Goal: Task Accomplishment & Management: Complete application form

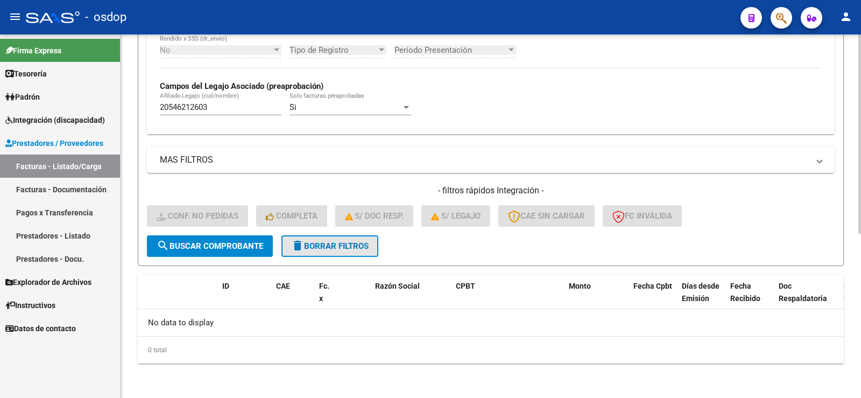
click at [346, 238] on button "delete Borrar Filtros" at bounding box center [330, 246] width 97 height 22
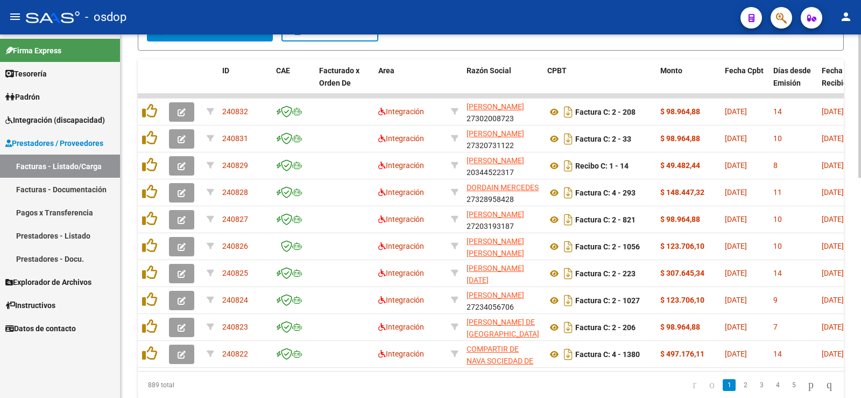
scroll to position [247, 0]
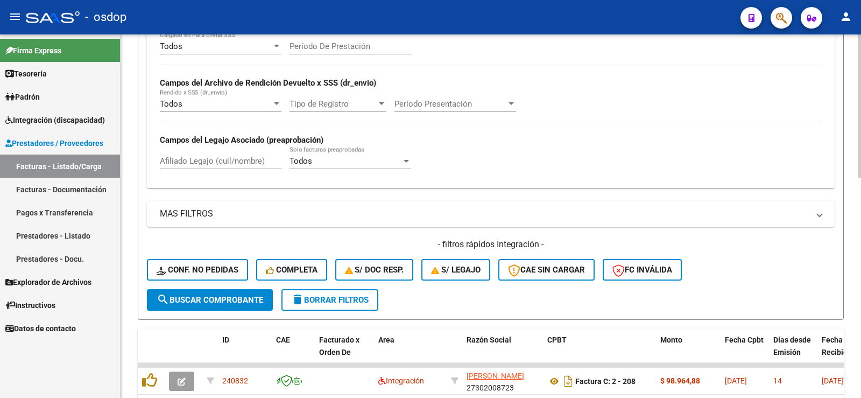
drag, startPoint x: 215, startPoint y: 168, endPoint x: 210, endPoint y: 161, distance: 9.3
click at [215, 168] on div "Afiliado Legajo (cuil/nombre)" at bounding box center [221, 157] width 122 height 23
click at [210, 161] on input "Afiliado Legajo (cuil/nombre)" at bounding box center [221, 161] width 122 height 10
paste input "20566895693"
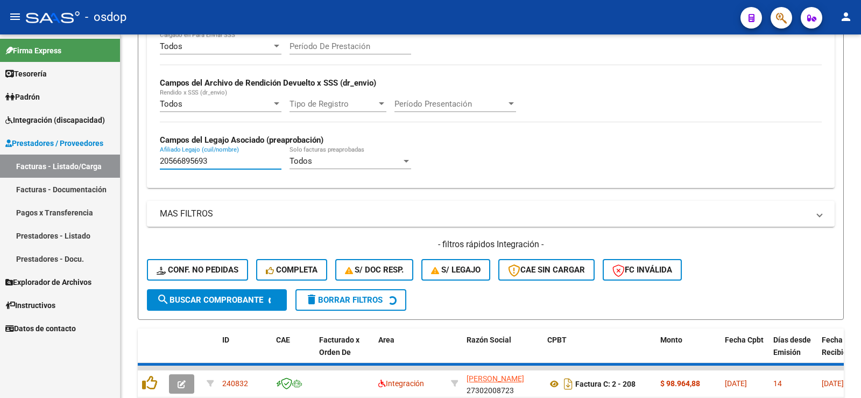
type input "20566895693"
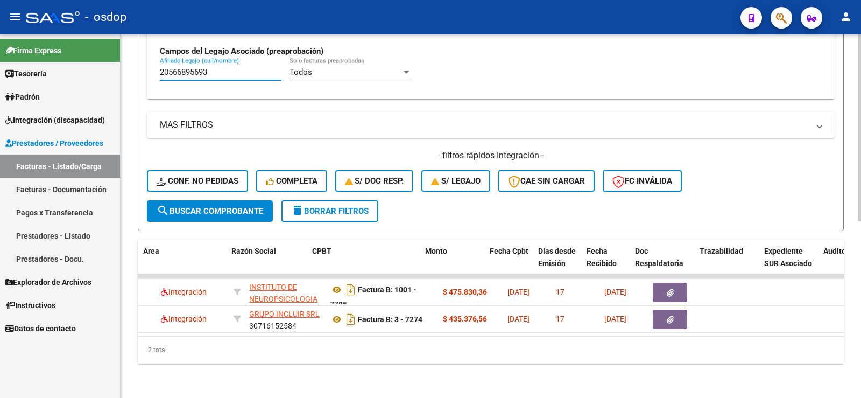
scroll to position [0, 235]
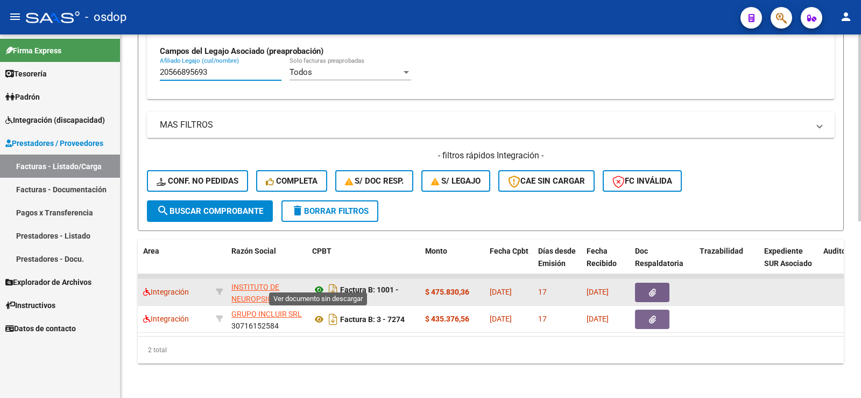
click at [316, 283] on icon at bounding box center [319, 289] width 14 height 13
click at [651, 289] on icon "button" at bounding box center [652, 293] width 7 height 8
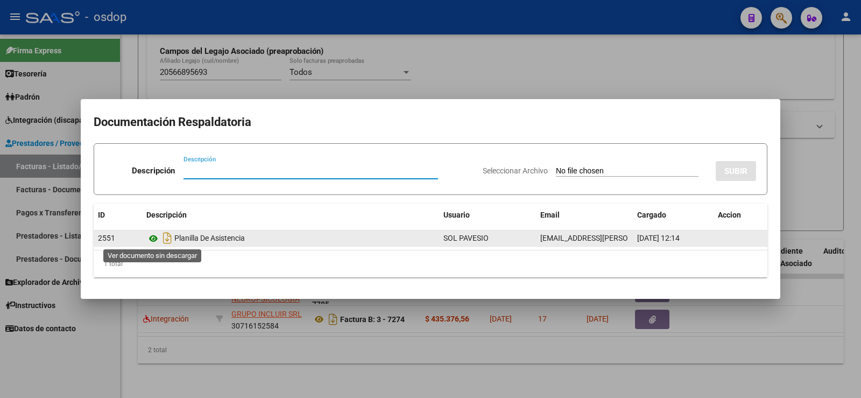
click at [153, 239] on icon at bounding box center [153, 238] width 14 height 13
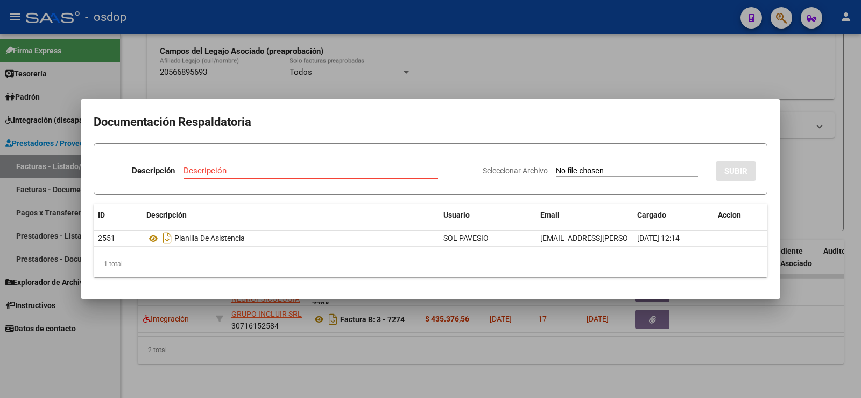
click at [285, 87] on div at bounding box center [430, 199] width 861 height 398
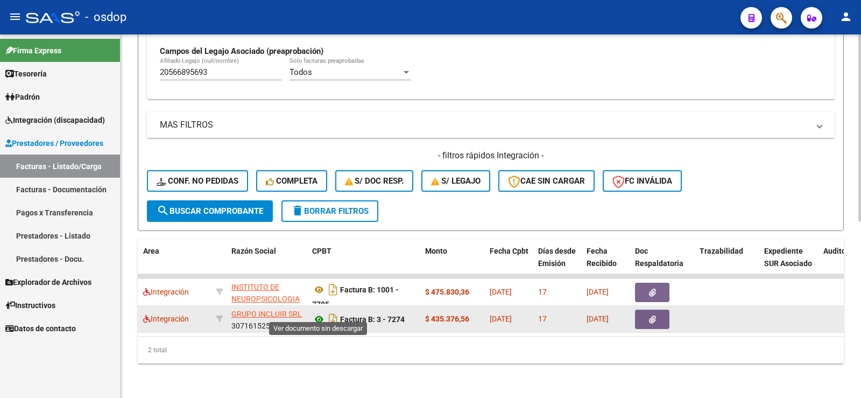
click at [318, 313] on icon at bounding box center [319, 319] width 14 height 13
click at [644, 321] on datatable-body-cell at bounding box center [663, 319] width 65 height 26
click at [646, 318] on button "button" at bounding box center [652, 318] width 34 height 19
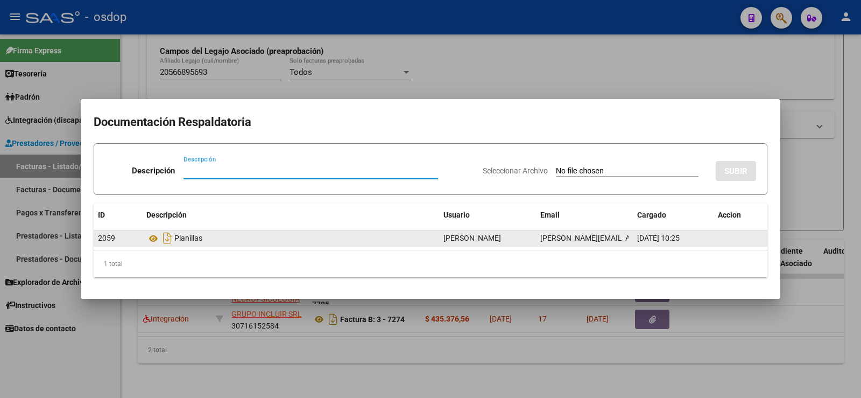
click at [152, 230] on div "Planillas" at bounding box center [290, 237] width 289 height 17
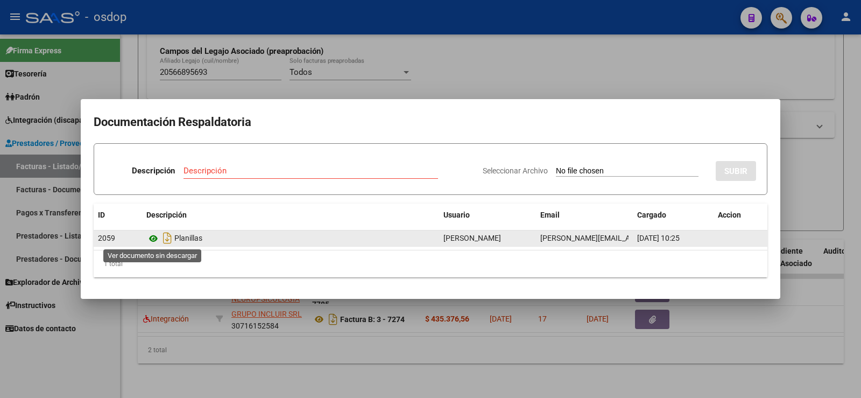
click at [156, 236] on icon at bounding box center [153, 238] width 14 height 13
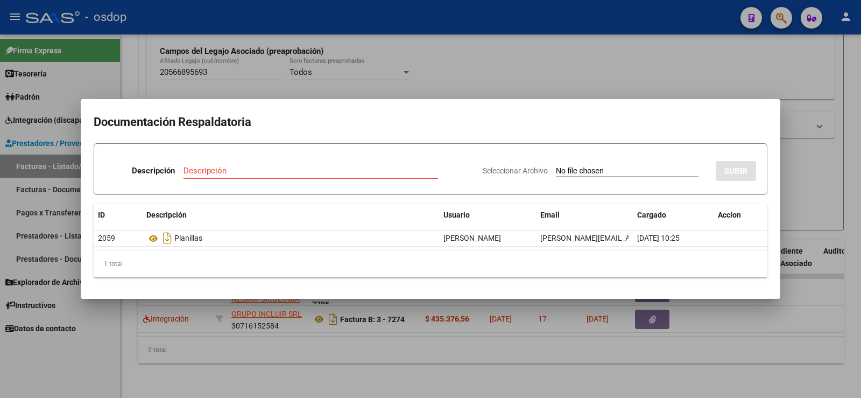
drag, startPoint x: 188, startPoint y: 39, endPoint x: 241, endPoint y: 195, distance: 164.9
click at [188, 40] on div at bounding box center [430, 199] width 861 height 398
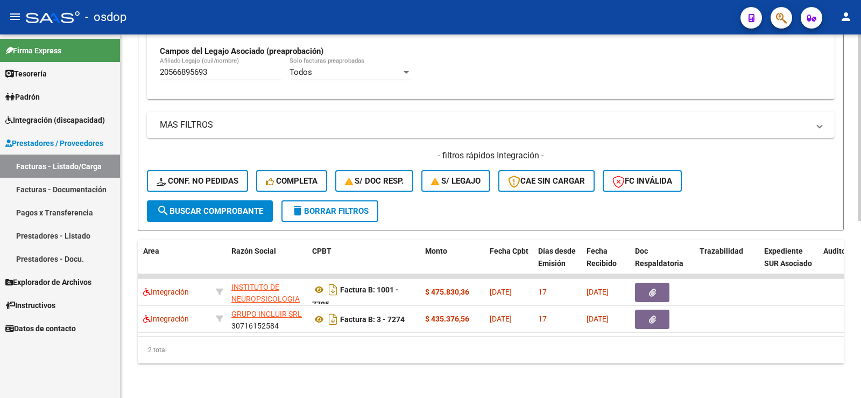
scroll to position [0, 0]
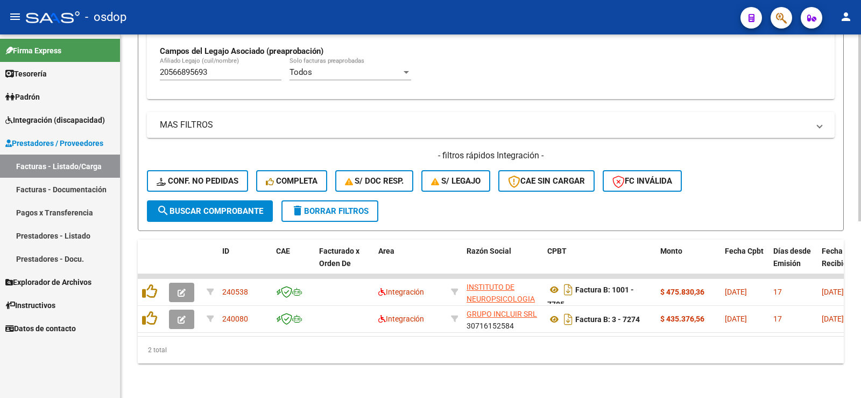
click at [193, 360] on div "2 total" at bounding box center [491, 349] width 706 height 27
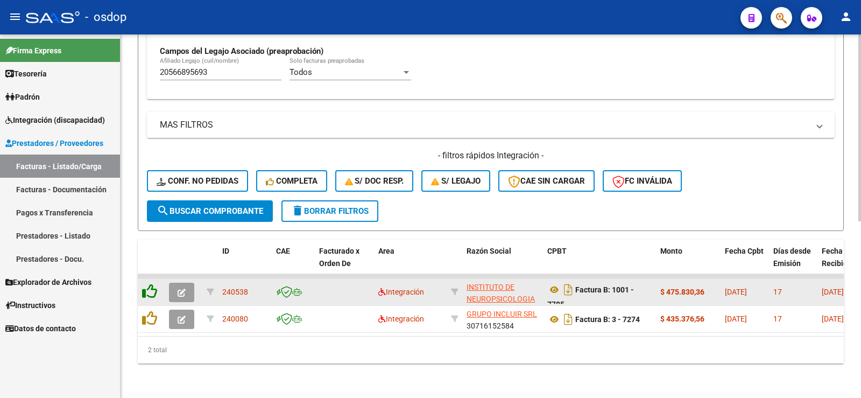
click at [150, 284] on icon at bounding box center [149, 291] width 15 height 15
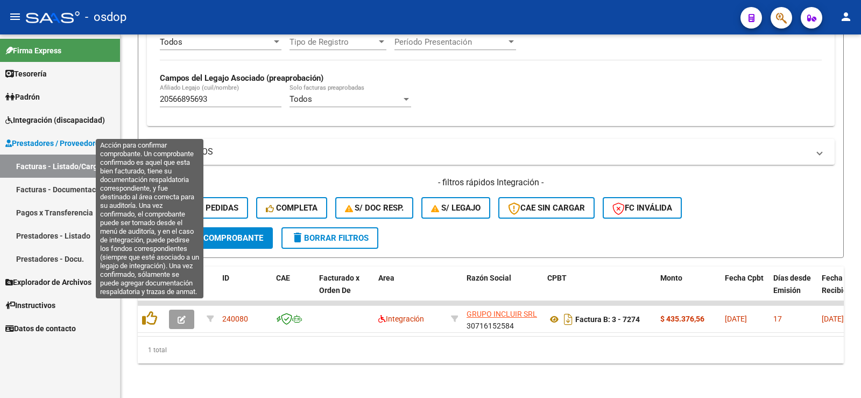
click at [150, 312] on icon at bounding box center [149, 318] width 15 height 15
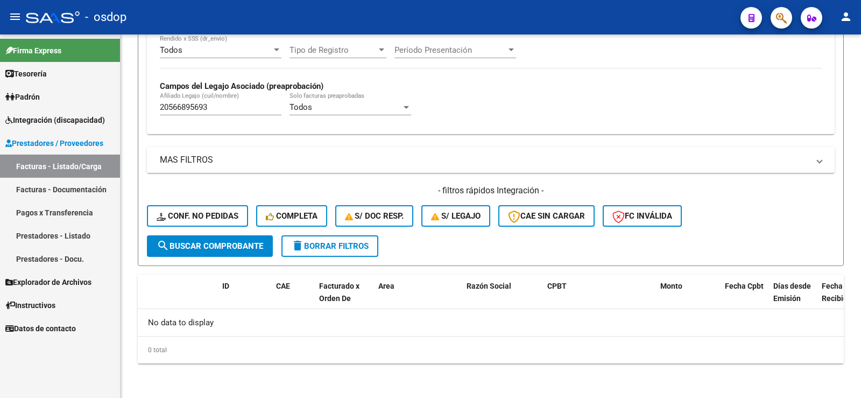
scroll to position [300, 0]
drag, startPoint x: 228, startPoint y: 112, endPoint x: 135, endPoint y: 126, distance: 94.8
click at [111, 113] on mat-sidenav-container "Firma Express Tesorería Extractos Procesados (csv) Extractos Originales (pdf) P…" at bounding box center [430, 215] width 861 height 363
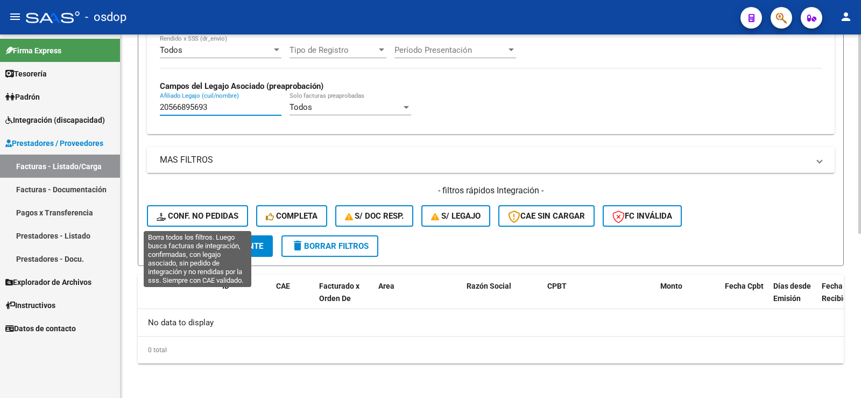
click at [221, 207] on button "Conf. no pedidas" at bounding box center [197, 216] width 101 height 22
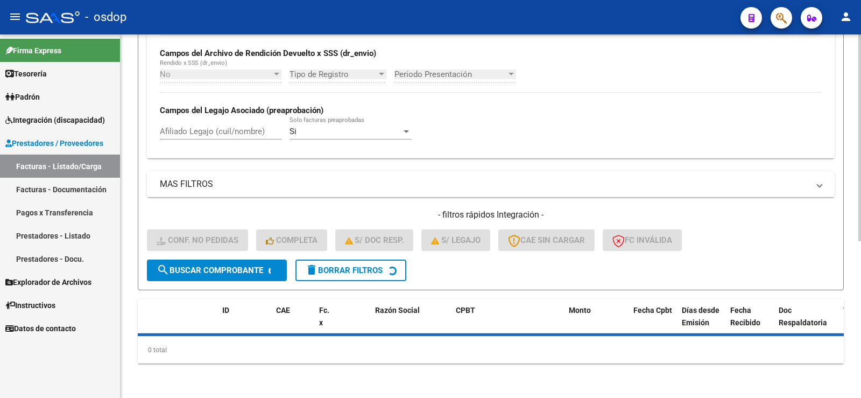
scroll to position [276, 0]
click at [206, 137] on div "Afiliado Legajo (cuil/nombre)" at bounding box center [221, 127] width 122 height 23
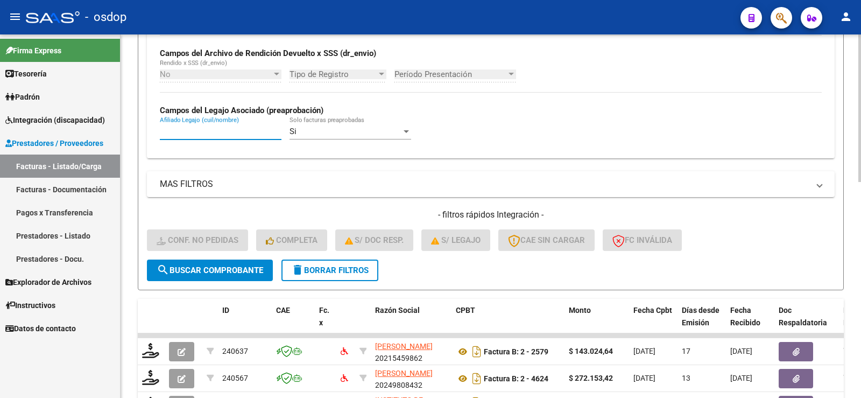
paste input "20566895693"
click at [207, 136] on input "20566895693" at bounding box center [221, 131] width 122 height 10
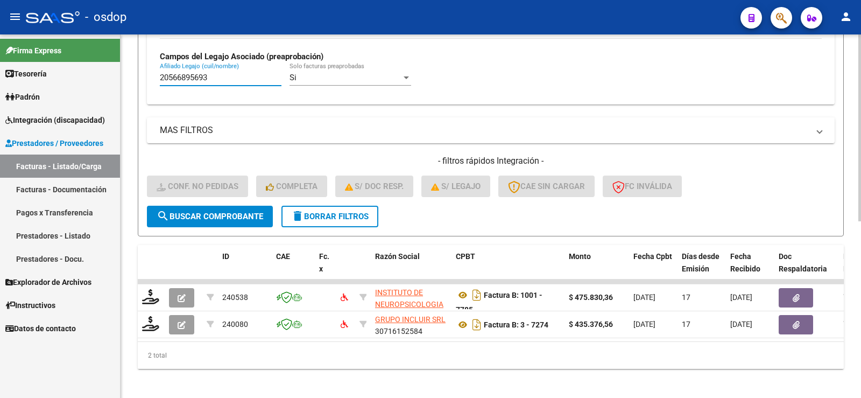
scroll to position [343, 0]
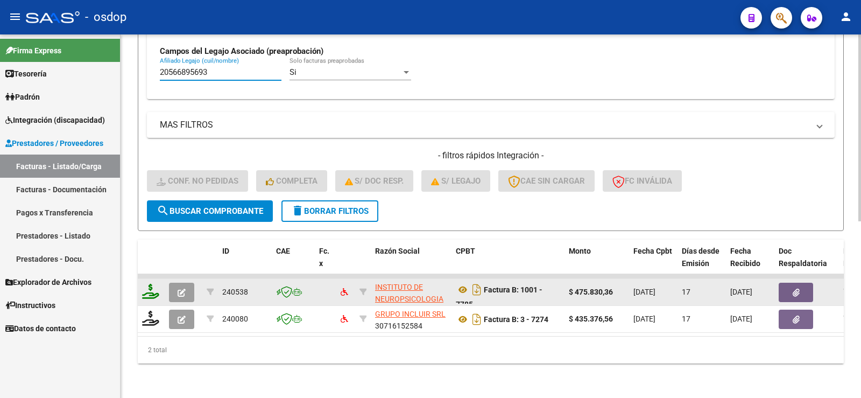
type input "20566895693"
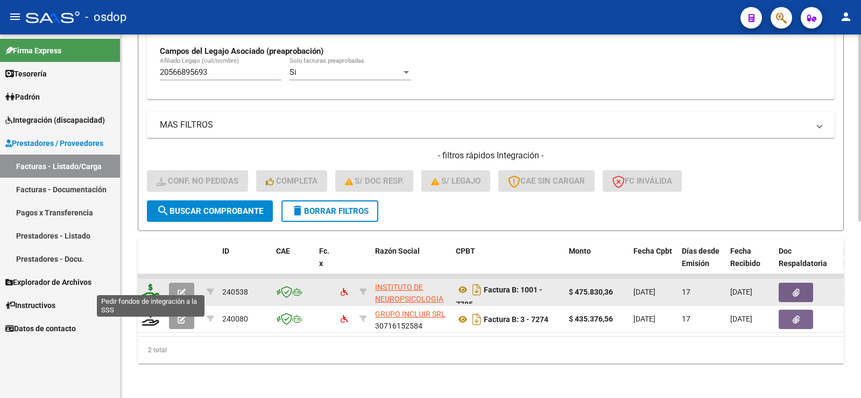
click at [156, 286] on icon at bounding box center [150, 291] width 17 height 15
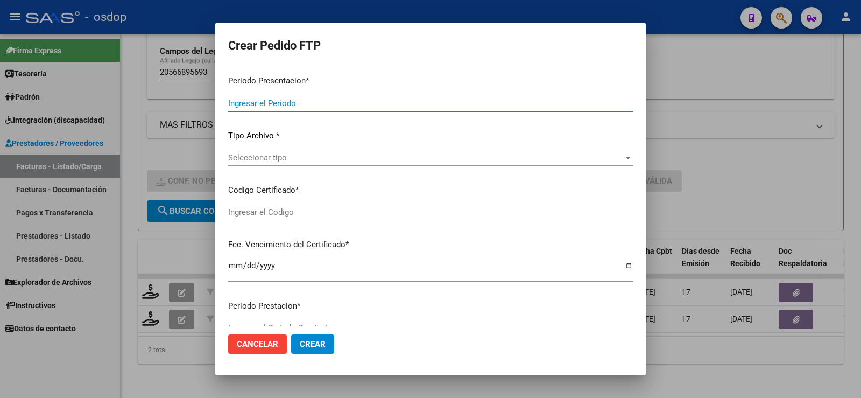
type input "202507"
type input "$ 475.830,36"
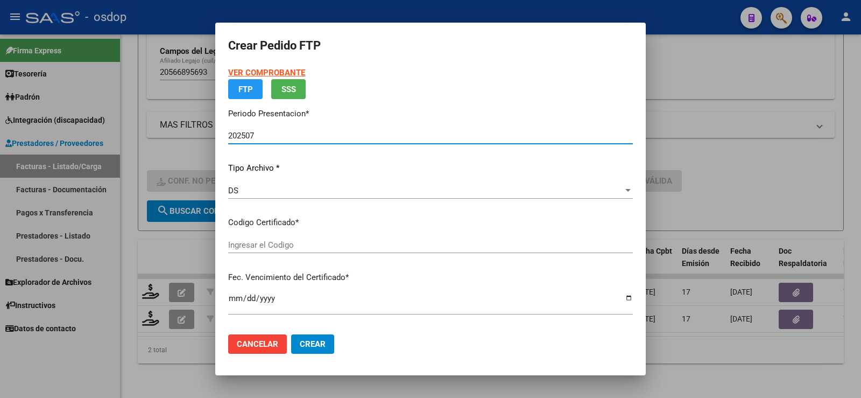
type input "7540867760"
type input "[DATE]"
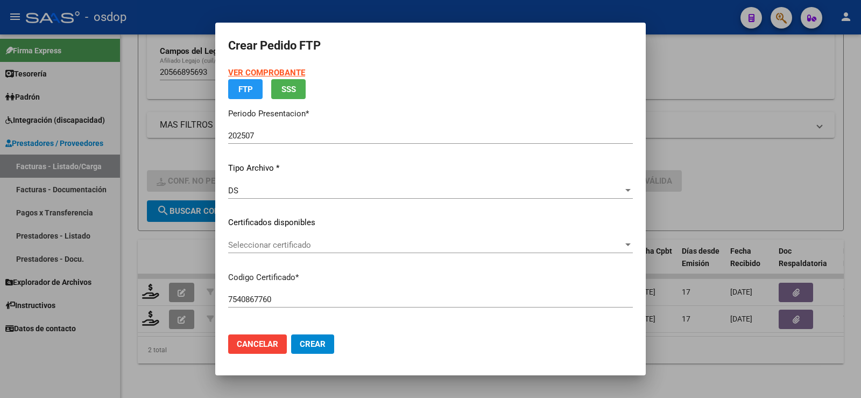
drag, startPoint x: 341, startPoint y: 214, endPoint x: 336, endPoint y: 264, distance: 50.8
click at [341, 213] on div "VER COMPROBANTE ARCA Padrón FTP SSS Periodo Presentacion * 202507 Ingresar el P…" at bounding box center [430, 229] width 405 height 324
click at [336, 264] on div "VER COMPROBANTE ARCA Padrón FTP SSS Periodo Presentacion * 202507 Ingresar el P…" at bounding box center [430, 229] width 405 height 324
click at [336, 229] on p "Certificados disponibles" at bounding box center [430, 222] width 405 height 12
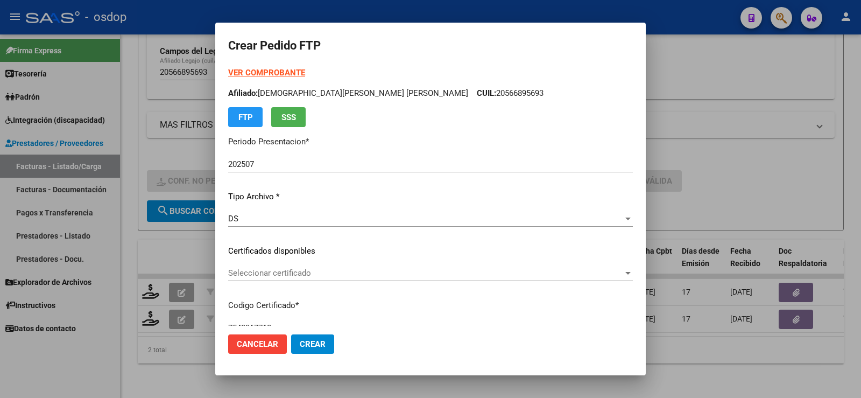
click at [330, 277] on span "Seleccionar certificado" at bounding box center [425, 273] width 395 height 10
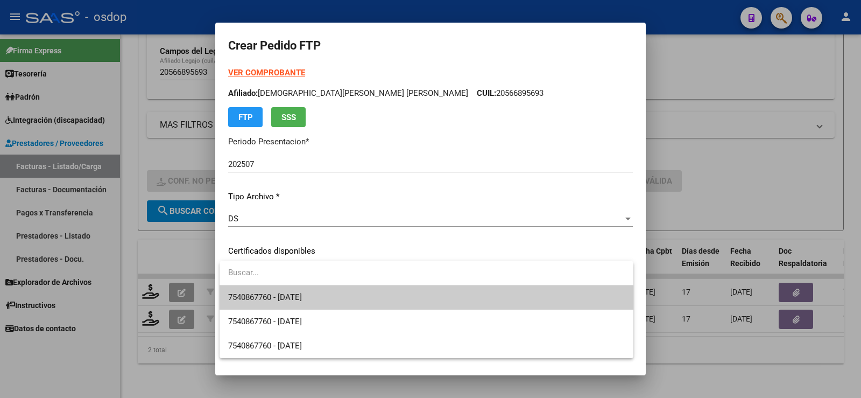
click at [326, 297] on span "7540867760 - [DATE]" at bounding box center [426, 297] width 397 height 24
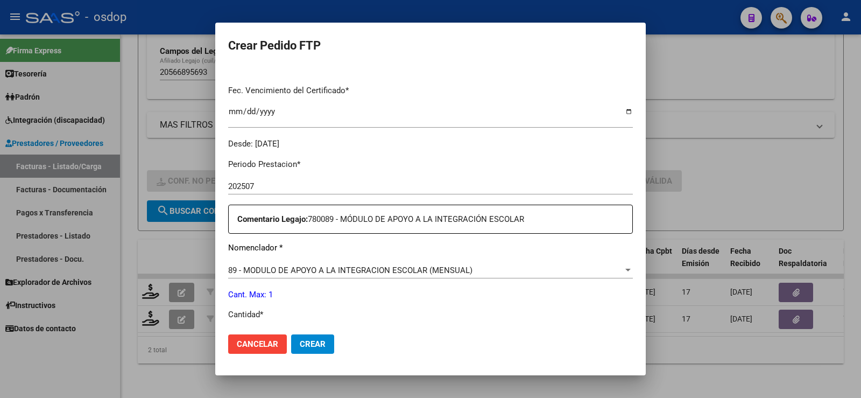
scroll to position [431, 0]
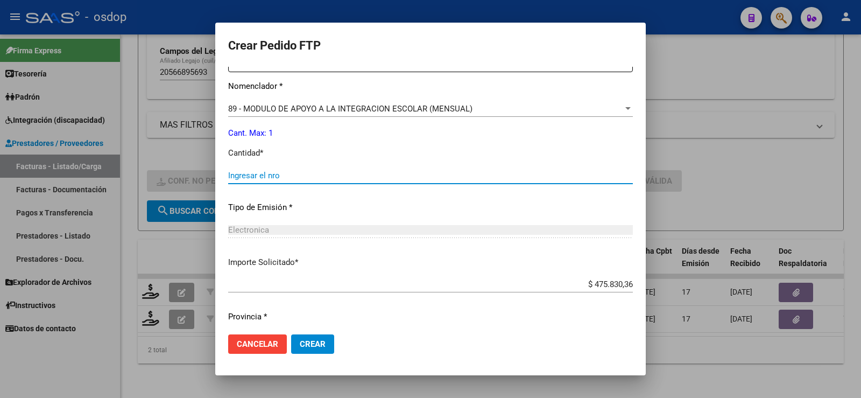
click at [301, 177] on input "Ingresar el nro" at bounding box center [430, 176] width 405 height 10
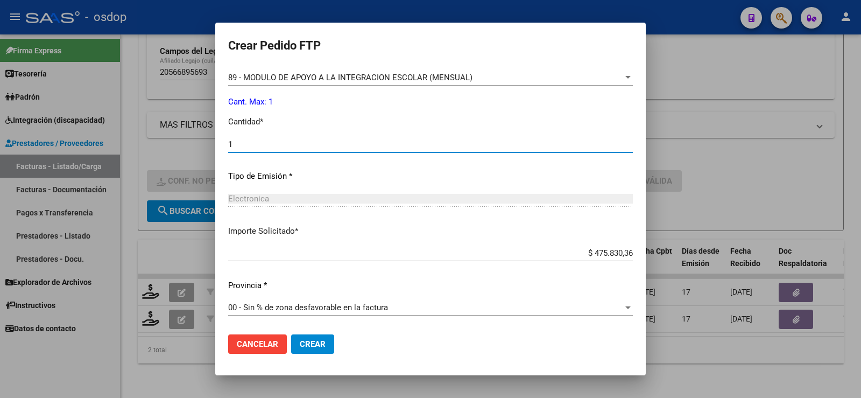
type input "1"
click at [308, 344] on span "Crear" at bounding box center [313, 344] width 26 height 10
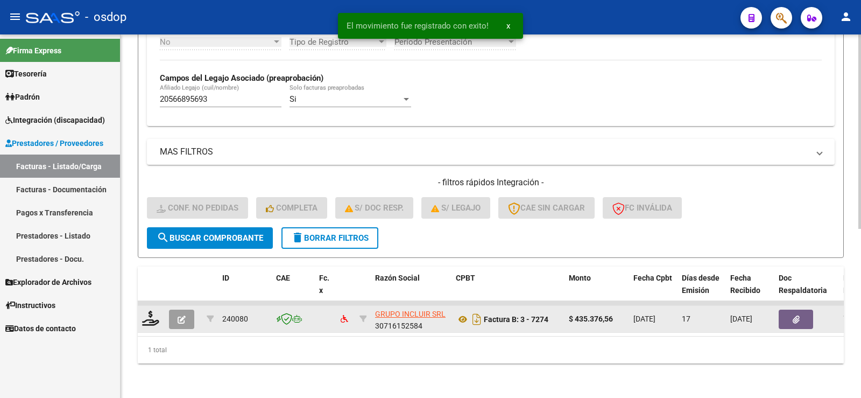
scroll to position [316, 0]
click at [145, 311] on icon at bounding box center [150, 318] width 17 height 15
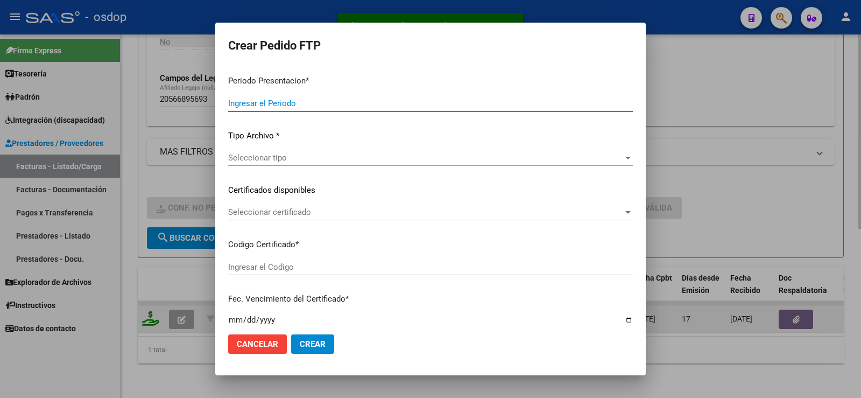
type input "202507"
type input "$ 435.376,56"
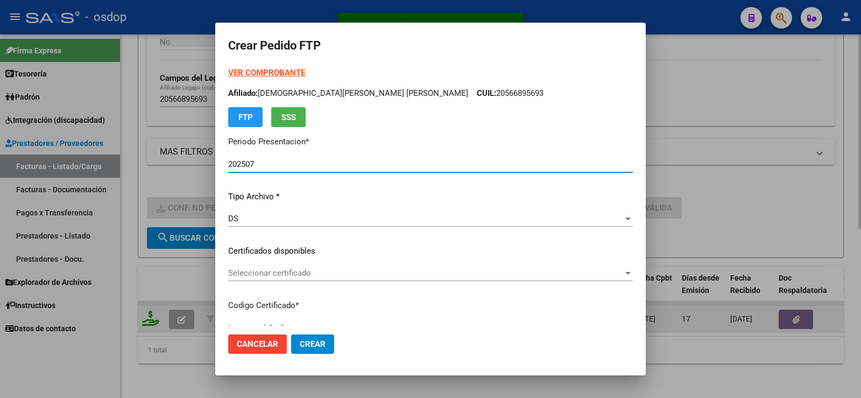
type input "7540867760"
type input "[DATE]"
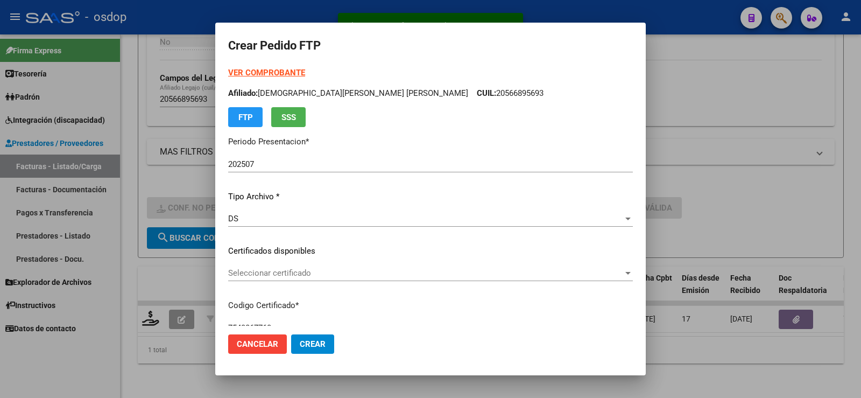
click at [350, 262] on div "VER COMPROBANTE ARCA Padrón Afiliado: [PERSON_NAME] [PERSON_NAME] CUIL: 2056689…" at bounding box center [430, 243] width 405 height 352
click at [355, 276] on span "Seleccionar certificado" at bounding box center [425, 273] width 395 height 10
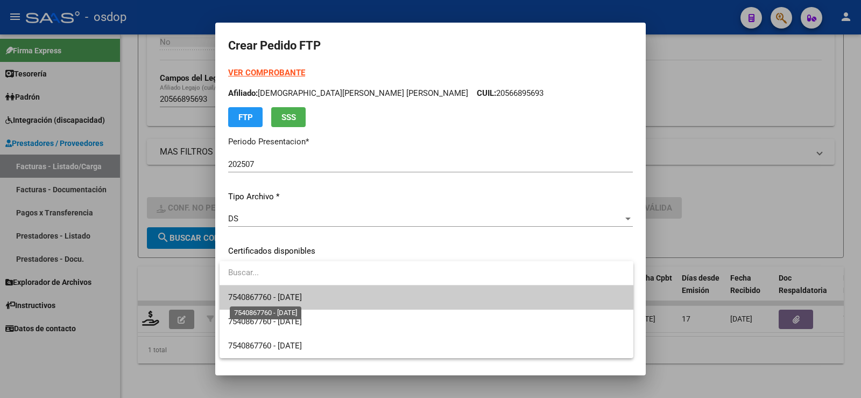
click at [302, 293] on span "7540867760 - [DATE]" at bounding box center [265, 297] width 74 height 10
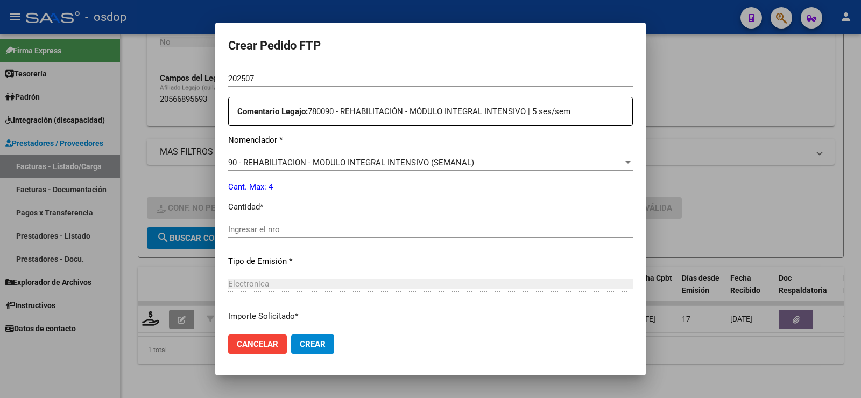
scroll to position [431, 0]
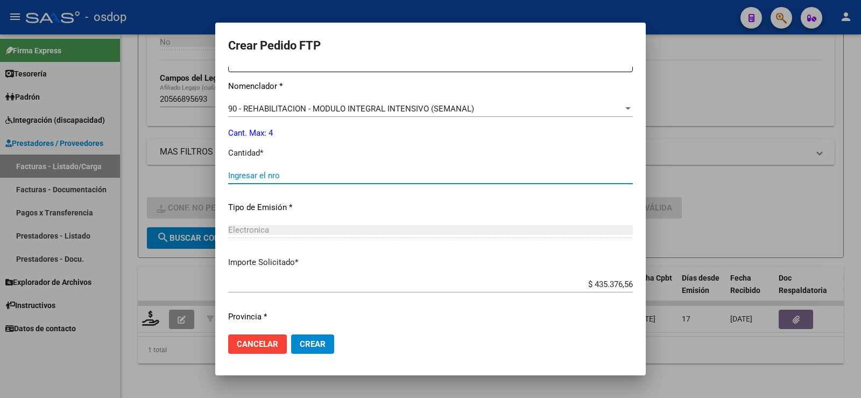
click at [319, 178] on input "Ingresar el nro" at bounding box center [430, 176] width 405 height 10
type input "4"
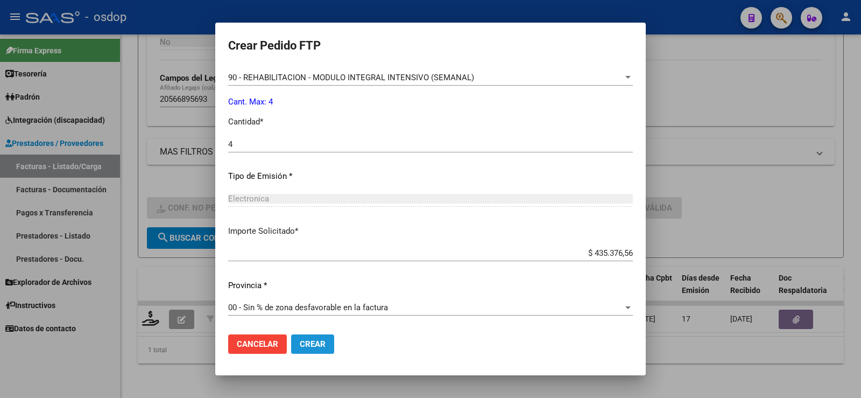
click at [327, 339] on button "Crear" at bounding box center [312, 343] width 43 height 19
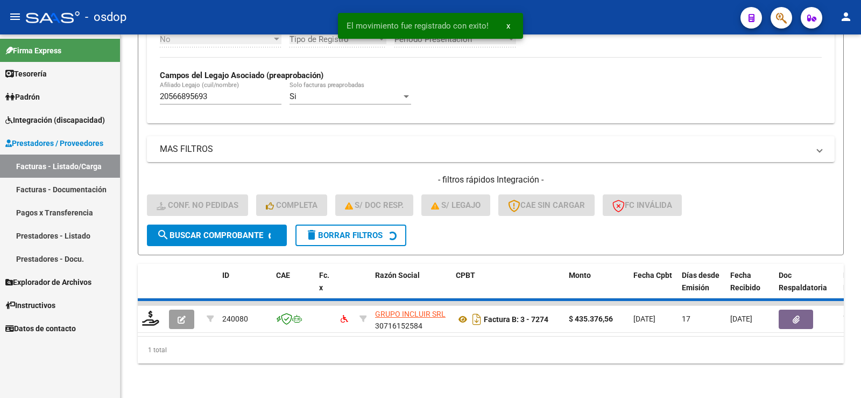
scroll to position [300, 0]
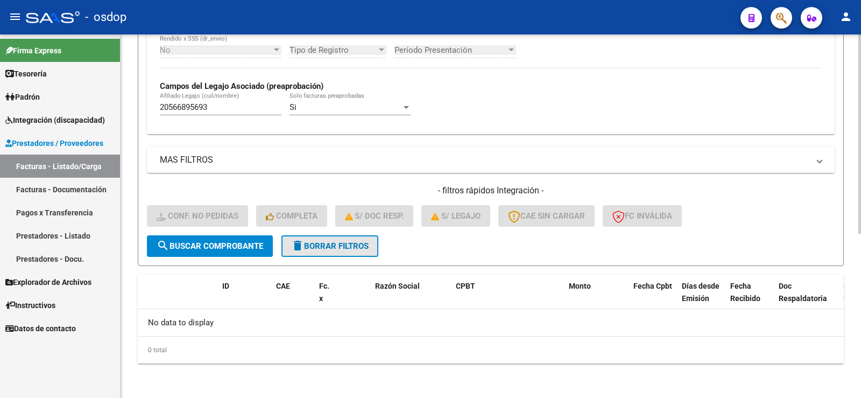
click at [326, 251] on button "delete Borrar Filtros" at bounding box center [330, 246] width 97 height 22
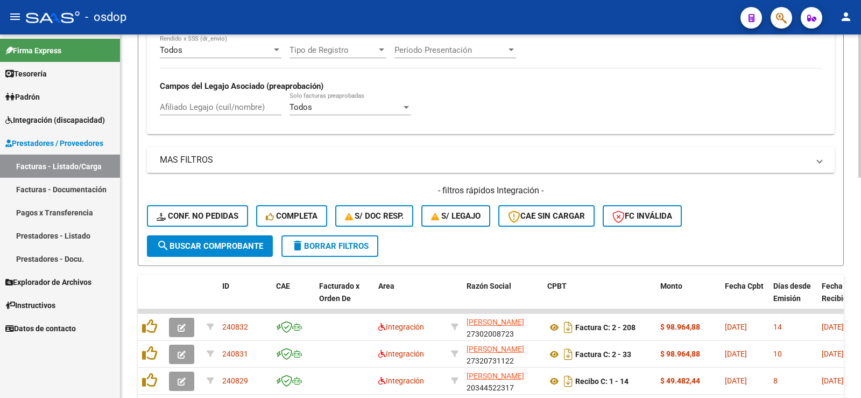
click at [226, 109] on input "Afiliado Legajo (cuil/nombre)" at bounding box center [221, 107] width 122 height 10
paste input "27549917726"
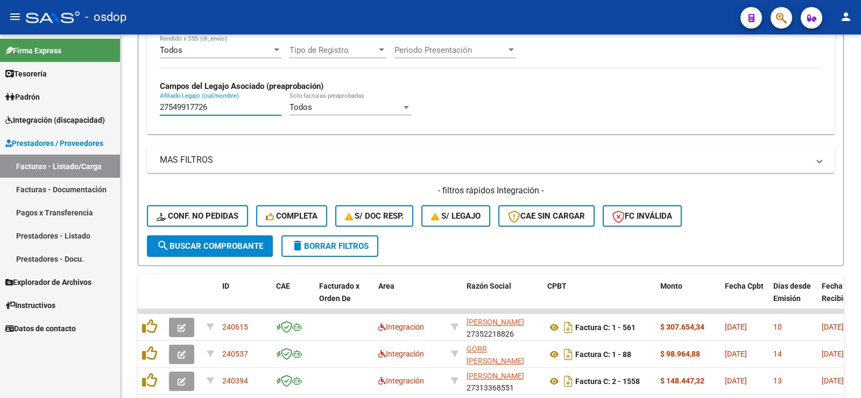
type input "27549917726"
click at [138, 197] on form "Filtros Id Area Area Seleccionar Gerenciador Seleccionar Gerenciador No Confirm…" at bounding box center [491, 46] width 706 height 439
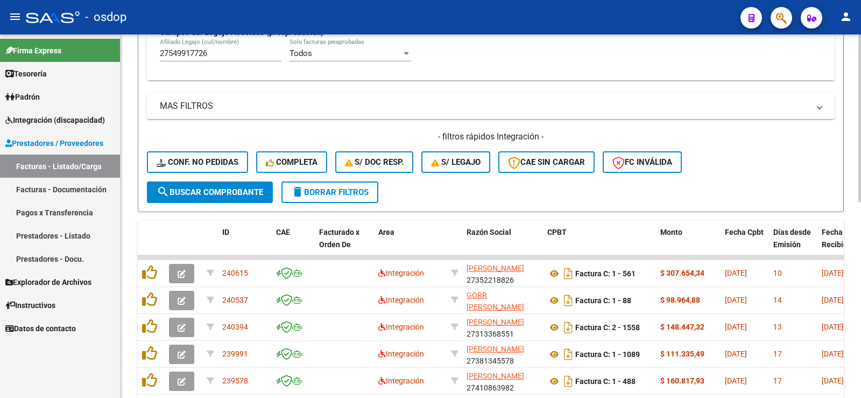
scroll to position [408, 0]
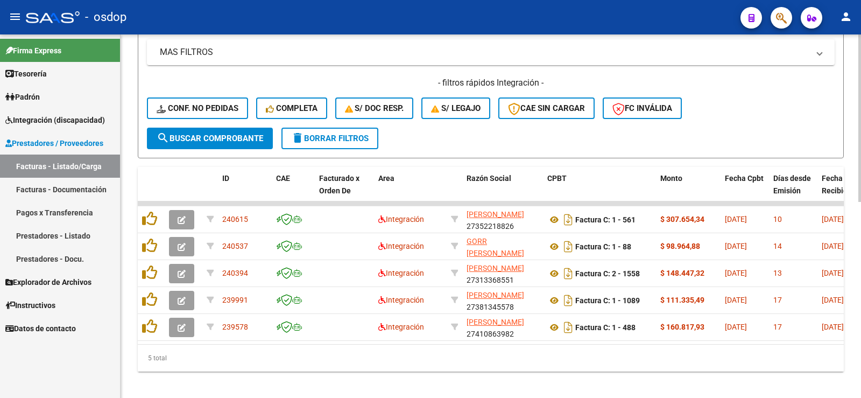
click at [173, 365] on div "5 total" at bounding box center [491, 357] width 706 height 27
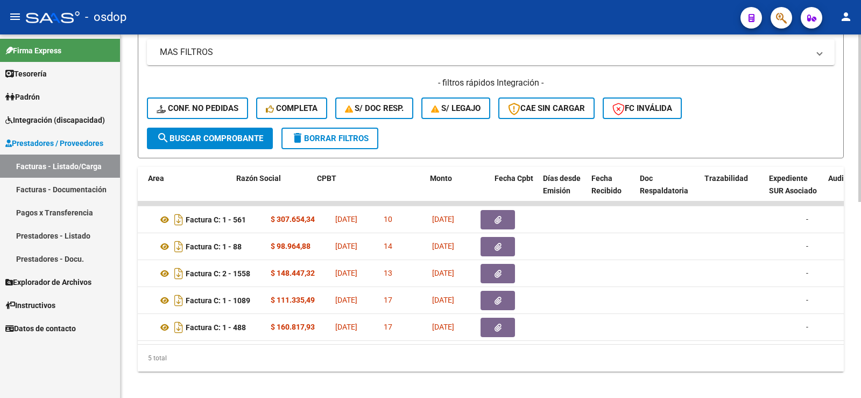
scroll to position [0, 211]
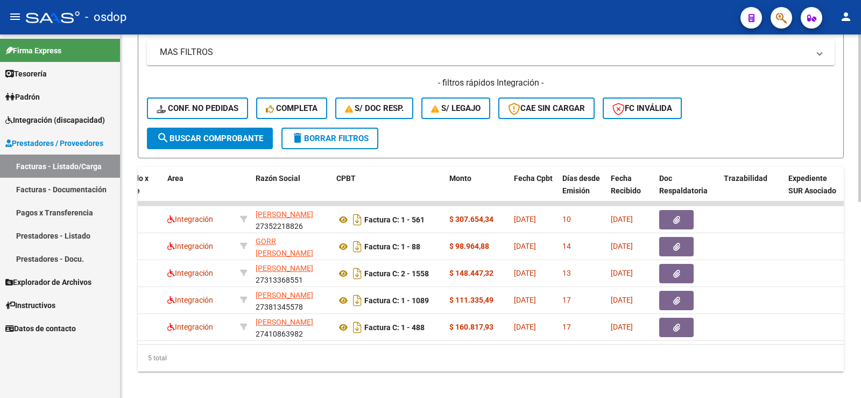
click at [272, 370] on div "5 total" at bounding box center [491, 357] width 706 height 27
click at [424, 360] on div "5 total" at bounding box center [491, 357] width 706 height 27
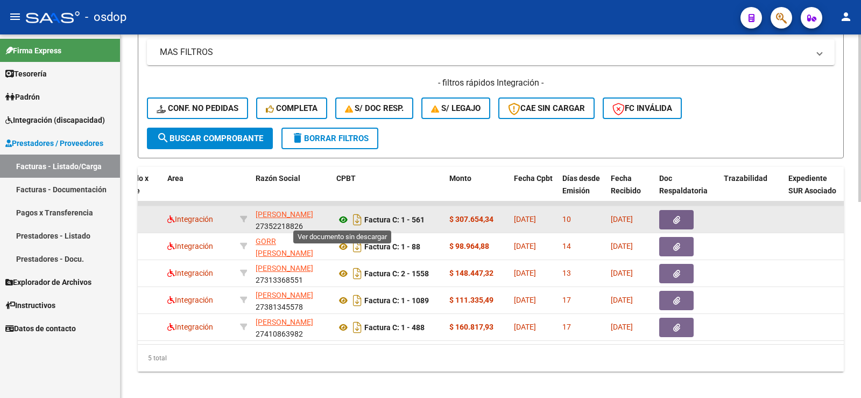
click at [341, 224] on icon at bounding box center [343, 219] width 14 height 13
click at [682, 223] on button "button" at bounding box center [676, 219] width 34 height 19
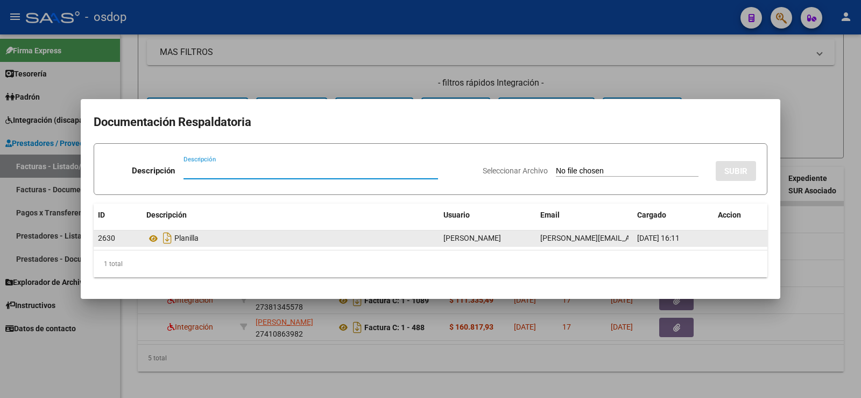
click at [144, 241] on datatable-body-cell "Planilla" at bounding box center [290, 238] width 297 height 16
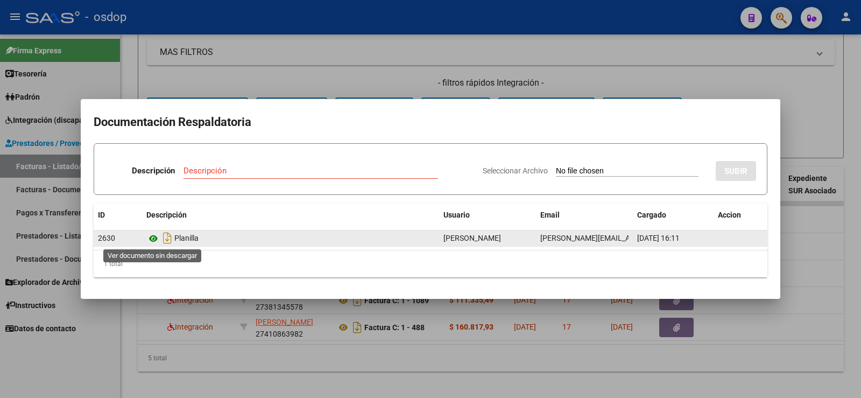
click at [155, 236] on icon at bounding box center [153, 238] width 14 height 13
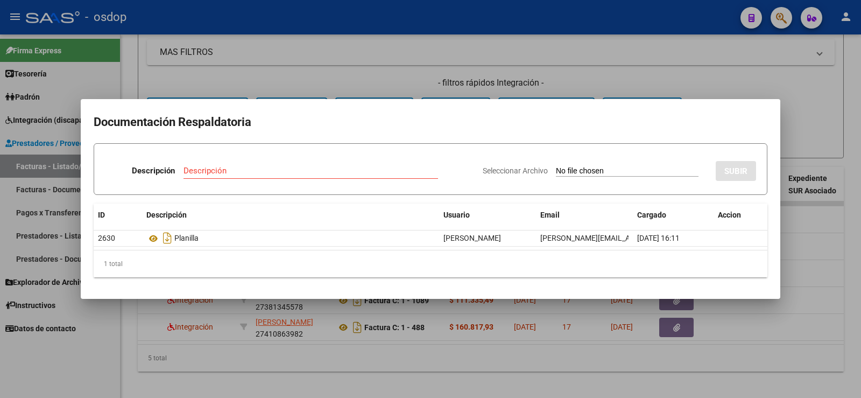
click at [192, 71] on div at bounding box center [430, 199] width 861 height 398
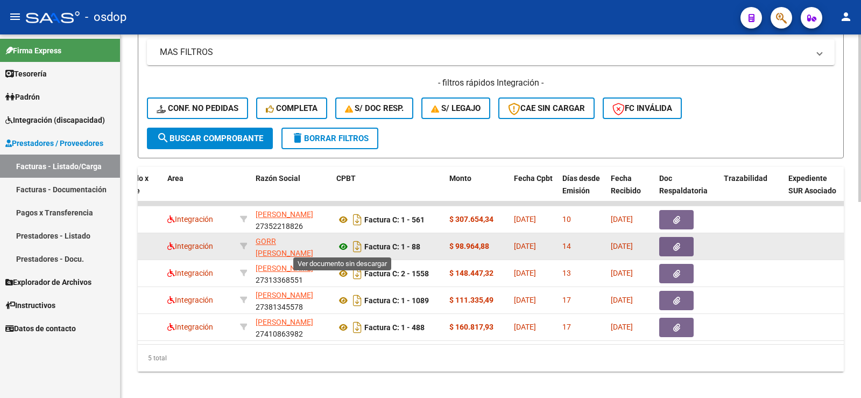
click at [346, 248] on icon at bounding box center [343, 246] width 14 height 13
click at [686, 247] on button "button" at bounding box center [676, 246] width 34 height 19
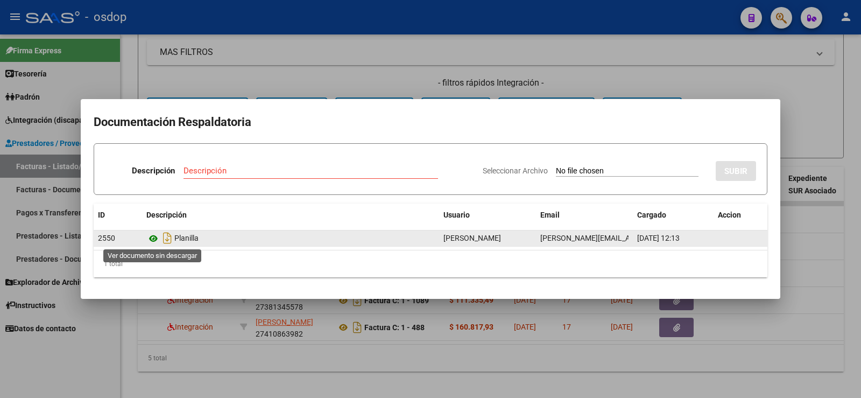
click at [149, 238] on icon at bounding box center [153, 238] width 14 height 13
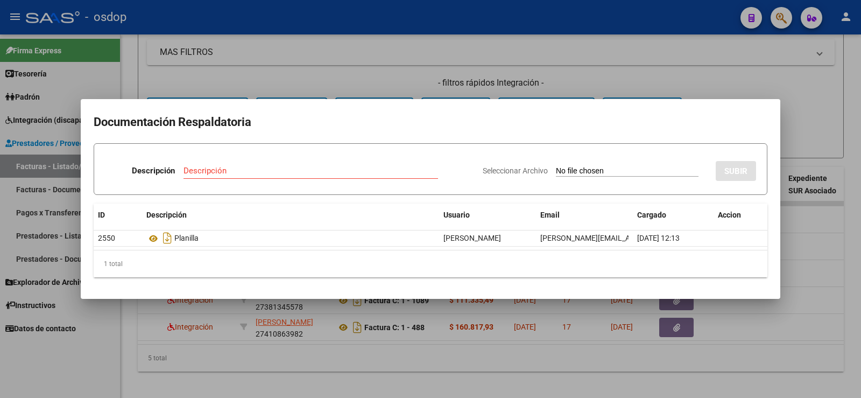
click at [177, 89] on div at bounding box center [430, 199] width 861 height 398
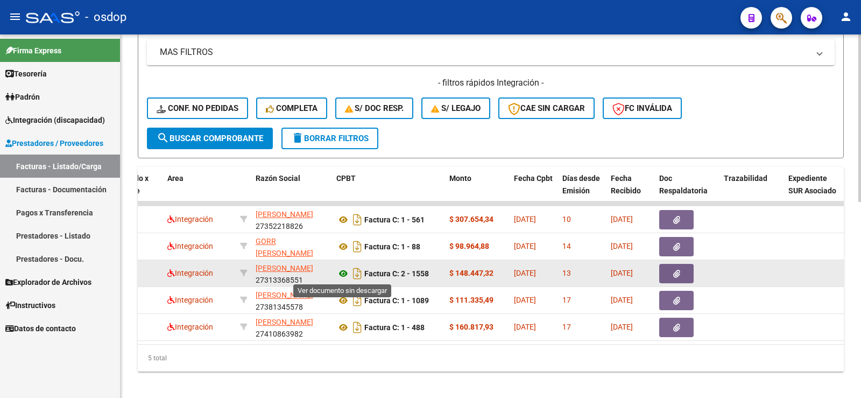
click at [339, 275] on icon at bounding box center [343, 273] width 14 height 13
click at [681, 273] on button "button" at bounding box center [676, 273] width 34 height 19
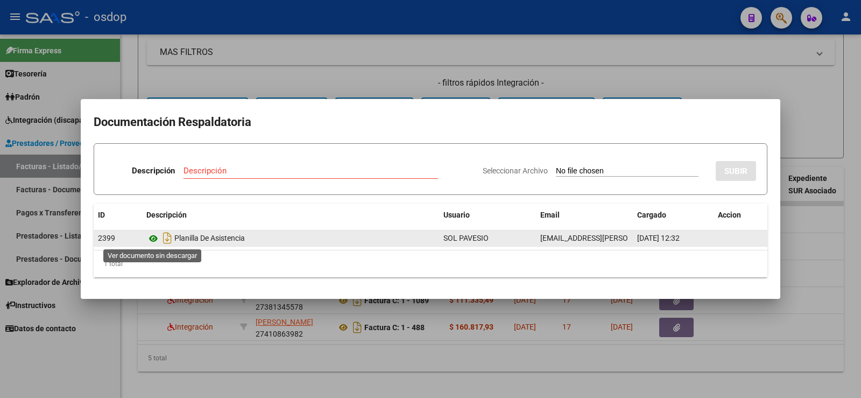
click at [146, 236] on icon at bounding box center [153, 238] width 14 height 13
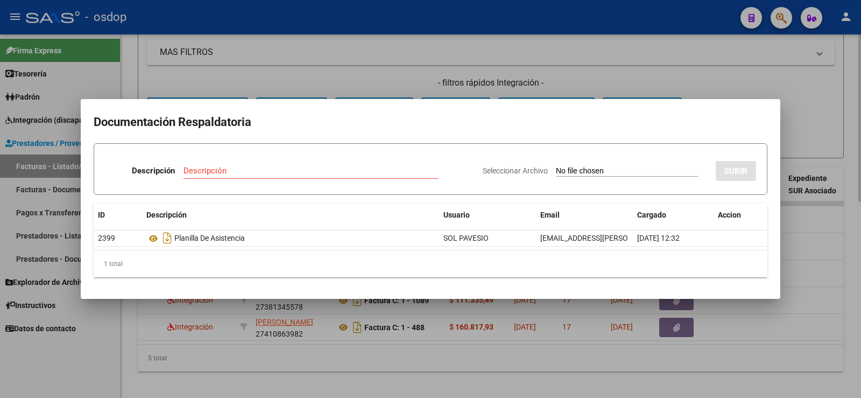
click at [223, 89] on div at bounding box center [430, 199] width 861 height 398
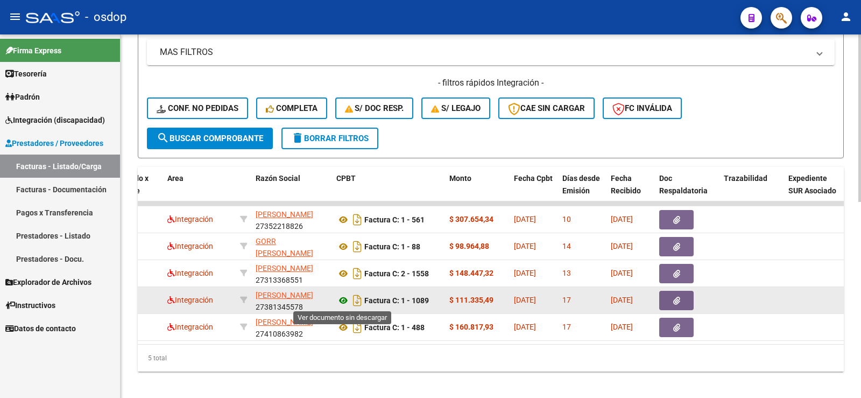
click at [347, 304] on icon at bounding box center [343, 300] width 14 height 13
click at [683, 303] on button "button" at bounding box center [676, 300] width 34 height 19
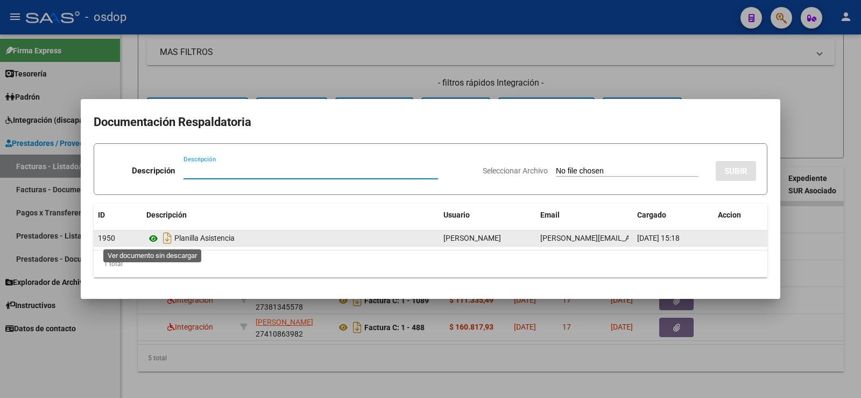
click at [153, 234] on icon at bounding box center [153, 238] width 14 height 13
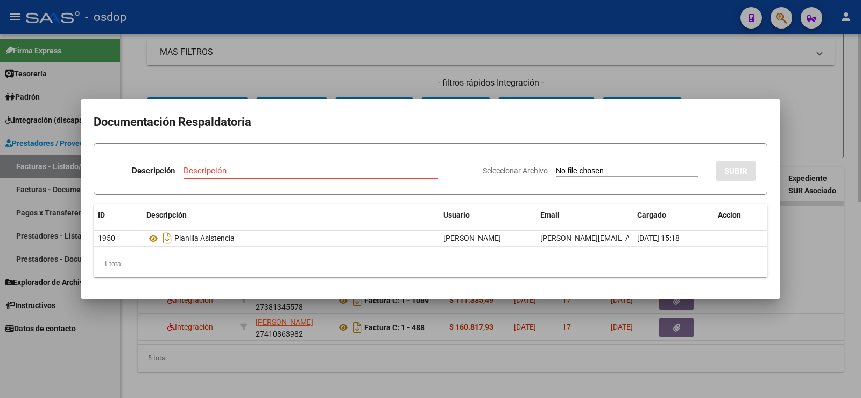
click at [185, 41] on div at bounding box center [430, 199] width 861 height 398
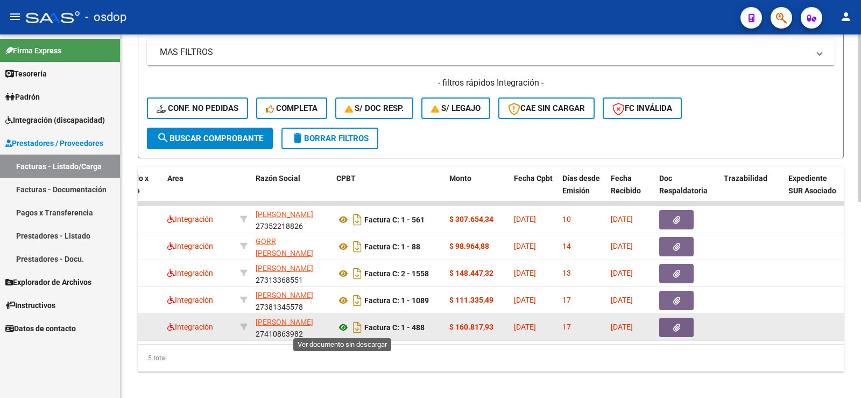
click at [346, 323] on icon at bounding box center [343, 327] width 14 height 13
click at [670, 322] on button "button" at bounding box center [676, 327] width 34 height 19
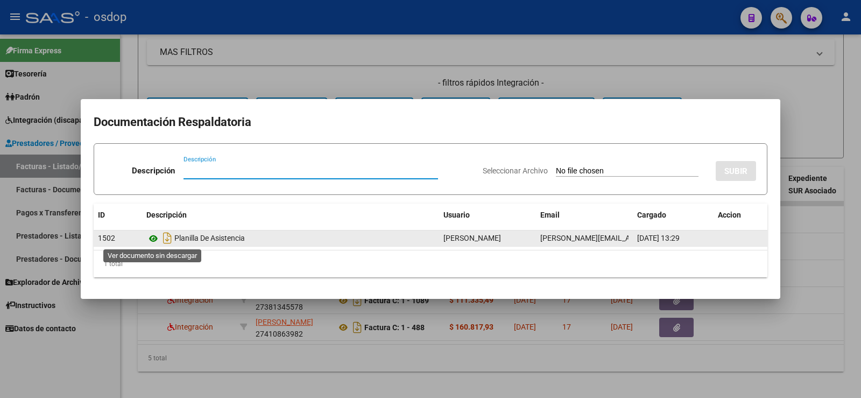
click at [148, 239] on icon at bounding box center [153, 238] width 14 height 13
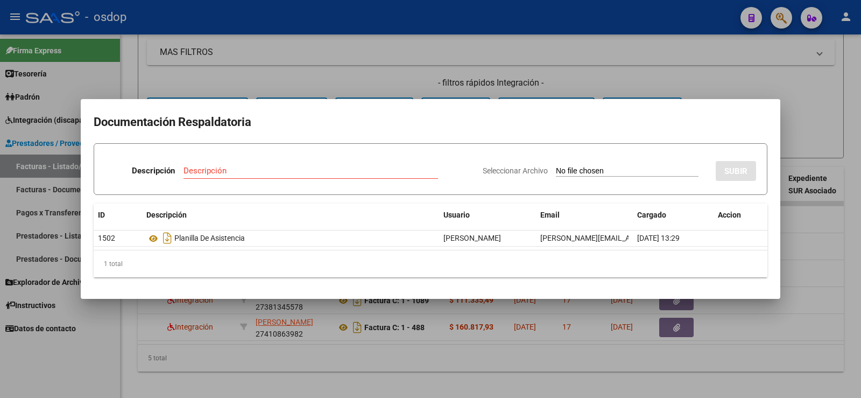
click at [147, 88] on div at bounding box center [430, 199] width 861 height 398
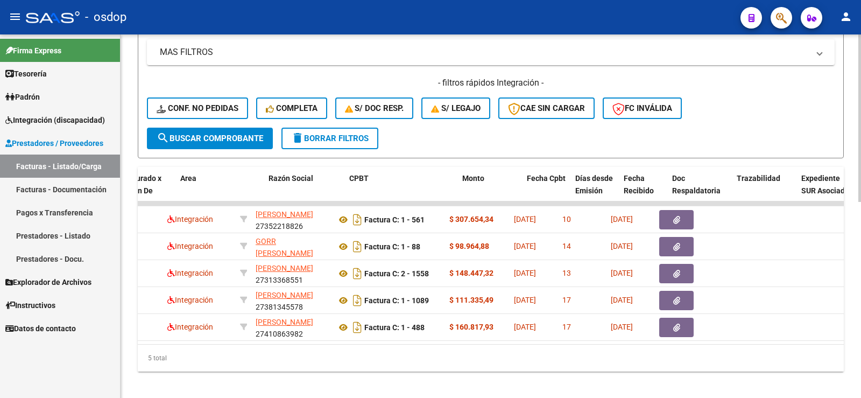
scroll to position [0, 0]
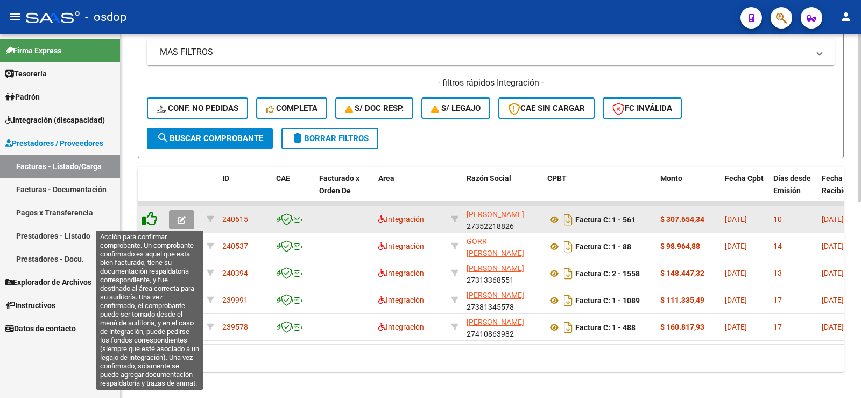
click at [152, 218] on icon at bounding box center [149, 218] width 15 height 15
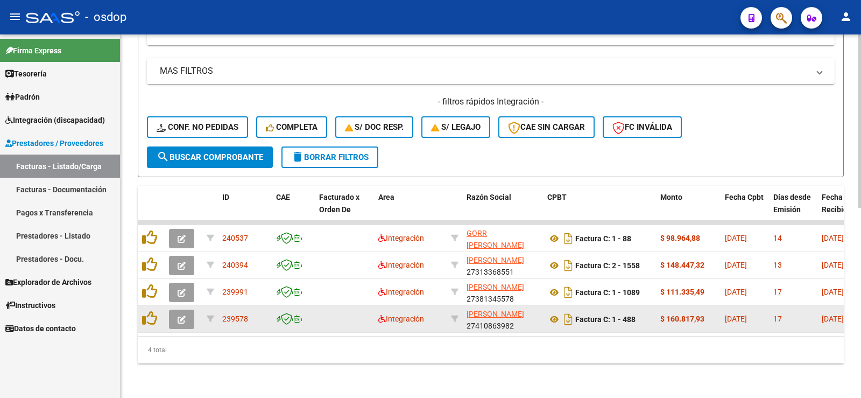
scroll to position [397, 0]
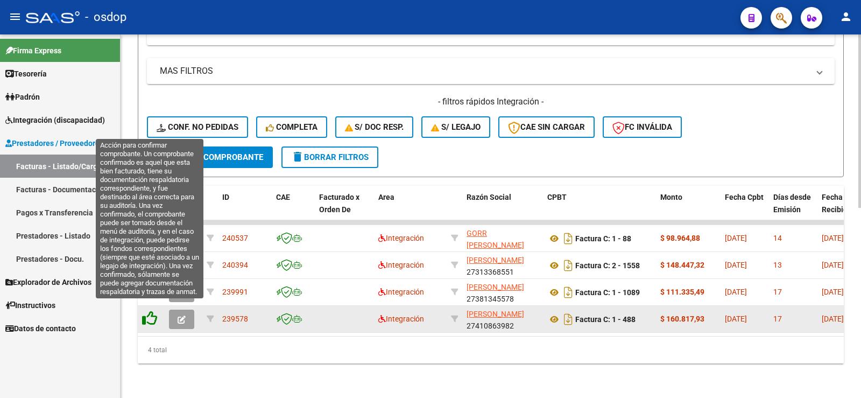
click at [150, 312] on icon at bounding box center [149, 318] width 15 height 15
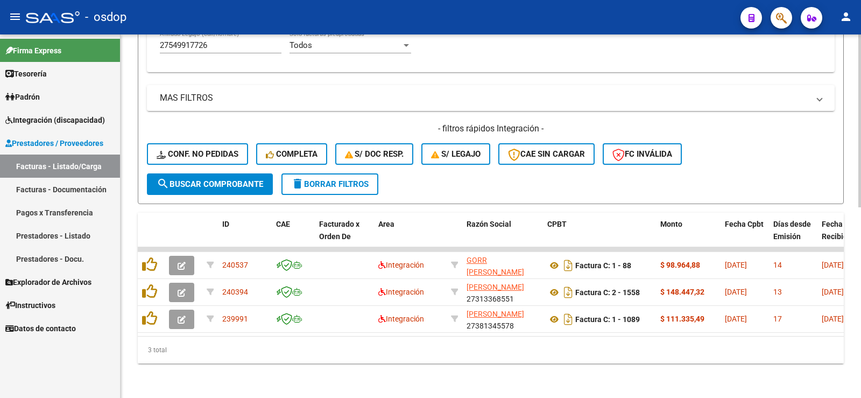
scroll to position [370, 0]
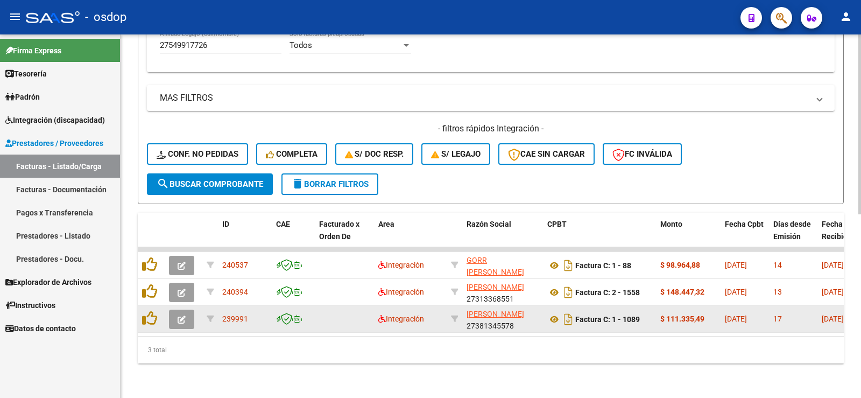
click at [147, 318] on div at bounding box center [151, 319] width 18 height 17
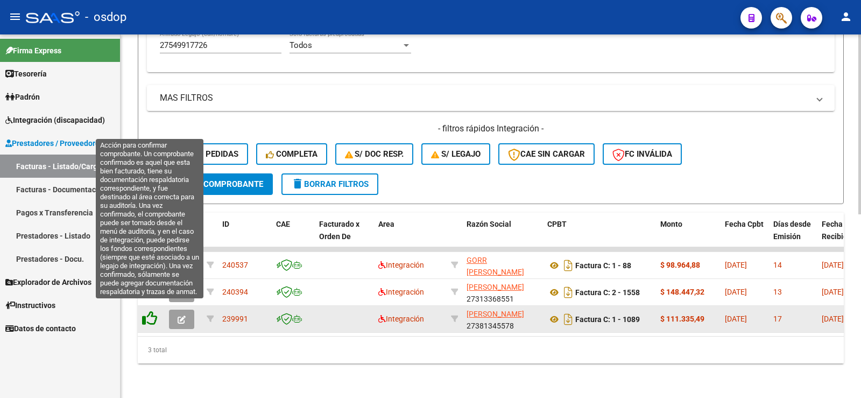
click at [146, 313] on icon at bounding box center [149, 318] width 15 height 15
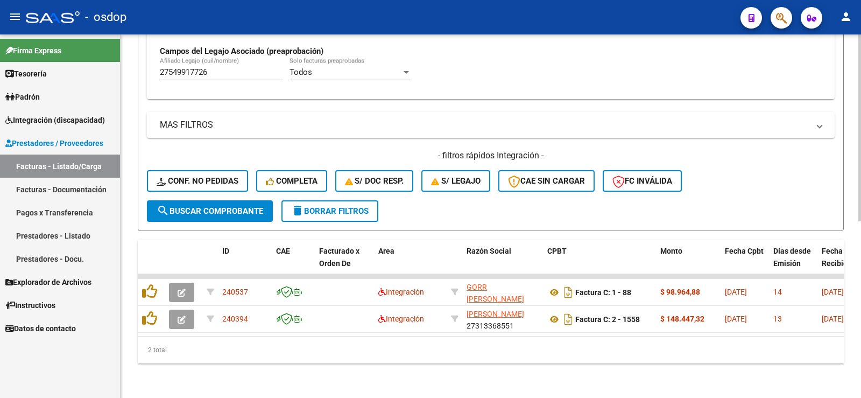
scroll to position [343, 0]
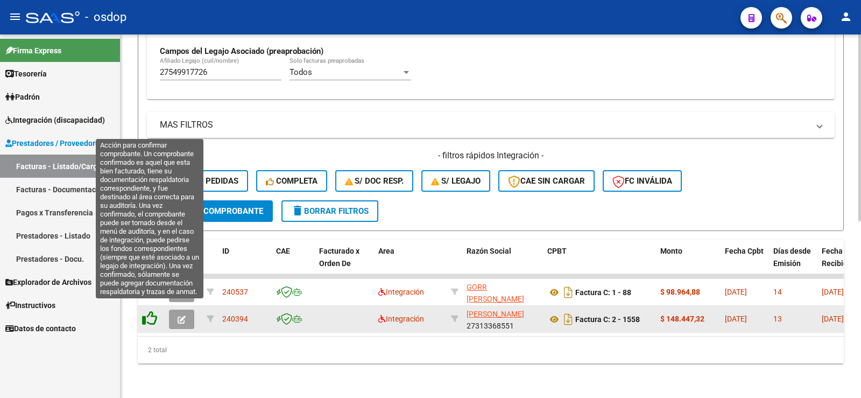
click at [151, 311] on icon at bounding box center [149, 318] width 15 height 15
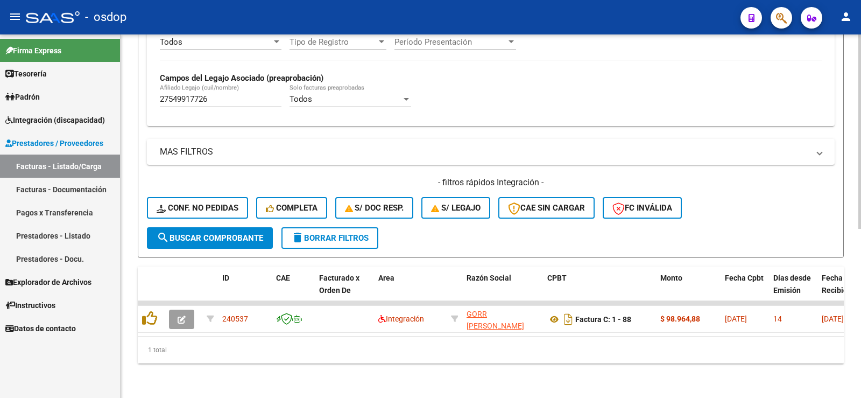
scroll to position [316, 0]
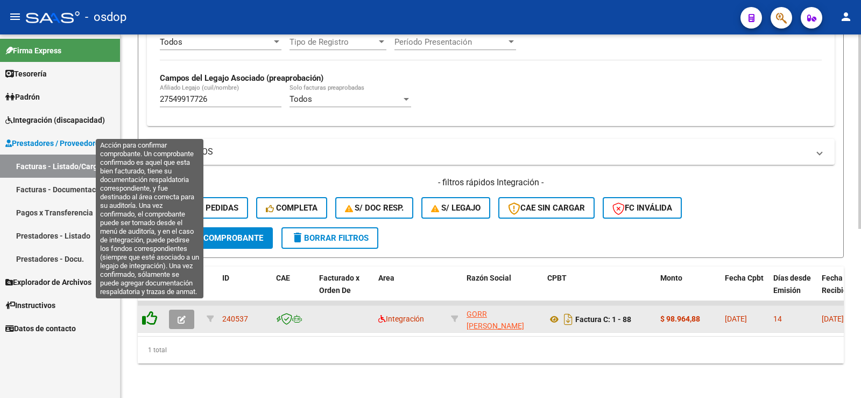
click at [146, 311] on icon at bounding box center [149, 318] width 15 height 15
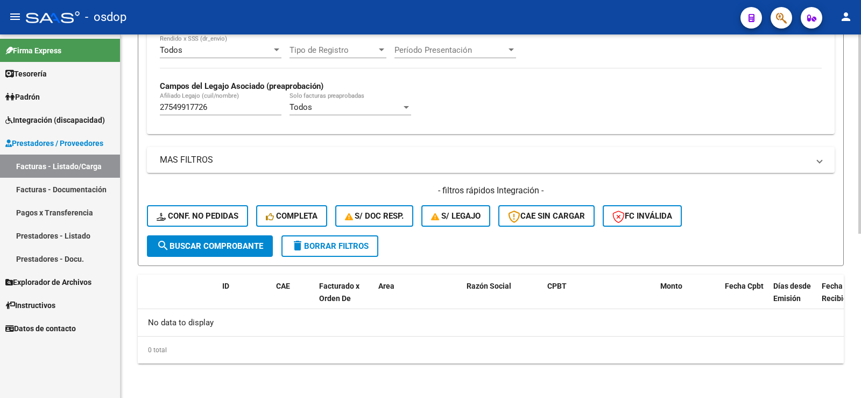
scroll to position [300, 0]
drag, startPoint x: 223, startPoint y: 102, endPoint x: 113, endPoint y: 106, distance: 110.4
click at [114, 105] on mat-sidenav-container "Firma Express Tesorería Extractos Procesados (csv) Extractos Originales (pdf) P…" at bounding box center [430, 215] width 861 height 363
drag, startPoint x: 224, startPoint y: 203, endPoint x: 218, endPoint y: 214, distance: 12.6
click at [218, 208] on div "- filtros rápidos Integración - Conf. no pedidas Completa S/ Doc Resp. S/ legaj…" at bounding box center [491, 210] width 688 height 51
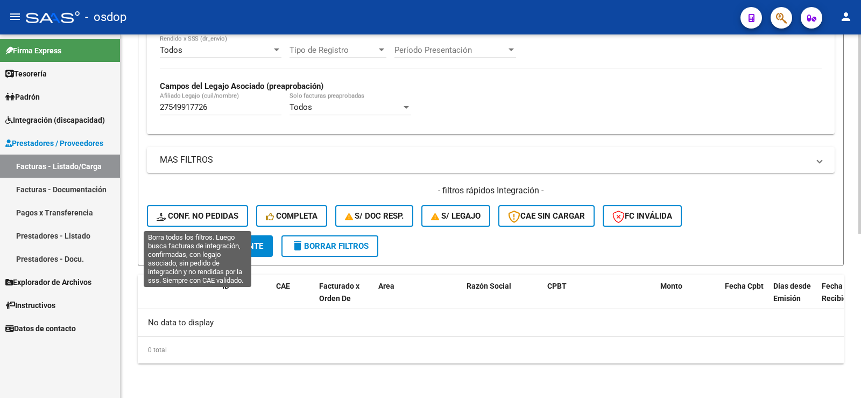
click at [218, 214] on span "Conf. no pedidas" at bounding box center [198, 216] width 82 height 10
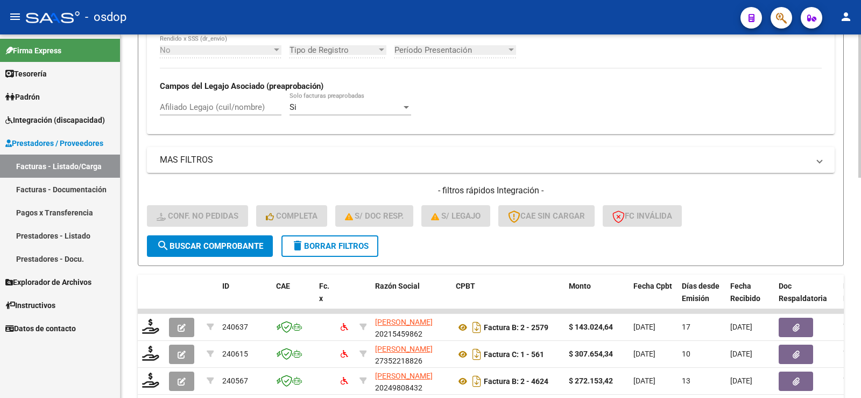
click at [209, 112] on input "Afiliado Legajo (cuil/nombre)" at bounding box center [221, 107] width 122 height 10
paste input "27549917726"
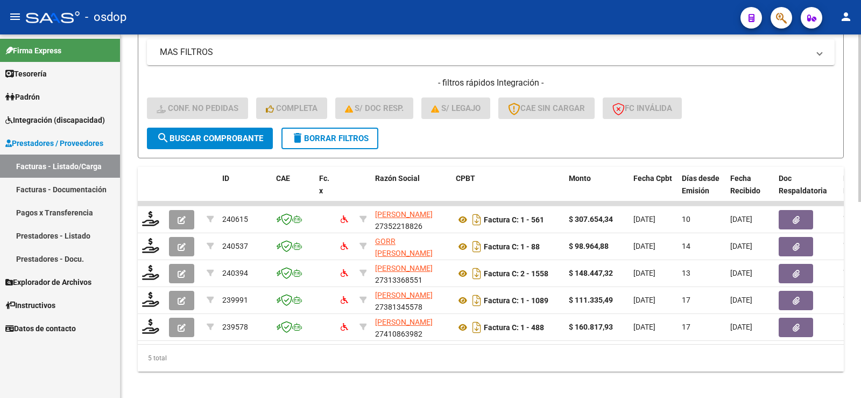
scroll to position [424, 0]
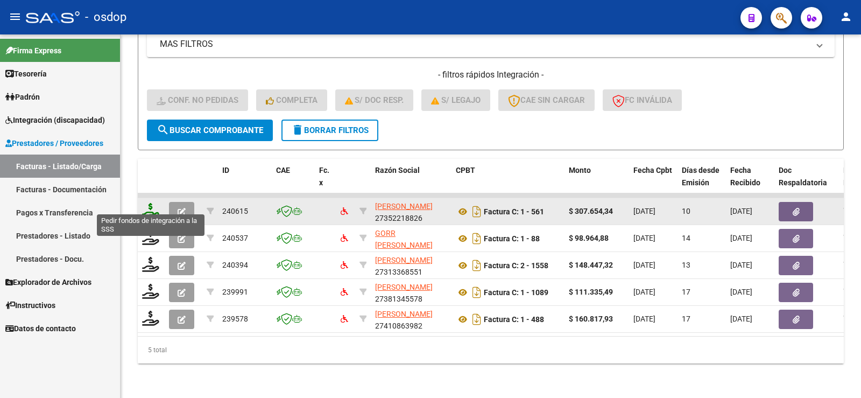
type input "27549917726"
click at [145, 203] on icon at bounding box center [150, 210] width 17 height 15
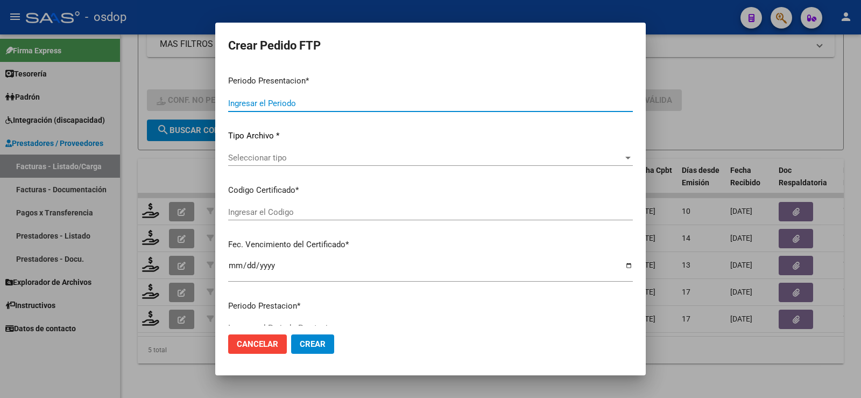
type input "202507"
type input "$ 307.654,34"
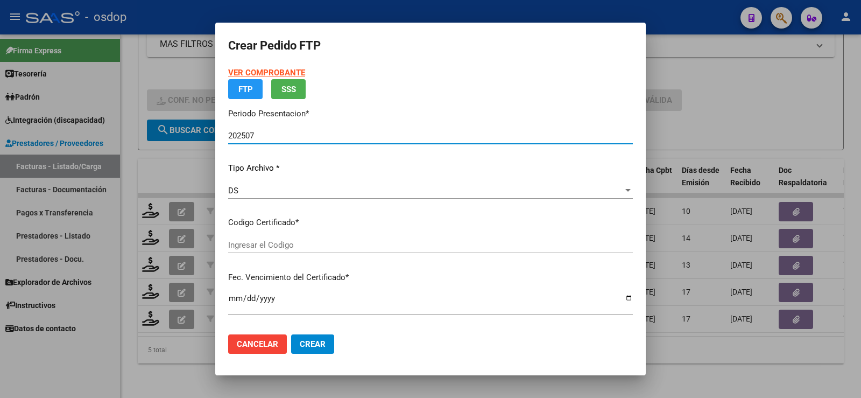
type input "9000746737"
type input "[DATE]"
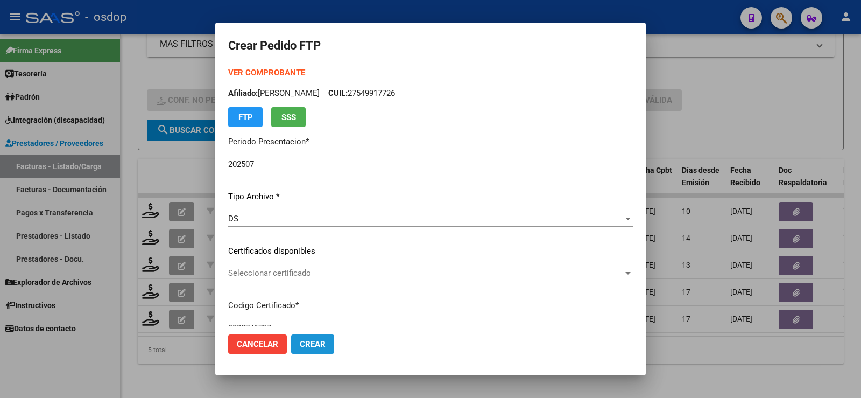
click at [307, 343] on span "Crear" at bounding box center [313, 344] width 26 height 10
click at [311, 350] on button "Crear" at bounding box center [312, 343] width 43 height 19
click at [317, 271] on span "Seleccionar certificado" at bounding box center [425, 273] width 395 height 10
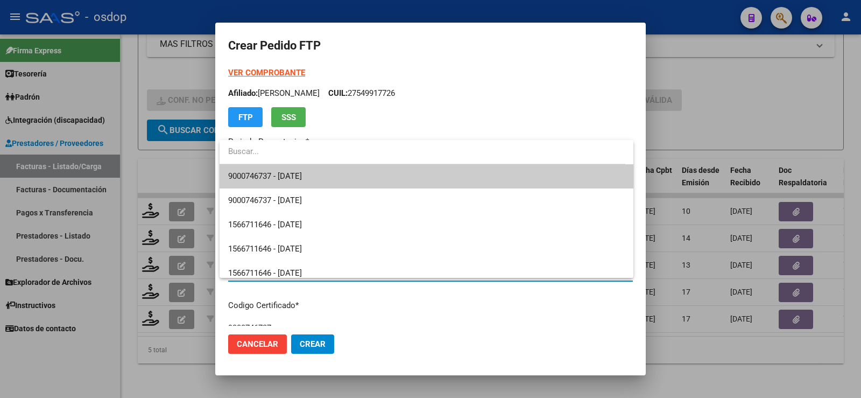
click at [305, 170] on span "9000746737 - [DATE]" at bounding box center [426, 176] width 397 height 24
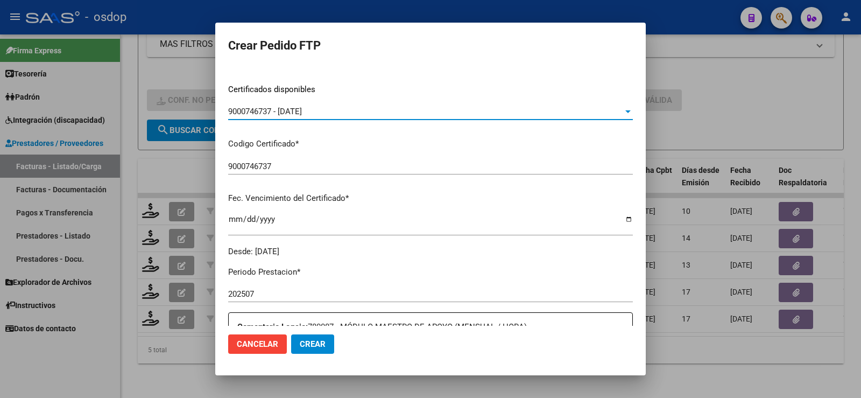
scroll to position [323, 0]
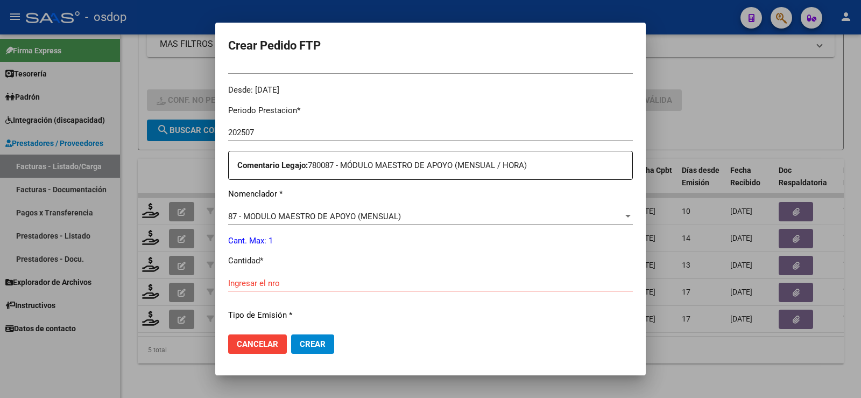
click at [302, 278] on input "Ingresar el nro" at bounding box center [430, 283] width 405 height 10
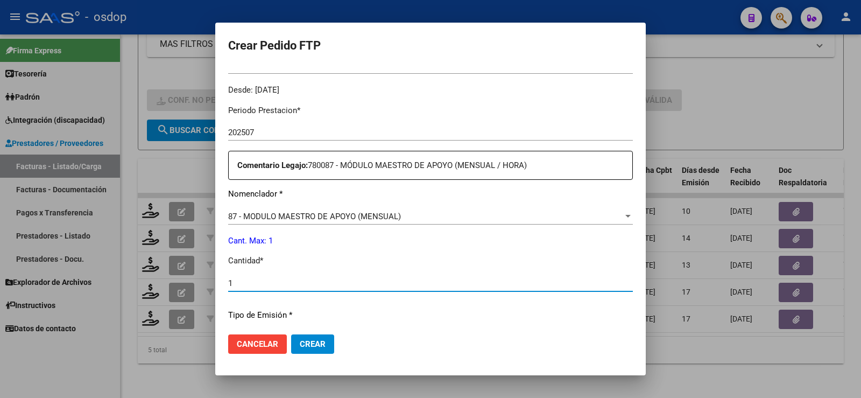
scroll to position [462, 0]
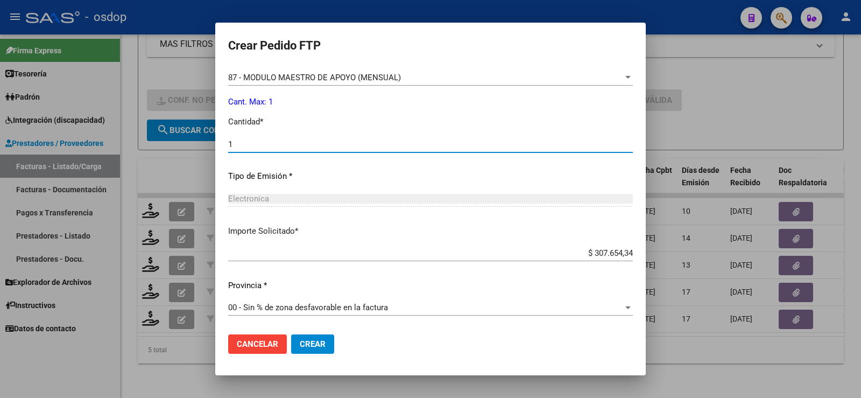
type input "1"
click at [320, 342] on span "Crear" at bounding box center [313, 344] width 26 height 10
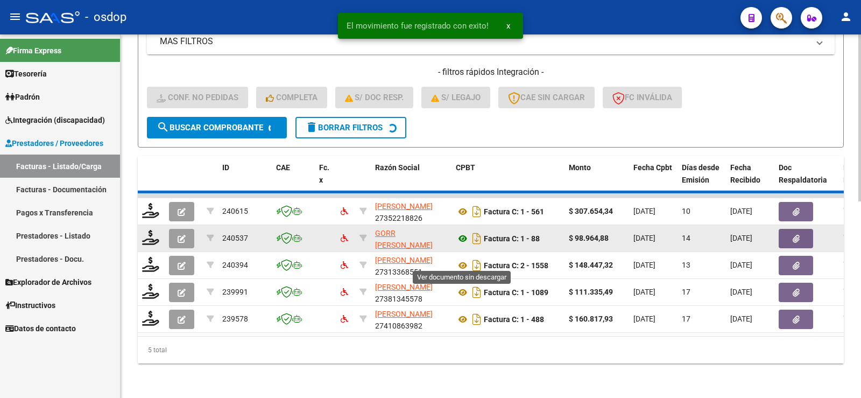
scroll to position [397, 0]
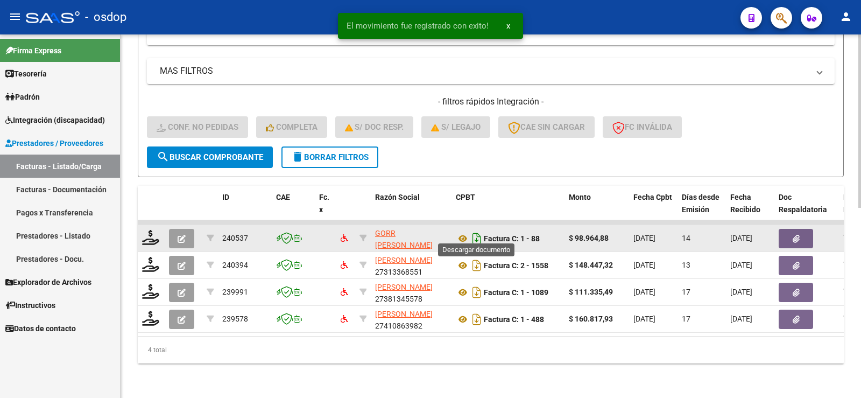
click at [480, 231] on icon "Descargar documento" at bounding box center [477, 238] width 14 height 17
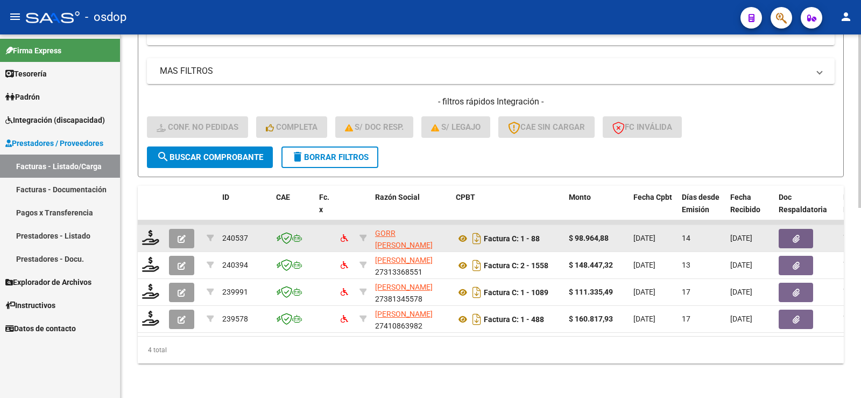
click at [176, 229] on button "button" at bounding box center [181, 238] width 25 height 19
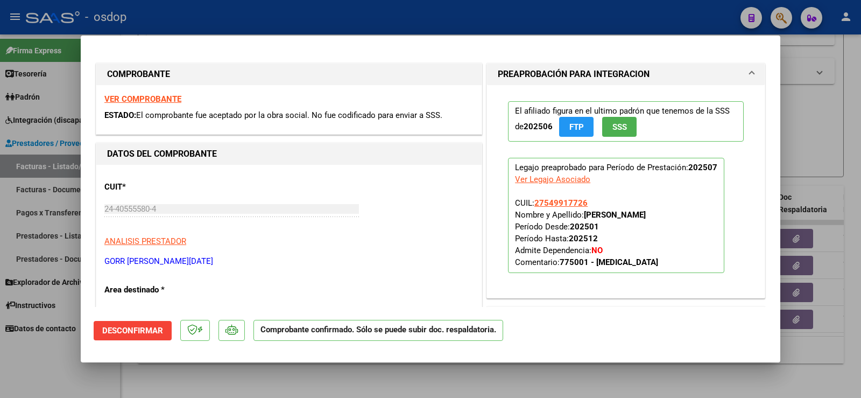
click at [149, 323] on button "Desconfirmar" at bounding box center [133, 330] width 78 height 19
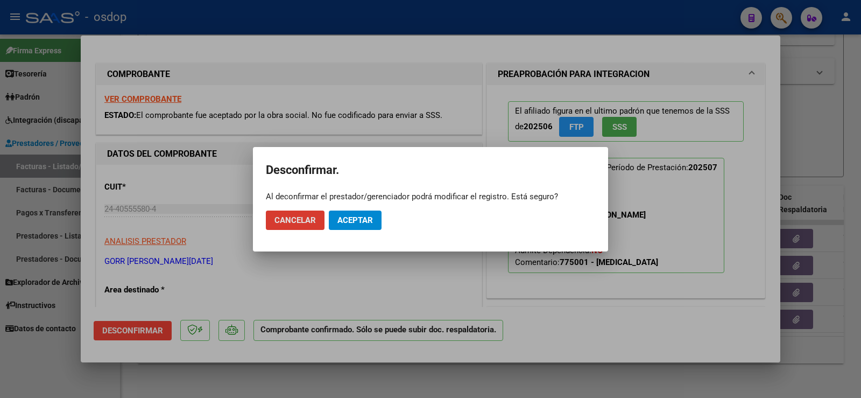
click at [342, 215] on span "Aceptar" at bounding box center [355, 220] width 36 height 10
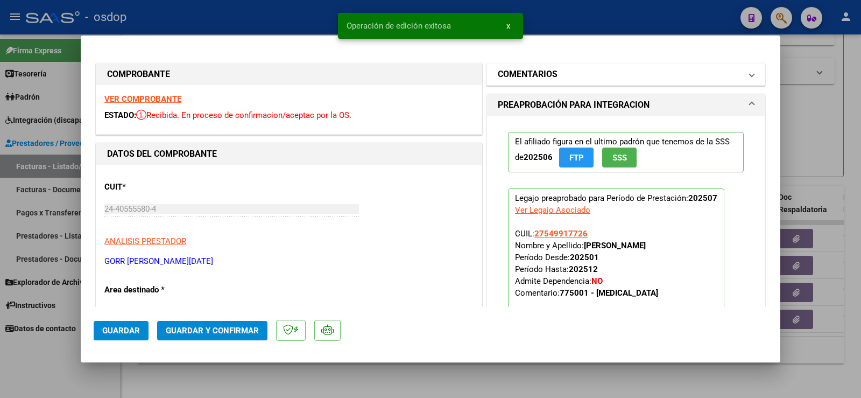
click at [579, 84] on mat-expansion-panel-header "COMENTARIOS" at bounding box center [626, 75] width 278 height 22
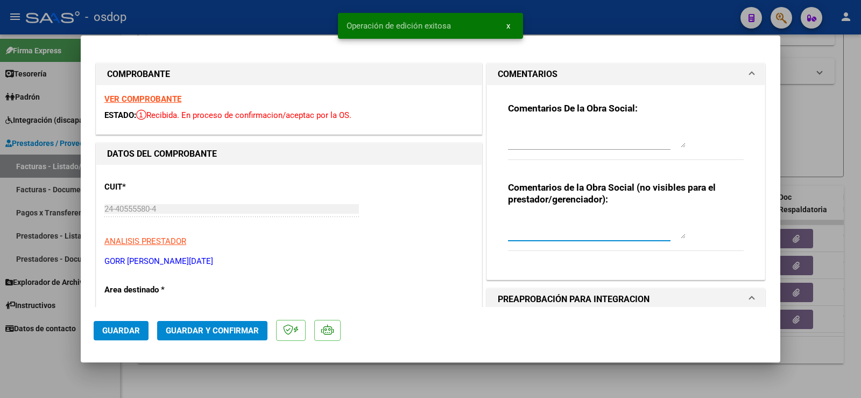
click at [557, 235] on textarea at bounding box center [597, 228] width 178 height 22
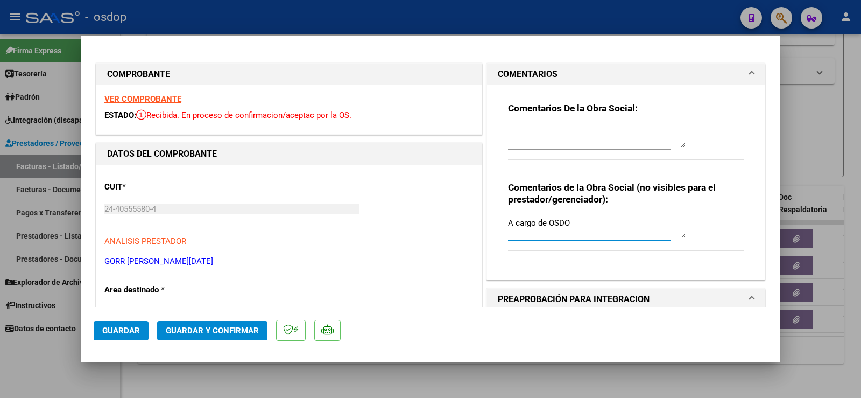
paste textarea "P"
type textarea "A cargo de OSDOP"
click at [200, 327] on span "Guardar y Confirmar" at bounding box center [212, 331] width 93 height 10
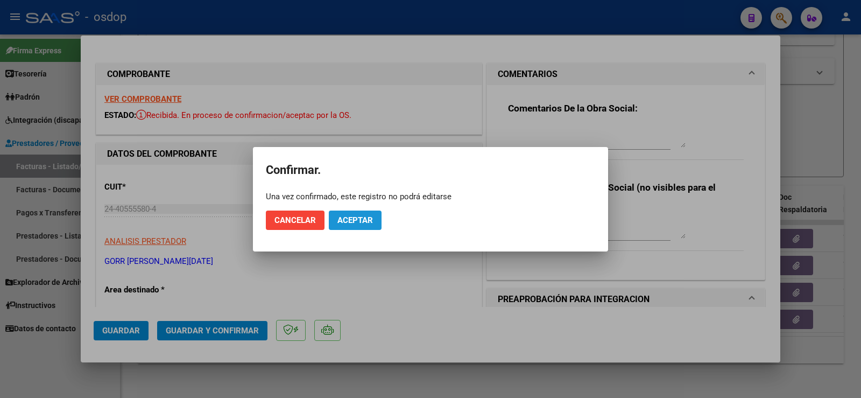
click at [358, 221] on span "Aceptar" at bounding box center [355, 220] width 36 height 10
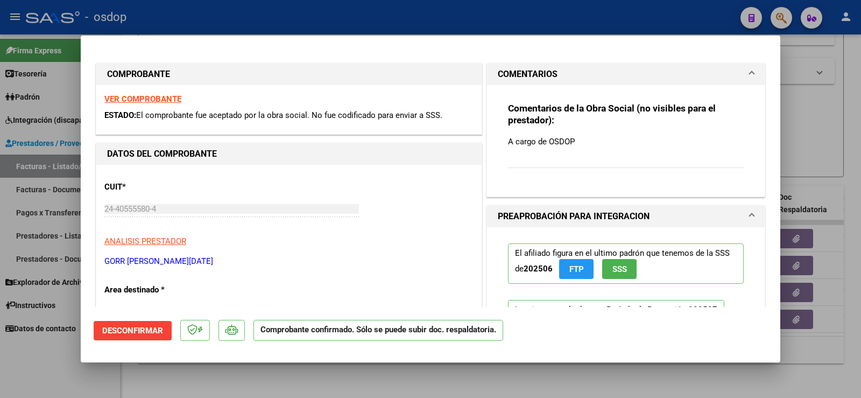
click at [815, 106] on div at bounding box center [430, 199] width 861 height 398
type input "$ 0,00"
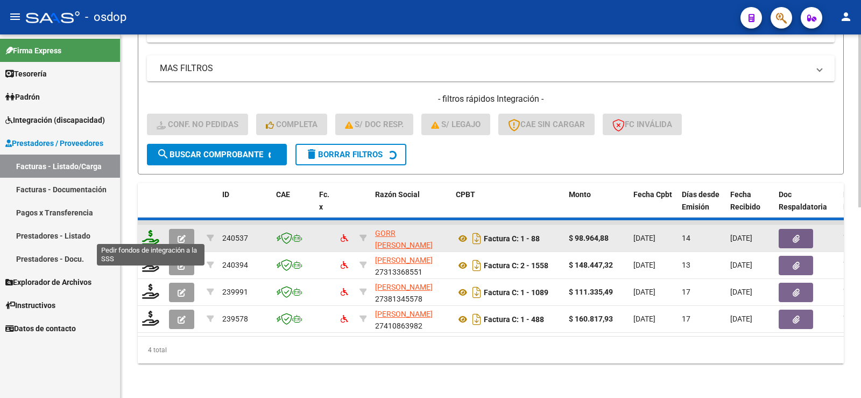
click at [145, 235] on icon at bounding box center [150, 237] width 17 height 15
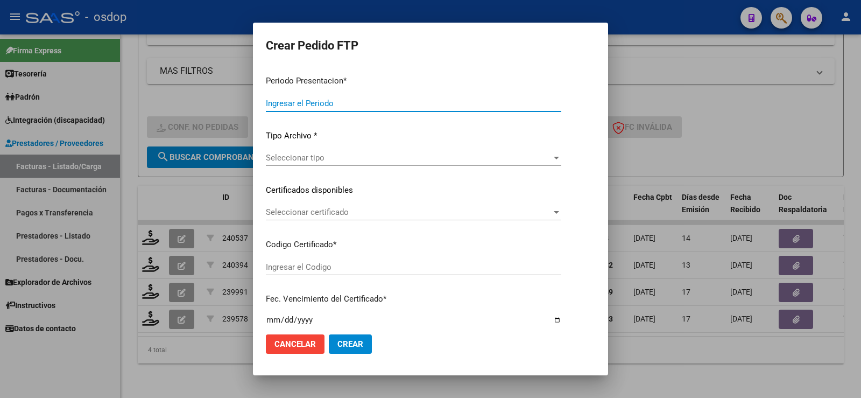
type input "202507"
type input "$ 98.964,88"
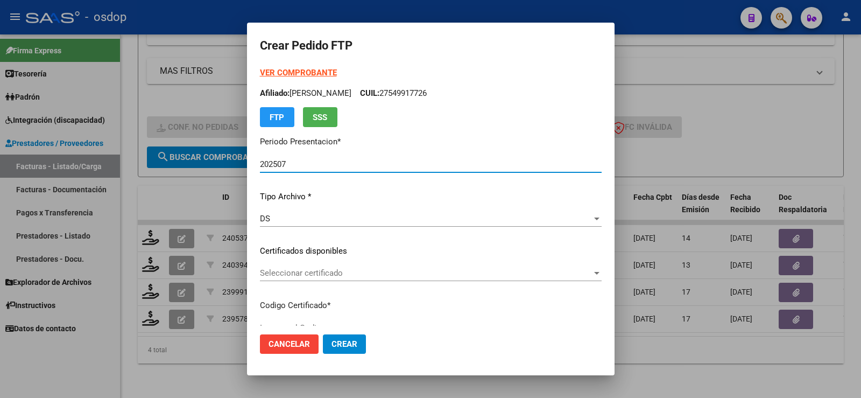
type input "9000746737"
type input "[DATE]"
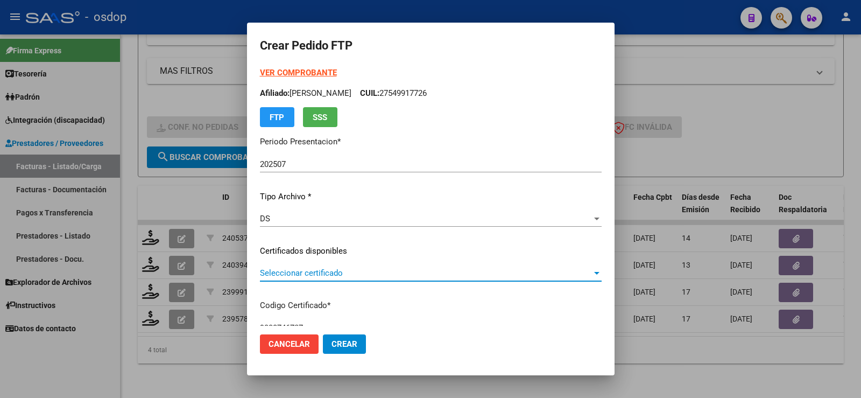
click at [329, 277] on span "Seleccionar certificado" at bounding box center [426, 273] width 332 height 10
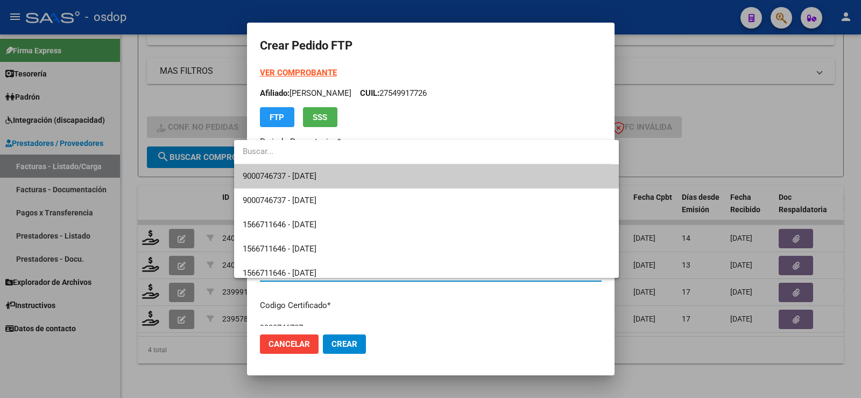
click at [340, 174] on span "9000746737 - [DATE]" at bounding box center [427, 176] width 368 height 24
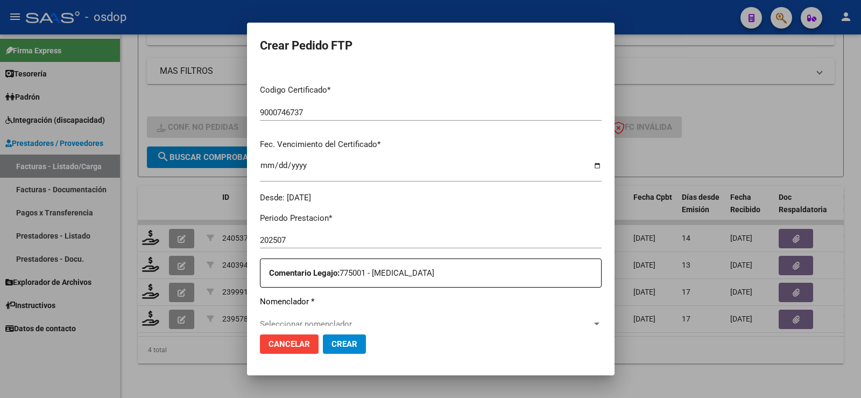
scroll to position [269, 0]
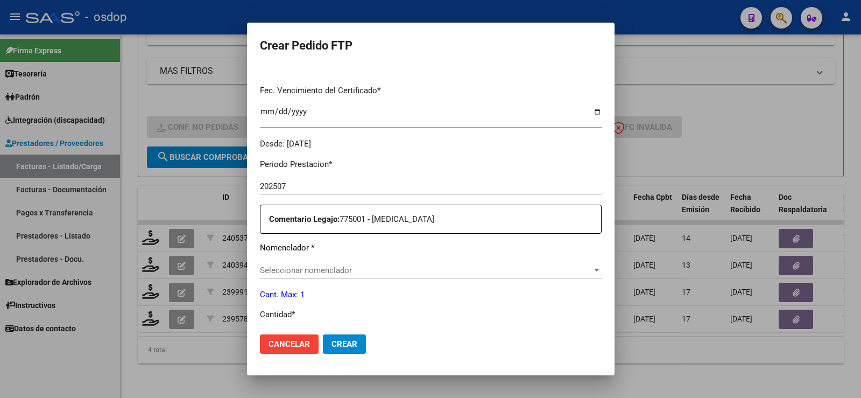
click at [322, 267] on span "Seleccionar nomenclador" at bounding box center [426, 270] width 332 height 10
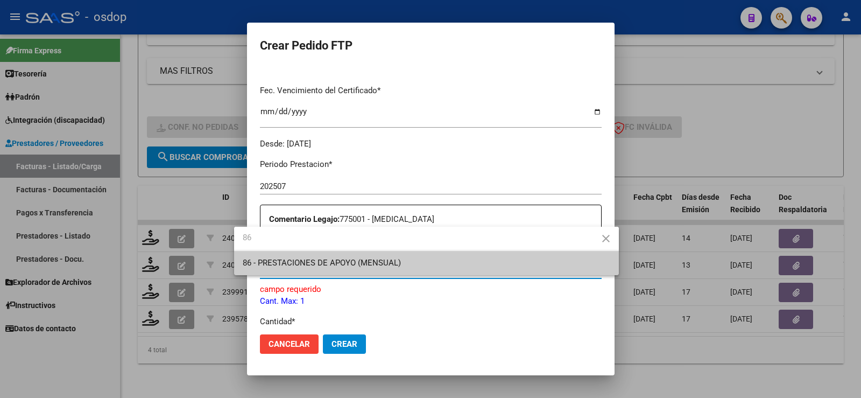
type input "86"
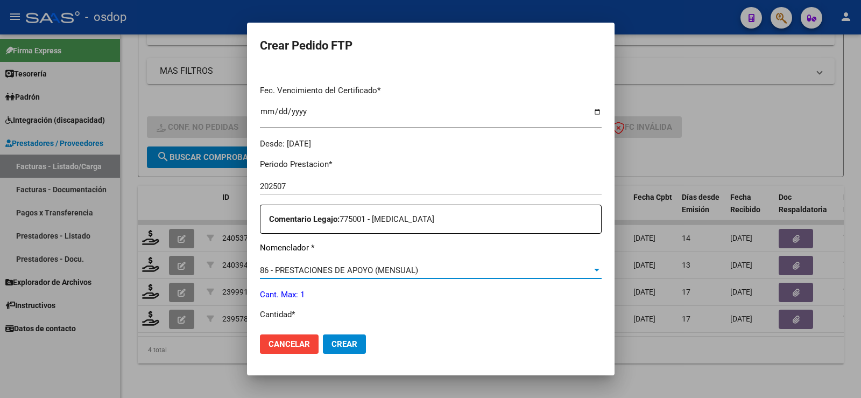
scroll to position [323, 0]
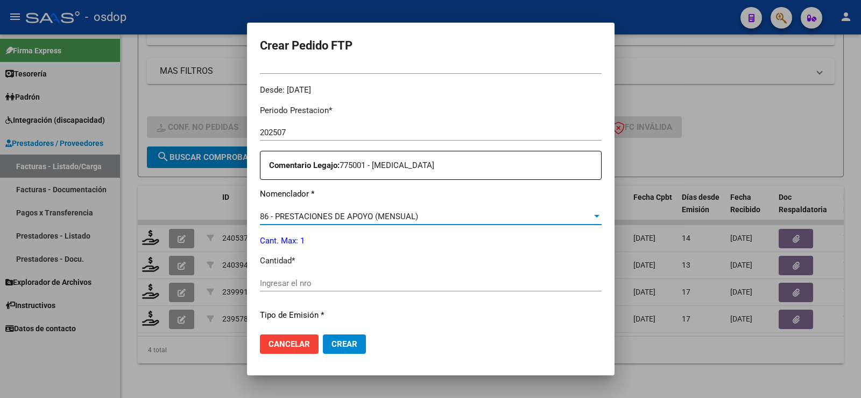
click at [283, 284] on input "Ingresar el nro" at bounding box center [431, 283] width 342 height 10
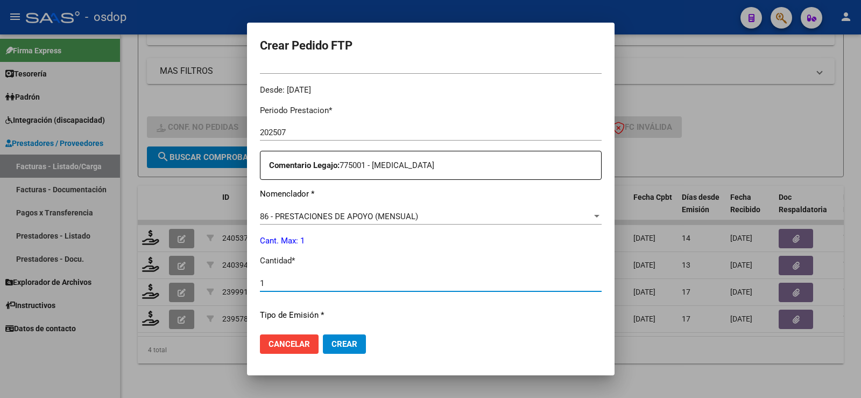
type input "1"
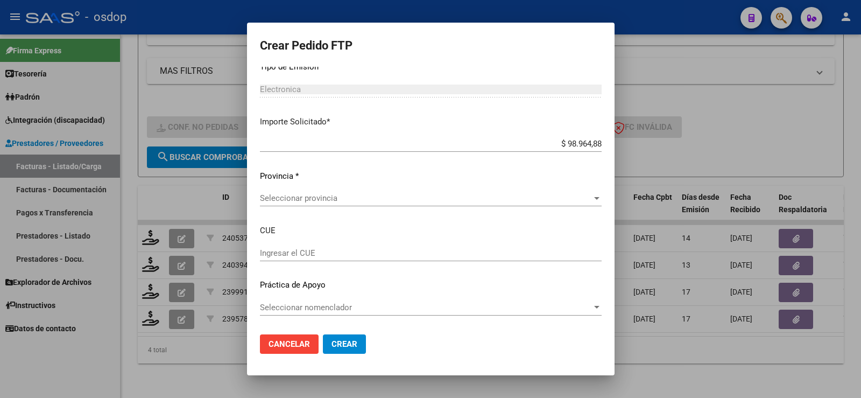
click at [335, 211] on div "Seleccionar provincia Seleccionar provincia" at bounding box center [431, 203] width 342 height 26
click at [334, 198] on span "Seleccionar provincia" at bounding box center [426, 198] width 332 height 10
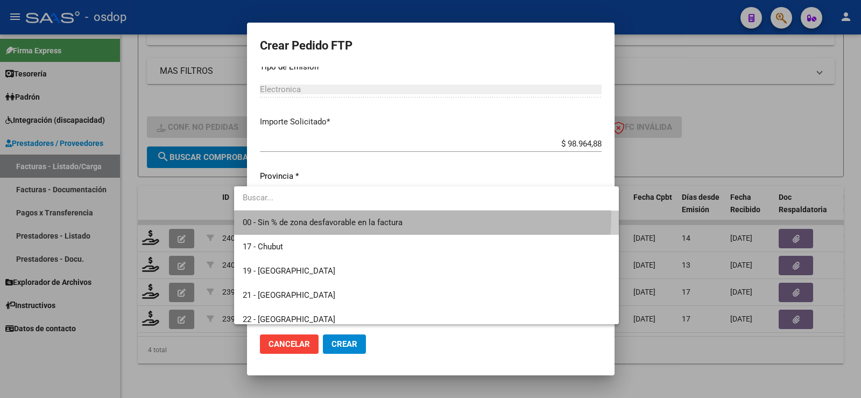
click at [335, 214] on span "00 - Sin % de zona desfavorable en la factura" at bounding box center [427, 222] width 368 height 24
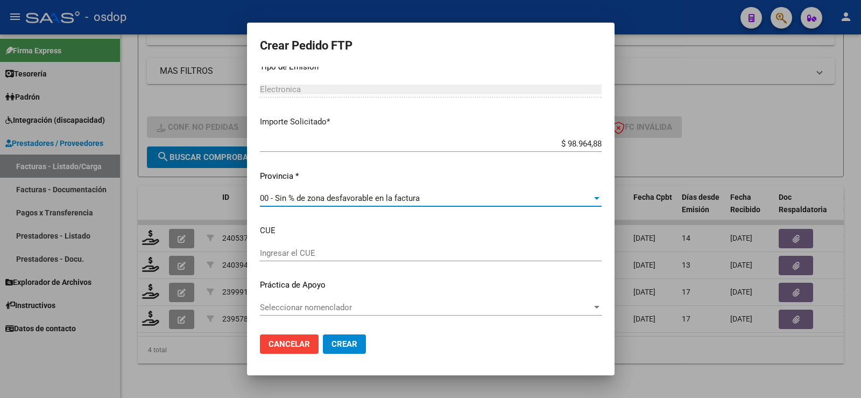
click at [323, 344] on button "Crear" at bounding box center [344, 343] width 43 height 19
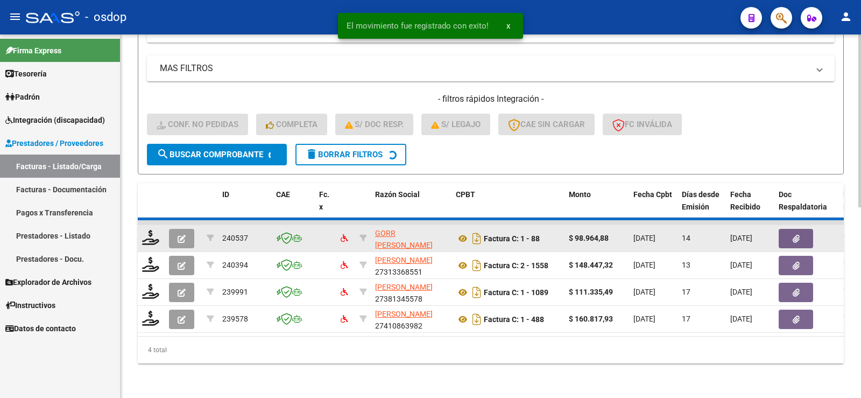
scroll to position [370, 0]
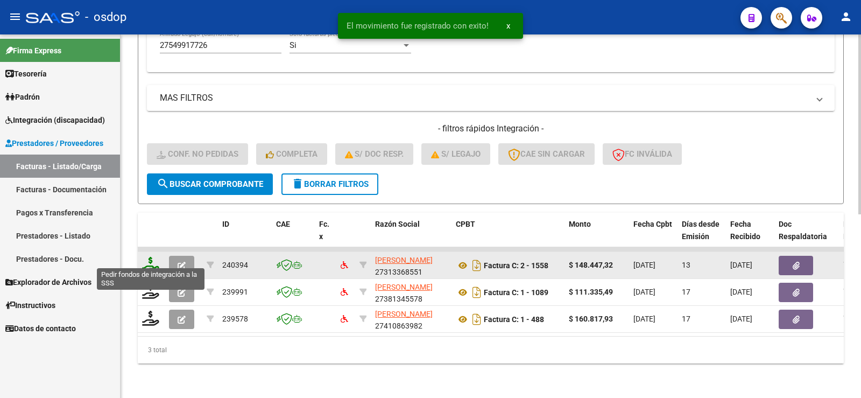
click at [147, 258] on icon at bounding box center [150, 264] width 17 height 15
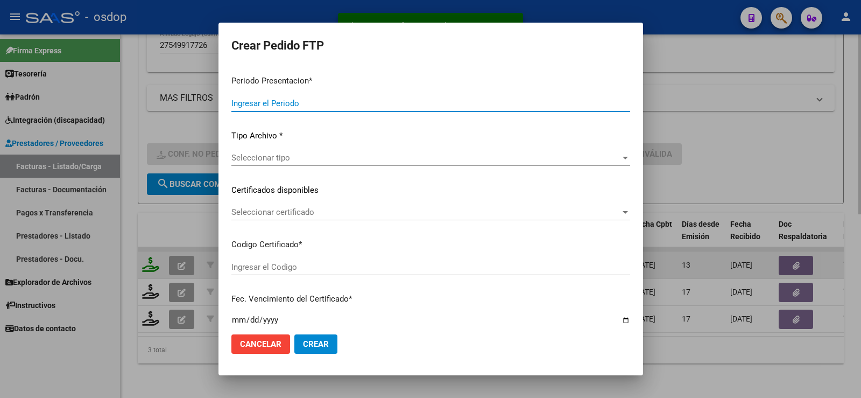
type input "202507"
type input "$ 148.447,32"
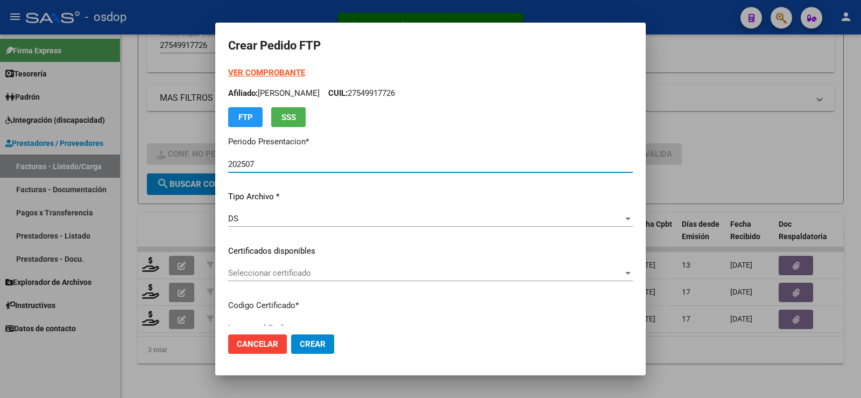
type input "9000746737"
type input "[DATE]"
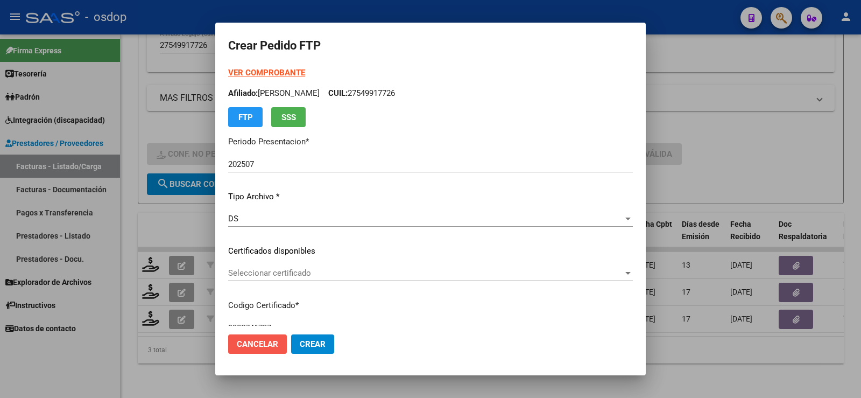
click at [252, 348] on span "Cancelar" at bounding box center [257, 344] width 41 height 10
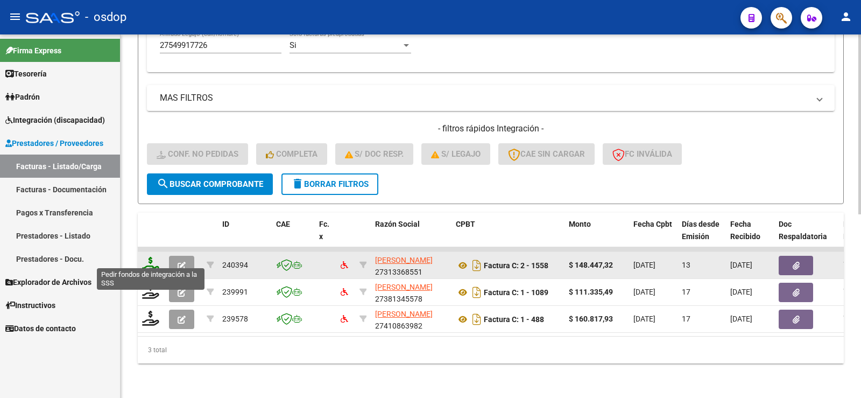
click at [148, 259] on icon at bounding box center [150, 264] width 17 height 15
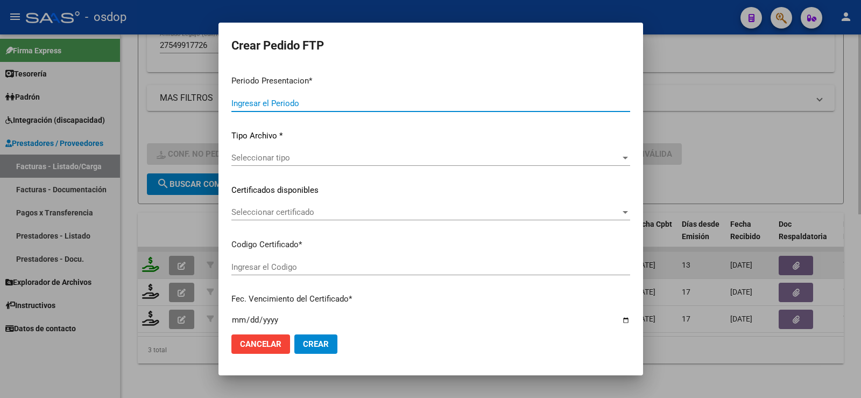
type input "202507"
type input "$ 148.447,32"
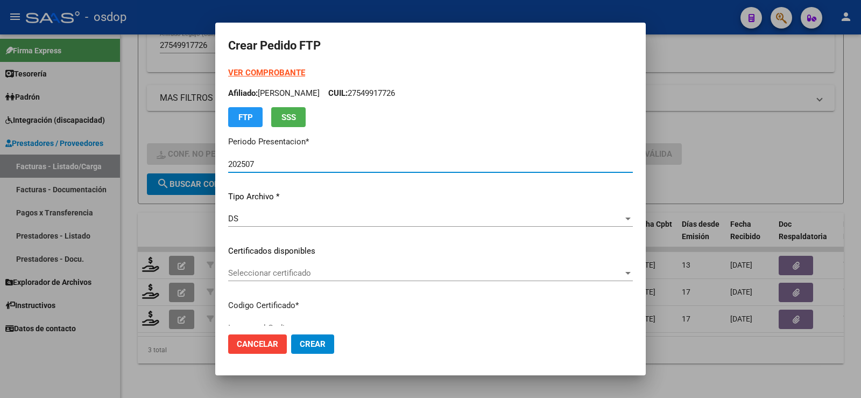
type input "9000746737"
type input "[DATE]"
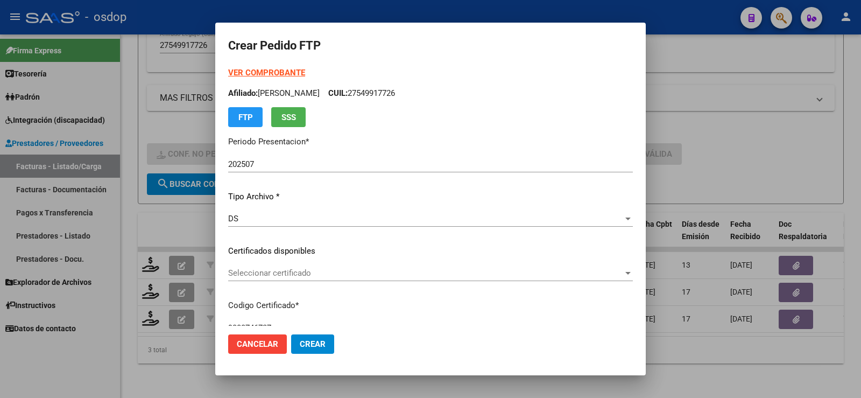
click at [301, 283] on div "Seleccionar certificado Seleccionar certificado" at bounding box center [430, 278] width 405 height 26
click at [301, 272] on span "Seleccionar certificado" at bounding box center [425, 273] width 395 height 10
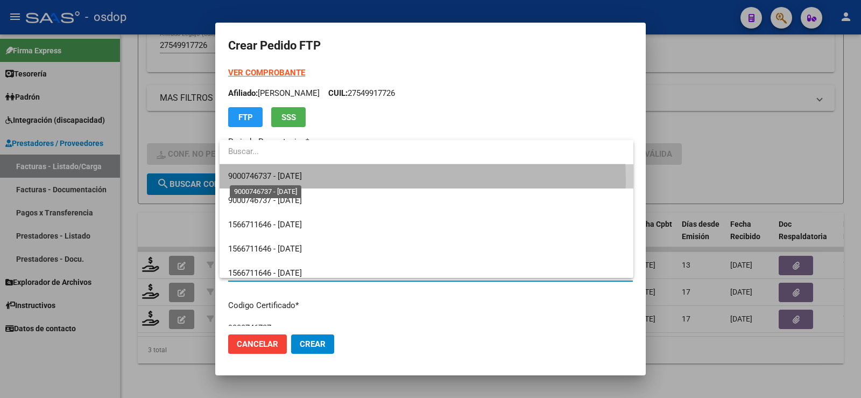
click at [295, 181] on span "9000746737 - [DATE]" at bounding box center [265, 176] width 74 height 10
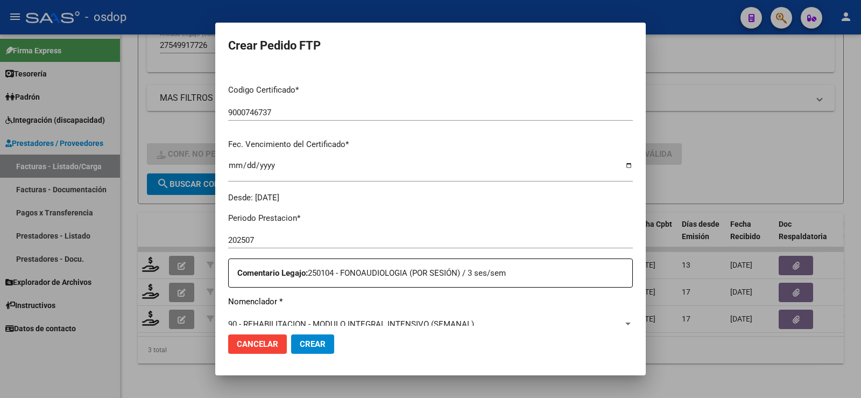
scroll to position [377, 0]
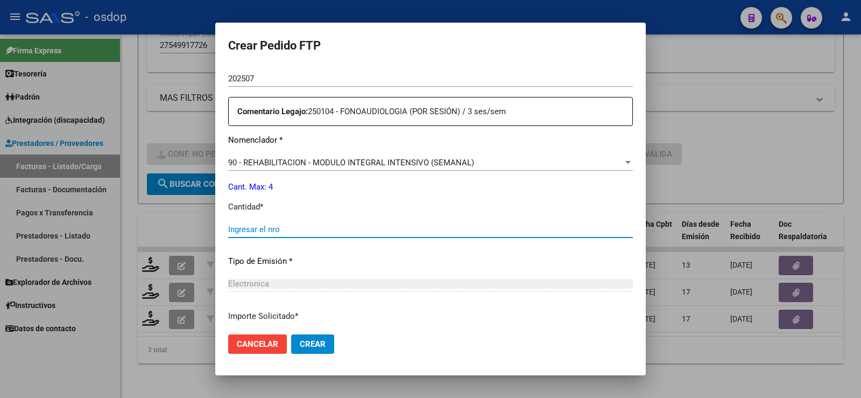
click at [296, 230] on input "Ingresar el nro" at bounding box center [430, 229] width 405 height 10
type input "4"
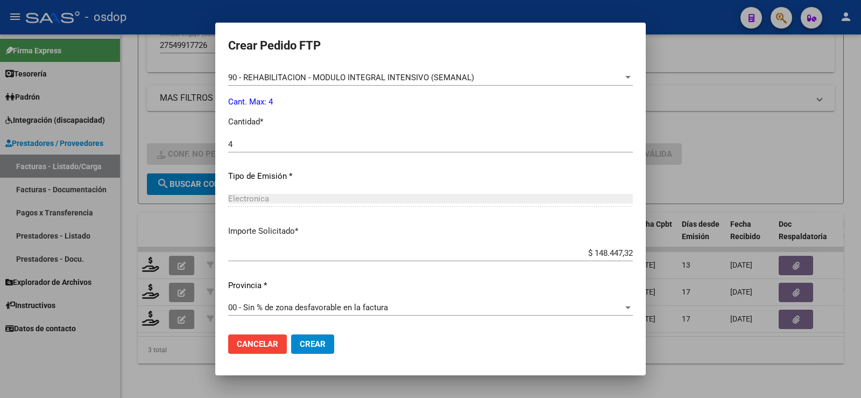
click at [304, 336] on button "Crear" at bounding box center [312, 343] width 43 height 19
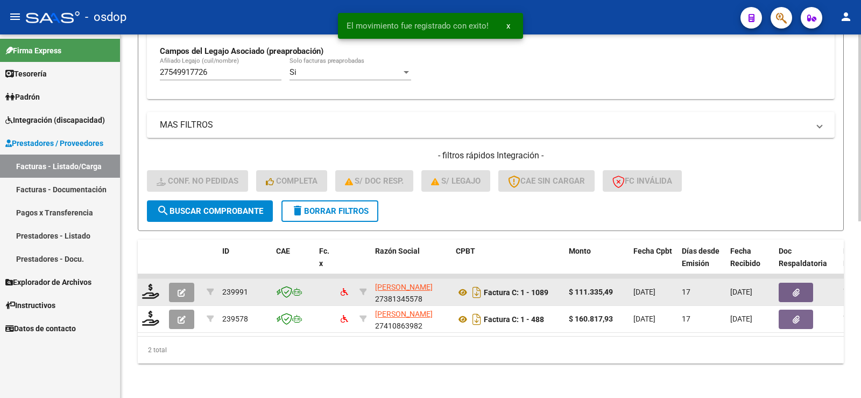
scroll to position [343, 0]
click at [155, 290] on icon at bounding box center [150, 291] width 17 height 15
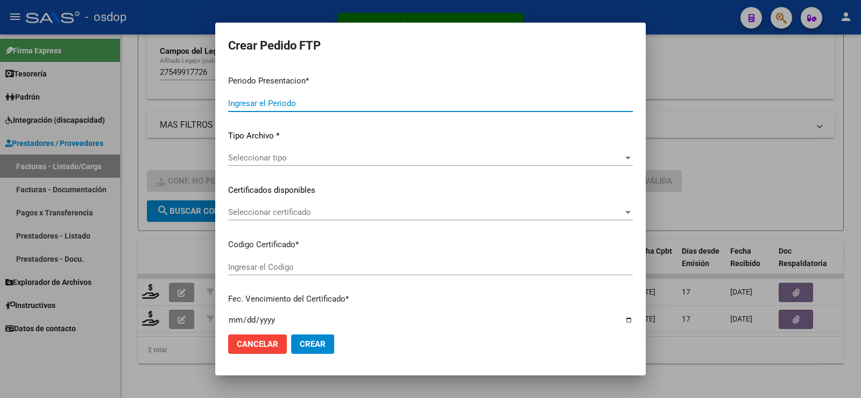
type input "202507"
type input "$ 111.335,49"
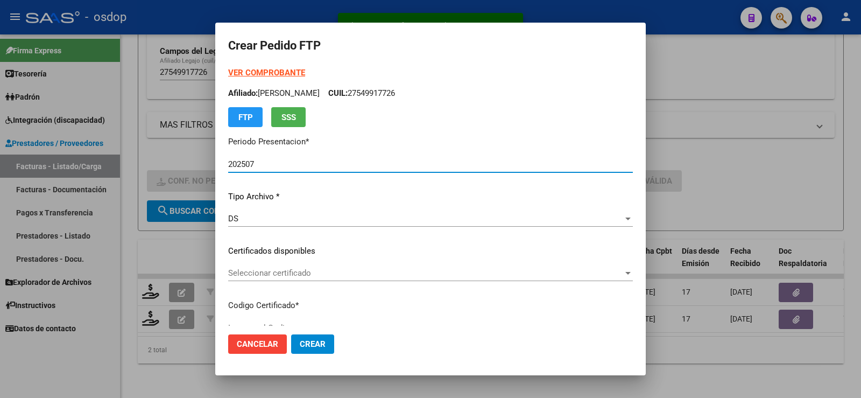
scroll to position [108, 0]
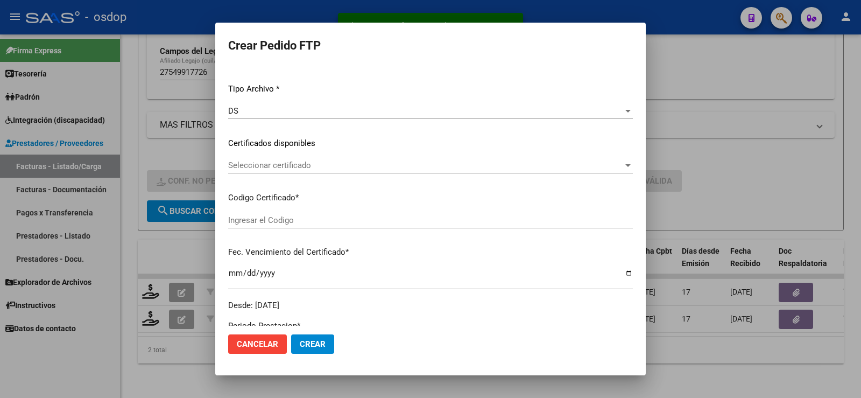
type input "9000746737"
type input "[DATE]"
click at [309, 158] on div "Seleccionar certificado Seleccionar certificado" at bounding box center [430, 165] width 405 height 16
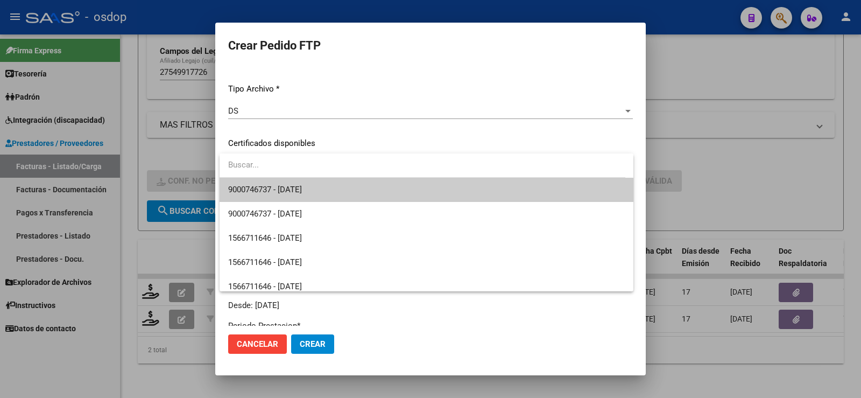
click at [327, 182] on span "9000746737 - [DATE]" at bounding box center [426, 190] width 397 height 24
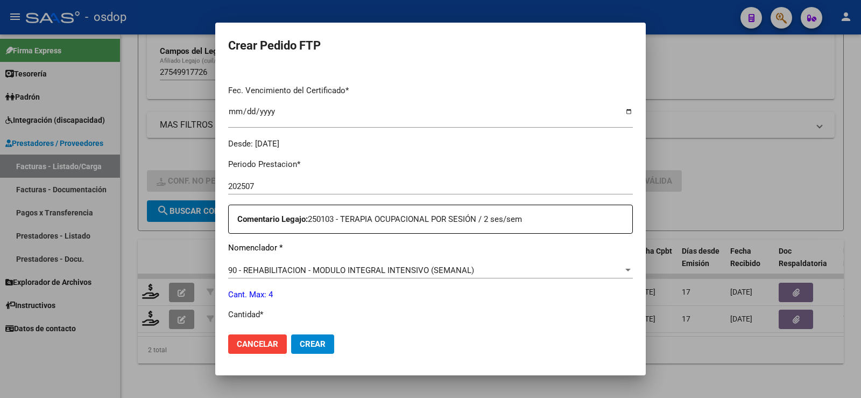
scroll to position [377, 0]
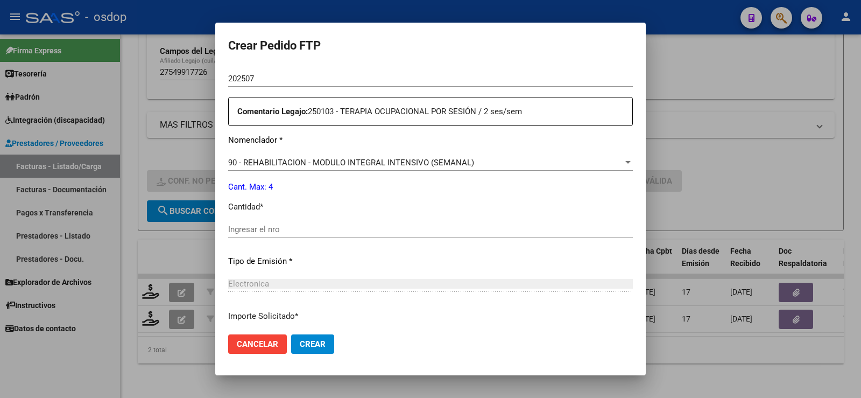
click at [303, 229] on input "Ingresar el nro" at bounding box center [430, 229] width 405 height 10
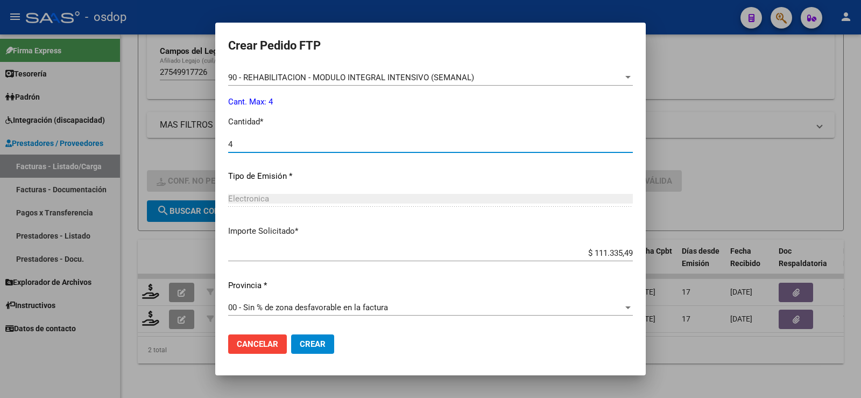
type input "4"
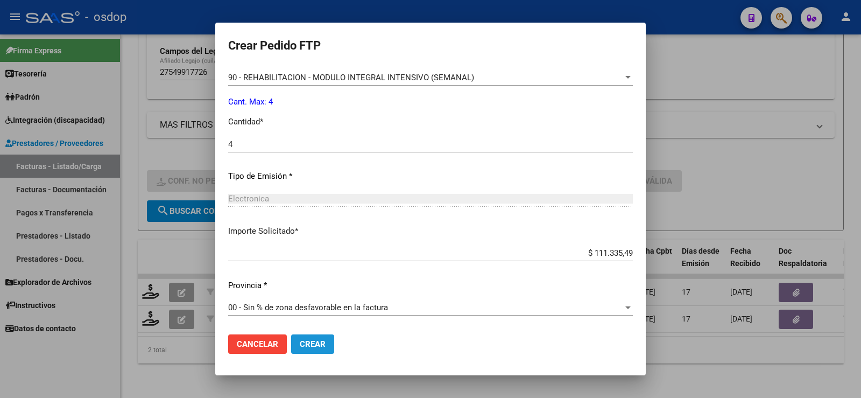
click at [309, 349] on button "Crear" at bounding box center [312, 343] width 43 height 19
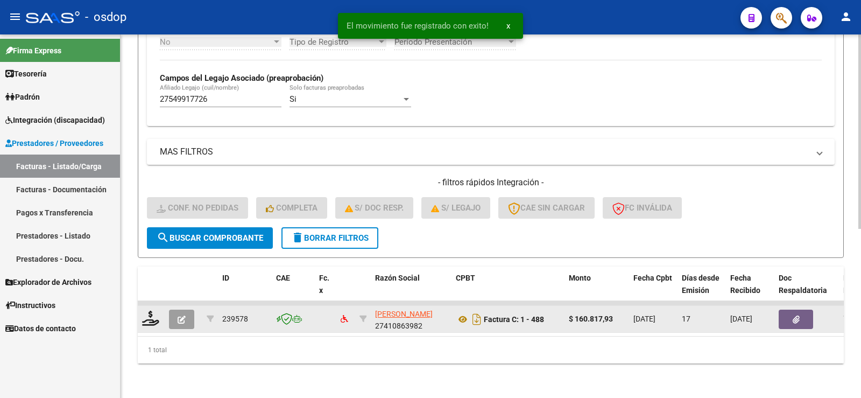
scroll to position [316, 0]
click at [152, 312] on icon at bounding box center [150, 318] width 17 height 15
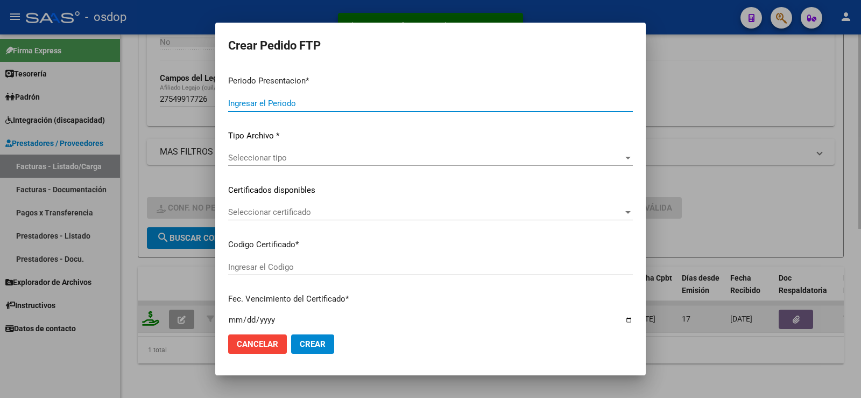
type input "202507"
type input "$ 160.817,93"
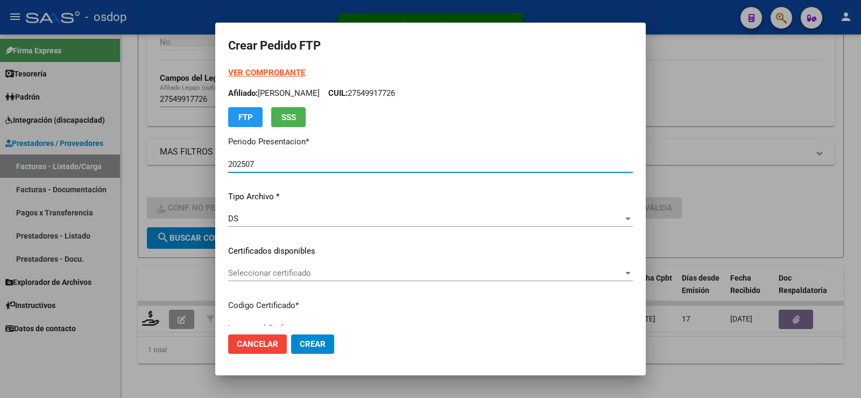
type input "9000746737"
type input "[DATE]"
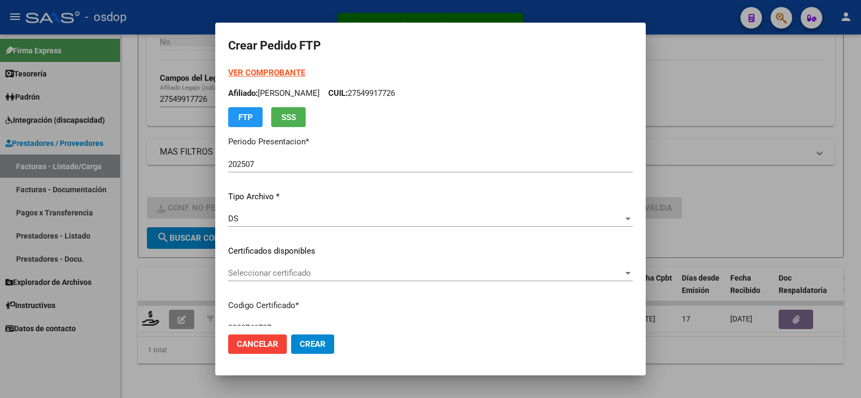
click at [278, 268] on div "Seleccionar certificado Seleccionar certificado" at bounding box center [430, 273] width 405 height 16
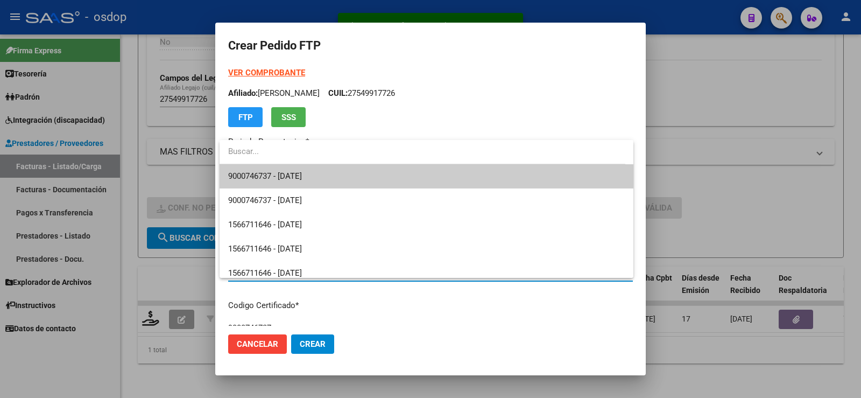
click at [280, 180] on span "9000746737 - [DATE]" at bounding box center [265, 176] width 74 height 10
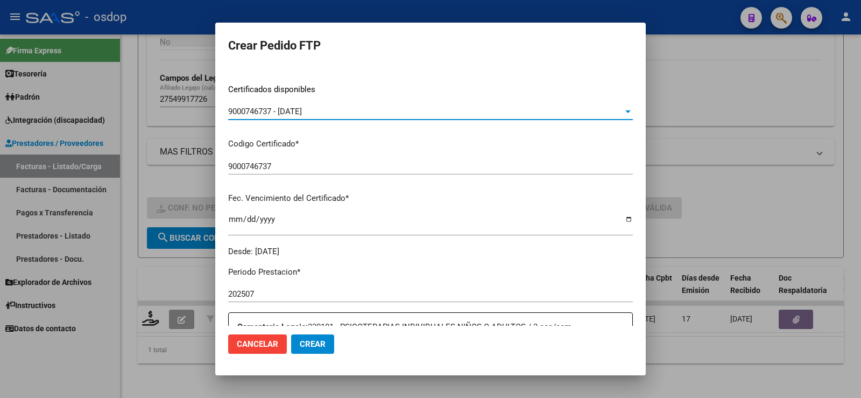
scroll to position [323, 0]
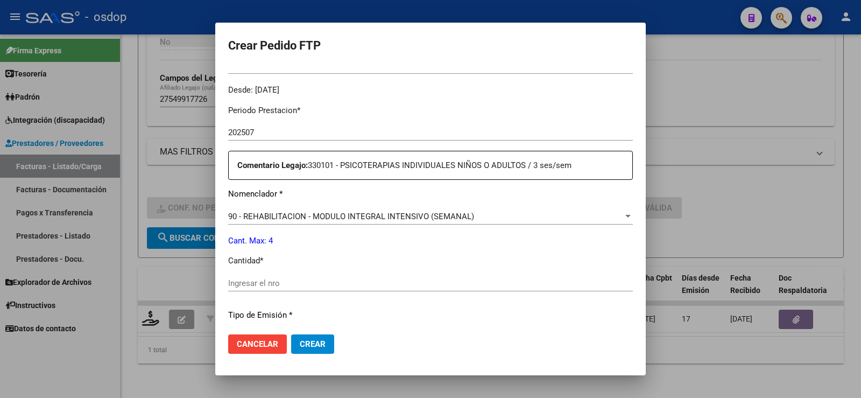
click at [285, 274] on div "Periodo Prestacion * 202507 Ingresar el Periodo Prestacion Comentario Legajo: 3…" at bounding box center [430, 280] width 405 height 369
click at [296, 285] on input "Ingresar el nro" at bounding box center [430, 283] width 405 height 10
type input "4"
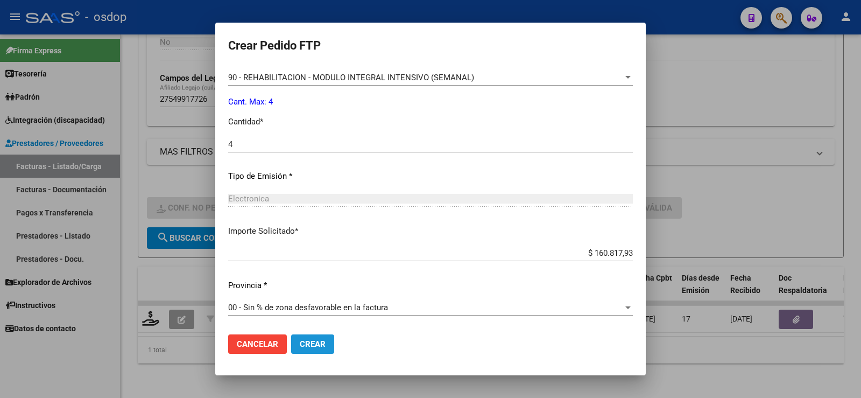
click at [322, 353] on button "Crear" at bounding box center [312, 343] width 43 height 19
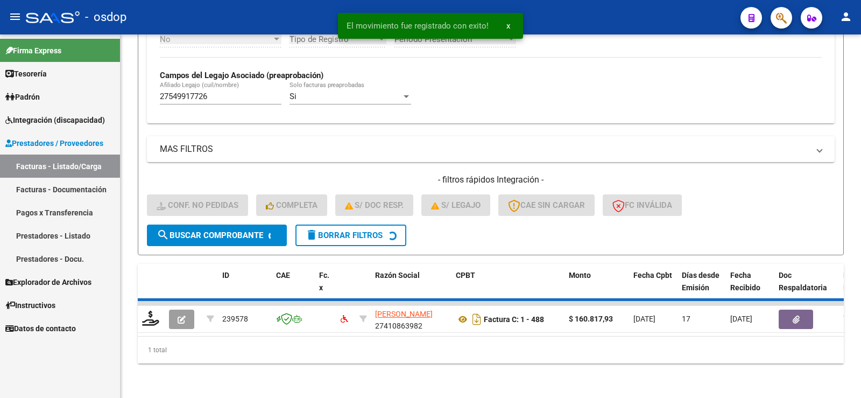
scroll to position [300, 0]
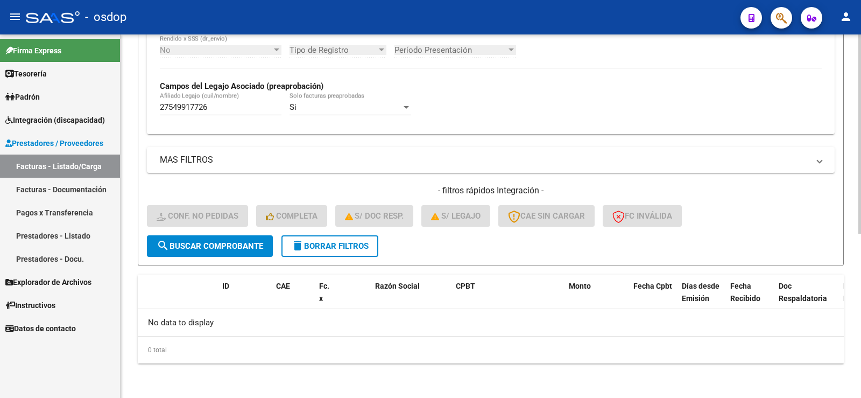
click at [299, 239] on mat-icon "delete" at bounding box center [297, 245] width 13 height 13
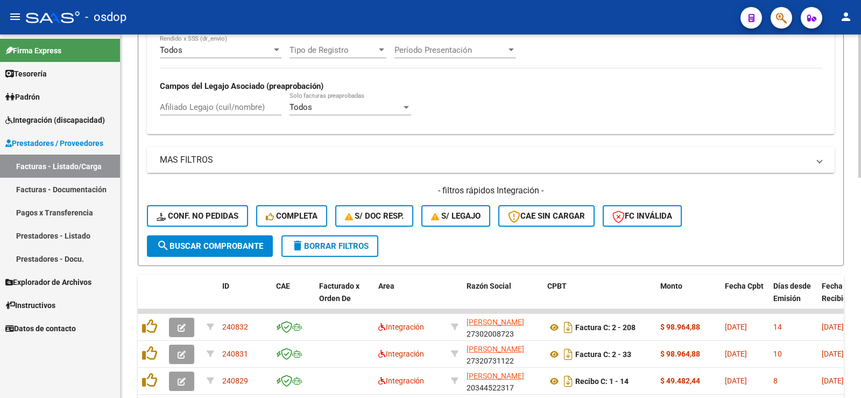
click at [215, 112] on div "Afiliado Legajo (cuil/nombre)" at bounding box center [221, 103] width 122 height 23
paste input "20528725156"
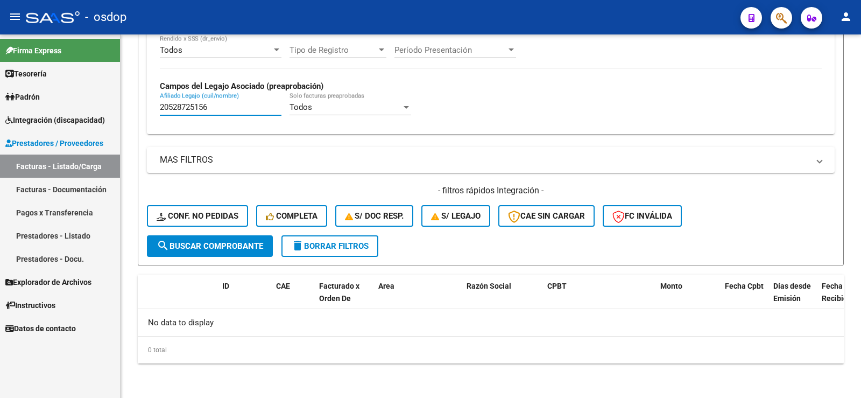
drag, startPoint x: 221, startPoint y: 103, endPoint x: 0, endPoint y: 62, distance: 225.0
click at [0, 62] on mat-sidenav-container "Firma Express Tesorería Extractos Procesados (csv) Extractos Originales (pdf) P…" at bounding box center [430, 215] width 861 height 363
paste input "62962019"
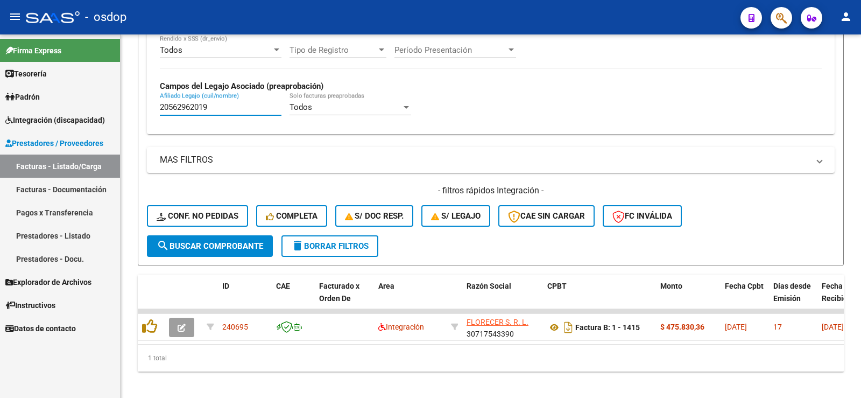
type input "20562962019"
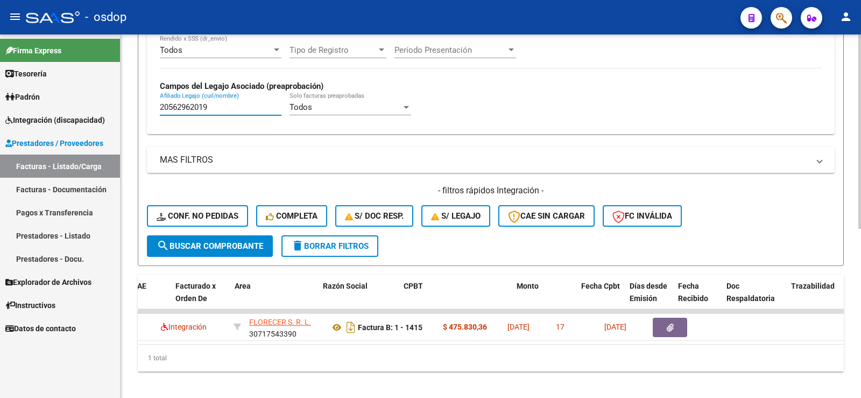
scroll to position [0, 144]
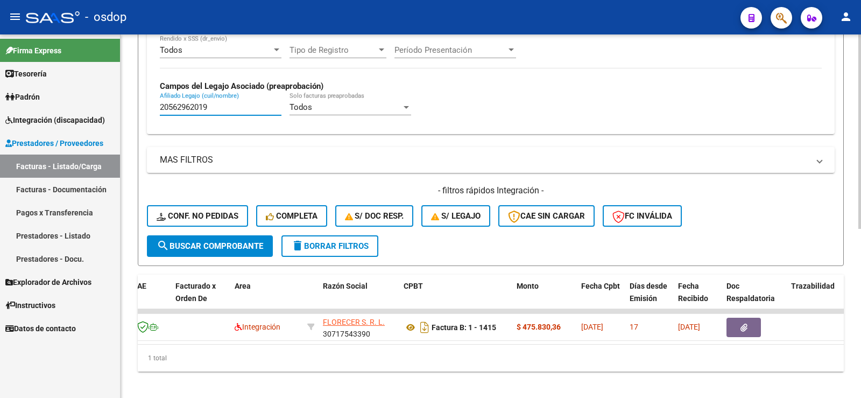
click at [392, 371] on div "1 total" at bounding box center [491, 357] width 706 height 27
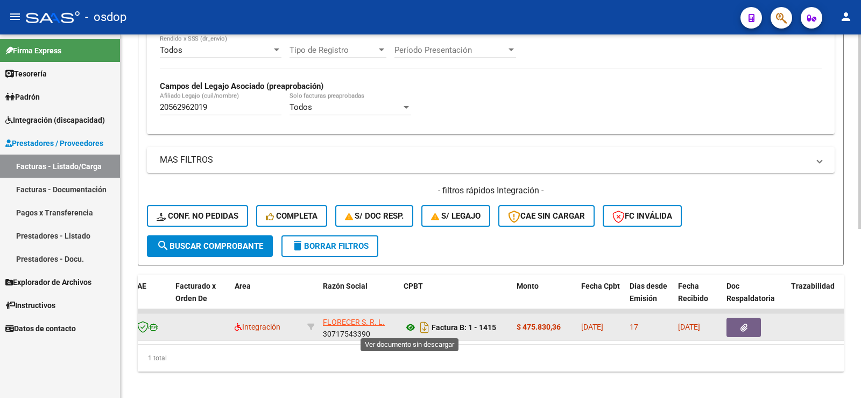
click at [413, 328] on icon at bounding box center [411, 327] width 14 height 13
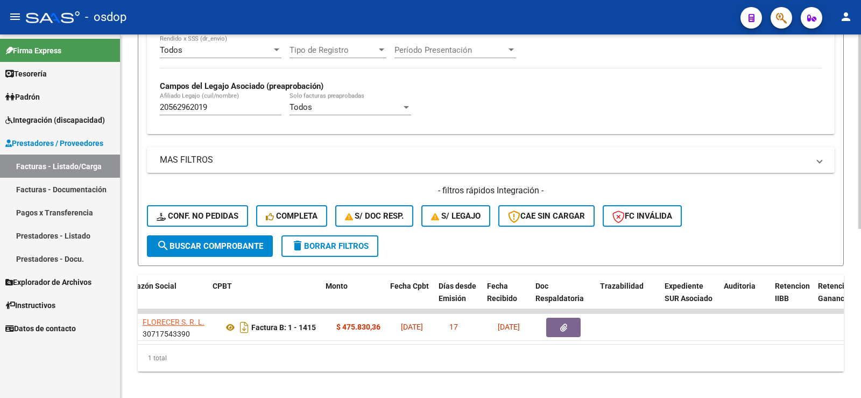
scroll to position [0, 335]
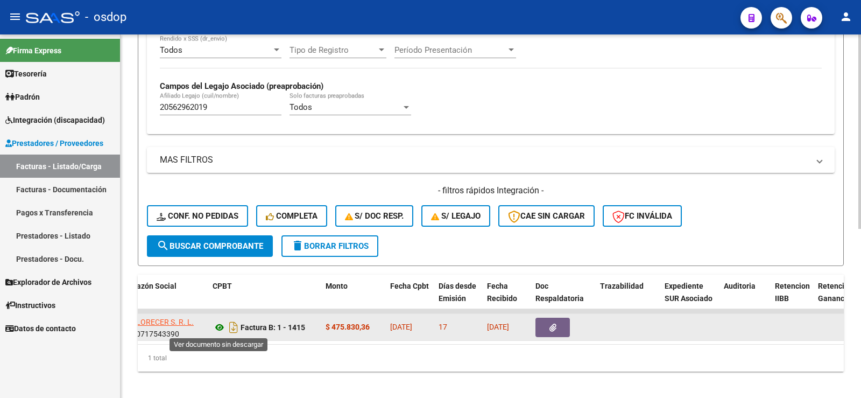
click at [213, 324] on icon at bounding box center [220, 327] width 14 height 13
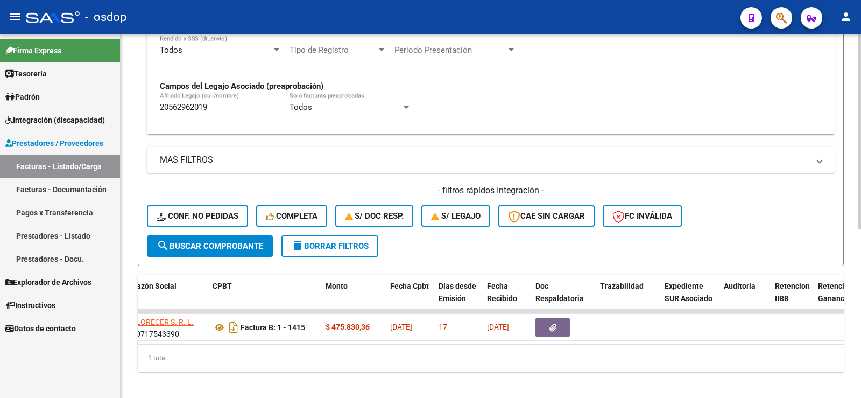
drag, startPoint x: 349, startPoint y: 353, endPoint x: 312, endPoint y: 353, distance: 37.1
click at [314, 355] on div "1 total" at bounding box center [491, 357] width 706 height 27
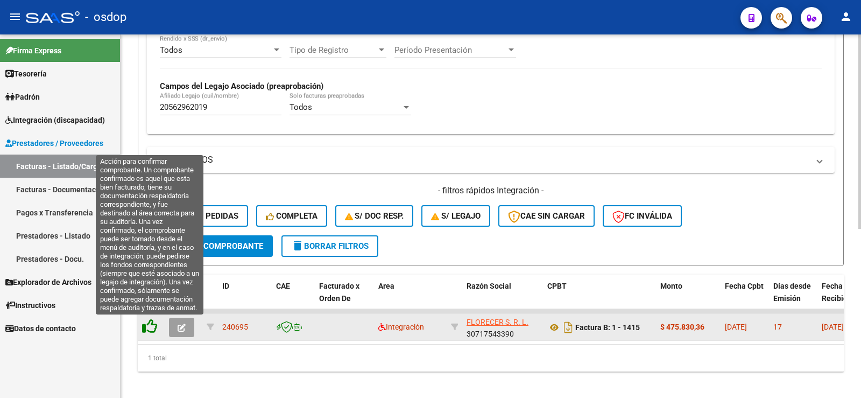
click at [154, 331] on icon at bounding box center [149, 326] width 15 height 15
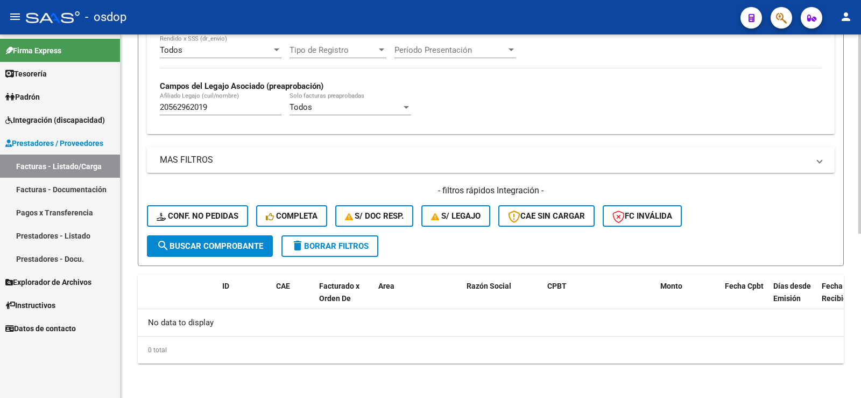
click at [198, 368] on div "Video tutorial PRESTADORES -> Listado de CPBTs Emitidos por Prestadores / Prove…" at bounding box center [491, 66] width 741 height 664
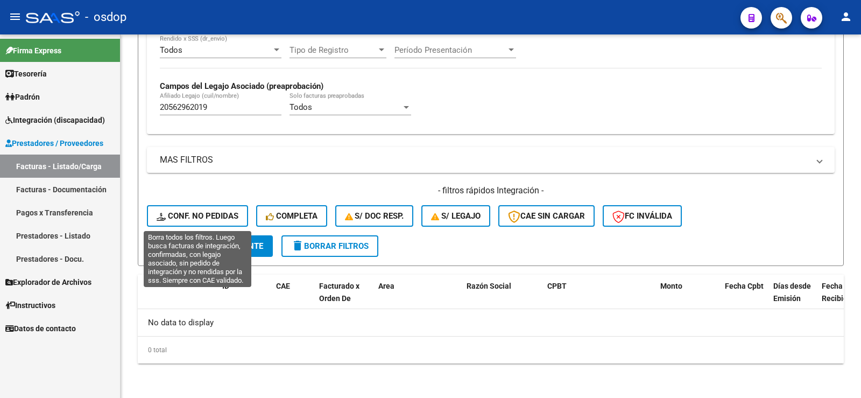
click at [214, 216] on span "Conf. no pedidas" at bounding box center [198, 216] width 82 height 10
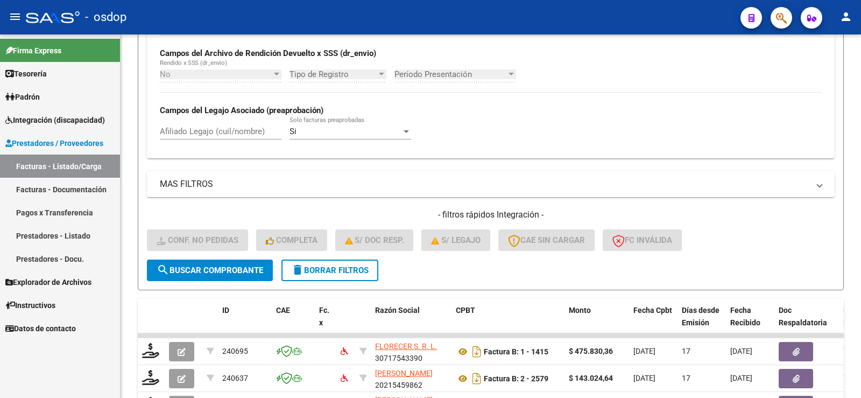
scroll to position [300, 0]
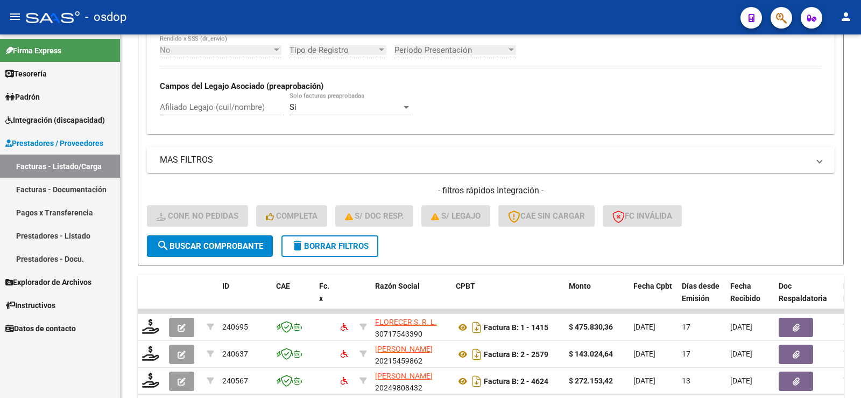
click at [229, 112] on div "Afiliado Legajo (cuil/nombre)" at bounding box center [221, 103] width 122 height 23
paste input "20562962019"
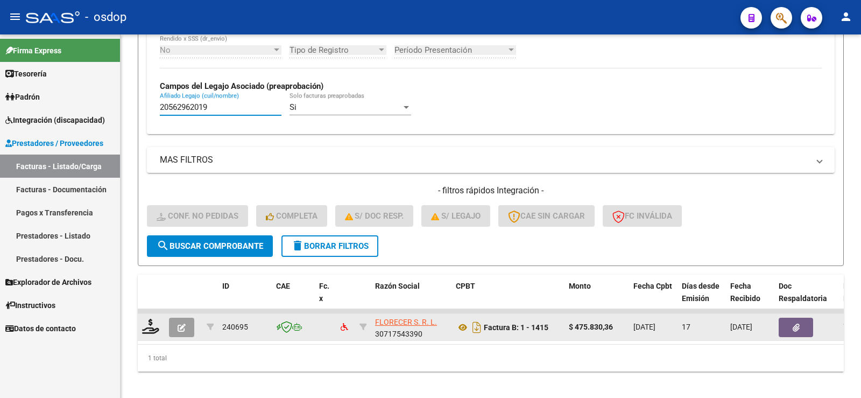
scroll to position [316, 0]
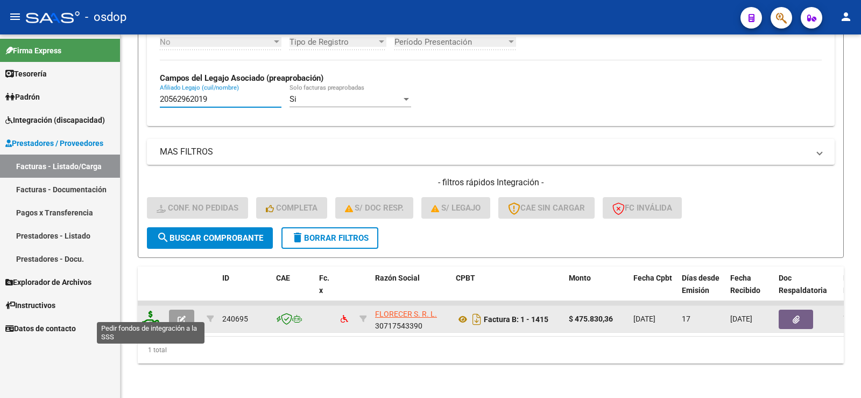
type input "20562962019"
click at [144, 313] on icon at bounding box center [150, 318] width 17 height 15
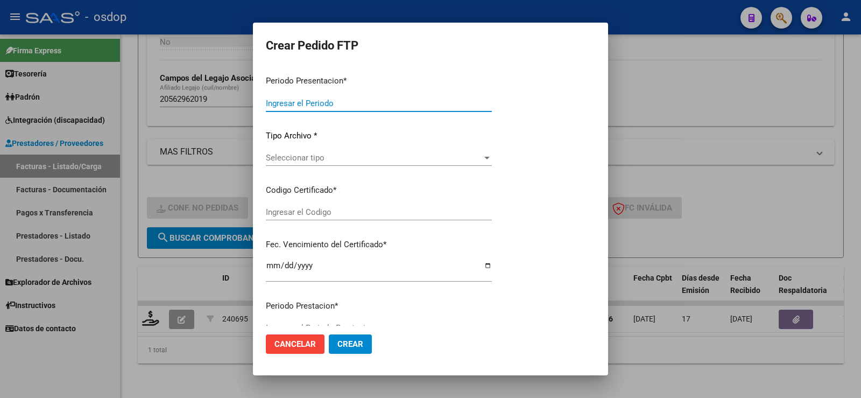
type input "202507"
type input "$ 475.830,36"
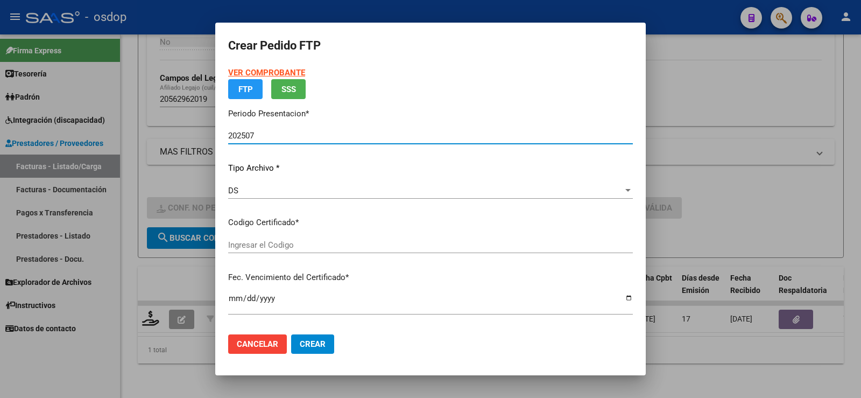
type input "8782513233"
type input "[DATE]"
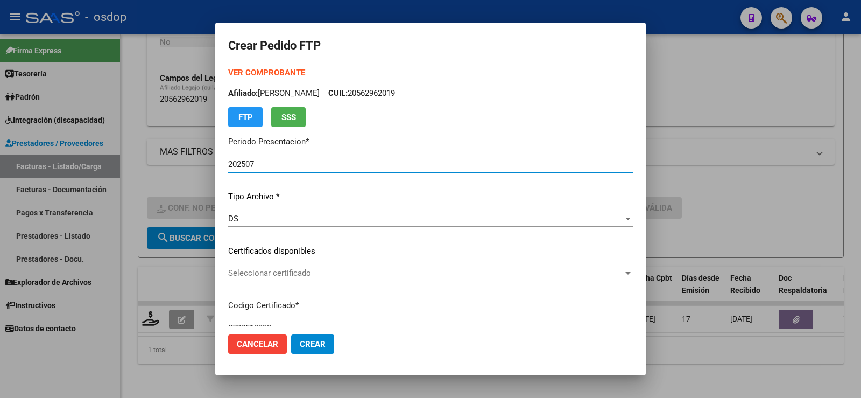
click at [326, 248] on p "Certificados disponibles" at bounding box center [430, 251] width 405 height 12
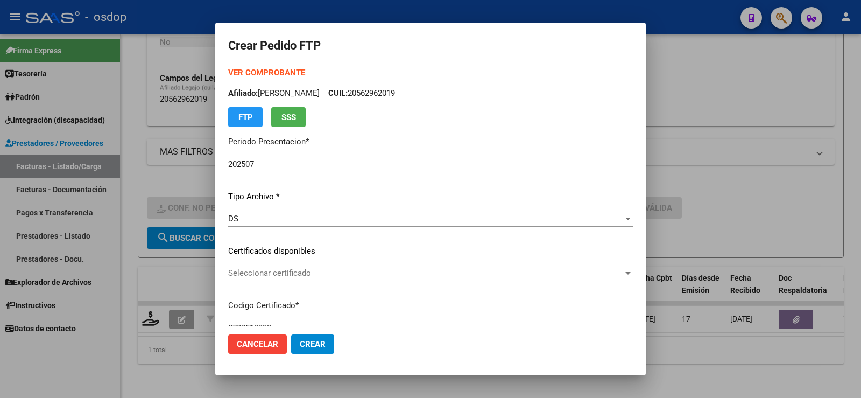
click at [323, 264] on div "VER COMPROBANTE ARCA Padrón Afiliado: [PERSON_NAME]: 20562962019 FTP SSS Period…" at bounding box center [430, 243] width 405 height 352
click at [330, 278] on span "Seleccionar certificado" at bounding box center [425, 273] width 395 height 10
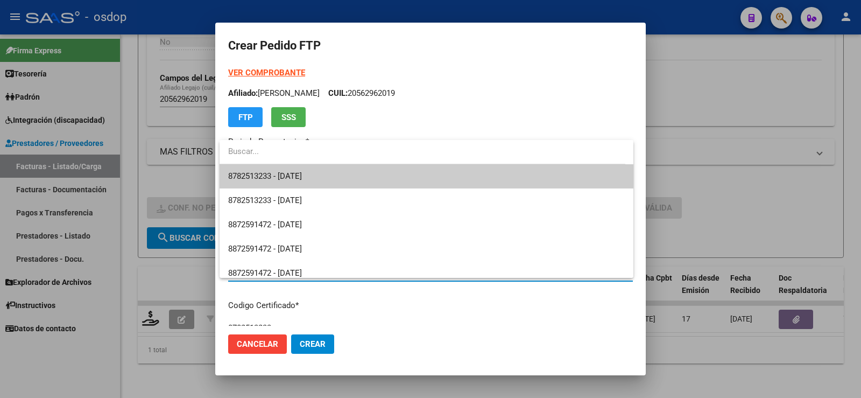
click at [324, 177] on span "8782513233 - [DATE]" at bounding box center [426, 176] width 397 height 24
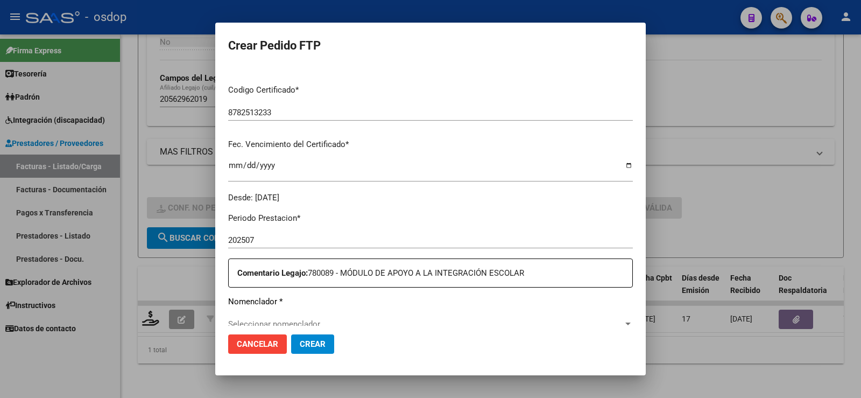
scroll to position [269, 0]
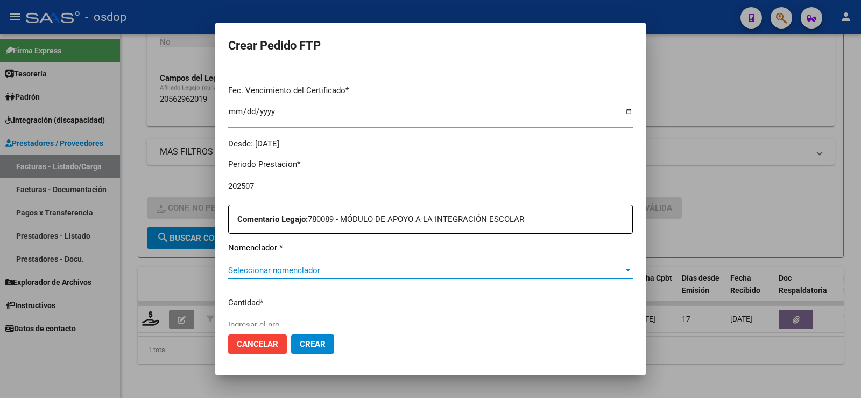
click at [298, 268] on span "Seleccionar nomenclador" at bounding box center [425, 270] width 395 height 10
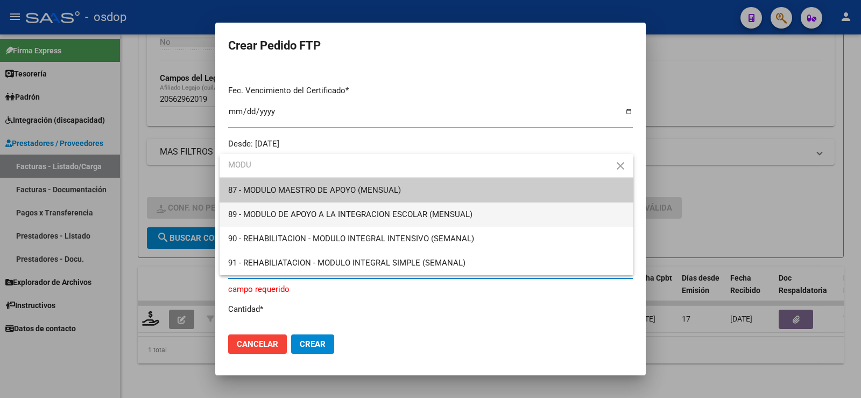
type input "MODU"
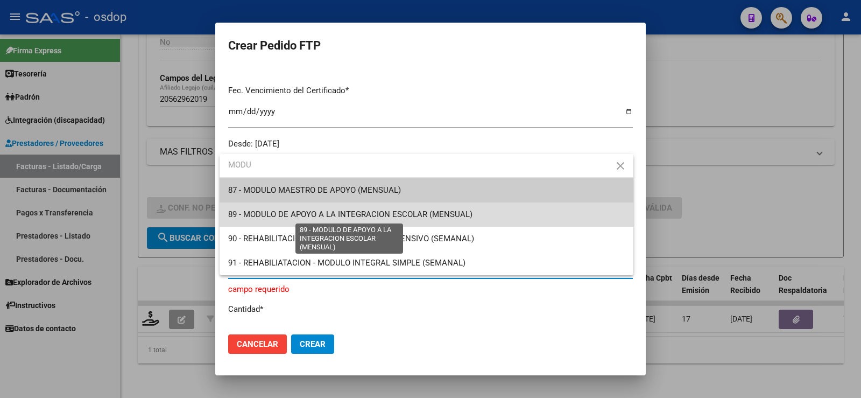
click at [353, 218] on span "89 - MODULO DE APOYO A LA INTEGRACION ESCOLAR (MENSUAL)" at bounding box center [350, 214] width 244 height 10
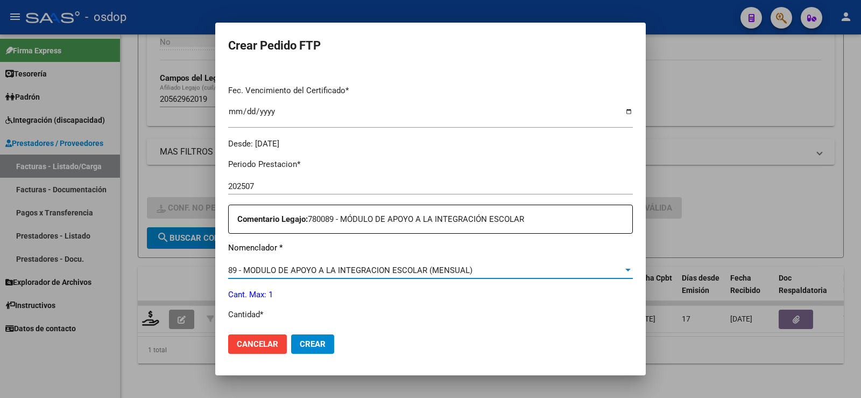
scroll to position [377, 0]
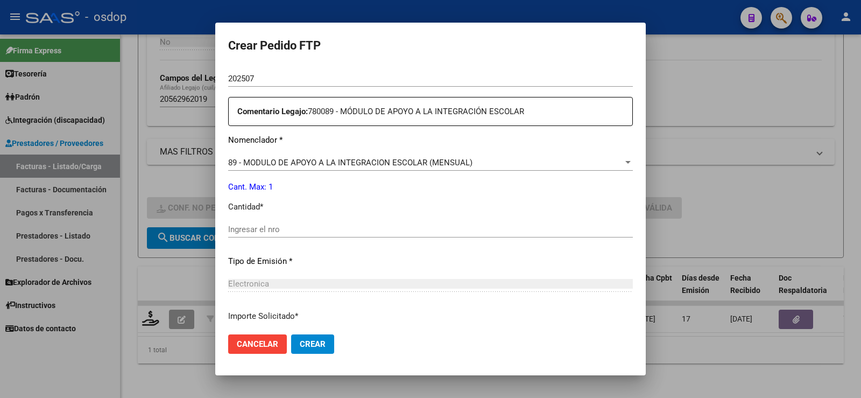
click at [289, 222] on div "Ingresar el nro" at bounding box center [430, 229] width 405 height 16
click at [297, 225] on input "Ingresar el nro" at bounding box center [430, 229] width 405 height 10
type input "1"
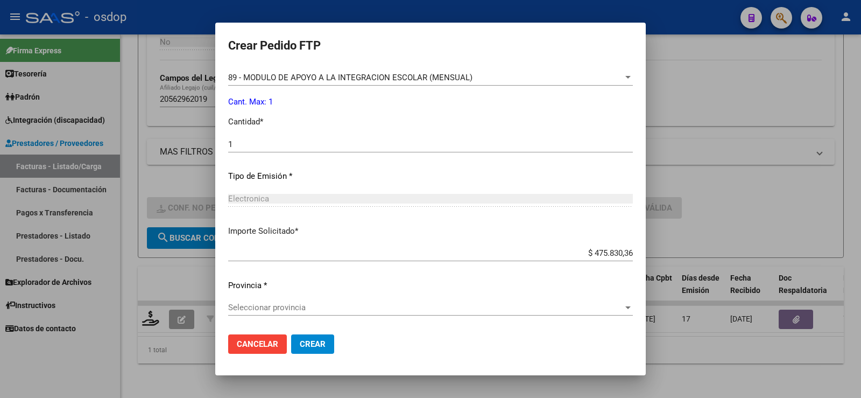
click at [296, 313] on div "Seleccionar provincia Seleccionar provincia" at bounding box center [430, 307] width 405 height 16
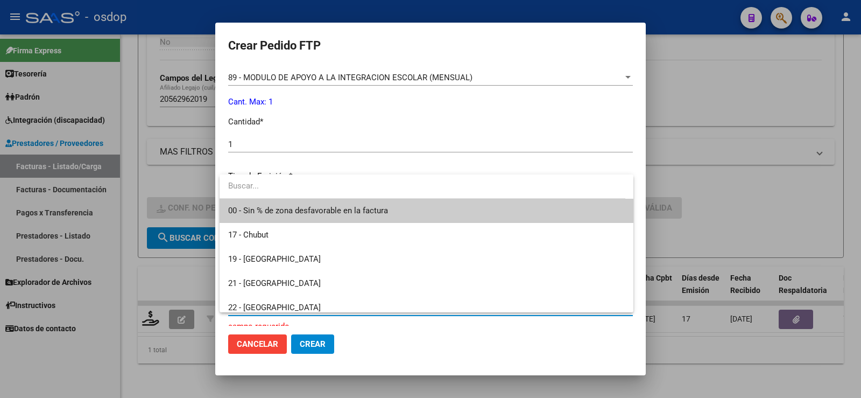
click at [293, 216] on span "00 - Sin % de zona desfavorable en la factura" at bounding box center [426, 211] width 397 height 24
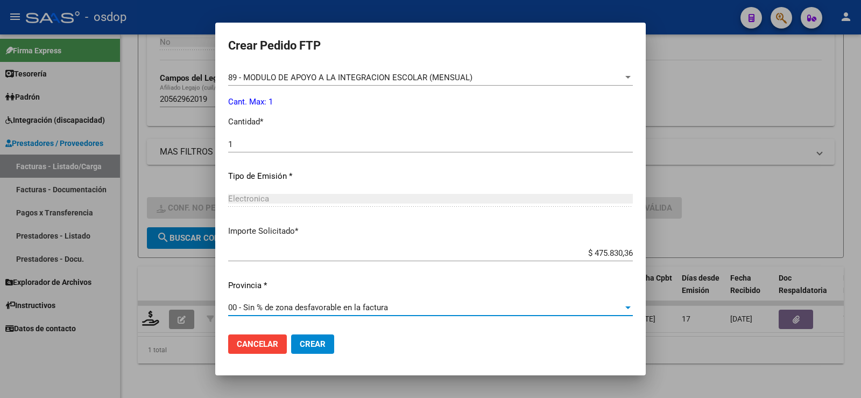
click at [307, 347] on span "Crear" at bounding box center [313, 344] width 26 height 10
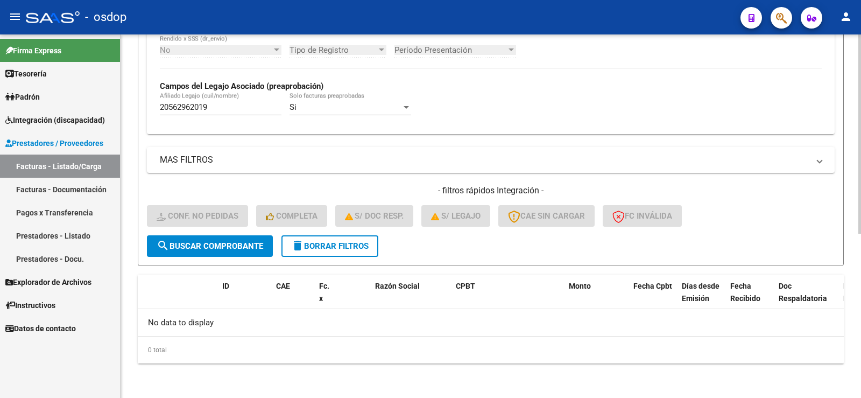
scroll to position [300, 0]
click at [327, 241] on span "delete Borrar Filtros" at bounding box center [330, 246] width 78 height 10
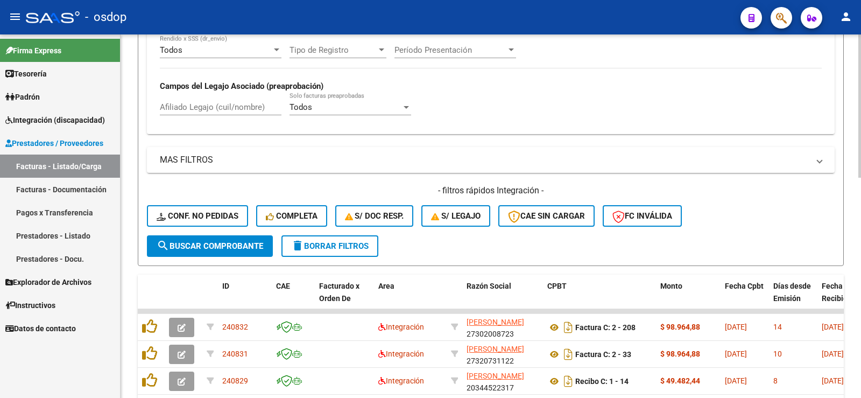
click at [194, 117] on div "Afiliado Legajo (cuil/nombre)" at bounding box center [221, 108] width 122 height 33
click at [196, 109] on input "Afiliado Legajo (cuil/nombre)" at bounding box center [221, 107] width 122 height 10
paste input "20566833647"
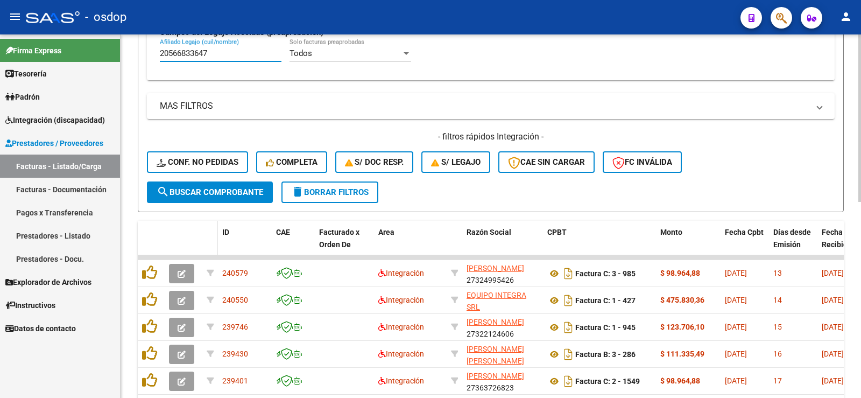
scroll to position [424, 0]
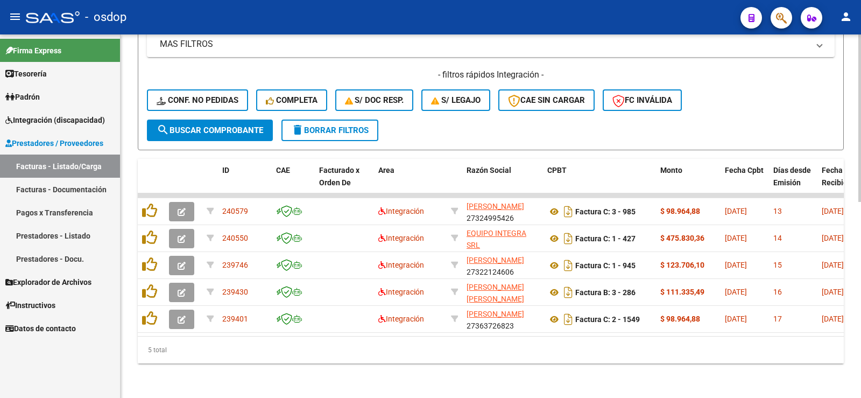
type input "20566833647"
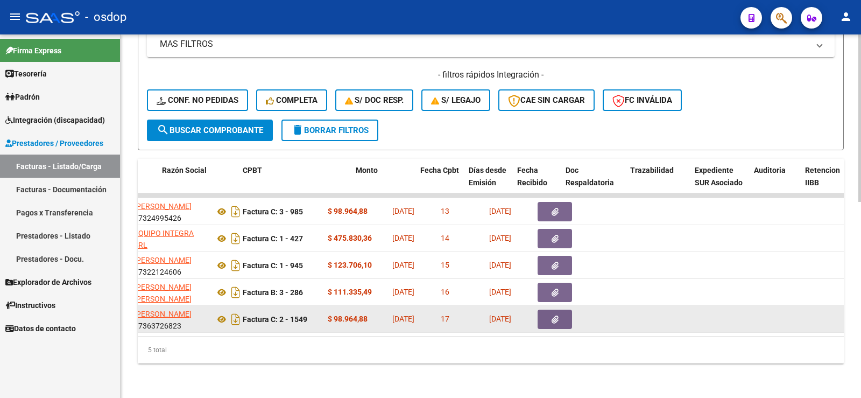
scroll to position [0, 307]
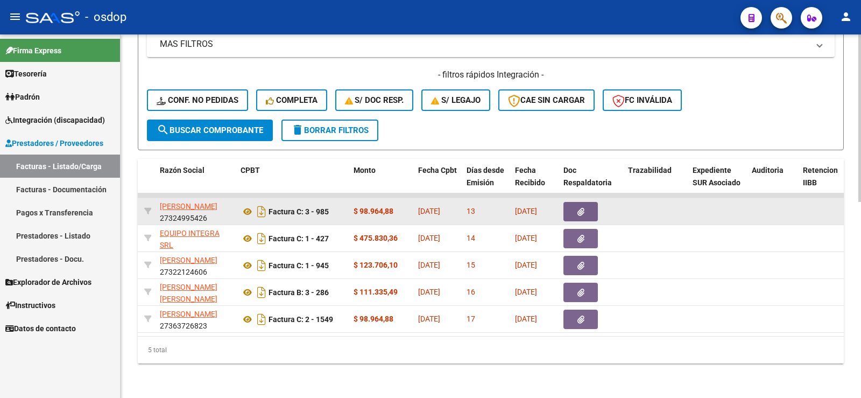
click at [250, 211] on div "Factura C: 3 - 985" at bounding box center [293, 211] width 104 height 17
click at [250, 205] on icon at bounding box center [248, 211] width 14 height 13
click at [580, 208] on icon "button" at bounding box center [581, 212] width 7 height 8
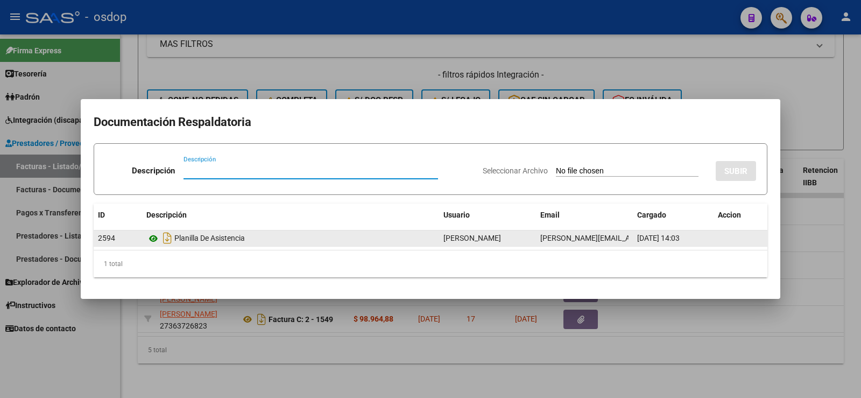
click at [150, 244] on icon at bounding box center [153, 238] width 14 height 13
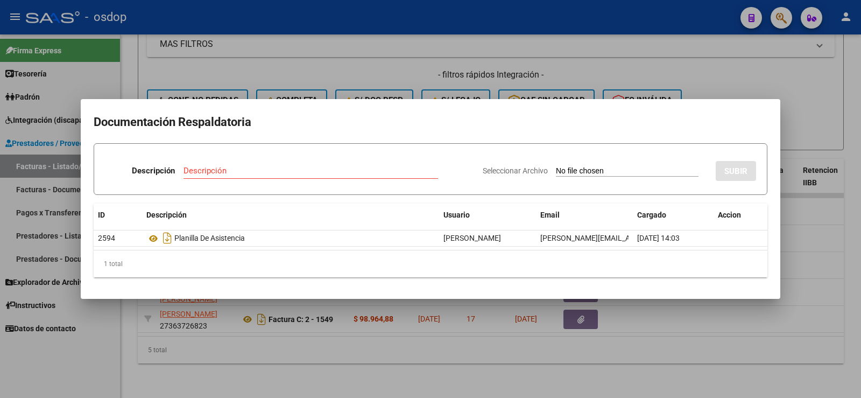
click at [278, 55] on div at bounding box center [430, 199] width 861 height 398
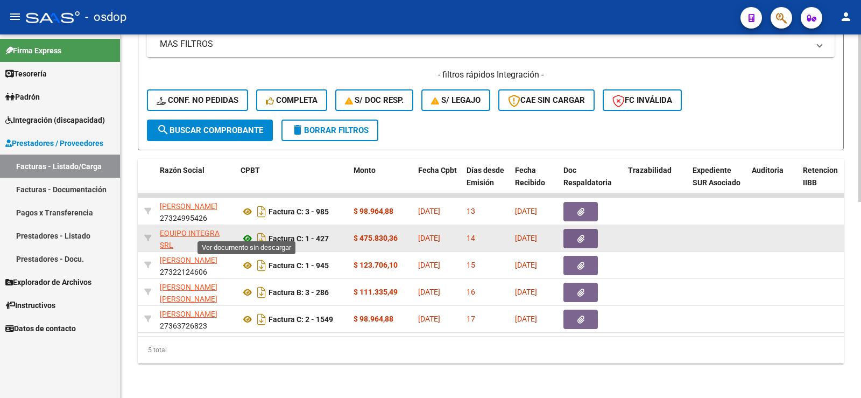
click at [251, 232] on icon at bounding box center [248, 238] width 14 height 13
click at [582, 235] on icon "button" at bounding box center [581, 239] width 7 height 8
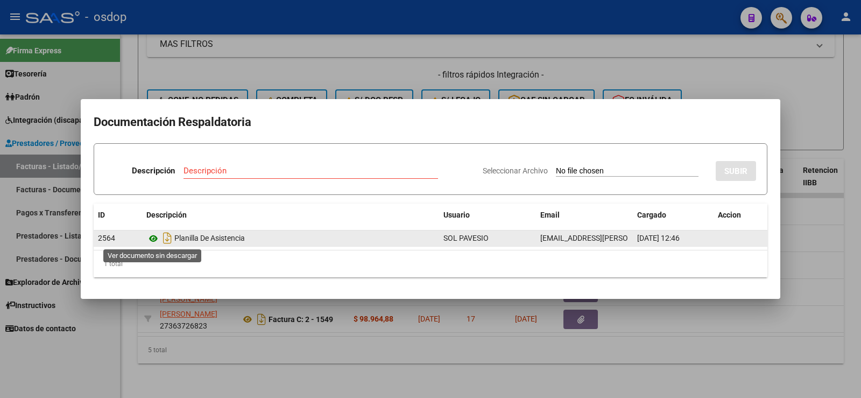
click at [159, 238] on icon at bounding box center [153, 238] width 14 height 13
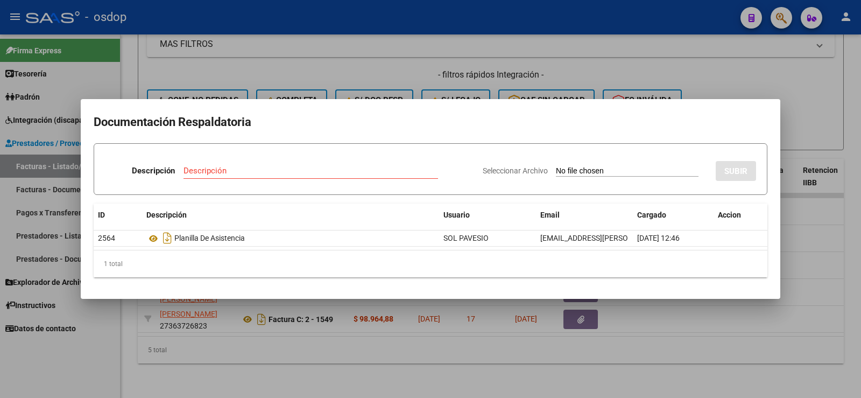
click at [210, 62] on div at bounding box center [430, 199] width 861 height 398
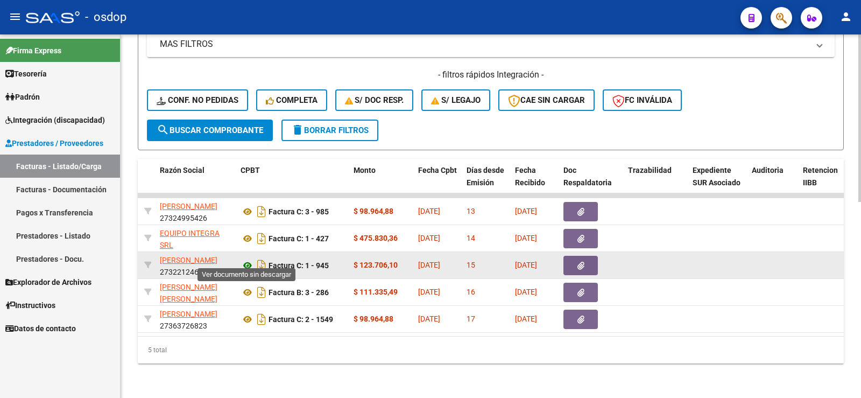
click at [252, 259] on icon at bounding box center [248, 265] width 14 height 13
click at [573, 255] on datatable-body-cell at bounding box center [591, 265] width 65 height 26
click at [573, 256] on button "button" at bounding box center [581, 265] width 34 height 19
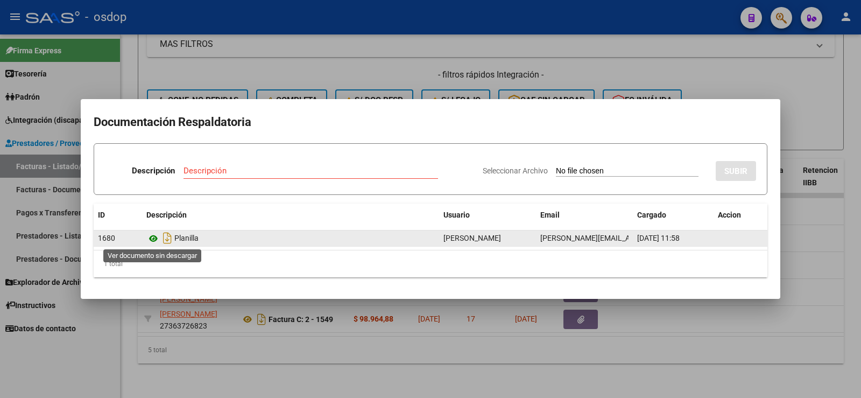
click at [154, 235] on icon at bounding box center [153, 238] width 14 height 13
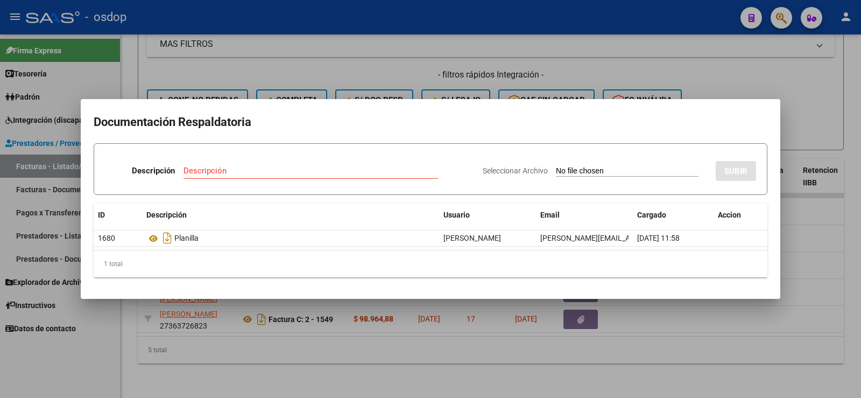
click at [191, 81] on div at bounding box center [430, 199] width 861 height 398
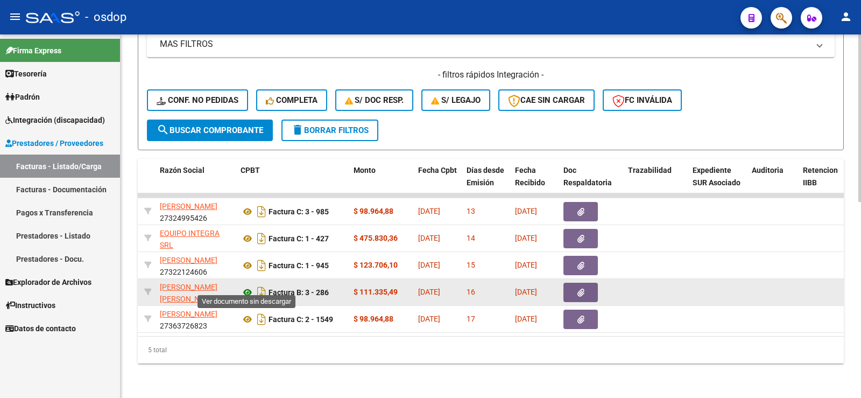
click at [245, 289] on icon at bounding box center [248, 292] width 14 height 13
click at [572, 291] on button "button" at bounding box center [581, 292] width 34 height 19
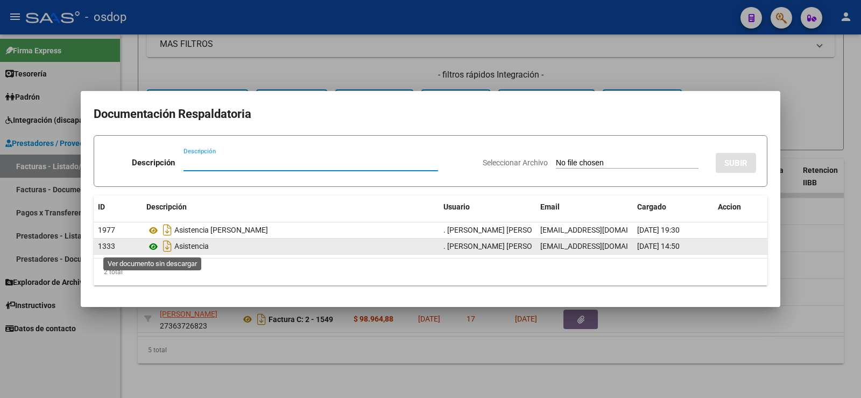
click at [151, 241] on icon at bounding box center [153, 246] width 14 height 13
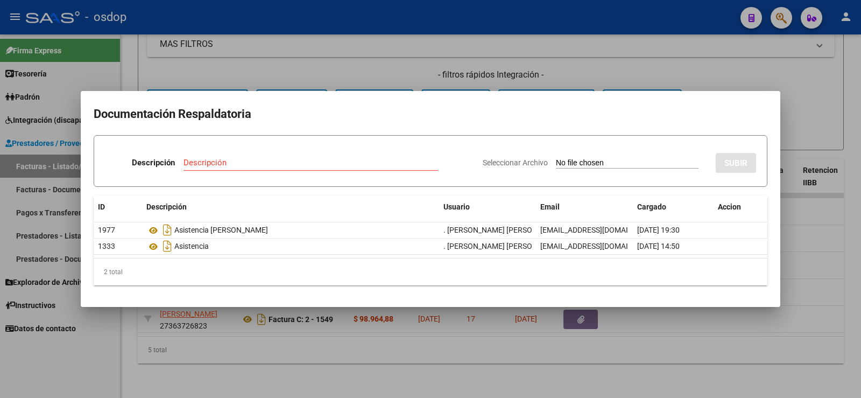
click at [196, 65] on div at bounding box center [430, 199] width 861 height 398
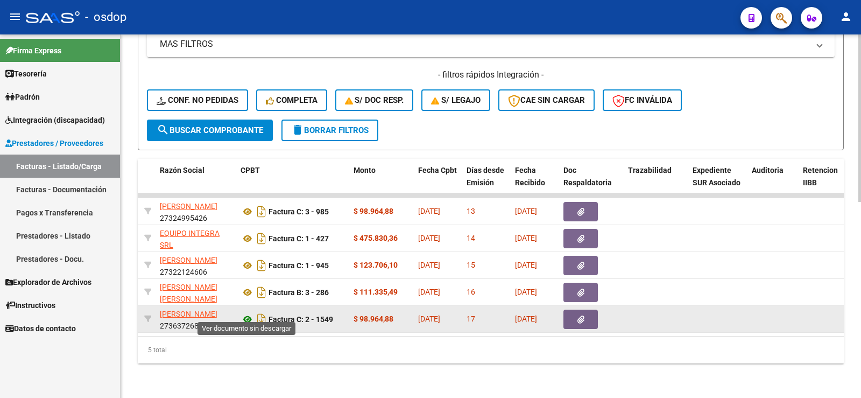
click at [244, 314] on icon at bounding box center [248, 319] width 14 height 13
click at [586, 309] on button "button" at bounding box center [581, 318] width 34 height 19
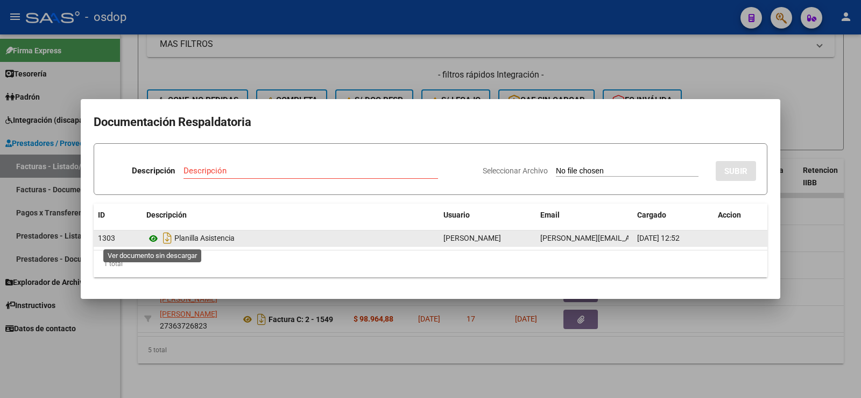
click at [158, 238] on icon at bounding box center [153, 238] width 14 height 13
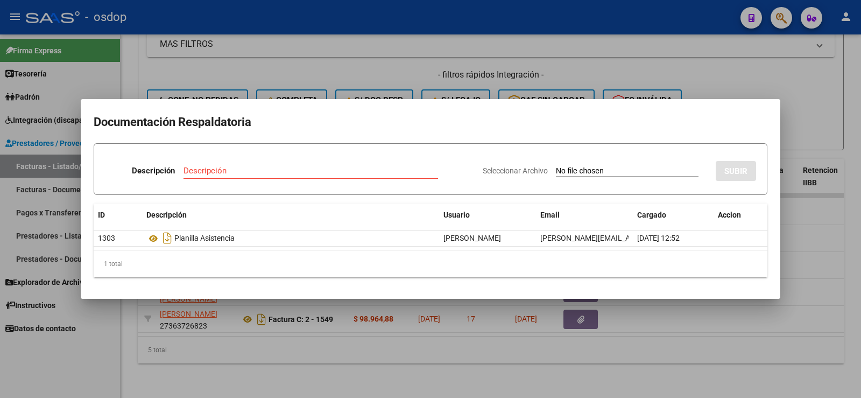
click at [177, 37] on div at bounding box center [430, 199] width 861 height 398
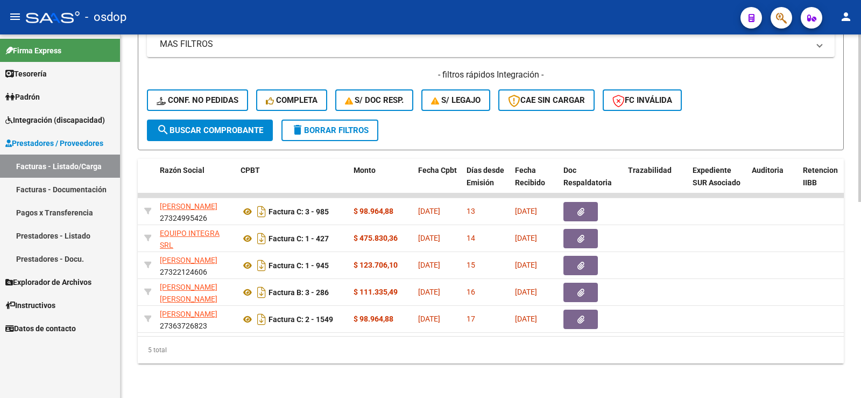
drag, startPoint x: 262, startPoint y: 325, endPoint x: 248, endPoint y: 334, distance: 17.2
click at [239, 337] on div "ID CAE Facturado x Orden De Area Razón Social CPBT Monto Fecha Cpbt Días desde …" at bounding box center [491, 261] width 706 height 205
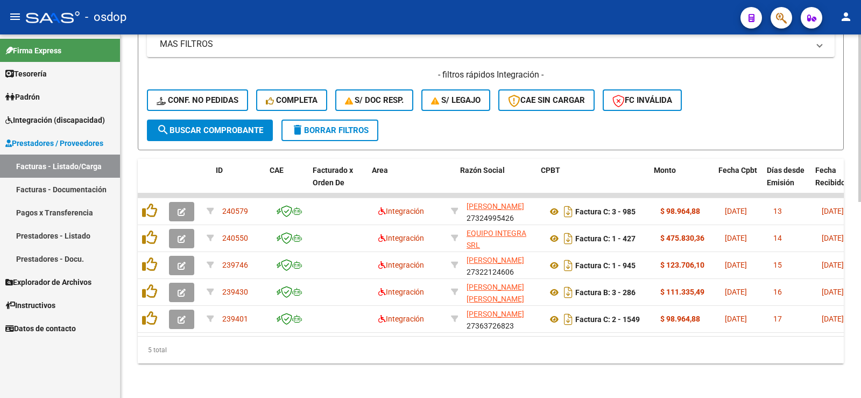
scroll to position [0, 6]
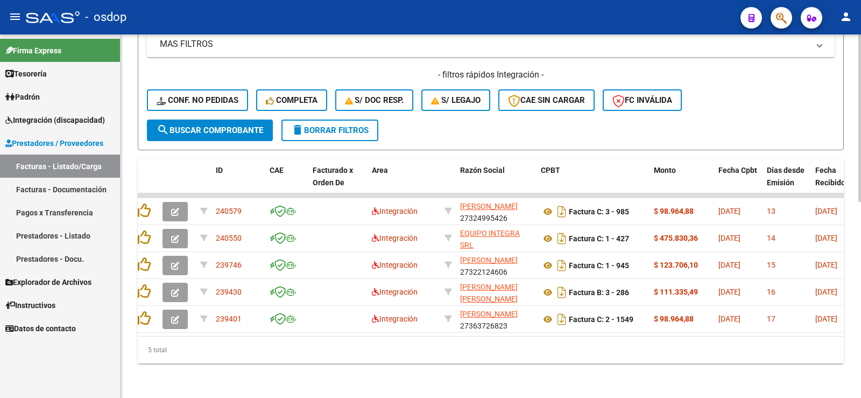
click at [250, 344] on div "5 total" at bounding box center [491, 349] width 706 height 27
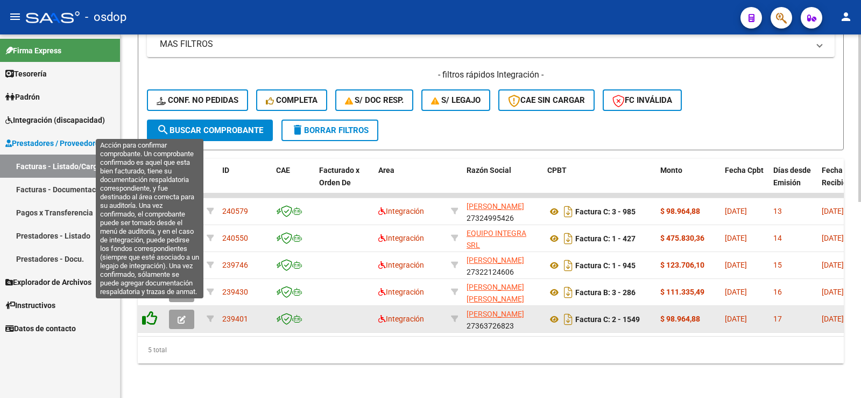
click at [153, 311] on icon at bounding box center [149, 318] width 15 height 15
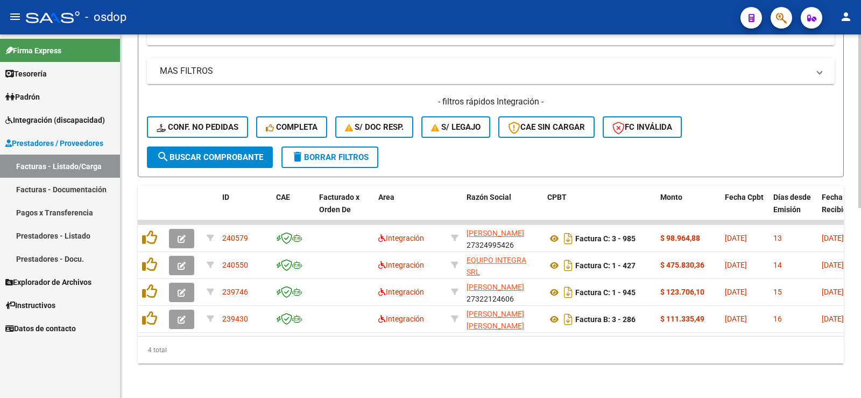
scroll to position [397, 0]
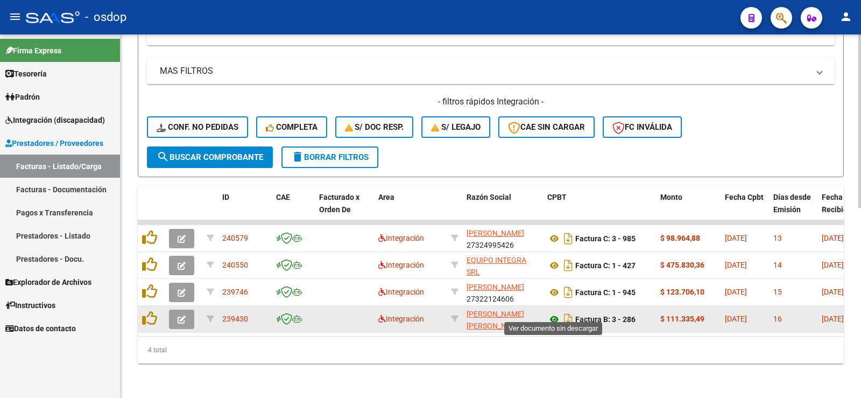
click at [554, 314] on icon at bounding box center [554, 319] width 14 height 13
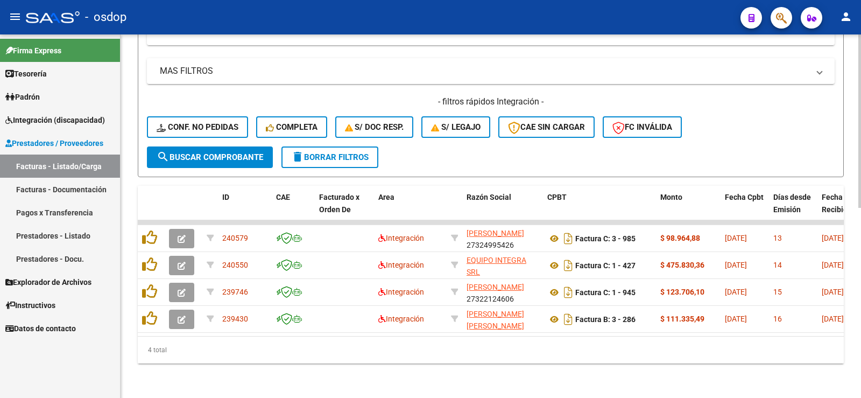
scroll to position [0, 618]
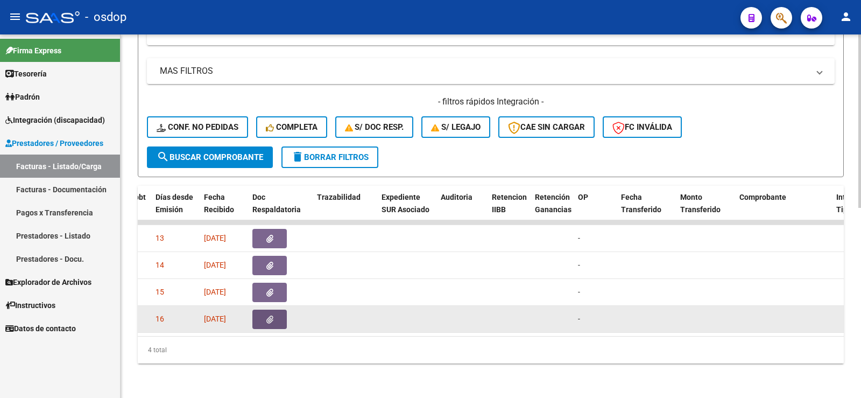
click at [277, 315] on button "button" at bounding box center [269, 318] width 34 height 19
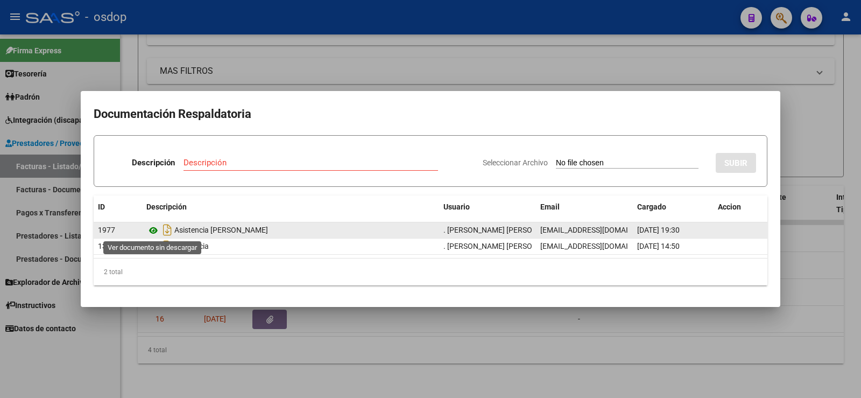
click at [158, 230] on icon at bounding box center [153, 230] width 14 height 13
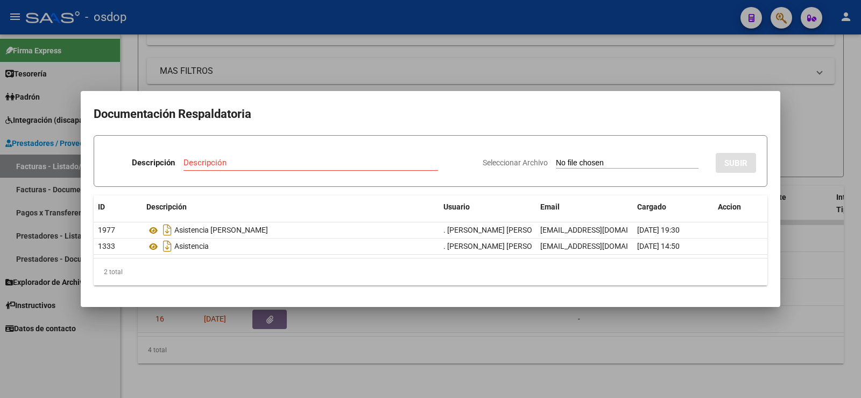
click at [226, 319] on div at bounding box center [430, 199] width 861 height 398
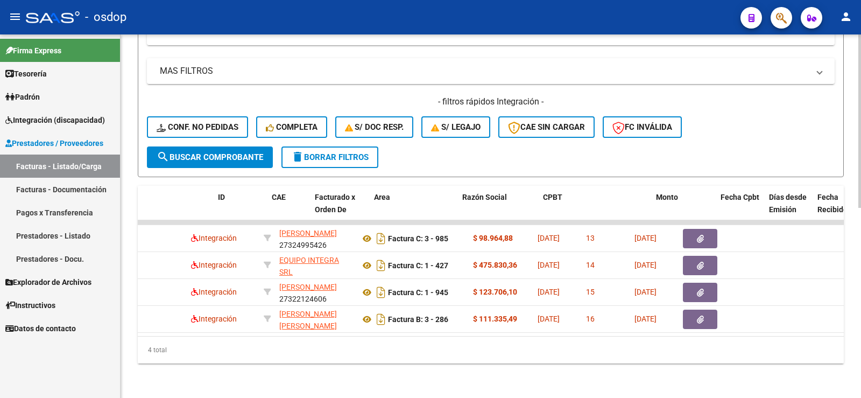
scroll to position [0, 0]
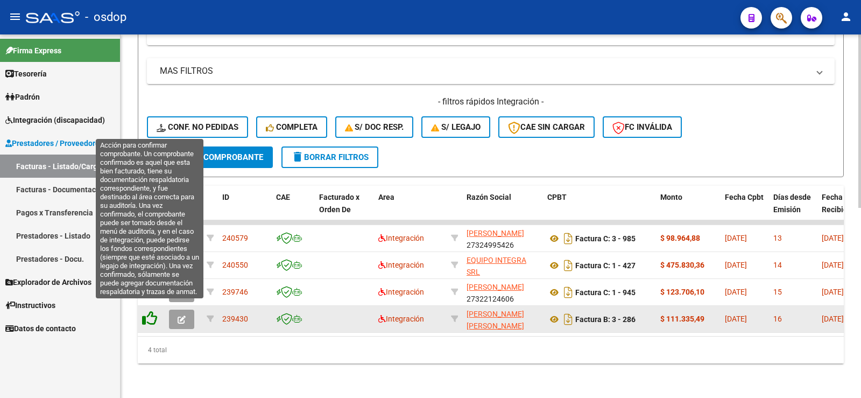
click at [148, 314] on icon at bounding box center [149, 318] width 15 height 15
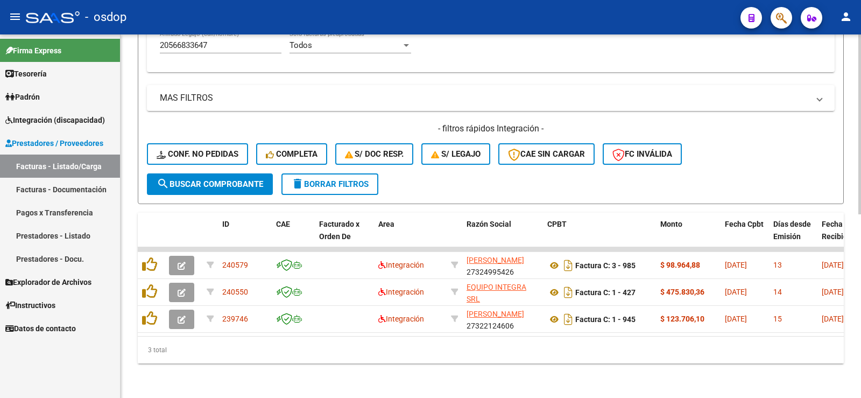
scroll to position [370, 0]
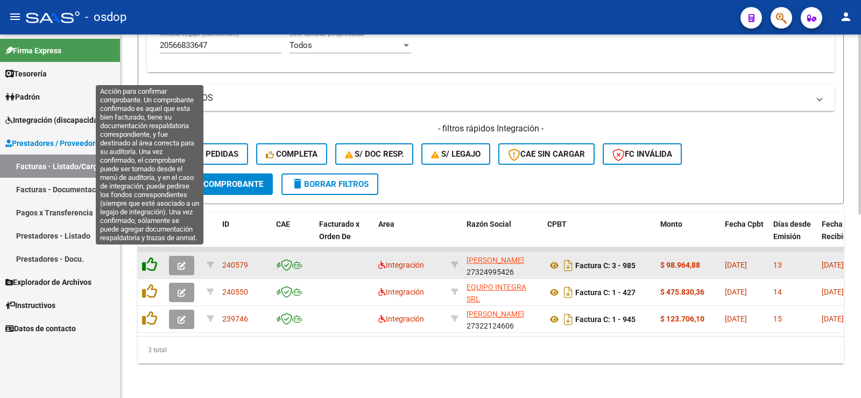
click at [147, 257] on icon at bounding box center [149, 264] width 15 height 15
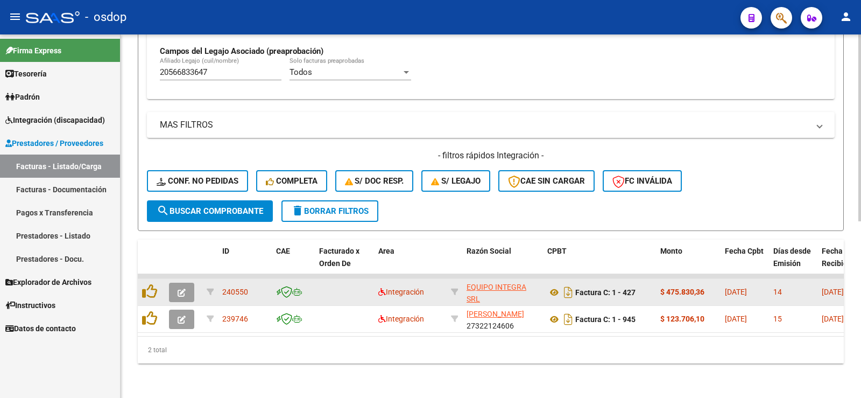
scroll to position [343, 0]
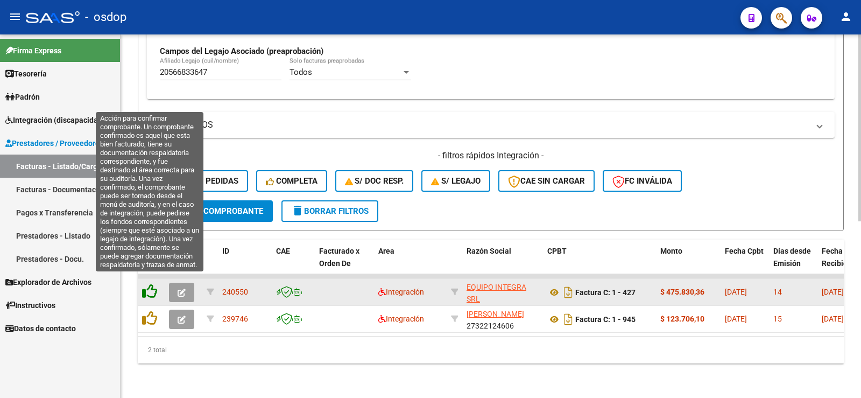
click at [147, 288] on icon at bounding box center [149, 291] width 15 height 15
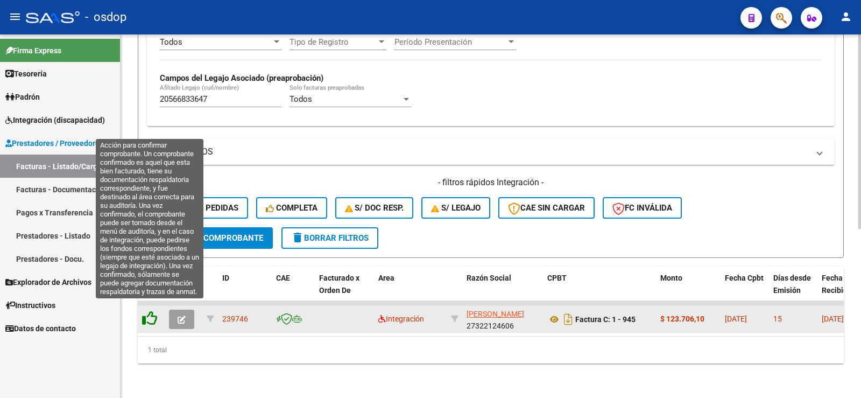
click at [149, 311] on icon at bounding box center [149, 318] width 15 height 15
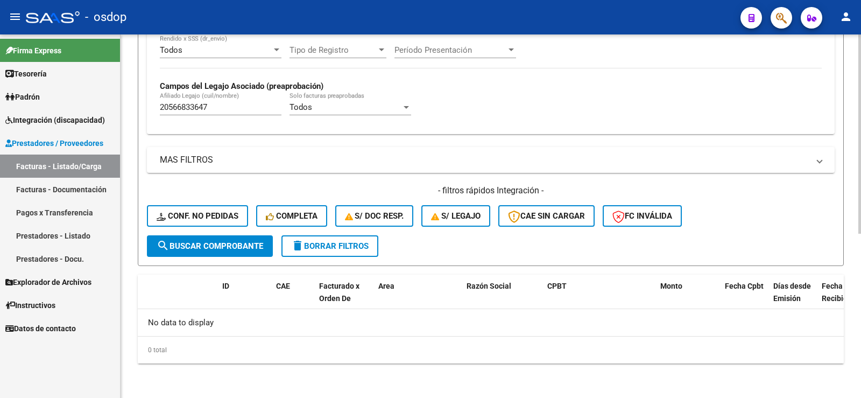
scroll to position [300, 0]
drag, startPoint x: 196, startPoint y: 115, endPoint x: 83, endPoint y: 116, distance: 112.5
click at [83, 116] on mat-sidenav-container "Firma Express Tesorería Extractos Procesados (csv) Extractos Originales (pdf) P…" at bounding box center [430, 215] width 861 height 363
drag, startPoint x: 220, startPoint y: 110, endPoint x: 63, endPoint y: 115, distance: 157.2
click at [57, 107] on mat-sidenav-container "Firma Express Tesorería Extractos Procesados (csv) Extractos Originales (pdf) P…" at bounding box center [430, 215] width 861 height 363
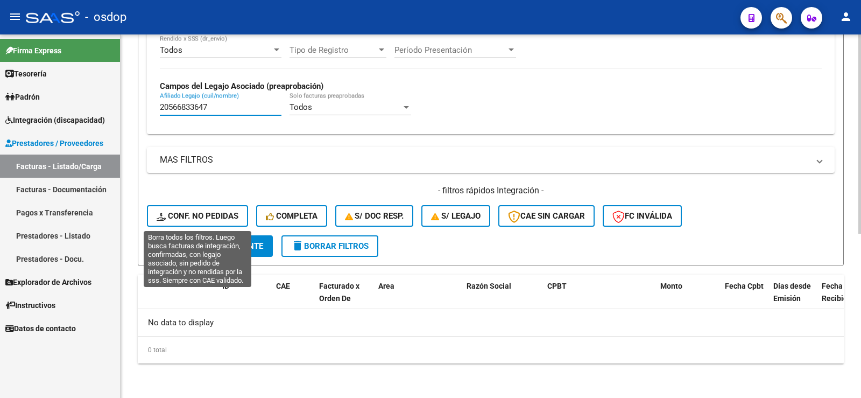
click at [187, 219] on span "Conf. no pedidas" at bounding box center [198, 216] width 82 height 10
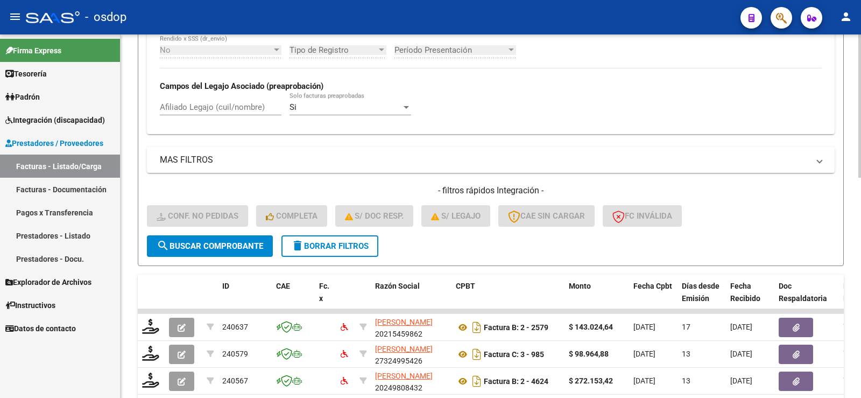
click at [222, 104] on input "Afiliado Legajo (cuil/nombre)" at bounding box center [221, 107] width 122 height 10
paste input "20566833647"
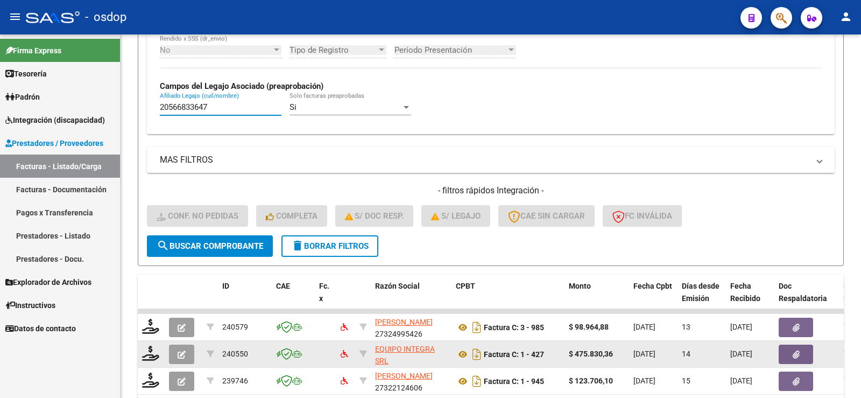
scroll to position [424, 0]
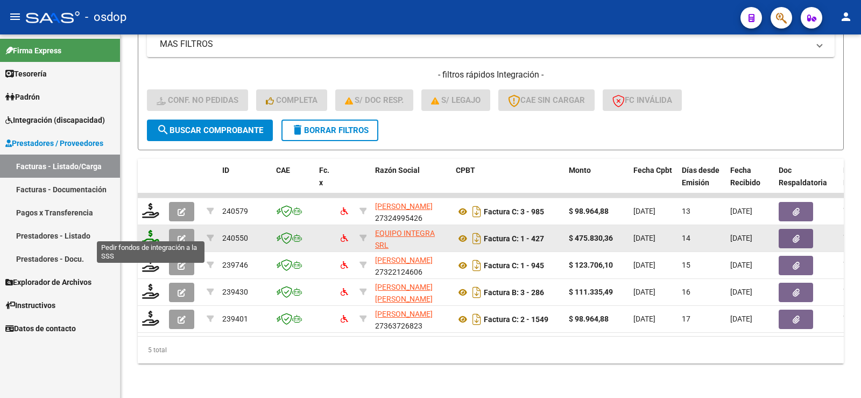
type input "20566833647"
click at [154, 230] on icon at bounding box center [150, 237] width 17 height 15
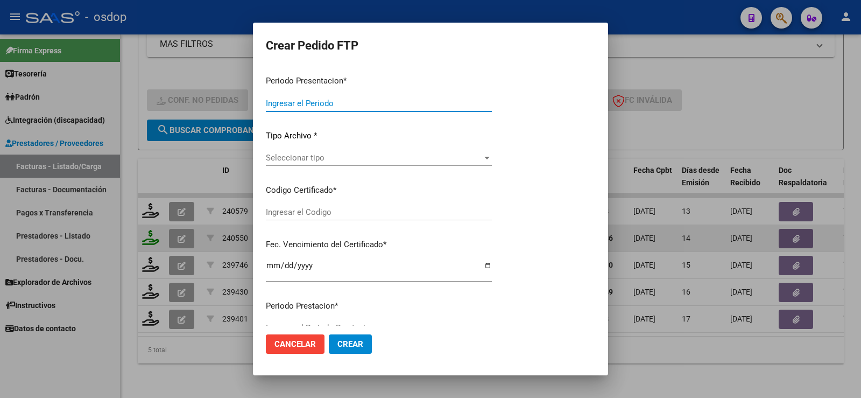
type input "202507"
type input "$ 475.830,36"
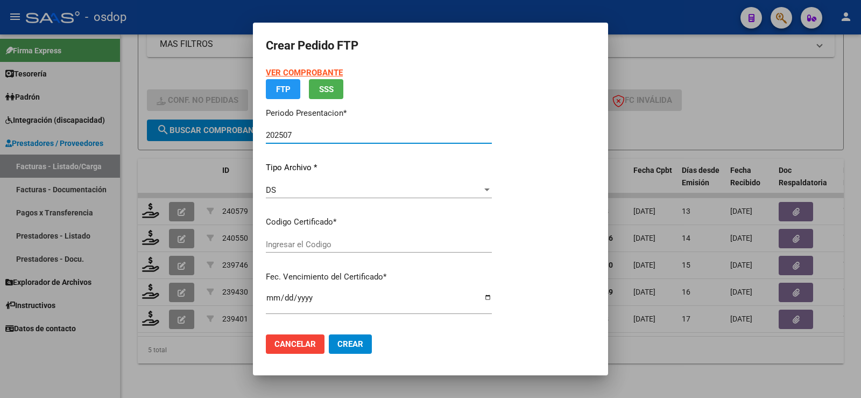
type input "3627916337"
type input "[DATE]"
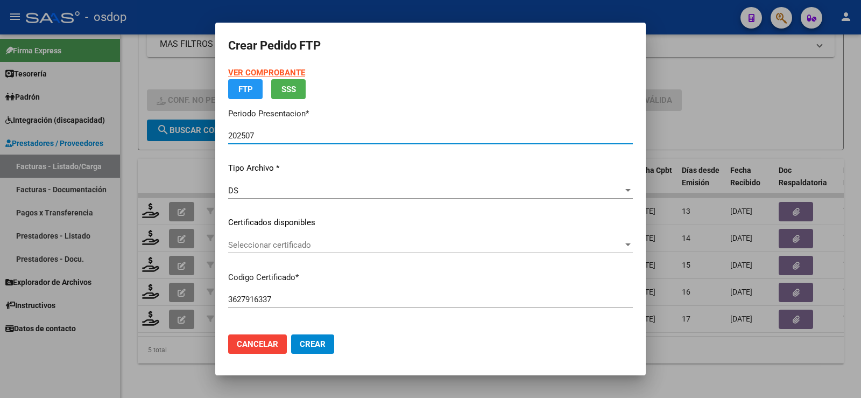
click at [323, 250] on app-drop-down-list "Certificados disponibles Seleccionar certificado Seleccionar certificado" at bounding box center [434, 232] width 413 height 33
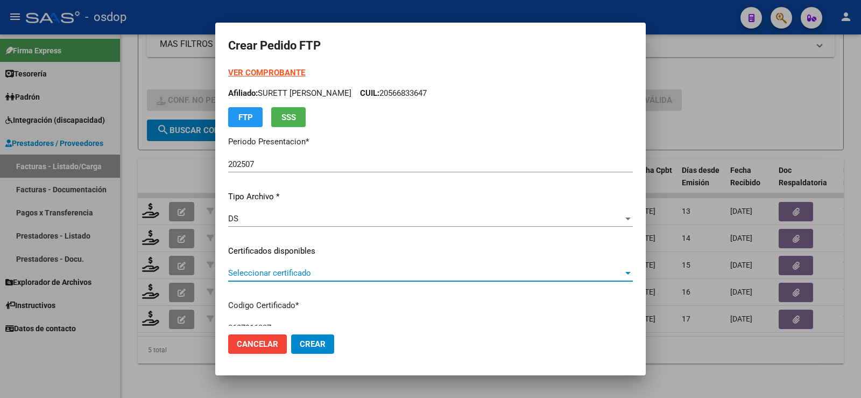
click at [329, 269] on span "Seleccionar certificado" at bounding box center [425, 273] width 395 height 10
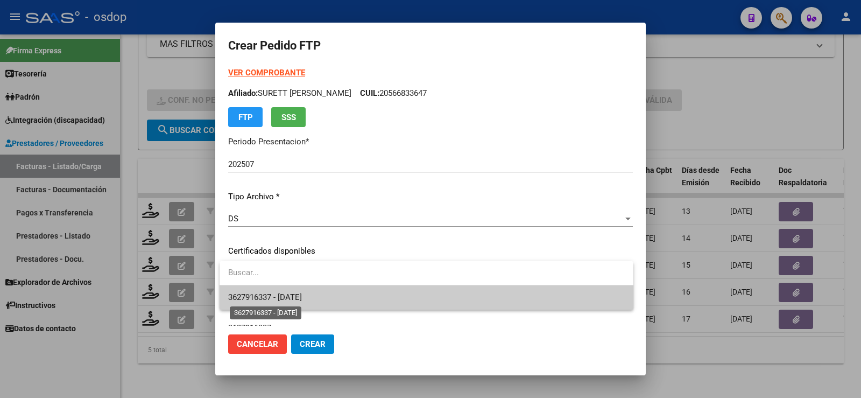
click at [302, 298] on span "3627916337 - [DATE]" at bounding box center [265, 297] width 74 height 10
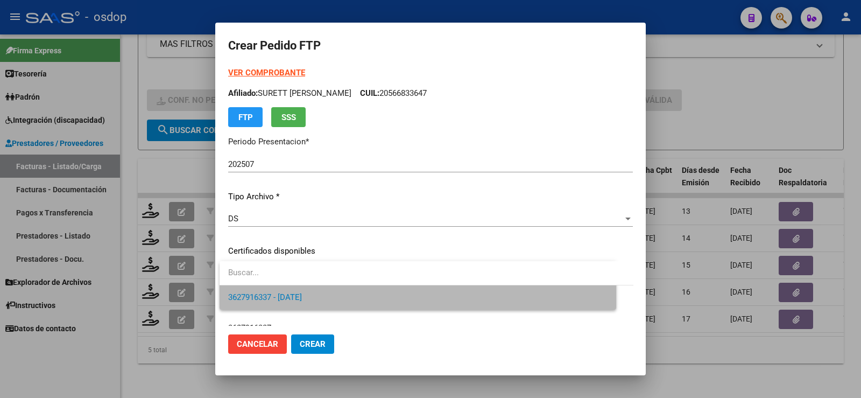
scroll to position [323, 0]
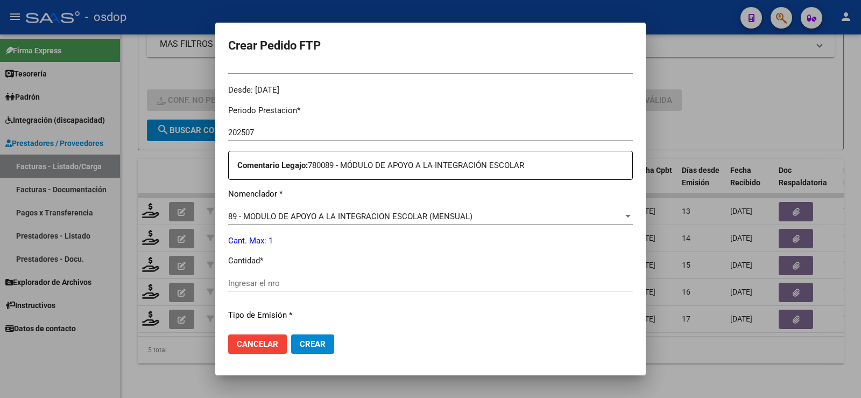
click at [293, 277] on div "Ingresar el nro" at bounding box center [430, 283] width 405 height 16
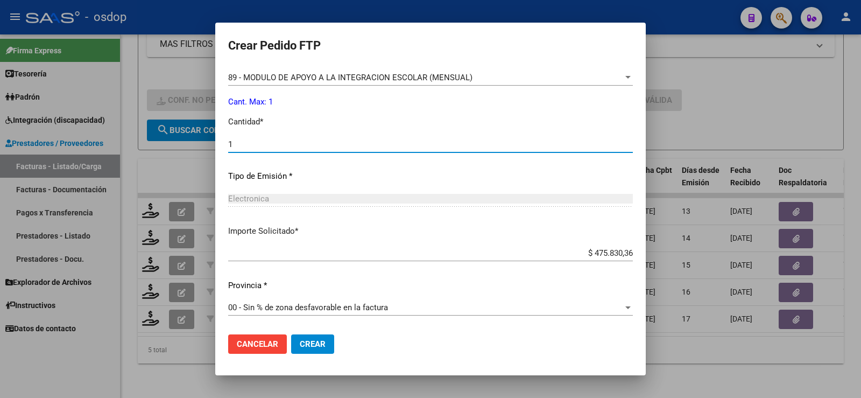
type input "1"
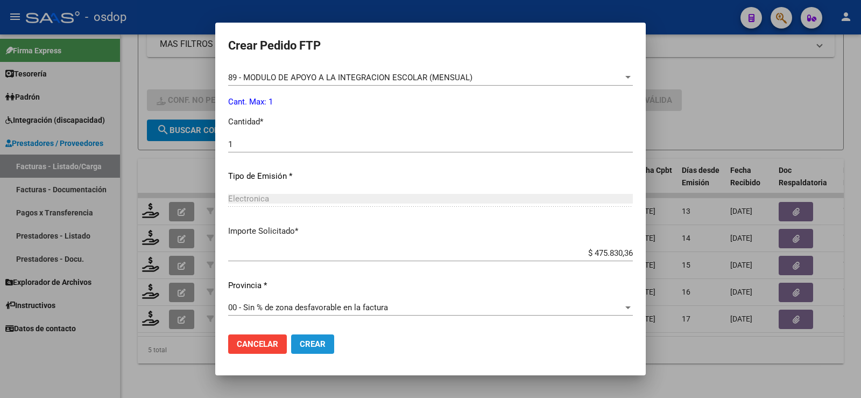
click at [312, 338] on button "Crear" at bounding box center [312, 343] width 43 height 19
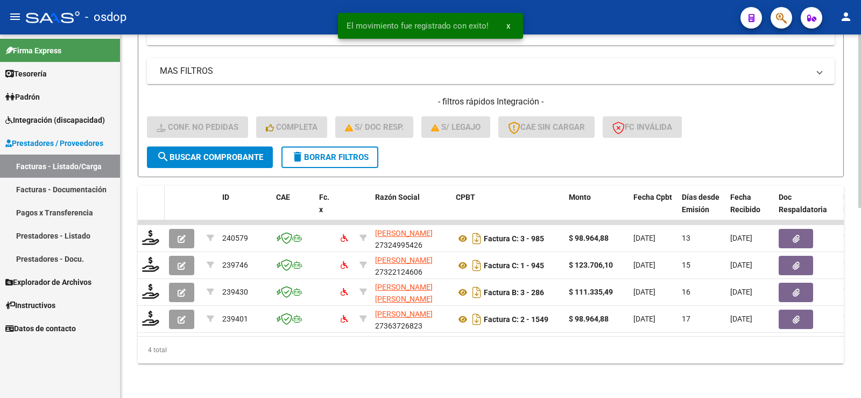
scroll to position [397, 0]
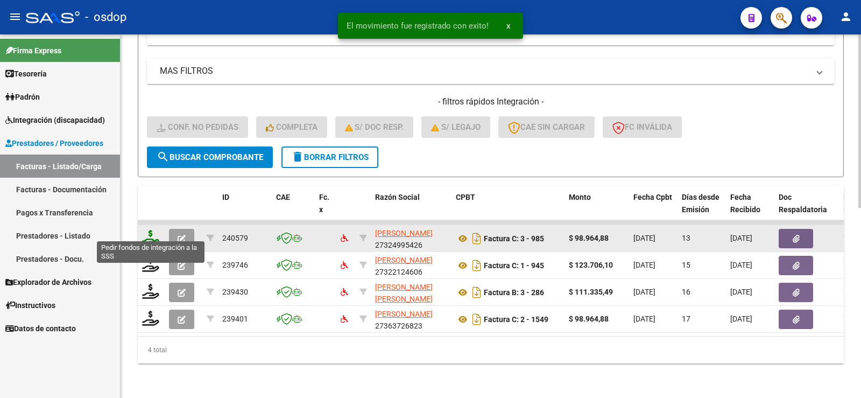
click at [152, 234] on icon at bounding box center [150, 237] width 17 height 15
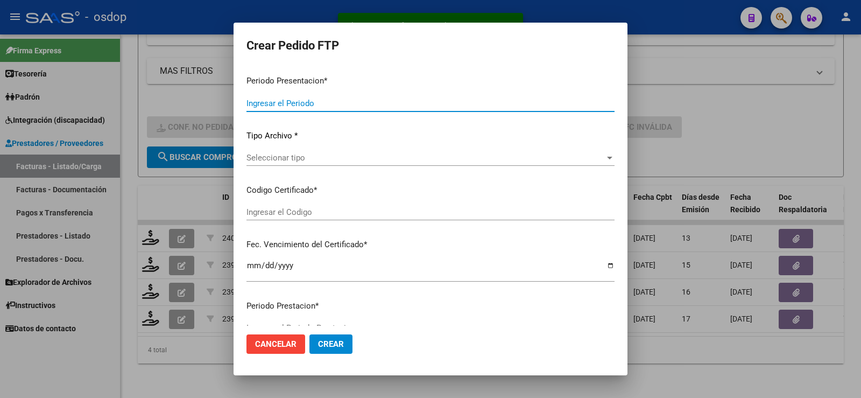
type input "202507"
type input "$ 98.964,88"
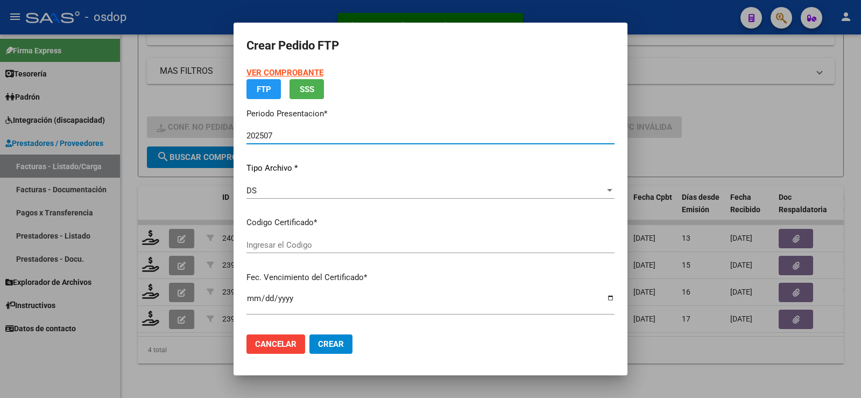
type input "3627916337"
type input "[DATE]"
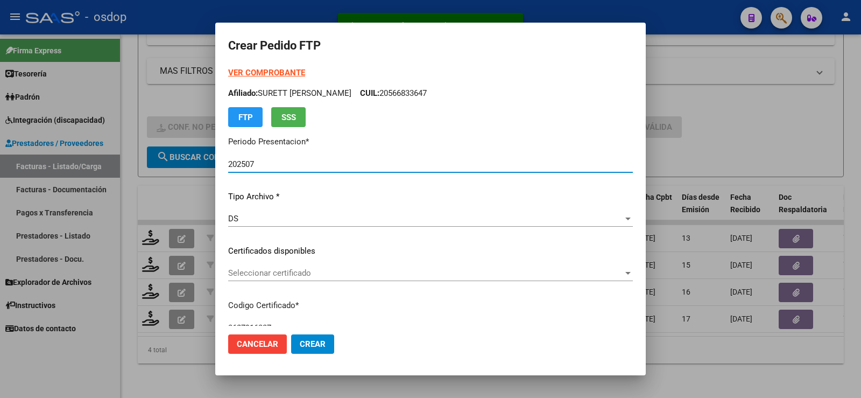
click at [317, 237] on div "VER COMPROBANTE ARCA Padrón Afiliado: SURETT [PERSON_NAME]: 20566833647 FTP SSS…" at bounding box center [430, 243] width 405 height 352
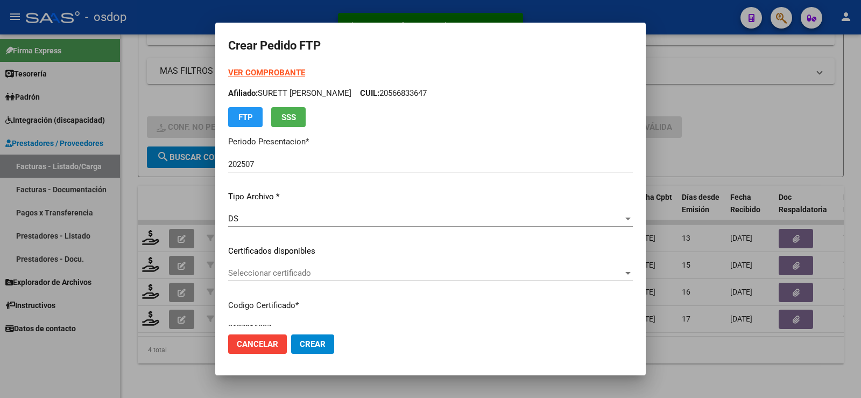
click at [320, 263] on div "VER COMPROBANTE ARCA Padrón Afiliado: SURETT [PERSON_NAME]: 20566833647 FTP SSS…" at bounding box center [430, 243] width 405 height 352
click at [319, 276] on span "Seleccionar certificado" at bounding box center [425, 273] width 395 height 10
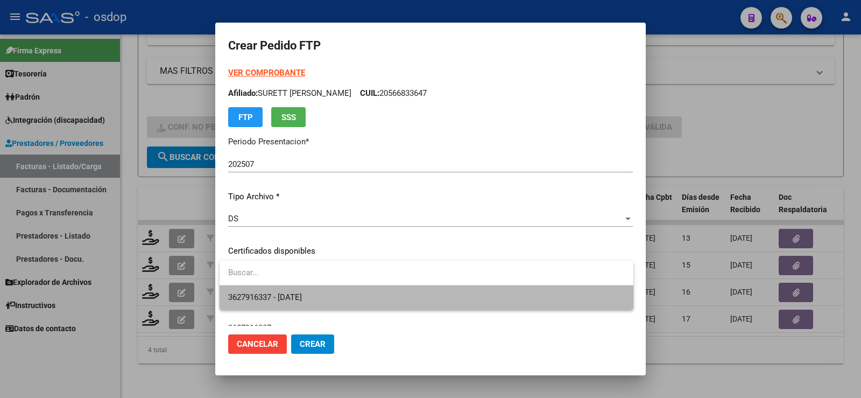
click at [301, 289] on span "3627916337 - [DATE]" at bounding box center [426, 297] width 397 height 24
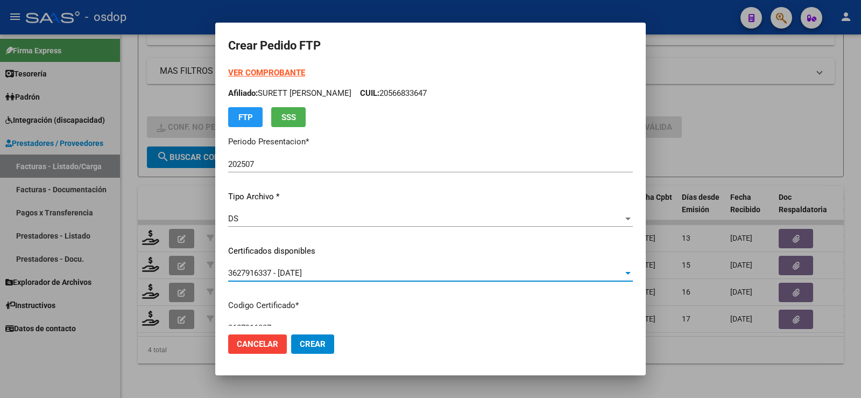
scroll to position [431, 0]
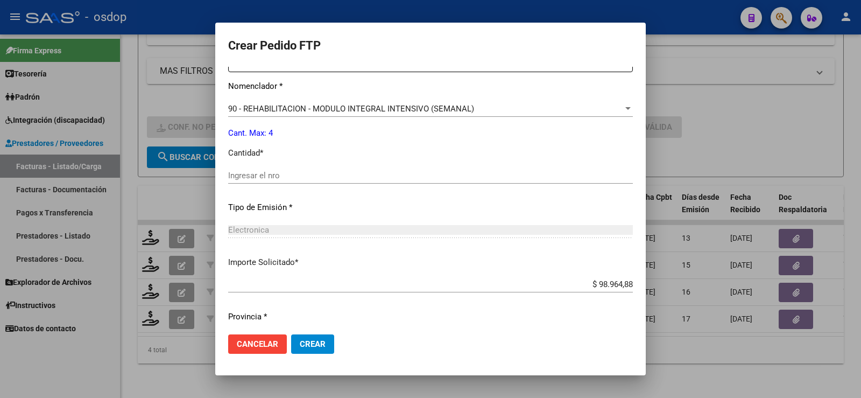
click at [319, 165] on div "Periodo Prestacion * 202507 Ingresar el Periodo Prestacion Comentario Legajo: 3…" at bounding box center [430, 173] width 405 height 369
click at [323, 172] on input "Ingresar el nro" at bounding box center [430, 176] width 405 height 10
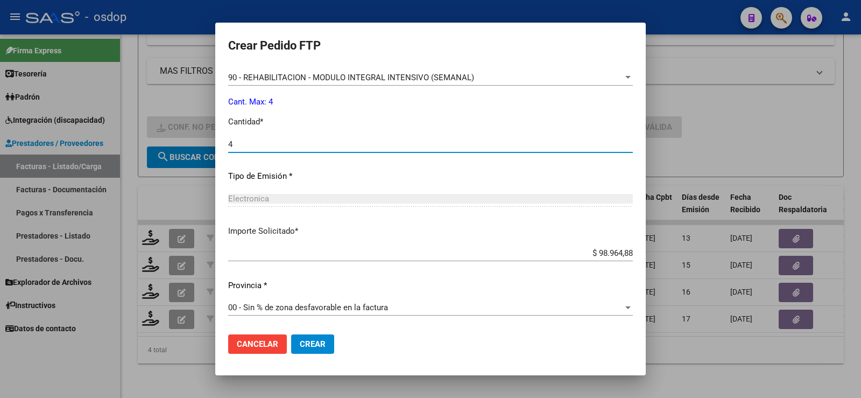
type input "4"
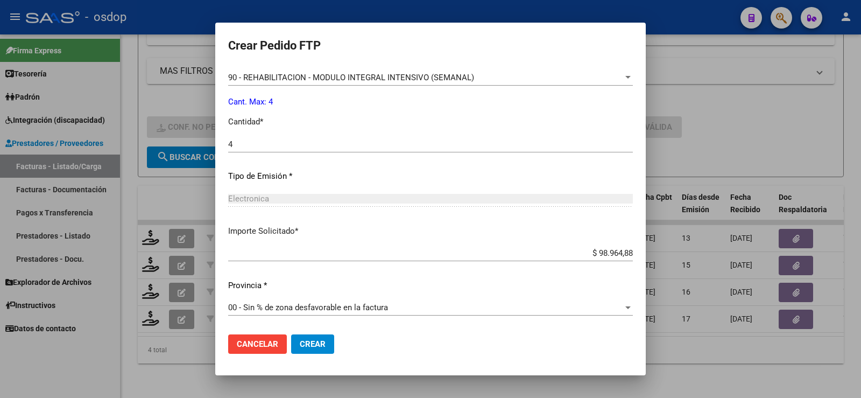
click at [309, 332] on mat-dialog-actions "Cancelar Crear" at bounding box center [430, 344] width 405 height 37
click at [313, 339] on span "Crear" at bounding box center [313, 344] width 26 height 10
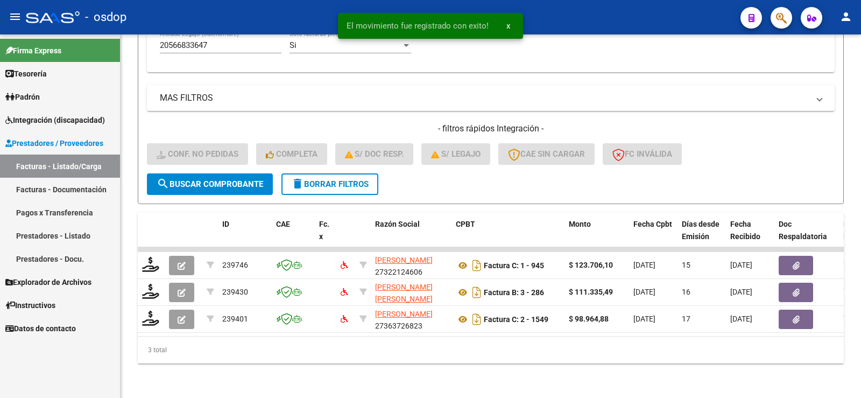
scroll to position [370, 0]
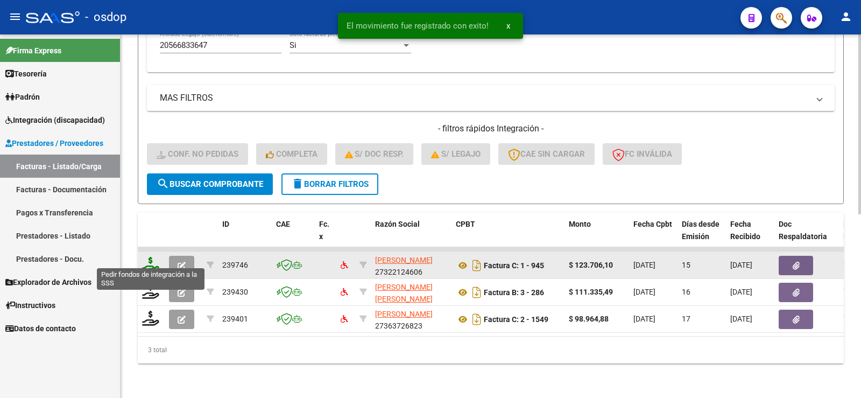
click at [145, 257] on icon at bounding box center [150, 264] width 17 height 15
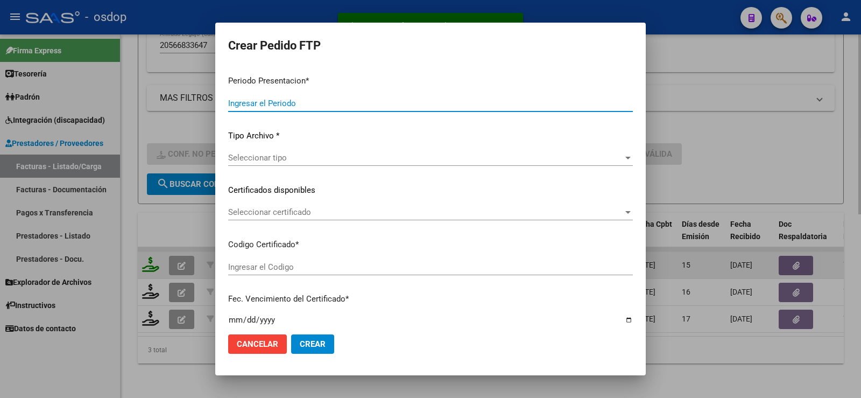
type input "202507"
type input "$ 123.706,10"
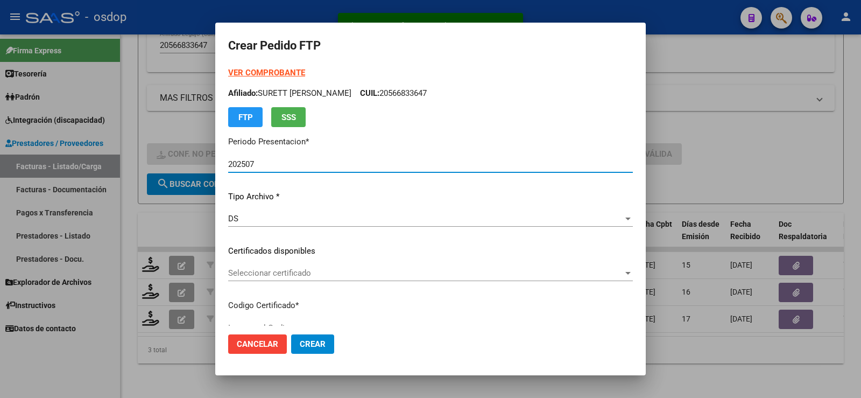
type input "3627916337"
type input "[DATE]"
drag, startPoint x: 309, startPoint y: 283, endPoint x: 304, endPoint y: 276, distance: 8.1
click at [304, 276] on div "Seleccionar certificado Seleccionar certificado" at bounding box center [430, 278] width 405 height 26
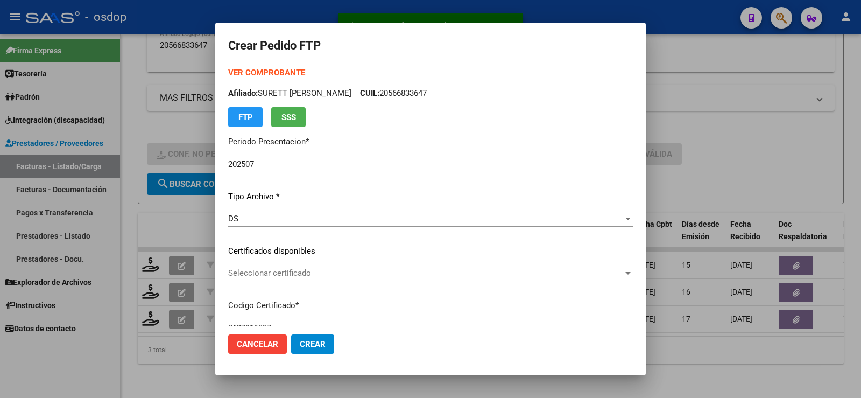
click at [304, 276] on span "Seleccionar certificado" at bounding box center [425, 273] width 395 height 10
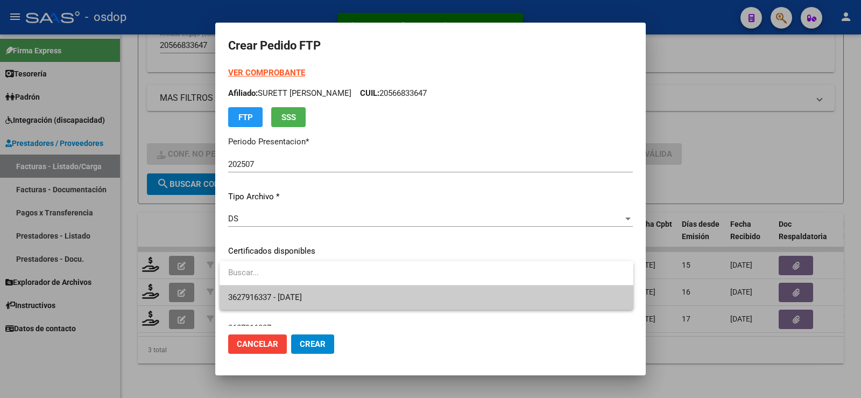
drag, startPoint x: 313, startPoint y: 279, endPoint x: 316, endPoint y: 288, distance: 9.0
click at [315, 286] on div "3627916337 - [DATE]" at bounding box center [427, 285] width 414 height 48
click at [316, 291] on span "3627916337 - [DATE]" at bounding box center [426, 297] width 397 height 24
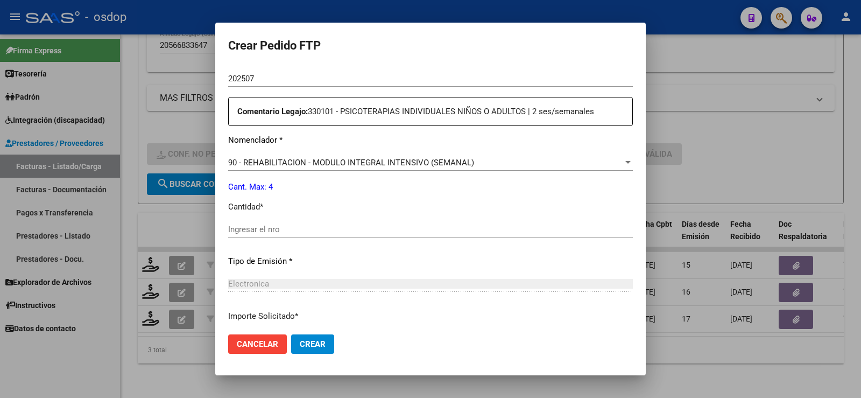
scroll to position [431, 0]
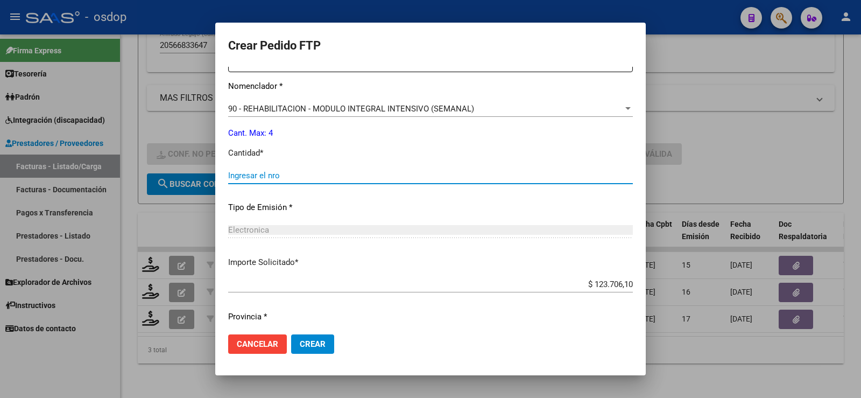
click at [329, 174] on input "Ingresar el nro" at bounding box center [430, 176] width 405 height 10
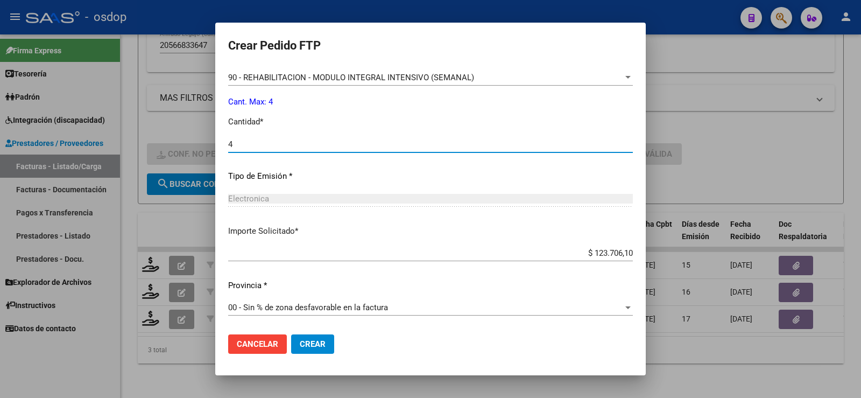
type input "4"
click at [304, 338] on button "Crear" at bounding box center [312, 343] width 43 height 19
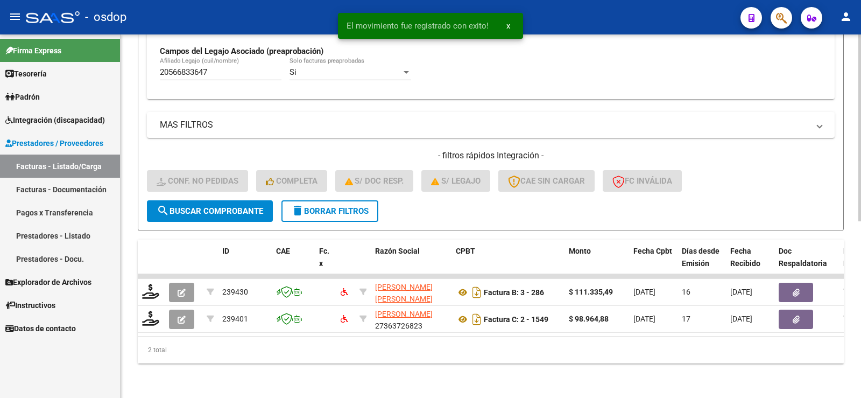
scroll to position [343, 0]
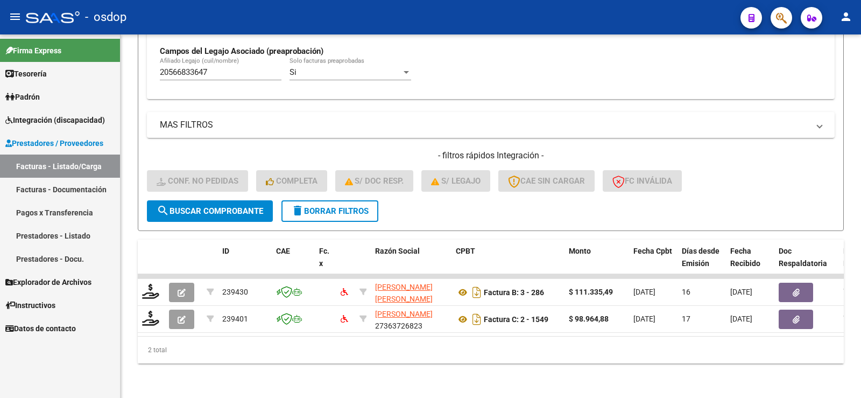
click at [204, 354] on div "2 total" at bounding box center [491, 349] width 706 height 27
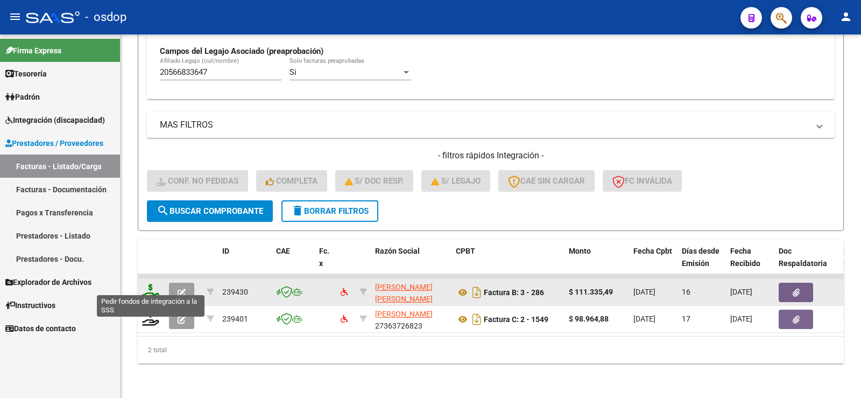
click at [147, 290] on icon at bounding box center [150, 291] width 17 height 15
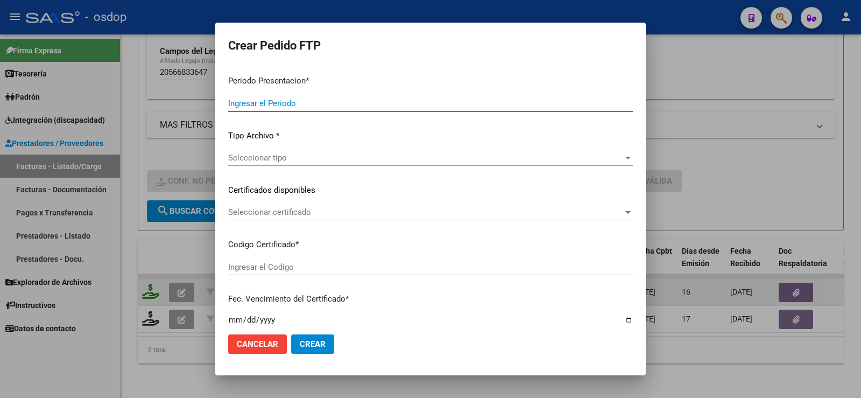
type input "202507"
type input "$ 111.335,49"
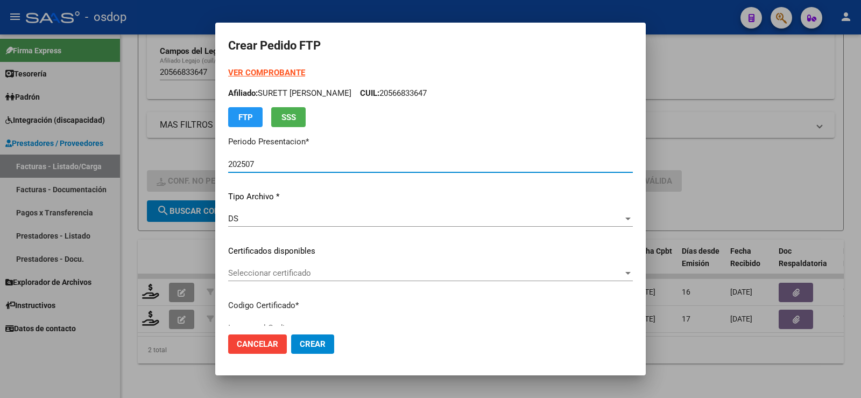
type input "3627916337"
type input "[DATE]"
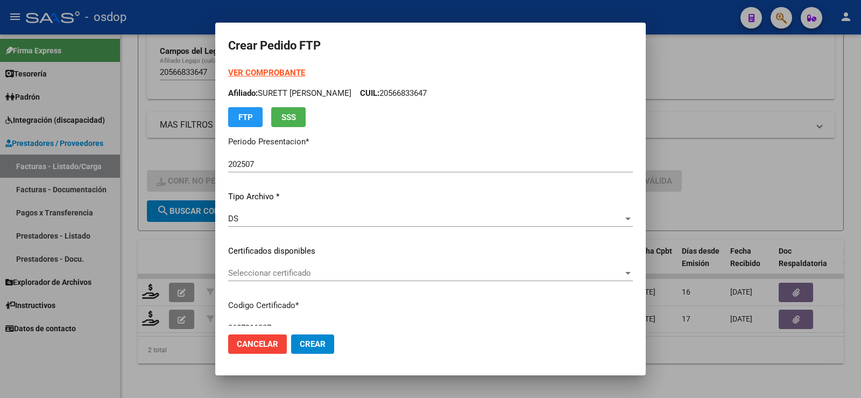
click at [307, 268] on div "Seleccionar certificado Seleccionar certificado" at bounding box center [430, 273] width 405 height 16
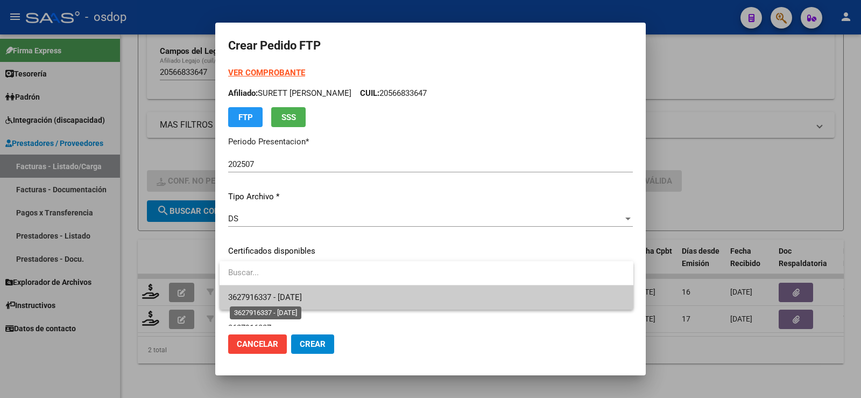
click at [302, 294] on span "3627916337 - [DATE]" at bounding box center [265, 297] width 74 height 10
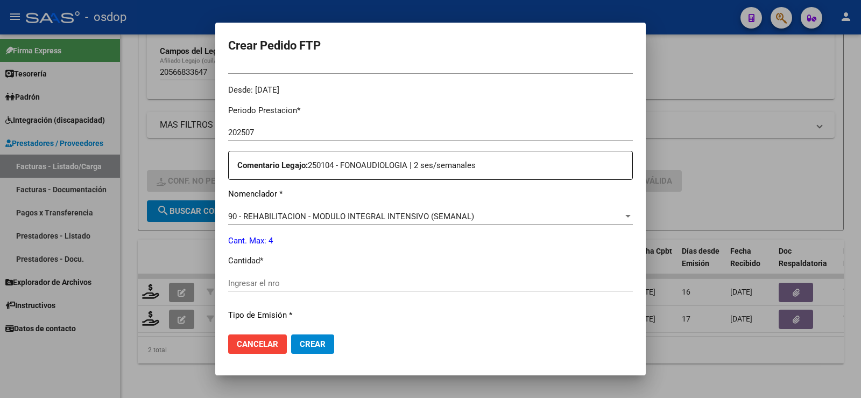
scroll to position [377, 0]
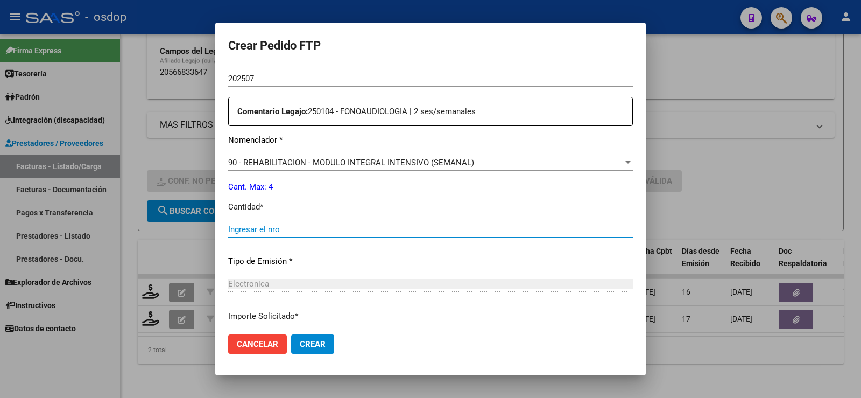
click at [309, 227] on input "Ingresar el nro" at bounding box center [430, 229] width 405 height 10
type input "4"
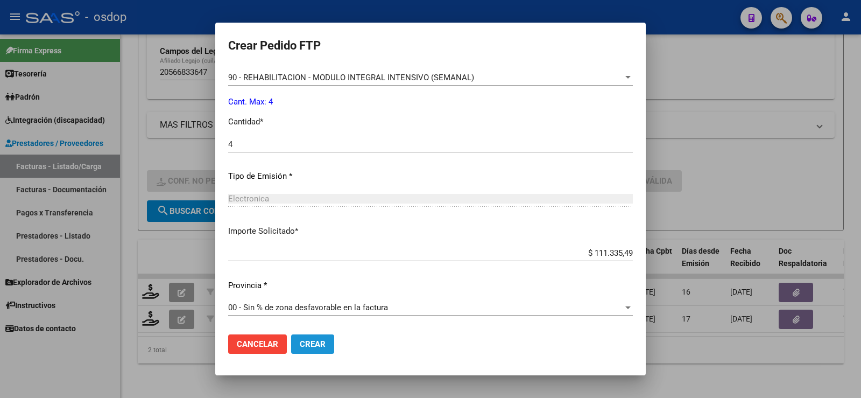
click at [320, 346] on span "Crear" at bounding box center [313, 344] width 26 height 10
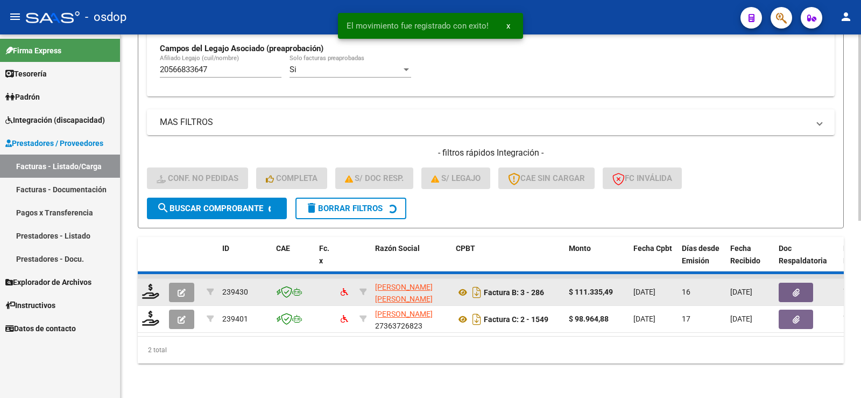
scroll to position [316, 0]
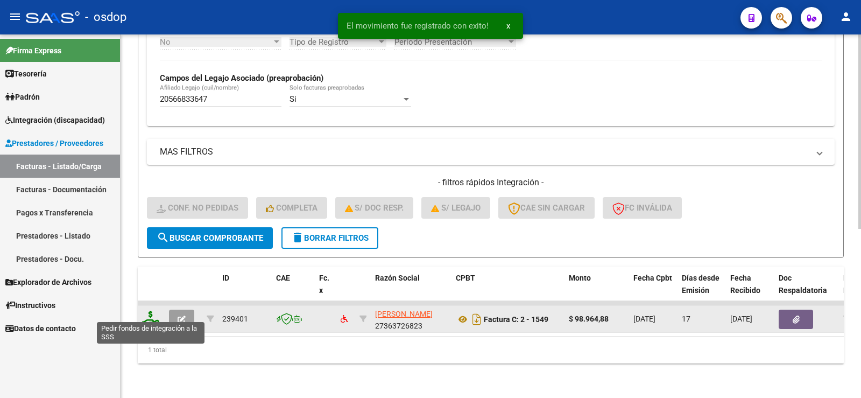
click at [152, 311] on icon at bounding box center [150, 318] width 17 height 15
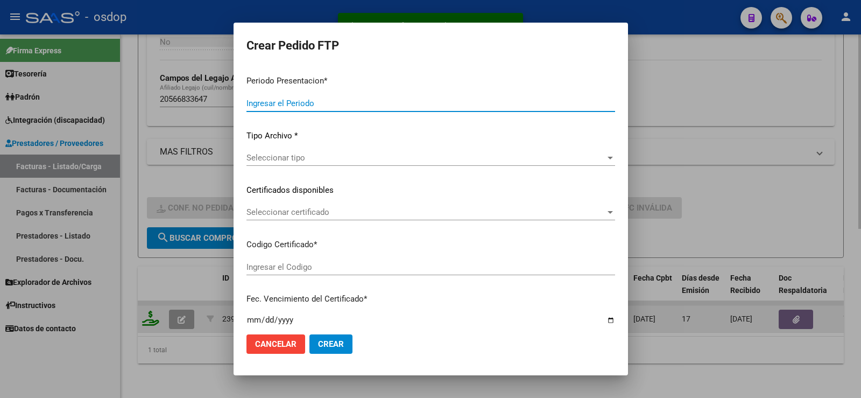
type input "202507"
type input "$ 98.964,88"
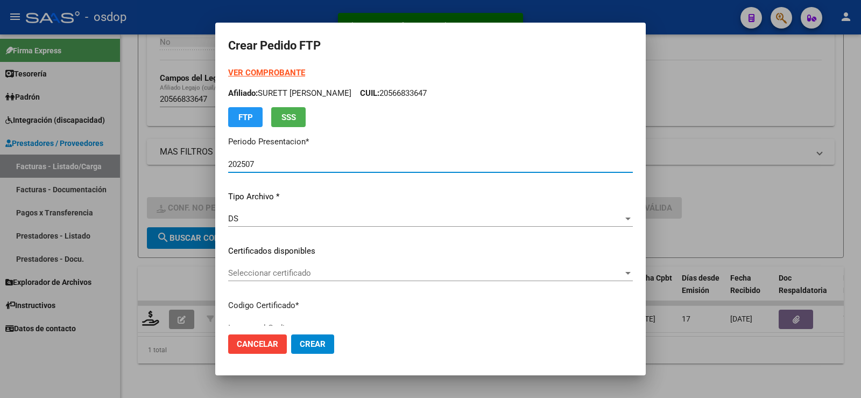
type input "3627916337"
type input "[DATE]"
click at [295, 271] on span "Seleccionar certificado" at bounding box center [425, 273] width 395 height 10
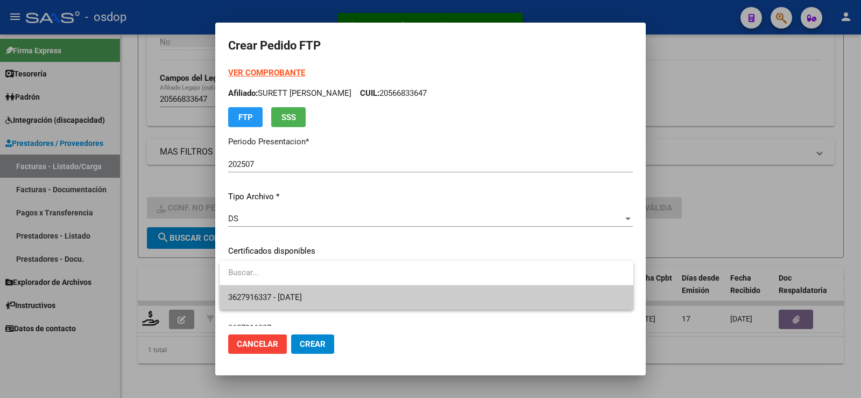
click at [291, 282] on input "dropdown search" at bounding box center [427, 273] width 414 height 24
click at [292, 290] on span "3627916337 - [DATE]" at bounding box center [426, 297] width 397 height 24
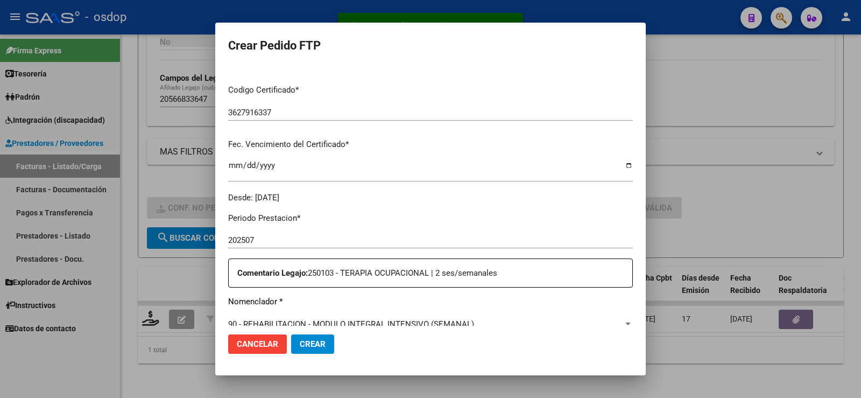
scroll to position [377, 0]
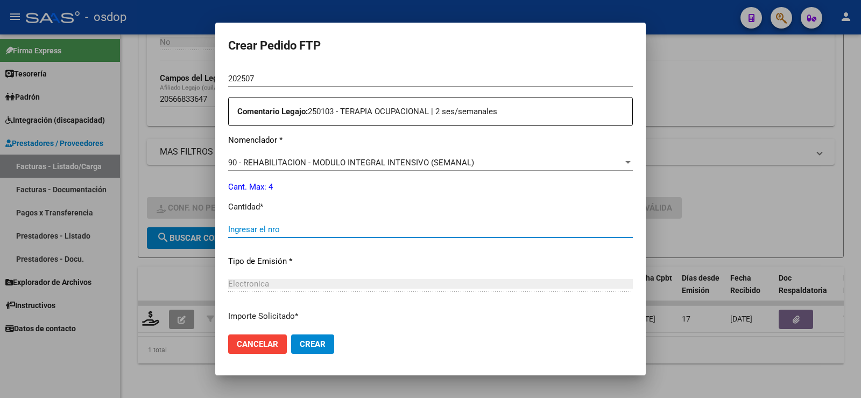
click at [285, 232] on input "Ingresar el nro" at bounding box center [430, 229] width 405 height 10
type input "4"
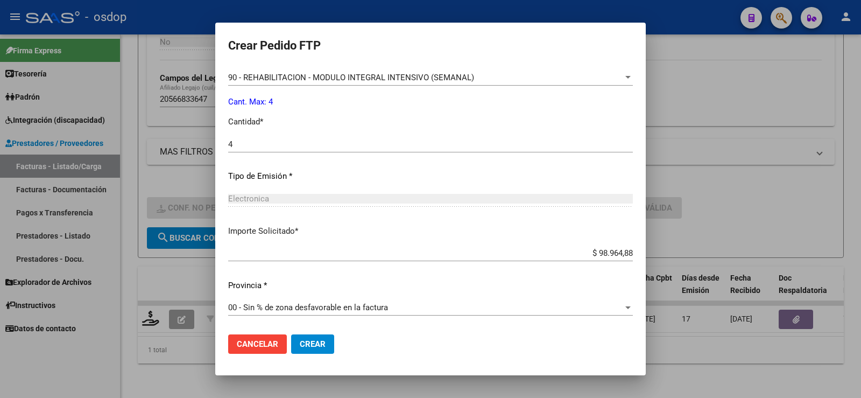
click at [313, 332] on mat-dialog-actions "Cancelar Crear" at bounding box center [430, 344] width 405 height 37
click at [316, 342] on span "Crear" at bounding box center [313, 344] width 26 height 10
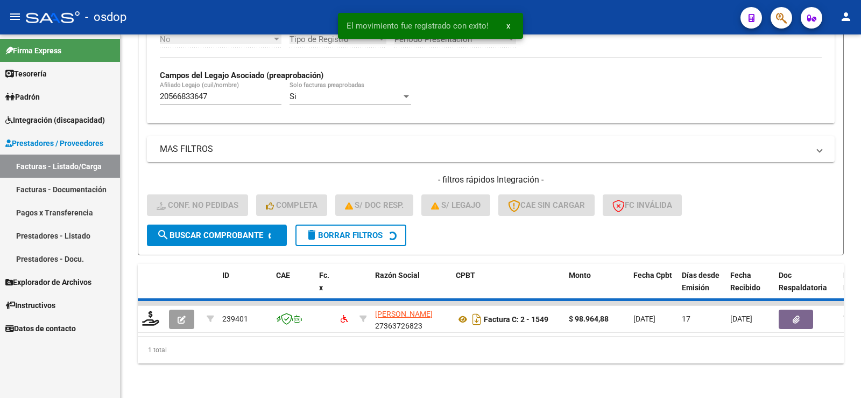
scroll to position [300, 0]
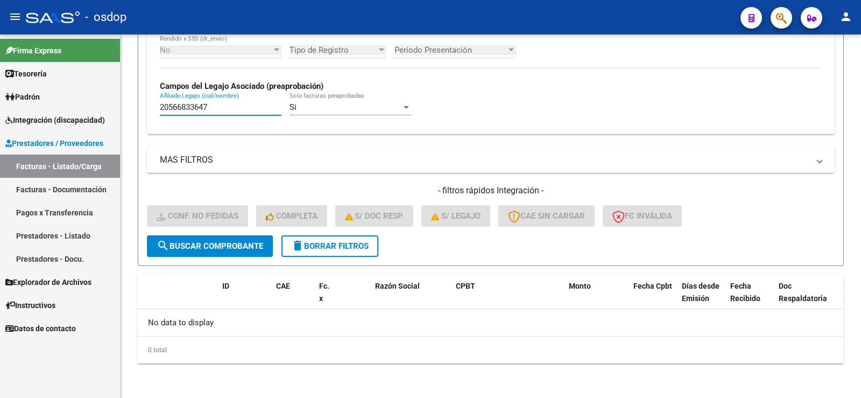
drag, startPoint x: 228, startPoint y: 110, endPoint x: 99, endPoint y: 110, distance: 128.6
click at [99, 110] on mat-sidenav-container "Firma Express Tesorería Extractos Procesados (csv) Extractos Originales (pdf) P…" at bounding box center [430, 215] width 861 height 363
paste input "20483212322"
type input "20483212322"
click at [320, 256] on button "delete Borrar Filtros" at bounding box center [330, 246] width 97 height 22
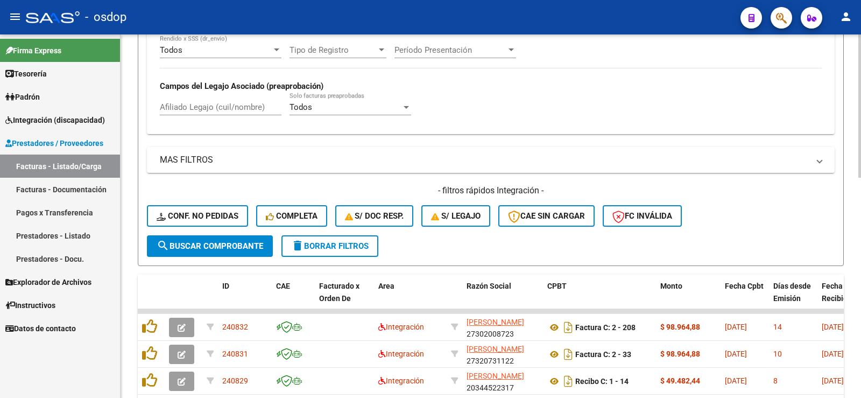
click at [227, 117] on div "Afiliado Legajo (cuil/nombre)" at bounding box center [221, 108] width 122 height 33
click at [242, 112] on input "Afiliado Legajo (cuil/nombre)" at bounding box center [221, 107] width 122 height 10
paste input "20483212322"
type input "20483212322"
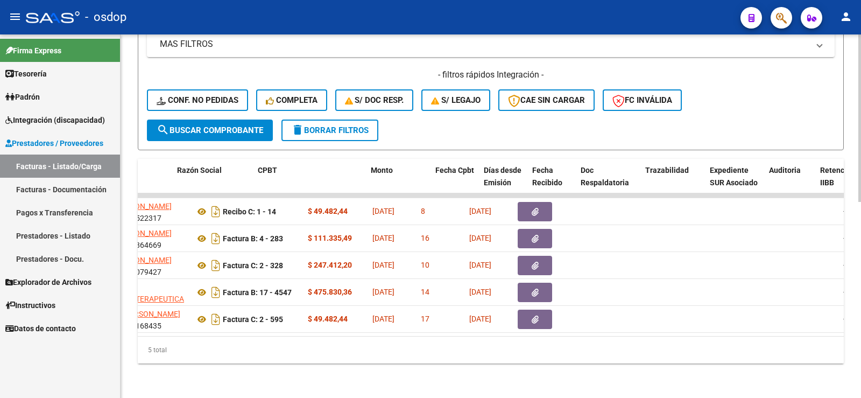
scroll to position [0, 290]
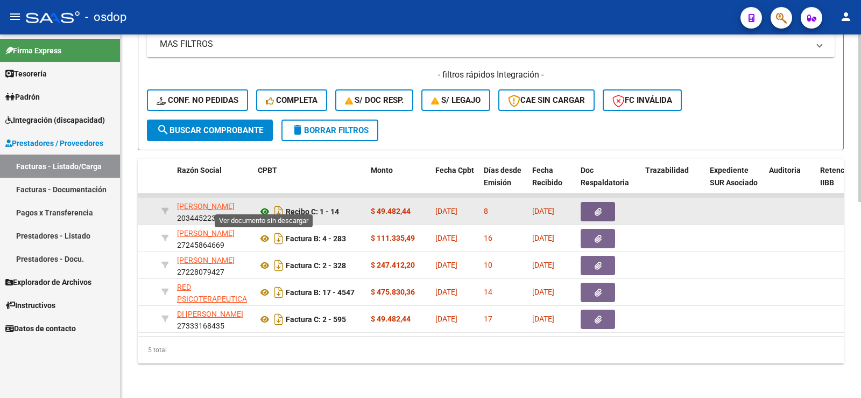
click at [263, 205] on icon at bounding box center [265, 211] width 14 height 13
click at [591, 203] on button "button" at bounding box center [598, 211] width 34 height 19
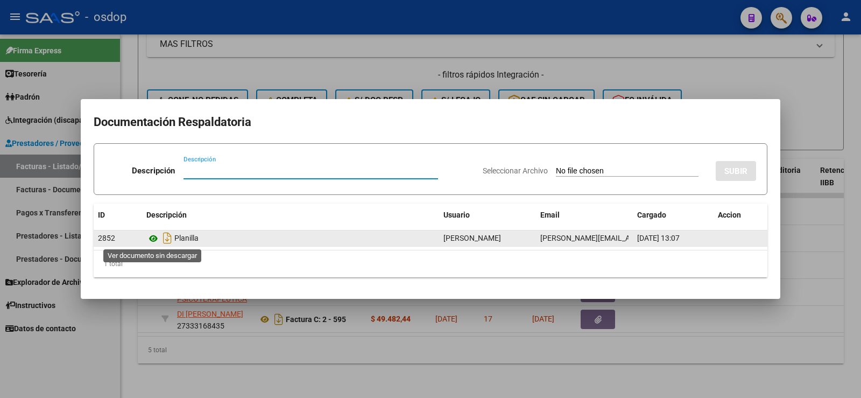
click at [151, 241] on icon at bounding box center [153, 238] width 14 height 13
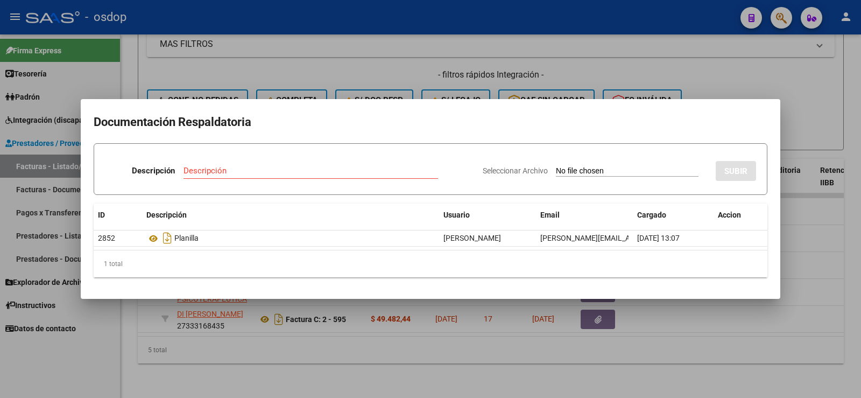
click at [249, 58] on div at bounding box center [430, 199] width 861 height 398
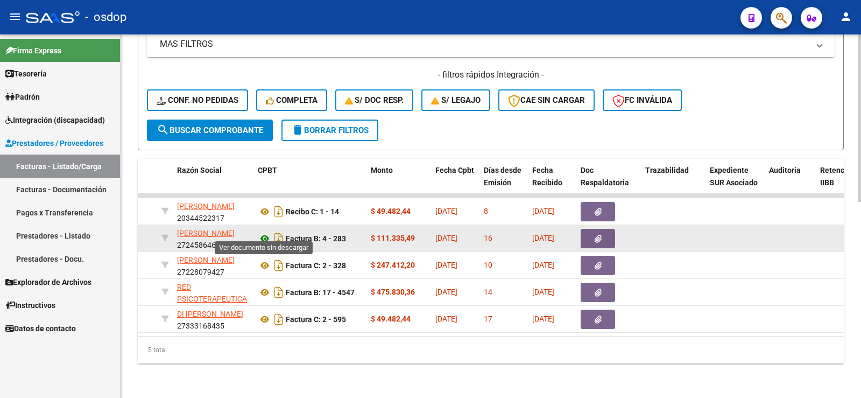
click at [264, 232] on icon at bounding box center [265, 238] width 14 height 13
click at [591, 229] on button "button" at bounding box center [598, 238] width 34 height 19
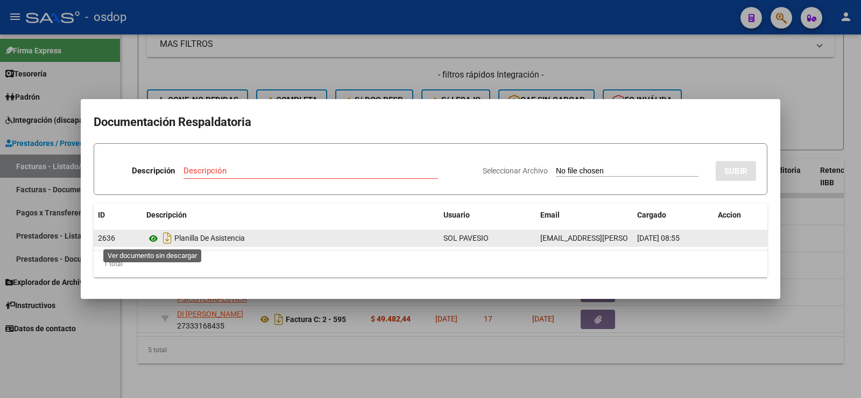
click at [150, 240] on icon at bounding box center [153, 238] width 14 height 13
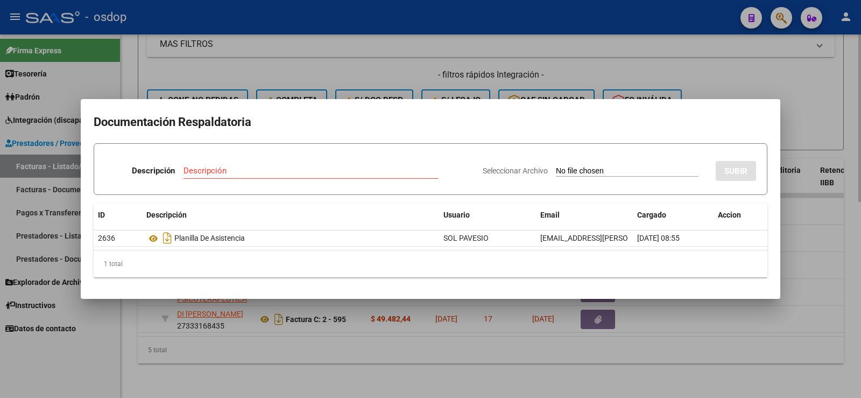
drag, startPoint x: 216, startPoint y: 44, endPoint x: 214, endPoint y: 80, distance: 36.1
click at [216, 46] on div at bounding box center [430, 199] width 861 height 398
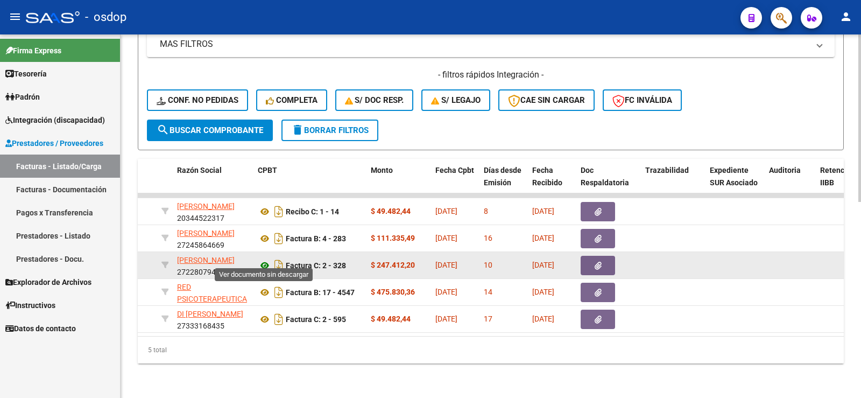
click at [269, 259] on icon at bounding box center [265, 265] width 14 height 13
click at [596, 256] on button "button" at bounding box center [598, 265] width 34 height 19
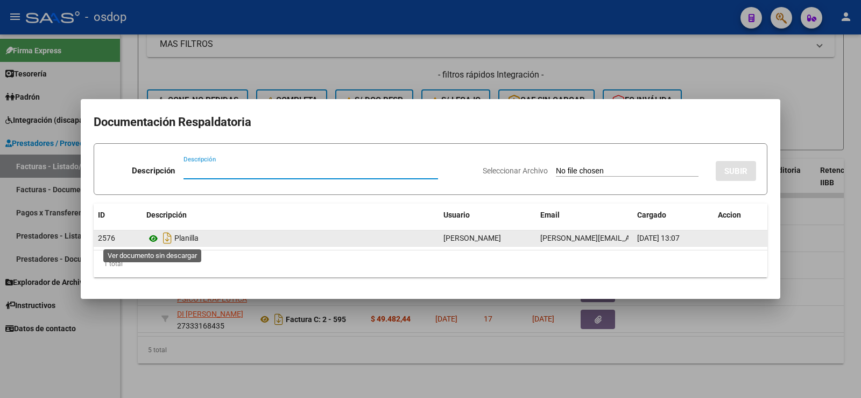
click at [147, 241] on icon at bounding box center [153, 238] width 14 height 13
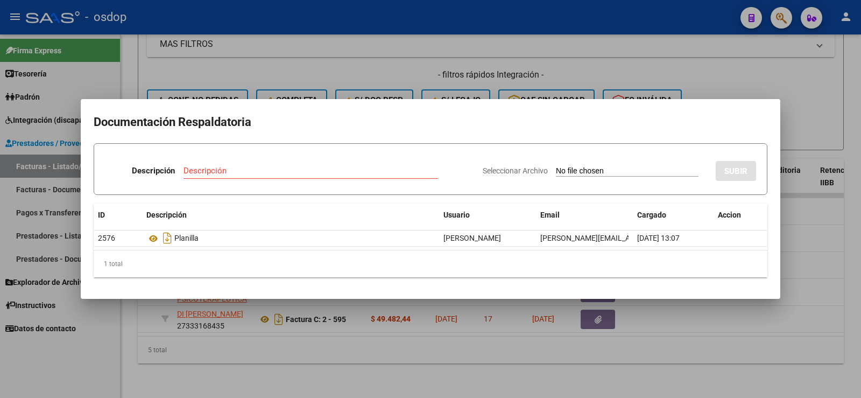
click at [207, 106] on mat-dialog-container "Documentación Respaldatoria Descripción Descripción Seleccionar Archivo SUBIR I…" at bounding box center [431, 199] width 700 height 200
click at [201, 80] on div at bounding box center [430, 199] width 861 height 398
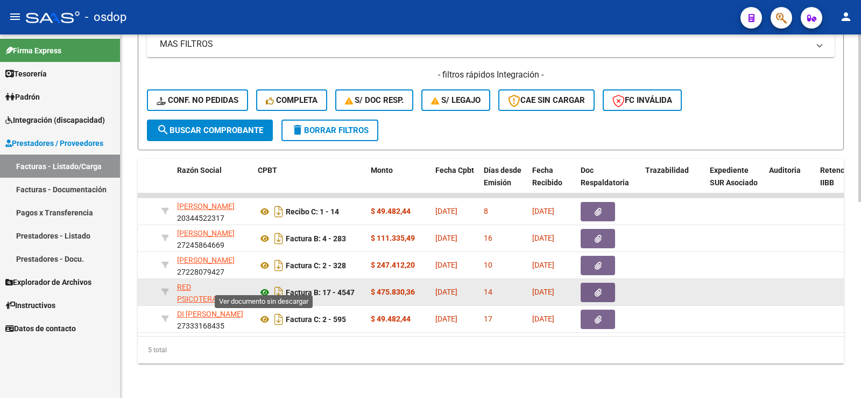
click at [265, 289] on icon at bounding box center [265, 292] width 14 height 13
click at [610, 284] on button "button" at bounding box center [598, 292] width 34 height 19
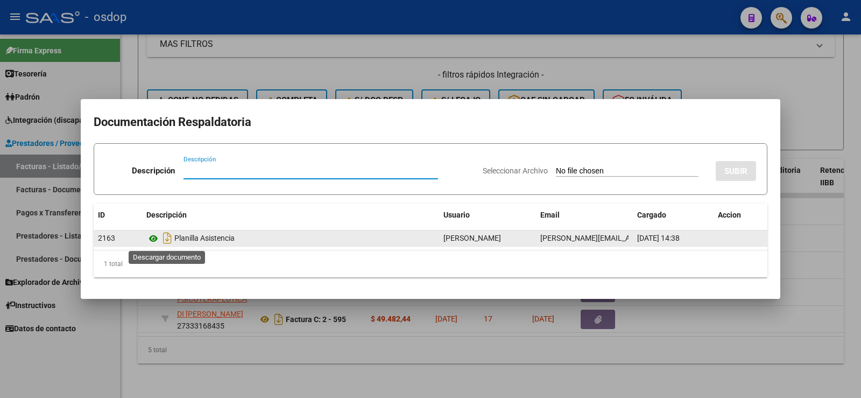
click at [159, 238] on icon at bounding box center [153, 238] width 14 height 13
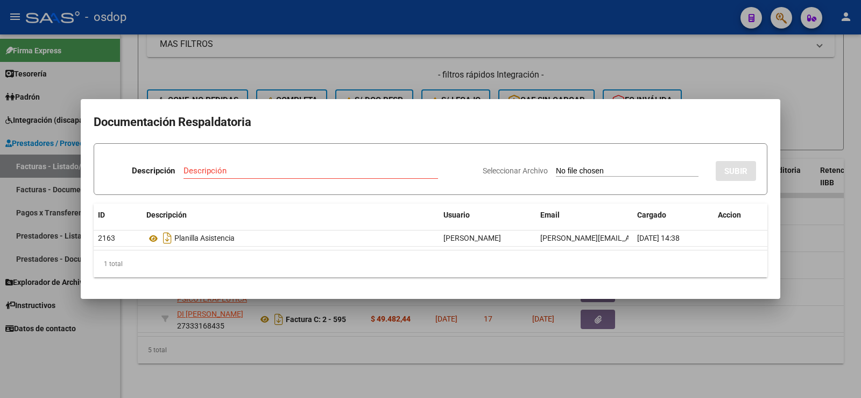
click at [191, 47] on div at bounding box center [430, 199] width 861 height 398
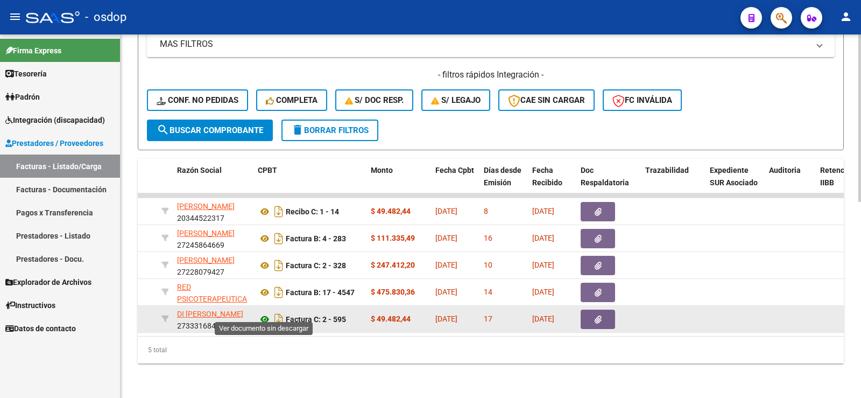
click at [262, 313] on icon at bounding box center [265, 319] width 14 height 13
click at [597, 315] on icon "button" at bounding box center [598, 319] width 7 height 8
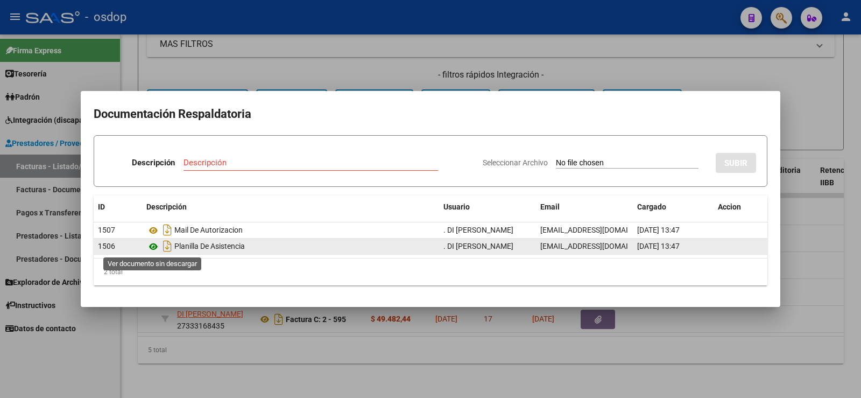
click at [150, 246] on icon at bounding box center [153, 246] width 14 height 13
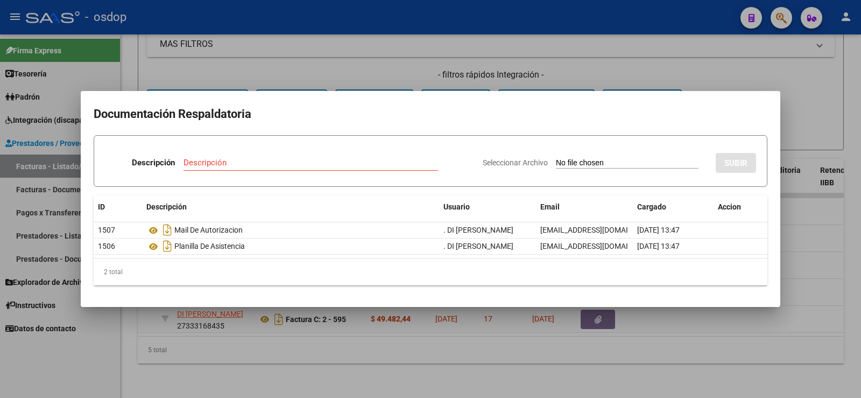
click at [118, 24] on div at bounding box center [430, 199] width 861 height 398
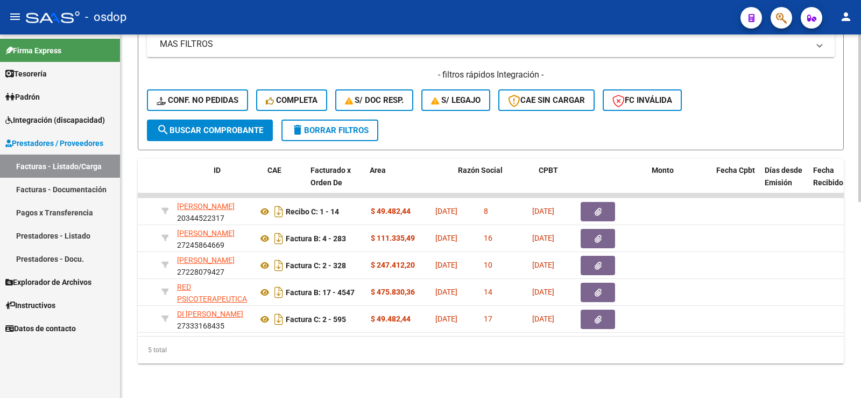
scroll to position [0, 0]
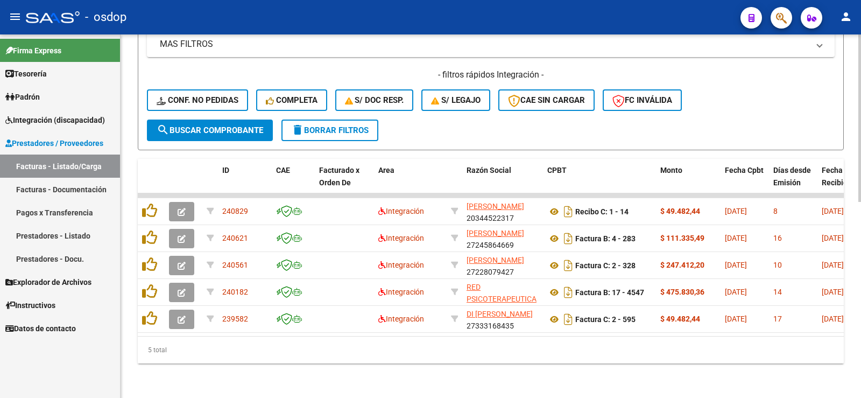
click at [227, 361] on div "5 total" at bounding box center [491, 349] width 706 height 27
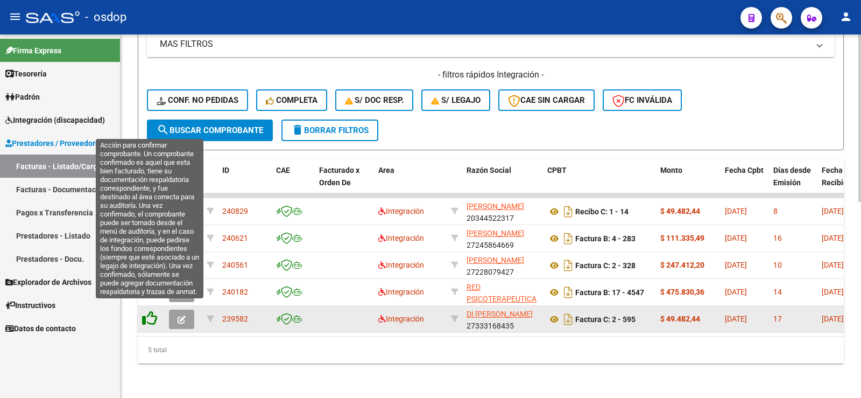
click at [149, 311] on icon at bounding box center [149, 318] width 15 height 15
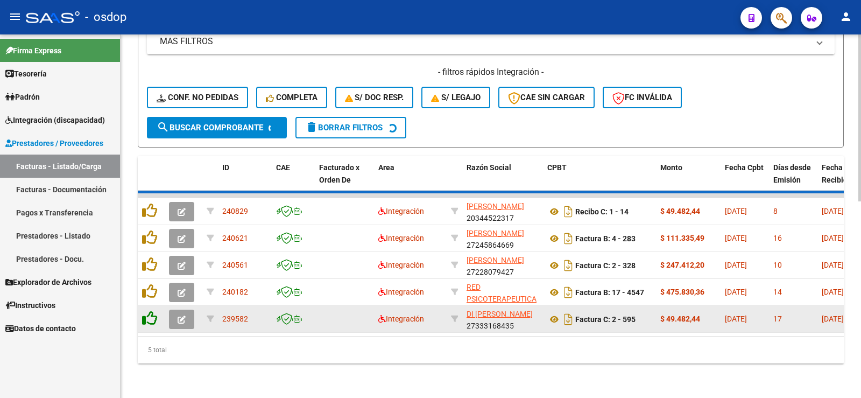
scroll to position [397, 0]
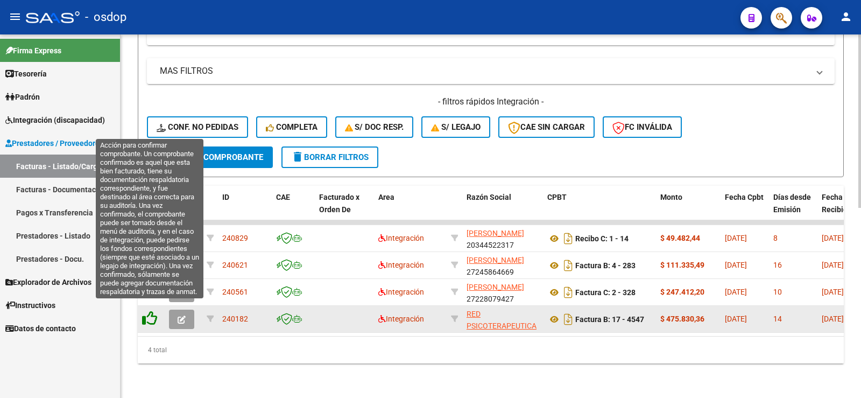
click at [150, 313] on icon at bounding box center [149, 318] width 15 height 15
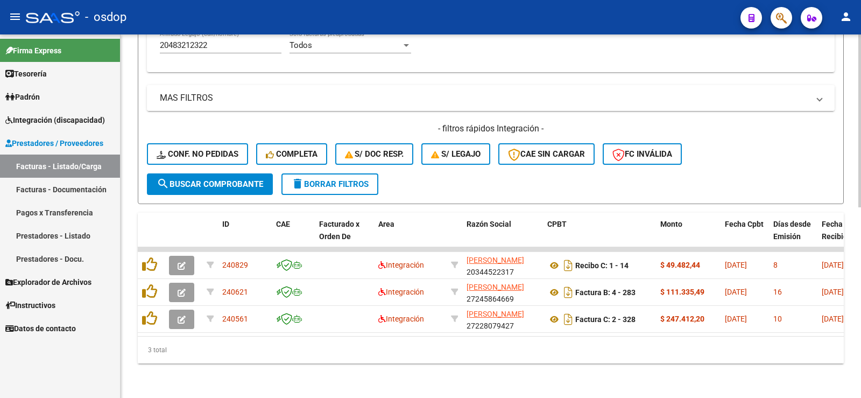
scroll to position [370, 0]
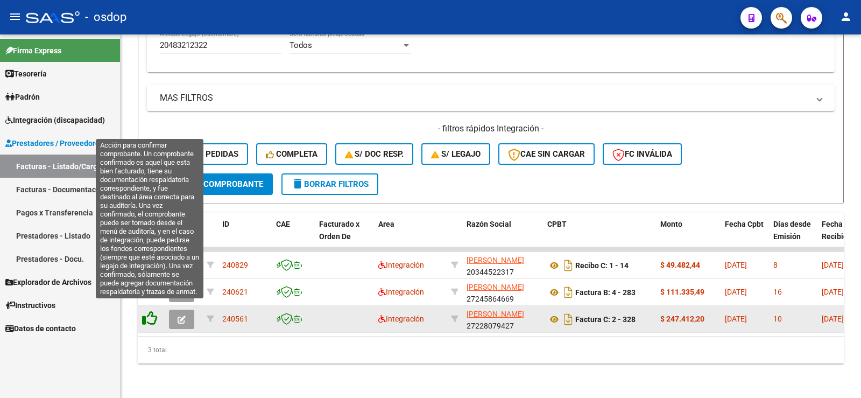
click at [151, 311] on icon at bounding box center [149, 318] width 15 height 15
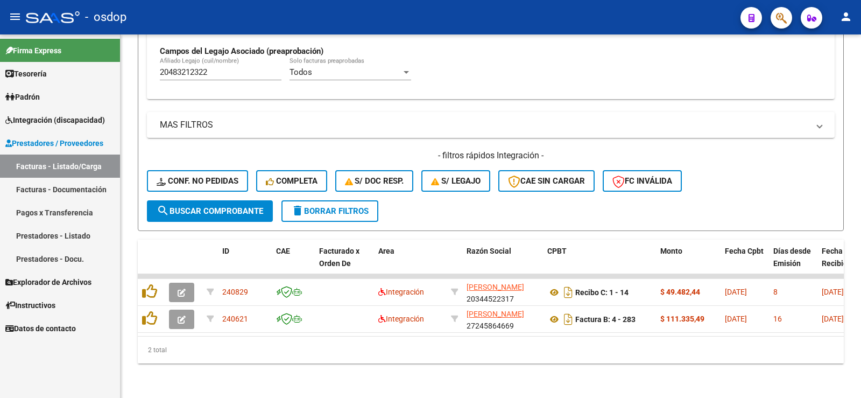
scroll to position [343, 0]
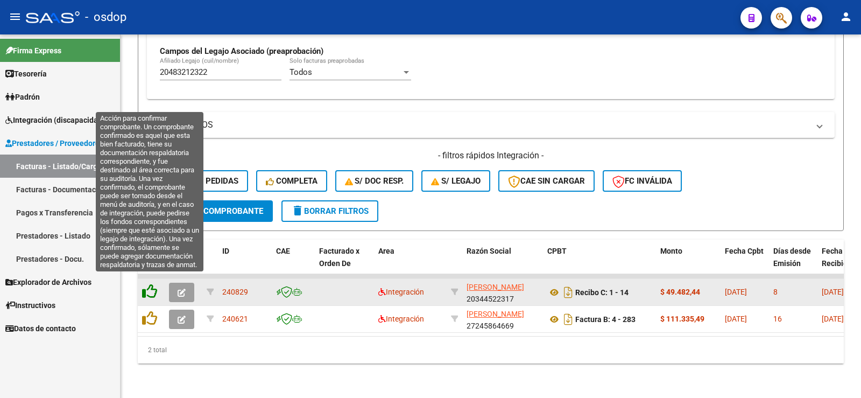
click at [152, 285] on icon at bounding box center [149, 291] width 15 height 15
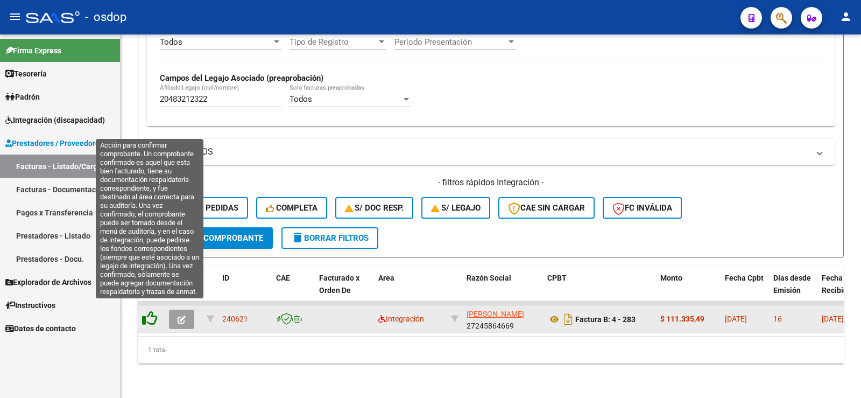
click at [149, 311] on icon at bounding box center [149, 318] width 15 height 15
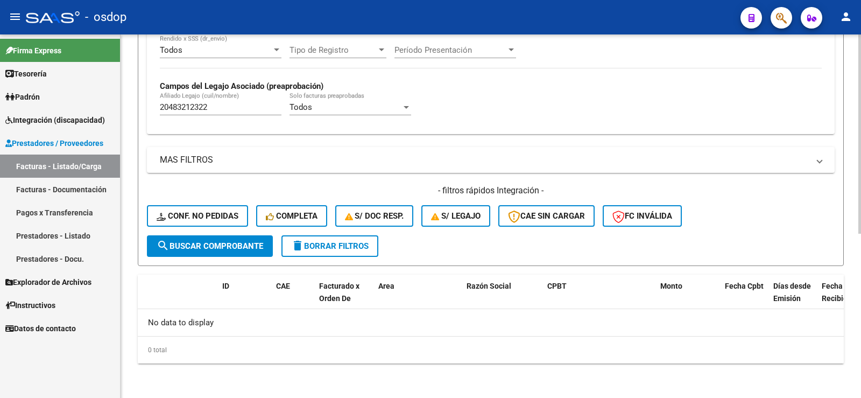
scroll to position [300, 0]
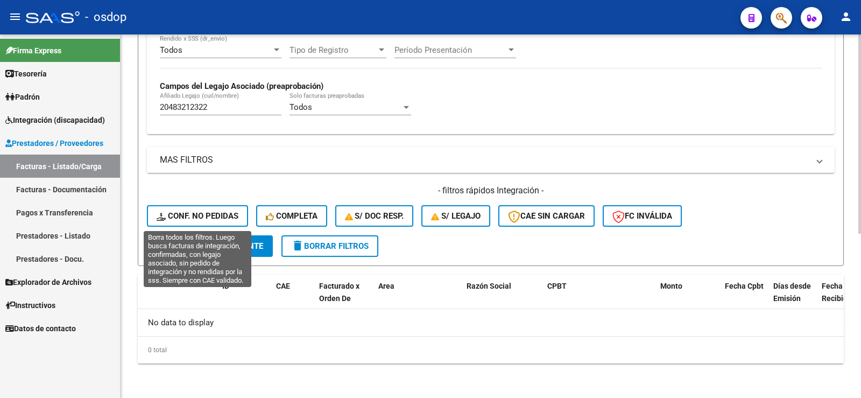
click at [219, 209] on button "Conf. no pedidas" at bounding box center [197, 216] width 101 height 22
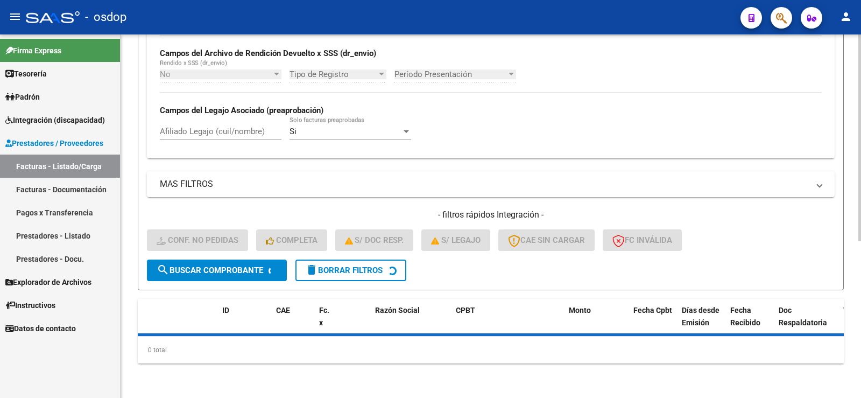
click at [216, 132] on input "Afiliado Legajo (cuil/nombre)" at bounding box center [221, 131] width 122 height 10
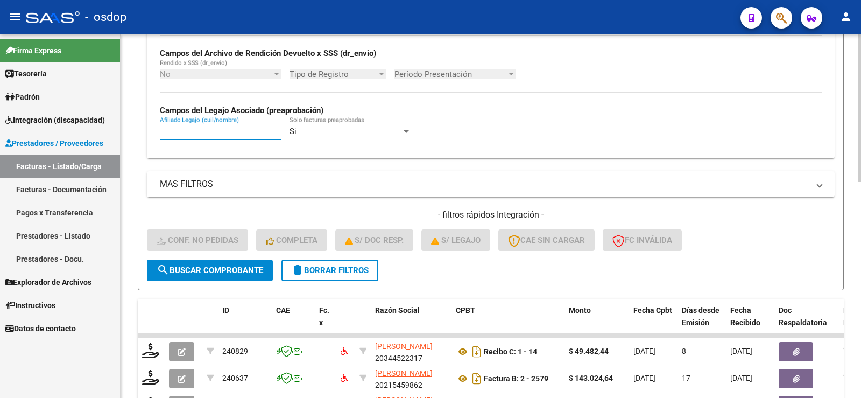
paste input "20483212322"
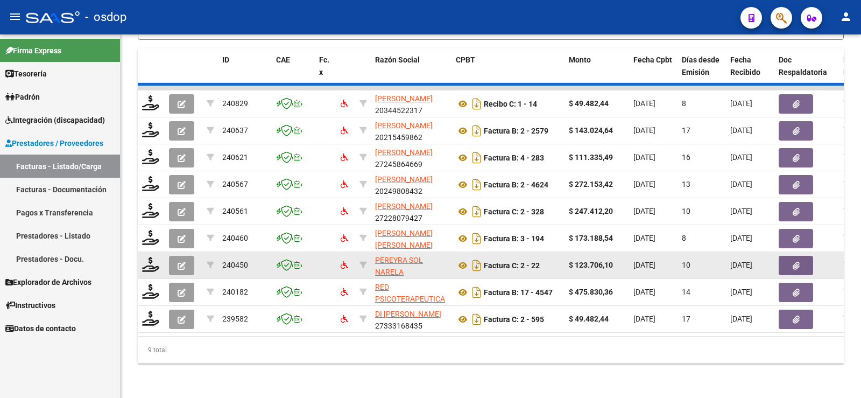
scroll to position [424, 0]
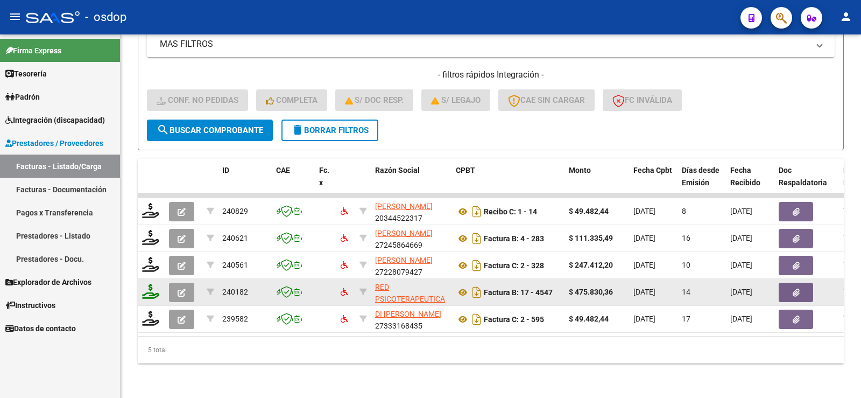
type input "20483212322"
click at [154, 286] on icon at bounding box center [150, 291] width 17 height 15
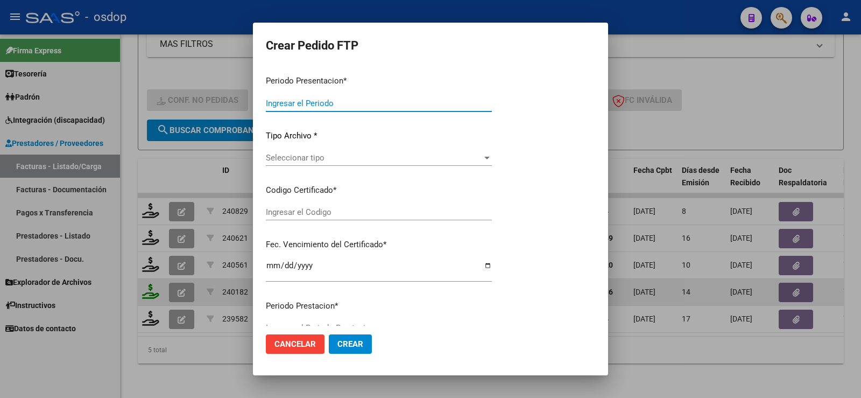
type input "202507"
type input "$ 475.830,36"
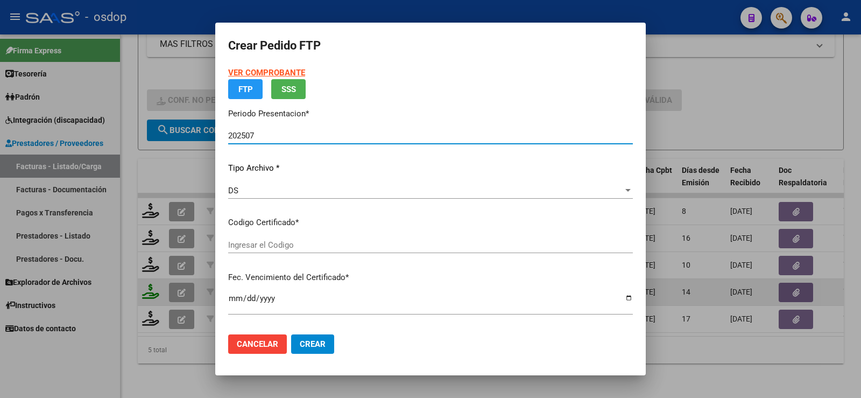
type input "1837168494"
type input "[DATE]"
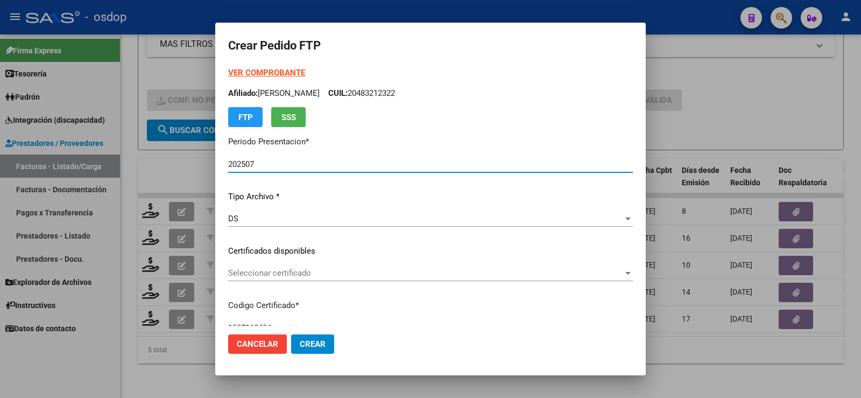
click at [354, 271] on span "Seleccionar certificado" at bounding box center [425, 273] width 395 height 10
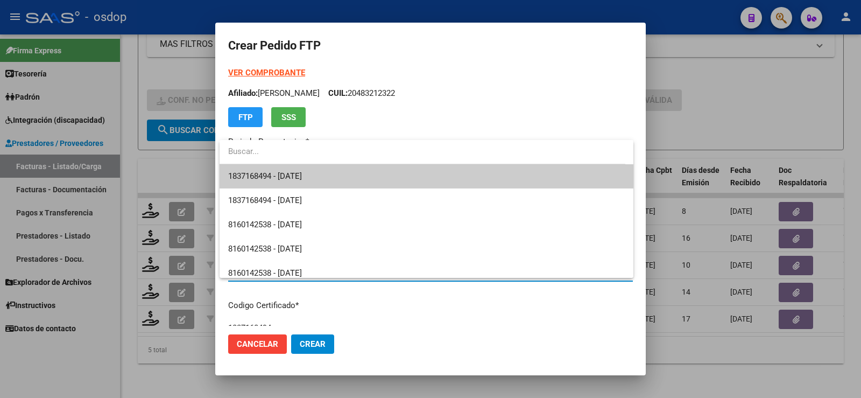
click at [343, 168] on span "1837168494 - [DATE]" at bounding box center [426, 176] width 397 height 24
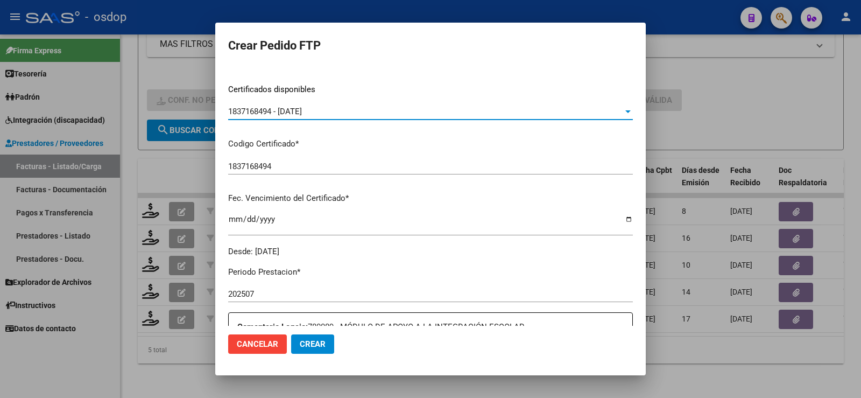
scroll to position [431, 0]
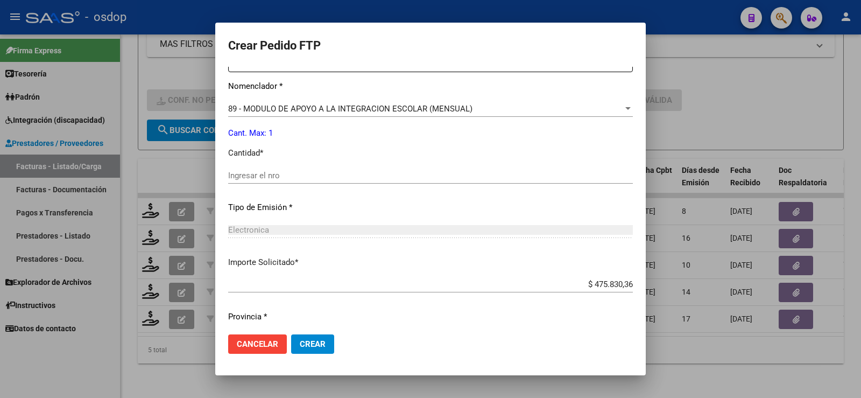
click at [301, 181] on div "Ingresar el nro" at bounding box center [430, 175] width 405 height 16
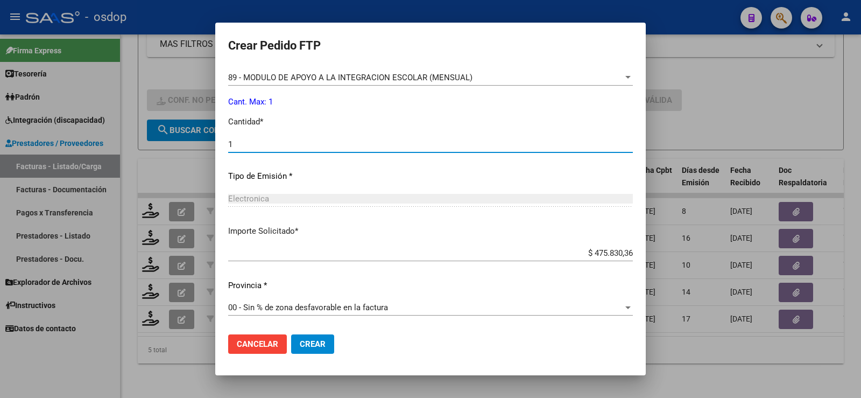
type input "1"
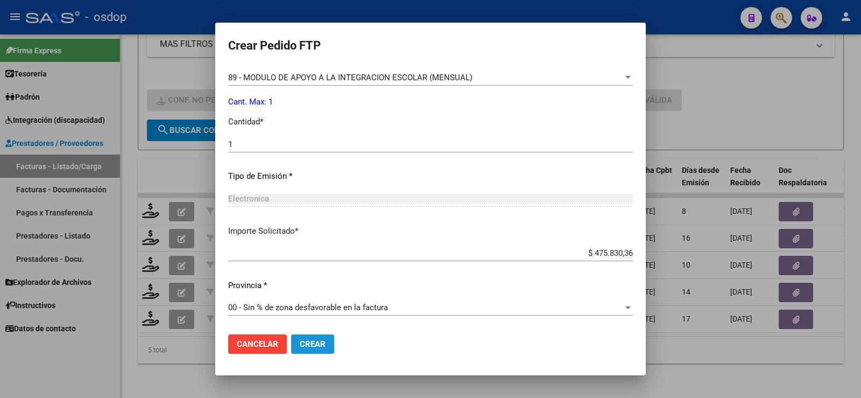
click at [311, 339] on span "Crear" at bounding box center [313, 344] width 26 height 10
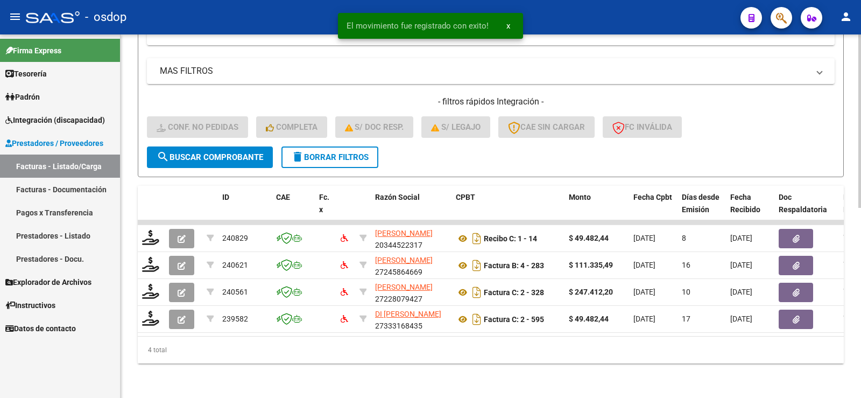
scroll to position [397, 0]
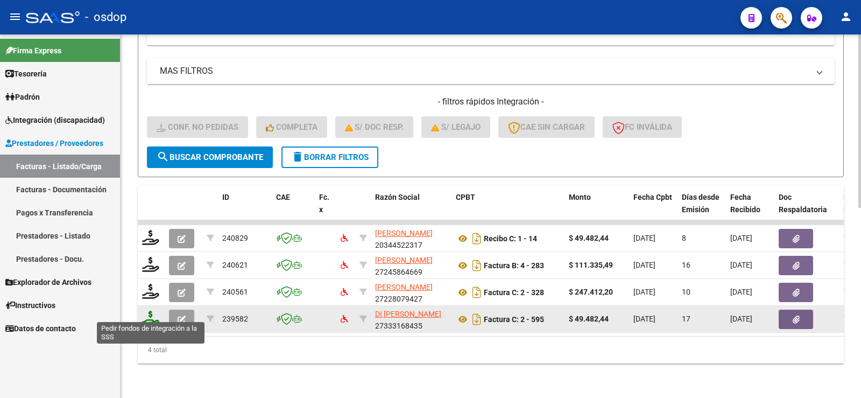
click at [147, 311] on icon at bounding box center [150, 318] width 17 height 15
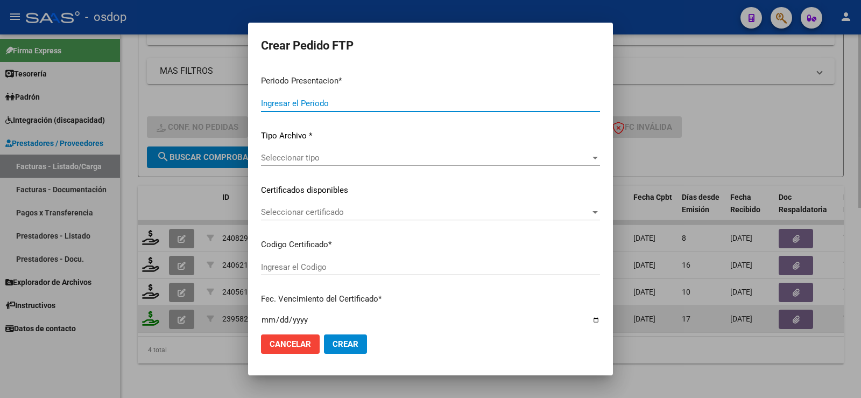
type input "202507"
type input "$ 49.482,44"
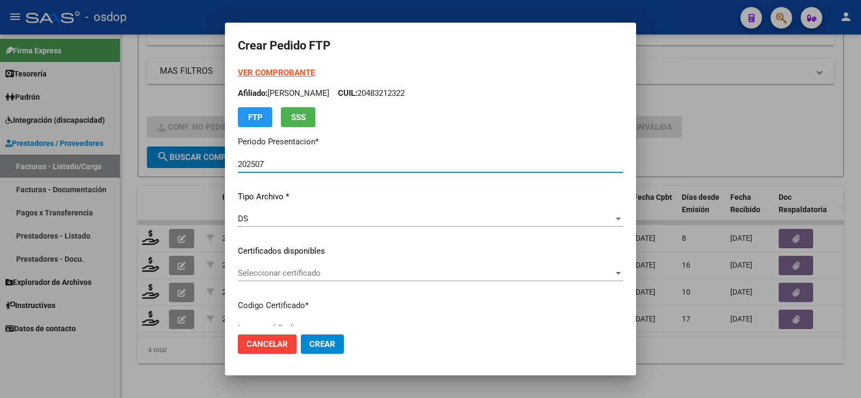
type input "1837168494"
type input "[DATE]"
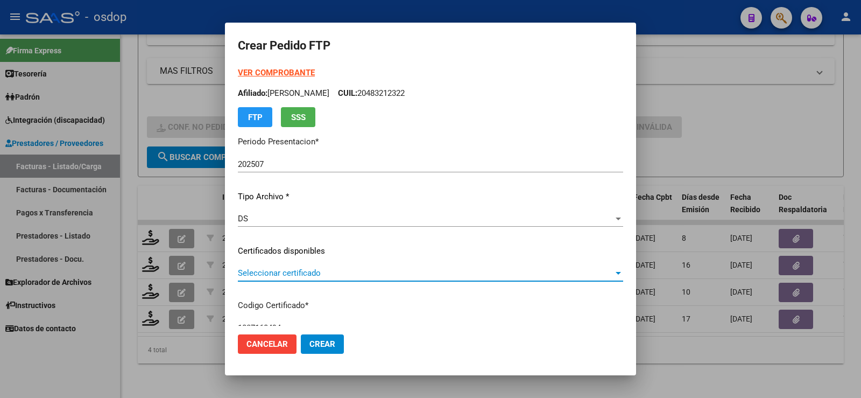
click at [282, 274] on span "Seleccionar certificado" at bounding box center [426, 273] width 376 height 10
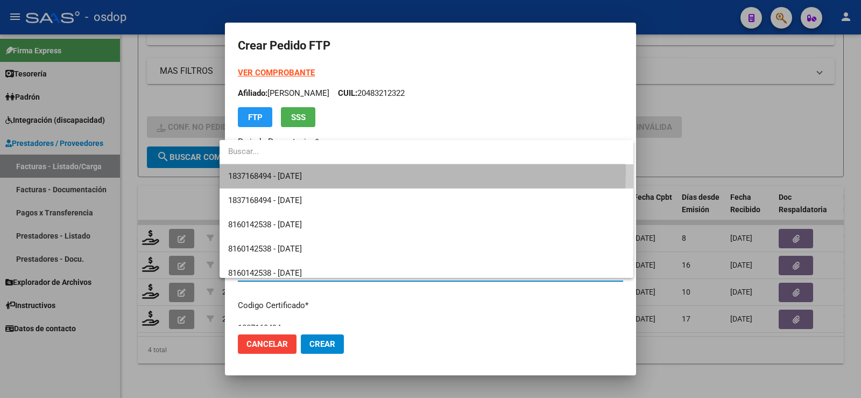
click at [305, 170] on span "1837168494 - [DATE]" at bounding box center [426, 176] width 397 height 24
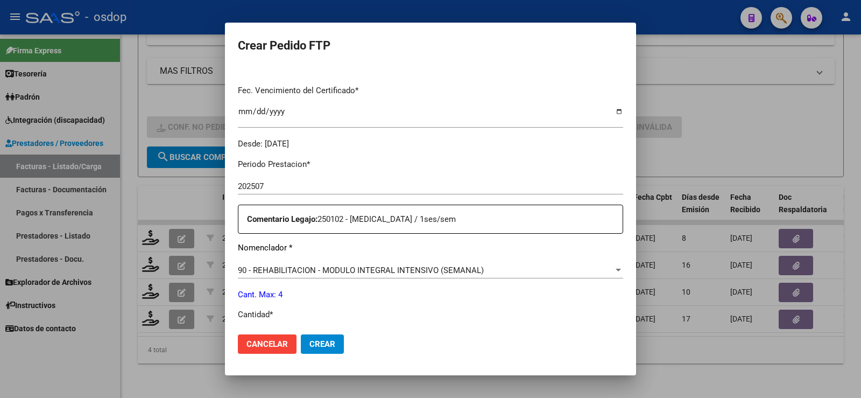
scroll to position [377, 0]
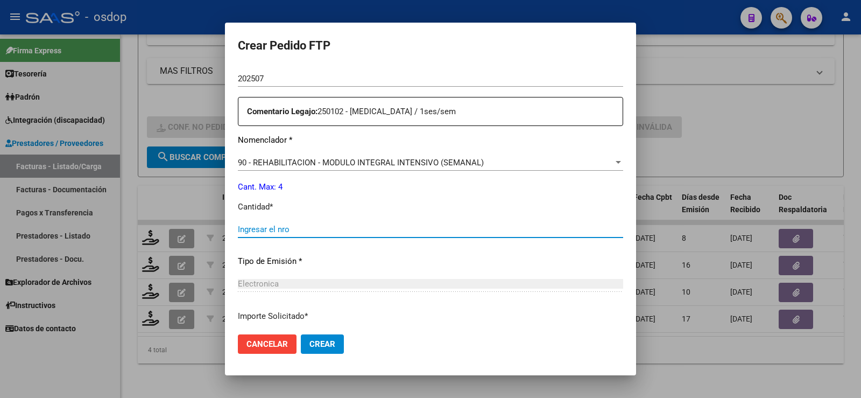
click at [301, 230] on input "Ingresar el nro" at bounding box center [430, 229] width 385 height 10
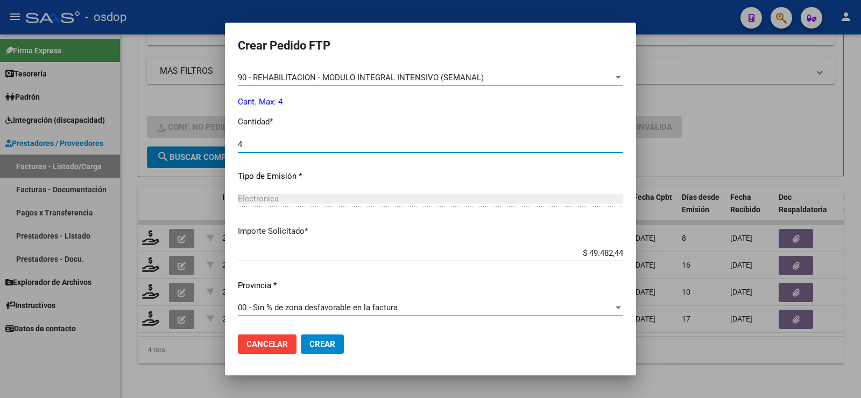
type input "4"
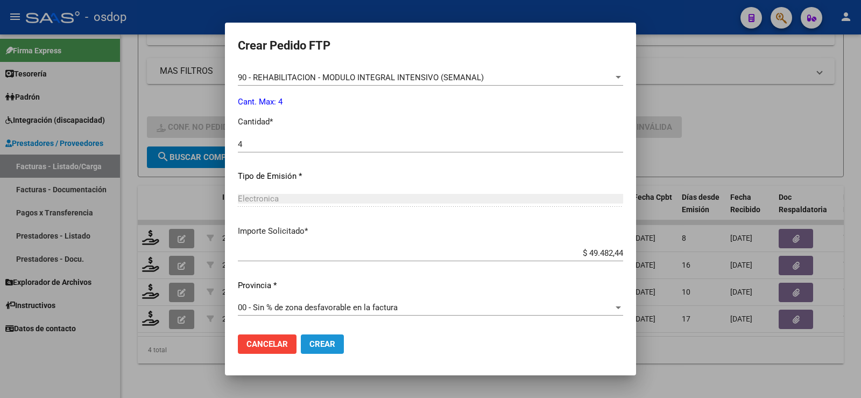
click at [320, 346] on span "Crear" at bounding box center [322, 344] width 26 height 10
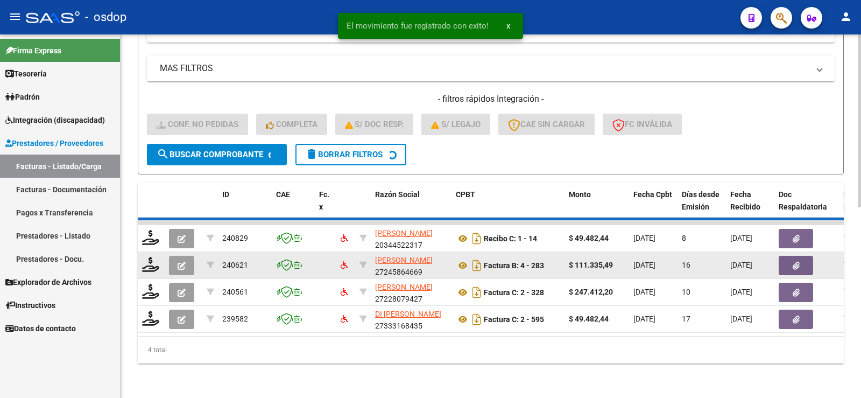
scroll to position [370, 0]
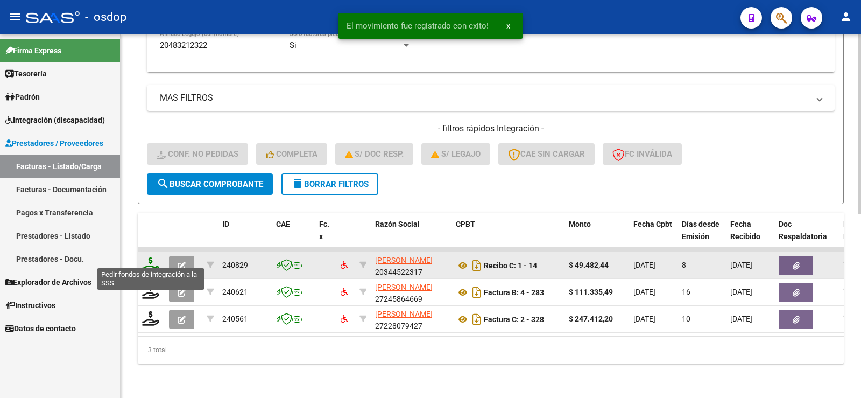
click at [151, 258] on icon at bounding box center [150, 264] width 17 height 15
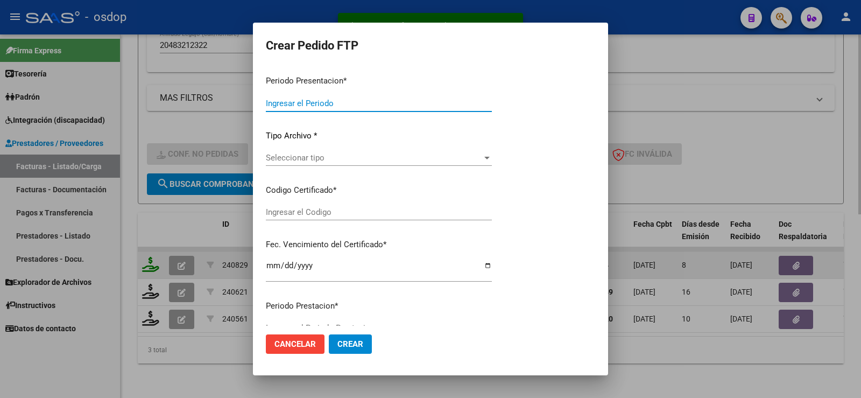
type input "202507"
type input "$ 49.482,44"
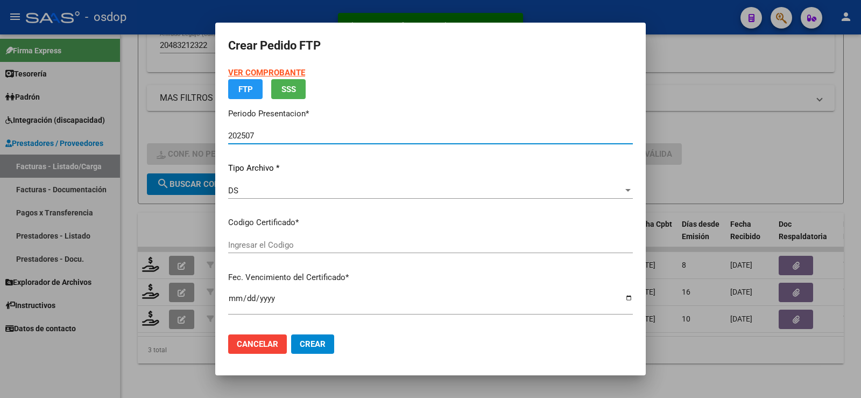
type input "1837168494"
type input "[DATE]"
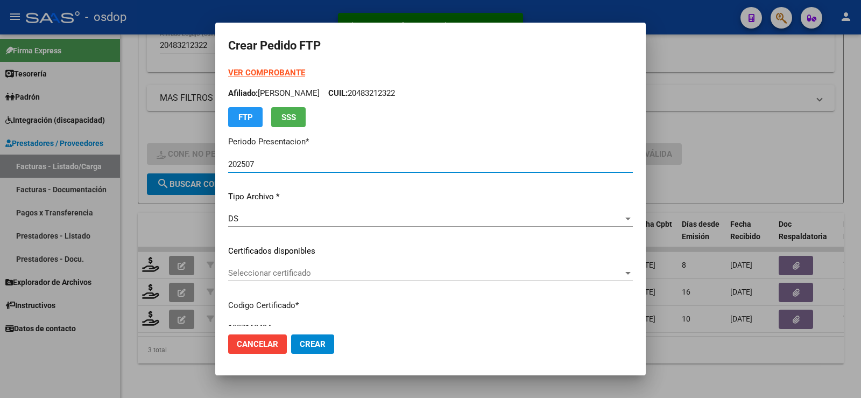
click at [297, 268] on span "Seleccionar certificado" at bounding box center [425, 273] width 395 height 10
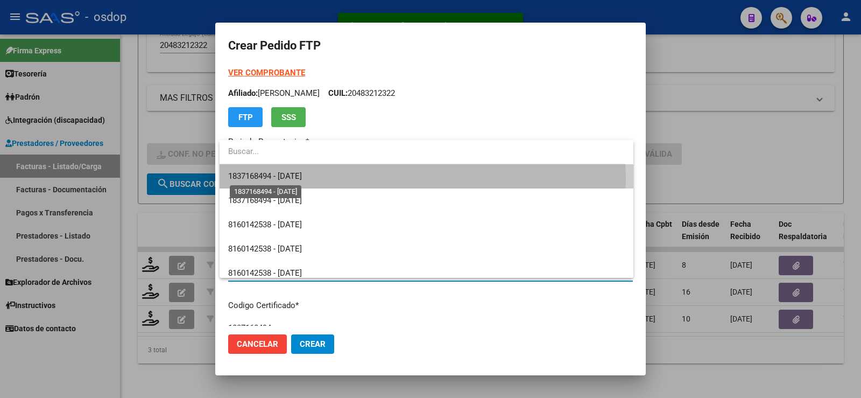
click at [290, 180] on span "1837168494 - [DATE]" at bounding box center [265, 176] width 74 height 10
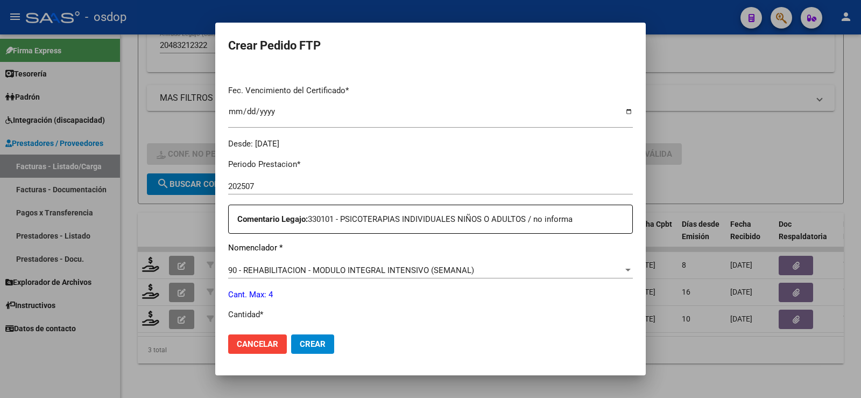
scroll to position [431, 0]
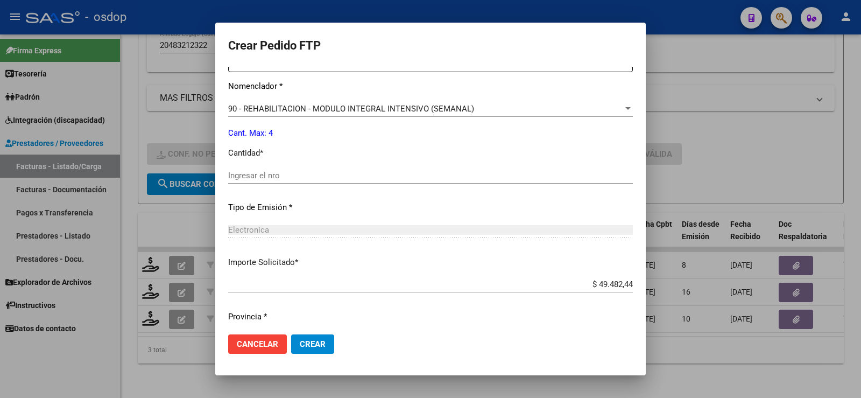
click at [288, 189] on div "Ingresar el nro" at bounding box center [430, 180] width 405 height 26
click at [287, 183] on div "Ingresar el nro" at bounding box center [430, 175] width 405 height 16
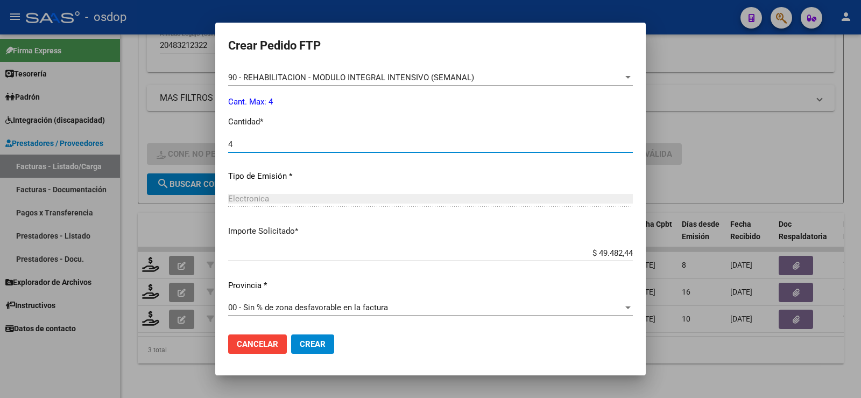
type input "4"
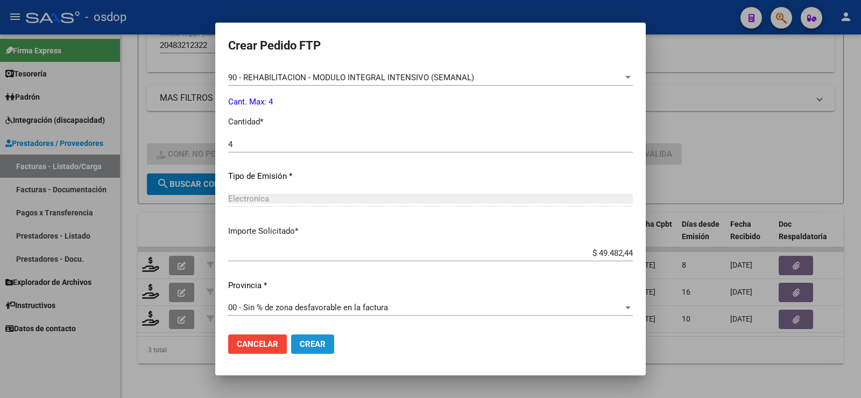
click at [313, 347] on span "Crear" at bounding box center [313, 344] width 26 height 10
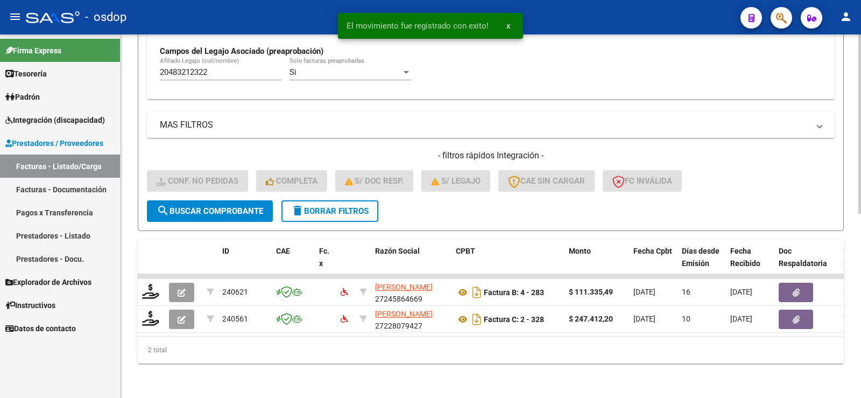
scroll to position [343, 0]
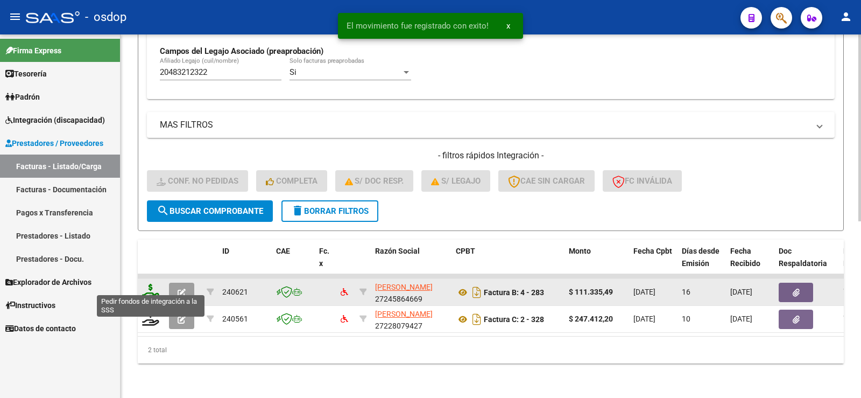
click at [148, 284] on icon at bounding box center [150, 291] width 17 height 15
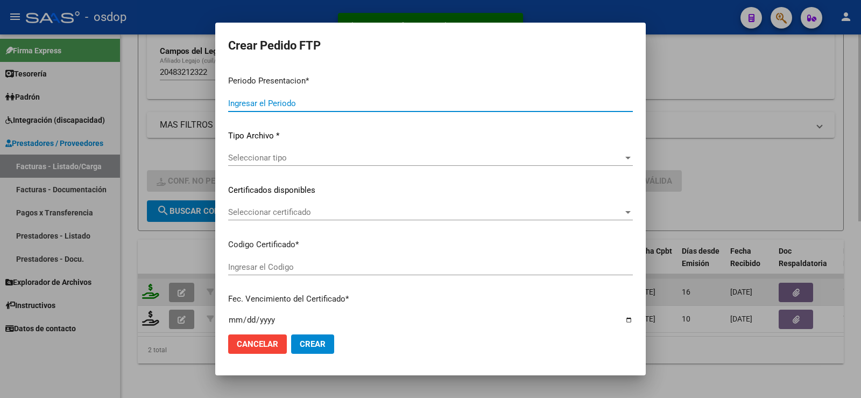
type input "202507"
type input "$ 111.335,49"
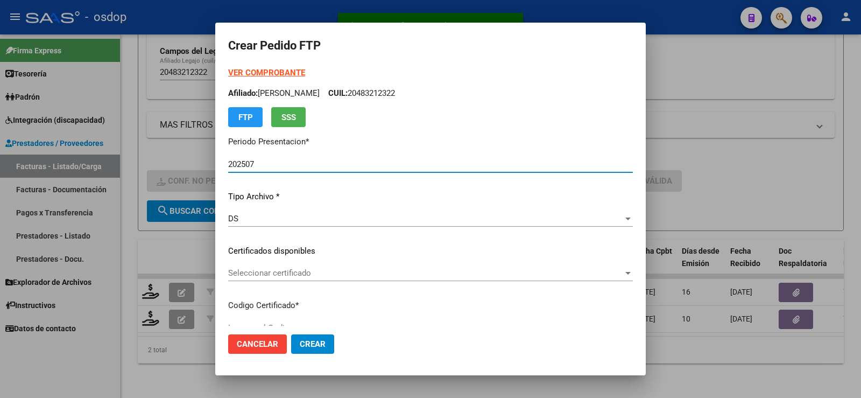
type input "1837168494"
type input "[DATE]"
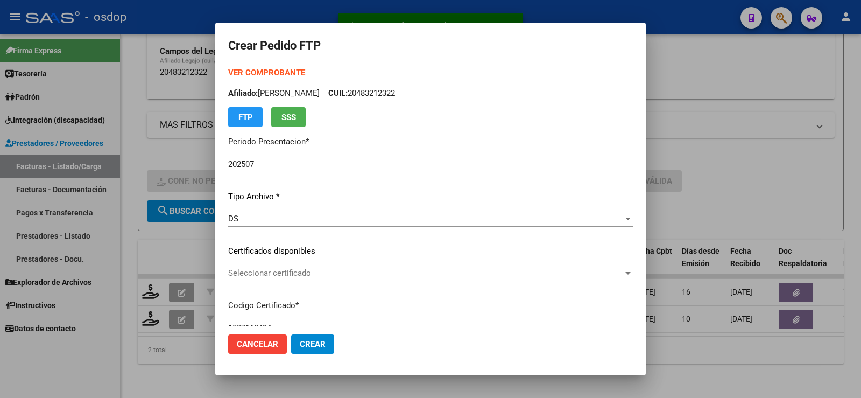
click at [315, 265] on div "Seleccionar certificado Seleccionar certificado" at bounding box center [430, 273] width 405 height 16
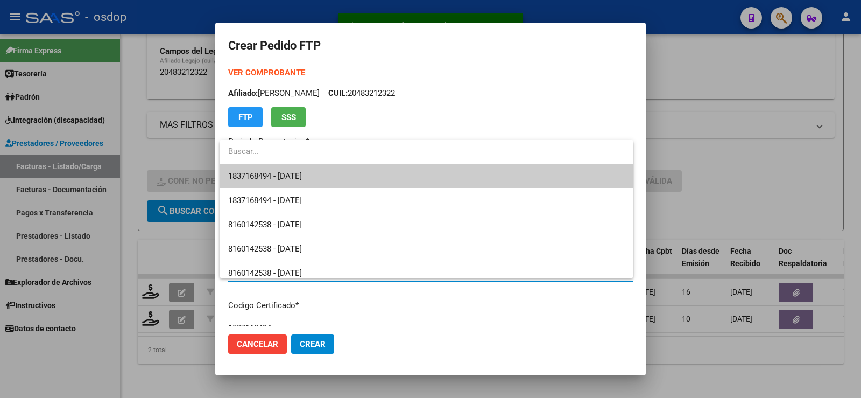
click at [314, 168] on span "1837168494 - [DATE]" at bounding box center [426, 176] width 397 height 24
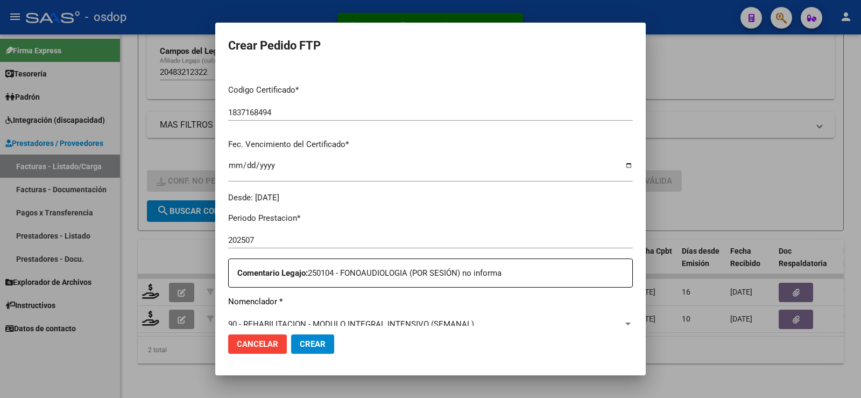
scroll to position [377, 0]
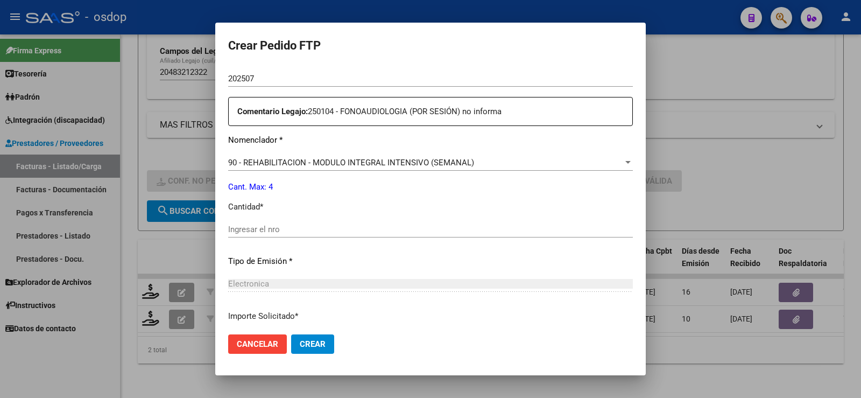
click at [306, 231] on input "Ingresar el nro" at bounding box center [430, 229] width 405 height 10
type input "4"
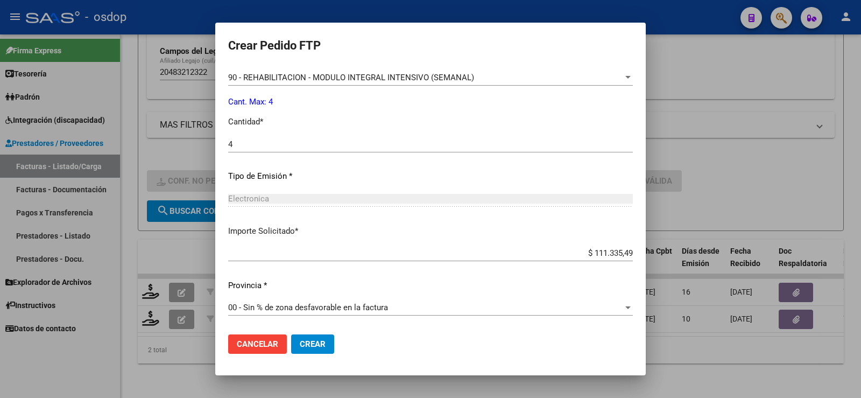
click at [314, 341] on span "Crear" at bounding box center [313, 344] width 26 height 10
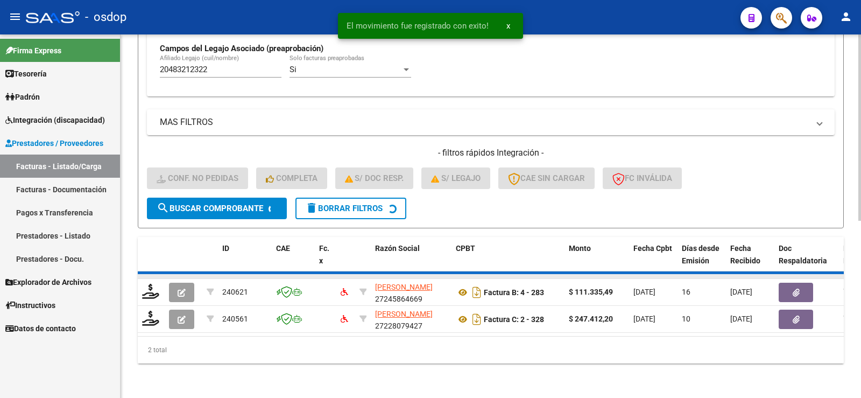
scroll to position [316, 0]
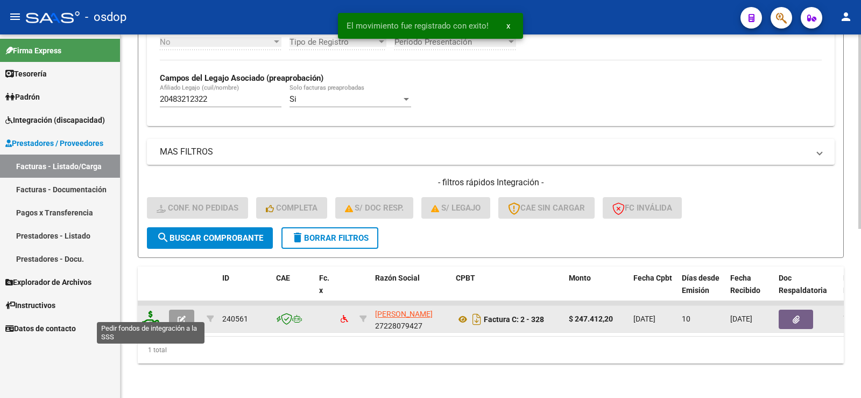
click at [156, 311] on icon at bounding box center [150, 318] width 17 height 15
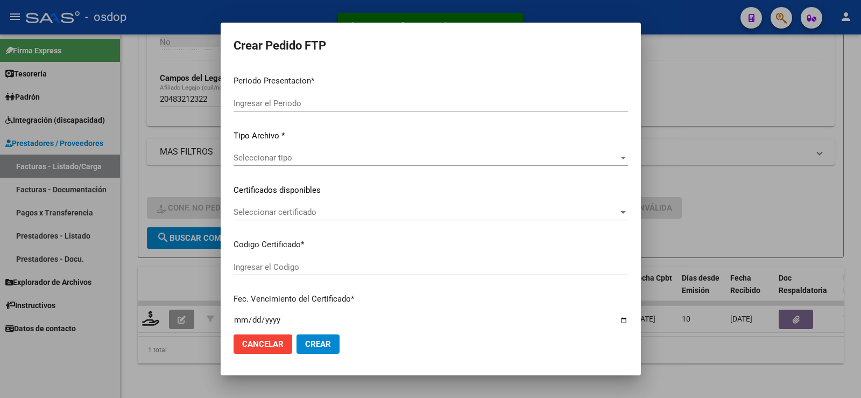
type input "202507"
type input "$ 247.412,20"
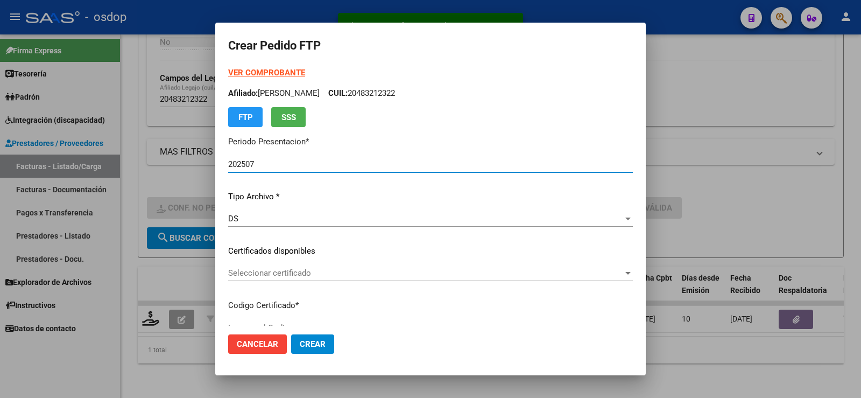
type input "1837168494"
type input "[DATE]"
click at [288, 275] on span "Seleccionar certificado" at bounding box center [425, 273] width 395 height 10
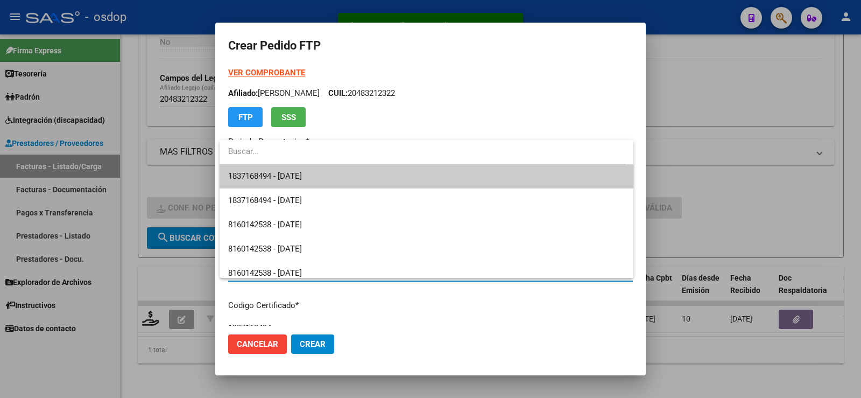
click at [297, 171] on span "1837168494 - [DATE]" at bounding box center [426, 176] width 397 height 24
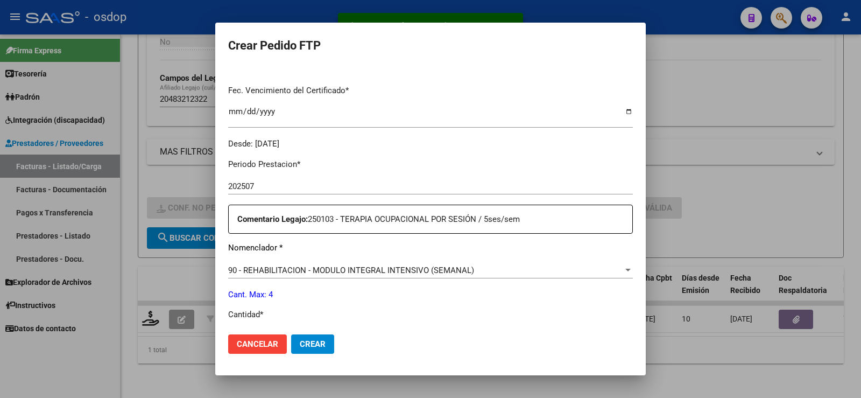
scroll to position [323, 0]
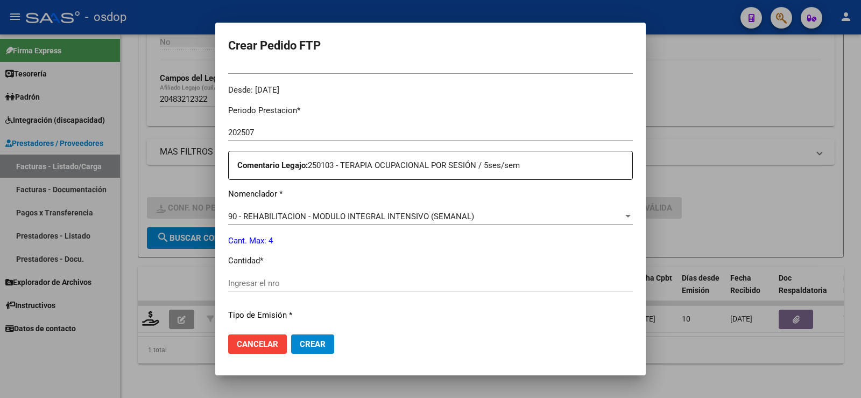
click at [297, 280] on input "Ingresar el nro" at bounding box center [430, 283] width 405 height 10
type input "4"
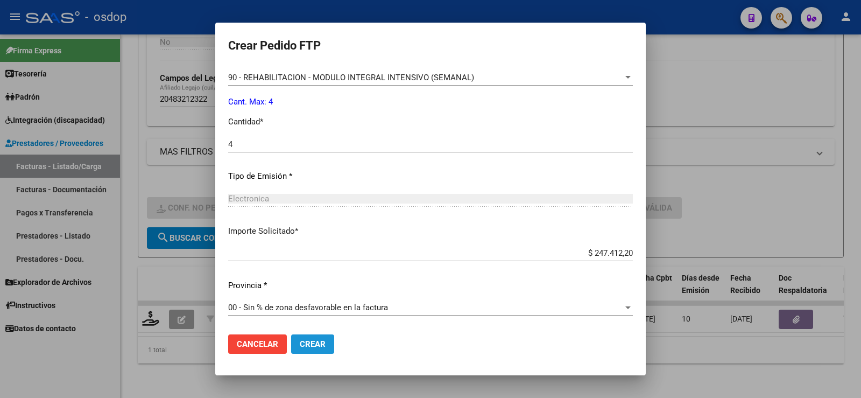
click at [314, 351] on button "Crear" at bounding box center [312, 343] width 43 height 19
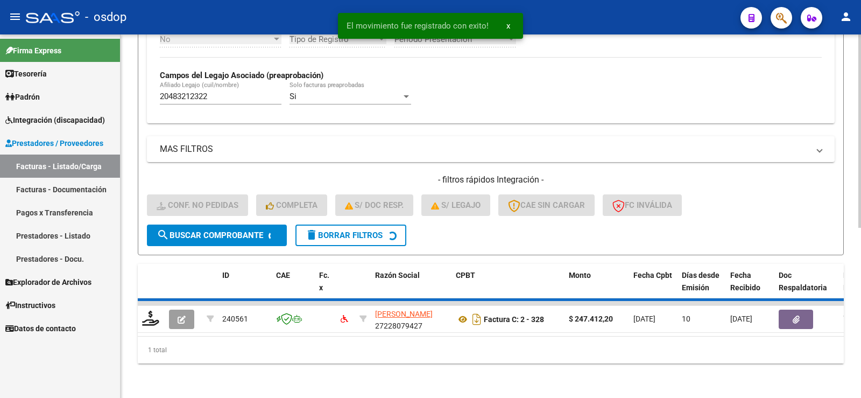
scroll to position [300, 0]
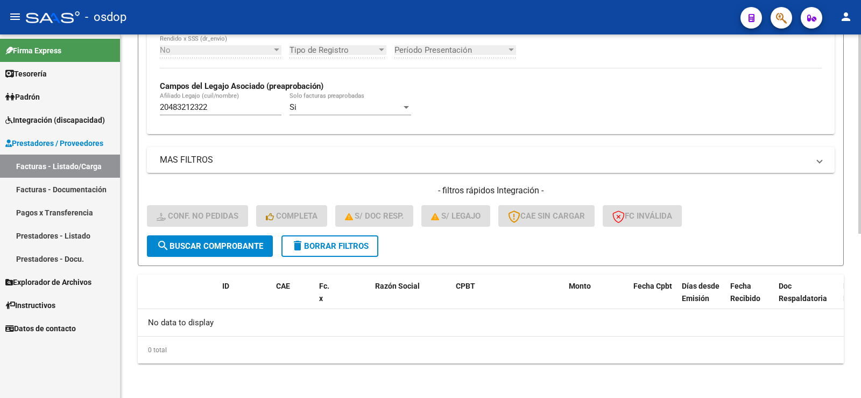
click at [325, 254] on button "delete Borrar Filtros" at bounding box center [330, 246] width 97 height 22
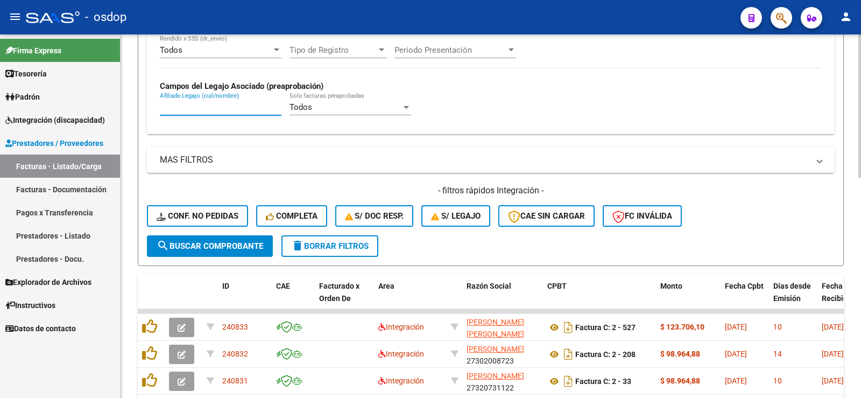
click at [224, 103] on input "Afiliado Legajo (cuil/nombre)" at bounding box center [221, 107] width 122 height 10
paste input "20572045510"
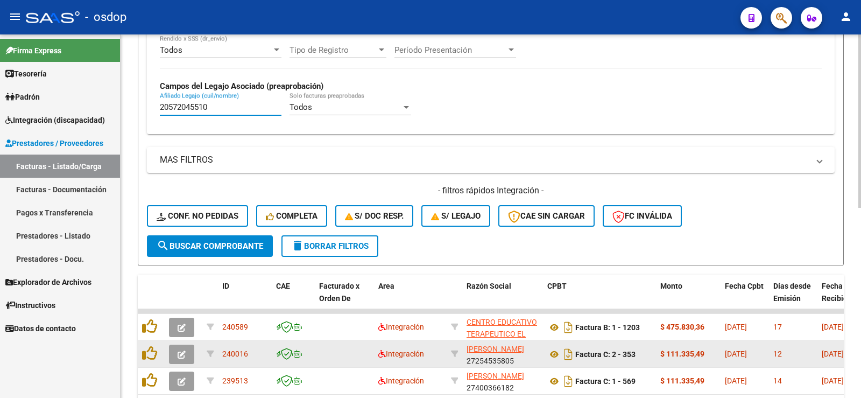
scroll to position [397, 0]
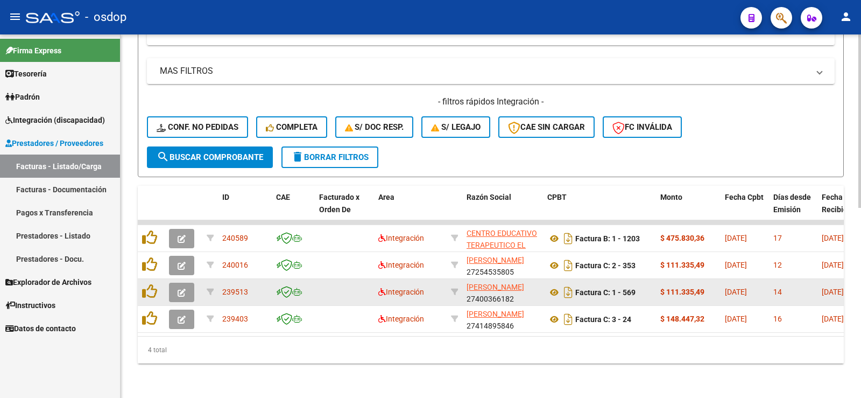
type input "20572045510"
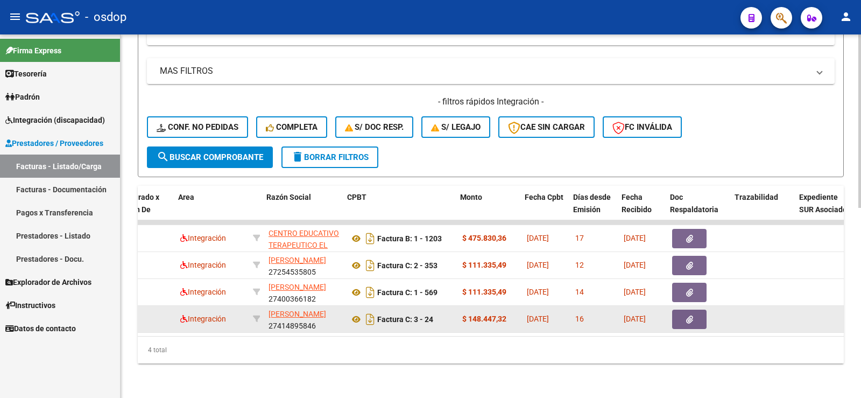
scroll to position [0, 200]
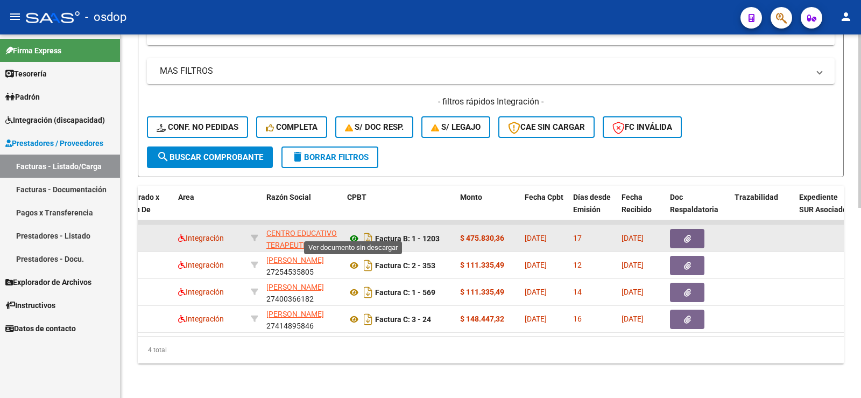
click at [358, 232] on icon at bounding box center [354, 238] width 14 height 13
click at [354, 232] on icon at bounding box center [354, 238] width 14 height 13
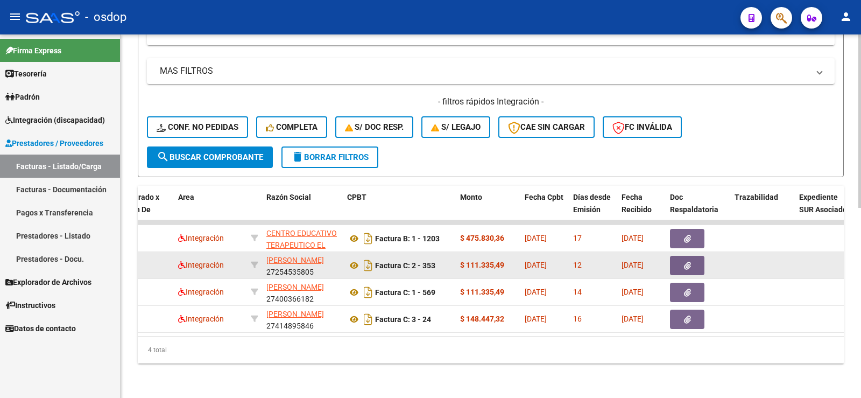
click at [694, 262] on button "button" at bounding box center [687, 265] width 34 height 19
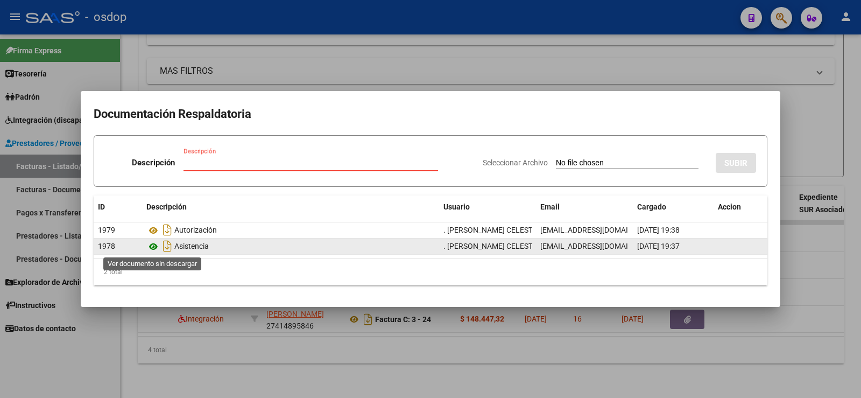
click at [156, 248] on icon at bounding box center [153, 246] width 14 height 13
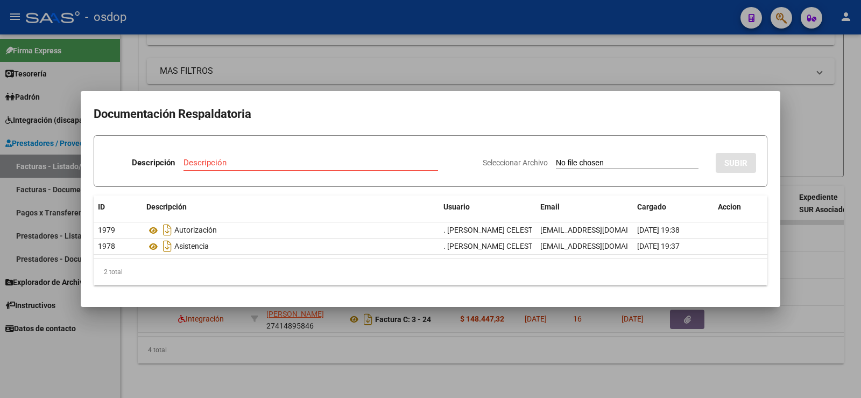
click at [208, 57] on div at bounding box center [430, 199] width 861 height 398
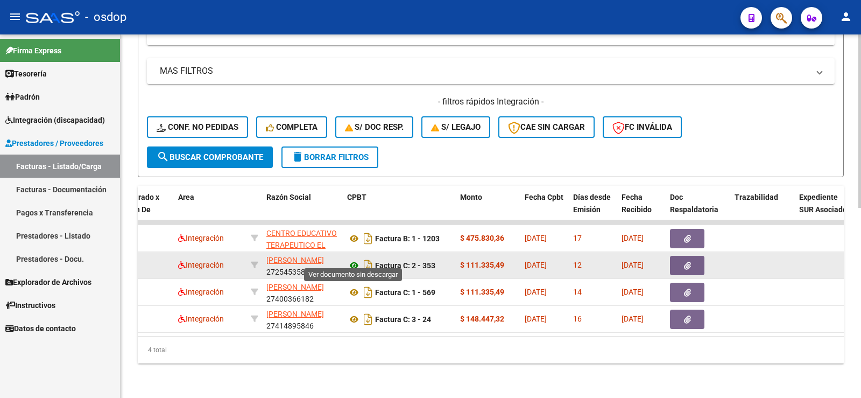
click at [353, 260] on icon at bounding box center [354, 265] width 14 height 13
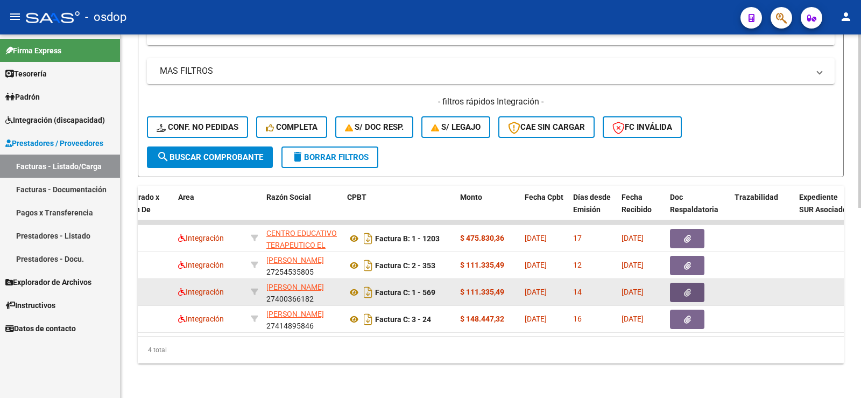
click at [683, 283] on button "button" at bounding box center [687, 292] width 34 height 19
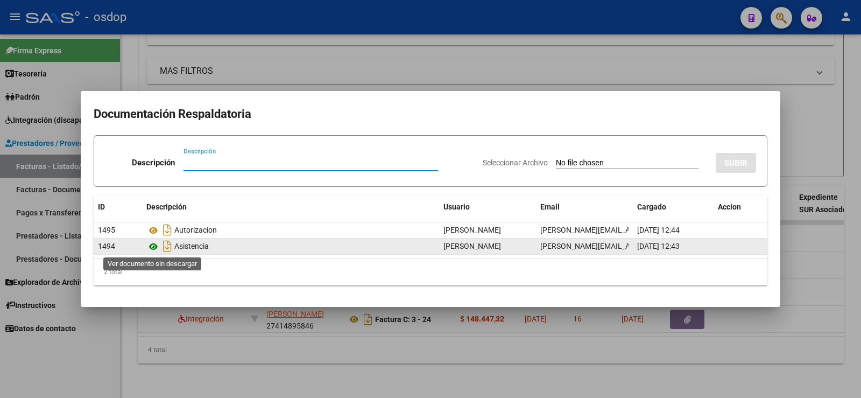
click at [153, 245] on icon at bounding box center [153, 246] width 14 height 13
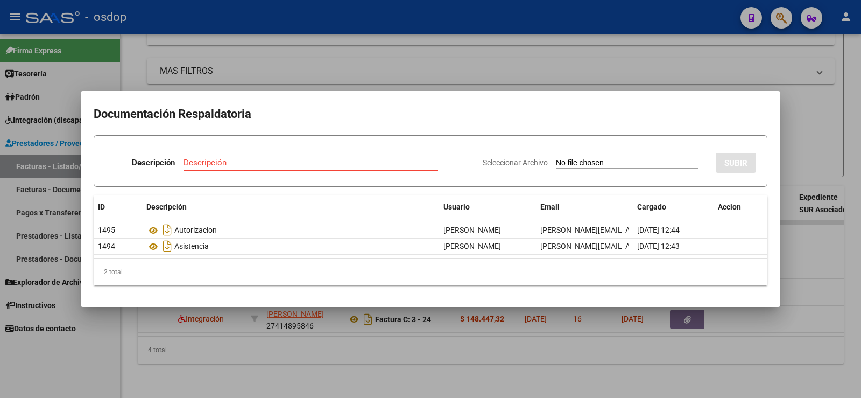
click at [184, 9] on div at bounding box center [430, 199] width 861 height 398
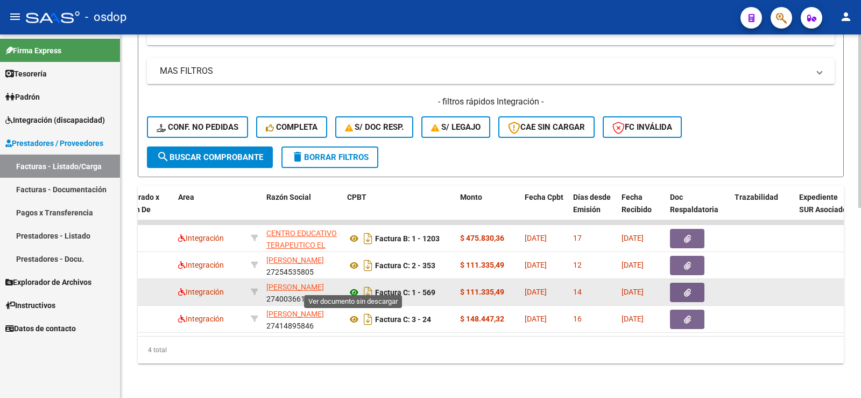
click at [353, 288] on icon at bounding box center [354, 292] width 14 height 13
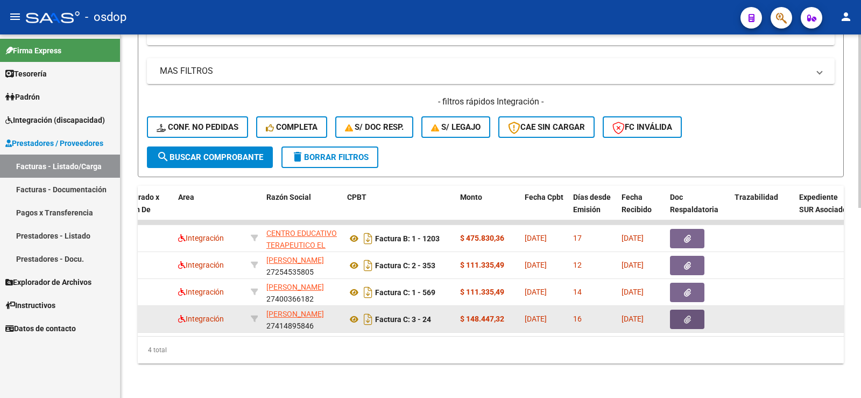
click at [678, 309] on button "button" at bounding box center [687, 318] width 34 height 19
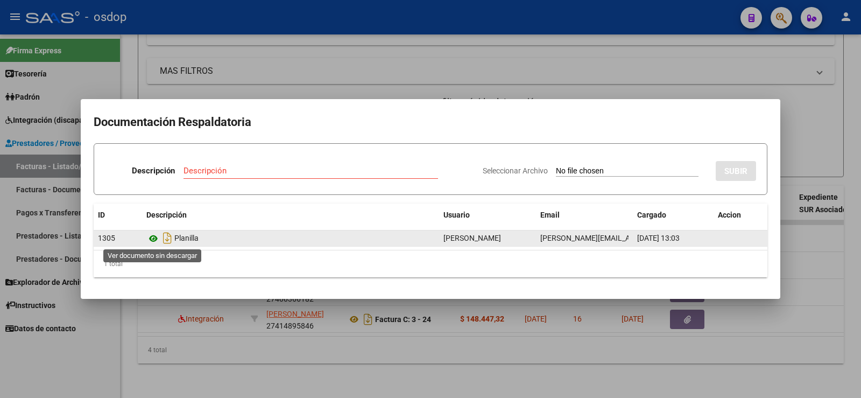
click at [157, 240] on icon at bounding box center [153, 238] width 14 height 13
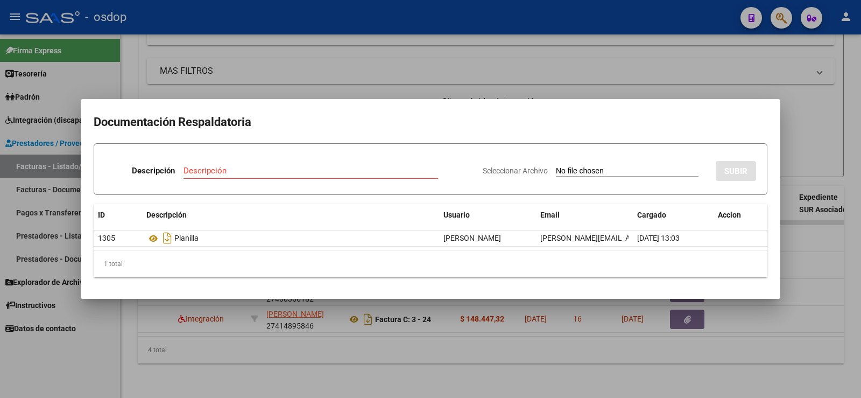
drag, startPoint x: 156, startPoint y: 47, endPoint x: 251, endPoint y: 182, distance: 165.4
click at [159, 50] on div at bounding box center [430, 199] width 861 height 398
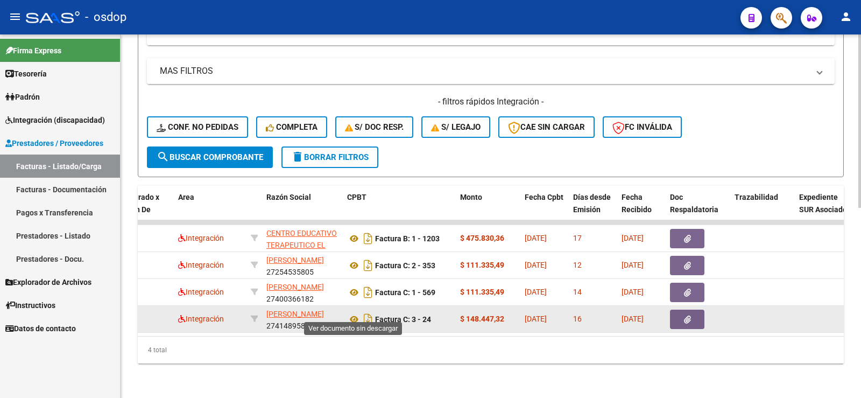
click at [350, 311] on div "Factura C: 3 - 24" at bounding box center [399, 319] width 104 height 17
click at [353, 313] on icon at bounding box center [354, 319] width 14 height 13
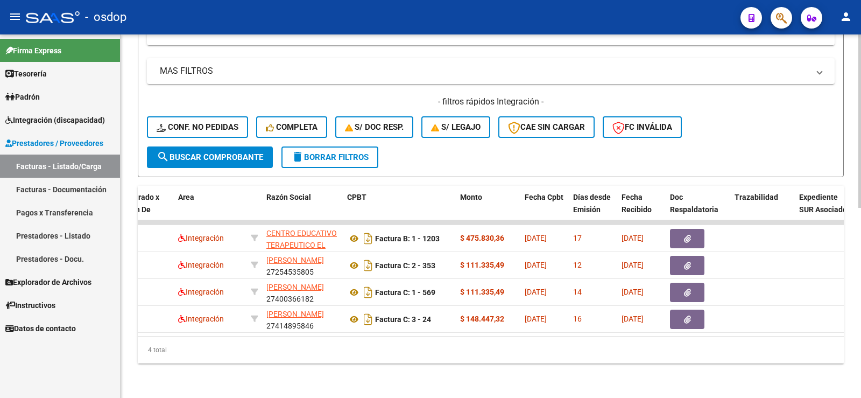
scroll to position [0, 0]
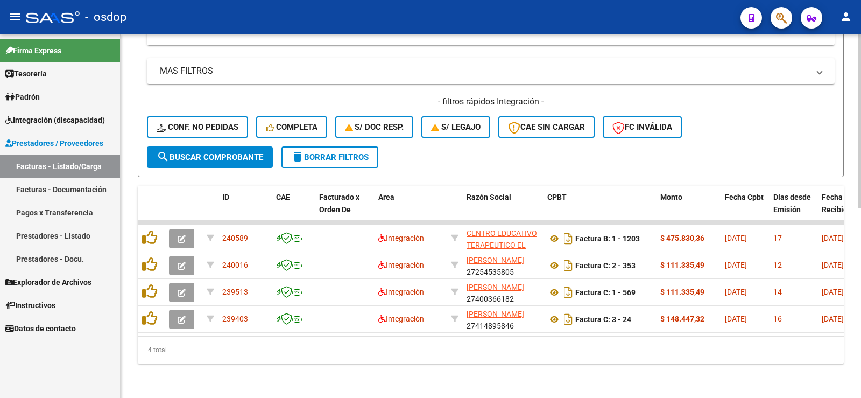
click at [220, 357] on div "4 total" at bounding box center [491, 349] width 706 height 27
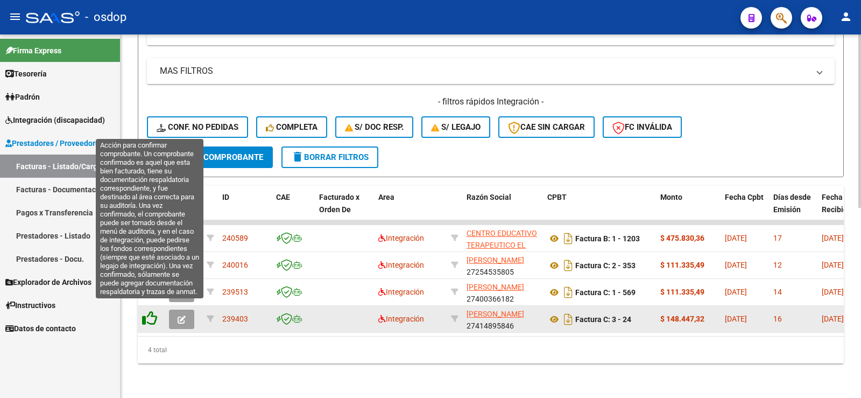
click at [148, 311] on icon at bounding box center [149, 318] width 15 height 15
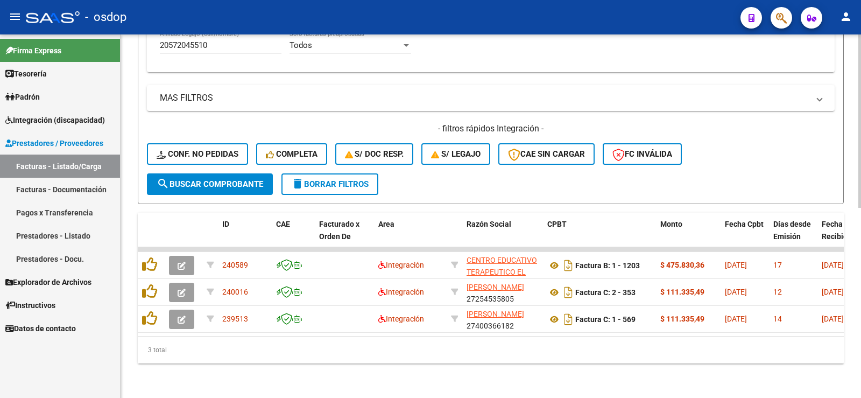
scroll to position [370, 0]
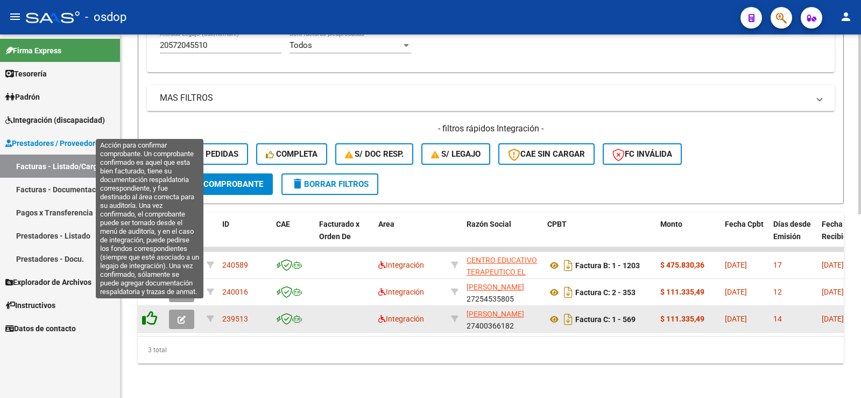
click at [149, 311] on icon at bounding box center [149, 318] width 15 height 15
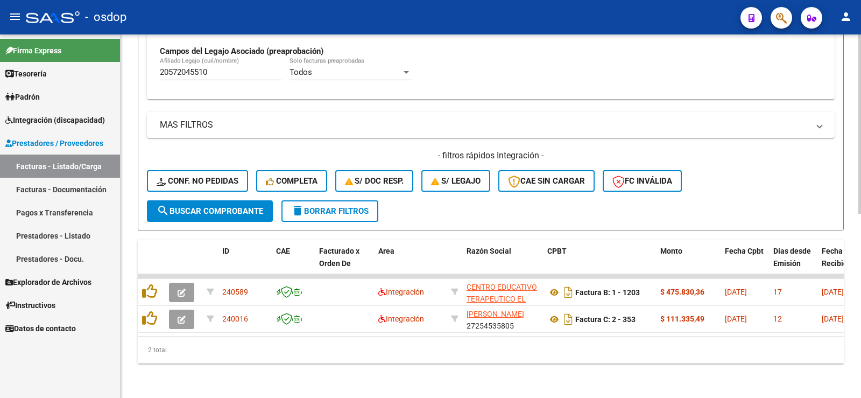
scroll to position [343, 0]
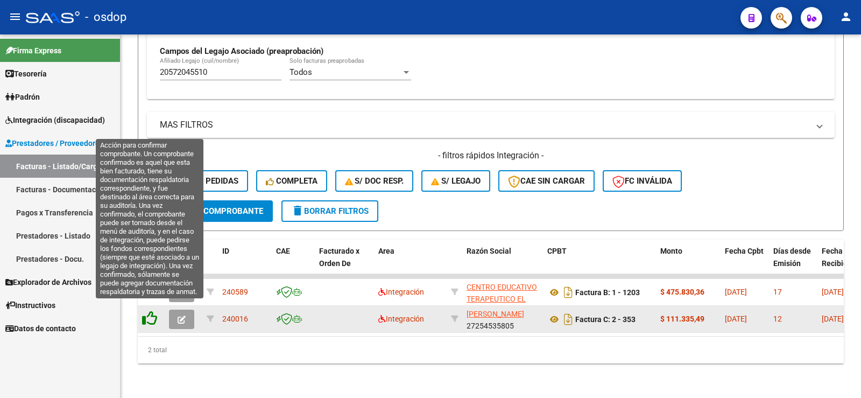
click at [145, 311] on icon at bounding box center [149, 318] width 15 height 15
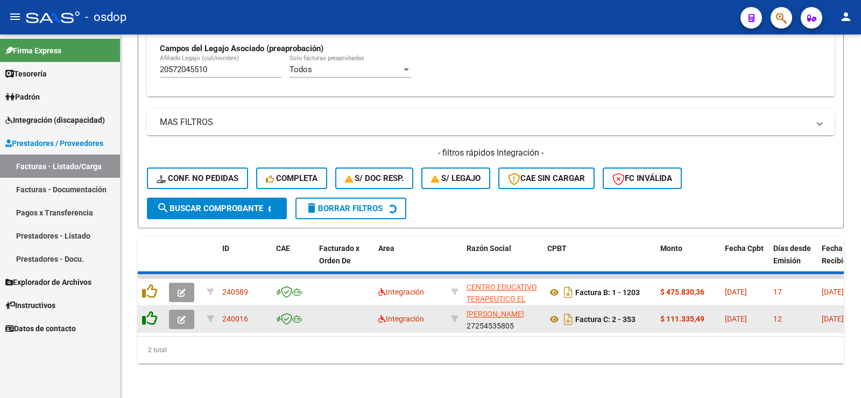
scroll to position [316, 0]
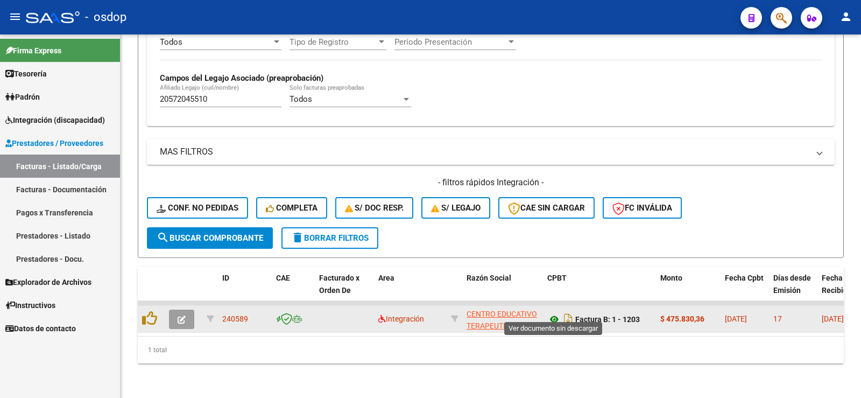
click at [554, 313] on icon at bounding box center [554, 319] width 14 height 13
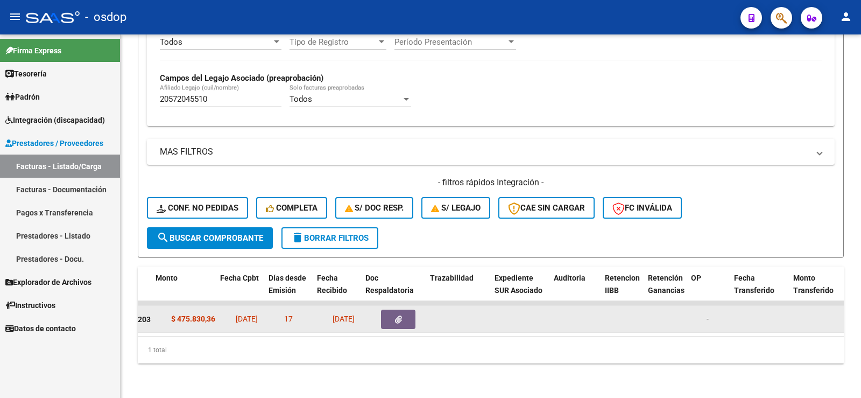
scroll to position [0, 509]
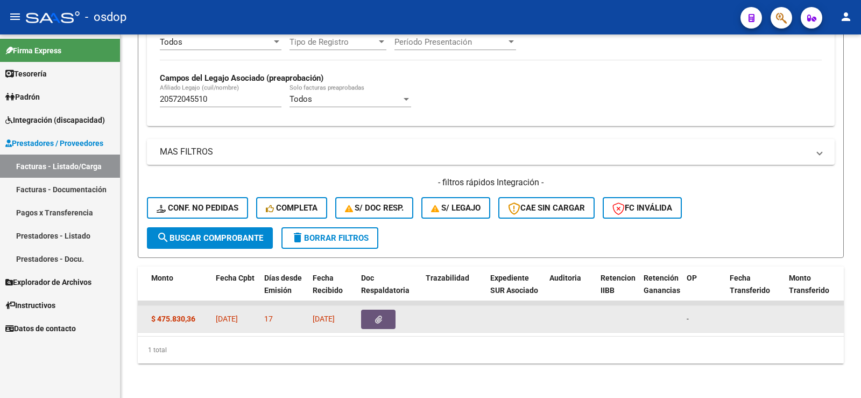
click at [389, 309] on button "button" at bounding box center [378, 318] width 34 height 19
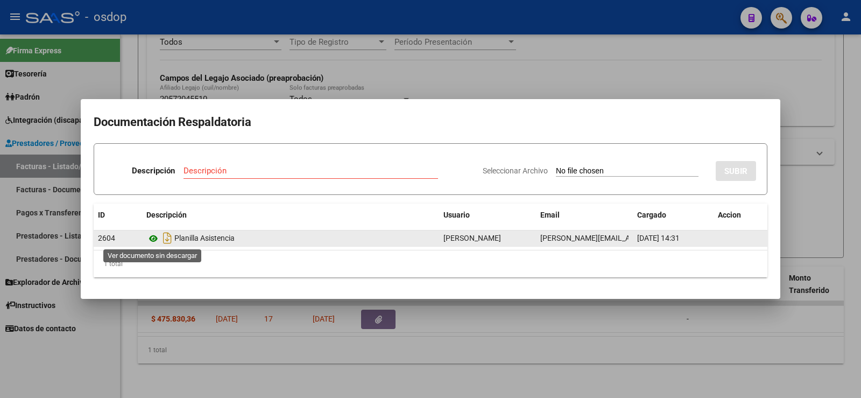
click at [153, 238] on icon at bounding box center [153, 238] width 14 height 13
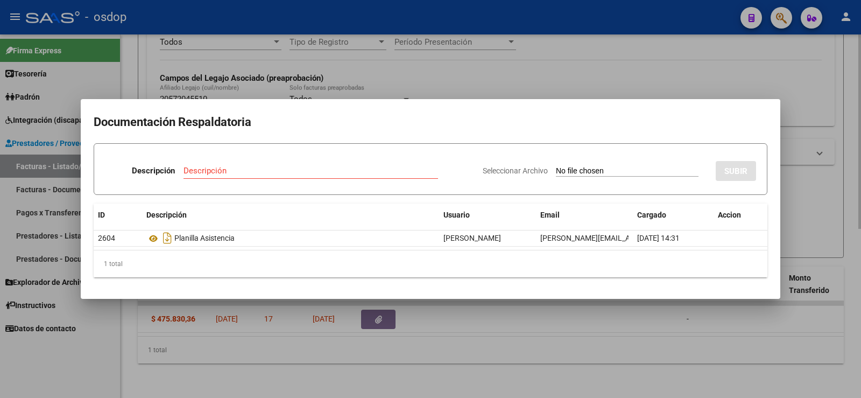
click at [360, 97] on div at bounding box center [430, 199] width 861 height 398
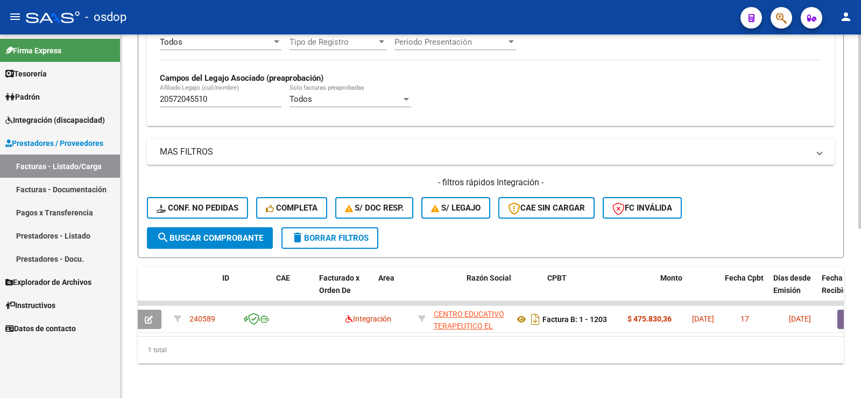
scroll to position [0, 0]
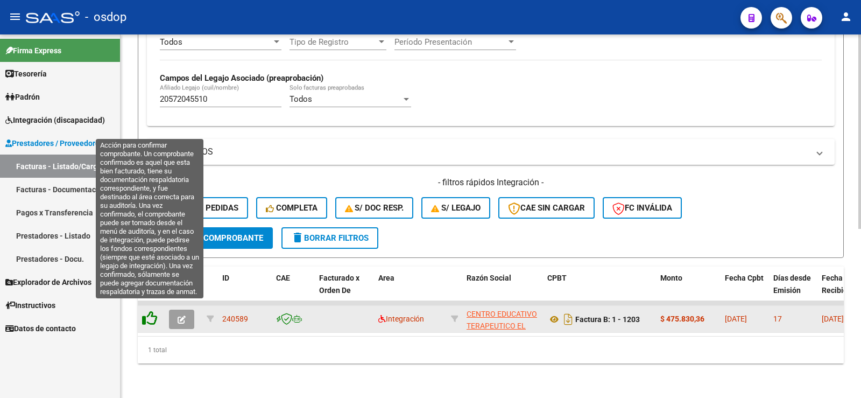
click at [153, 311] on icon at bounding box center [149, 318] width 15 height 15
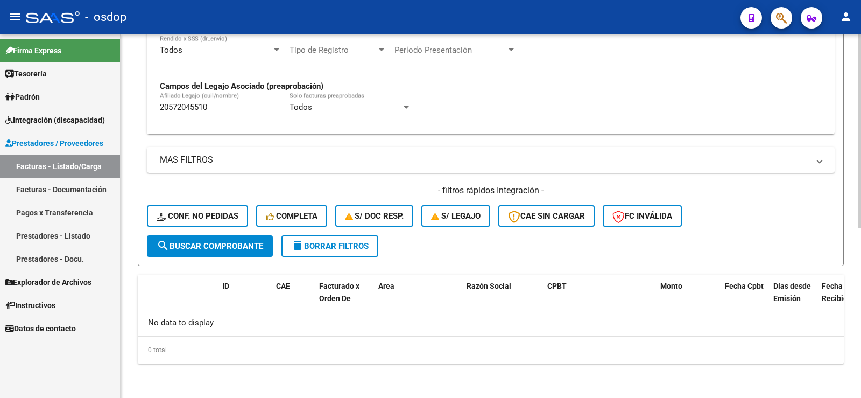
scroll to position [300, 0]
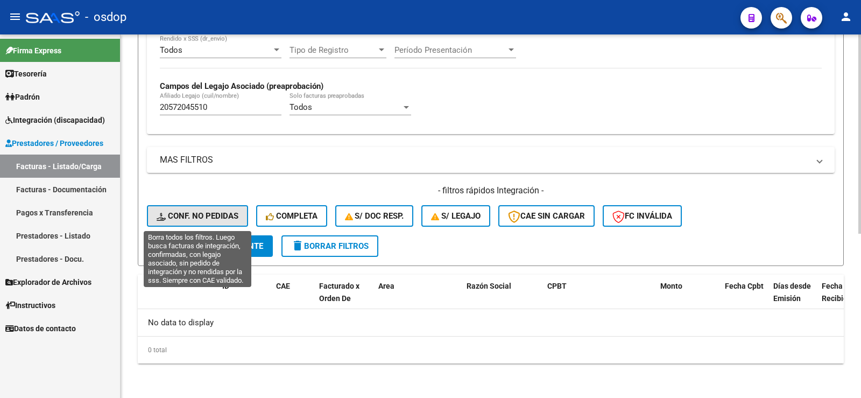
click at [205, 221] on button "Conf. no pedidas" at bounding box center [197, 216] width 101 height 22
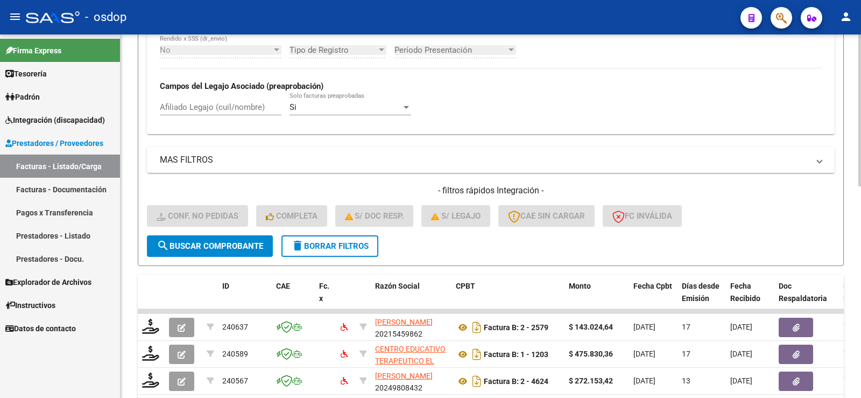
click at [220, 129] on div "No Cargado en Para Enviar SSS Período De Prestación Campos del Archivo de Rendi…" at bounding box center [491, 55] width 688 height 157
drag, startPoint x: 219, startPoint y: 119, endPoint x: 210, endPoint y: 111, distance: 11.8
click at [213, 116] on div "Afiliado Legajo (cuil/nombre)" at bounding box center [221, 108] width 122 height 33
click at [210, 110] on input "Afiliado Legajo (cuil/nombre)" at bounding box center [221, 107] width 122 height 10
paste input "20572045510"
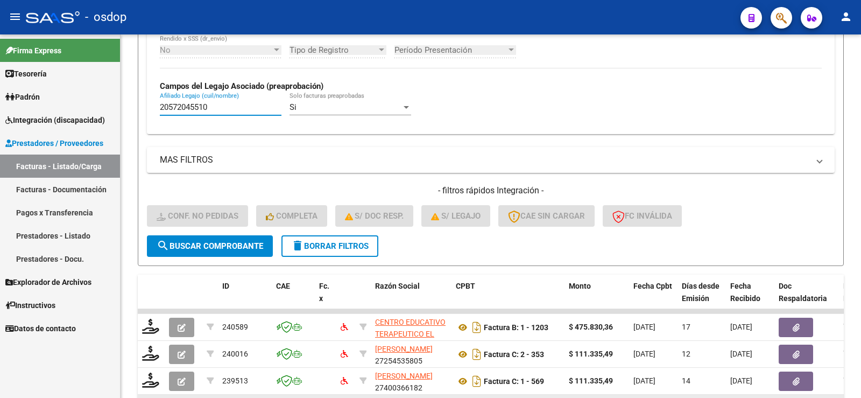
scroll to position [397, 0]
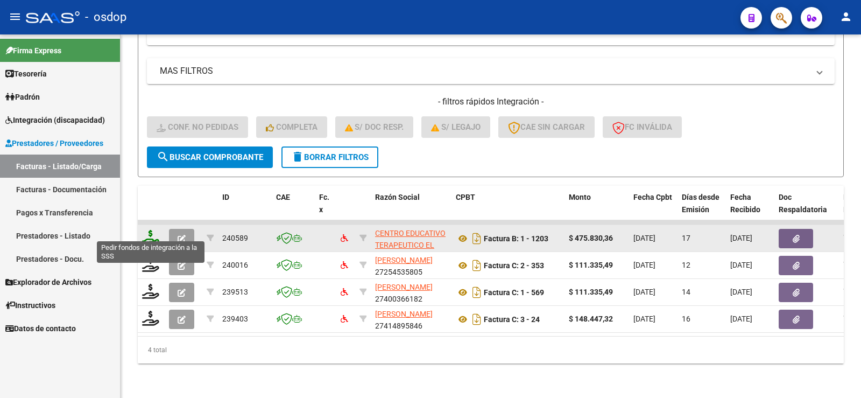
type input "20572045510"
click at [152, 230] on icon at bounding box center [150, 237] width 17 height 15
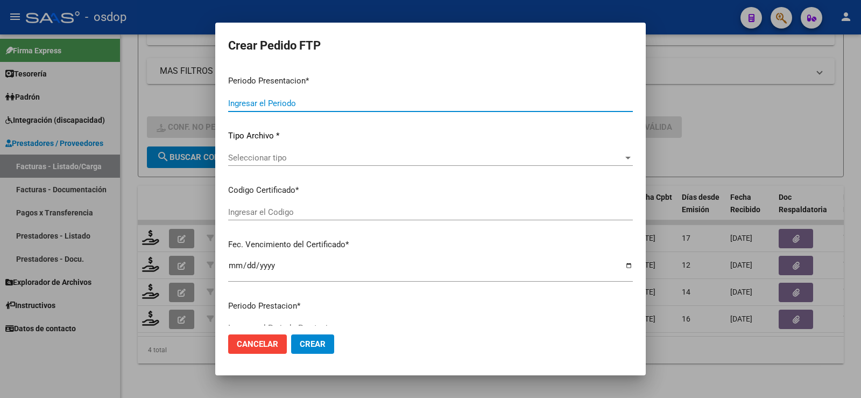
type input "202507"
type input "$ 475.830,36"
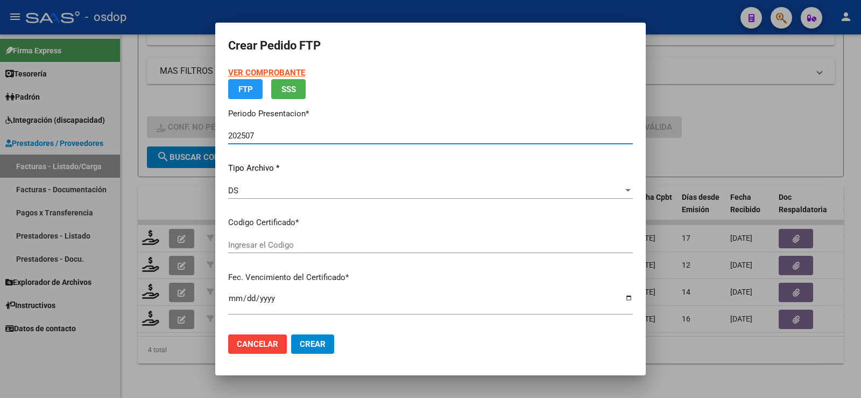
type input "7426077191"
type input "[DATE]"
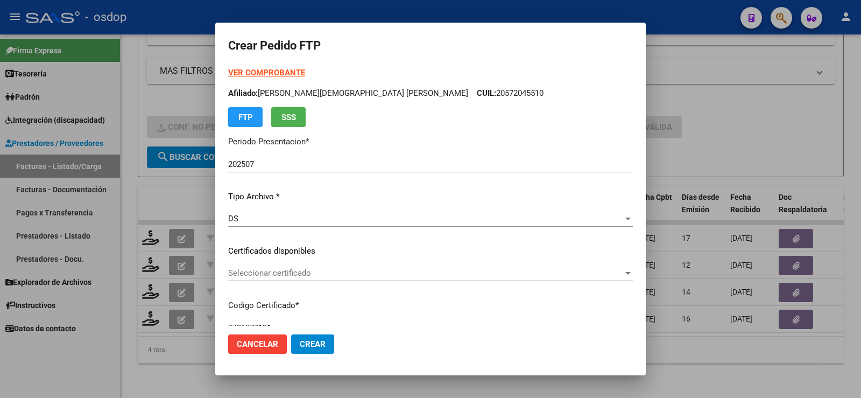
click at [298, 256] on p "Certificados disponibles" at bounding box center [430, 251] width 405 height 12
click at [300, 270] on span "Seleccionar certificado" at bounding box center [425, 273] width 395 height 10
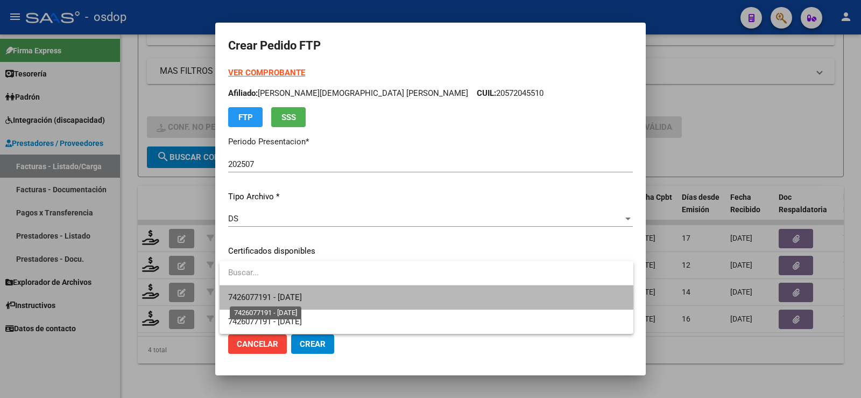
click at [302, 298] on span "7426077191 - [DATE]" at bounding box center [265, 297] width 74 height 10
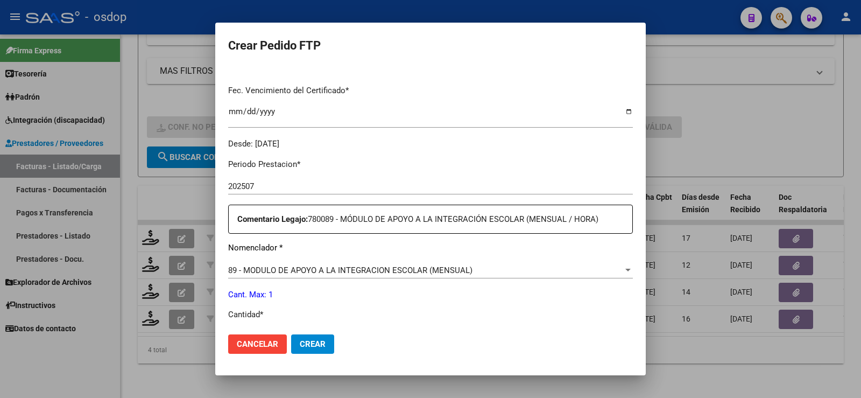
scroll to position [377, 0]
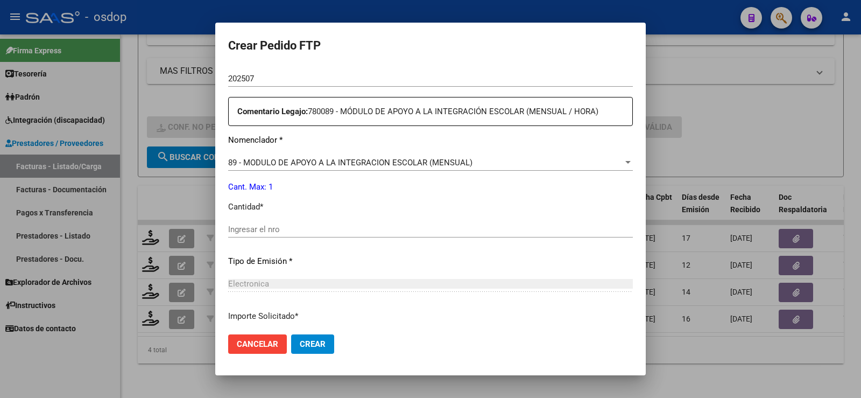
click at [297, 229] on input "Ingresar el nro" at bounding box center [430, 229] width 405 height 10
type input "1"
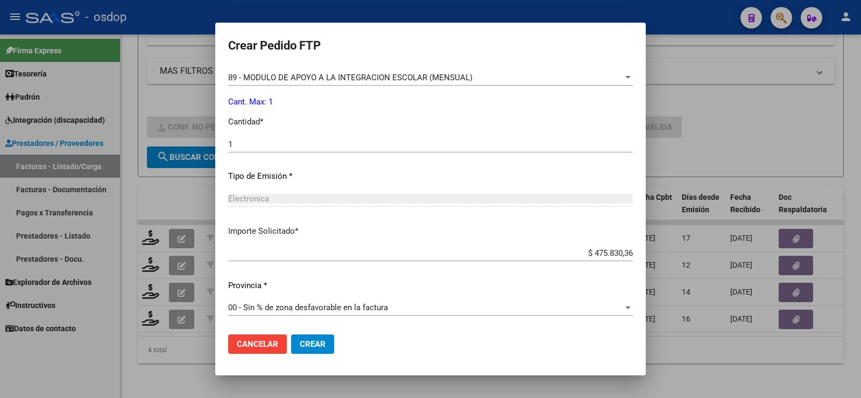
click at [299, 343] on button "Crear" at bounding box center [312, 343] width 43 height 19
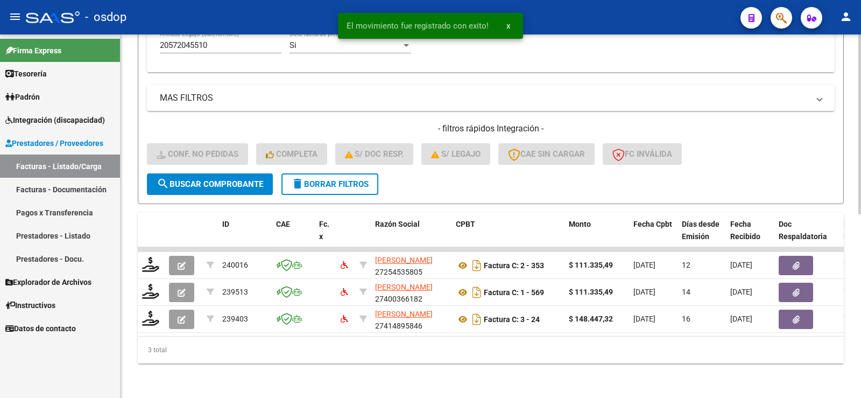
scroll to position [370, 0]
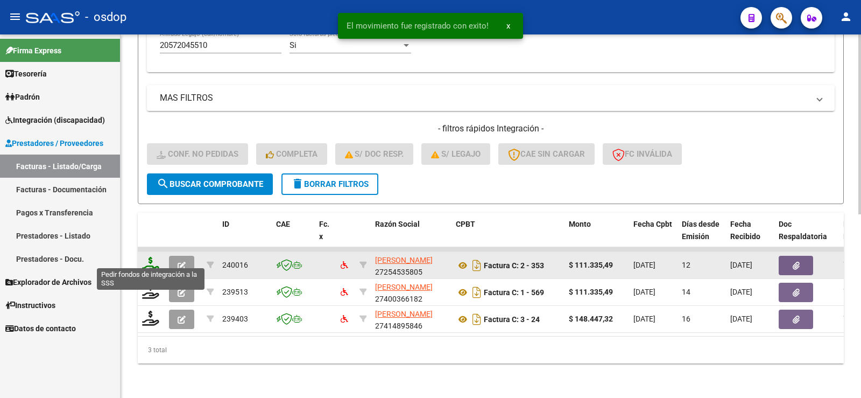
click at [150, 257] on icon at bounding box center [150, 264] width 17 height 15
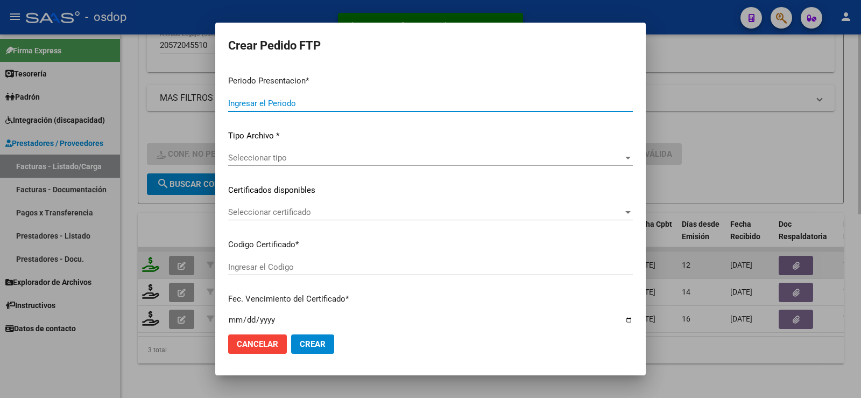
type input "202507"
type input "$ 111.335,49"
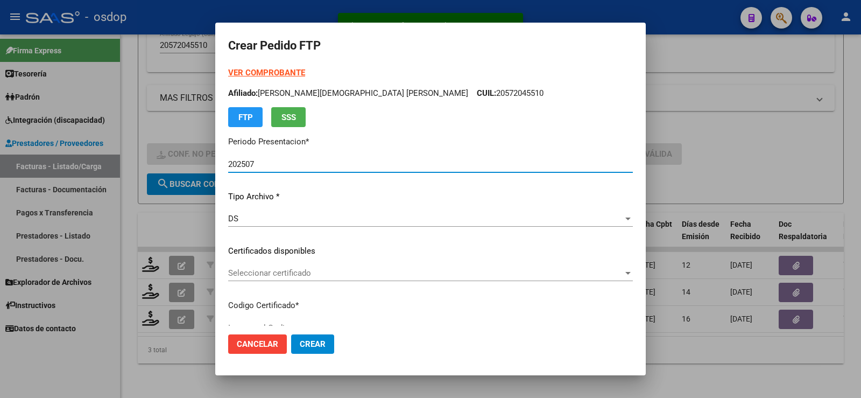
type input "7426077191"
type input "[DATE]"
click at [255, 349] on button "Cancelar" at bounding box center [257, 343] width 59 height 19
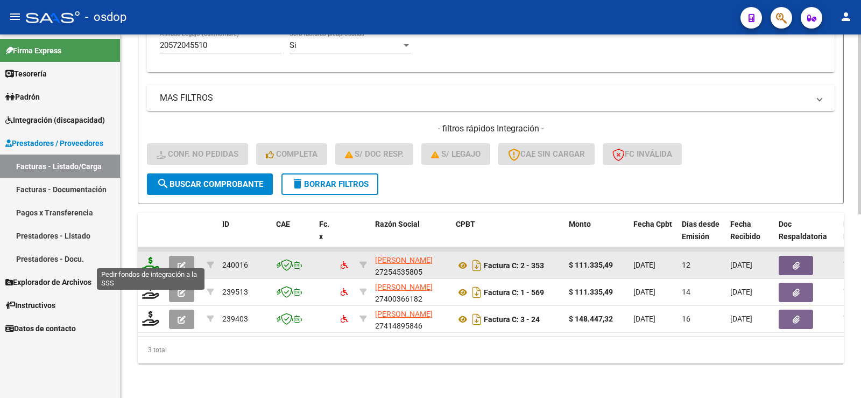
click at [154, 257] on icon at bounding box center [150, 264] width 17 height 15
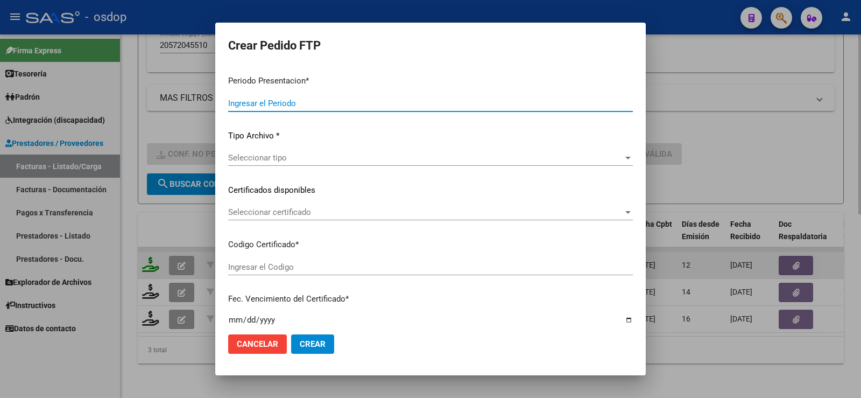
type input "202507"
type input "$ 111.335,49"
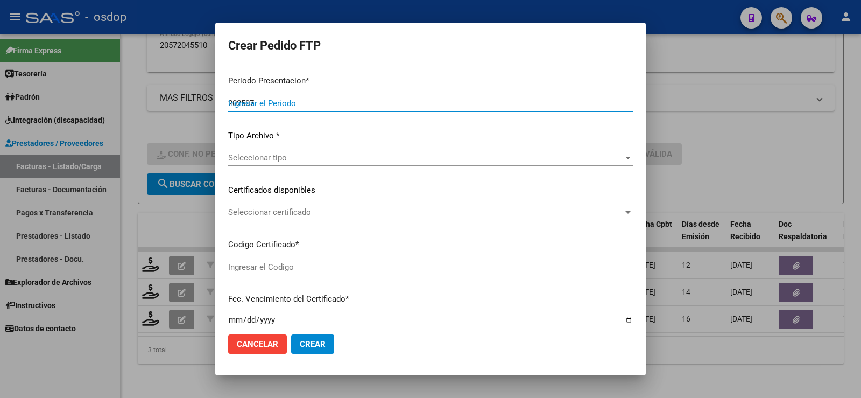
type input "7426077191"
type input "[DATE]"
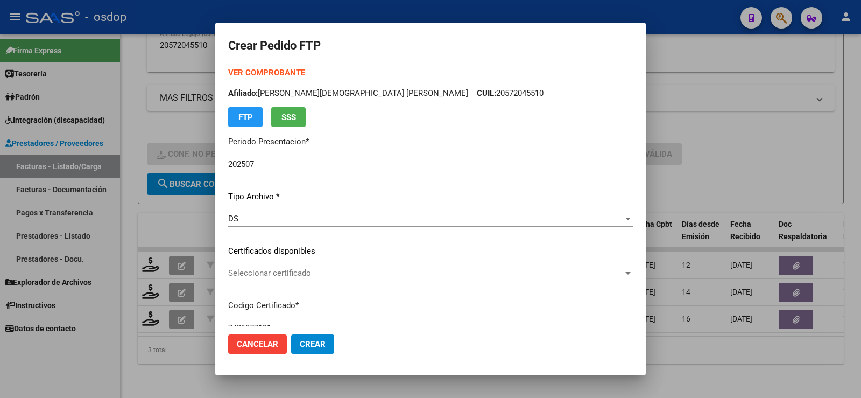
click at [287, 264] on div "VER COMPROBANTE ARCA Padrón Afiliado: [PERSON_NAME] [PERSON_NAME]: 20572045510 …" at bounding box center [430, 243] width 405 height 352
click at [292, 275] on span "Seleccionar certificado" at bounding box center [425, 273] width 395 height 10
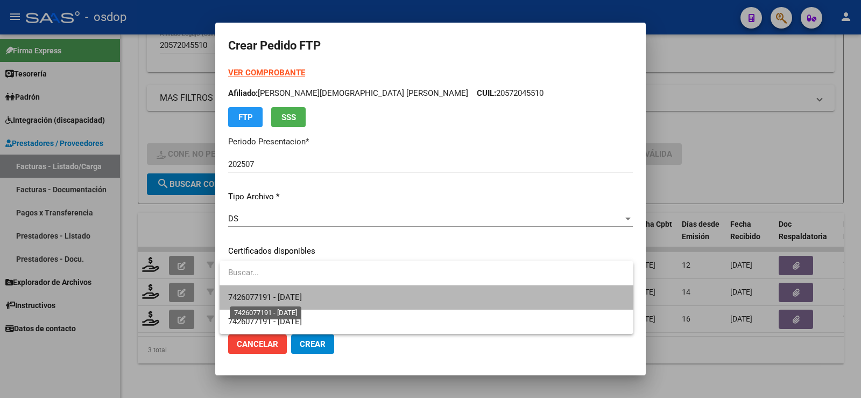
click at [293, 298] on span "7426077191 - [DATE]" at bounding box center [265, 297] width 74 height 10
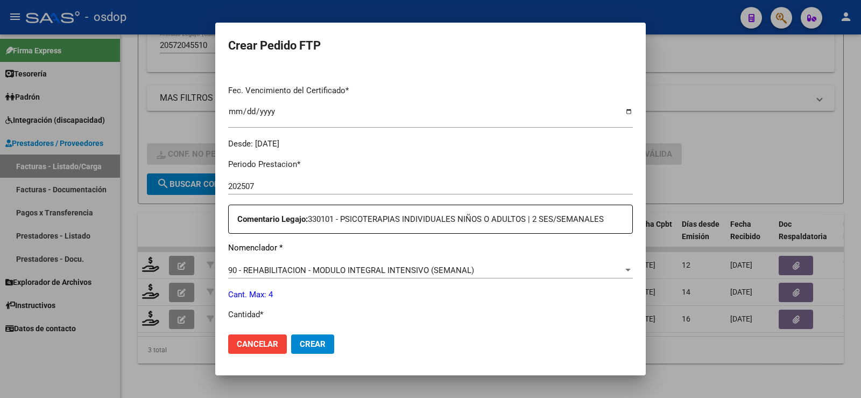
scroll to position [377, 0]
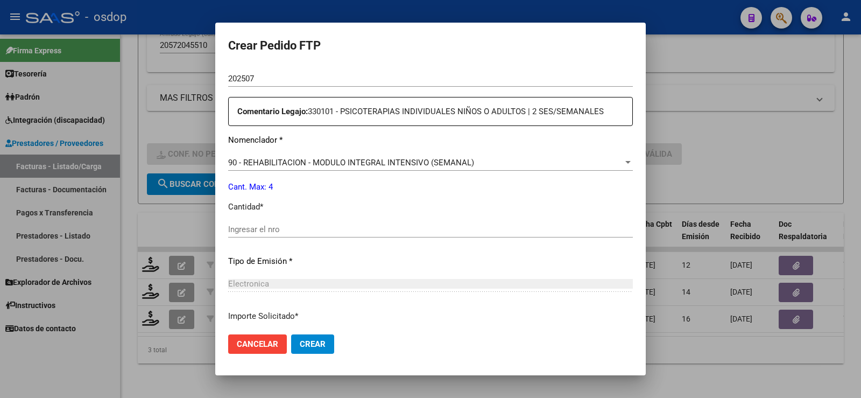
click at [308, 234] on div "Ingresar el nro" at bounding box center [430, 229] width 405 height 16
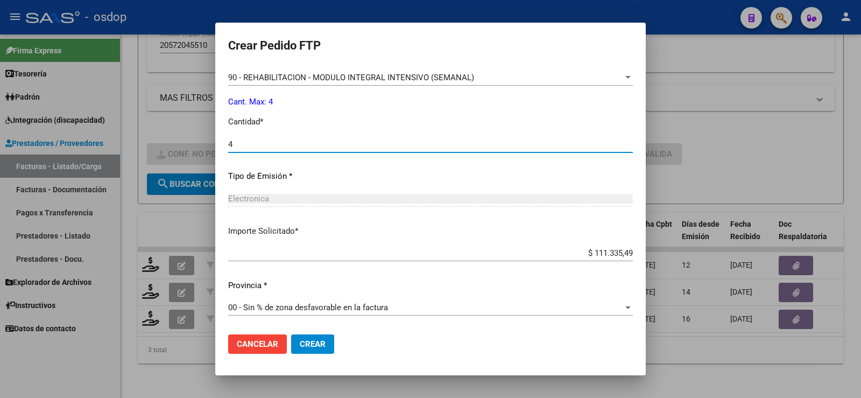
type input "4"
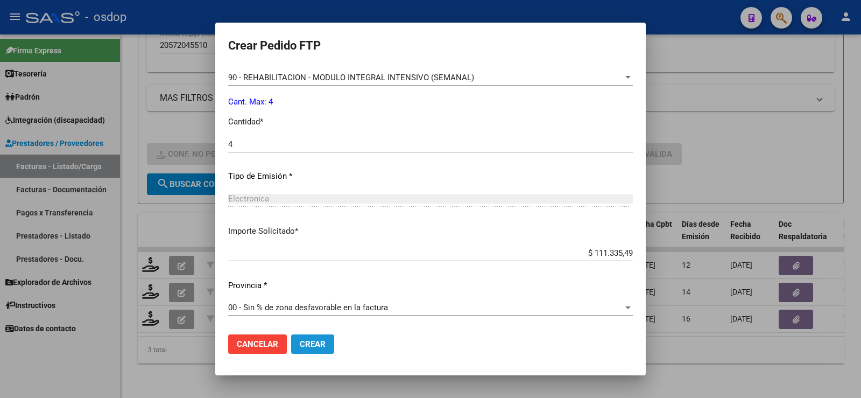
click at [296, 347] on button "Crear" at bounding box center [312, 343] width 43 height 19
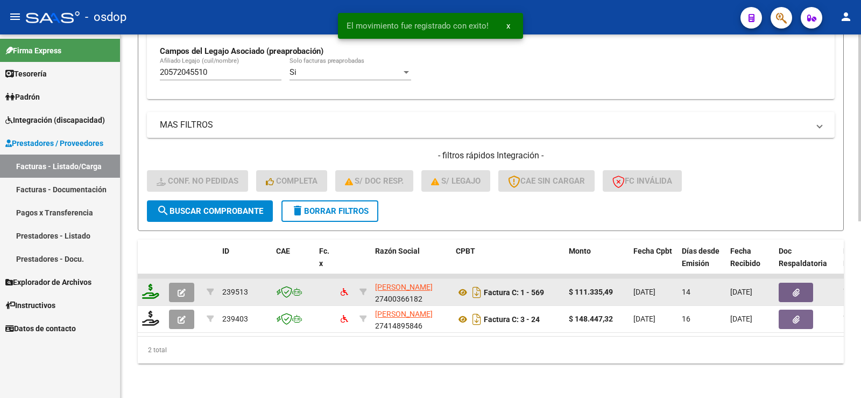
scroll to position [343, 0]
click at [153, 286] on icon at bounding box center [150, 291] width 17 height 15
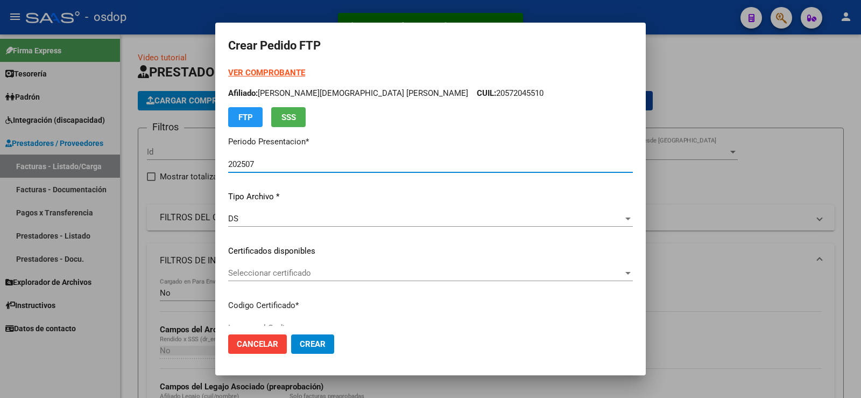
scroll to position [343, 0]
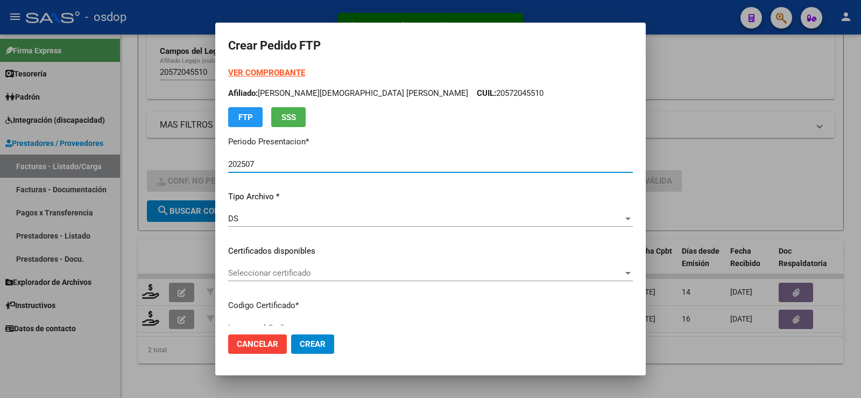
type input "7426077191"
type input "[DATE]"
click at [309, 271] on span "Seleccionar certificado" at bounding box center [425, 273] width 395 height 10
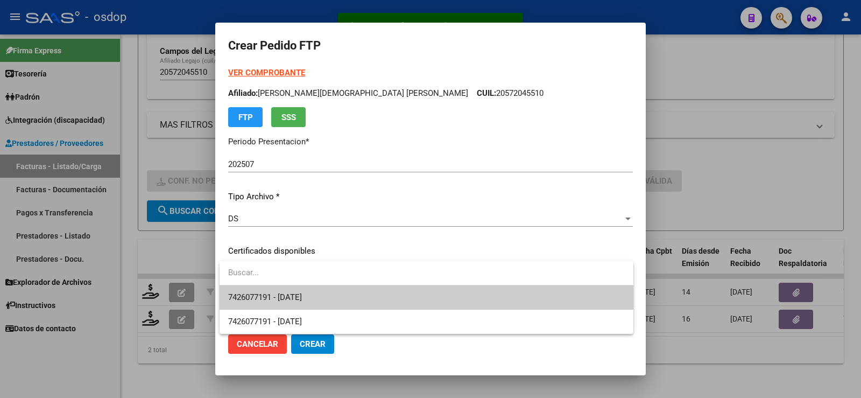
click at [302, 294] on span "7426077191 - [DATE]" at bounding box center [265, 297] width 74 height 10
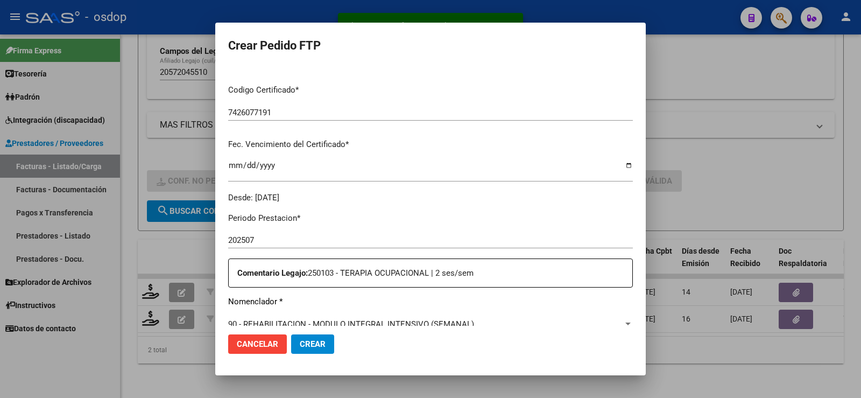
scroll to position [377, 0]
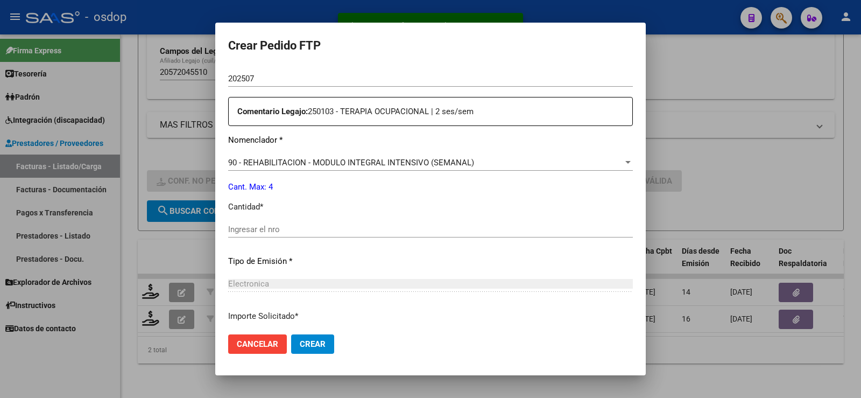
click at [306, 227] on input "Ingresar el nro" at bounding box center [430, 229] width 405 height 10
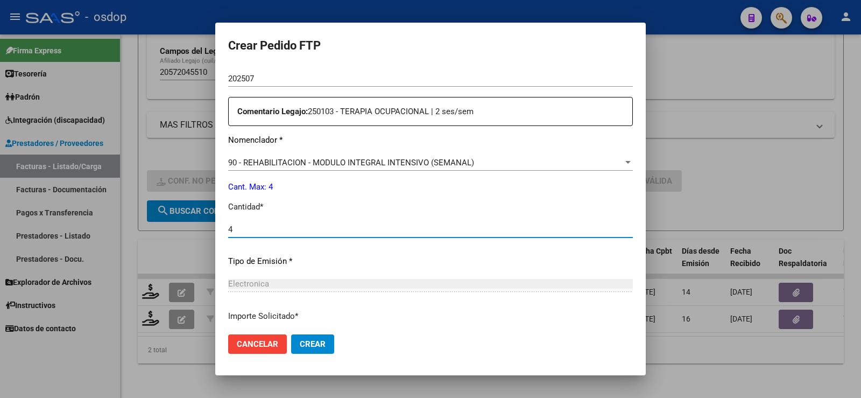
scroll to position [462, 0]
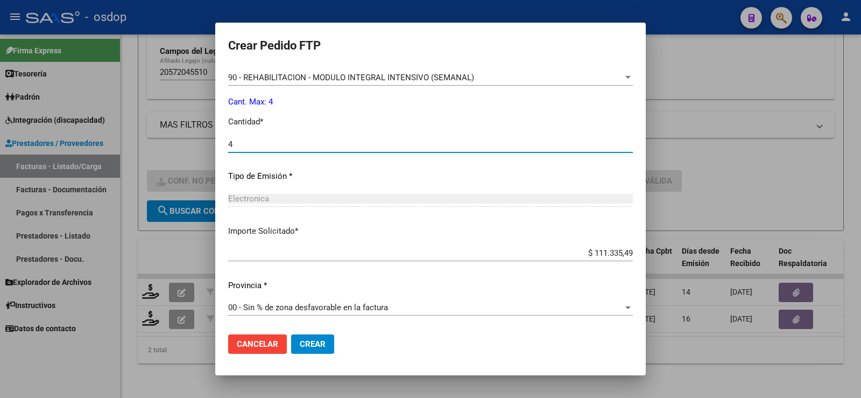
type input "4"
click at [319, 344] on span "Crear" at bounding box center [313, 344] width 26 height 10
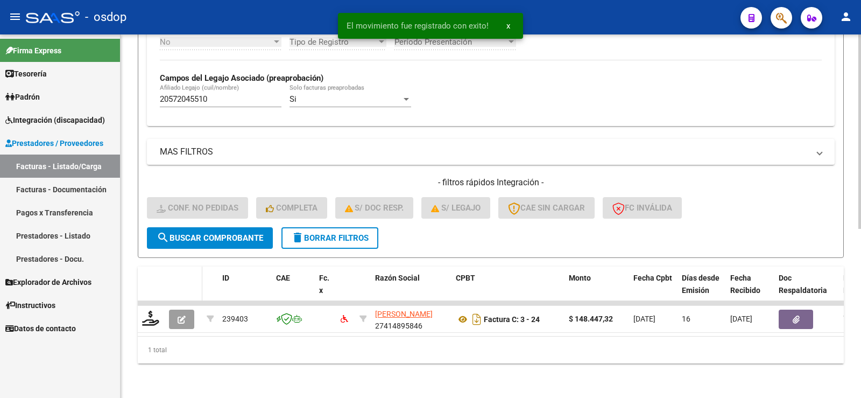
scroll to position [316, 0]
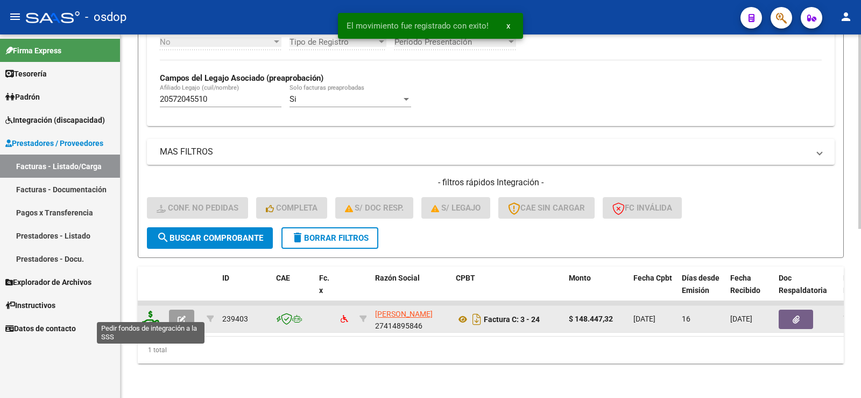
click at [151, 316] on icon at bounding box center [150, 318] width 17 height 15
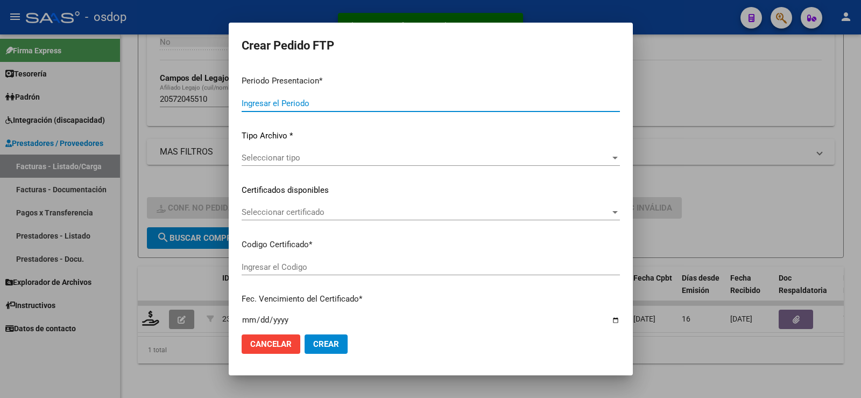
type input "202507"
type input "$ 148.447,32"
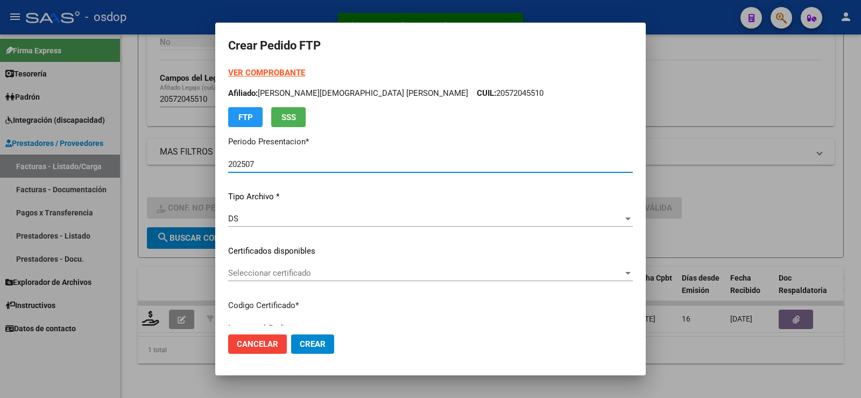
type input "7426077191"
type input "[DATE]"
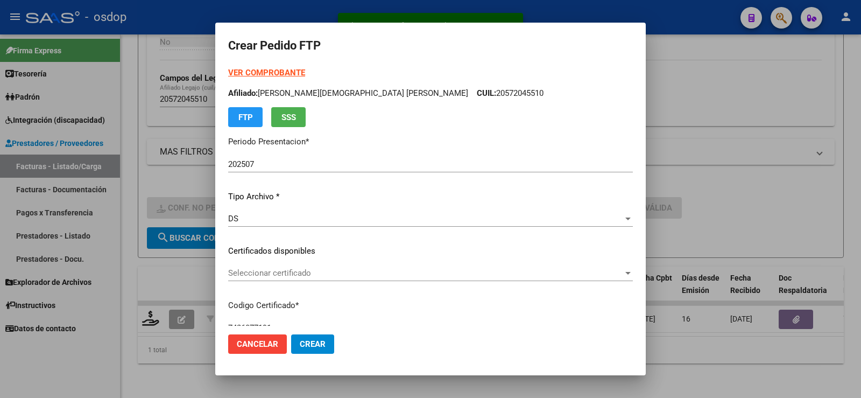
click at [306, 280] on div "Seleccionar certificado Seleccionar certificado" at bounding box center [430, 273] width 405 height 16
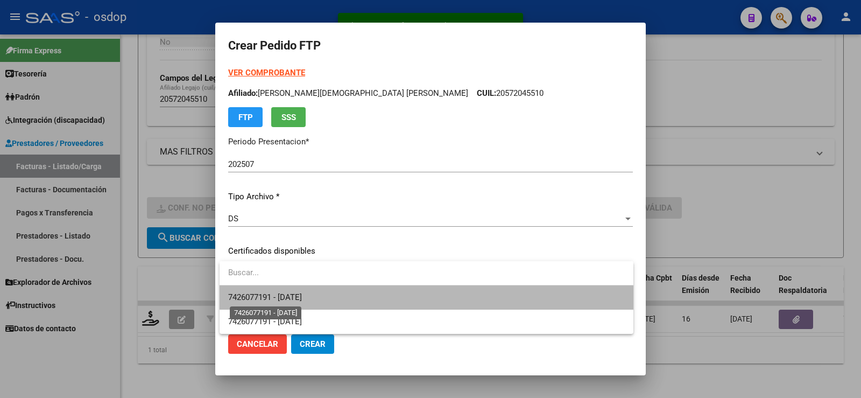
click at [302, 301] on span "7426077191 - [DATE]" at bounding box center [265, 297] width 74 height 10
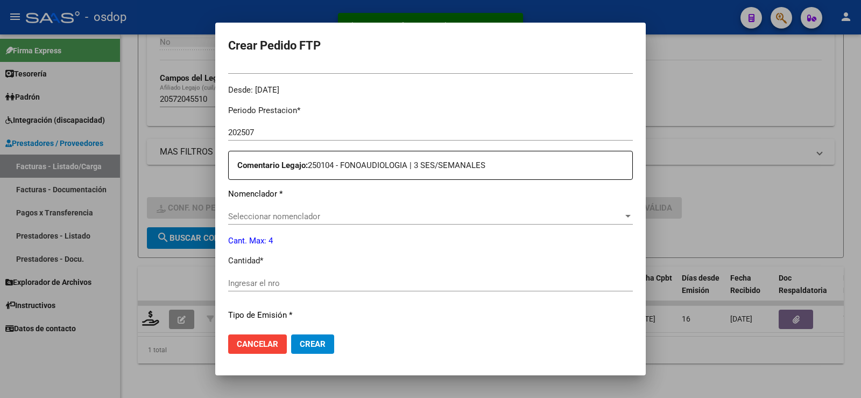
scroll to position [377, 0]
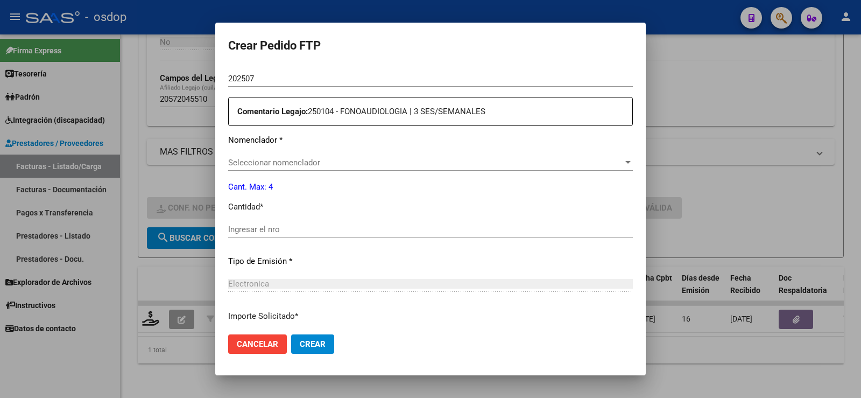
click at [305, 235] on div "Ingresar el nro" at bounding box center [430, 229] width 405 height 16
type input "4"
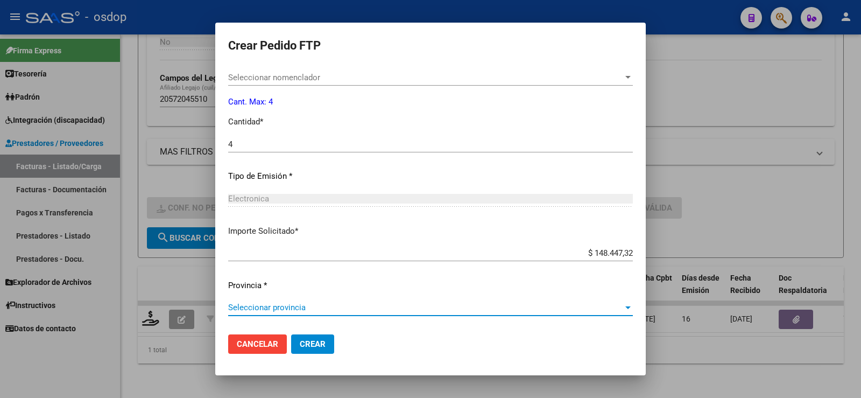
click at [288, 312] on span "Seleccionar provincia" at bounding box center [425, 308] width 395 height 10
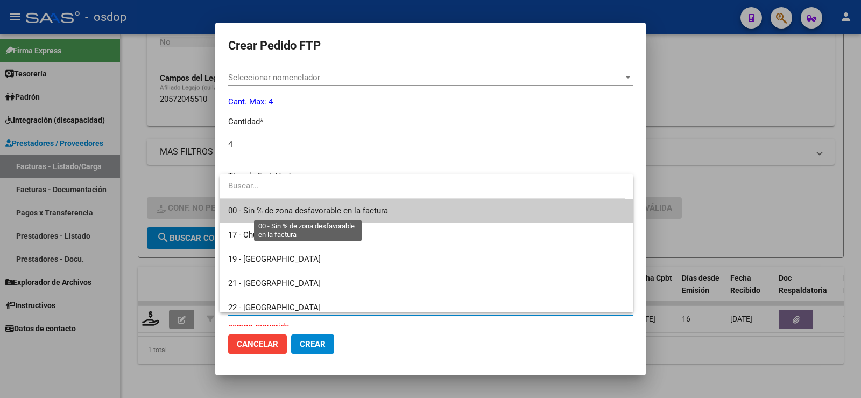
click at [291, 207] on span "00 - Sin % de zona desfavorable en la factura" at bounding box center [308, 211] width 160 height 10
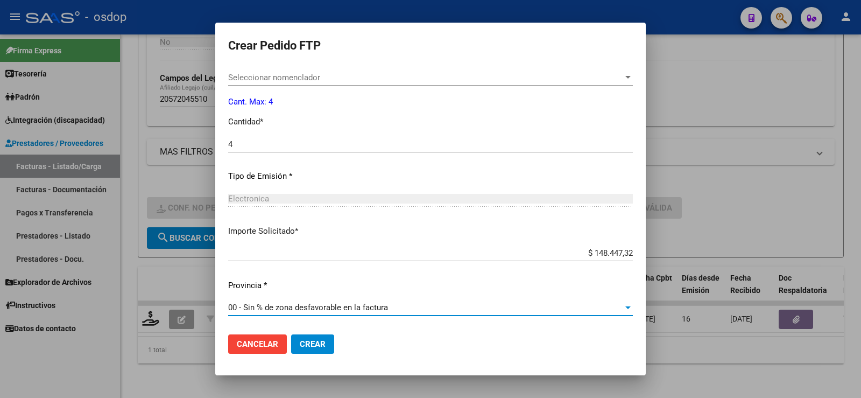
click at [312, 357] on mat-dialog-actions "Cancelar Crear" at bounding box center [430, 344] width 405 height 37
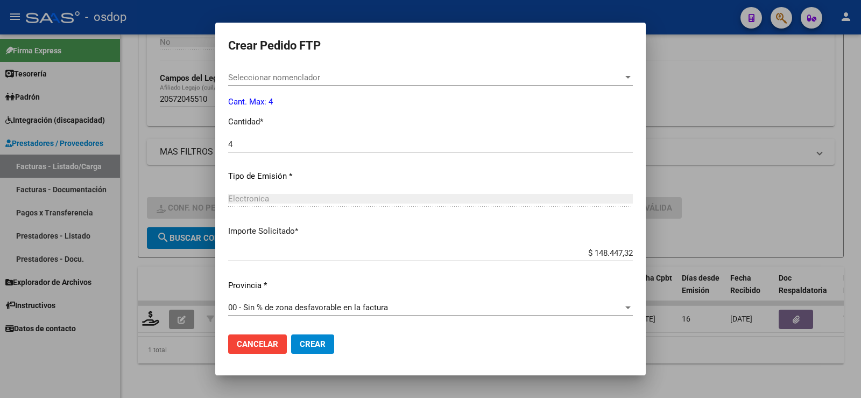
click at [312, 340] on span "Crear" at bounding box center [313, 344] width 26 height 10
click at [314, 338] on button "Crear" at bounding box center [312, 343] width 43 height 19
click at [284, 85] on div "Seleccionar nomenclador Seleccionar nomenclador" at bounding box center [430, 77] width 405 height 16
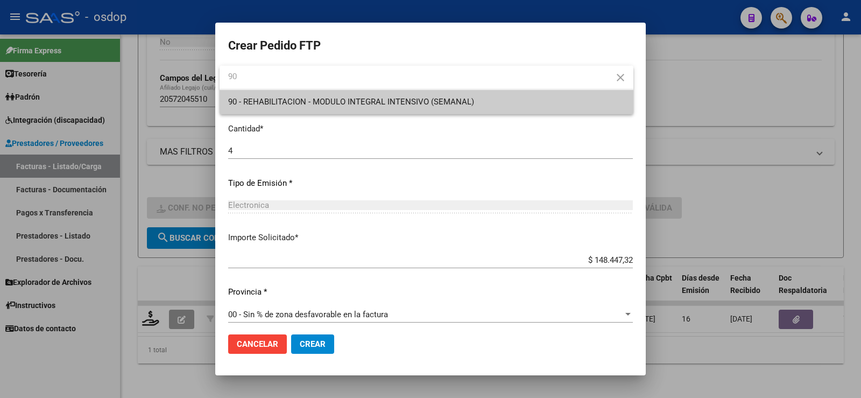
type input "90"
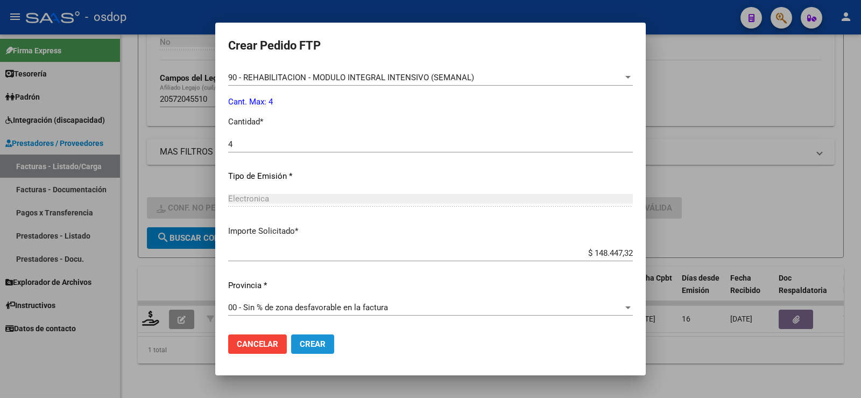
click at [315, 352] on button "Crear" at bounding box center [312, 343] width 43 height 19
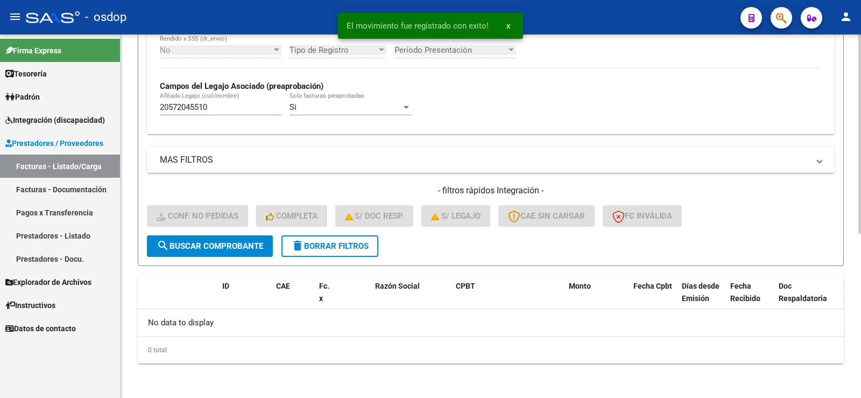
scroll to position [300, 0]
click at [322, 241] on button "delete Borrar Filtros" at bounding box center [330, 246] width 97 height 22
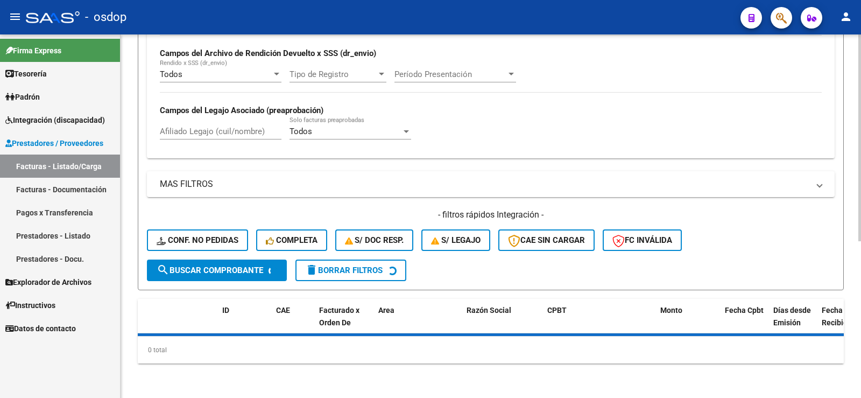
click at [250, 132] on div "Todos Cargado en Para Enviar SSS Período De Prestación Campos del Archivo de Re…" at bounding box center [491, 80] width 688 height 157
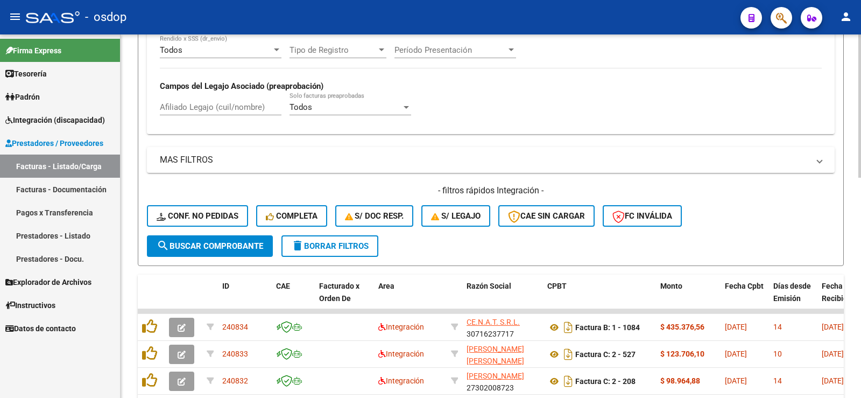
click at [262, 112] on input "Afiliado Legajo (cuil/nombre)" at bounding box center [221, 107] width 122 height 10
paste input "23583335994"
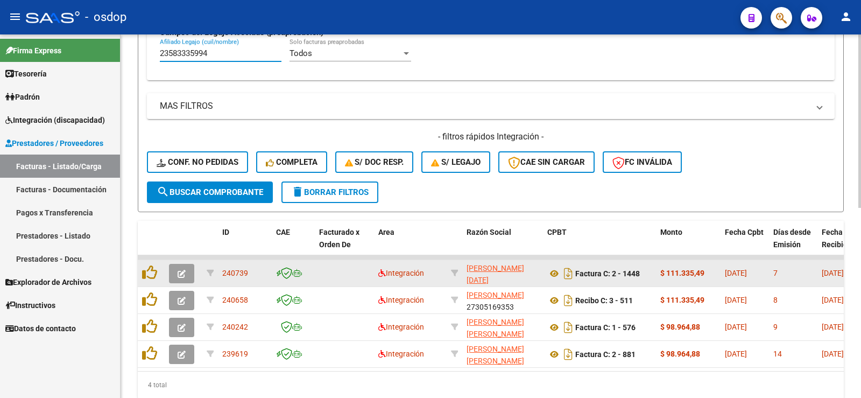
scroll to position [397, 0]
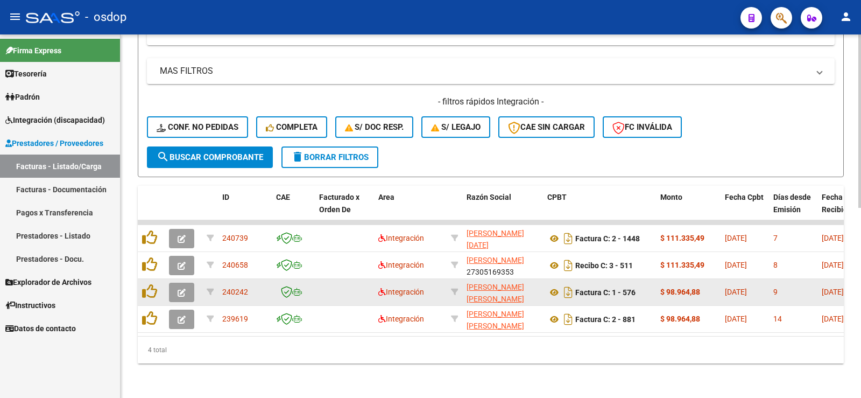
type input "23583335994"
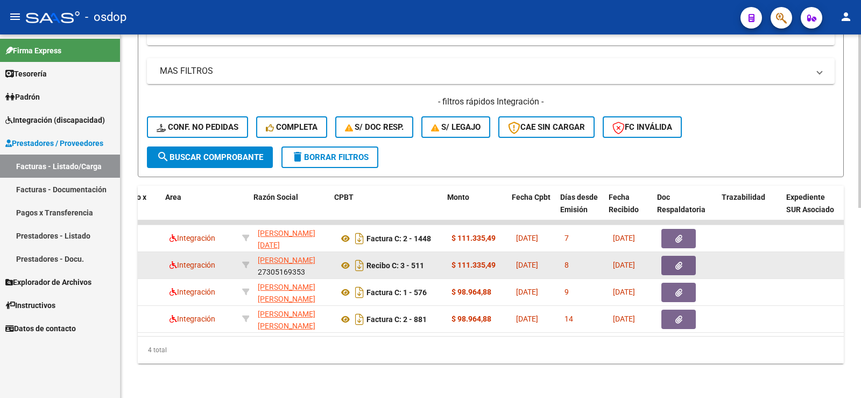
scroll to position [0, 213]
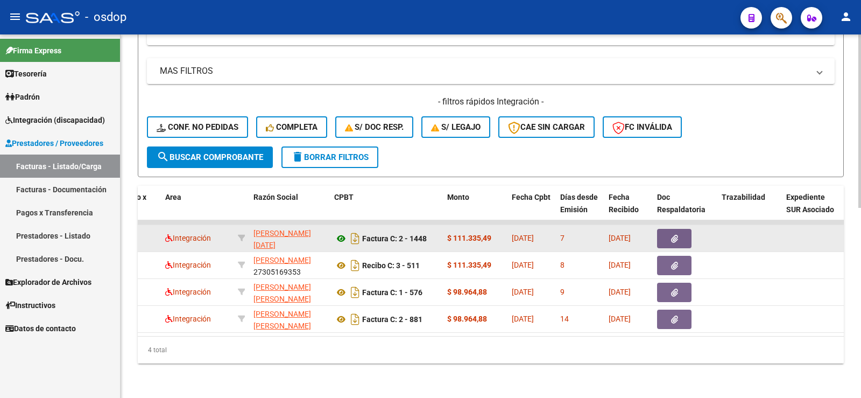
click at [339, 232] on icon at bounding box center [341, 238] width 14 height 13
drag, startPoint x: 700, startPoint y: 237, endPoint x: 679, endPoint y: 227, distance: 23.1
click at [692, 237] on div at bounding box center [685, 238] width 56 height 19
click at [679, 229] on button "button" at bounding box center [674, 238] width 34 height 19
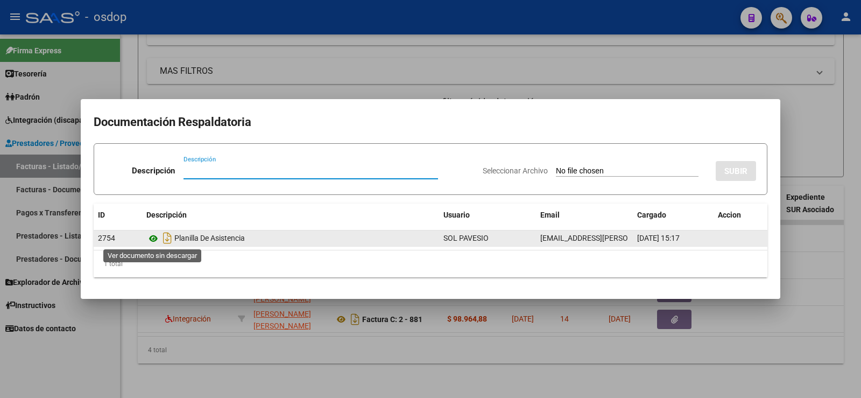
click at [155, 241] on icon at bounding box center [153, 238] width 14 height 13
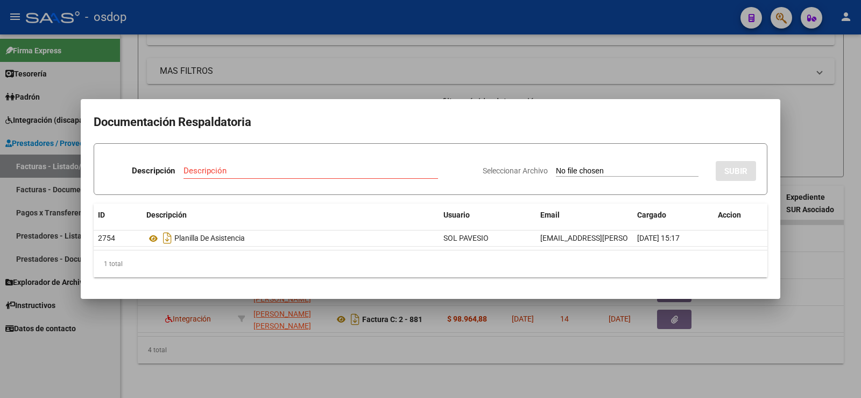
drag, startPoint x: 172, startPoint y: 75, endPoint x: 187, endPoint y: 110, distance: 38.3
click at [173, 75] on div at bounding box center [430, 199] width 861 height 398
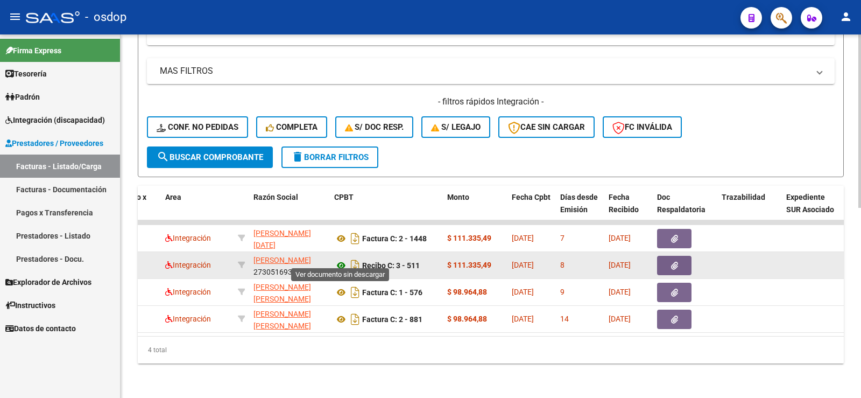
click at [344, 259] on icon at bounding box center [341, 265] width 14 height 13
click at [662, 256] on button "button" at bounding box center [674, 265] width 34 height 19
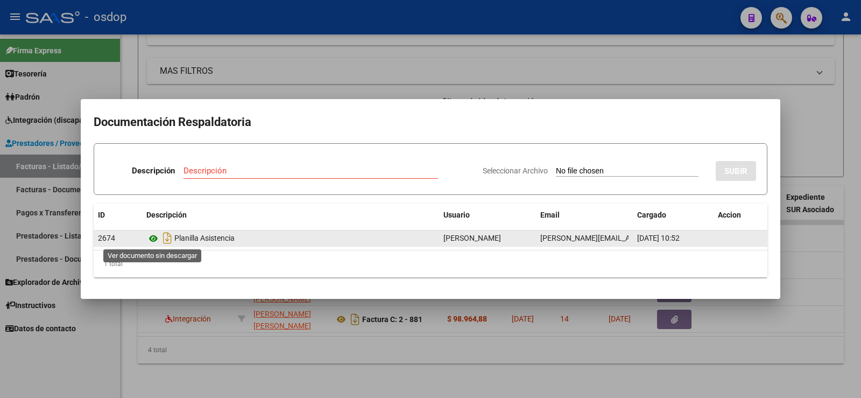
click at [149, 240] on icon at bounding box center [153, 238] width 14 height 13
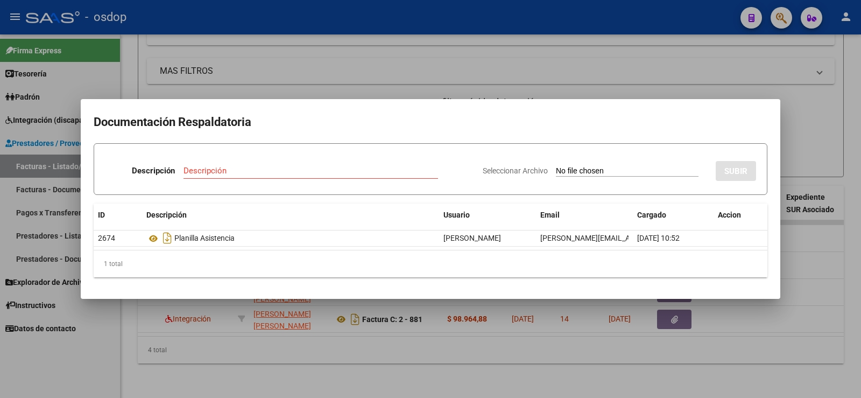
click at [223, 118] on h2 "Documentación Respaldatoria" at bounding box center [431, 122] width 674 height 20
click at [271, 88] on div at bounding box center [430, 199] width 861 height 398
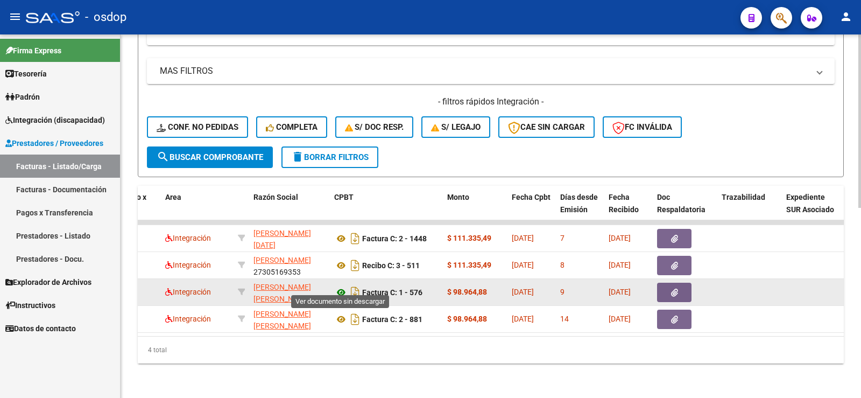
click at [345, 288] on icon at bounding box center [341, 292] width 14 height 13
click at [678, 289] on icon "button" at bounding box center [674, 293] width 7 height 8
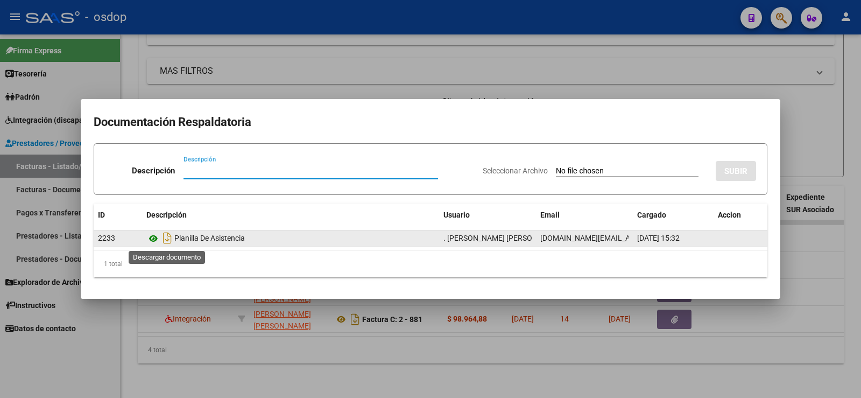
click at [154, 235] on icon at bounding box center [153, 238] width 14 height 13
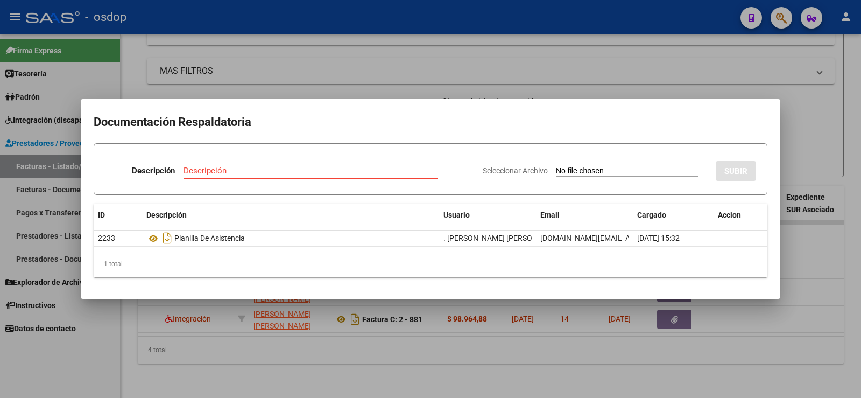
click at [165, 76] on div at bounding box center [430, 199] width 861 height 398
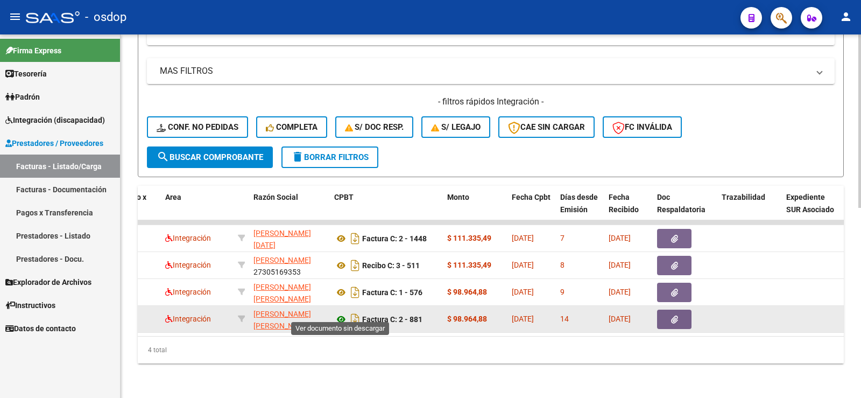
click at [343, 313] on icon at bounding box center [341, 319] width 14 height 13
click at [681, 315] on button "button" at bounding box center [674, 318] width 34 height 19
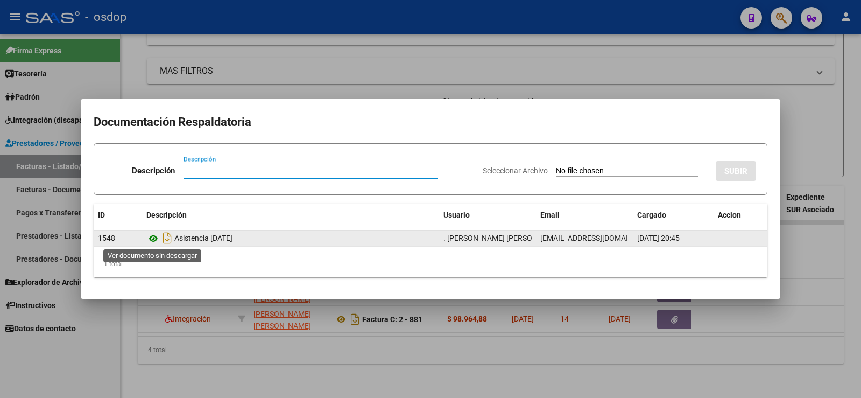
click at [157, 244] on icon at bounding box center [153, 238] width 14 height 13
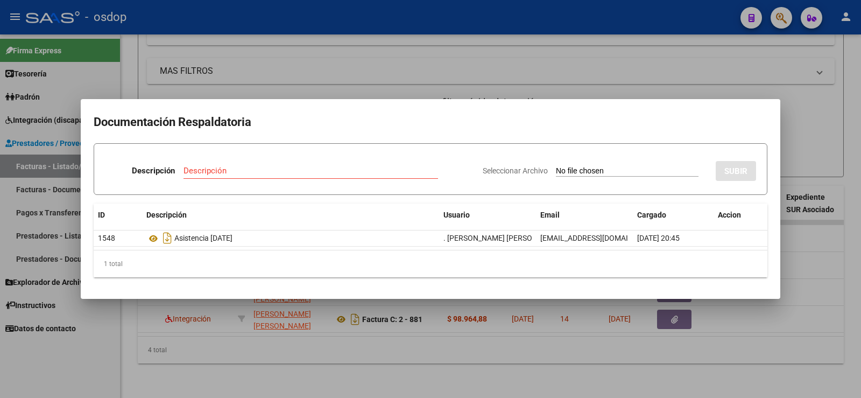
click at [197, 119] on h2 "Documentación Respaldatoria" at bounding box center [431, 122] width 674 height 20
click at [209, 67] on div at bounding box center [430, 199] width 861 height 398
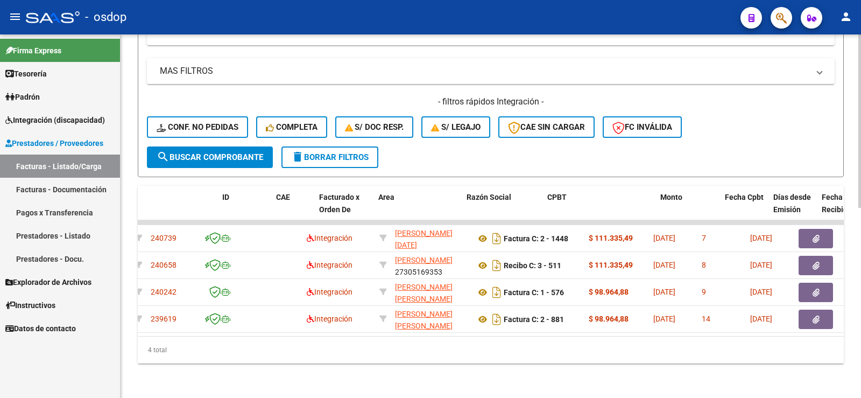
scroll to position [0, 0]
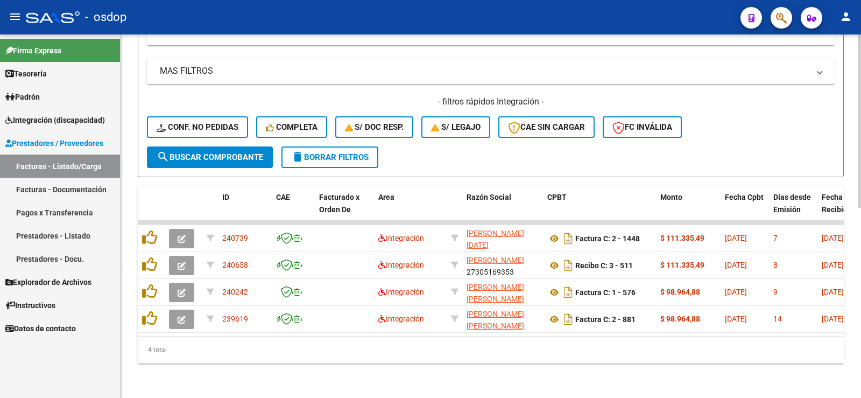
click at [190, 375] on div "Video tutorial PRESTADORES -> Listado de CPBTs Emitidos por Prestadores / Prove…" at bounding box center [491, 21] width 741 height 752
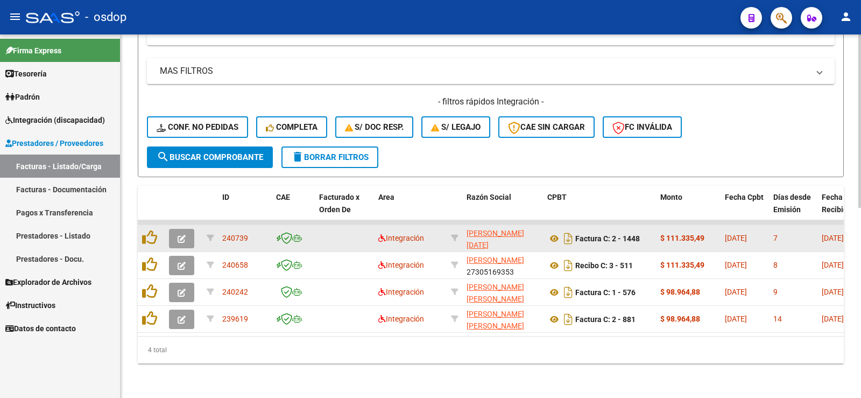
click at [179, 235] on button "button" at bounding box center [181, 238] width 25 height 19
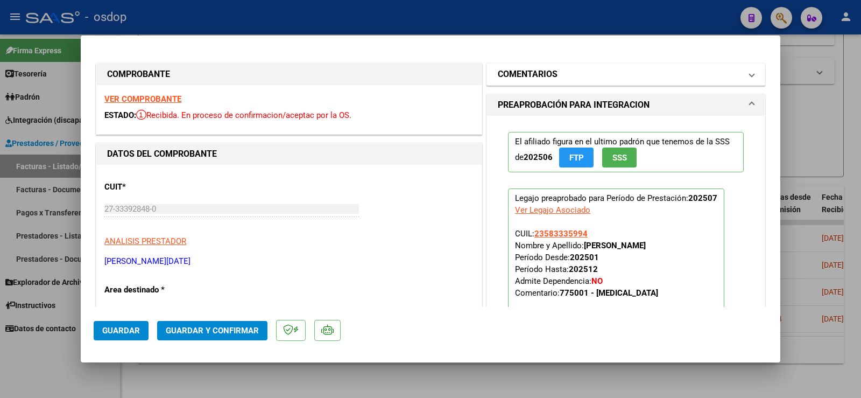
click at [552, 73] on h1 "COMENTARIOS" at bounding box center [528, 74] width 60 height 13
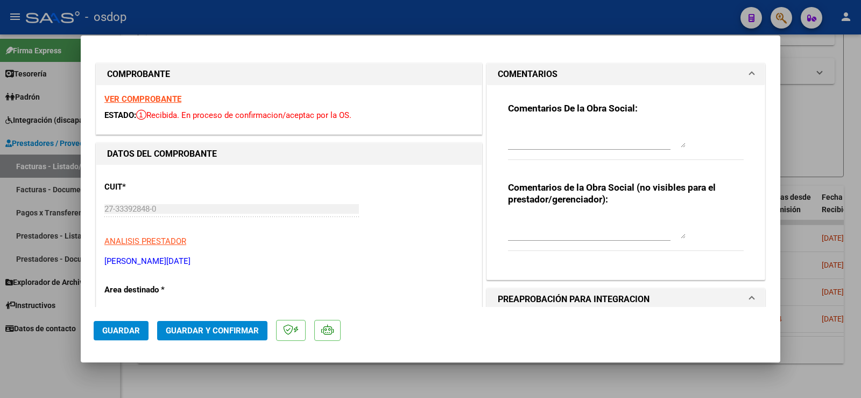
click at [564, 226] on textarea at bounding box center [597, 228] width 178 height 22
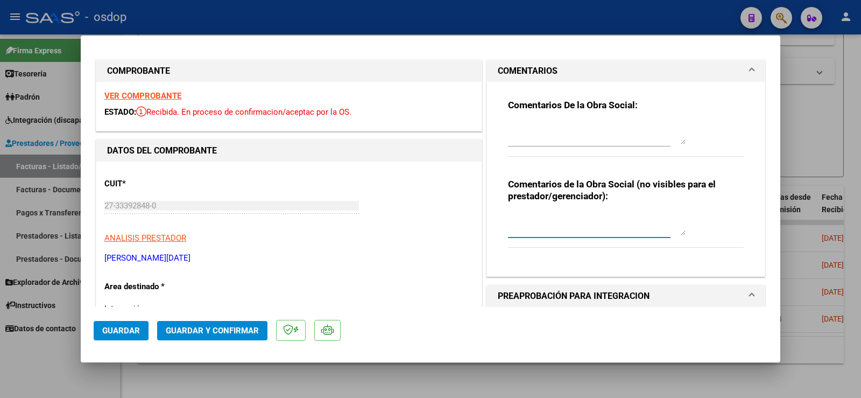
click at [564, 224] on textarea at bounding box center [597, 225] width 178 height 22
type textarea "a"
paste textarea "P"
type textarea "A cargo de OSDOP"
click at [222, 332] on span "Guardar y Confirmar" at bounding box center [212, 331] width 93 height 10
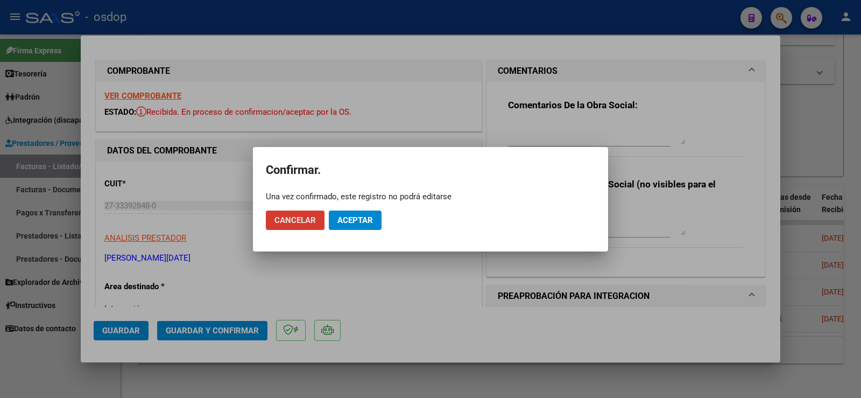
drag, startPoint x: 341, startPoint y: 233, endPoint x: 349, endPoint y: 227, distance: 10.3
click at [349, 227] on mat-dialog-actions "Cancelar Aceptar" at bounding box center [430, 220] width 329 height 37
click at [355, 224] on span "Aceptar" at bounding box center [355, 220] width 36 height 10
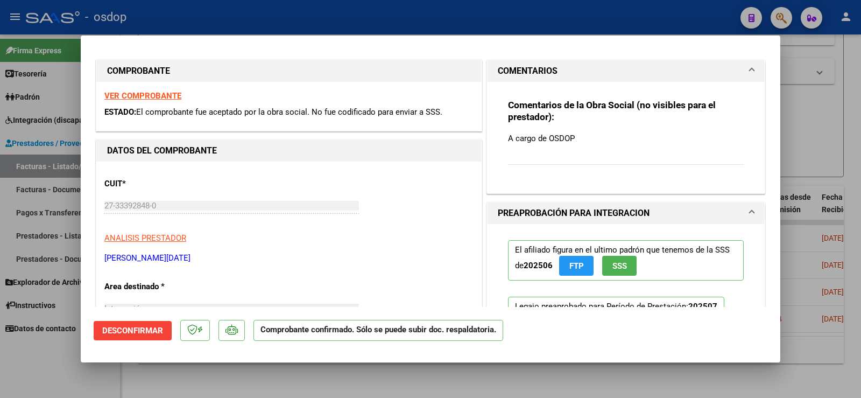
click at [311, 369] on div at bounding box center [430, 199] width 861 height 398
type input "$ 0,00"
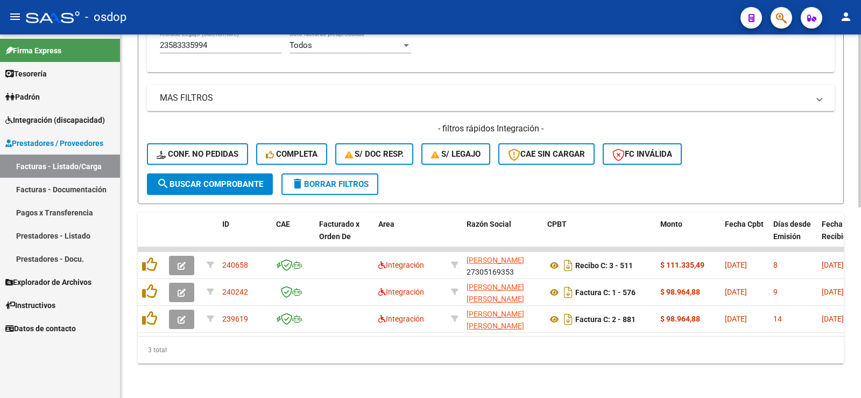
scroll to position [370, 0]
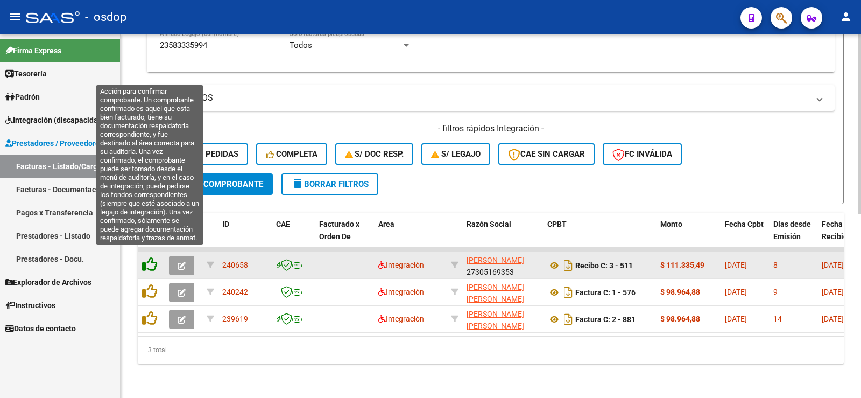
click at [153, 257] on icon at bounding box center [149, 264] width 15 height 15
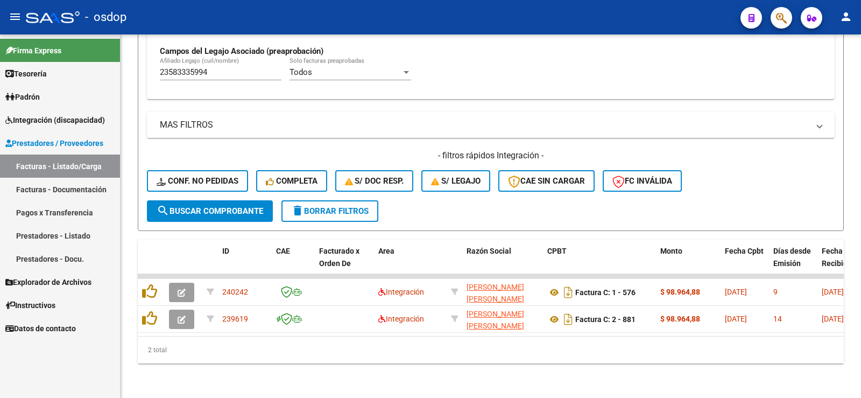
scroll to position [343, 0]
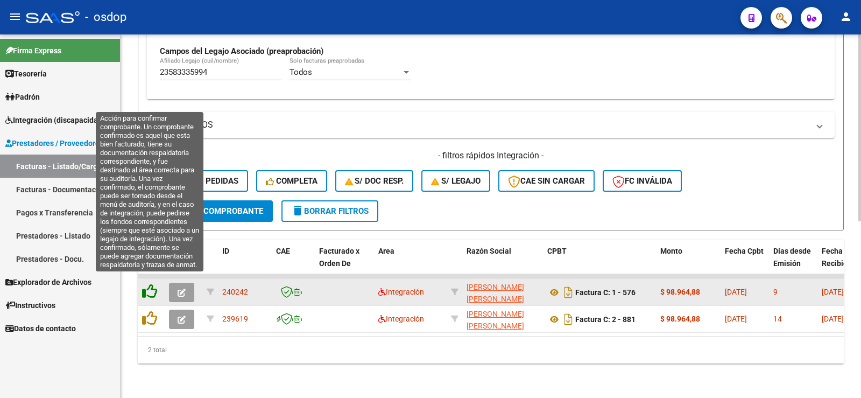
click at [149, 284] on icon at bounding box center [149, 291] width 15 height 15
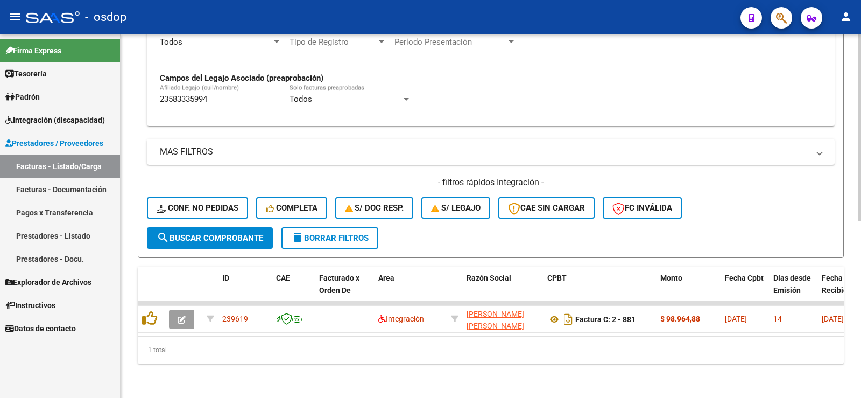
scroll to position [316, 0]
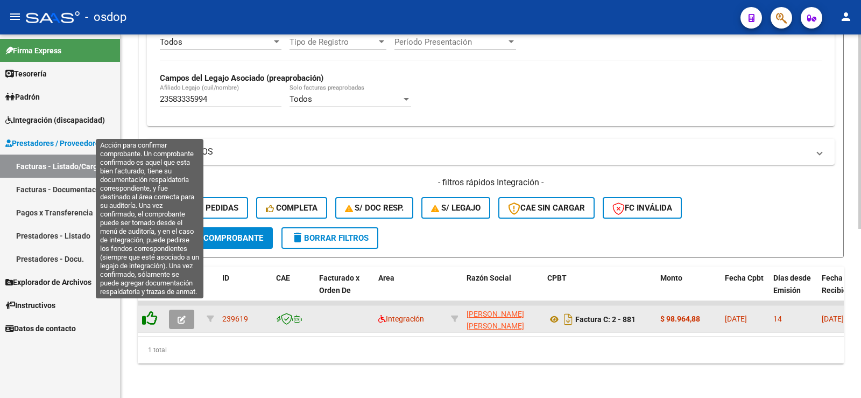
click at [151, 315] on icon at bounding box center [149, 318] width 15 height 15
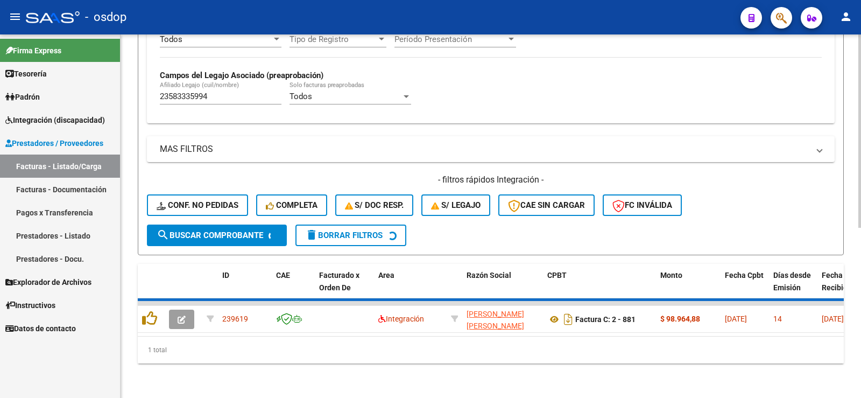
scroll to position [300, 0]
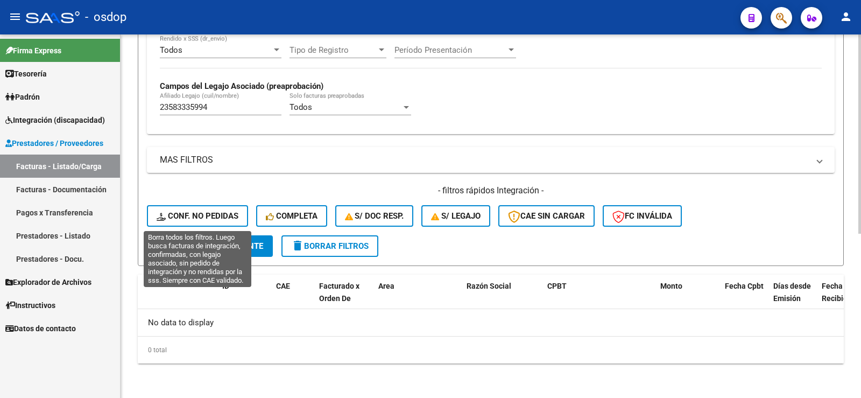
click at [206, 209] on button "Conf. no pedidas" at bounding box center [197, 216] width 101 height 22
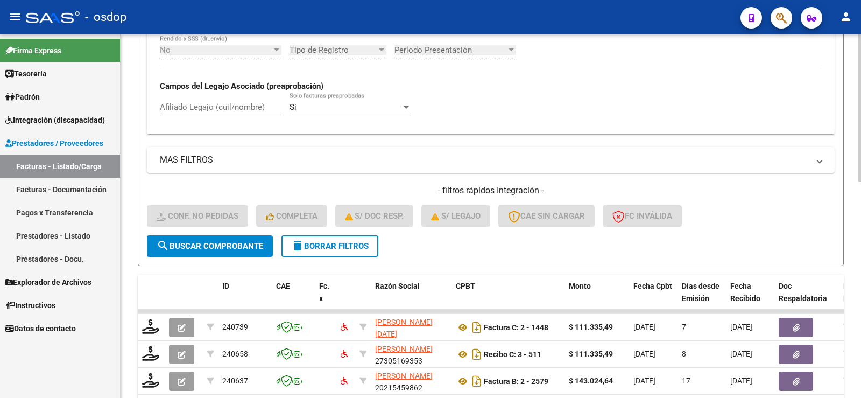
click at [226, 130] on div "No Cargado en Para Enviar SSS Período De Prestación Campos del Archivo de Rendi…" at bounding box center [491, 55] width 688 height 157
click at [220, 107] on input "Afiliado Legajo (cuil/nombre)" at bounding box center [221, 107] width 122 height 10
paste input "P"
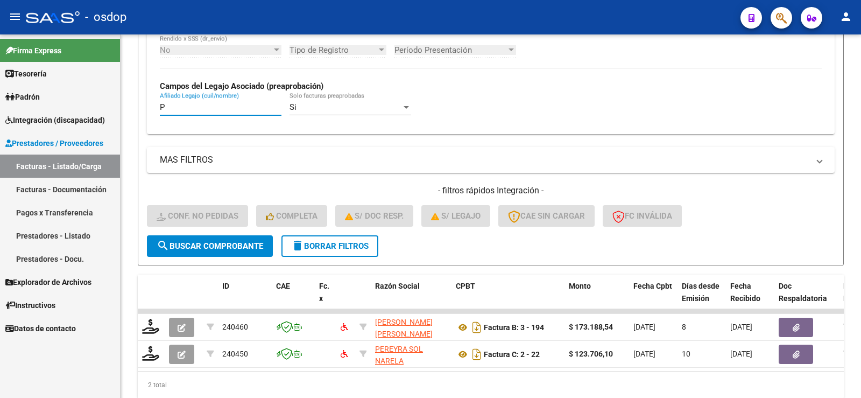
drag, startPoint x: 200, startPoint y: 111, endPoint x: 48, endPoint y: 122, distance: 151.6
click at [52, 122] on mat-sidenav-container "Firma Express Tesorería Extractos Procesados (csv) Extractos Originales (pdf) P…" at bounding box center [430, 215] width 861 height 363
paste input "23583335994"
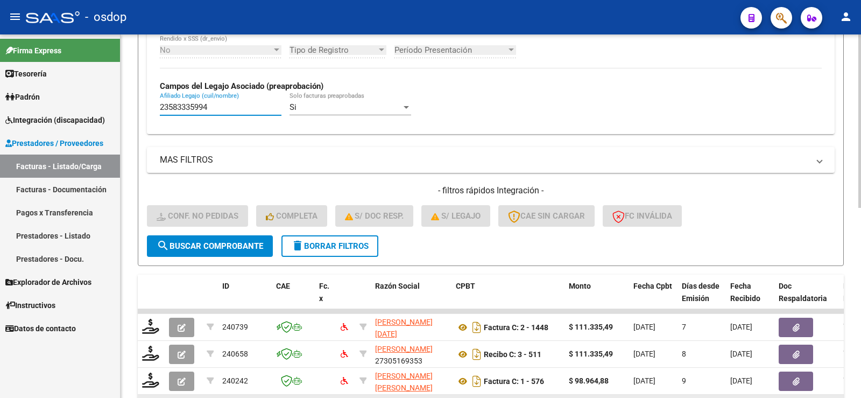
scroll to position [397, 0]
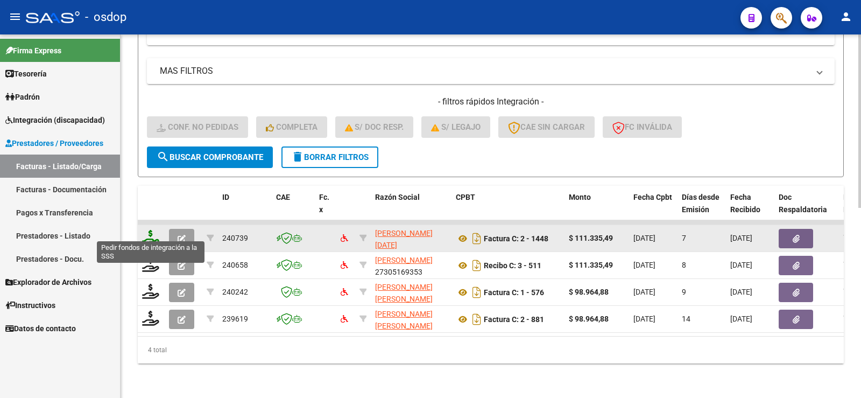
type input "23583335994"
click at [143, 230] on icon at bounding box center [150, 237] width 17 height 15
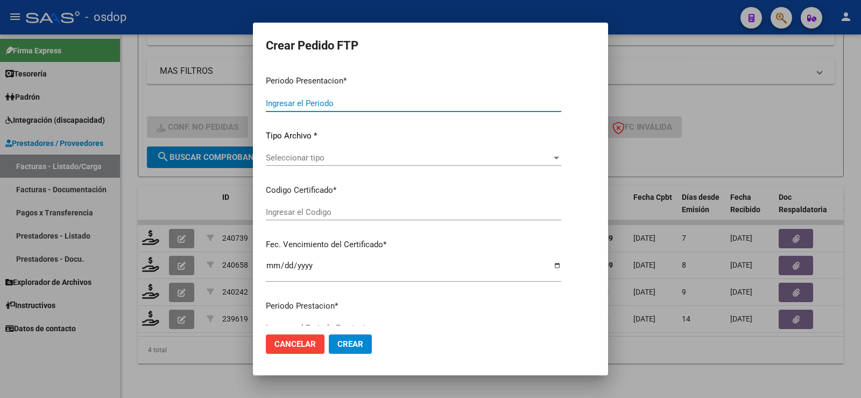
type input "202507"
type input "$ 111.335,49"
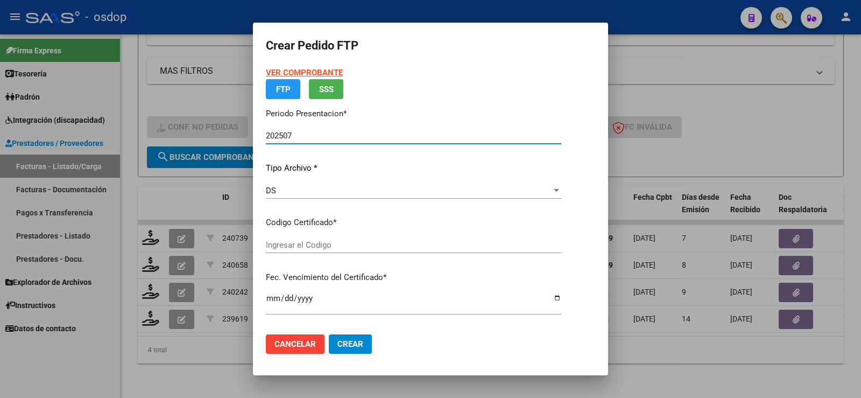
type input "9663604175"
type input "2027-08-01"
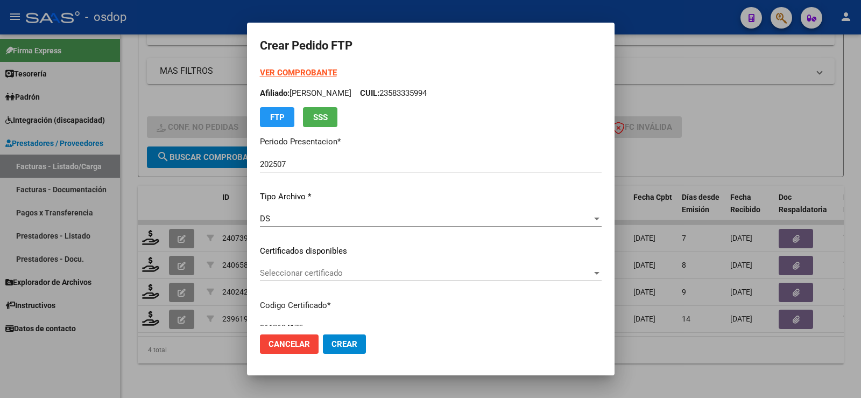
click at [328, 238] on div "VER COMPROBANTE ARCA Padrón Afiliado: ROBLES CATALINA CUIL: 23583335994 FTP SSS…" at bounding box center [431, 243] width 342 height 352
click at [319, 264] on div "VER COMPROBANTE ARCA Padrón Afiliado: ROBLES CATALINA CUIL: 23583335994 FTP SSS…" at bounding box center [431, 243] width 342 height 352
click at [321, 280] on div "Seleccionar certificado Seleccionar certificado" at bounding box center [431, 273] width 342 height 16
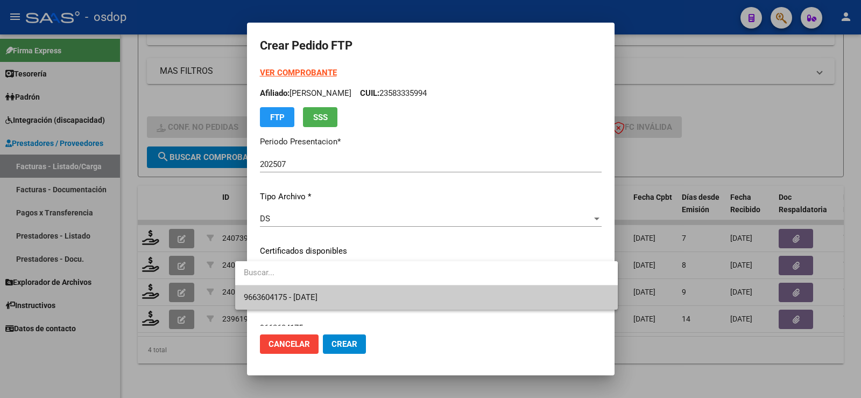
click at [311, 301] on span "9663604175 - 2027-08-01" at bounding box center [281, 297] width 74 height 10
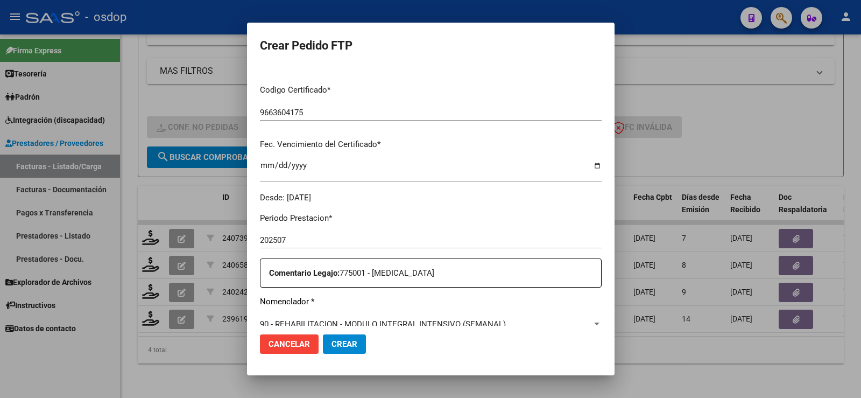
scroll to position [269, 0]
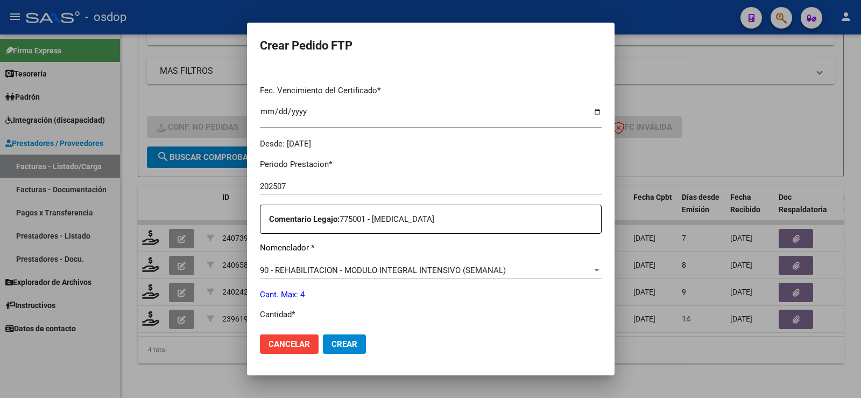
click at [289, 267] on span "90 - REHABILITACION - MODULO INTEGRAL INTENSIVO (SEMANAL)" at bounding box center [383, 270] width 246 height 10
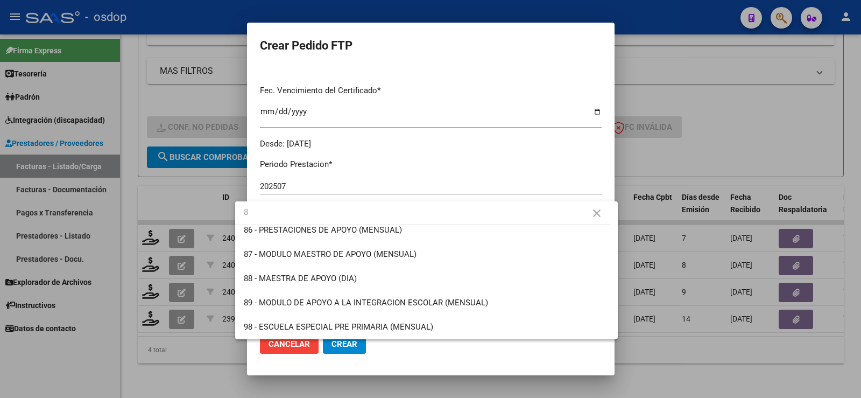
scroll to position [0, 0]
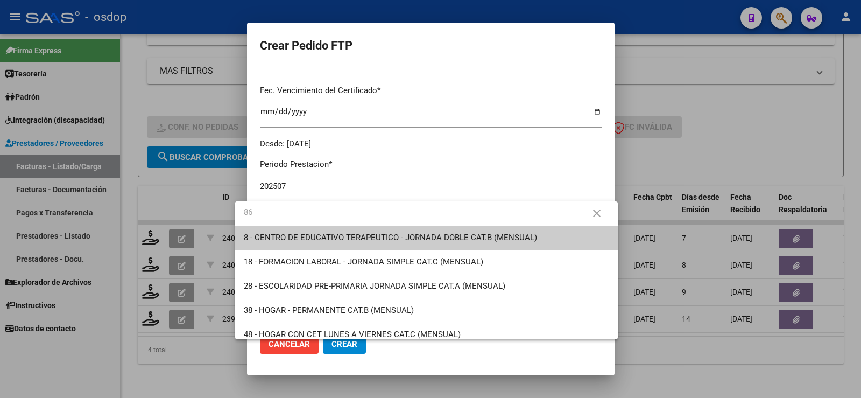
type input "86"
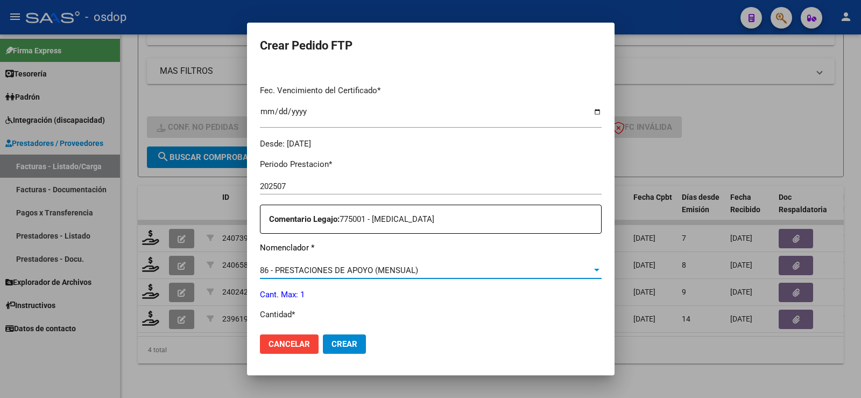
scroll to position [377, 0]
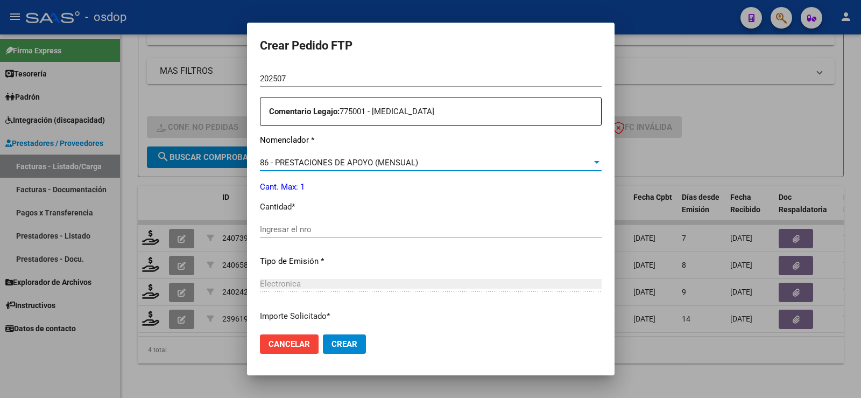
click at [279, 234] on div "Ingresar el nro" at bounding box center [431, 229] width 342 height 16
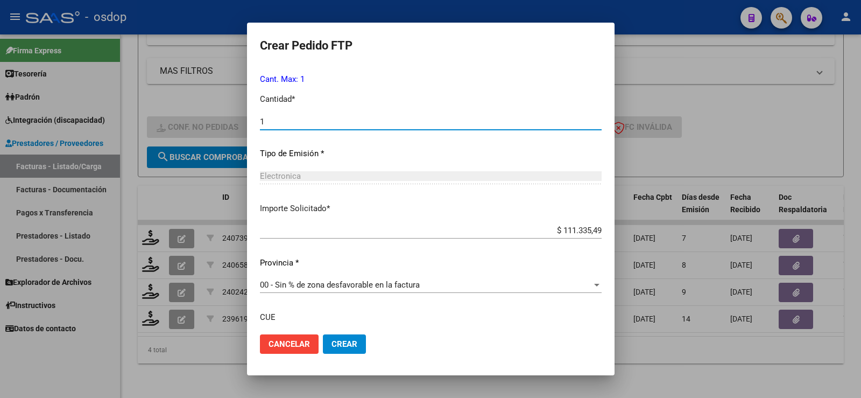
scroll to position [571, 0]
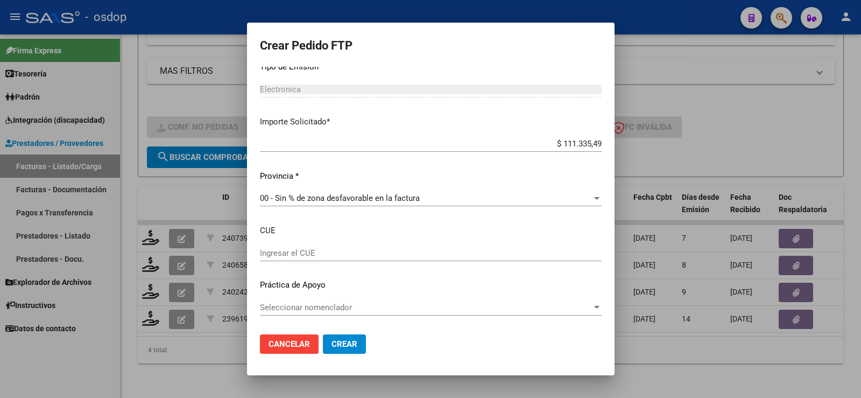
type input "1"
click at [332, 344] on span "Crear" at bounding box center [345, 344] width 26 height 10
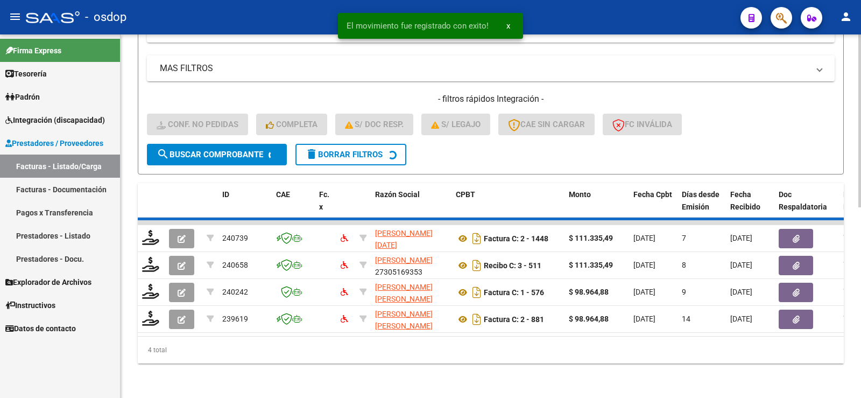
scroll to position [370, 0]
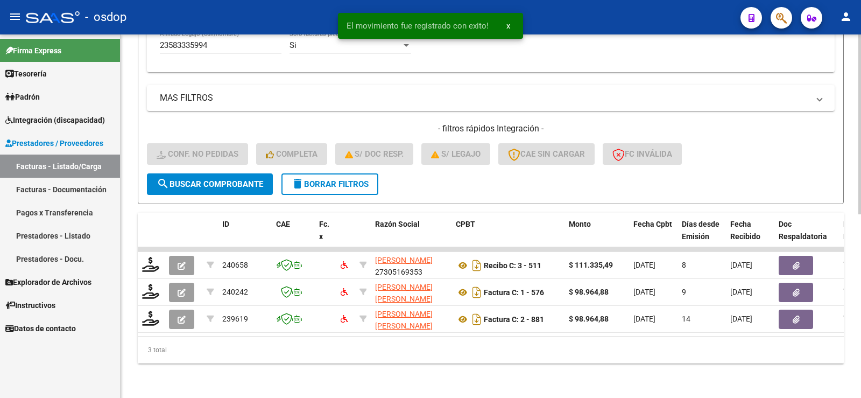
click at [323, 354] on div "3 total" at bounding box center [491, 349] width 706 height 27
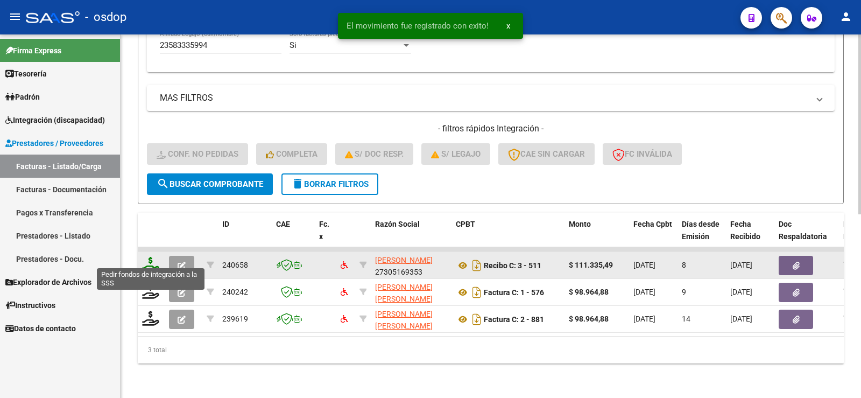
click at [148, 257] on icon at bounding box center [150, 264] width 17 height 15
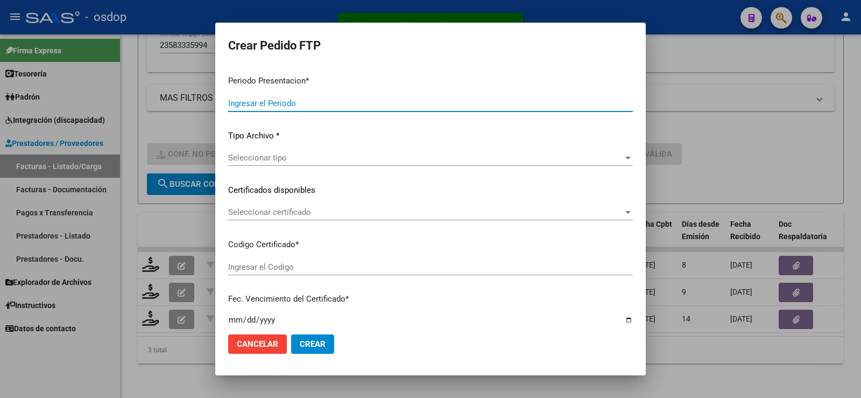
type input "202507"
type input "$ 111.335,49"
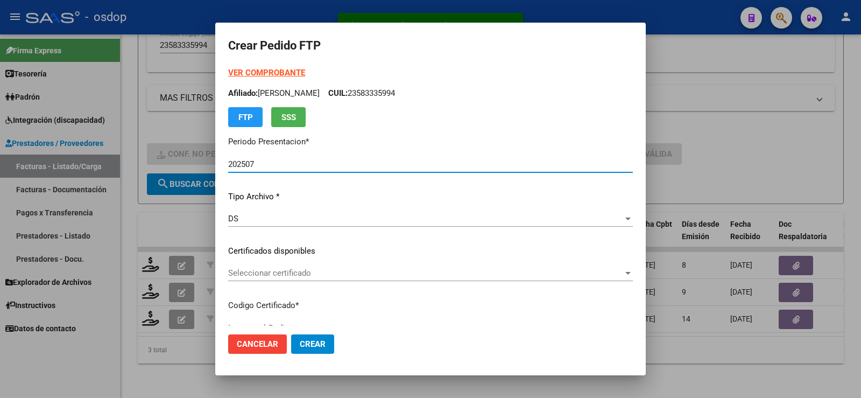
type input "9663604175"
type input "2027-08-01"
click at [305, 269] on span "Seleccionar certificado" at bounding box center [425, 273] width 395 height 10
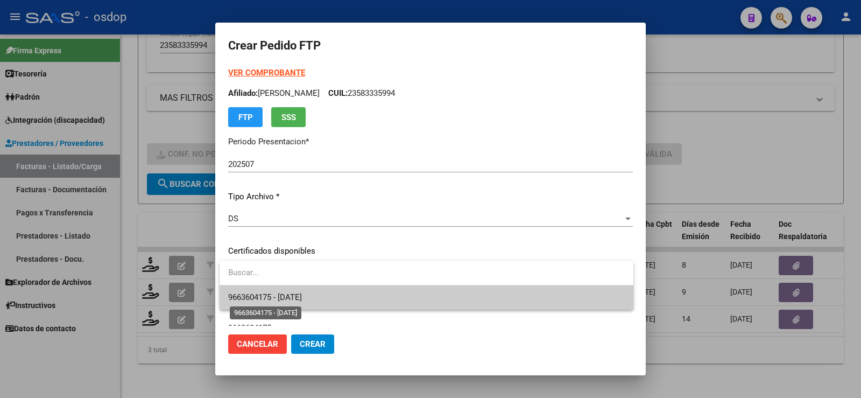
click at [302, 293] on span "9663604175 - 2027-08-01" at bounding box center [265, 297] width 74 height 10
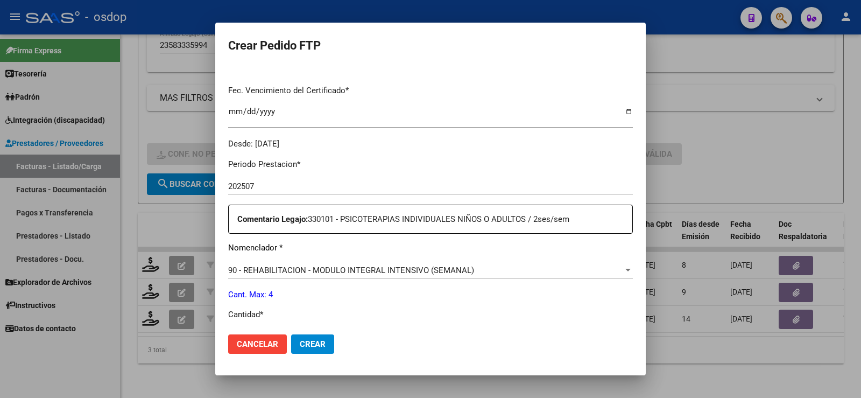
scroll to position [431, 0]
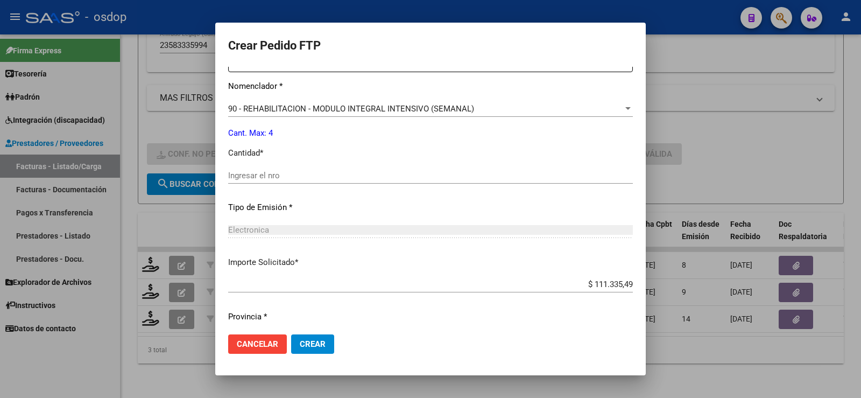
click at [284, 173] on input "Ingresar el nro" at bounding box center [430, 176] width 405 height 10
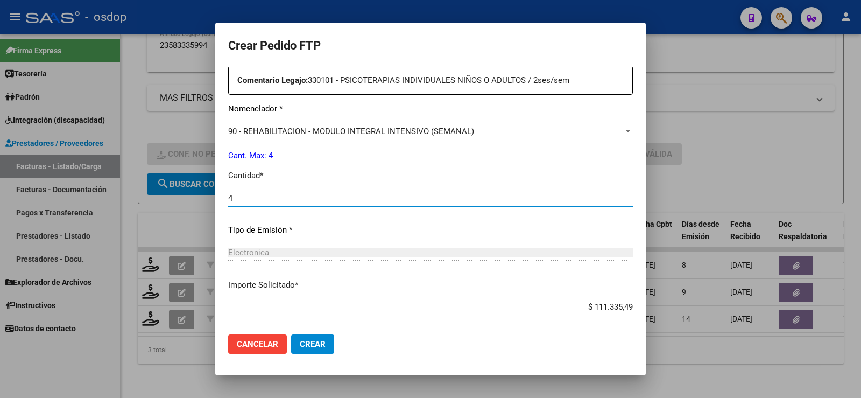
scroll to position [462, 0]
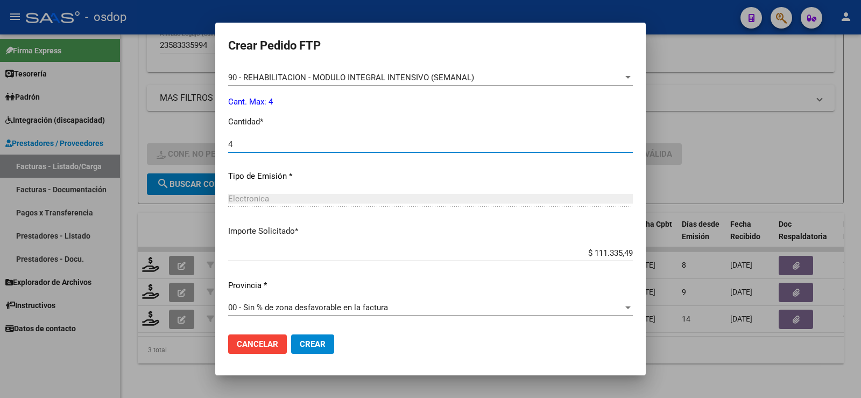
type input "4"
click at [308, 337] on button "Crear" at bounding box center [312, 343] width 43 height 19
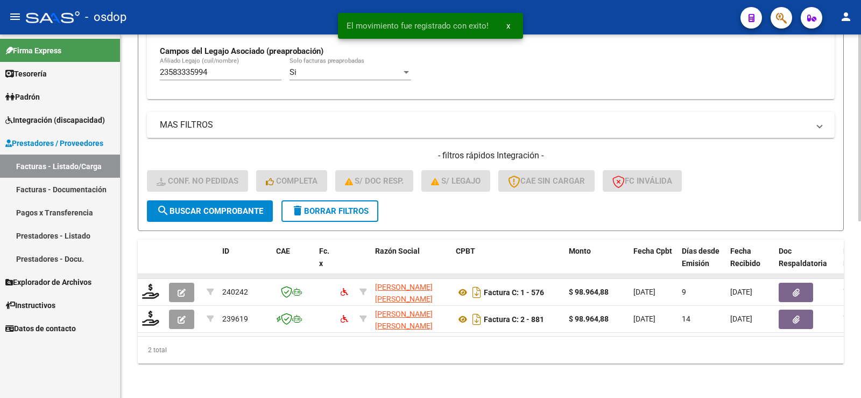
scroll to position [343, 0]
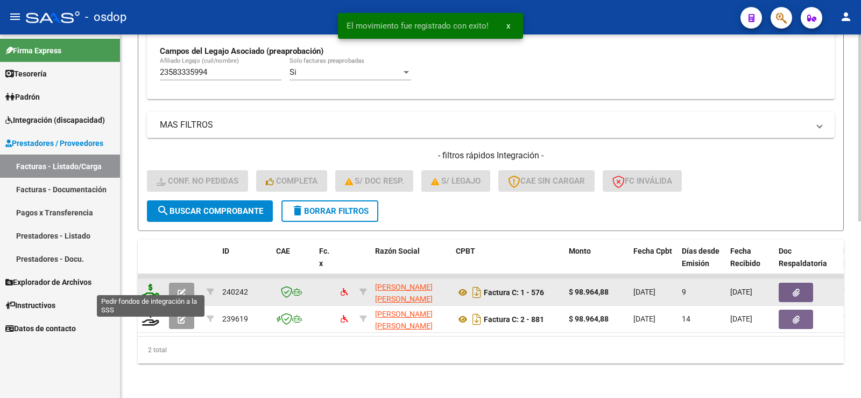
click at [149, 284] on icon at bounding box center [150, 291] width 17 height 15
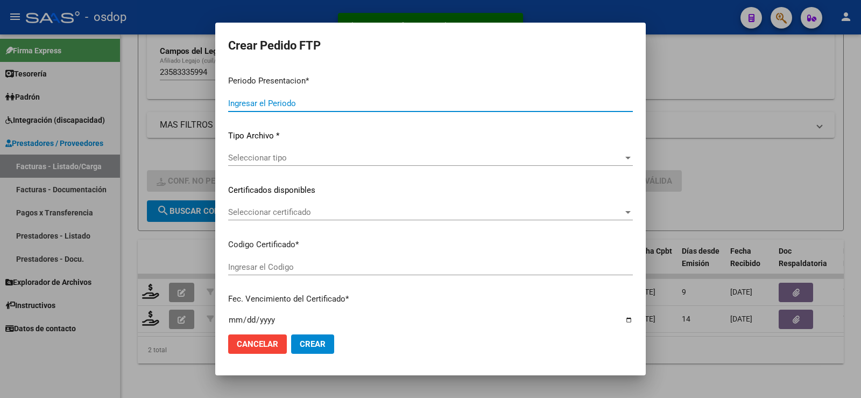
type input "202507"
type input "$ 98.964,88"
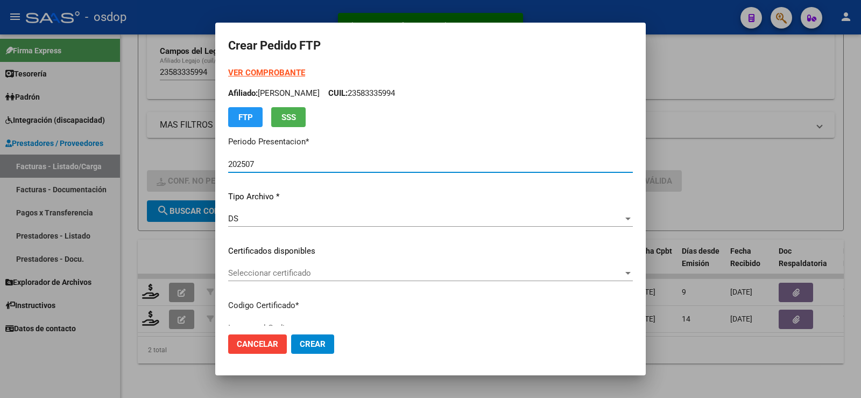
type input "9663604175"
type input "2027-08-01"
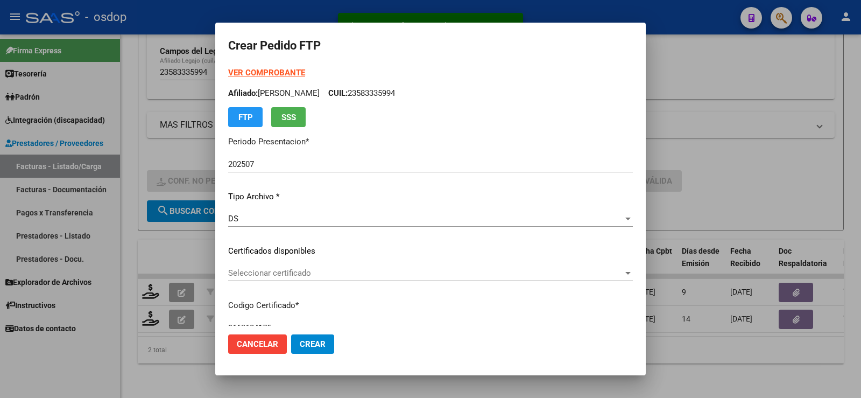
click at [279, 278] on div "Seleccionar certificado Seleccionar certificado" at bounding box center [430, 273] width 405 height 16
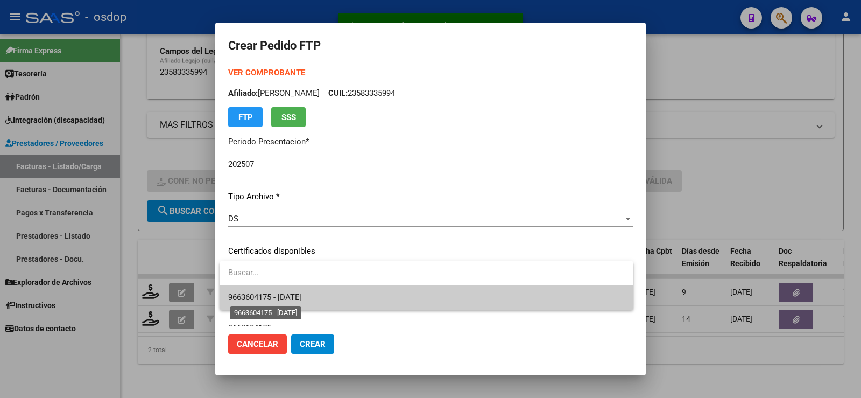
click at [291, 294] on span "9663604175 - 2027-08-01" at bounding box center [265, 297] width 74 height 10
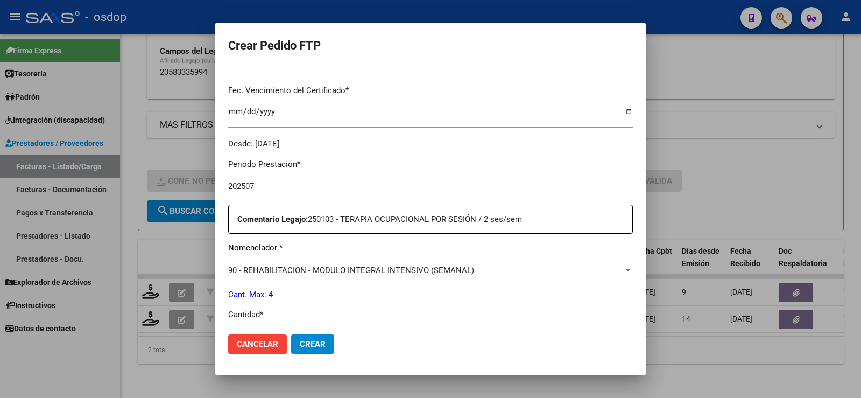
scroll to position [377, 0]
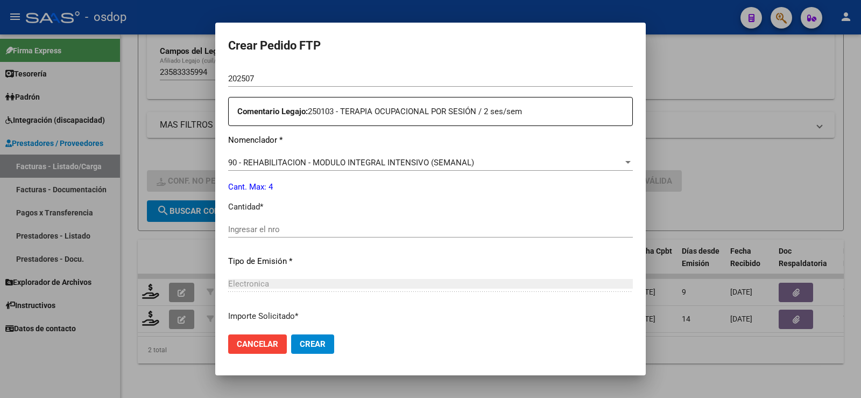
click at [251, 222] on div "Ingresar el nro" at bounding box center [430, 229] width 405 height 16
type input "4"
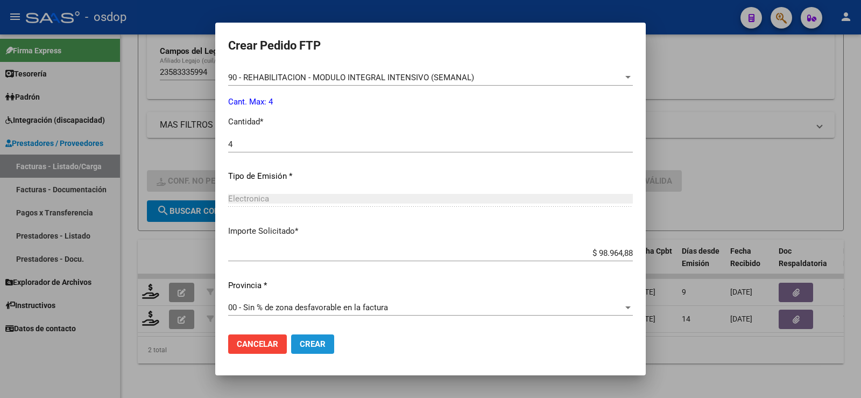
click at [312, 344] on span "Crear" at bounding box center [313, 344] width 26 height 10
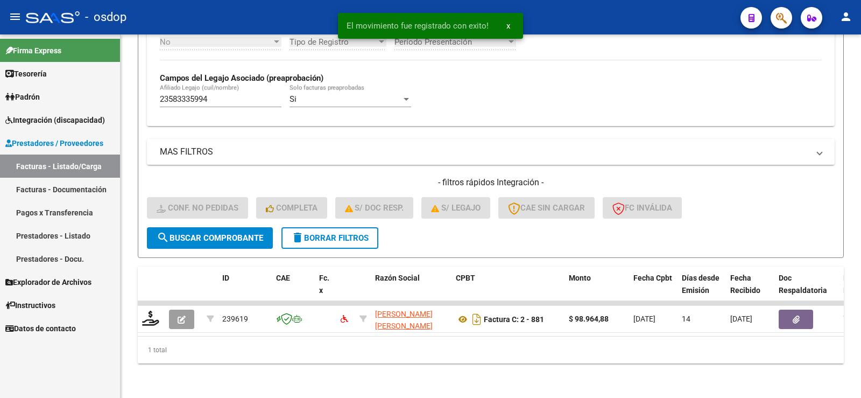
scroll to position [316, 0]
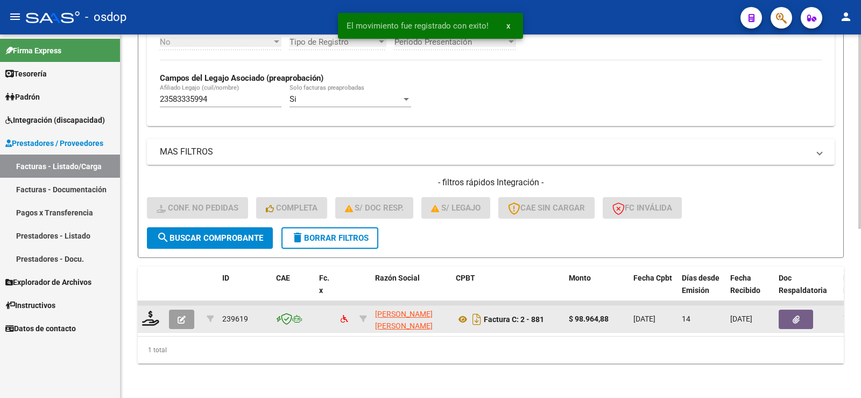
click at [154, 321] on datatable-body-cell at bounding box center [151, 319] width 27 height 26
click at [150, 311] on icon at bounding box center [150, 318] width 17 height 15
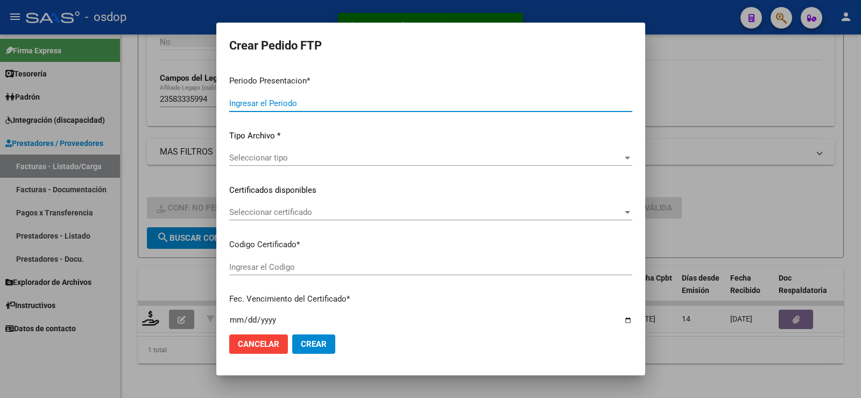
type input "202507"
type input "$ 98.964,88"
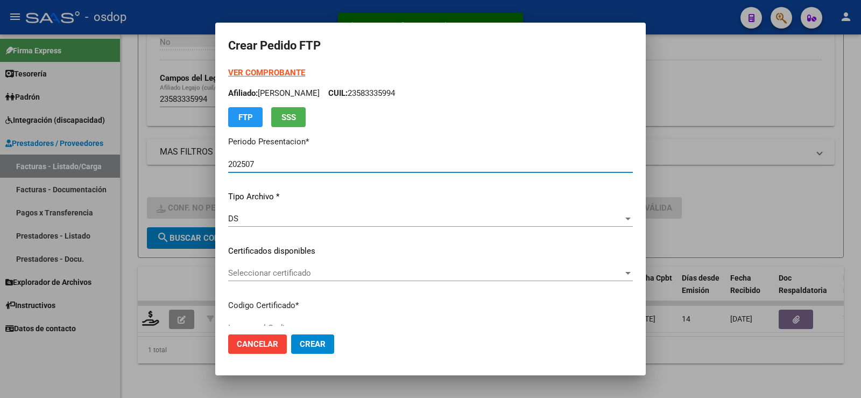
type input "9663604175"
type input "2027-08-01"
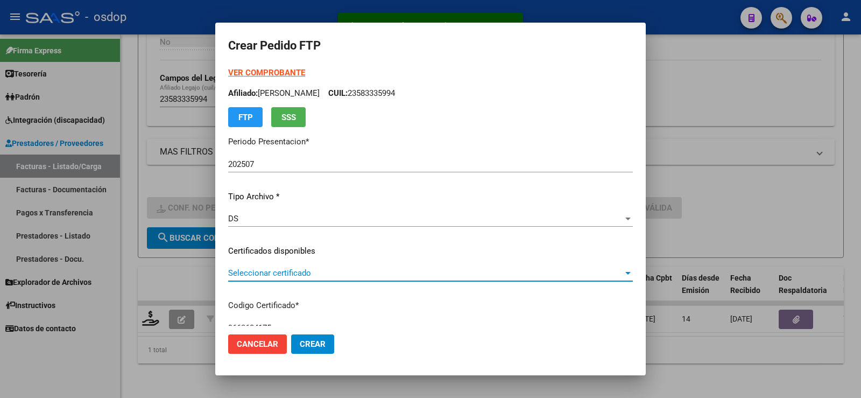
click at [276, 272] on span "Seleccionar certificado" at bounding box center [425, 273] width 395 height 10
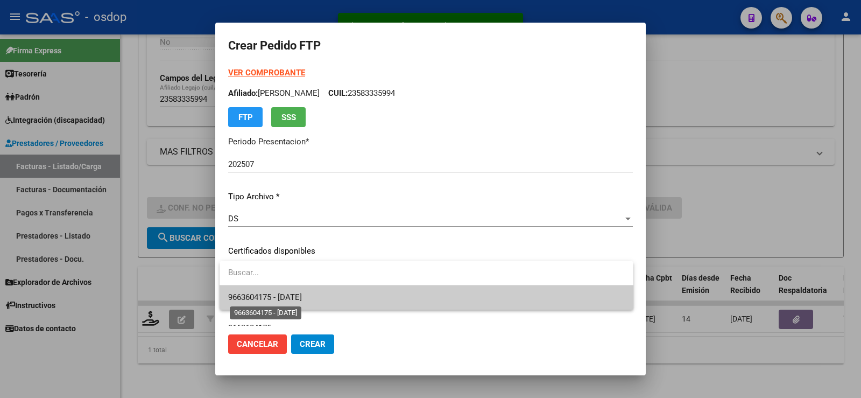
click at [295, 296] on span "9663604175 - 2027-08-01" at bounding box center [265, 297] width 74 height 10
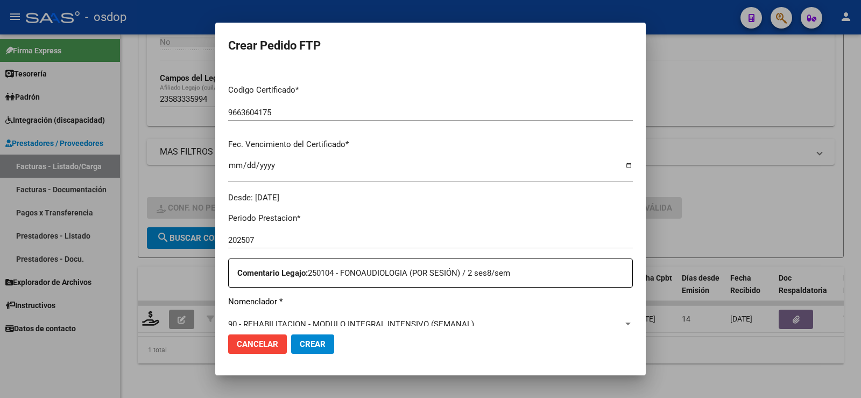
scroll to position [323, 0]
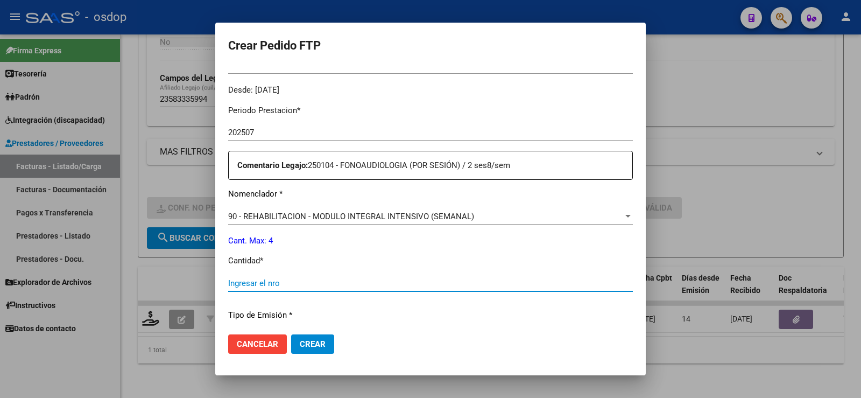
click at [289, 278] on input "Ingresar el nro" at bounding box center [430, 283] width 405 height 10
type input "4"
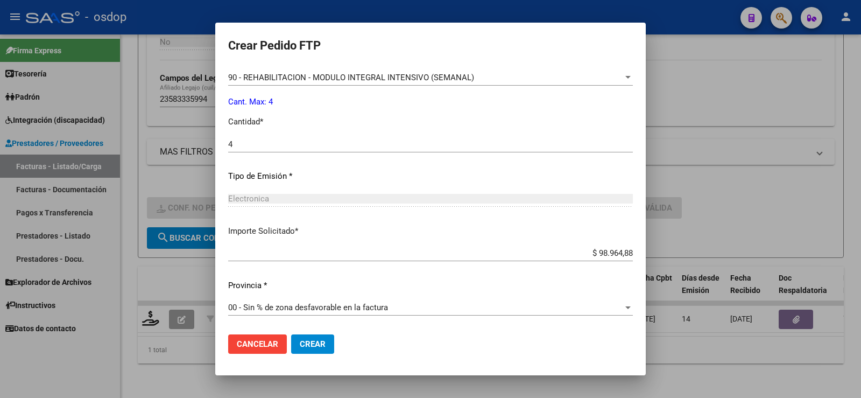
click at [309, 335] on button "Crear" at bounding box center [312, 343] width 43 height 19
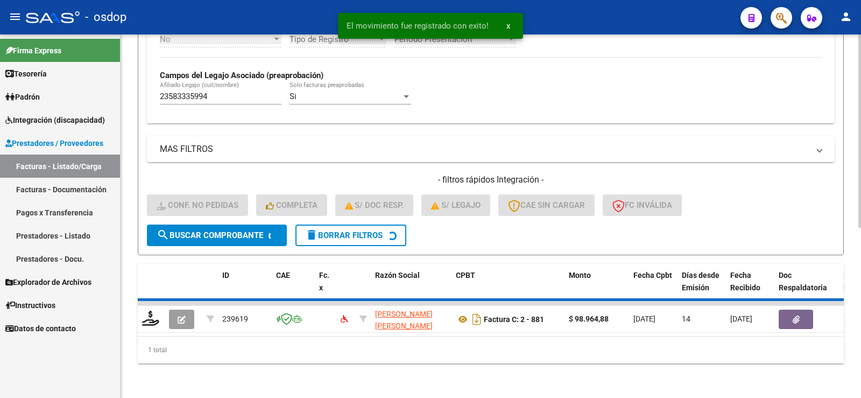
scroll to position [300, 0]
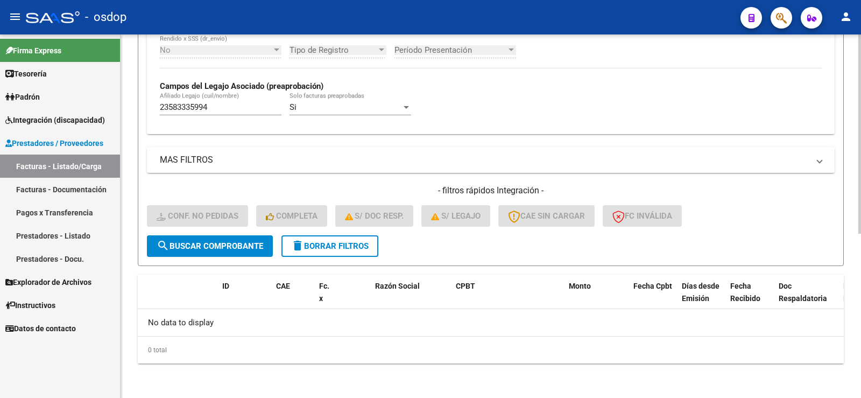
click at [333, 248] on span "delete Borrar Filtros" at bounding box center [330, 246] width 78 height 10
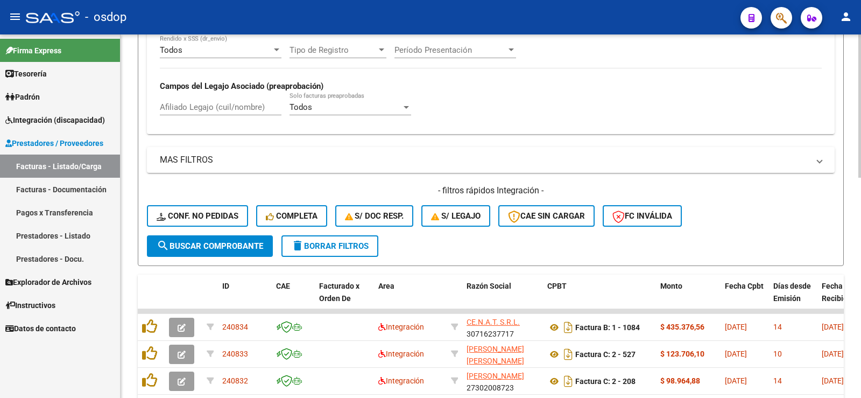
click at [224, 115] on div "Afiliado Legajo (cuil/nombre)" at bounding box center [221, 103] width 122 height 23
paste input "20526936656"
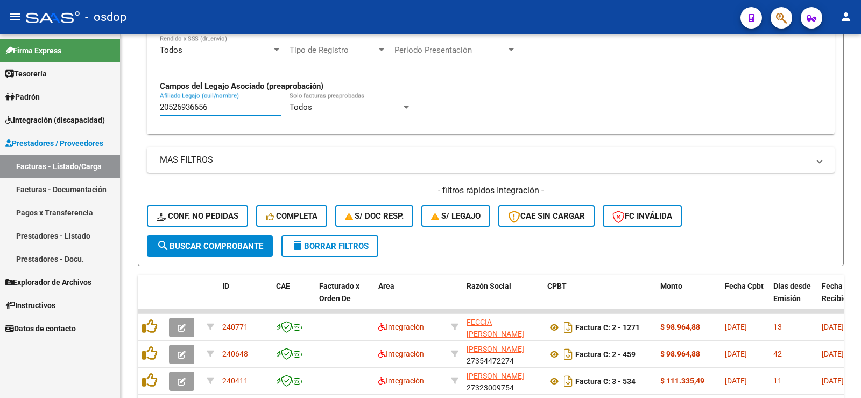
type input "20526936656"
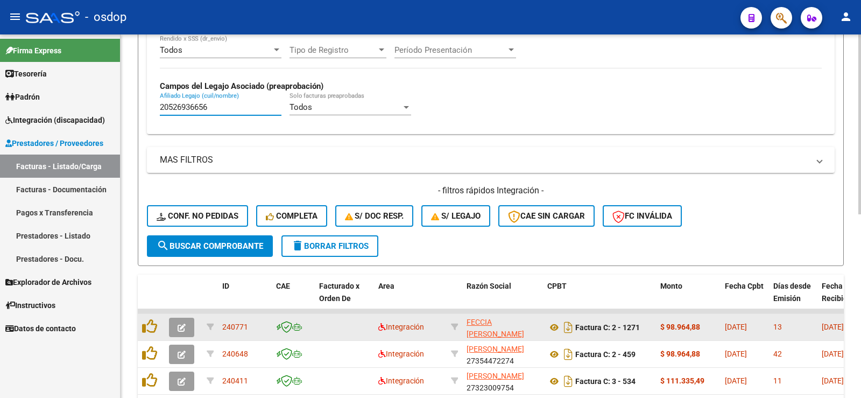
scroll to position [370, 0]
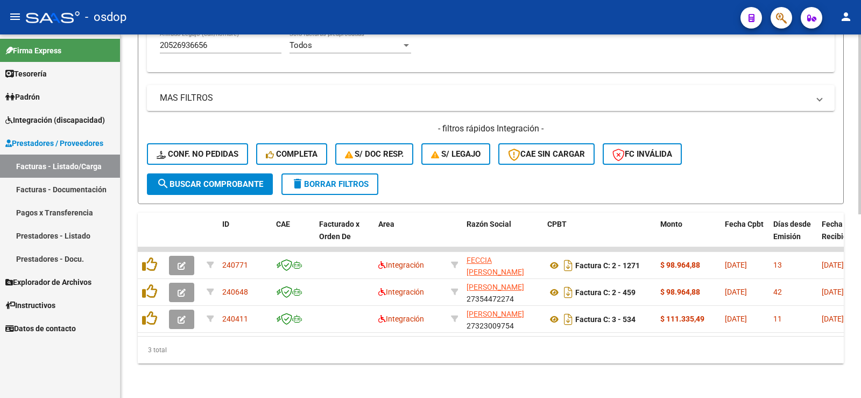
click at [134, 215] on div "Video tutorial PRESTADORES -> Listado de CPBTs Emitidos por Prestadores / Prove…" at bounding box center [491, 35] width 741 height 726
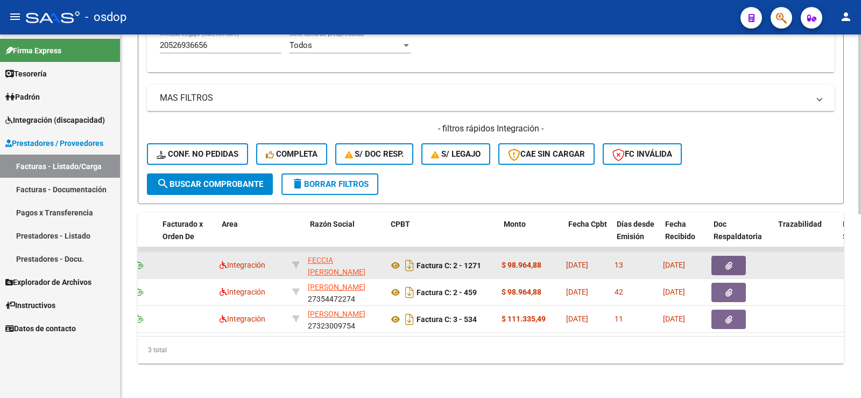
scroll to position [0, 157]
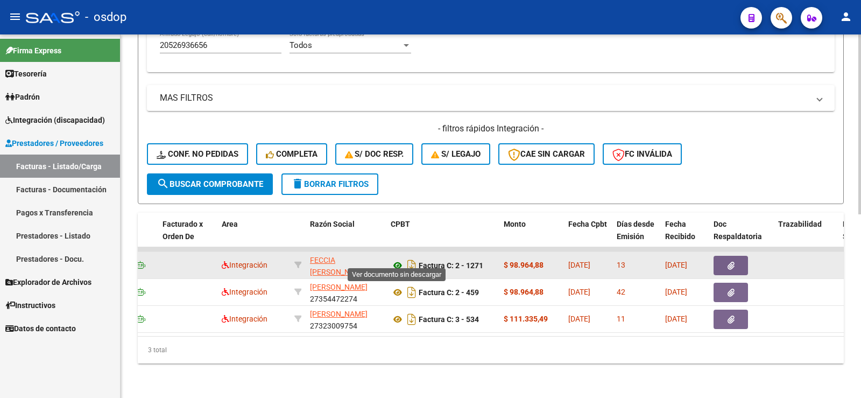
click at [404, 259] on icon at bounding box center [398, 265] width 14 height 13
click at [732, 262] on button "button" at bounding box center [731, 265] width 34 height 19
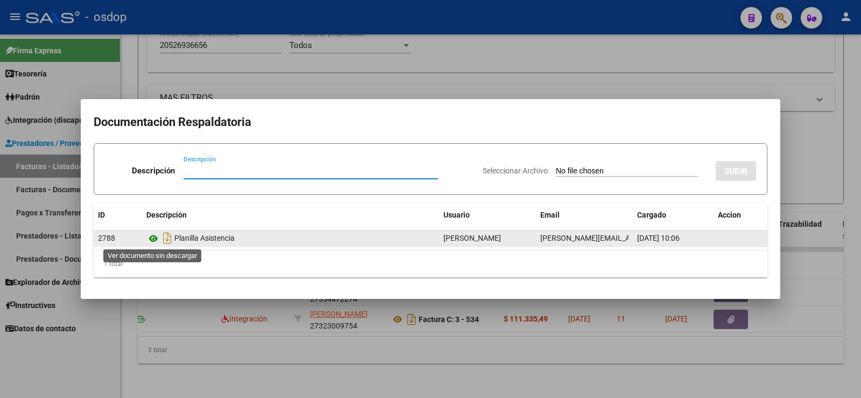
click at [154, 243] on icon at bounding box center [153, 238] width 14 height 13
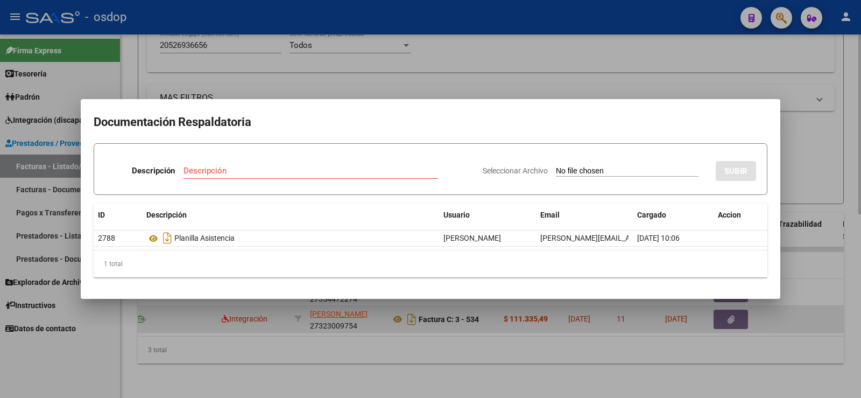
drag, startPoint x: 303, startPoint y: 320, endPoint x: 262, endPoint y: 310, distance: 42.7
click at [301, 321] on div at bounding box center [430, 199] width 861 height 398
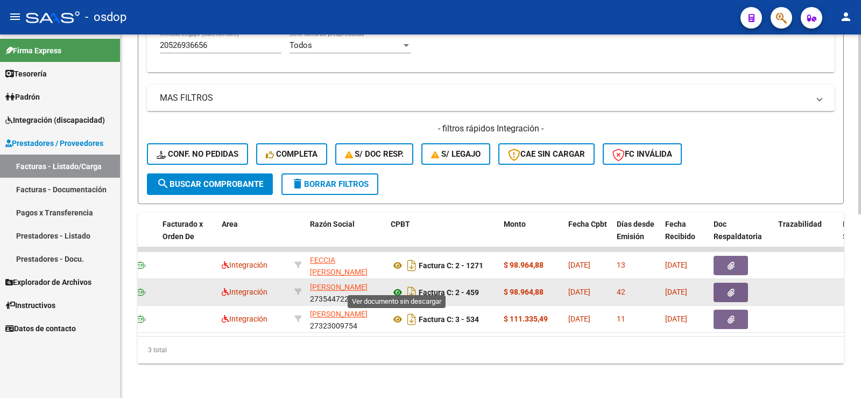
click at [398, 286] on icon at bounding box center [398, 292] width 14 height 13
click at [726, 286] on button "button" at bounding box center [731, 292] width 34 height 19
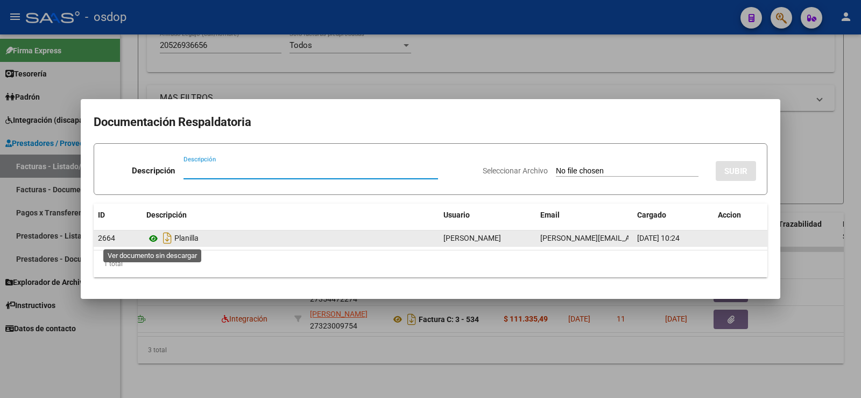
click at [156, 242] on icon at bounding box center [153, 238] width 14 height 13
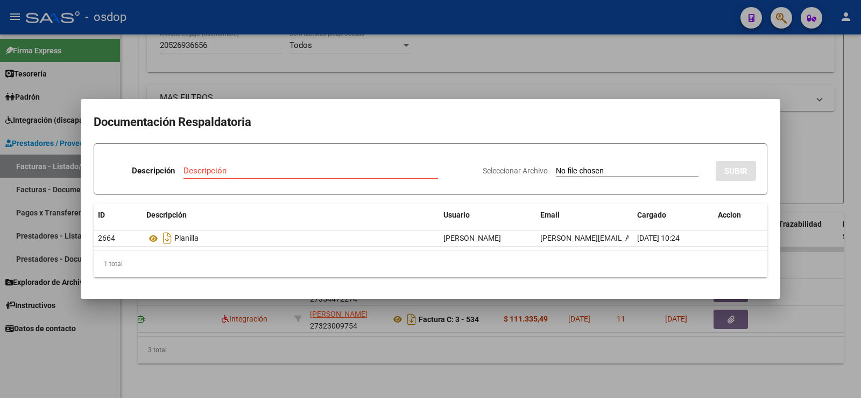
click at [235, 94] on div at bounding box center [430, 199] width 861 height 398
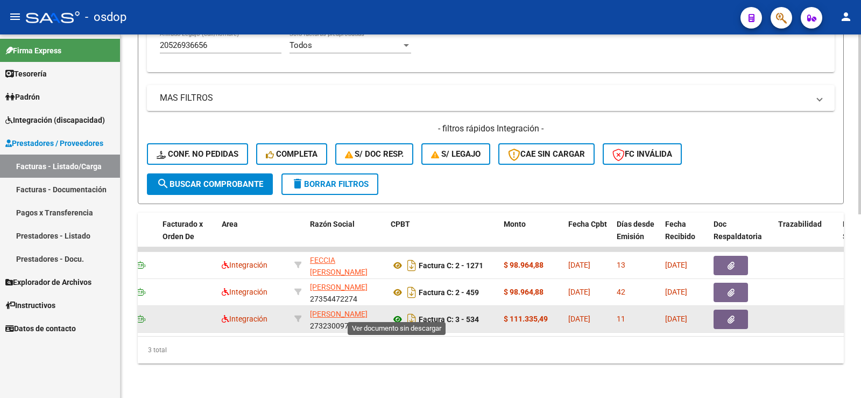
click at [393, 313] on icon at bounding box center [398, 319] width 14 height 13
click at [747, 311] on button "button" at bounding box center [731, 318] width 34 height 19
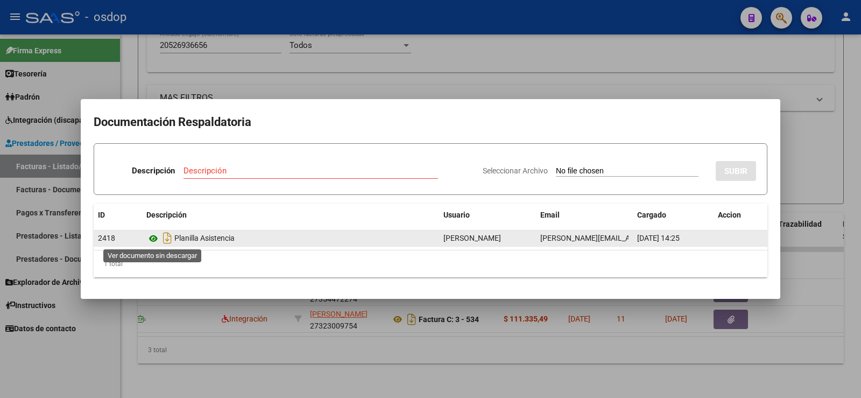
click at [151, 235] on icon at bounding box center [153, 238] width 14 height 13
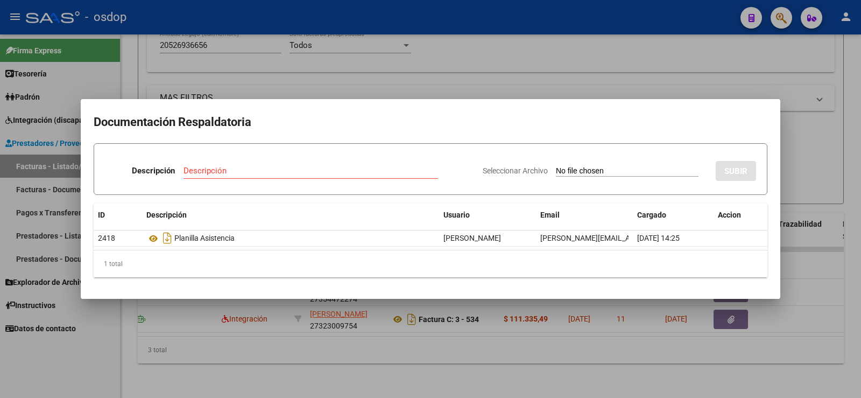
click at [178, 34] on div at bounding box center [430, 199] width 861 height 398
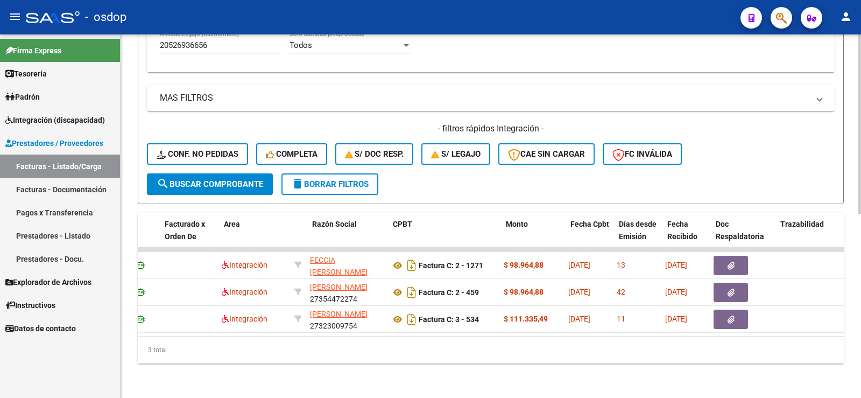
scroll to position [0, 0]
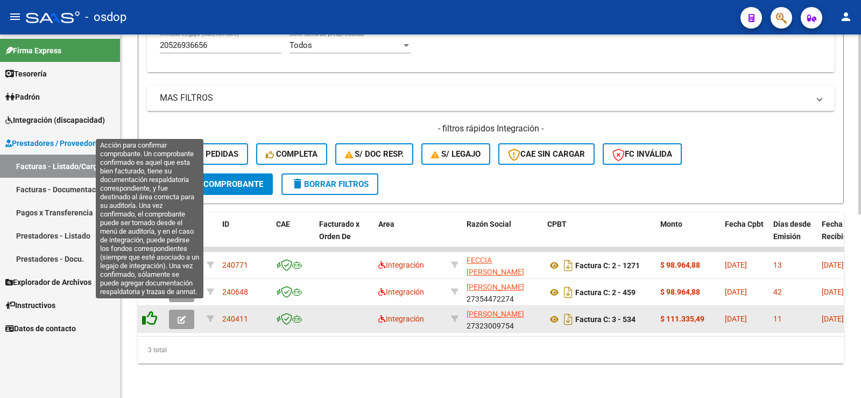
click at [151, 311] on icon at bounding box center [149, 318] width 15 height 15
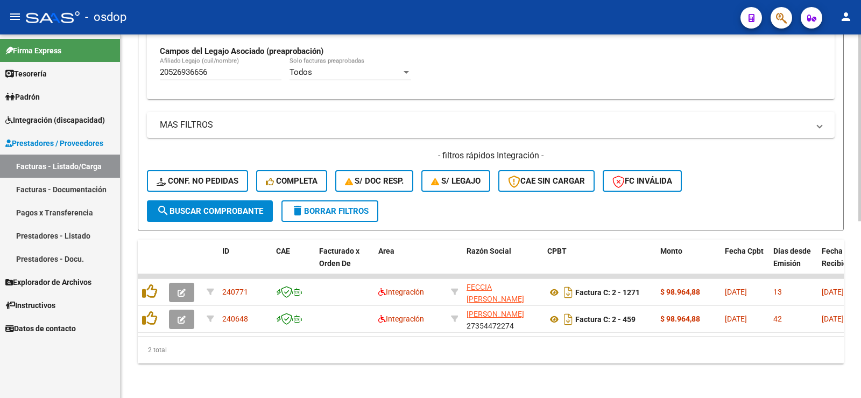
scroll to position [343, 0]
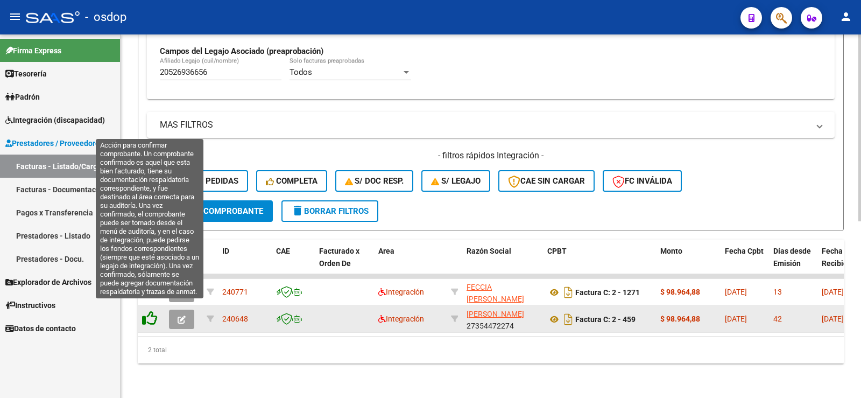
click at [150, 311] on icon at bounding box center [149, 318] width 15 height 15
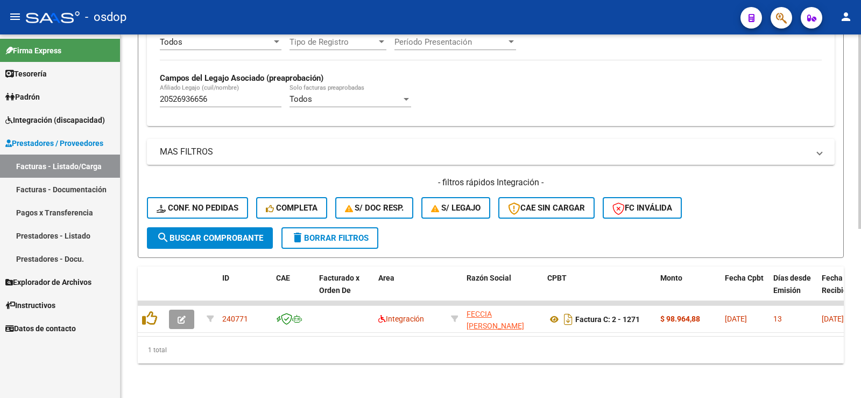
scroll to position [316, 0]
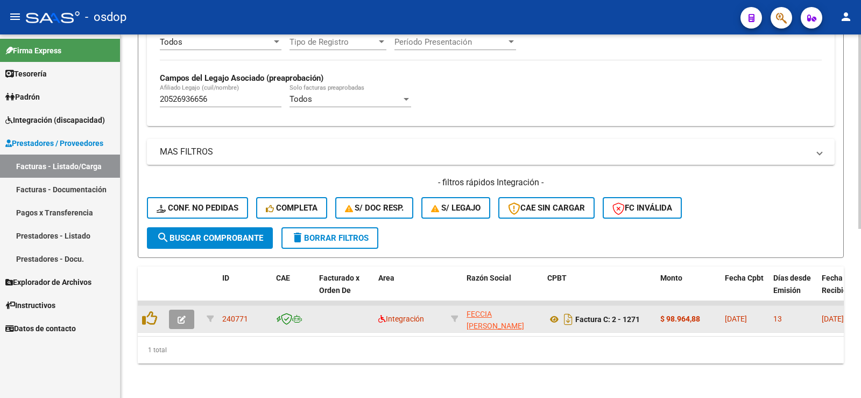
click at [182, 315] on icon "button" at bounding box center [182, 319] width 8 height 8
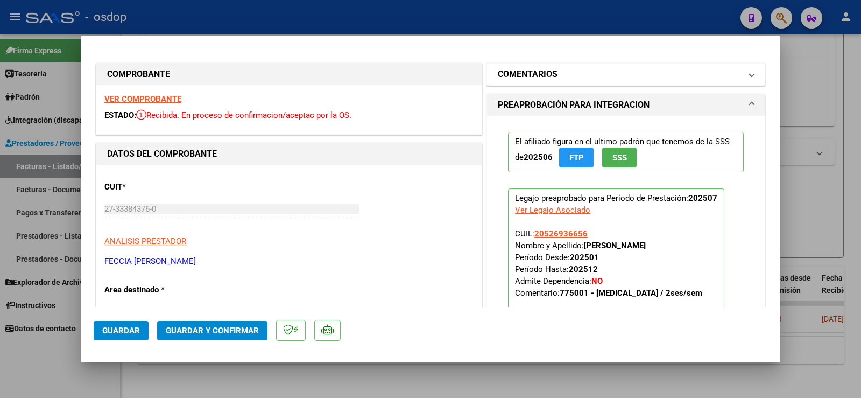
click at [544, 81] on mat-expansion-panel-header "COMENTARIOS" at bounding box center [626, 75] width 278 height 22
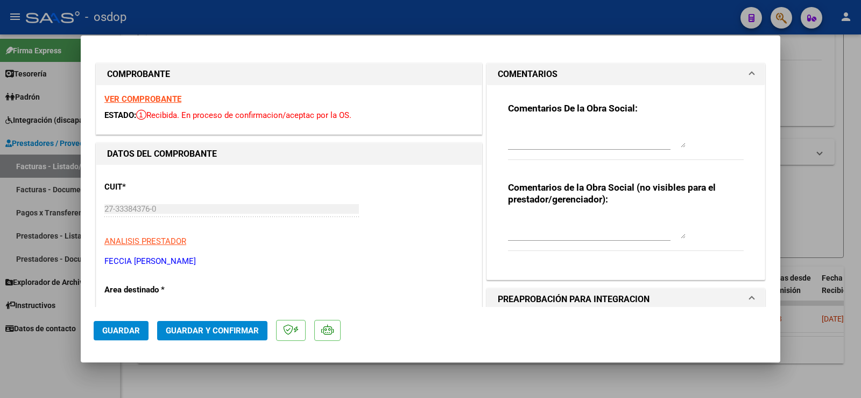
click at [533, 229] on textarea at bounding box center [597, 228] width 178 height 22
paste textarea "P"
type textarea "A cargo de OSDOP"
click at [186, 332] on span "Guardar y Confirmar" at bounding box center [212, 331] width 93 height 10
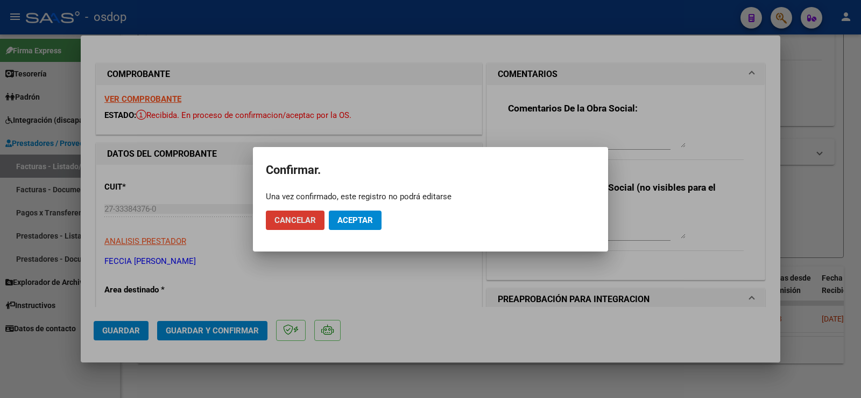
click at [360, 218] on span "Aceptar" at bounding box center [355, 220] width 36 height 10
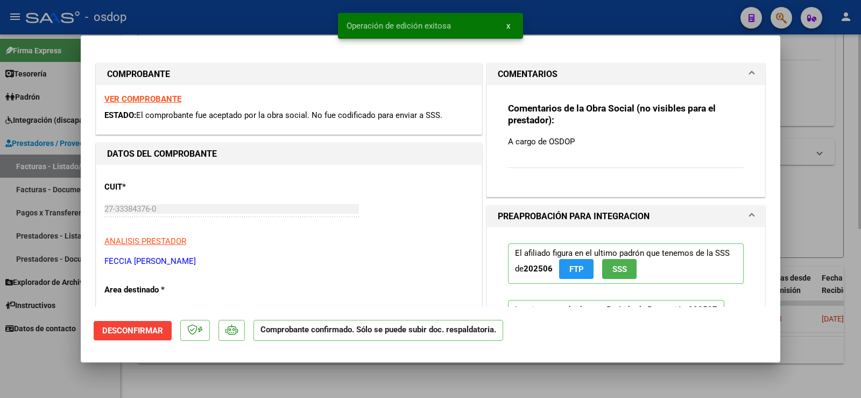
click at [821, 159] on div at bounding box center [430, 199] width 861 height 398
type input "$ 0,00"
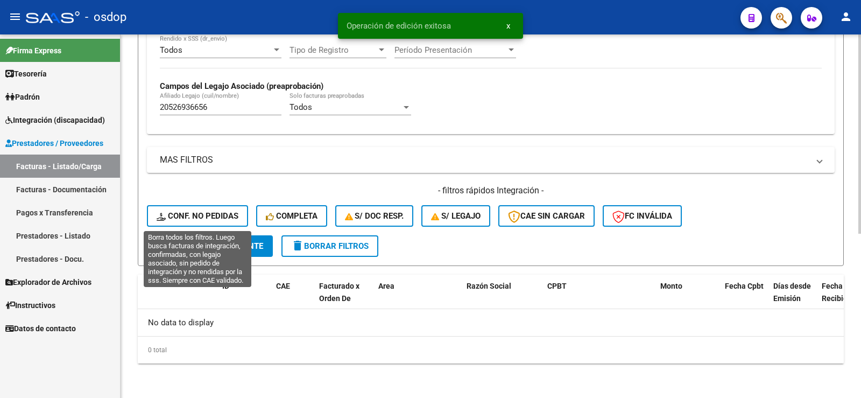
click at [203, 219] on span "Conf. no pedidas" at bounding box center [198, 216] width 82 height 10
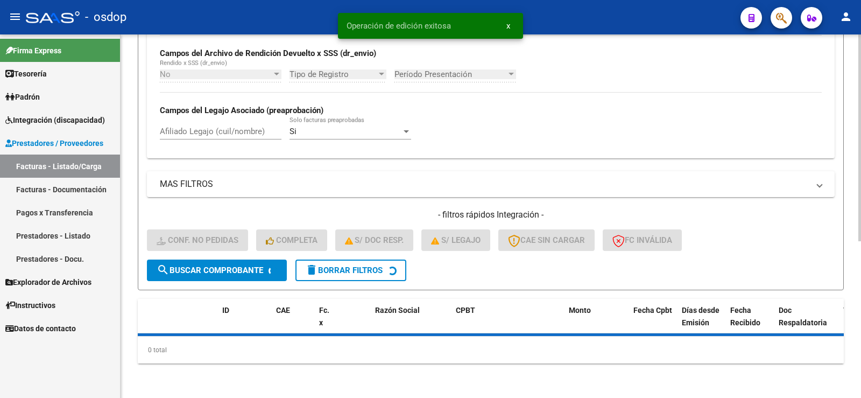
scroll to position [276, 0]
click at [213, 131] on input "Afiliado Legajo (cuil/nombre)" at bounding box center [221, 131] width 122 height 10
paste input "P"
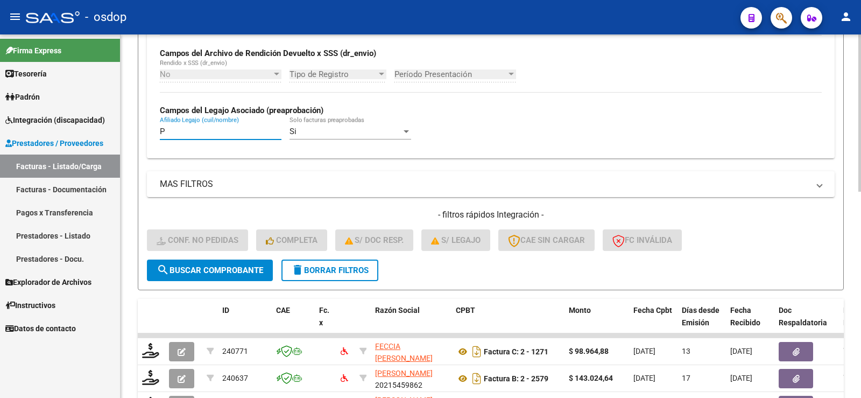
drag, startPoint x: 192, startPoint y: 130, endPoint x: 133, endPoint y: 112, distance: 60.6
click at [133, 112] on div "Video tutorial PRESTADORES -> Listado de CPBTs Emitidos por Prestadores / Prove…" at bounding box center [491, 174] width 741 height 833
paste input "20526936656"
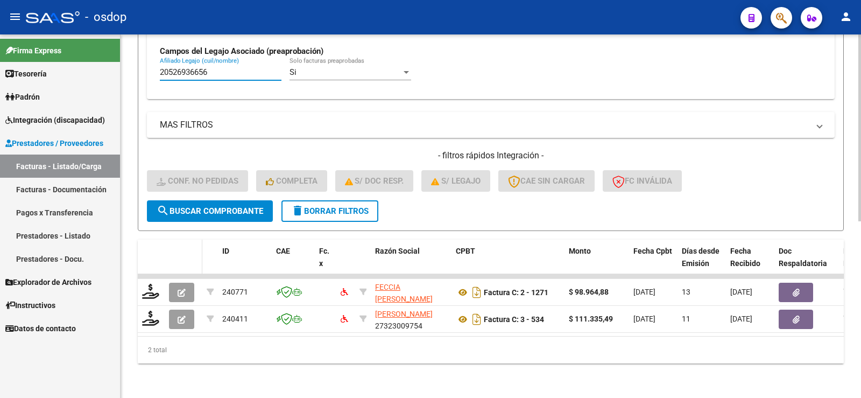
scroll to position [343, 0]
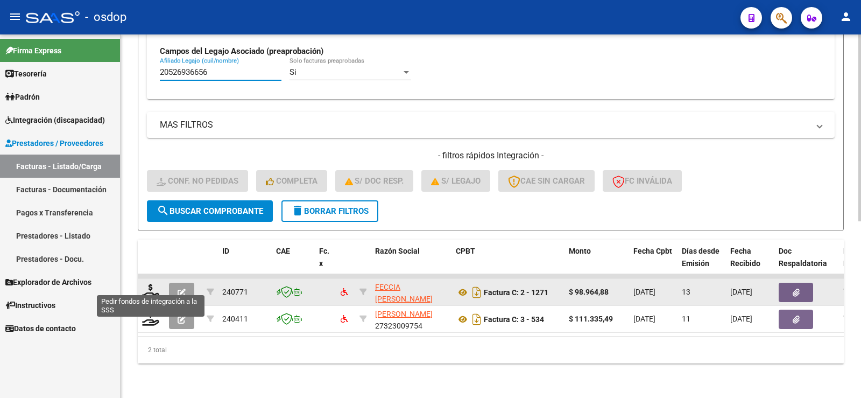
type input "20526936656"
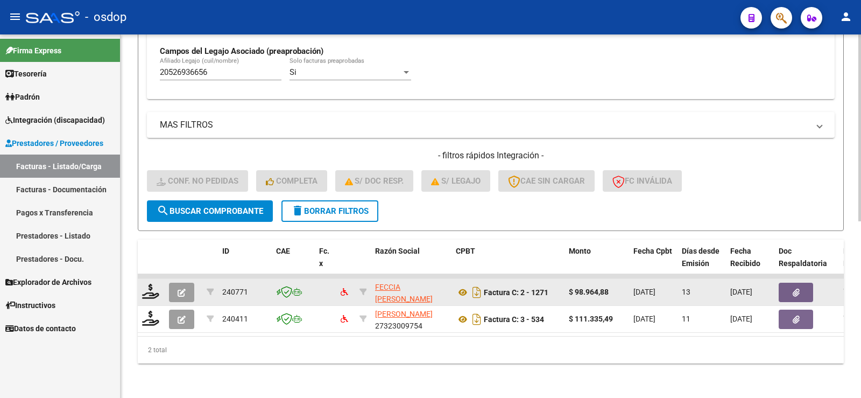
click at [142, 279] on datatable-body-cell at bounding box center [151, 292] width 27 height 26
click at [152, 284] on icon at bounding box center [150, 291] width 17 height 15
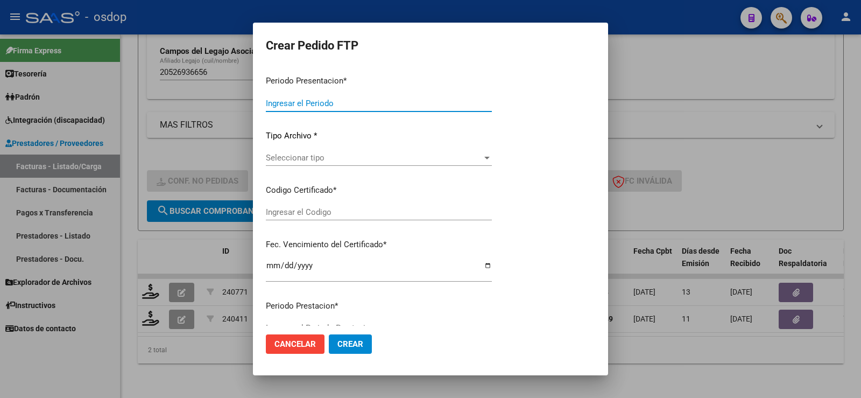
type input "202507"
type input "$ 98.964,88"
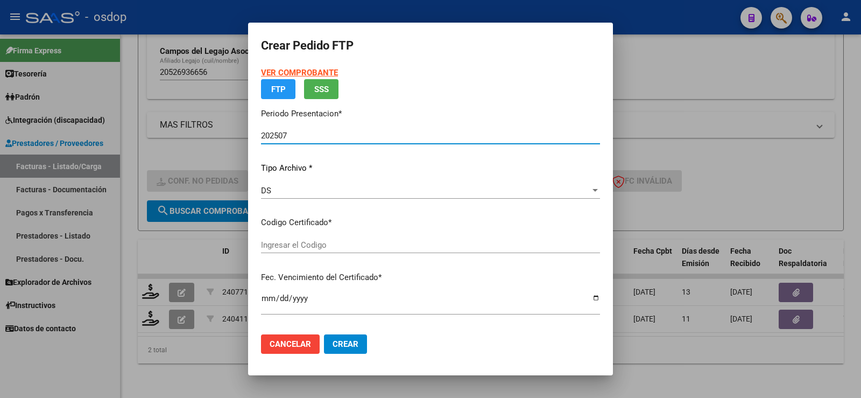
type input "6109821374"
type input "2030-05-09"
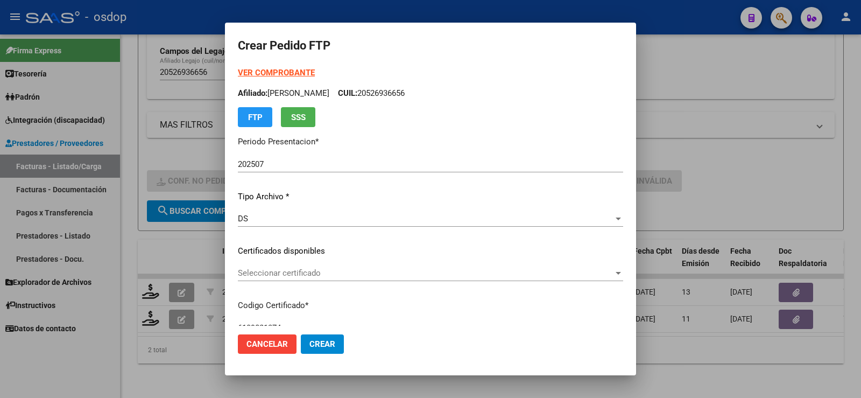
click at [313, 264] on div "VER COMPROBANTE ARCA Padrón Afiliado: OJEDA RIZZO MANUEL CUIL: 20526936656 FTP …" at bounding box center [430, 243] width 385 height 352
click at [314, 266] on div "Seleccionar certificado Seleccionar certificado" at bounding box center [430, 273] width 385 height 16
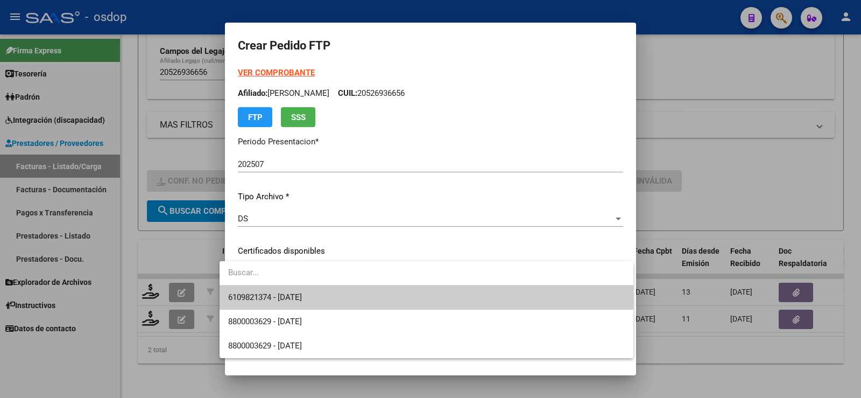
click at [343, 292] on span "6109821374 - 2030-05-09" at bounding box center [426, 297] width 397 height 24
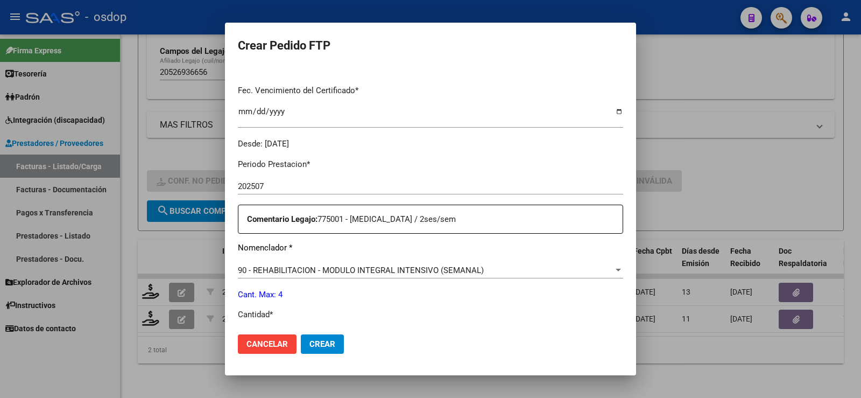
scroll to position [377, 0]
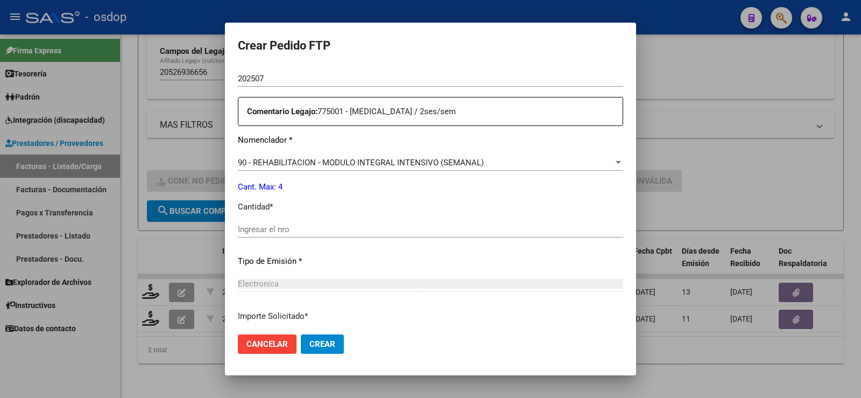
click at [307, 223] on div "Ingresar el nro" at bounding box center [430, 229] width 385 height 16
click at [316, 164] on span "90 - REHABILITACION - MODULO INTEGRAL INTENSIVO (SEMANAL)" at bounding box center [361, 163] width 246 height 10
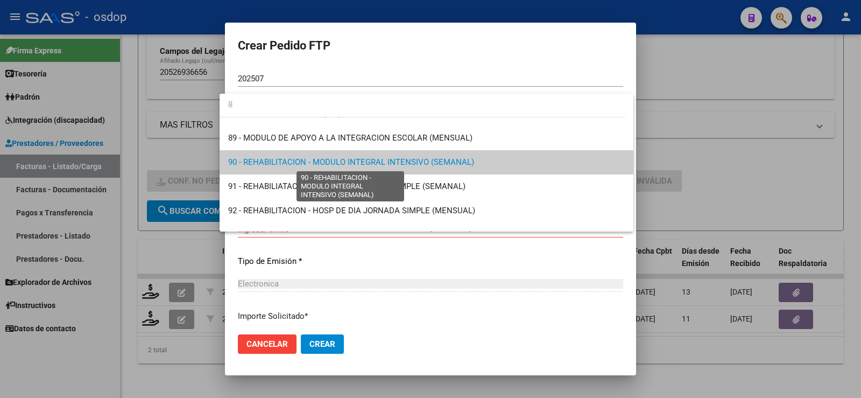
scroll to position [0, 0]
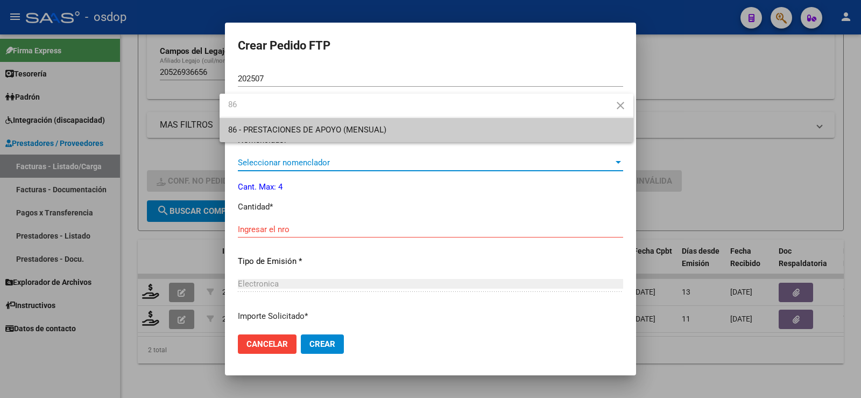
type input "86"
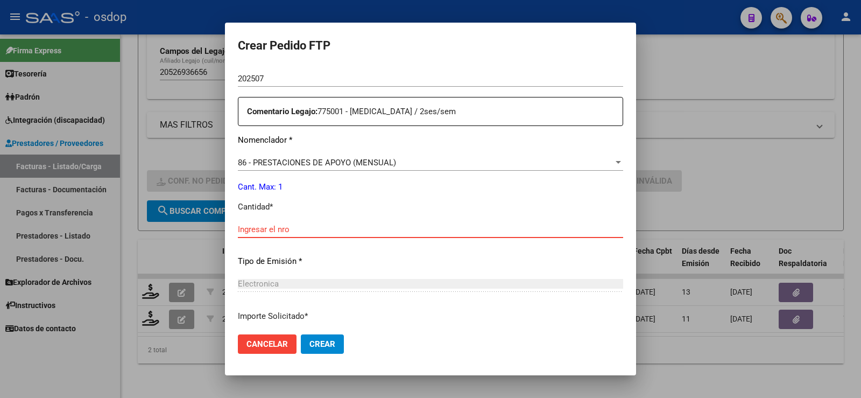
click at [313, 230] on input "Ingresar el nro" at bounding box center [430, 229] width 385 height 10
type input "1"
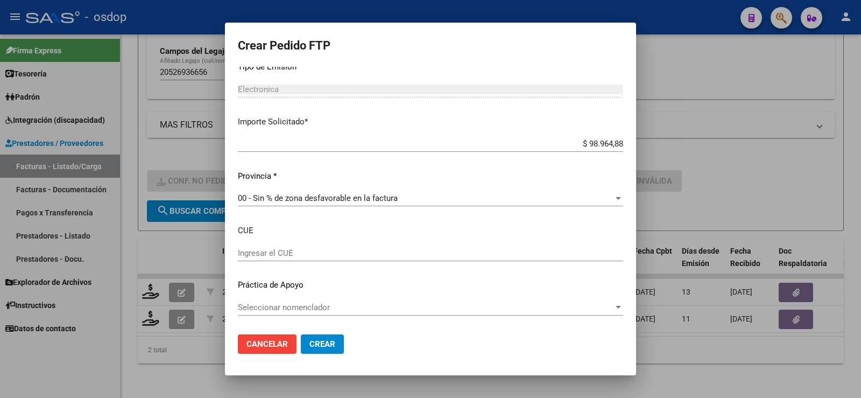
click at [310, 343] on span "Crear" at bounding box center [322, 344] width 26 height 10
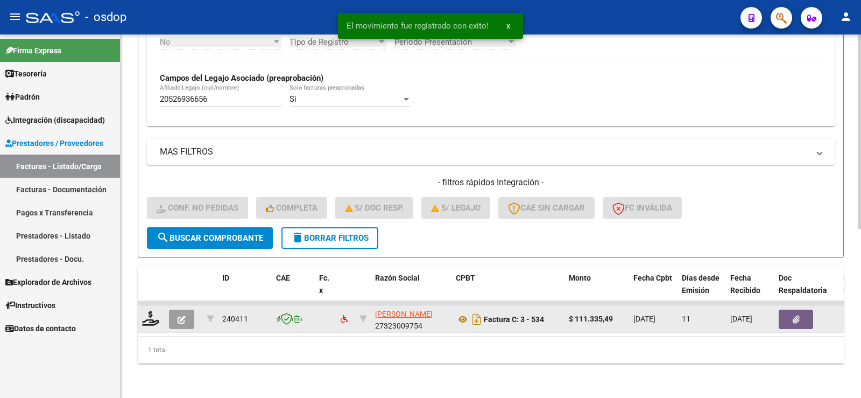
scroll to position [316, 0]
click at [142, 311] on icon at bounding box center [150, 318] width 17 height 15
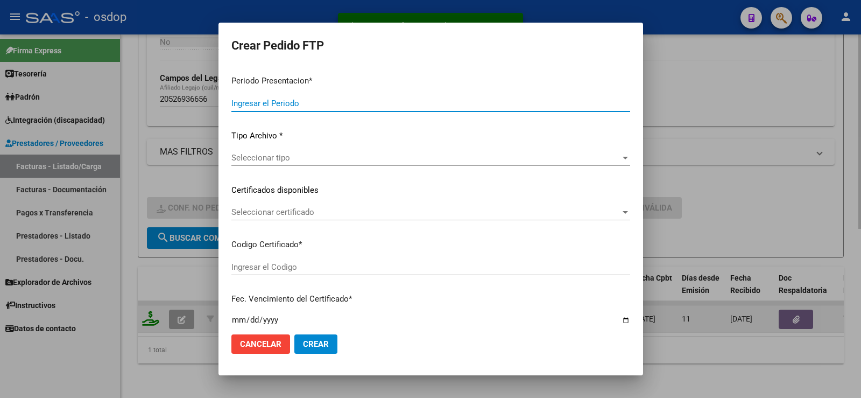
type input "202507"
type input "$ 111.335,49"
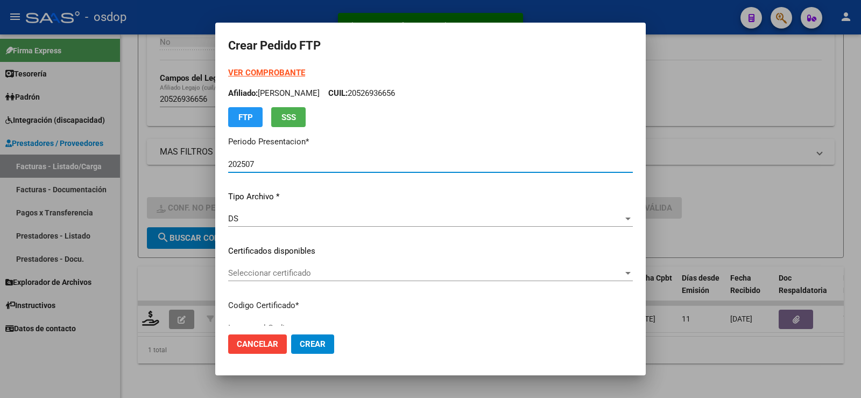
type input "6109821374"
type input "2030-05-09"
click at [314, 274] on span "Seleccionar certificado" at bounding box center [425, 273] width 395 height 10
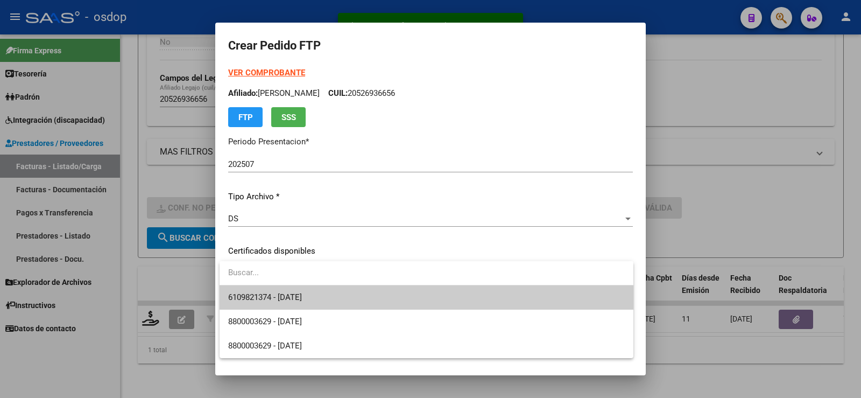
click at [302, 294] on span "6109821374 - 2030-05-09" at bounding box center [265, 297] width 74 height 10
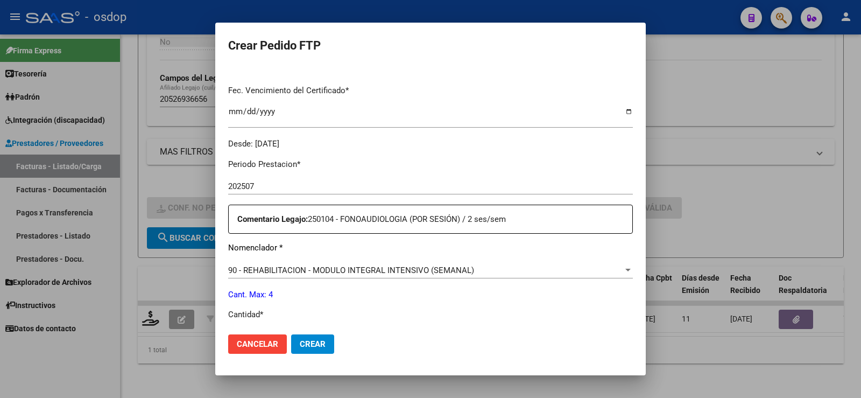
scroll to position [377, 0]
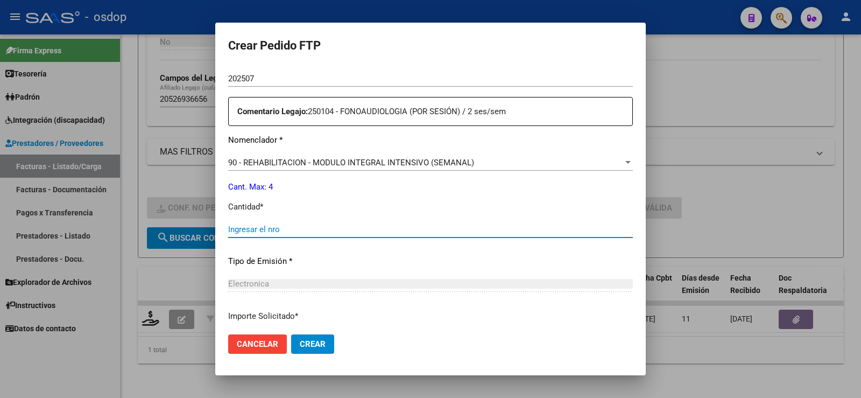
click at [296, 224] on input "Ingresar el nro" at bounding box center [430, 229] width 405 height 10
type input "4"
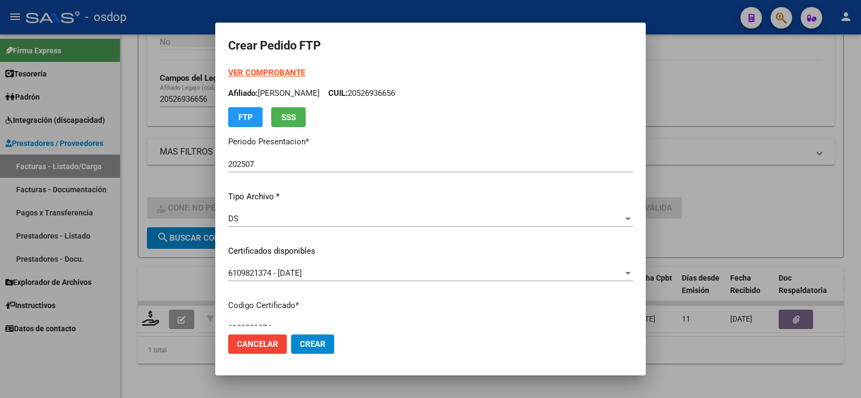
scroll to position [215, 0]
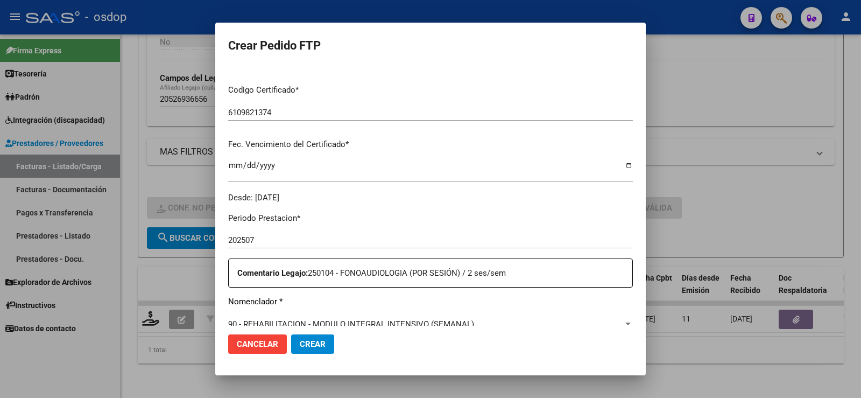
click at [320, 347] on span "Crear" at bounding box center [313, 344] width 26 height 10
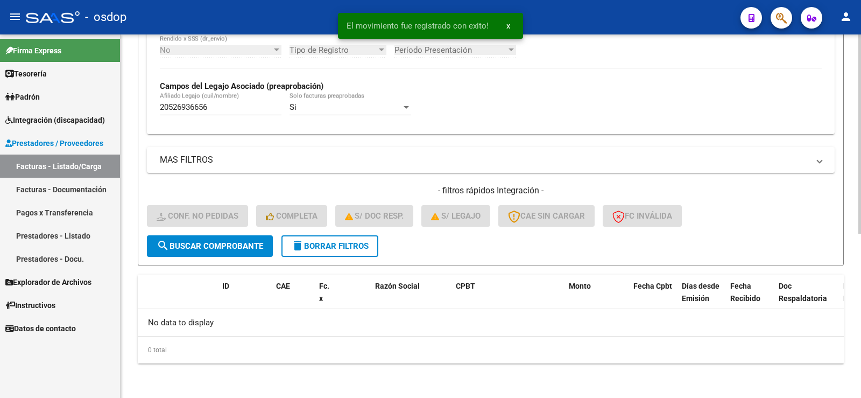
scroll to position [300, 0]
click at [324, 243] on span "delete Borrar Filtros" at bounding box center [330, 246] width 78 height 10
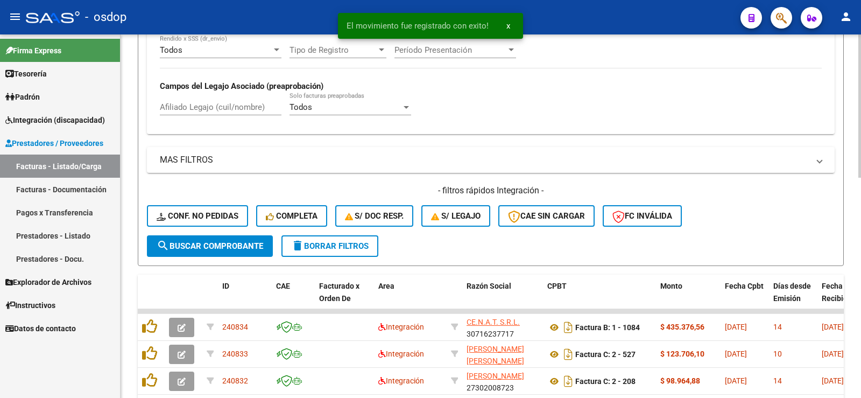
click at [252, 133] on div "Todos Cargado en Para Enviar SSS Período De Prestación Campos del Archivo de Re…" at bounding box center [491, 55] width 688 height 157
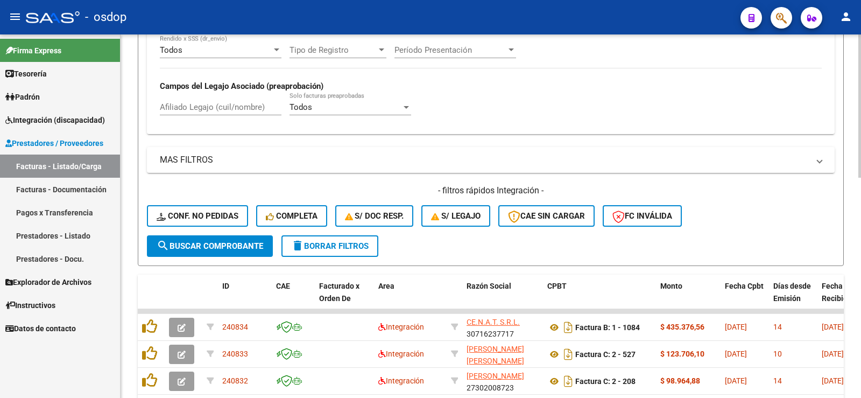
click at [249, 103] on input "Afiliado Legajo (cuil/nombre)" at bounding box center [221, 107] width 122 height 10
paste input "20526936656"
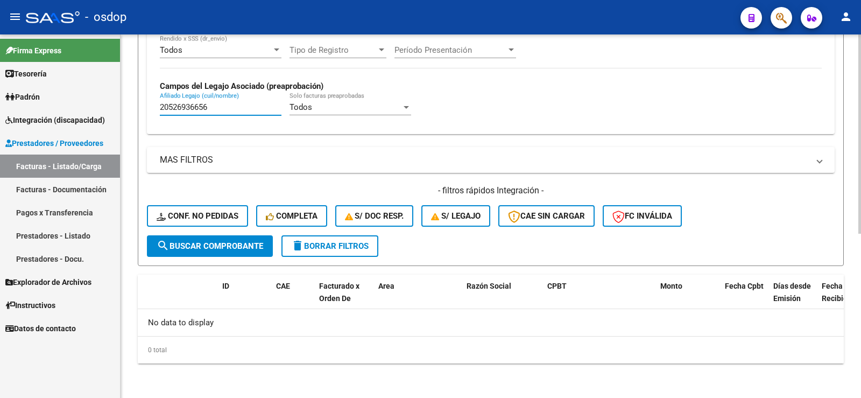
type input "20526936656"
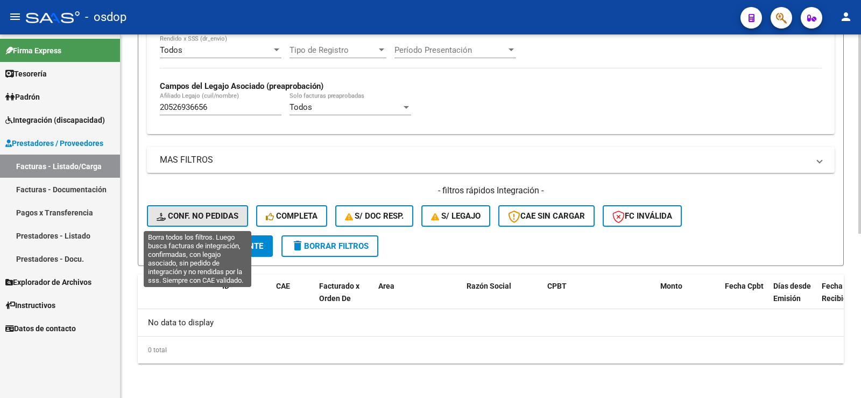
click at [183, 213] on span "Conf. no pedidas" at bounding box center [198, 216] width 82 height 10
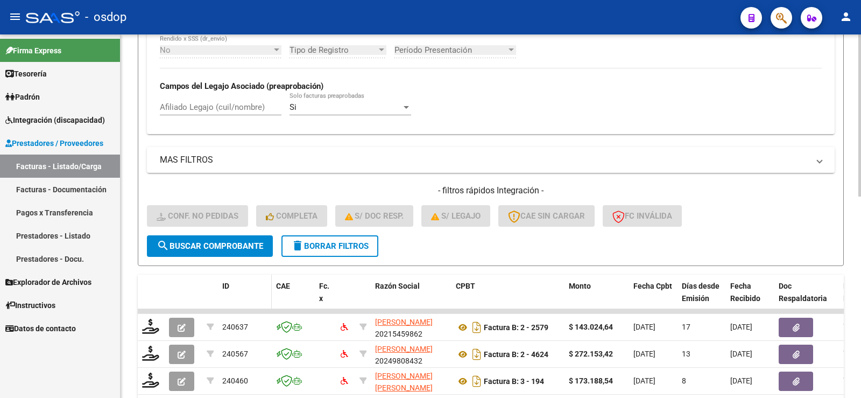
scroll to position [354, 0]
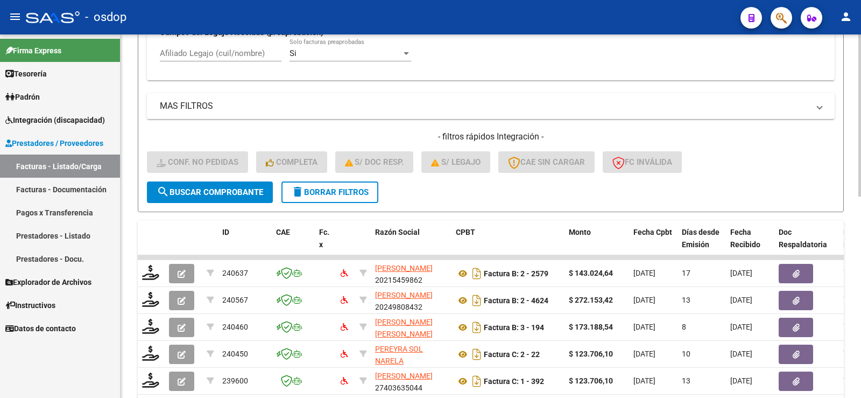
click at [224, 55] on input "Afiliado Legajo (cuil/nombre)" at bounding box center [221, 53] width 122 height 10
paste input "20526936656"
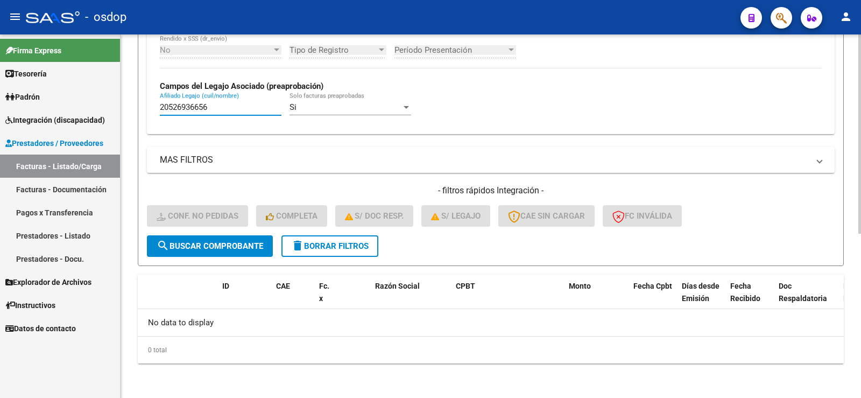
scroll to position [300, 0]
type input "20526936656"
click at [329, 243] on span "delete Borrar Filtros" at bounding box center [330, 246] width 78 height 10
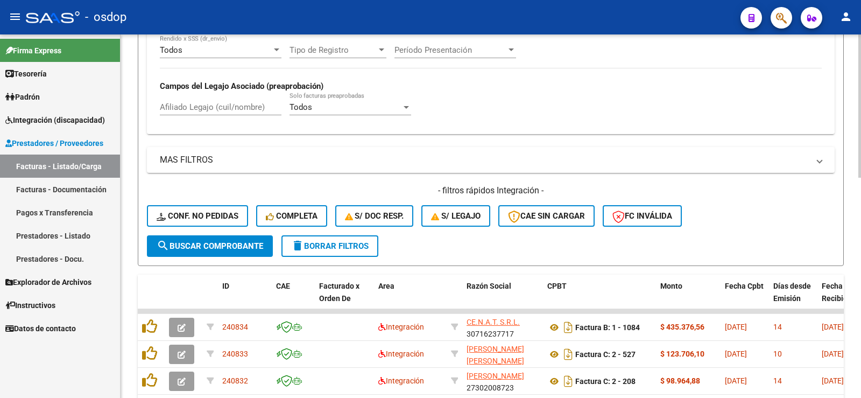
click at [251, 89] on strong "Campos del Legajo Asociado (preaprobación)" at bounding box center [242, 86] width 164 height 10
click at [251, 103] on input "Afiliado Legajo (cuil/nombre)" at bounding box center [221, 107] width 122 height 10
paste input "20526936656"
type input "20526936656"
click at [274, 204] on div "- filtros rápidos Integración - Conf. no pedidas Completa S/ Doc Resp. S/ legaj…" at bounding box center [491, 210] width 688 height 51
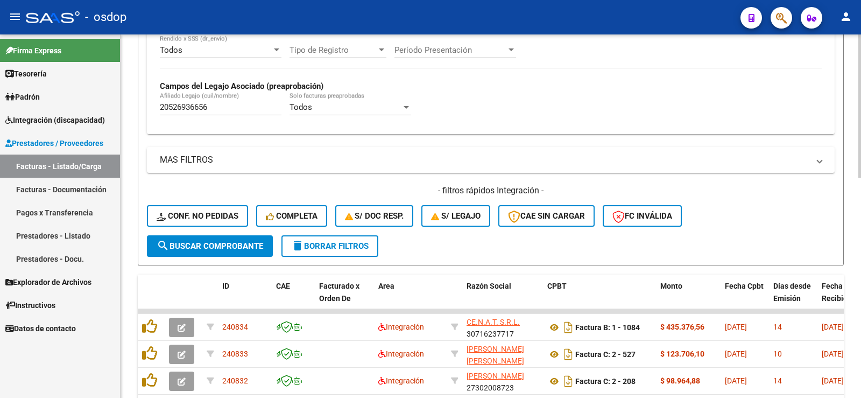
click at [290, 210] on button "Completa" at bounding box center [291, 216] width 71 height 22
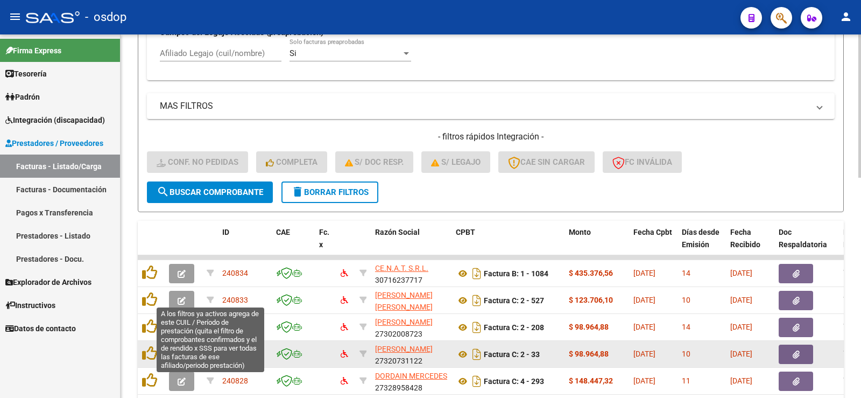
scroll to position [408, 0]
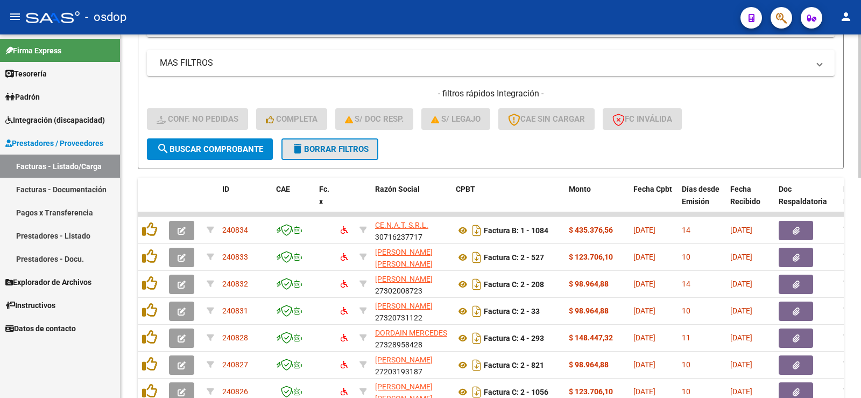
click at [330, 150] on span "delete Borrar Filtros" at bounding box center [330, 149] width 78 height 10
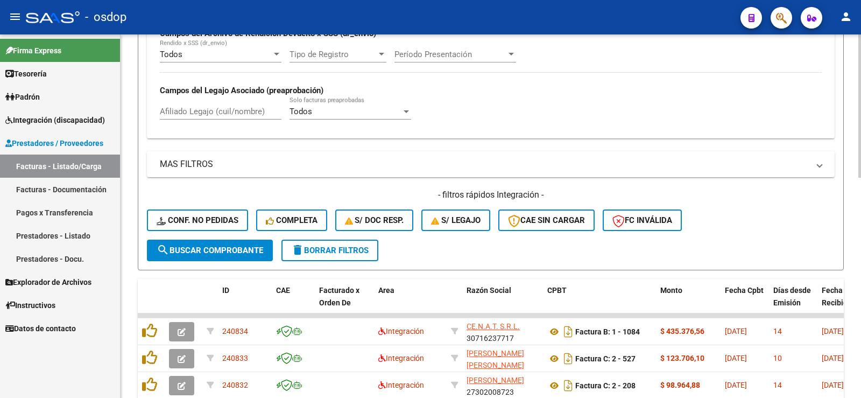
scroll to position [397, 0]
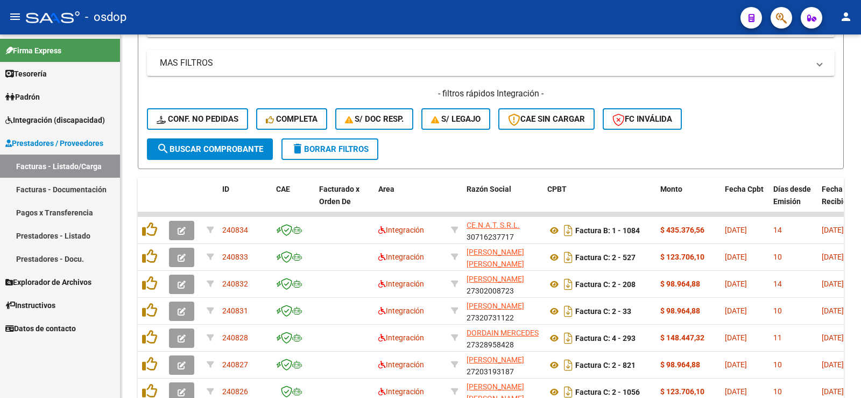
click at [74, 113] on link "Integración (discapacidad)" at bounding box center [60, 119] width 120 height 23
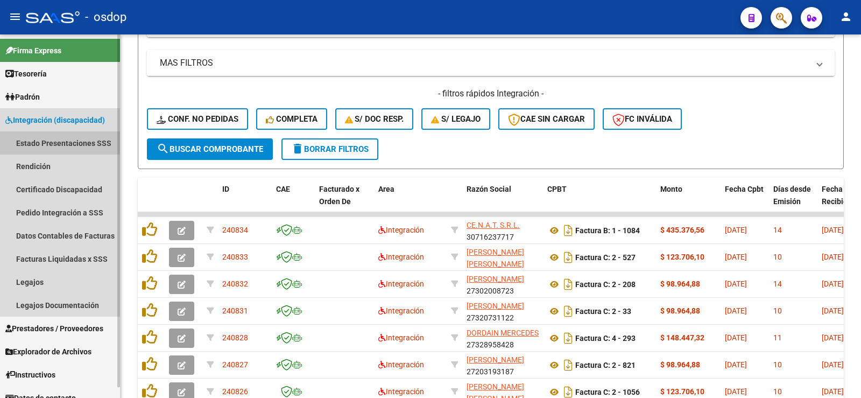
click at [76, 150] on link "Estado Presentaciones SSS" at bounding box center [60, 142] width 120 height 23
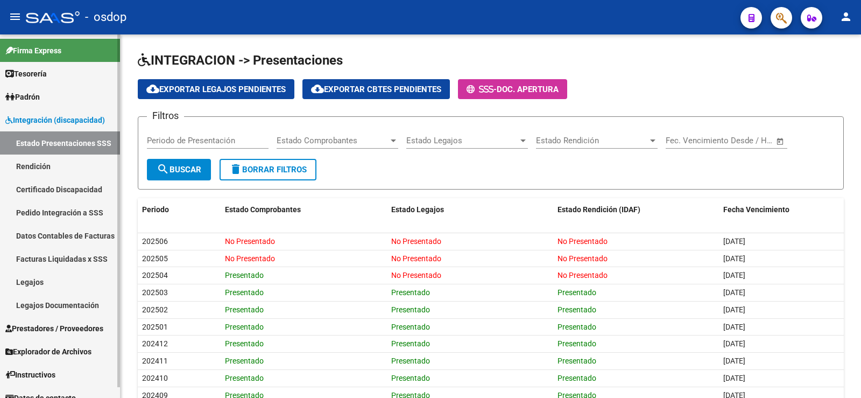
click at [64, 205] on link "Pedido Integración a SSS" at bounding box center [60, 212] width 120 height 23
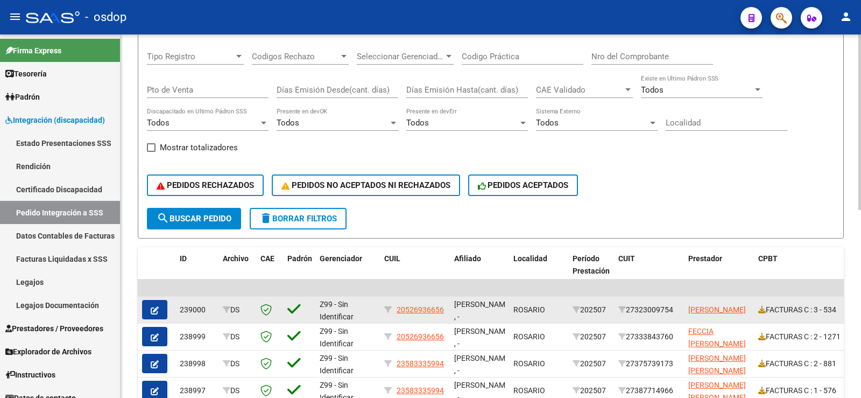
scroll to position [256, 0]
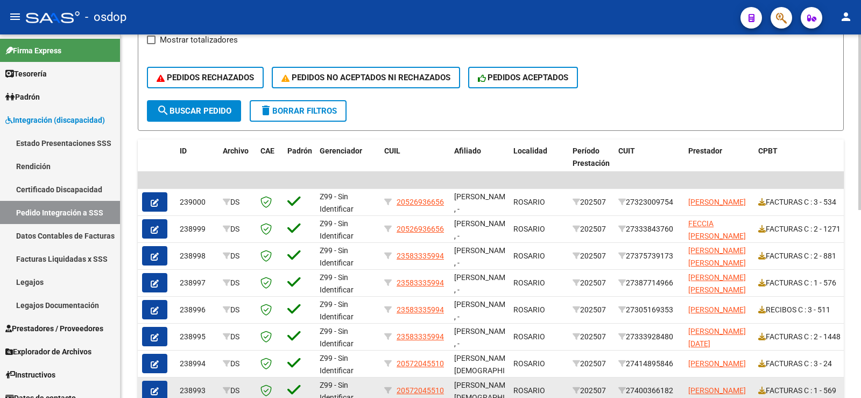
click at [283, 397] on datatable-body-cell at bounding box center [269, 390] width 27 height 26
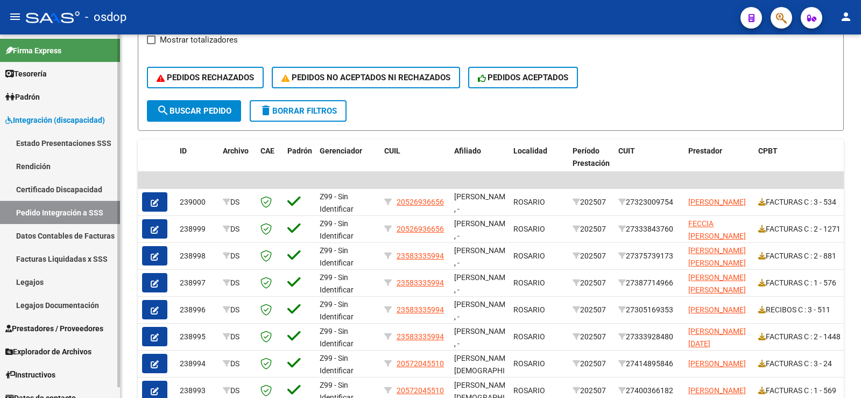
click at [51, 111] on link "Integración (discapacidad)" at bounding box center [60, 119] width 120 height 23
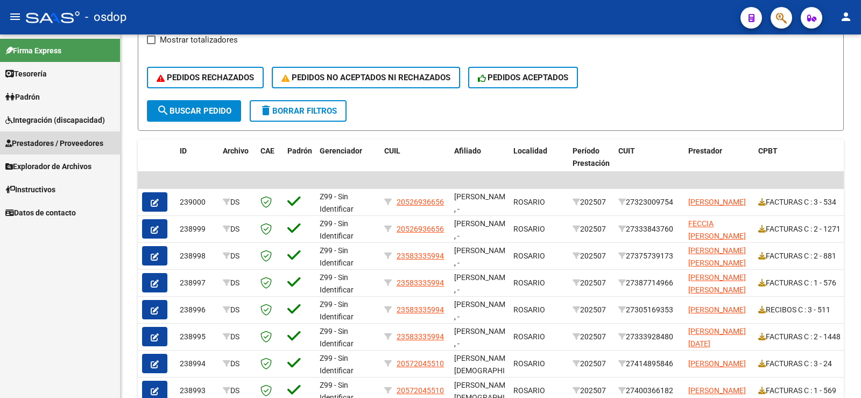
click at [43, 131] on link "Prestadores / Proveedores" at bounding box center [60, 142] width 120 height 23
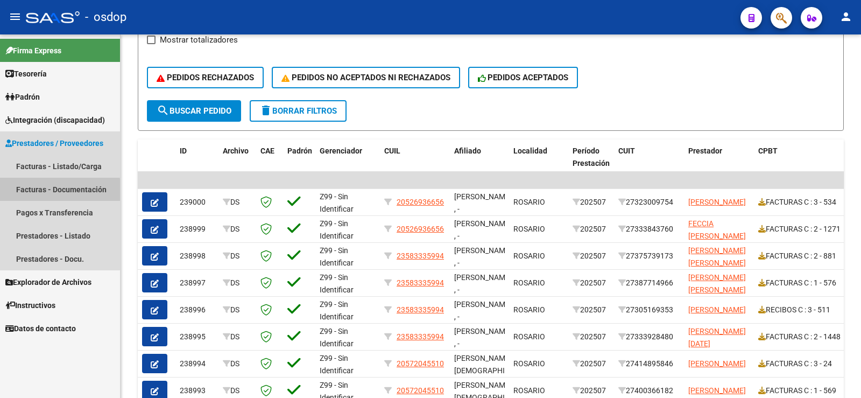
click at [41, 192] on link "Facturas - Documentación" at bounding box center [60, 189] width 120 height 23
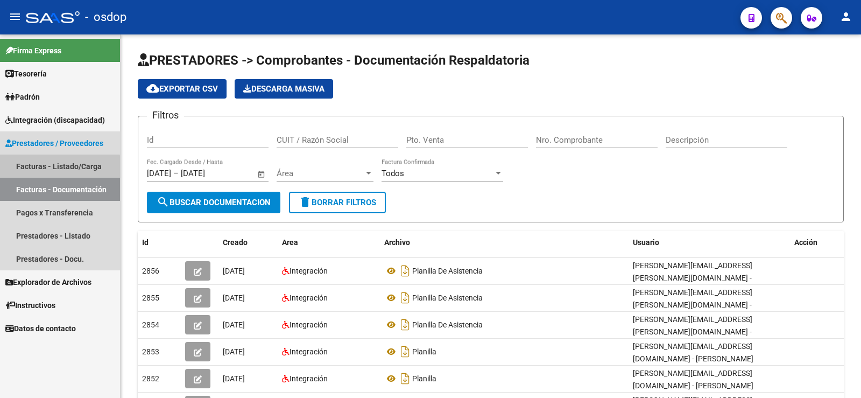
click at [41, 172] on link "Facturas - Listado/Carga" at bounding box center [60, 165] width 120 height 23
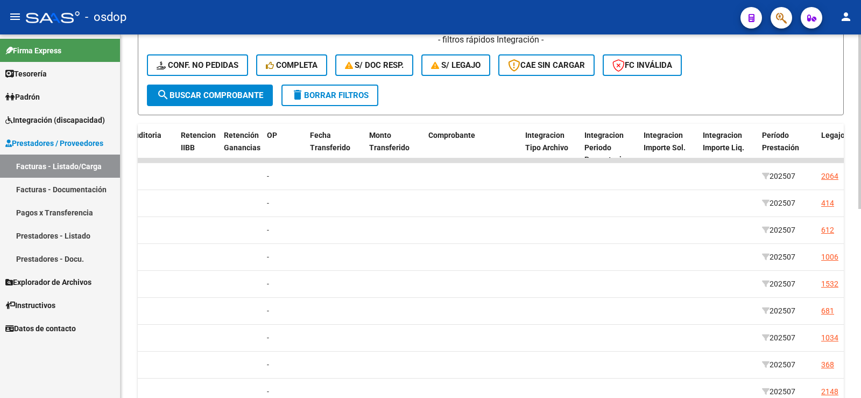
scroll to position [393, 0]
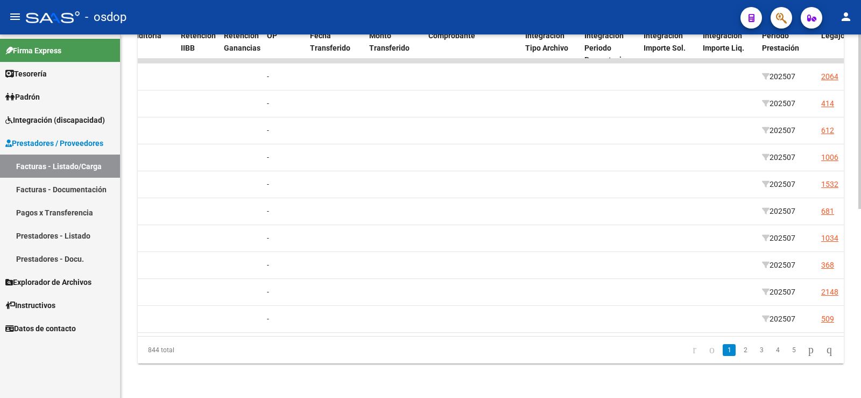
click at [418, 337] on div "844 total 1 2 3 4 5" at bounding box center [491, 349] width 706 height 27
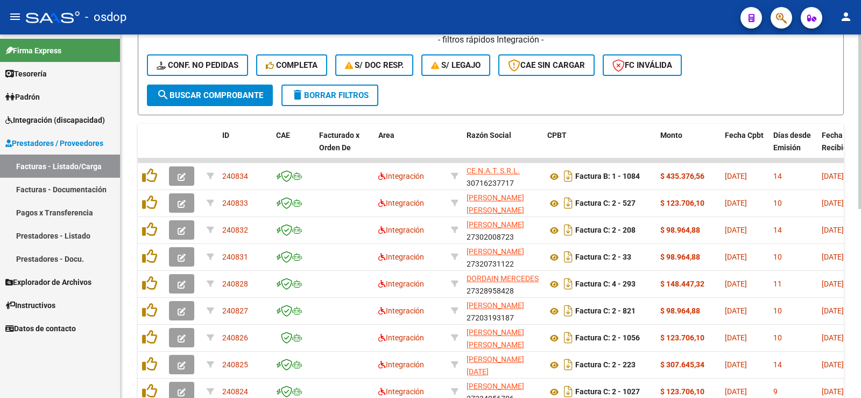
scroll to position [124, 0]
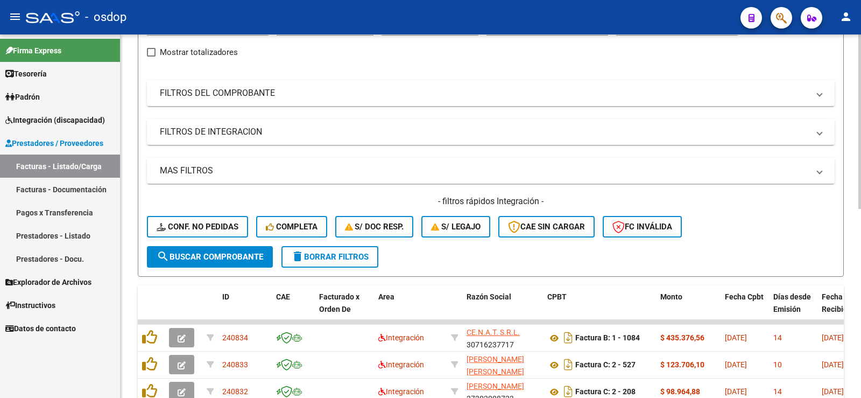
click at [254, 133] on mat-panel-title "FILTROS DE INTEGRACION" at bounding box center [484, 132] width 649 height 12
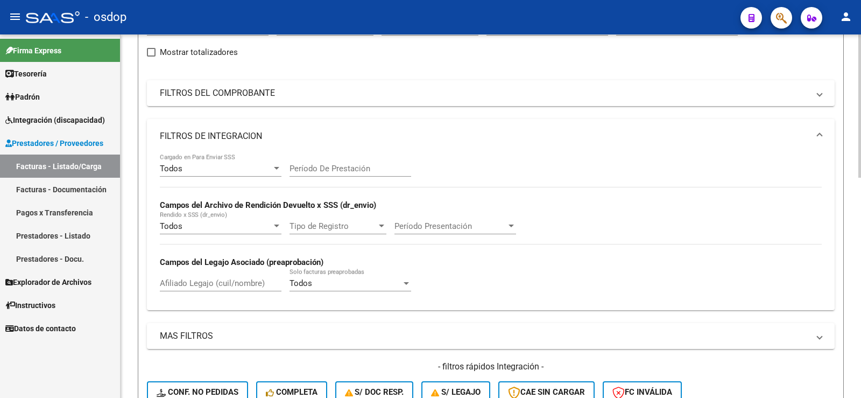
click at [200, 275] on div "Afiliado Legajo (cuil/nombre)" at bounding box center [221, 279] width 122 height 23
paste input "20479750972"
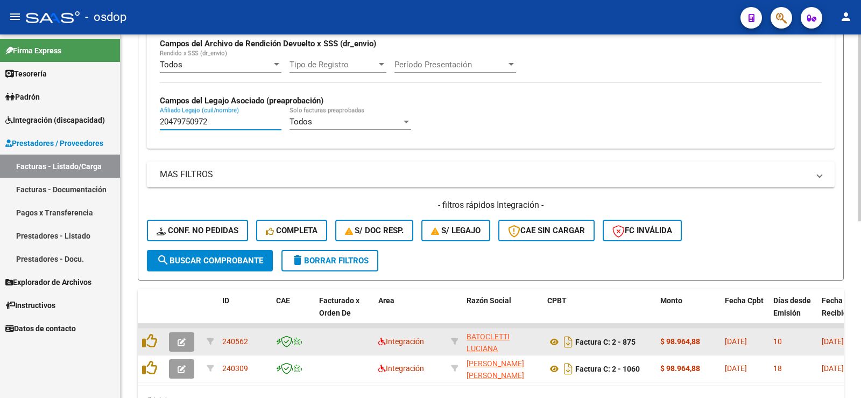
scroll to position [343, 0]
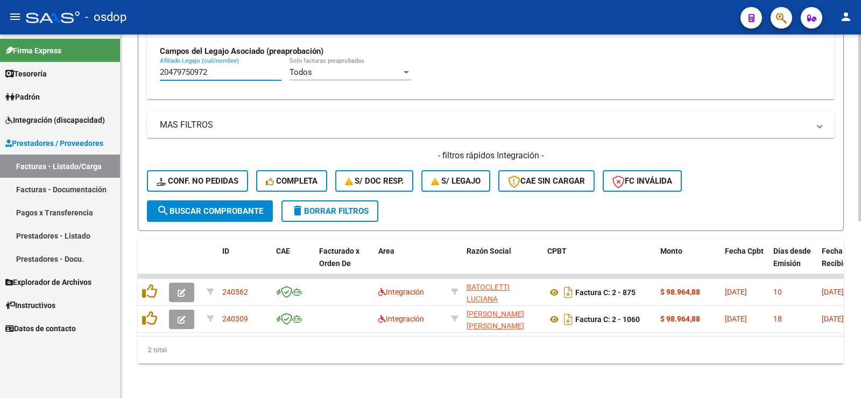
type input "20479750972"
click at [227, 369] on div "Video tutorial PRESTADORES -> Listado de CPBTs Emitidos por Prestadores / Prove…" at bounding box center [491, 48] width 741 height 699
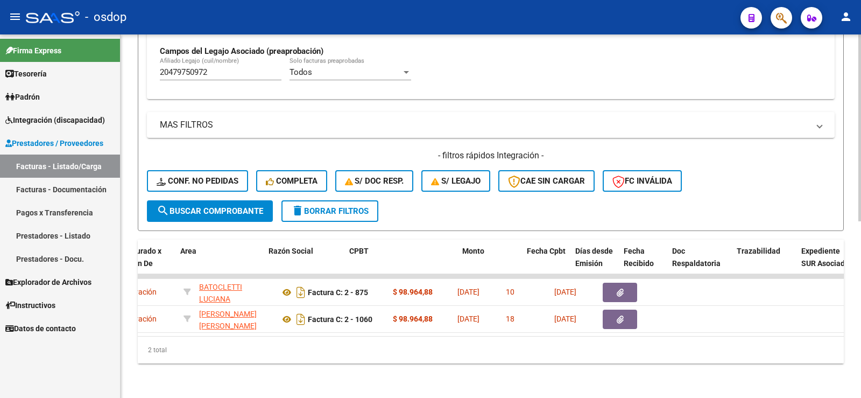
scroll to position [0, 198]
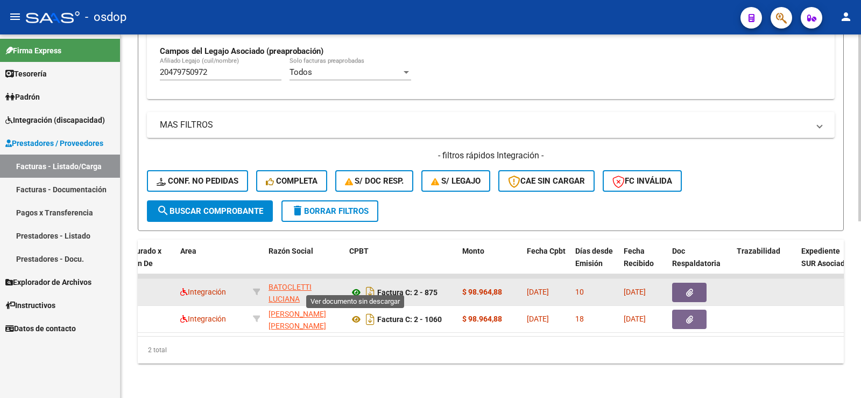
click at [359, 286] on icon at bounding box center [356, 292] width 14 height 13
click at [682, 286] on button "button" at bounding box center [689, 292] width 34 height 19
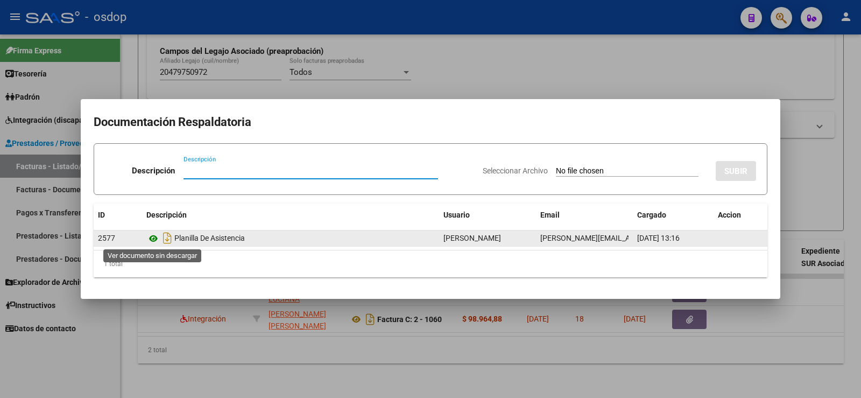
click at [154, 234] on icon at bounding box center [153, 238] width 14 height 13
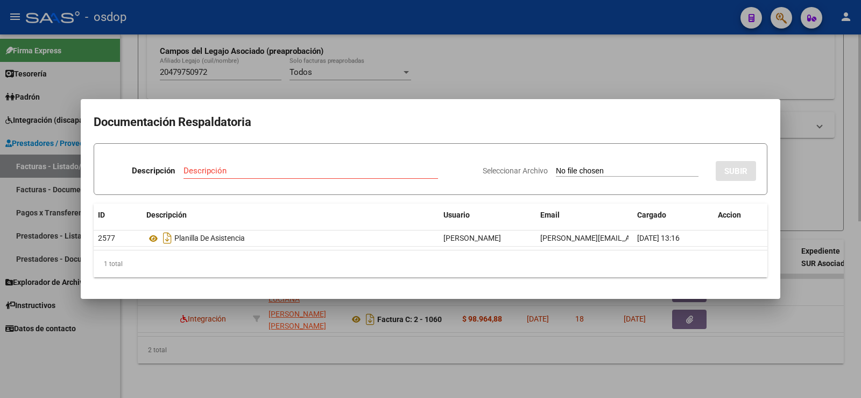
click at [263, 356] on div at bounding box center [430, 199] width 861 height 398
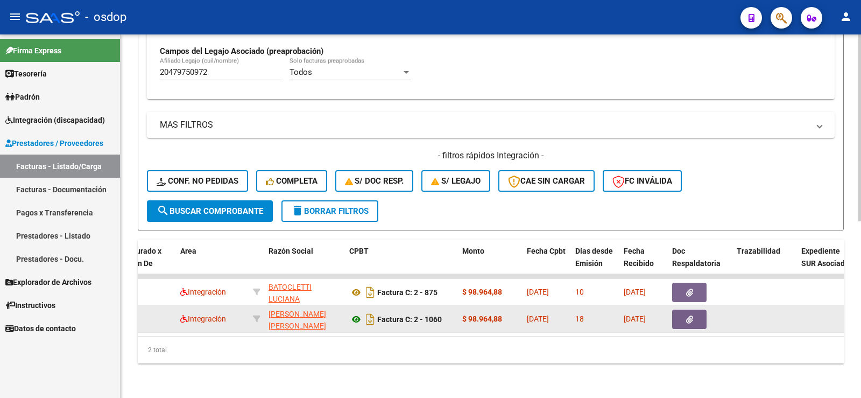
click at [358, 313] on icon at bounding box center [356, 319] width 14 height 13
click at [682, 309] on button "button" at bounding box center [689, 318] width 34 height 19
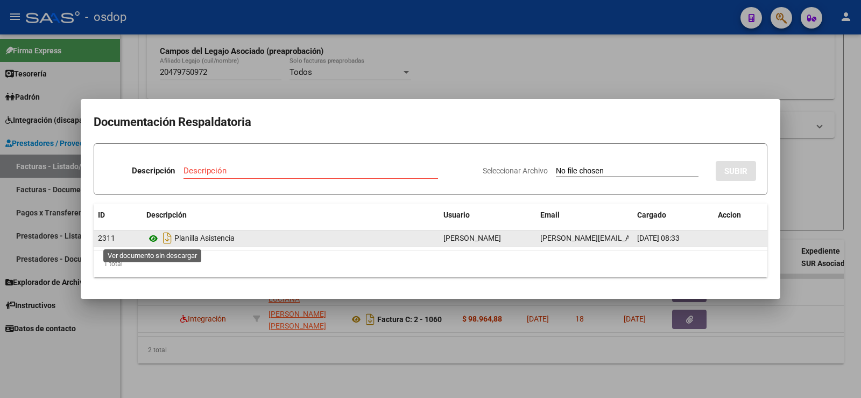
click at [156, 241] on icon at bounding box center [153, 238] width 14 height 13
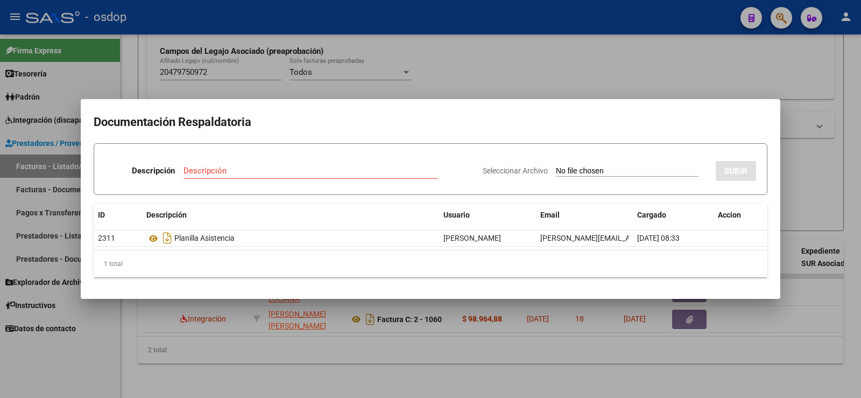
click at [239, 78] on div at bounding box center [430, 199] width 861 height 398
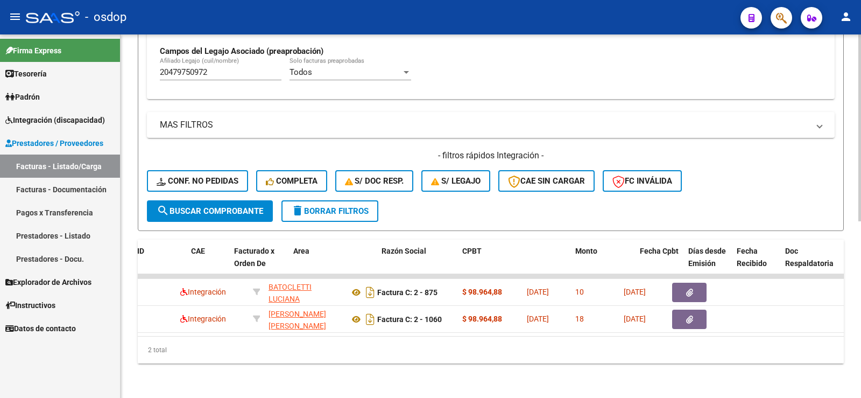
scroll to position [0, 0]
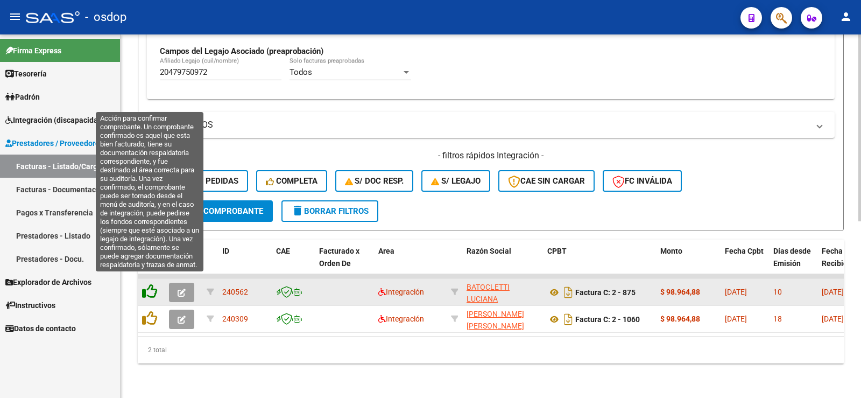
click at [150, 284] on icon at bounding box center [149, 291] width 15 height 15
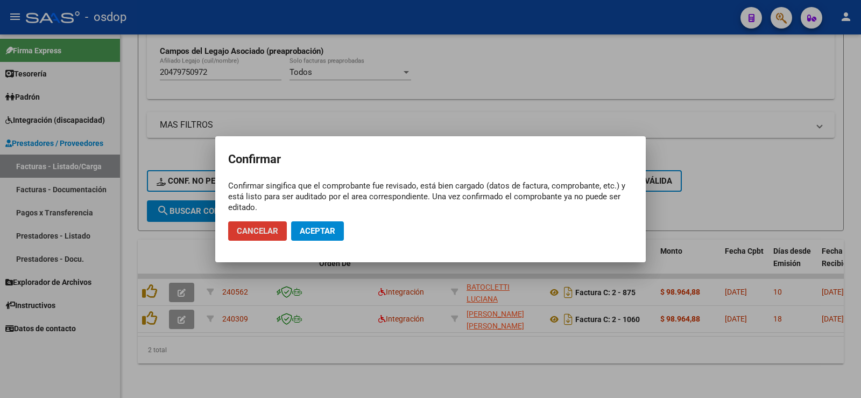
click at [335, 234] on span "Aceptar" at bounding box center [318, 231] width 36 height 10
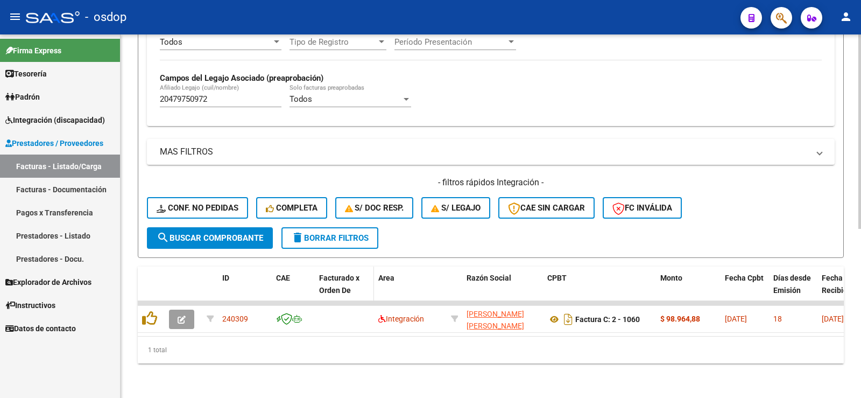
scroll to position [316, 0]
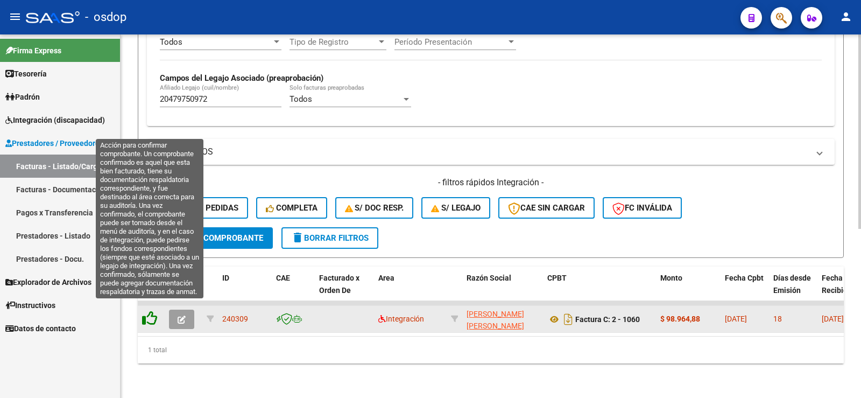
click at [143, 314] on icon at bounding box center [149, 318] width 15 height 15
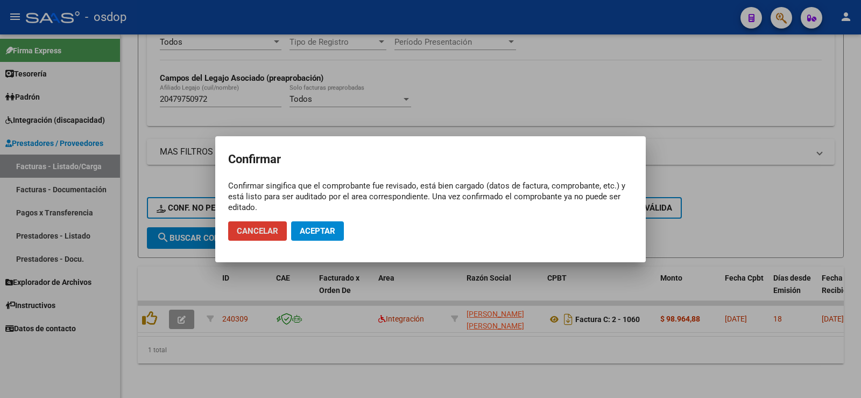
click at [334, 231] on span "Aceptar" at bounding box center [318, 231] width 36 height 10
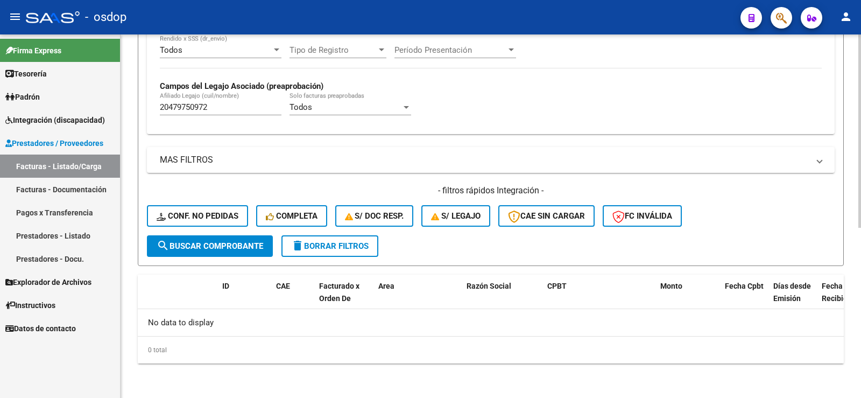
scroll to position [300, 0]
drag, startPoint x: 224, startPoint y: 105, endPoint x: 147, endPoint y: 108, distance: 77.6
click at [147, 108] on div "Todos Cargado en Para Enviar SSS Período De Prestación Campos del Archivo de Re…" at bounding box center [491, 55] width 688 height 157
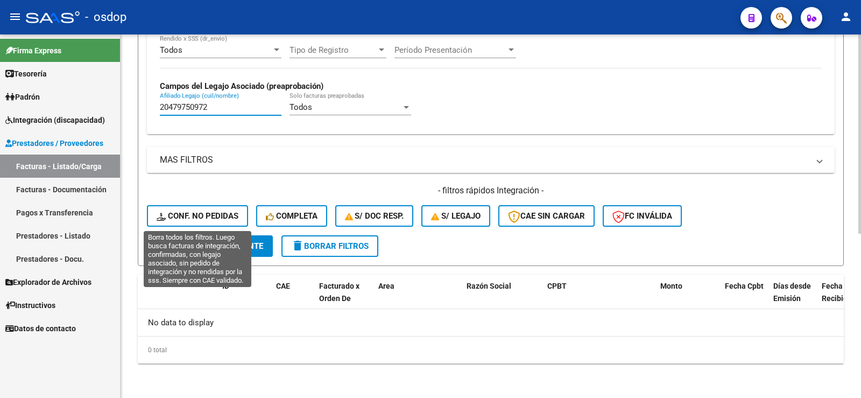
click at [219, 213] on span "Conf. no pedidas" at bounding box center [198, 216] width 82 height 10
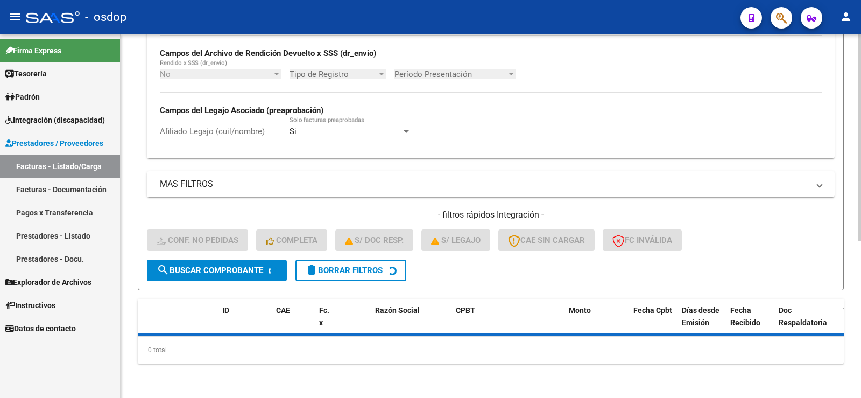
scroll to position [276, 0]
click at [217, 132] on input "Afiliado Legajo (cuil/nombre)" at bounding box center [221, 131] width 122 height 10
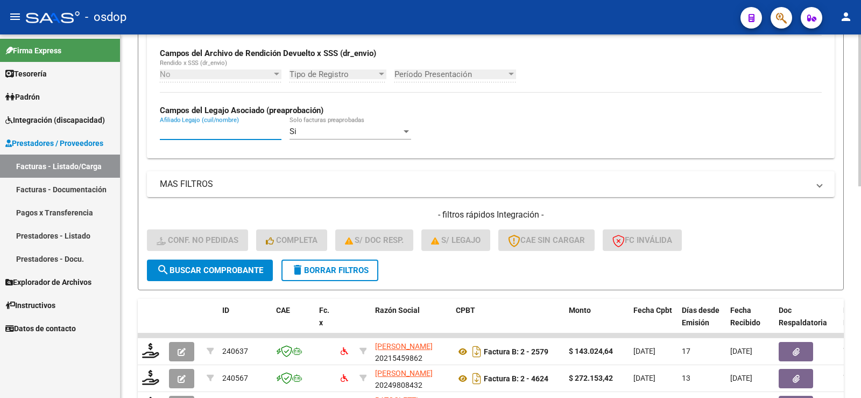
click at [217, 132] on input "Afiliado Legajo (cuil/nombre)" at bounding box center [221, 131] width 122 height 10
paste input "20479750972"
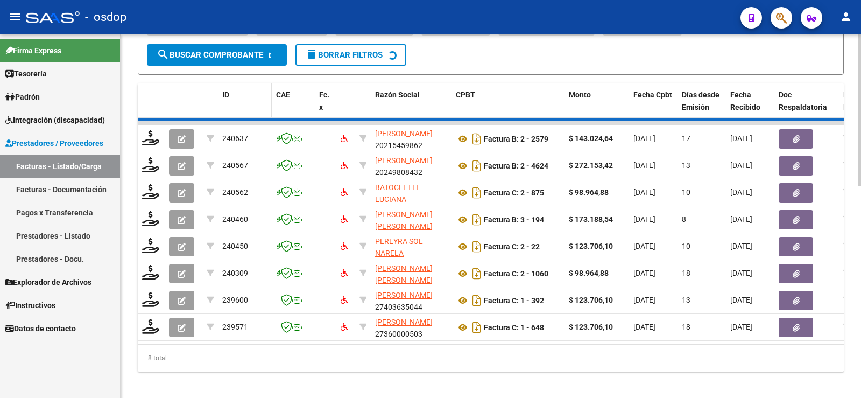
scroll to position [343, 0]
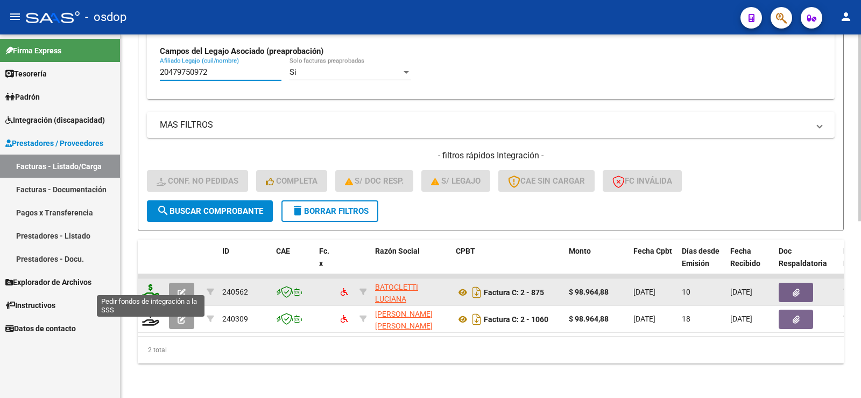
type input "20479750972"
click at [145, 287] on icon at bounding box center [150, 291] width 17 height 15
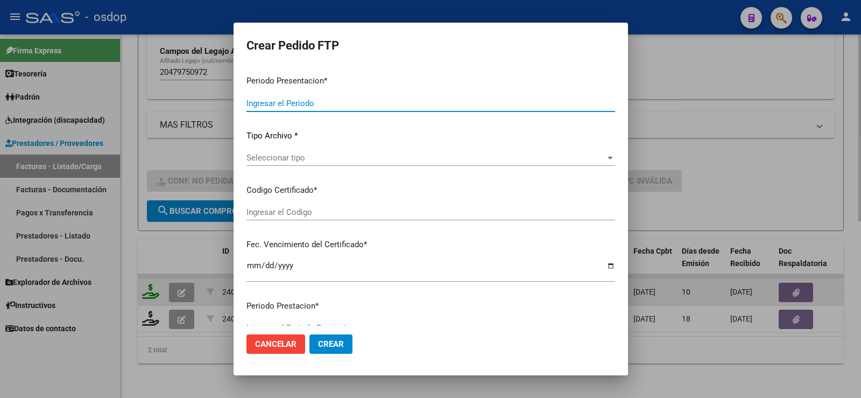
type input "202507"
type input "$ 98.964,88"
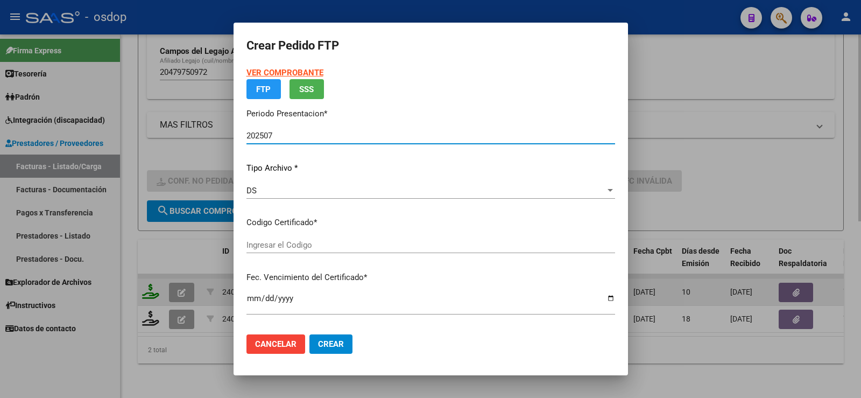
type input "2222046584"
type input "2027-07-16"
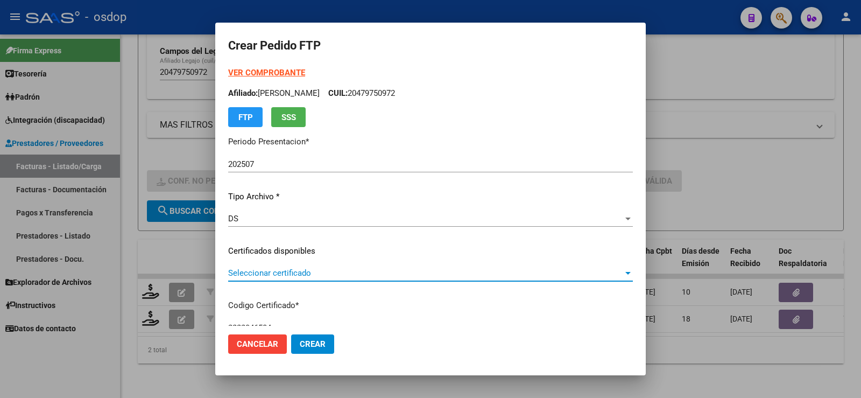
click at [300, 270] on span "Seleccionar certificado" at bounding box center [425, 273] width 395 height 10
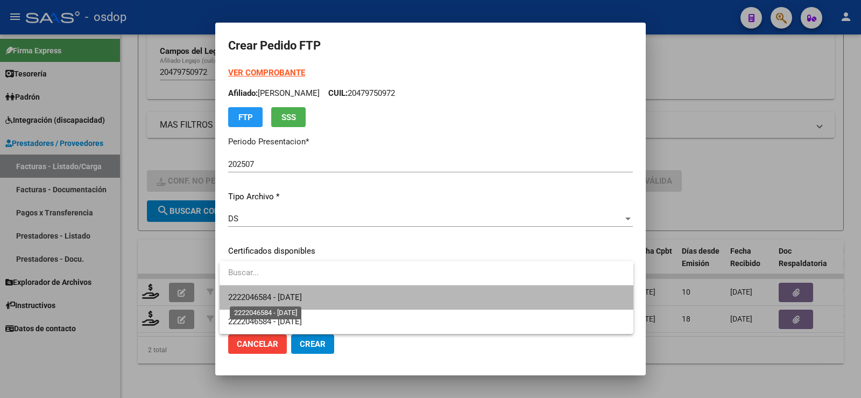
click at [302, 292] on span "2222046584 - 2027-07-16" at bounding box center [265, 297] width 74 height 10
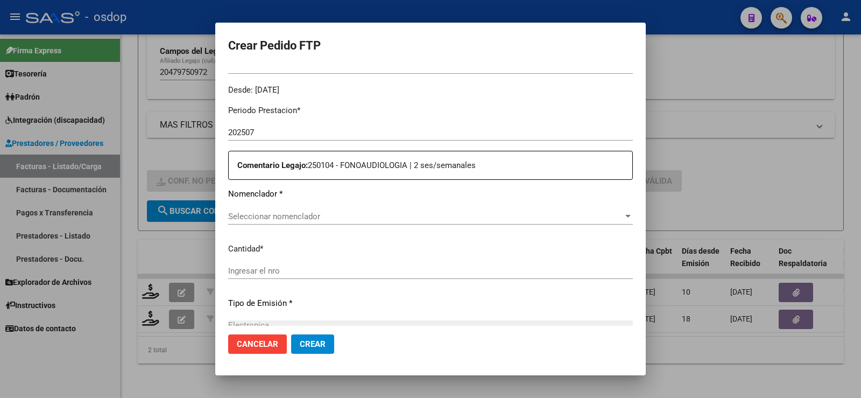
scroll to position [377, 0]
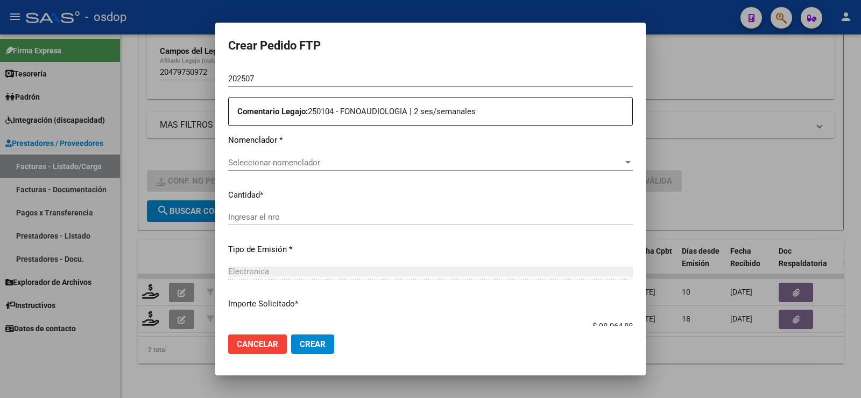
click at [291, 168] on div "Seleccionar nomenclador Seleccionar nomenclador" at bounding box center [430, 162] width 405 height 16
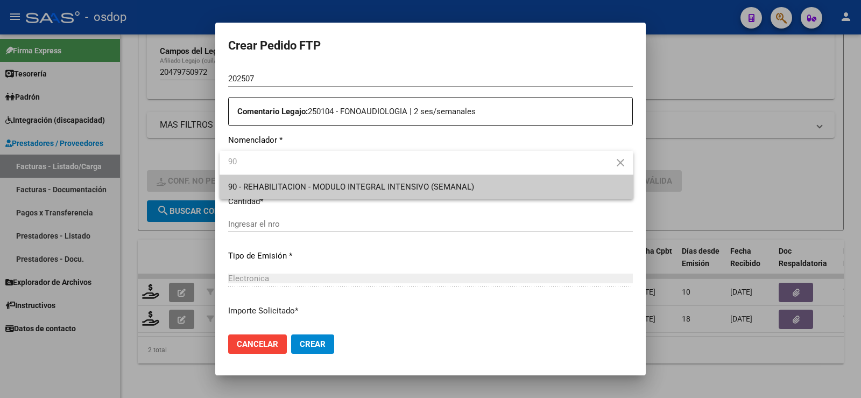
type input "90"
click at [277, 185] on span "90 - REHABILITACION - MODULO INTEGRAL INTENSIVO (SEMANAL)" at bounding box center [351, 187] width 246 height 10
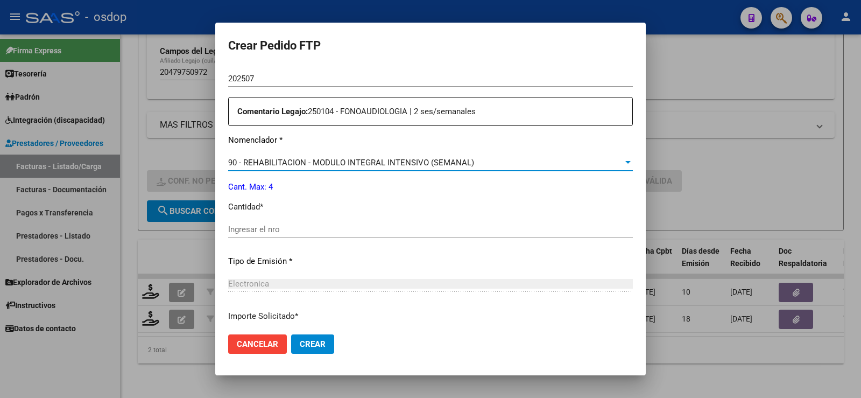
click at [293, 233] on input "Ingresar el nro" at bounding box center [430, 229] width 405 height 10
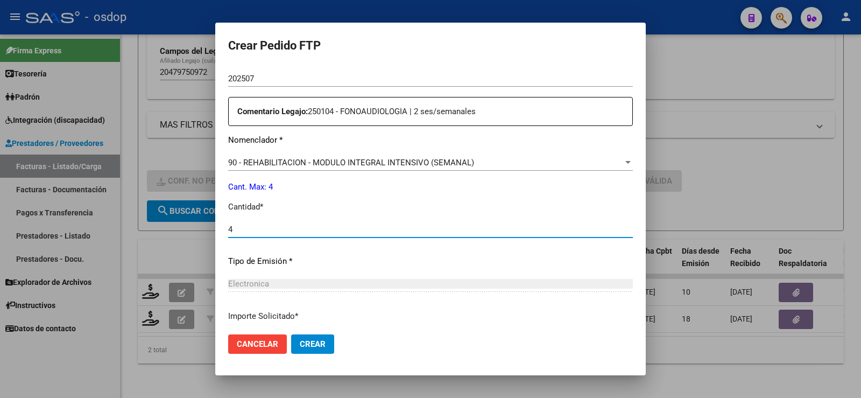
type input "4"
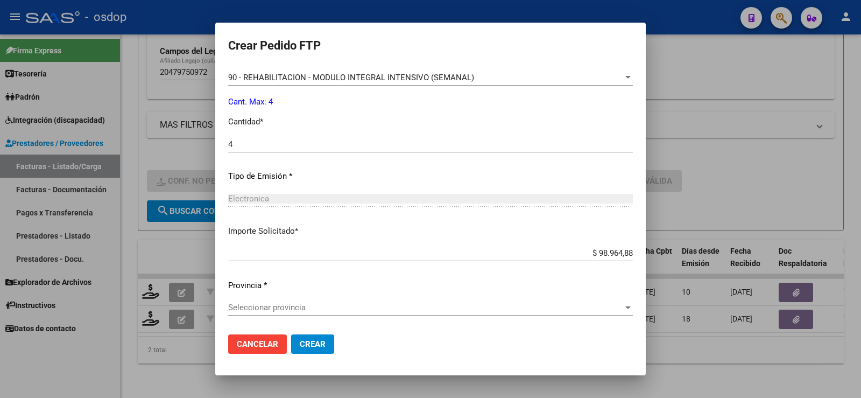
click at [276, 300] on div "Seleccionar provincia Seleccionar provincia" at bounding box center [430, 307] width 405 height 16
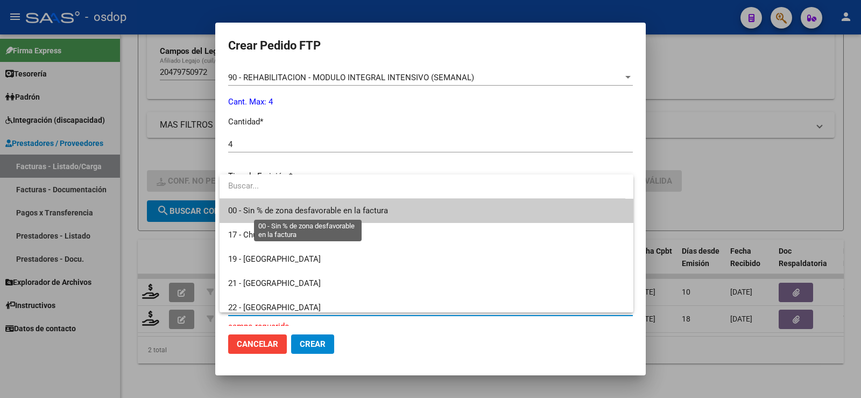
click at [305, 213] on span "00 - Sin % de zona desfavorable en la factura" at bounding box center [308, 211] width 160 height 10
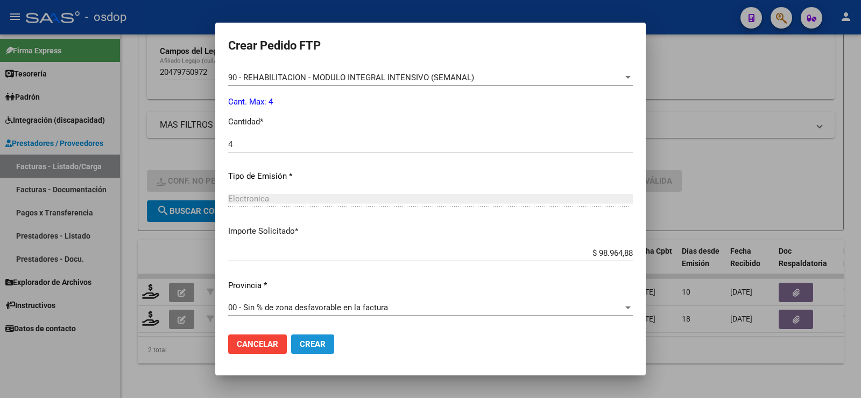
click at [307, 348] on span "Crear" at bounding box center [313, 344] width 26 height 10
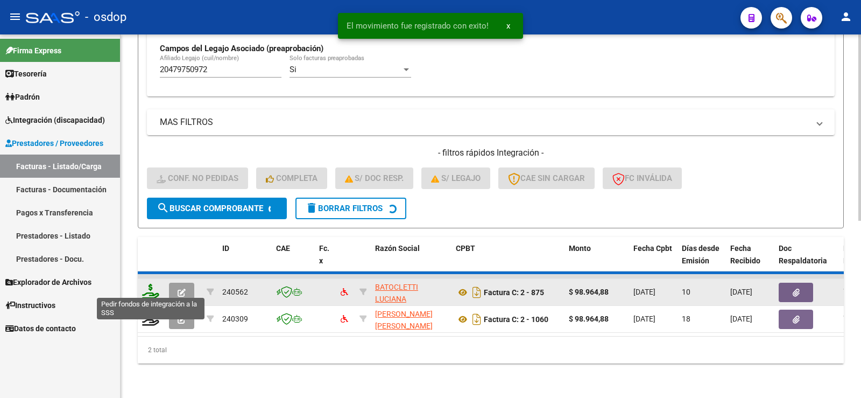
scroll to position [316, 0]
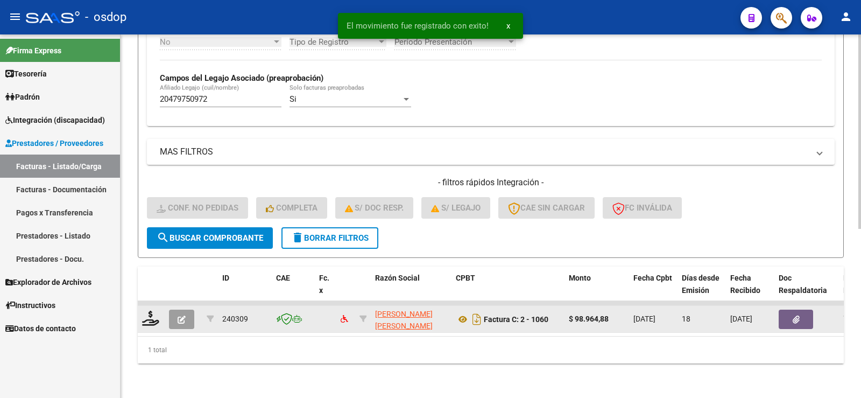
click at [151, 319] on div at bounding box center [151, 319] width 18 height 17
click at [149, 311] on icon at bounding box center [150, 318] width 17 height 15
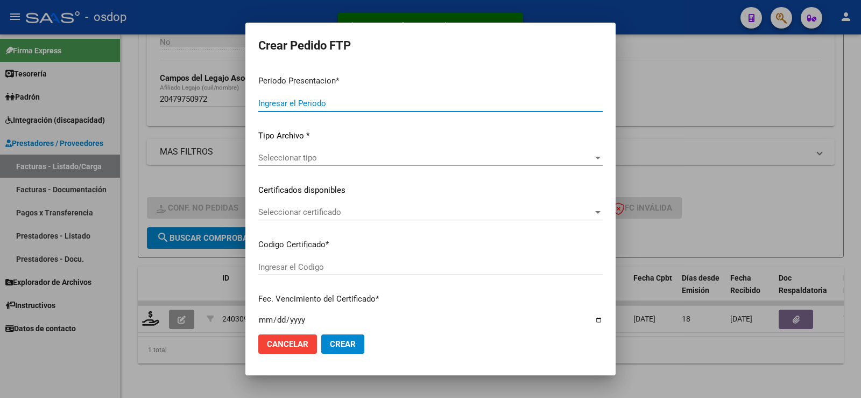
type input "202507"
type input "$ 98.964,88"
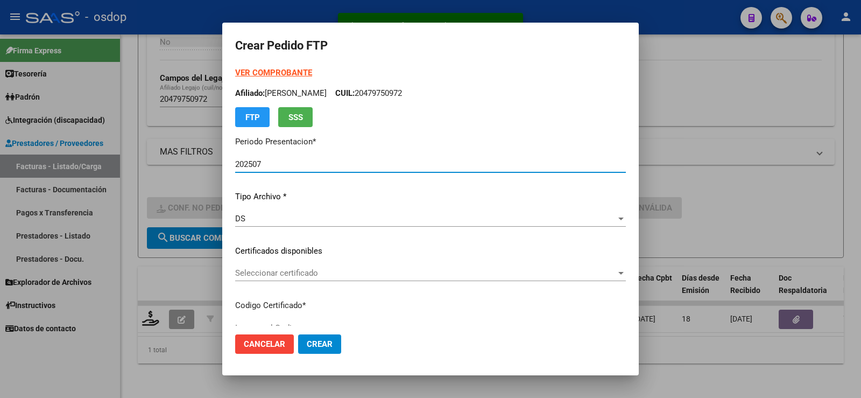
type input "2222046584"
type input "2027-07-16"
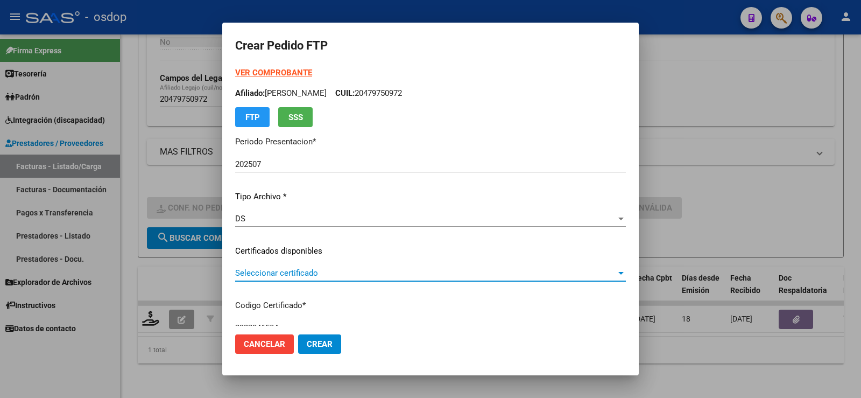
click at [288, 274] on span "Seleccionar certificado" at bounding box center [425, 273] width 381 height 10
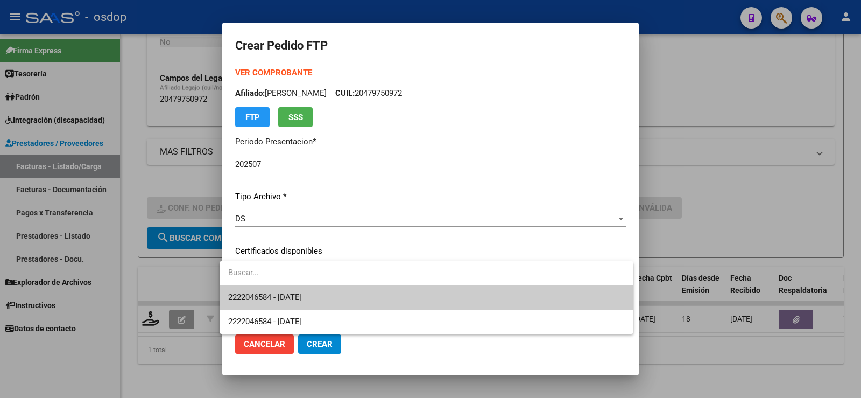
click at [302, 297] on span "2222046584 - 2027-07-16" at bounding box center [265, 297] width 74 height 10
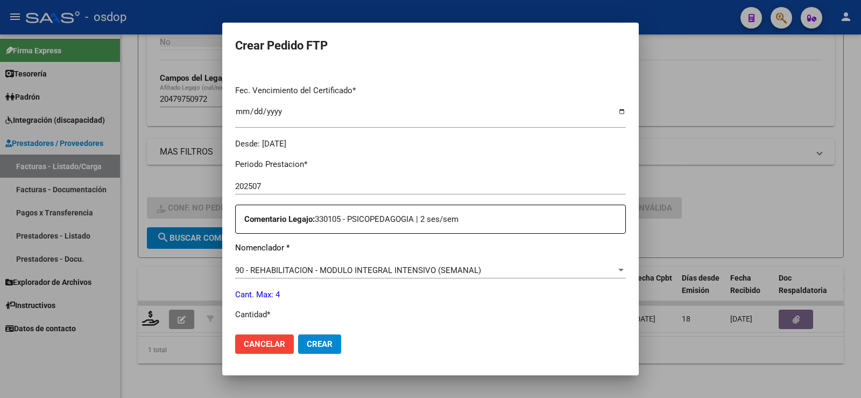
scroll to position [377, 0]
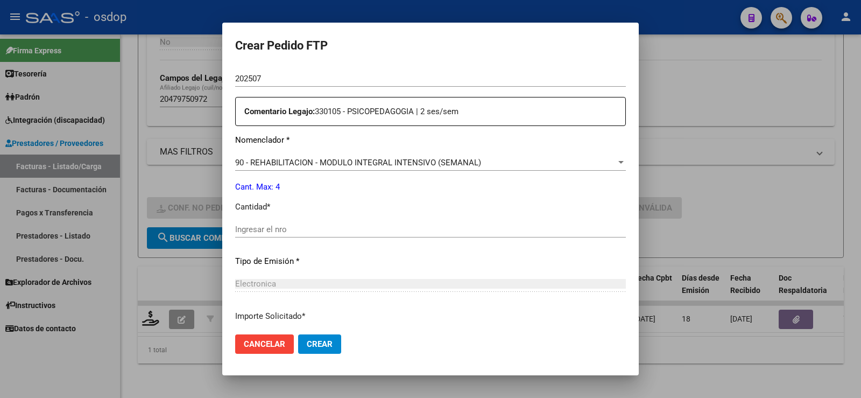
click at [265, 240] on div "Ingresar el nro" at bounding box center [430, 234] width 391 height 26
click at [260, 235] on div "Ingresar el nro" at bounding box center [430, 229] width 391 height 16
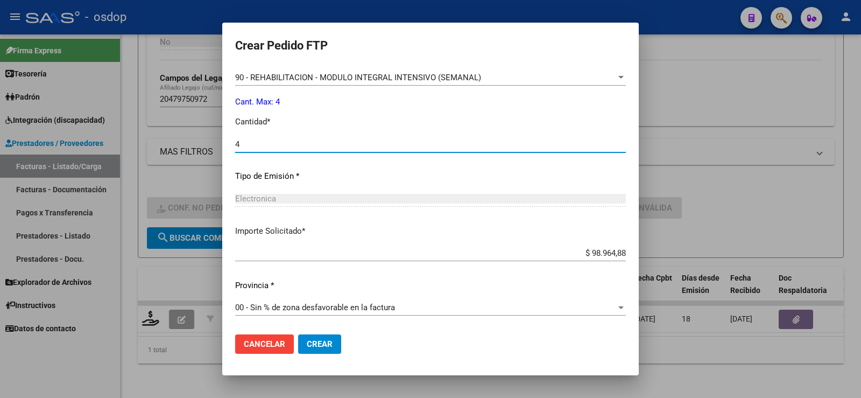
type input "4"
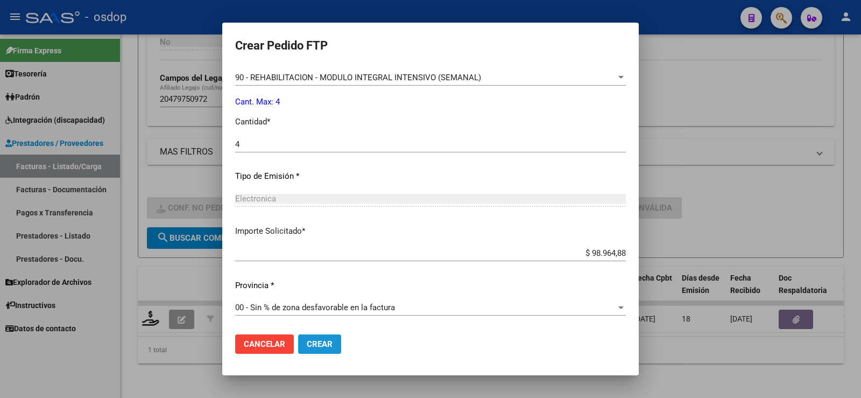
click at [313, 348] on span "Crear" at bounding box center [320, 344] width 26 height 10
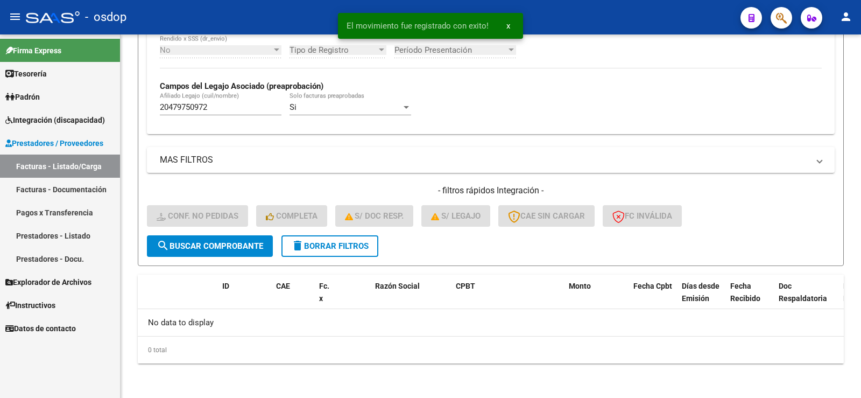
scroll to position [300, 0]
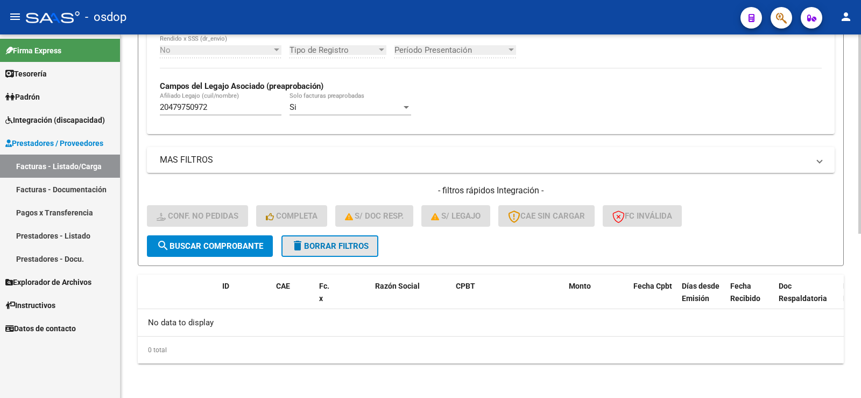
click at [325, 254] on button "delete Borrar Filtros" at bounding box center [330, 246] width 97 height 22
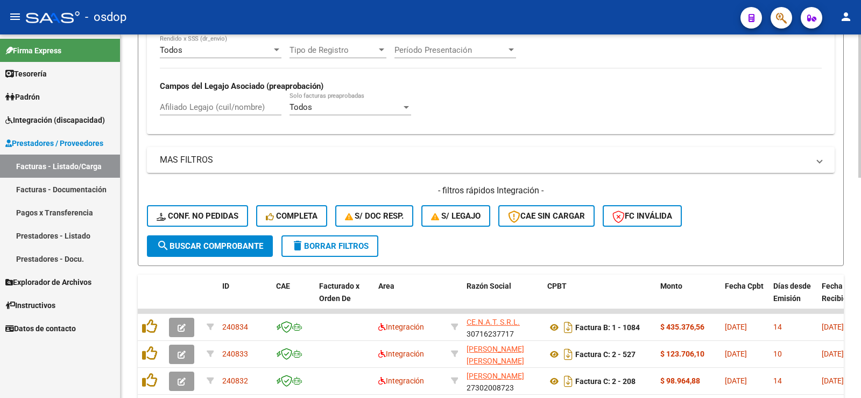
scroll to position [193, 0]
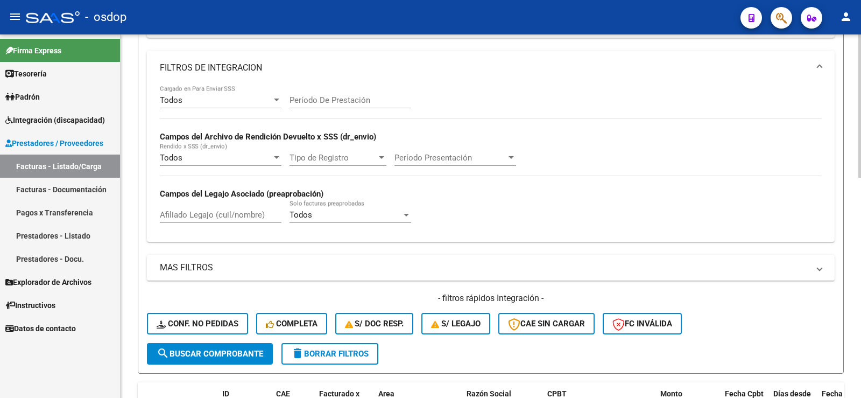
click at [210, 215] on input "Afiliado Legajo (cuil/nombre)" at bounding box center [221, 215] width 122 height 10
paste input "20526936656"
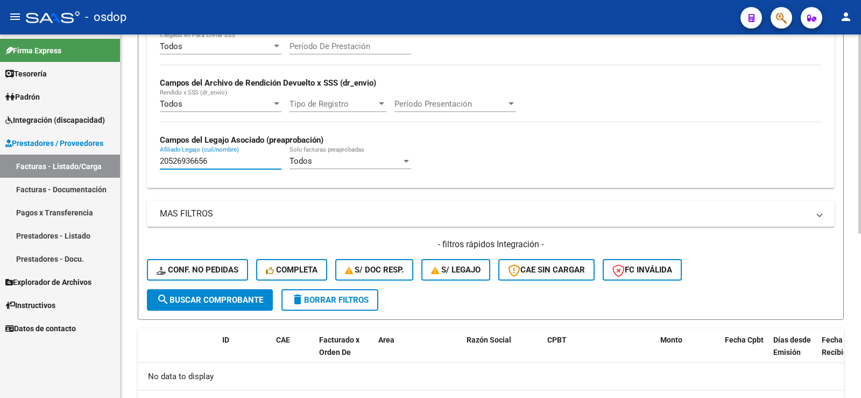
type input "20526936656"
drag, startPoint x: 232, startPoint y: 174, endPoint x: 123, endPoint y: 176, distance: 108.7
click at [123, 176] on div "Video tutorial PRESTADORES -> Listado de CPBTs Emitidos por Prestadores / Prove…" at bounding box center [491, 120] width 741 height 664
paste input "20546217443"
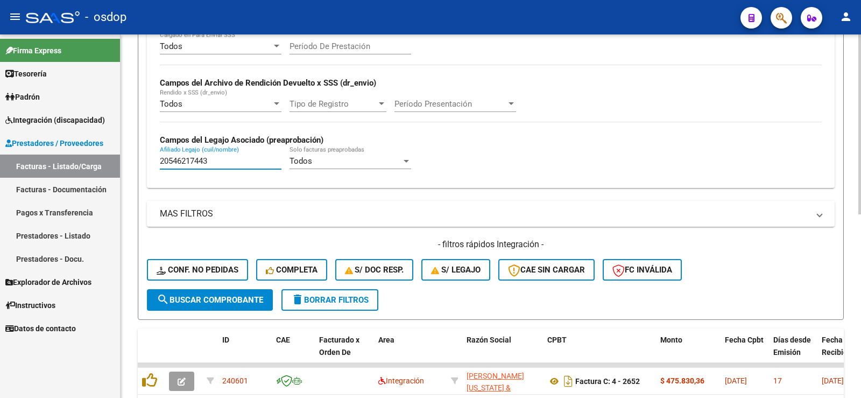
scroll to position [370, 0]
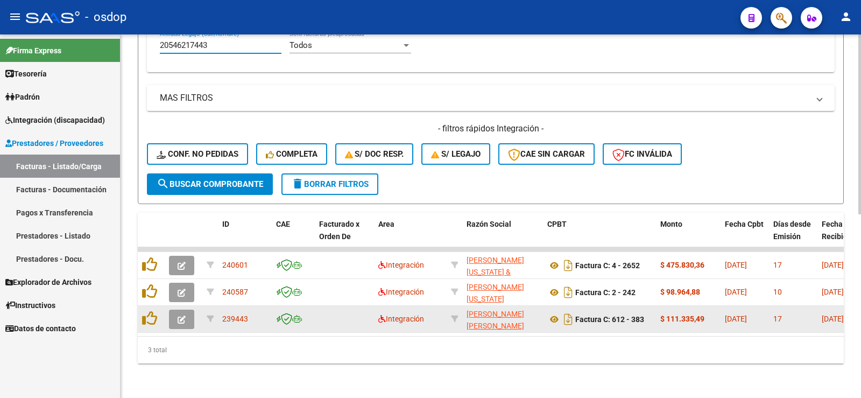
type input "20546217443"
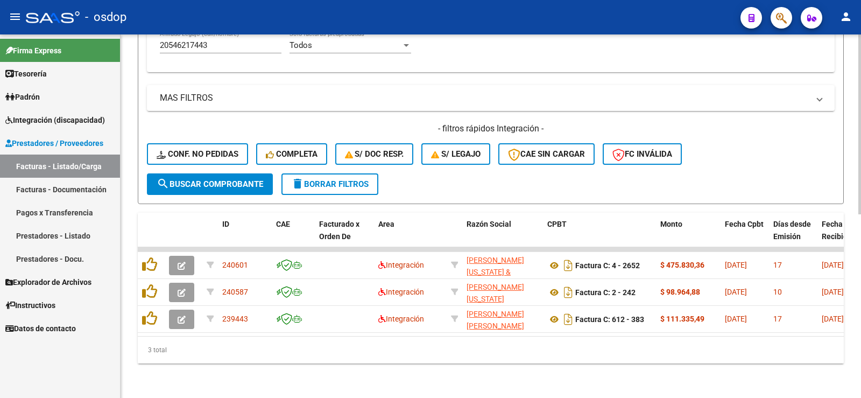
click at [352, 351] on div "3 total" at bounding box center [491, 349] width 706 height 27
click at [296, 337] on div "3 total" at bounding box center [491, 349] width 706 height 27
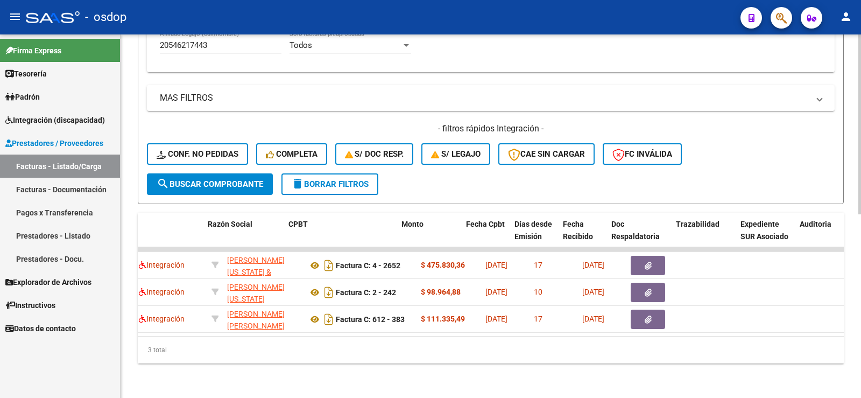
scroll to position [0, 259]
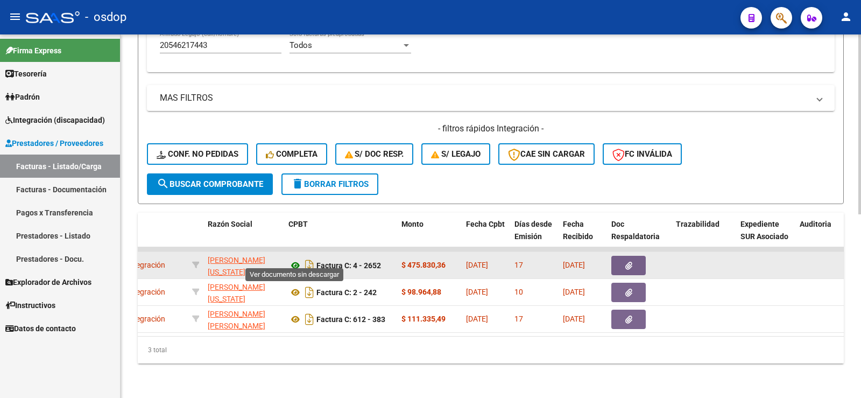
click at [296, 259] on icon at bounding box center [296, 265] width 14 height 13
click at [637, 256] on button "button" at bounding box center [628, 265] width 34 height 19
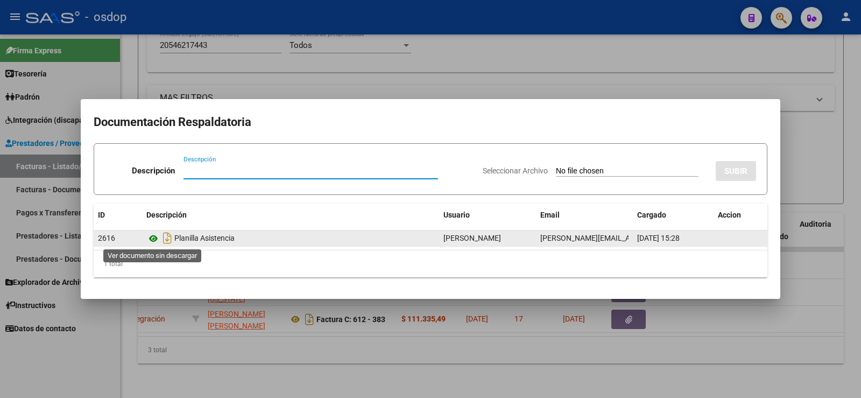
click at [151, 236] on icon at bounding box center [153, 238] width 14 height 13
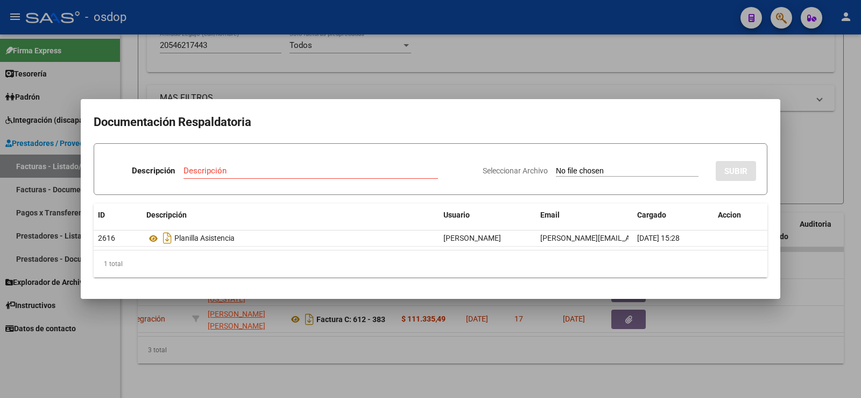
click at [282, 95] on div at bounding box center [430, 199] width 861 height 398
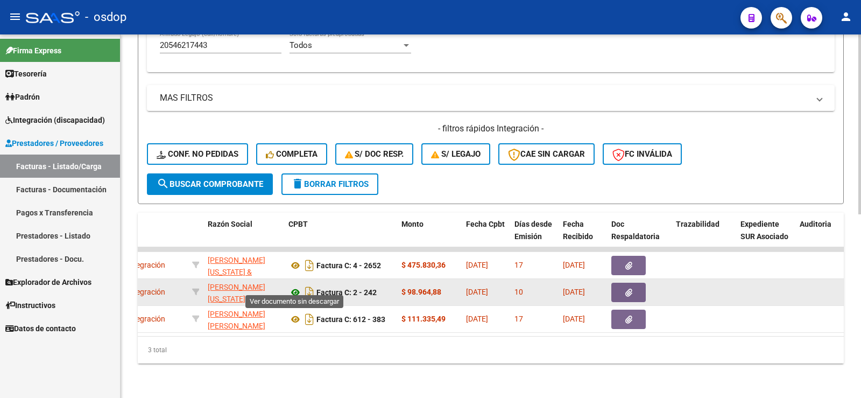
click at [294, 286] on icon at bounding box center [296, 292] width 14 height 13
click at [618, 283] on button "button" at bounding box center [628, 292] width 34 height 19
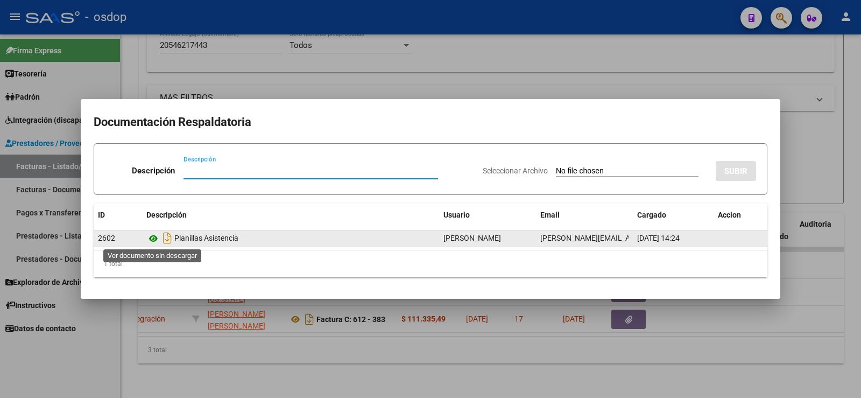
click at [156, 238] on icon at bounding box center [153, 238] width 14 height 13
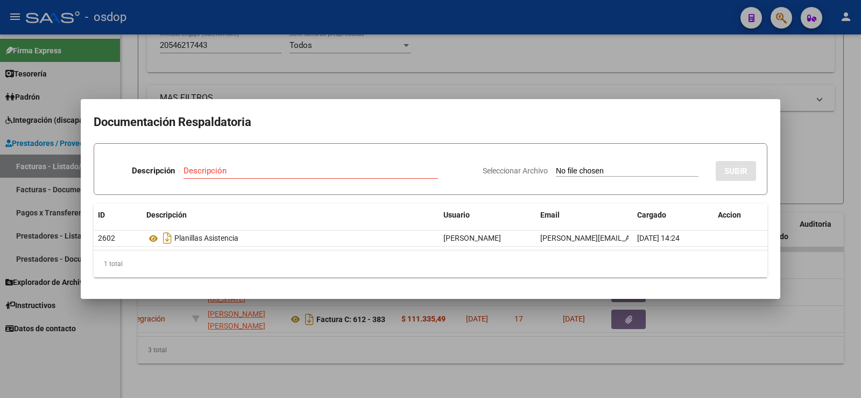
click at [260, 83] on div at bounding box center [430, 199] width 861 height 398
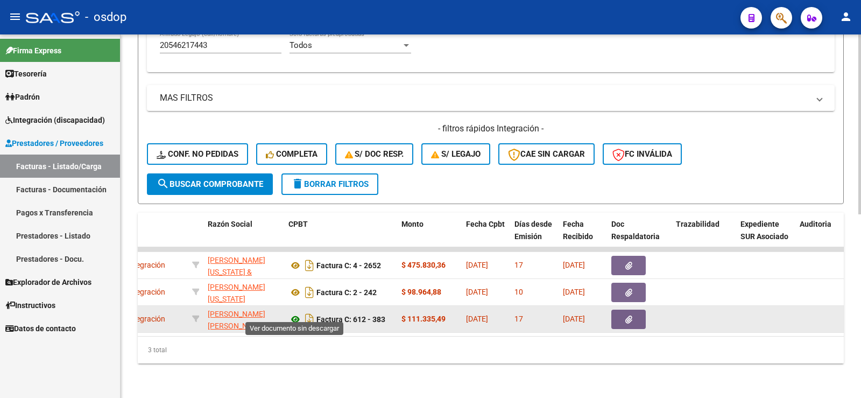
click at [298, 313] on icon at bounding box center [296, 319] width 14 height 13
click at [637, 314] on button "button" at bounding box center [628, 318] width 34 height 19
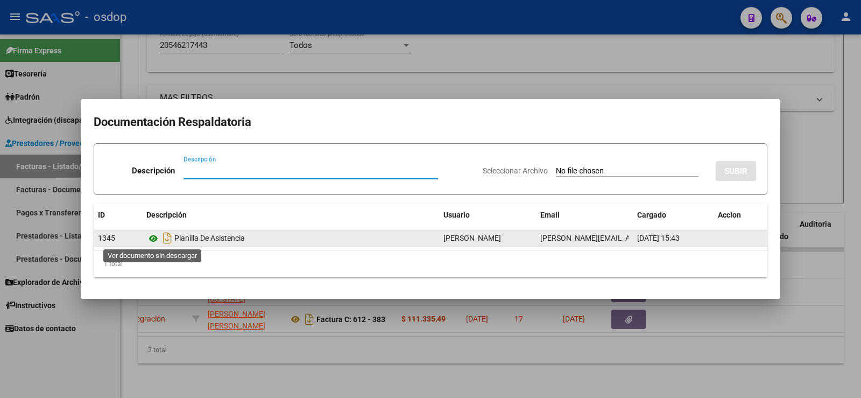
click at [153, 233] on icon at bounding box center [153, 238] width 14 height 13
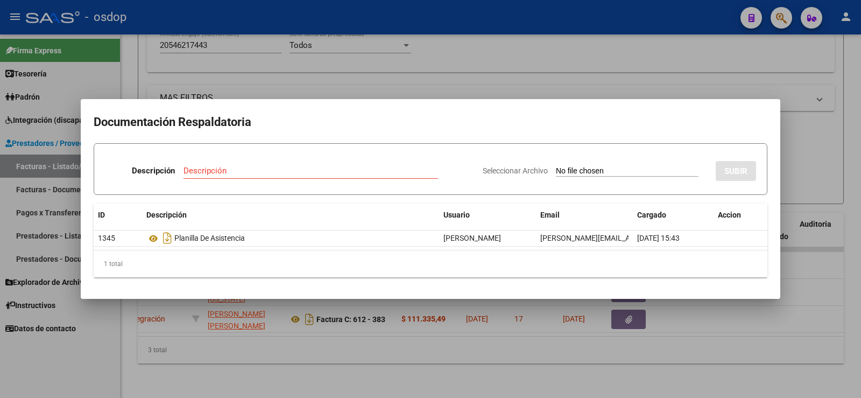
click at [179, 94] on div at bounding box center [430, 199] width 861 height 398
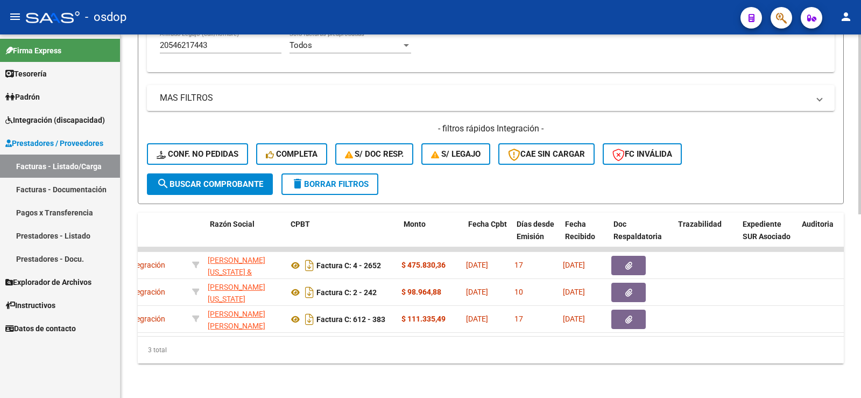
scroll to position [0, 0]
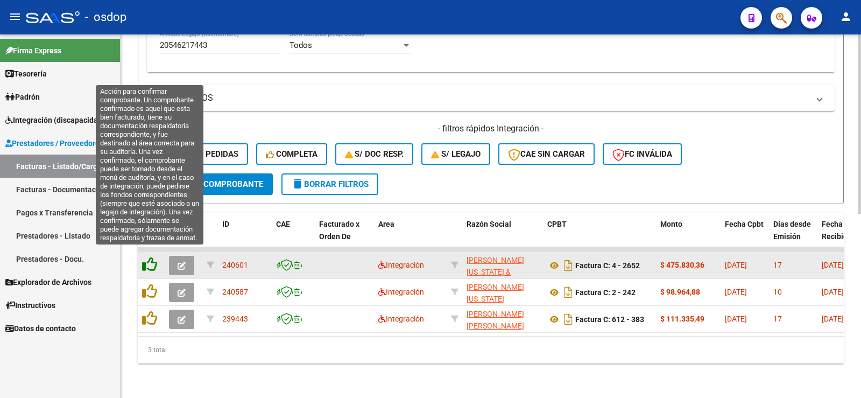
click at [146, 257] on icon at bounding box center [149, 264] width 15 height 15
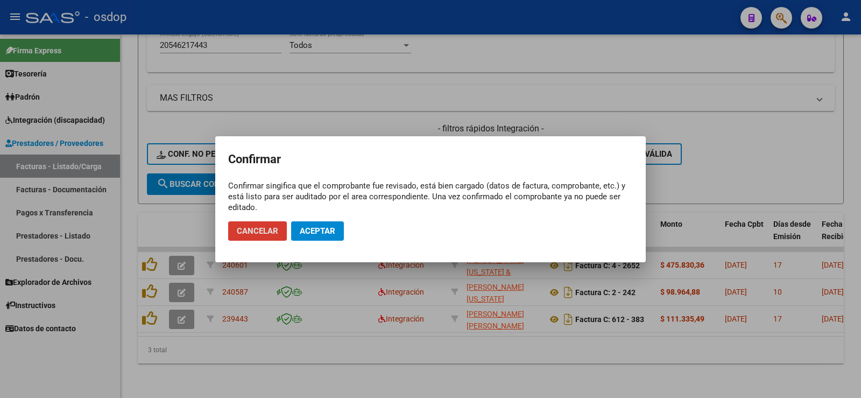
click at [332, 235] on button "Aceptar" at bounding box center [317, 230] width 53 height 19
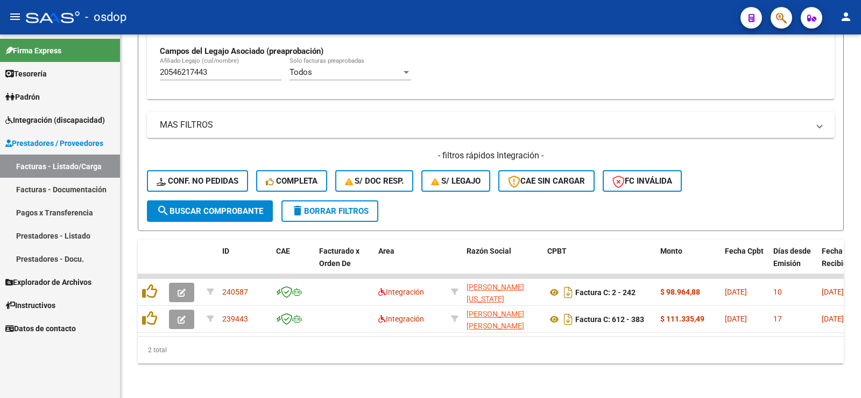
scroll to position [343, 0]
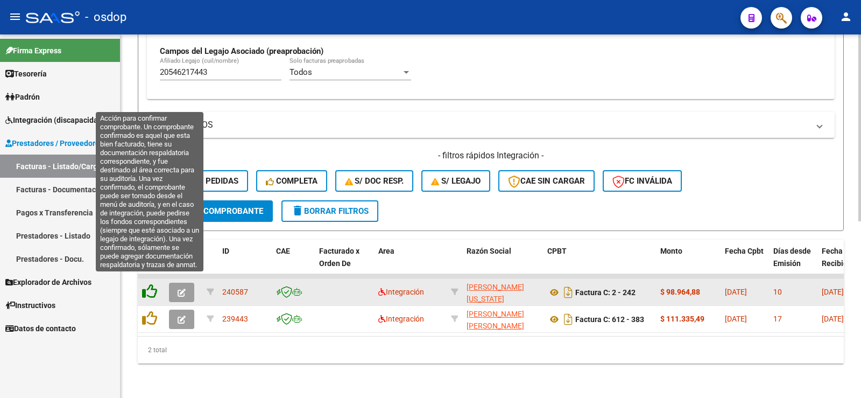
click at [147, 284] on icon at bounding box center [149, 291] width 15 height 15
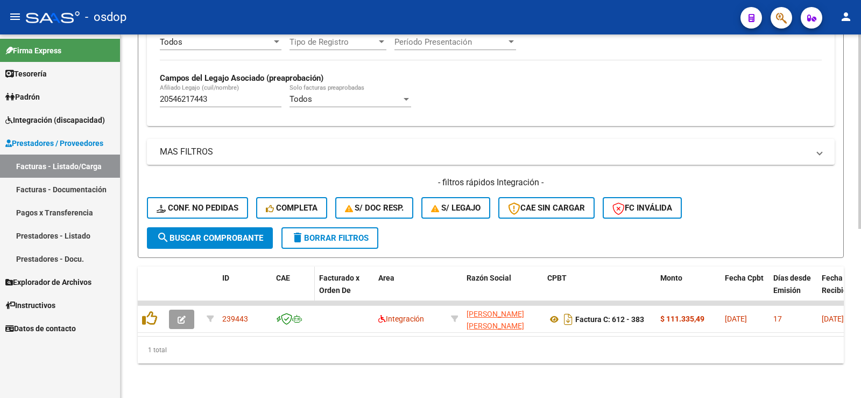
scroll to position [316, 0]
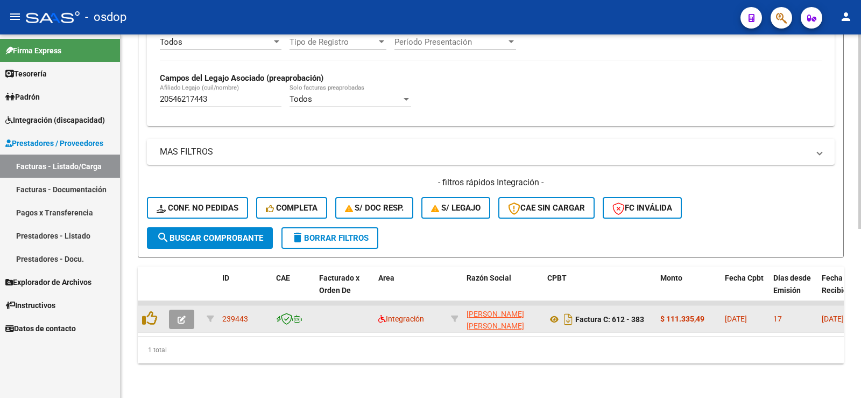
click at [157, 312] on div at bounding box center [151, 319] width 18 height 17
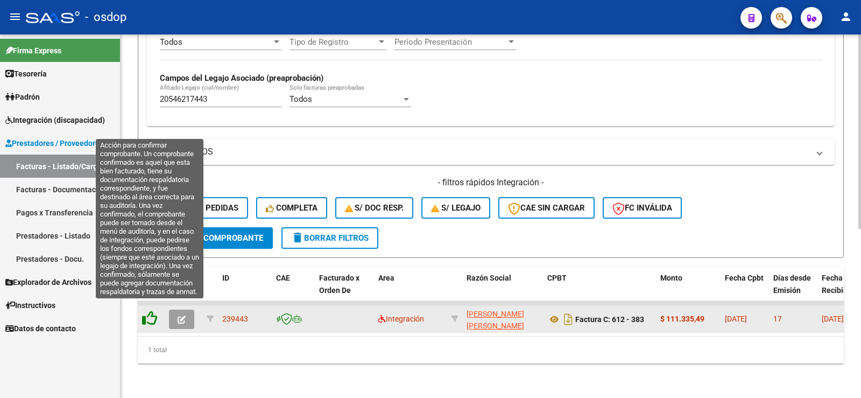
click at [147, 311] on icon at bounding box center [149, 318] width 15 height 15
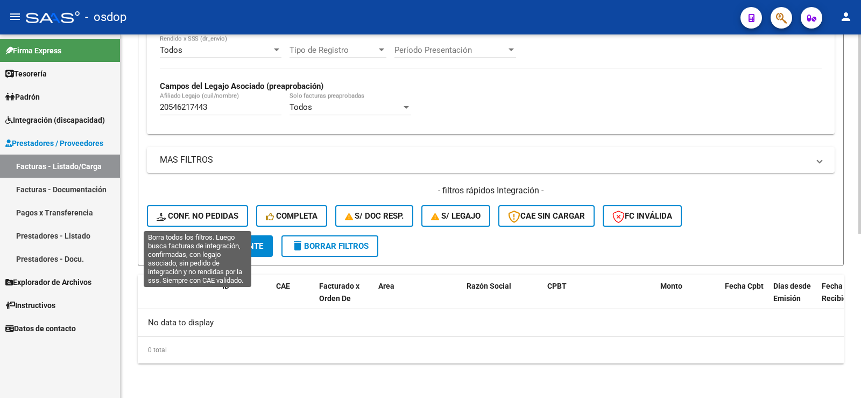
scroll to position [300, 0]
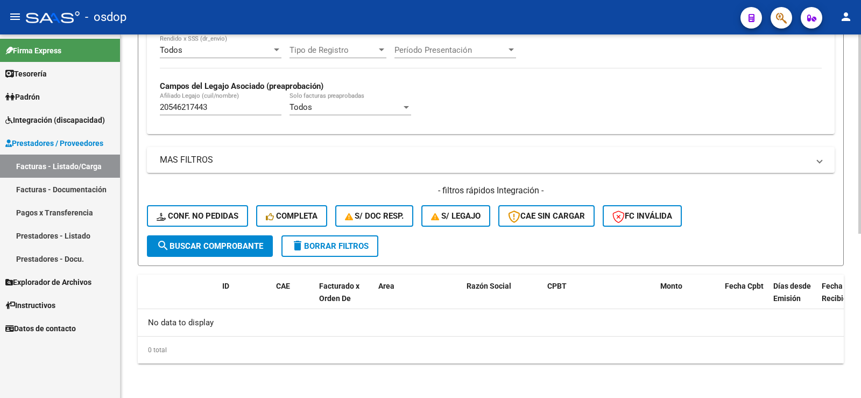
click at [219, 205] on div "- filtros rápidos Integración - Conf. no pedidas Completa S/ Doc Resp. S/ legaj…" at bounding box center [491, 210] width 688 height 51
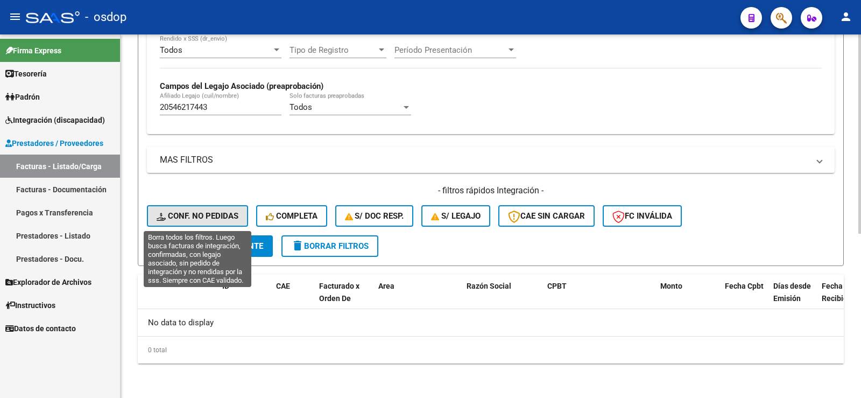
click at [220, 221] on button "Conf. no pedidas" at bounding box center [197, 216] width 101 height 22
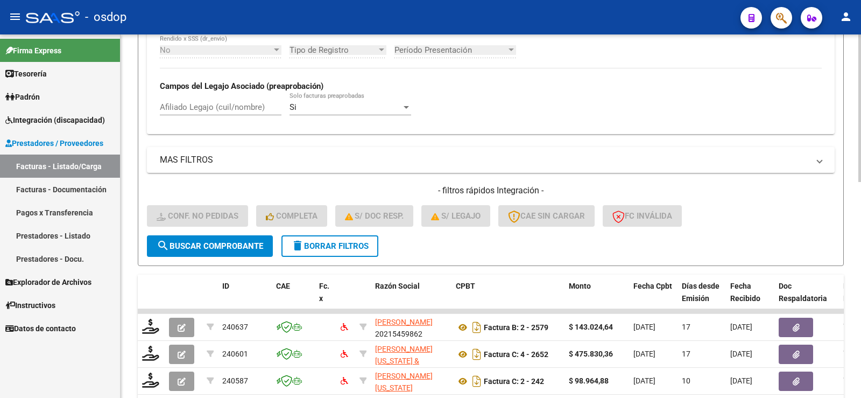
click at [208, 110] on input "Afiliado Legajo (cuil/nombre)" at bounding box center [221, 107] width 122 height 10
paste input "20546217443"
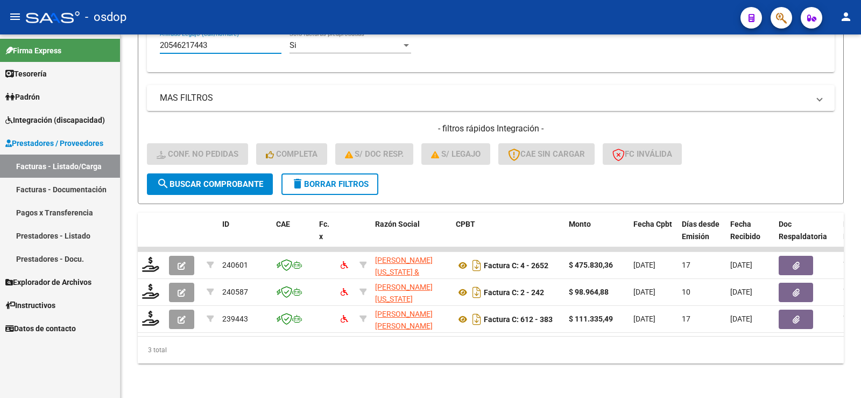
scroll to position [370, 0]
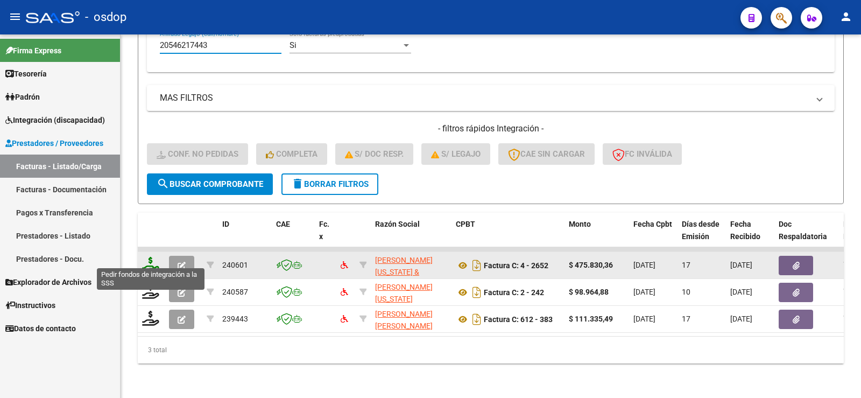
type input "20546217443"
click at [151, 261] on icon at bounding box center [150, 264] width 17 height 15
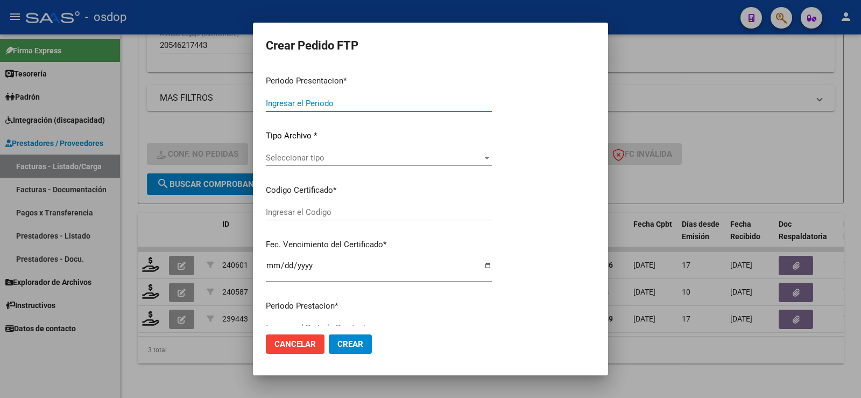
type input "202507"
type input "$ 475.830,36"
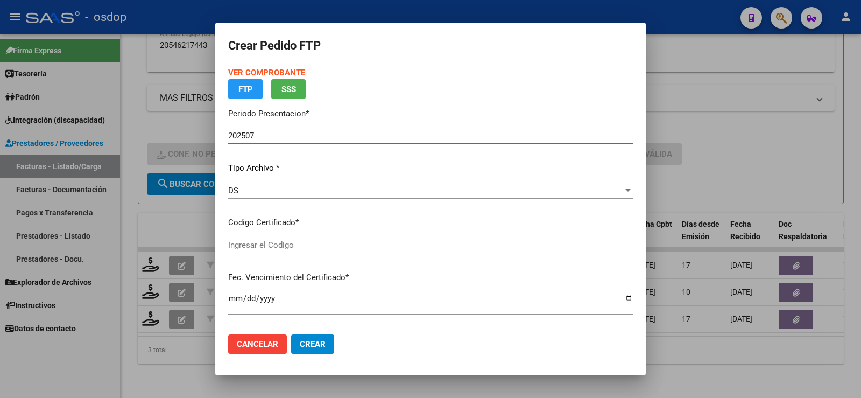
type input "901976352"
type input "2025-08-15"
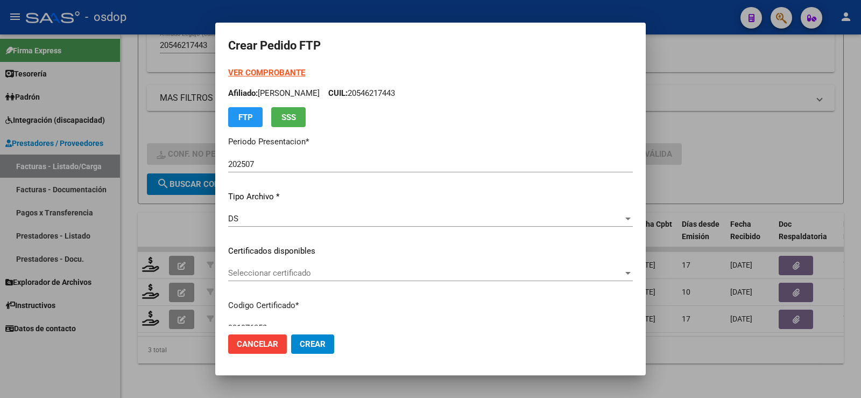
click at [339, 245] on p "Certificados disponibles" at bounding box center [430, 251] width 405 height 12
click at [338, 272] on span "Seleccionar certificado" at bounding box center [425, 273] width 395 height 10
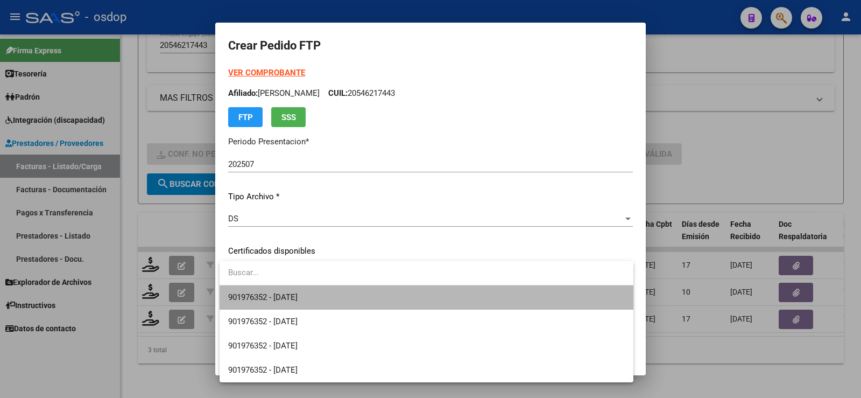
click at [344, 296] on span "901976352 - 2025-08-15" at bounding box center [426, 297] width 397 height 24
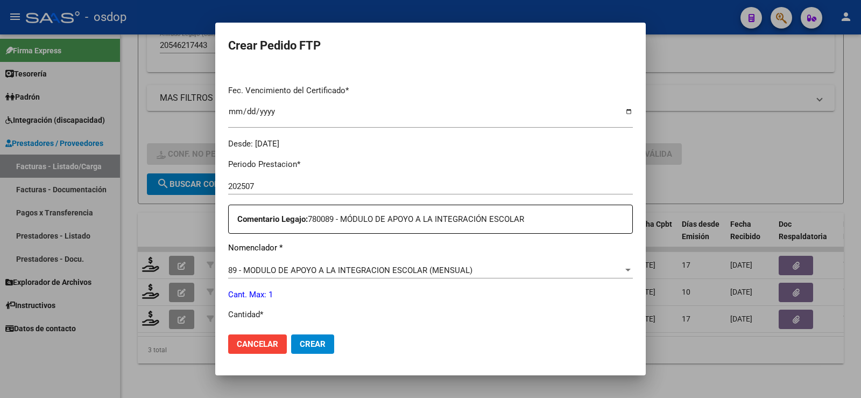
scroll to position [377, 0]
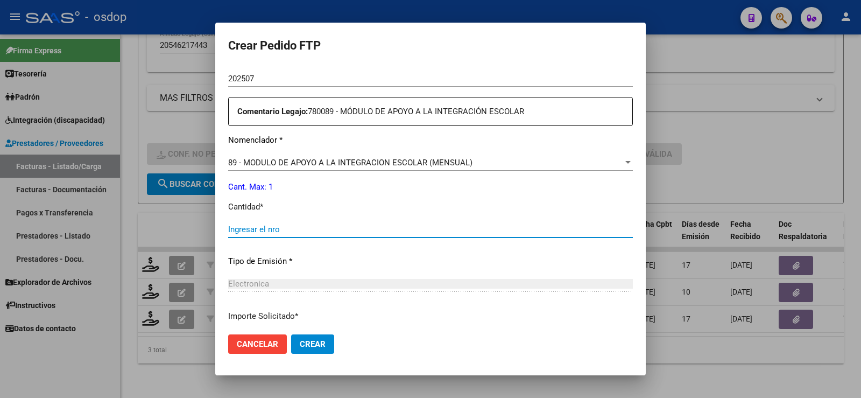
click at [293, 229] on input "Ingresar el nro" at bounding box center [430, 229] width 405 height 10
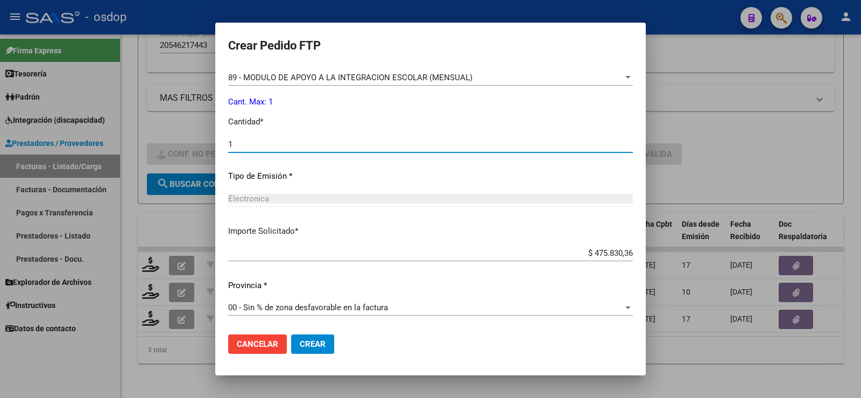
type input "1"
click at [316, 331] on mat-dialog-actions "Cancelar Crear" at bounding box center [430, 344] width 405 height 37
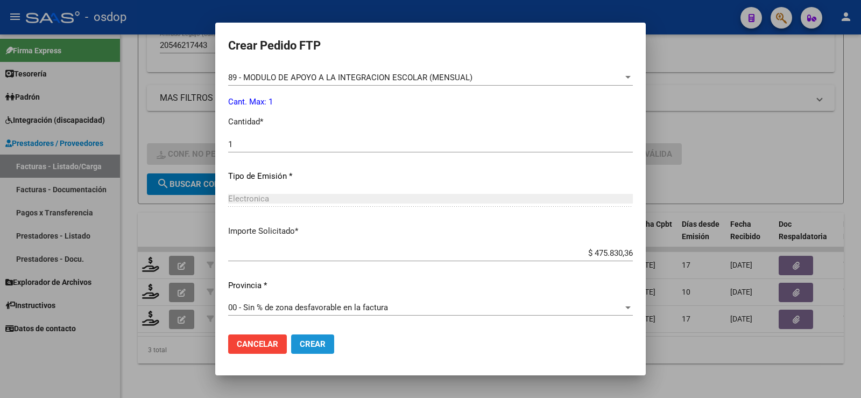
click at [316, 341] on span "Crear" at bounding box center [313, 344] width 26 height 10
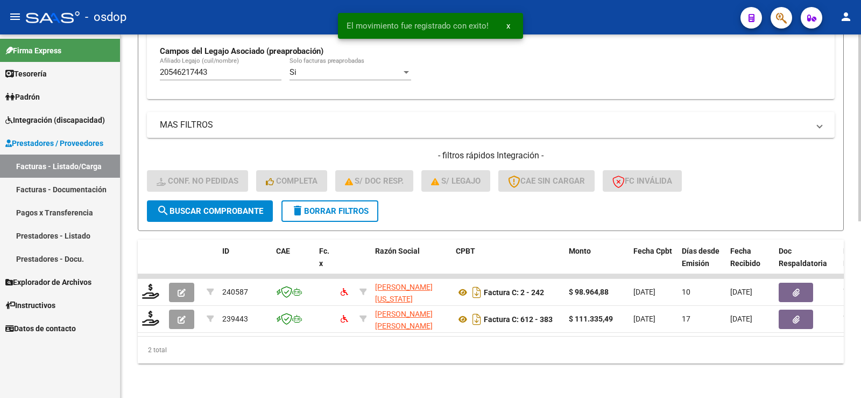
scroll to position [343, 0]
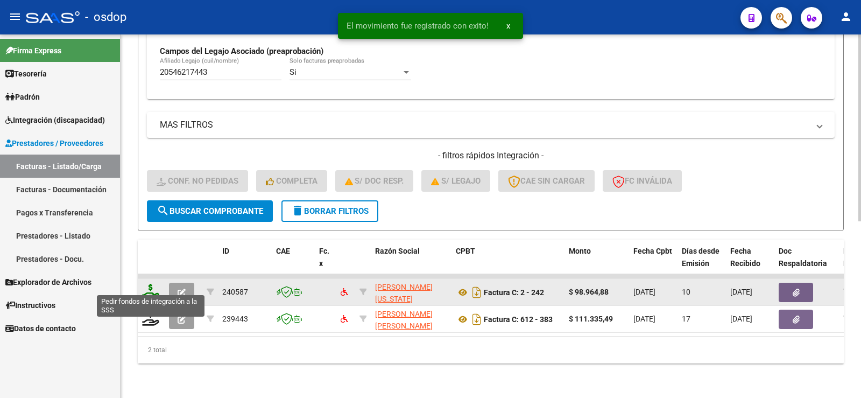
click at [154, 284] on icon at bounding box center [150, 291] width 17 height 15
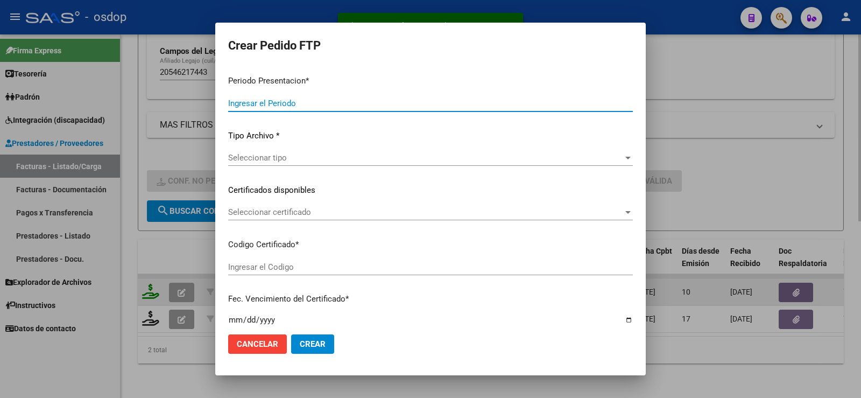
type input "202507"
type input "$ 98.964,88"
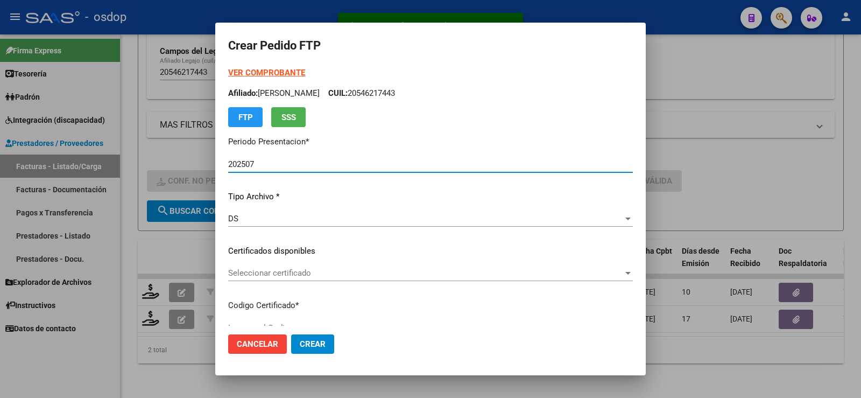
type input "901976352"
type input "2025-08-15"
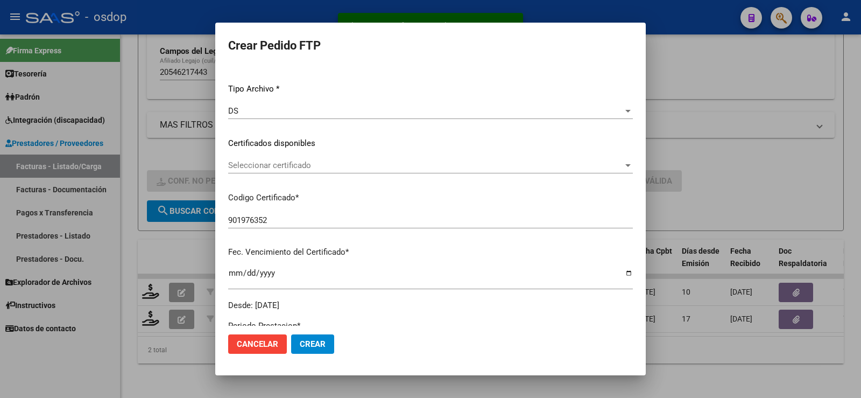
click at [300, 160] on div "Seleccionar certificado Seleccionar certificado" at bounding box center [430, 165] width 405 height 16
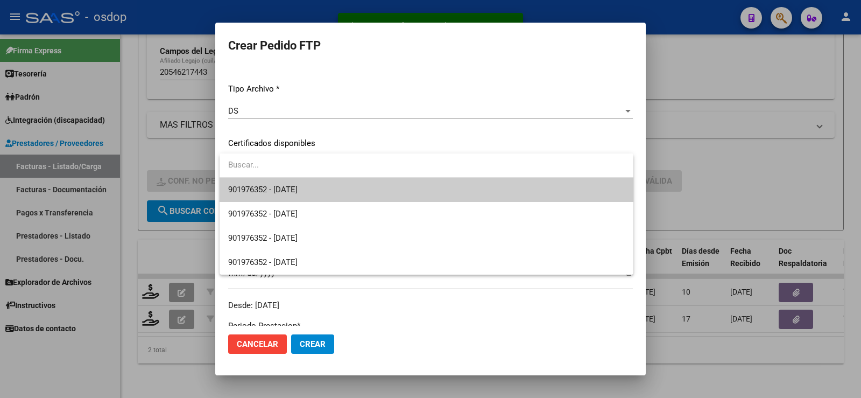
click at [308, 177] on input "dropdown search" at bounding box center [427, 165] width 414 height 24
click at [298, 185] on span "901976352 - 2025-08-15" at bounding box center [262, 190] width 69 height 10
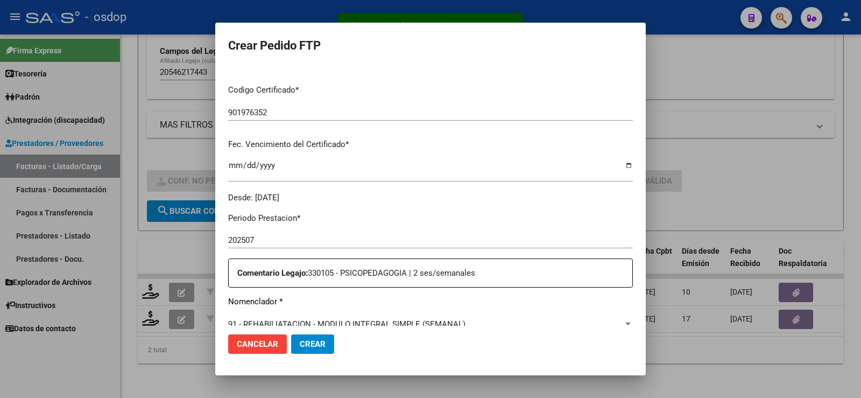
scroll to position [377, 0]
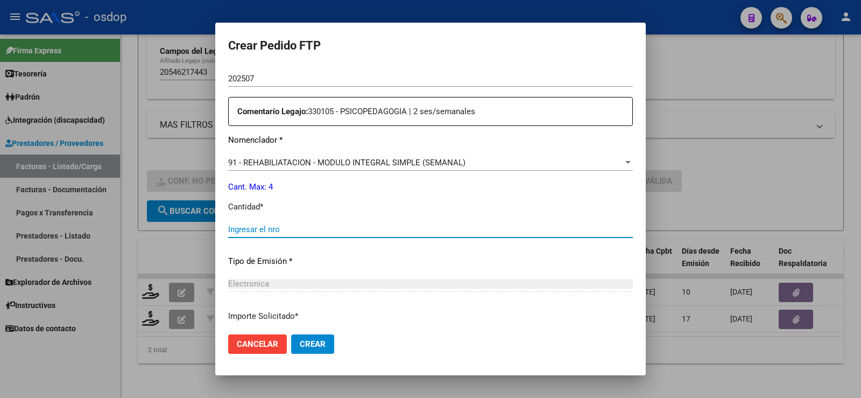
click at [315, 227] on input "Ingresar el nro" at bounding box center [430, 229] width 405 height 10
type input "4"
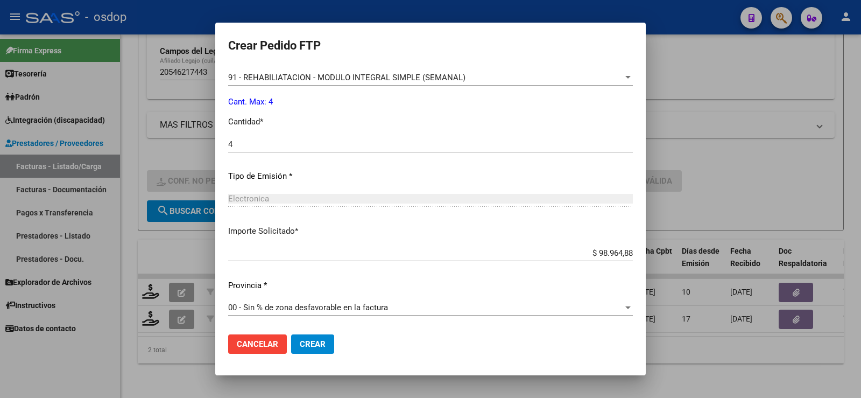
click at [311, 342] on span "Crear" at bounding box center [313, 344] width 26 height 10
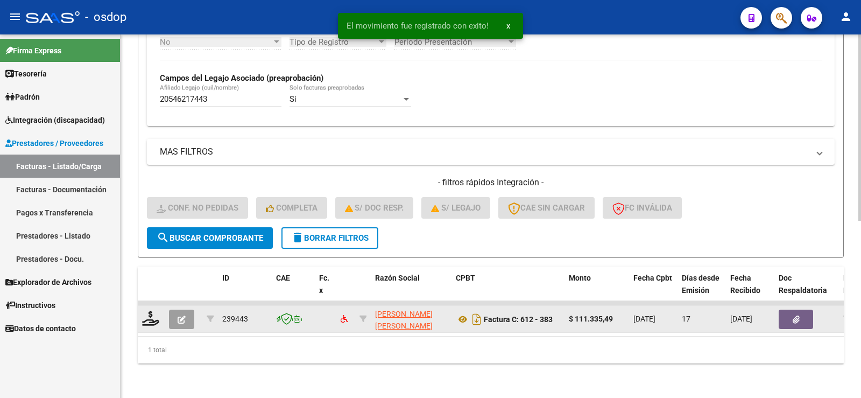
scroll to position [316, 0]
click at [154, 311] on icon at bounding box center [150, 318] width 17 height 15
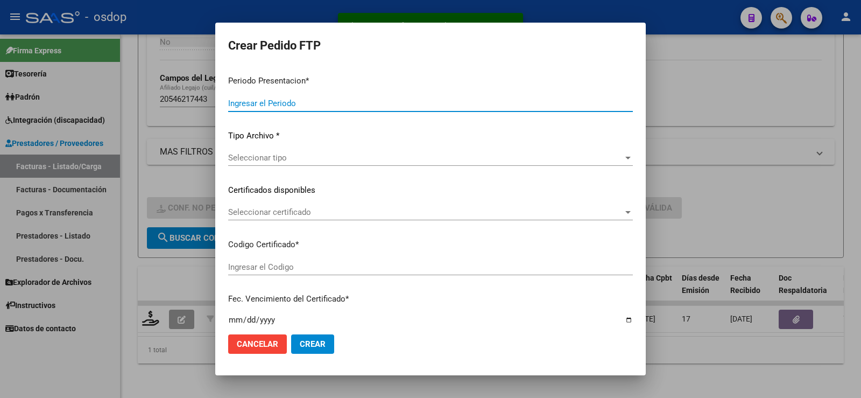
type input "202507"
type input "$ 111.335,49"
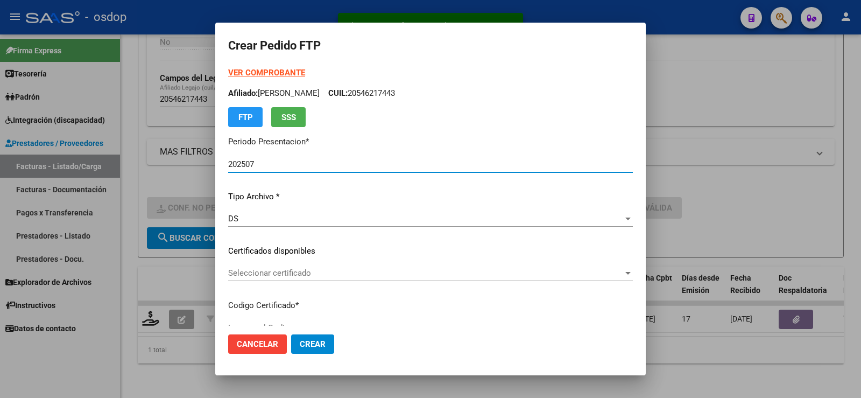
type input "901976352"
type input "2025-08-15"
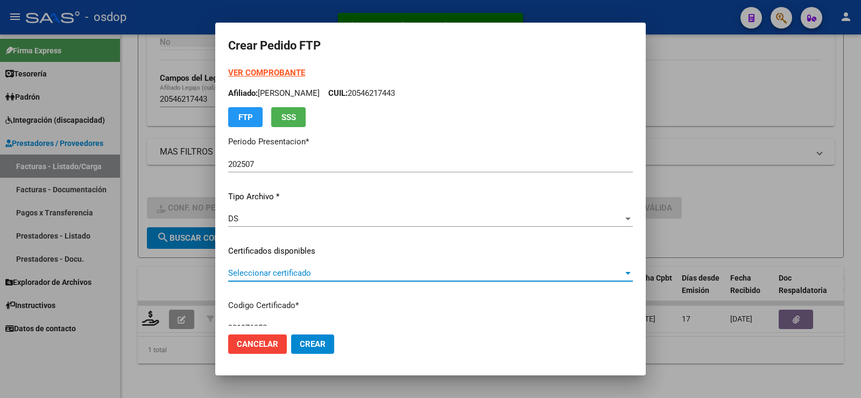
click at [299, 273] on span "Seleccionar certificado" at bounding box center [425, 273] width 395 height 10
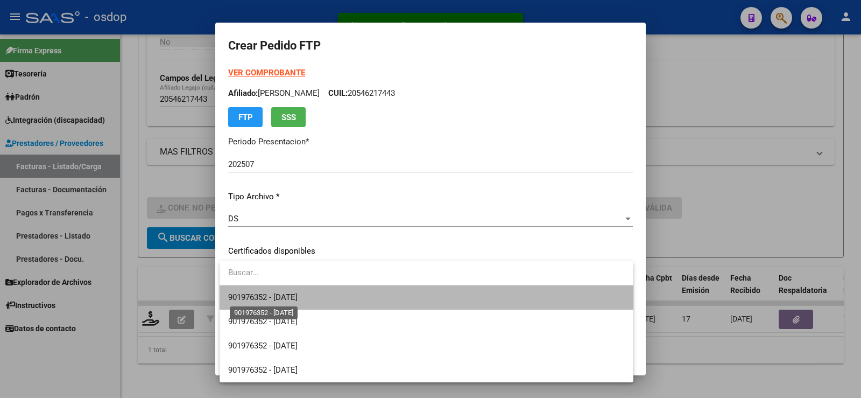
click at [298, 294] on span "901976352 - 2025-08-15" at bounding box center [262, 297] width 69 height 10
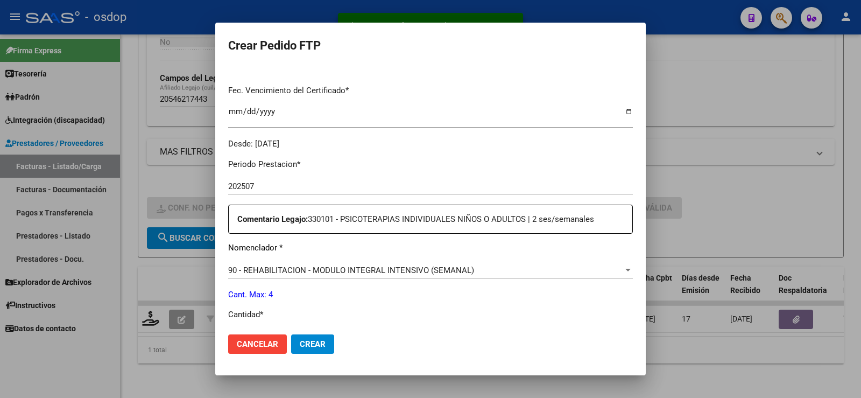
scroll to position [323, 0]
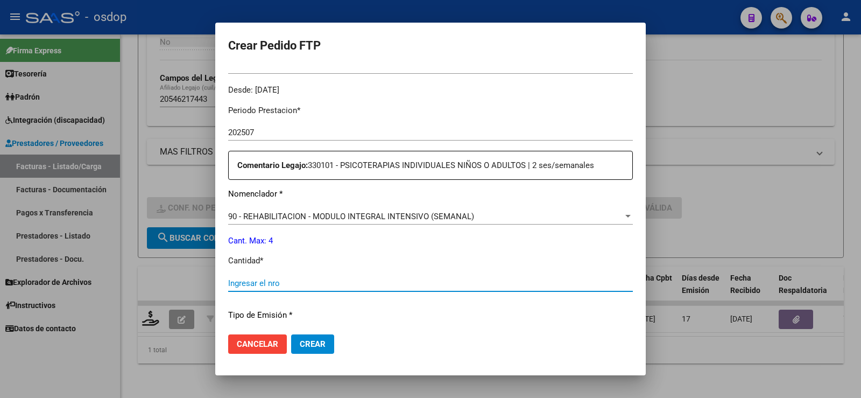
click at [284, 283] on input "Ingresar el nro" at bounding box center [430, 283] width 405 height 10
type input "4"
click at [316, 203] on div "Periodo Prestacion * 202507 Ingresar el Periodo Prestacion Comentario Legajo: 3…" at bounding box center [430, 280] width 405 height 369
click at [323, 213] on span "90 - REHABILITACION - MODULO INTEGRAL INTENSIVO (SEMANAL)" at bounding box center [351, 217] width 246 height 10
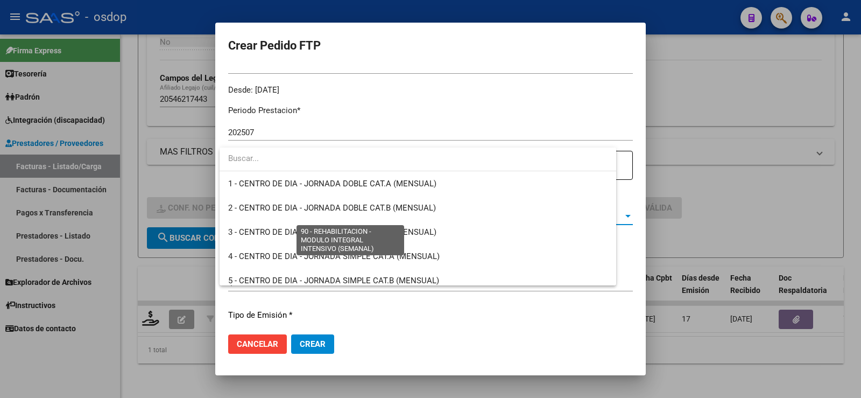
scroll to position [2123, 0]
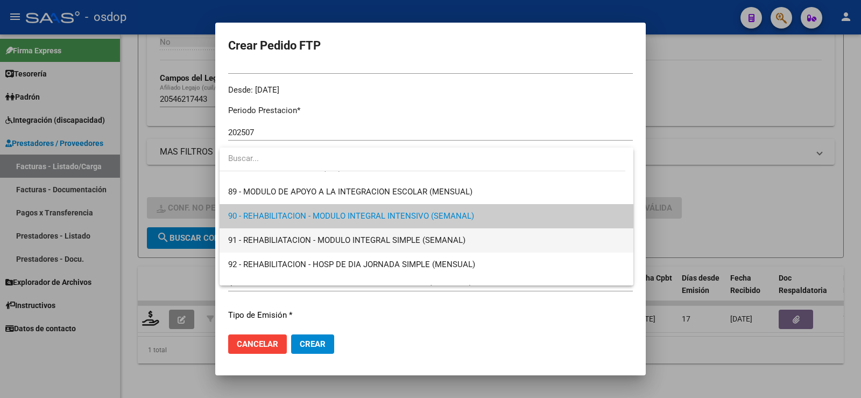
click at [326, 228] on span "91 - REHABILIATACION - MODULO INTEGRAL SIMPLE (SEMANAL)" at bounding box center [426, 240] width 397 height 24
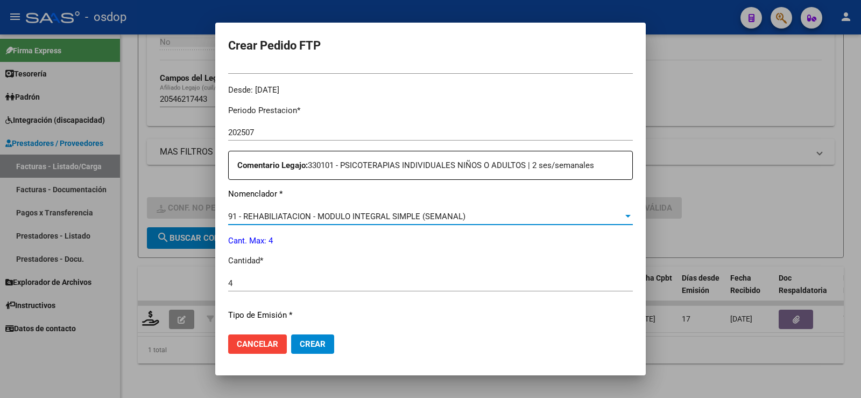
scroll to position [462, 0]
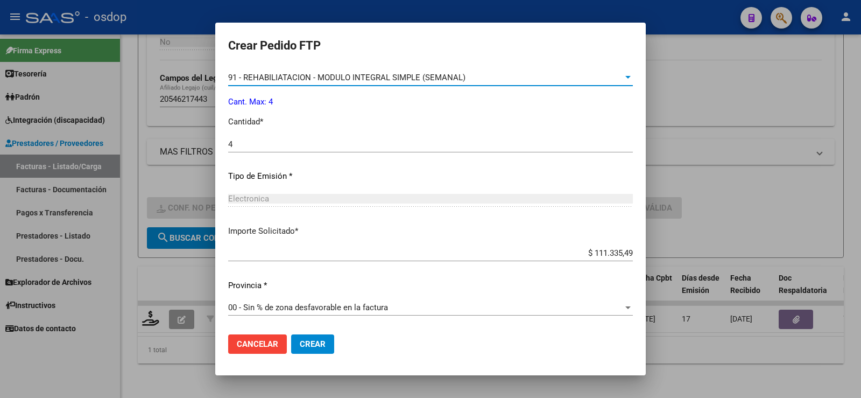
click at [324, 351] on button "Crear" at bounding box center [312, 343] width 43 height 19
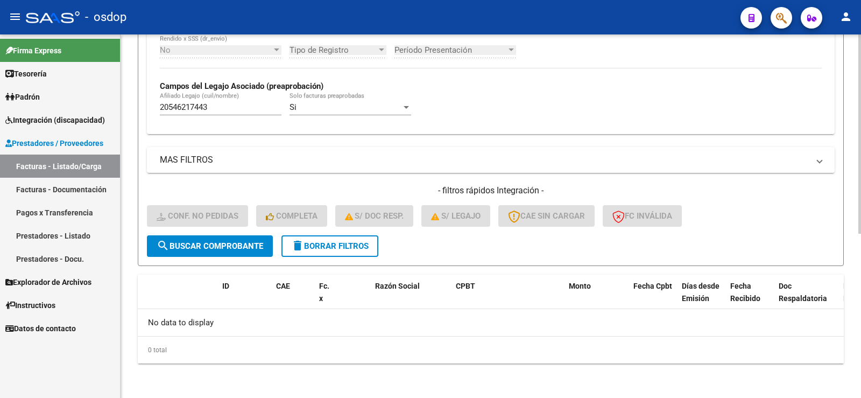
scroll to position [300, 0]
click at [327, 240] on button "delete Borrar Filtros" at bounding box center [330, 246] width 97 height 22
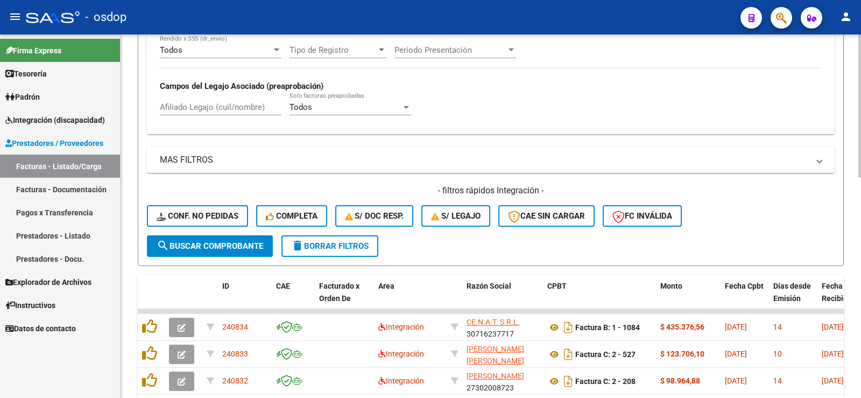
click at [211, 109] on input "Afiliado Legajo (cuil/nombre)" at bounding box center [221, 107] width 122 height 10
paste input "20553101205"
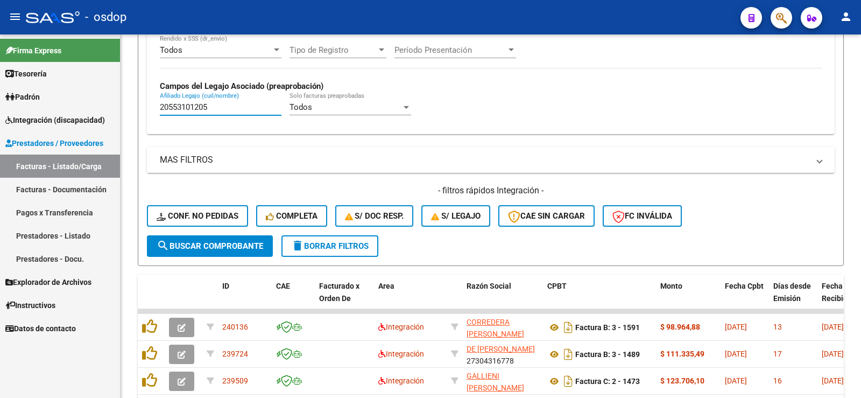
type input "20553101205"
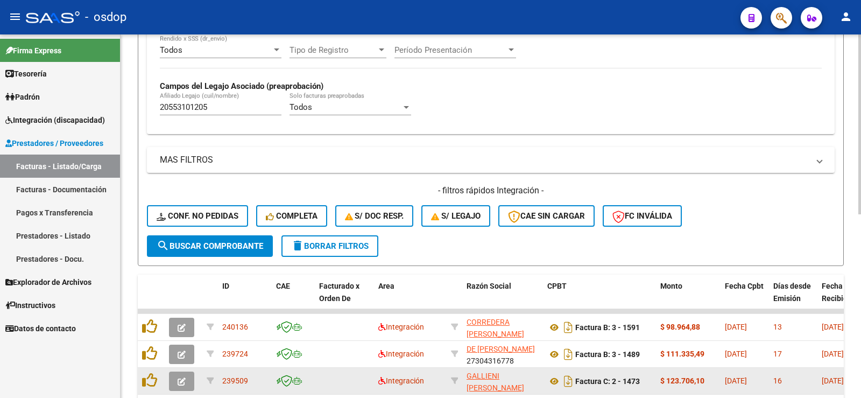
scroll to position [370, 0]
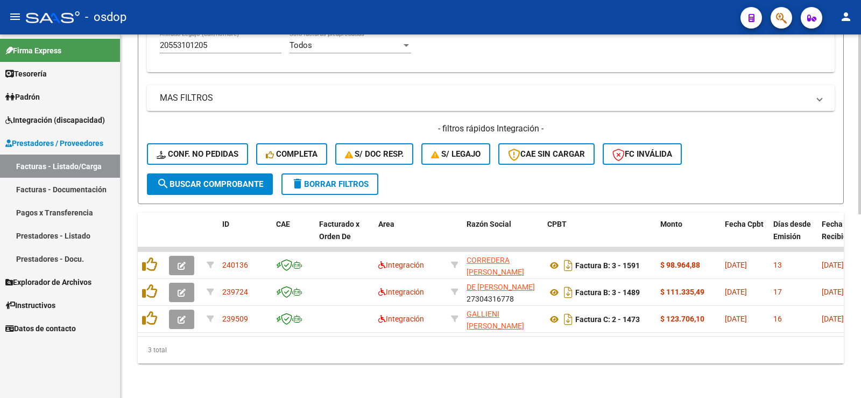
drag, startPoint x: 261, startPoint y: 336, endPoint x: 307, endPoint y: 328, distance: 47.4
click at [336, 337] on datatable-footer "3 total 1" at bounding box center [491, 349] width 706 height 27
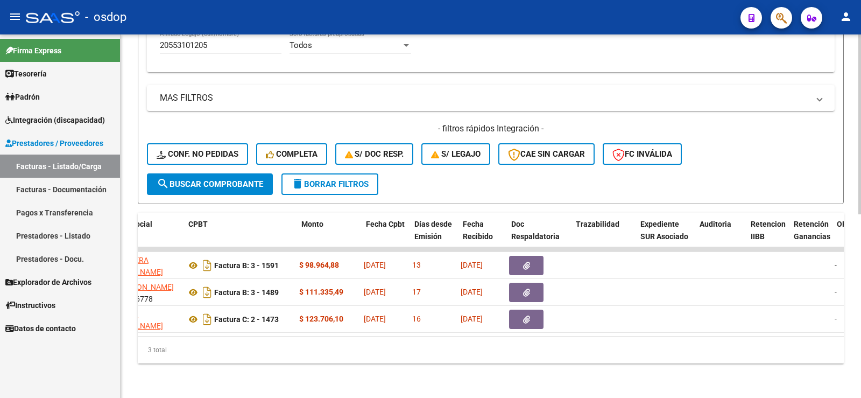
scroll to position [0, 272]
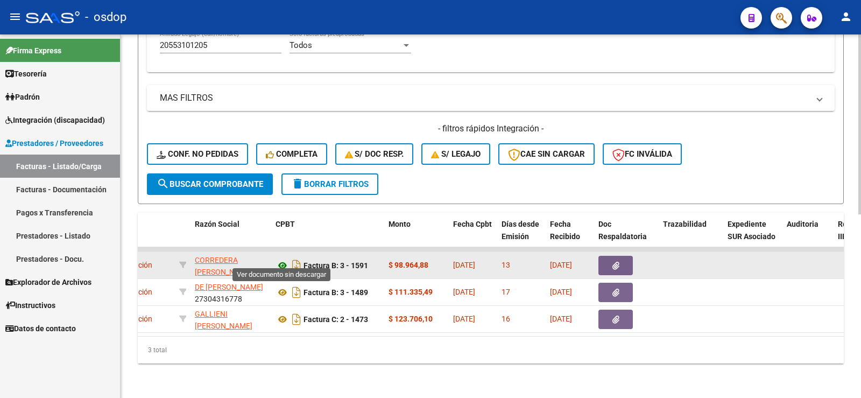
click at [278, 259] on icon at bounding box center [283, 265] width 14 height 13
click at [627, 268] on datatable-body-cell at bounding box center [626, 265] width 65 height 26
click at [619, 262] on icon "button" at bounding box center [616, 266] width 7 height 8
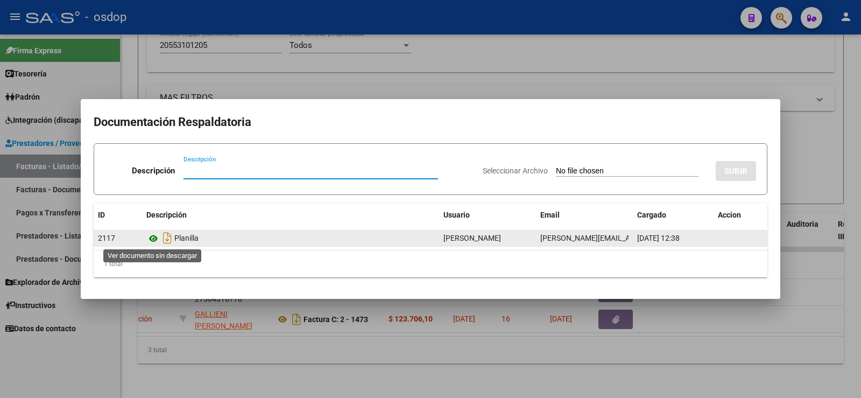
click at [152, 238] on icon at bounding box center [153, 238] width 14 height 13
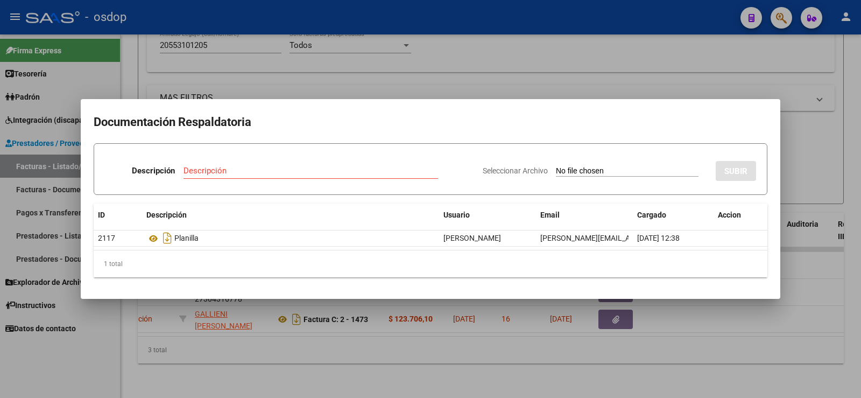
click at [330, 350] on div at bounding box center [430, 199] width 861 height 398
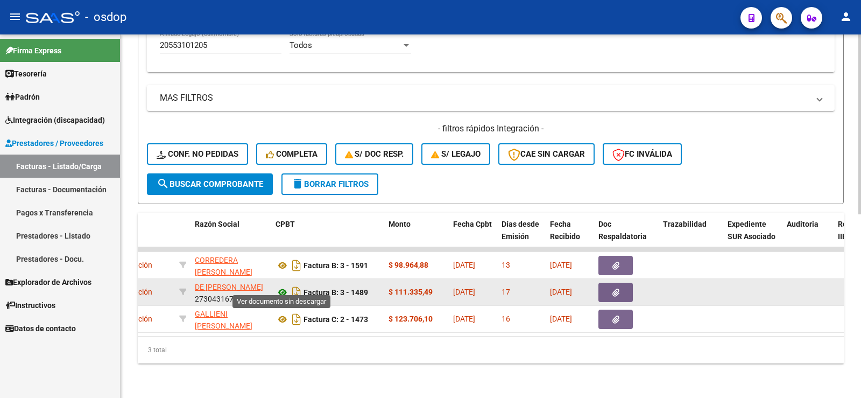
click at [277, 286] on icon at bounding box center [283, 292] width 14 height 13
click at [608, 285] on button "button" at bounding box center [616, 292] width 34 height 19
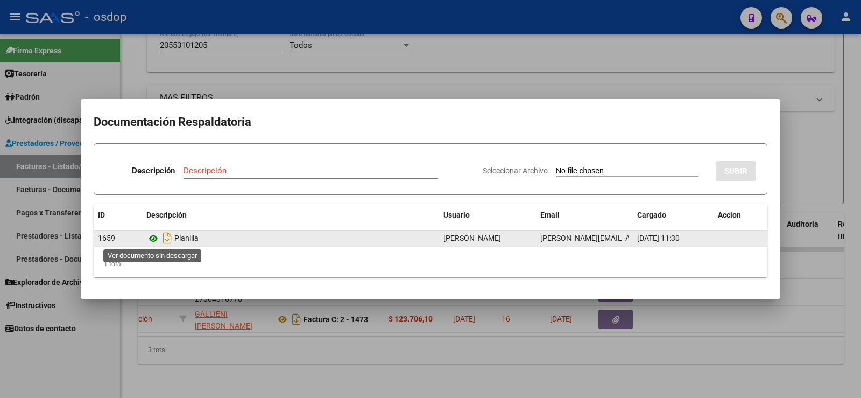
click at [156, 238] on icon at bounding box center [153, 238] width 14 height 13
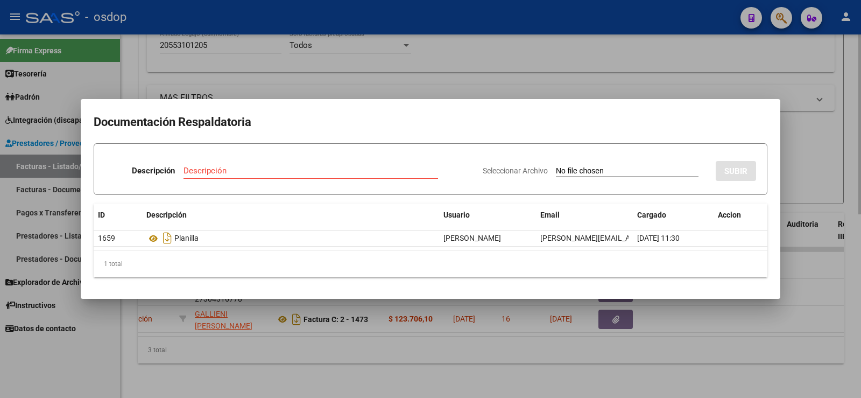
click at [200, 47] on div at bounding box center [430, 199] width 861 height 398
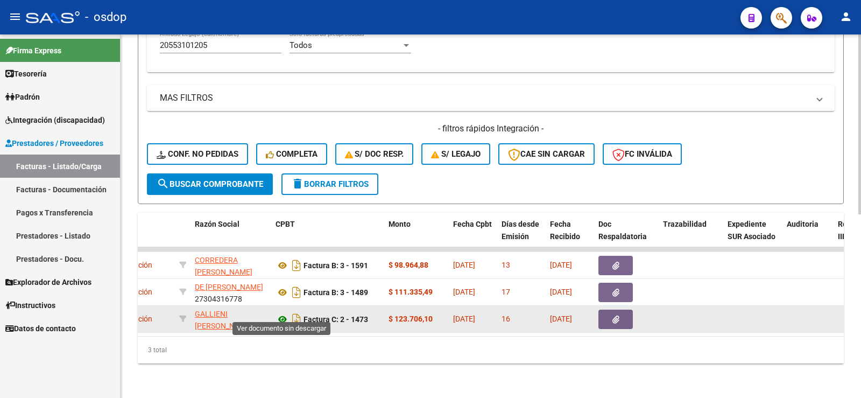
click at [284, 313] on icon at bounding box center [283, 319] width 14 height 13
click at [609, 323] on datatable-body-cell at bounding box center [626, 319] width 65 height 26
click at [613, 322] on datatable-body-cell at bounding box center [626, 319] width 65 height 26
click at [614, 321] on datatable-body-cell at bounding box center [626, 319] width 65 height 26
click at [610, 312] on button "button" at bounding box center [616, 318] width 34 height 19
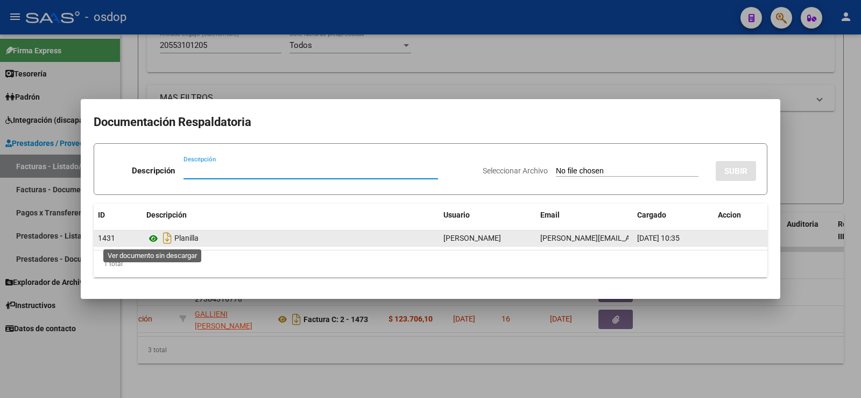
click at [156, 239] on icon at bounding box center [153, 238] width 14 height 13
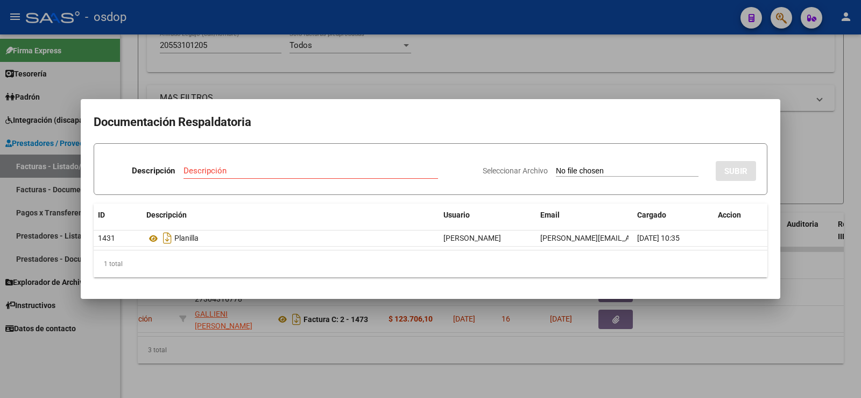
click at [155, 41] on div at bounding box center [430, 199] width 861 height 398
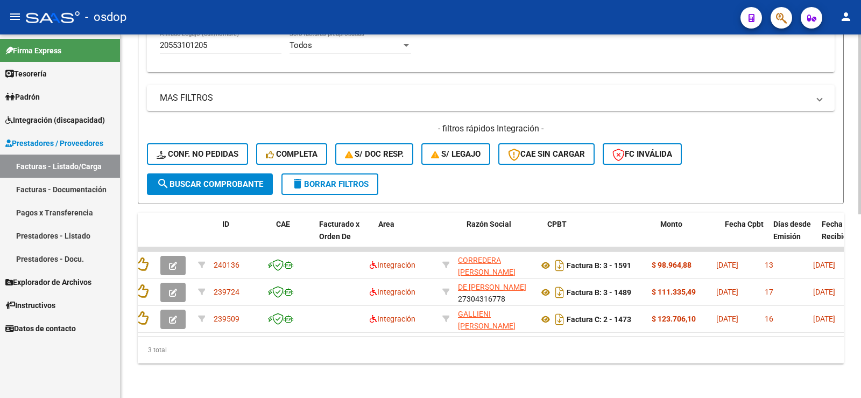
scroll to position [0, 0]
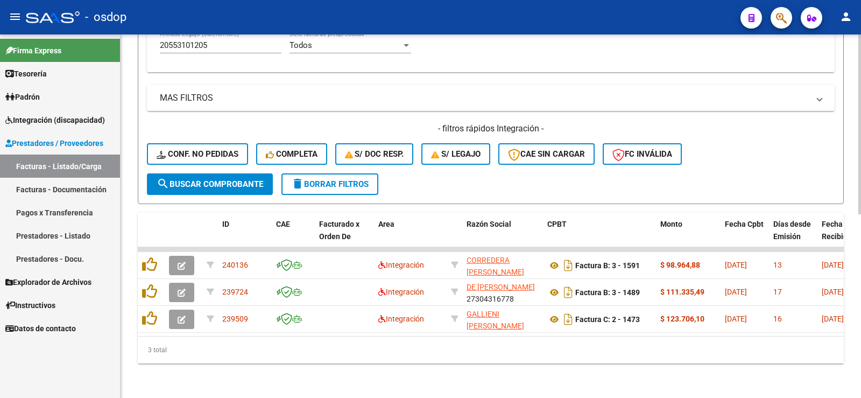
click at [211, 370] on div "Video tutorial PRESTADORES -> Listado de CPBTs Emitidos por Prestadores / Prove…" at bounding box center [491, 35] width 741 height 726
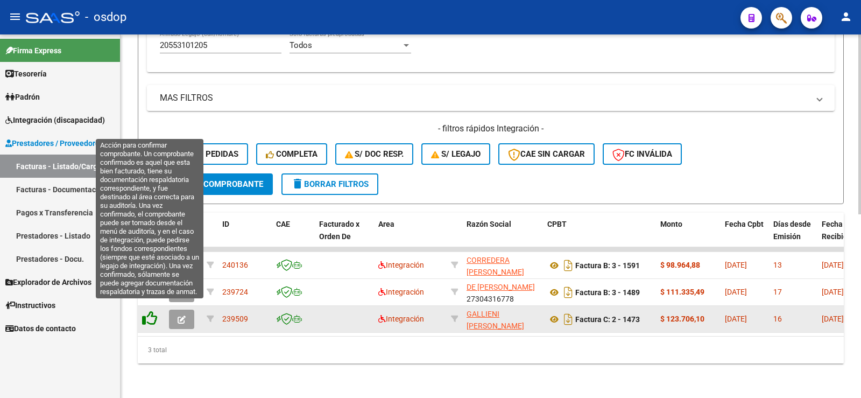
click at [154, 311] on icon at bounding box center [149, 318] width 15 height 15
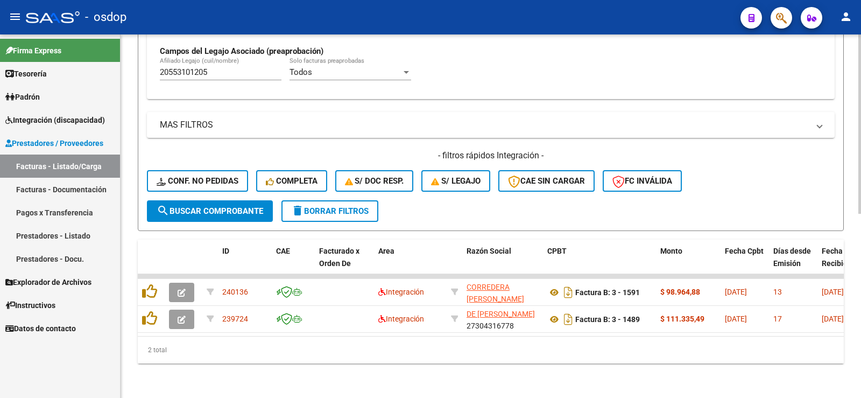
scroll to position [343, 0]
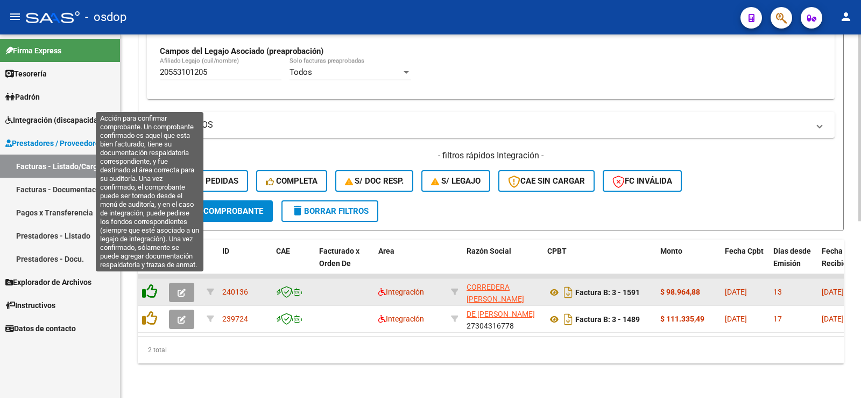
click at [151, 287] on icon at bounding box center [149, 291] width 15 height 15
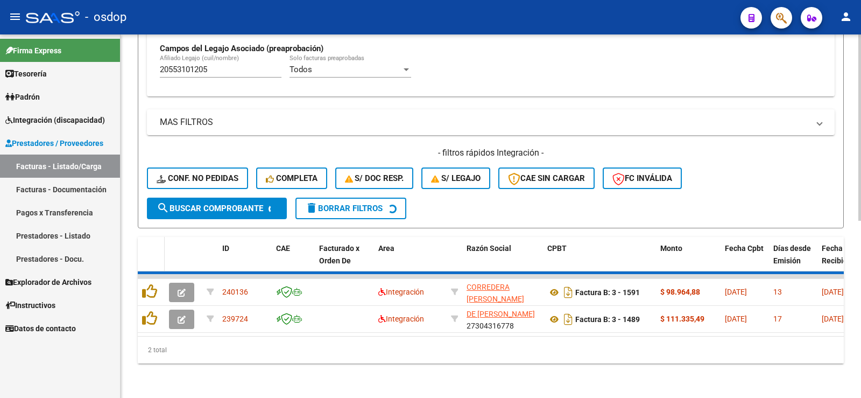
scroll to position [316, 0]
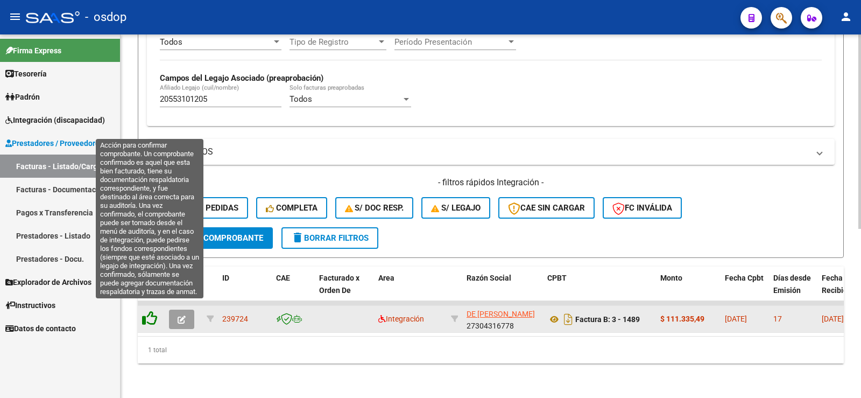
click at [143, 311] on icon at bounding box center [149, 318] width 15 height 15
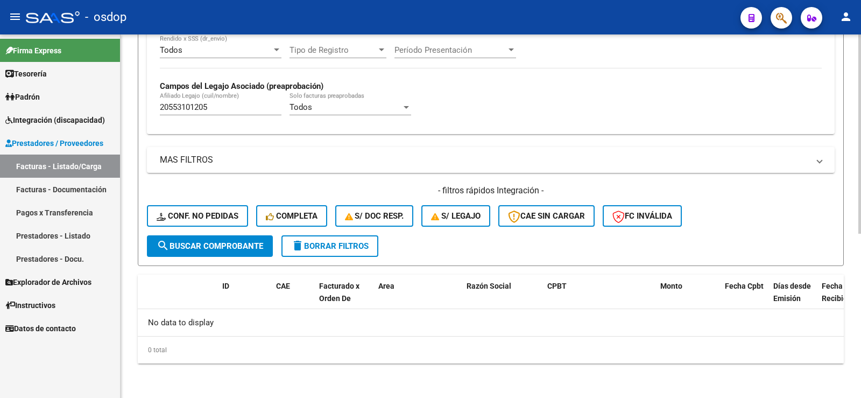
scroll to position [300, 0]
click at [136, 187] on div "Video tutorial PRESTADORES -> Listado de CPBTs Emitidos por Prestadores / Prove…" at bounding box center [491, 66] width 741 height 664
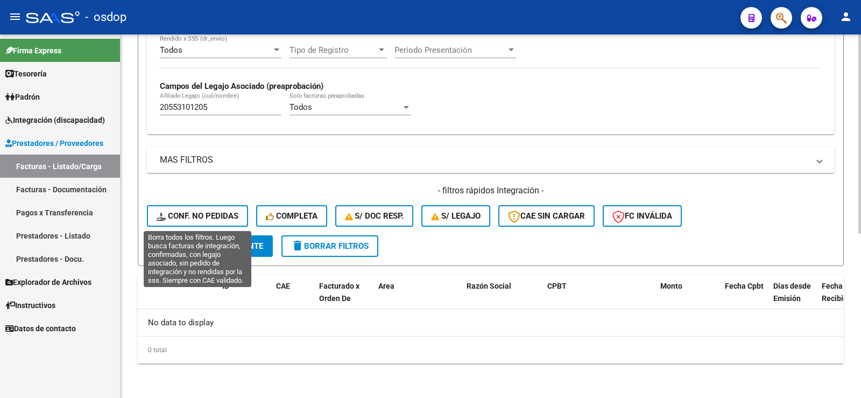
click at [241, 214] on button "Conf. no pedidas" at bounding box center [197, 216] width 101 height 22
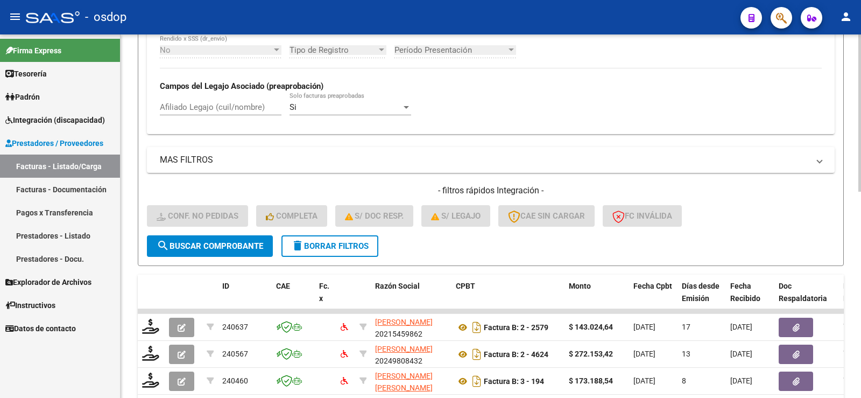
click at [239, 107] on input "Afiliado Legajo (cuil/nombre)" at bounding box center [221, 107] width 122 height 10
paste input "20553101205"
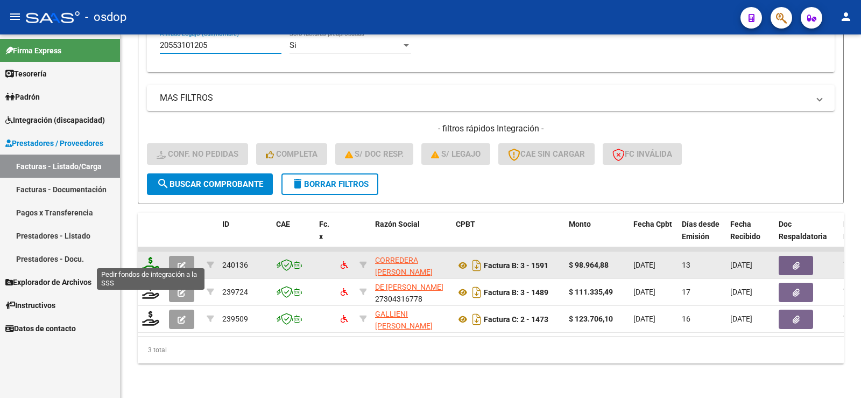
type input "20553101205"
click at [152, 257] on icon at bounding box center [150, 264] width 17 height 15
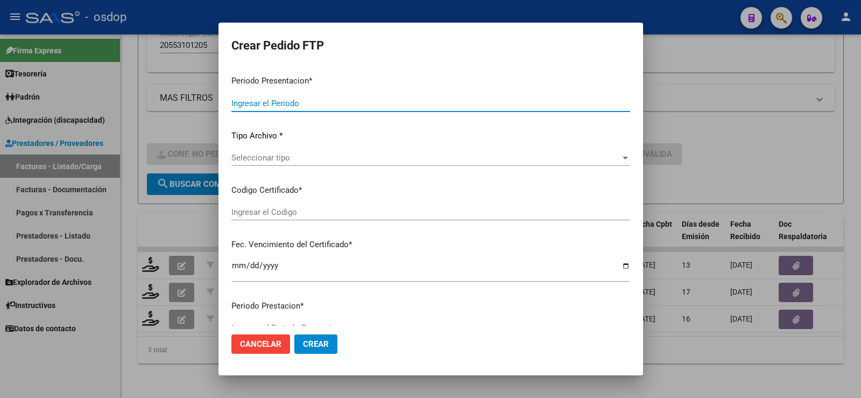
type input "202507"
type input "$ 98.964,88"
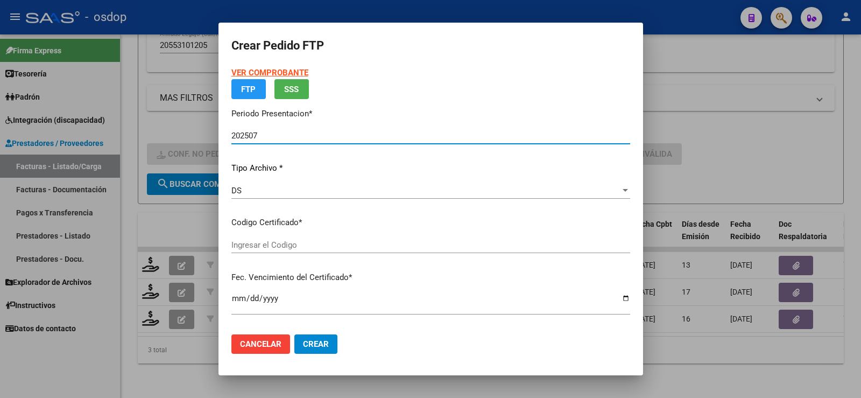
type input "7172514120"
type input "2026-07-30"
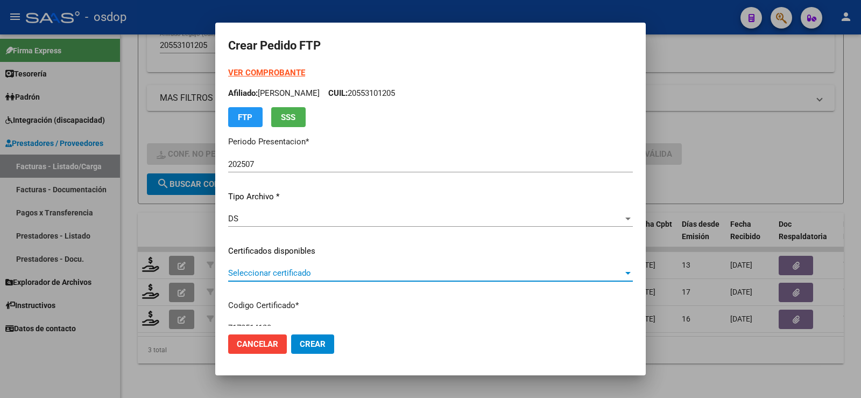
click at [291, 272] on span "Seleccionar certificado" at bounding box center [425, 273] width 395 height 10
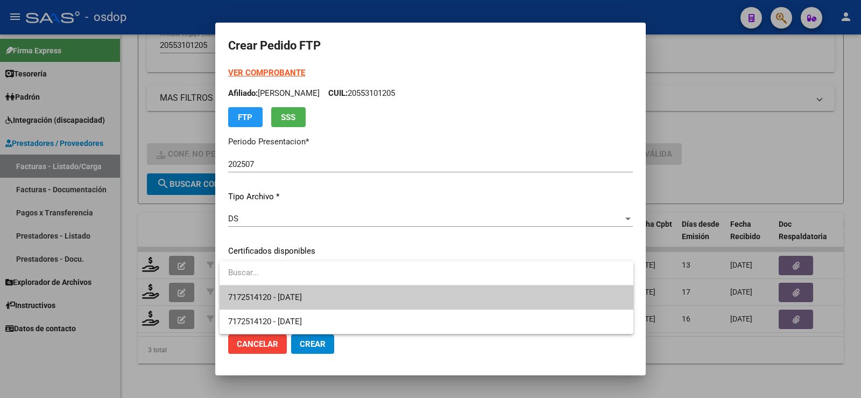
click at [299, 290] on span "7172514120 - 2026-07-30" at bounding box center [426, 297] width 397 height 24
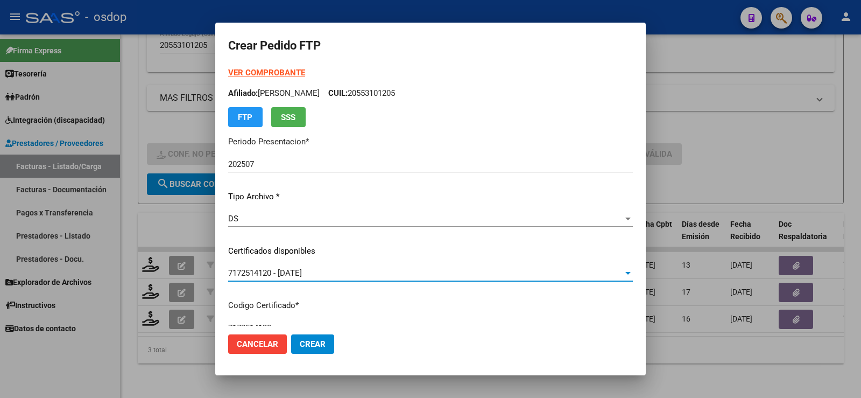
scroll to position [108, 0]
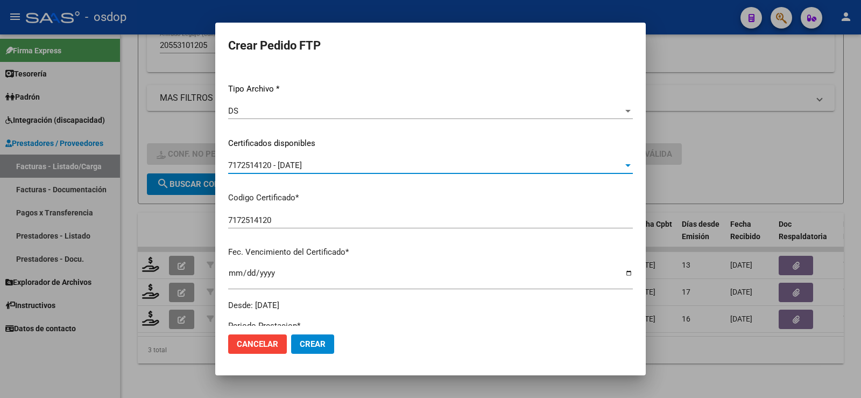
click at [224, 237] on mat-dialog-content "VER COMPROBANTE ARCA Padrón Afiliado: MEZA BENJAMIN NEHUEN CUIL: 20553101205 FT…" at bounding box center [430, 196] width 431 height 258
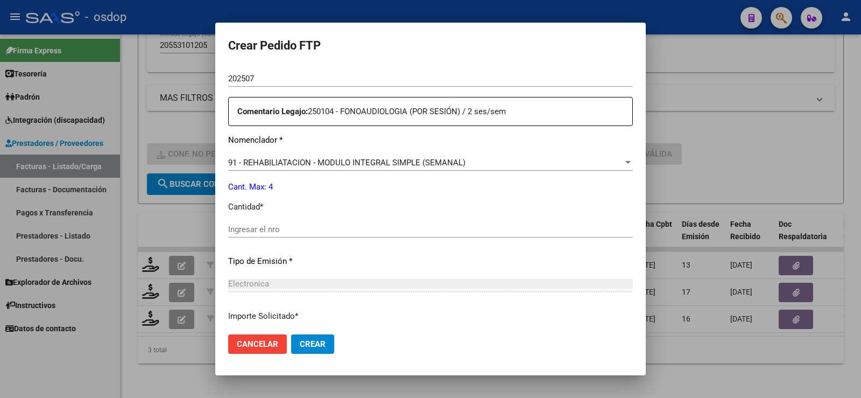
scroll to position [431, 0]
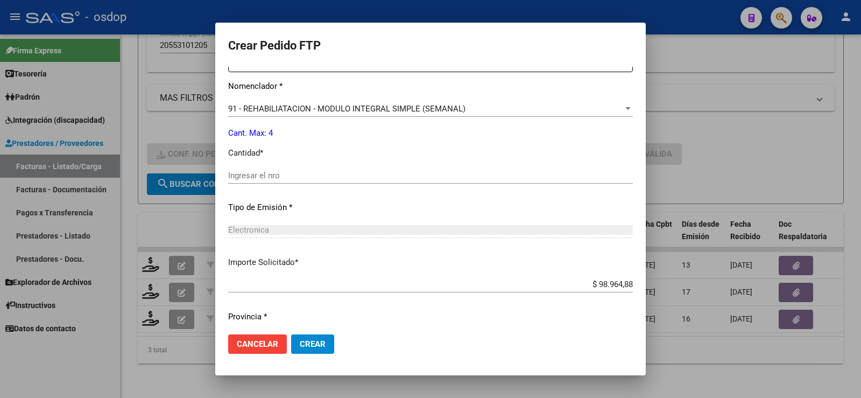
click at [339, 107] on span "91 - REHABILIATACION - MODULO INTEGRAL SIMPLE (SEMANAL)" at bounding box center [346, 109] width 237 height 10
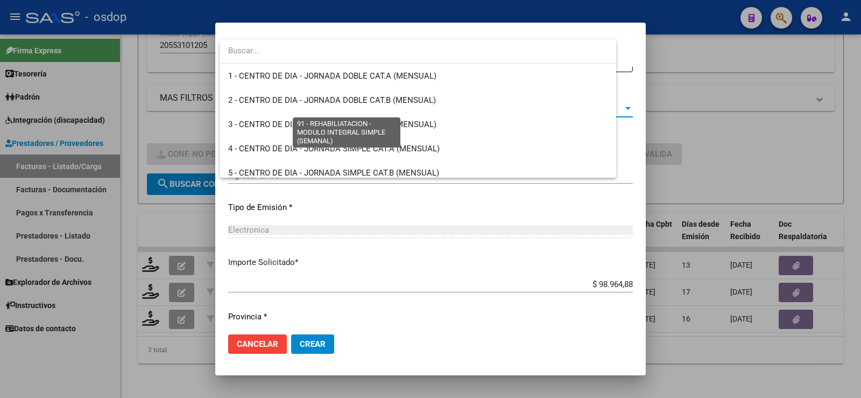
scroll to position [2148, 0]
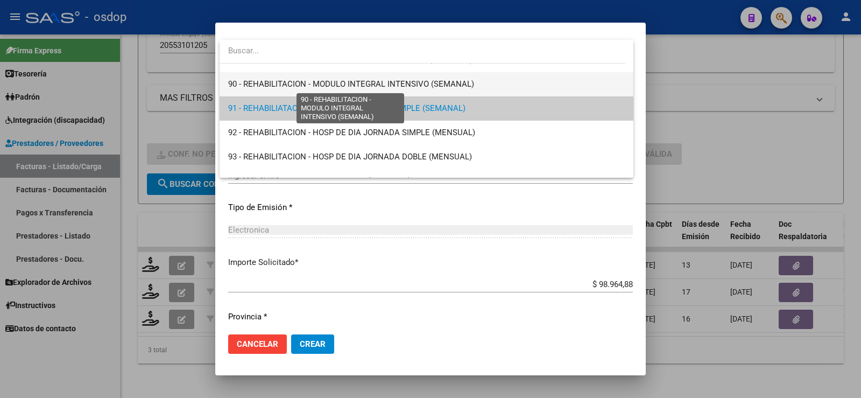
click at [295, 78] on span "90 - REHABILITACION - MODULO INTEGRAL INTENSIVO (SEMANAL)" at bounding box center [426, 84] width 397 height 24
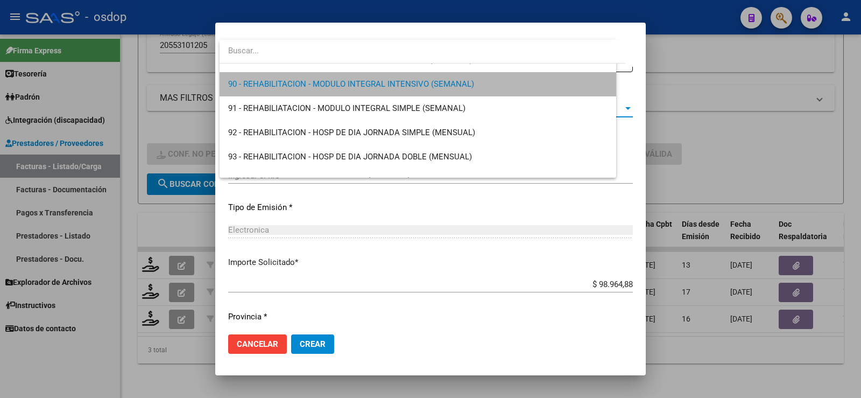
scroll to position [2156, 0]
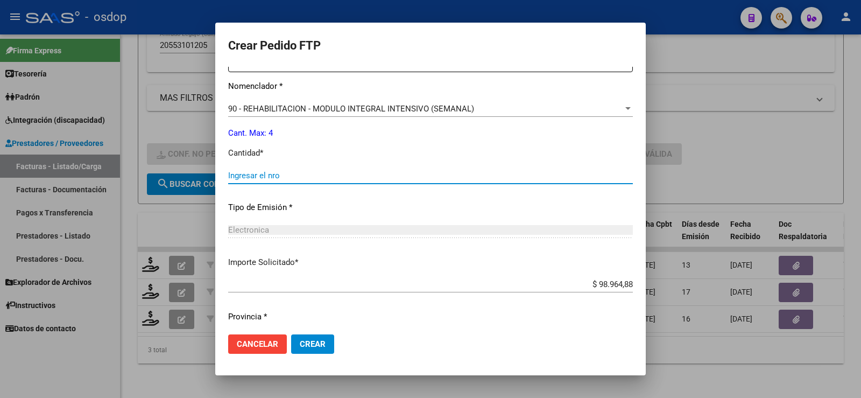
click at [307, 172] on input "Ingresar el nro" at bounding box center [430, 176] width 405 height 10
type input "4"
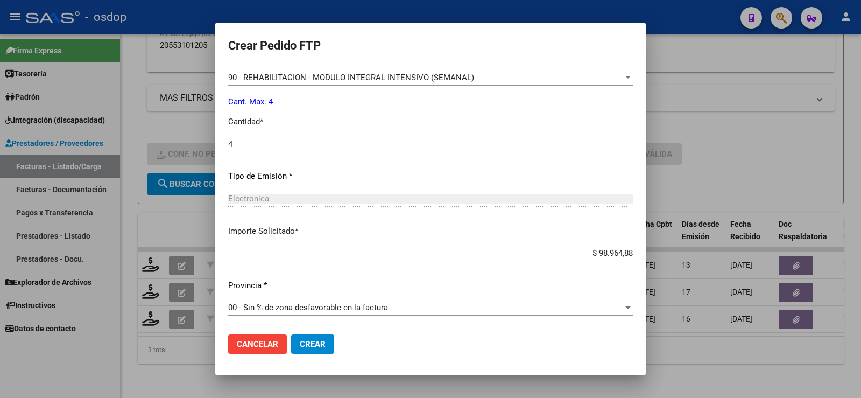
click at [319, 343] on span "Crear" at bounding box center [313, 344] width 26 height 10
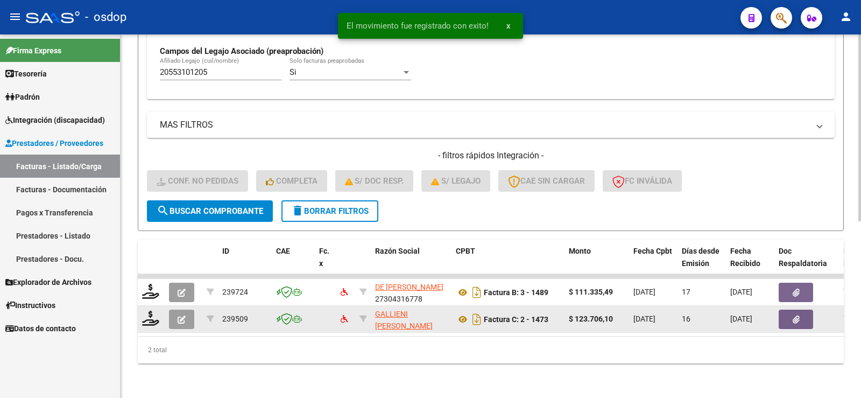
scroll to position [343, 0]
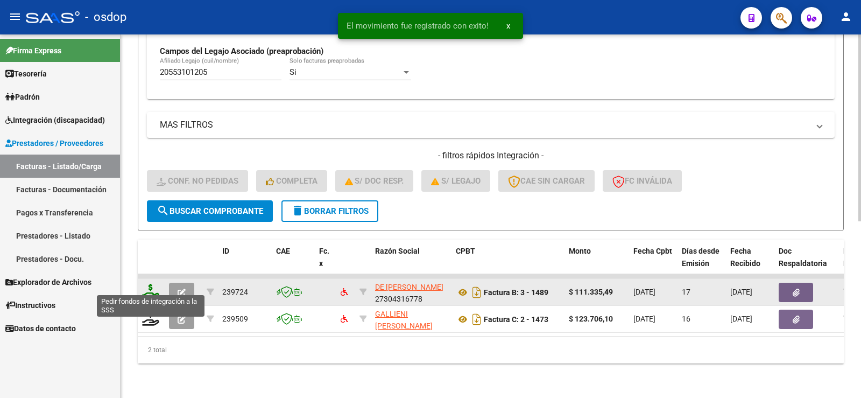
click at [148, 285] on icon at bounding box center [150, 291] width 17 height 15
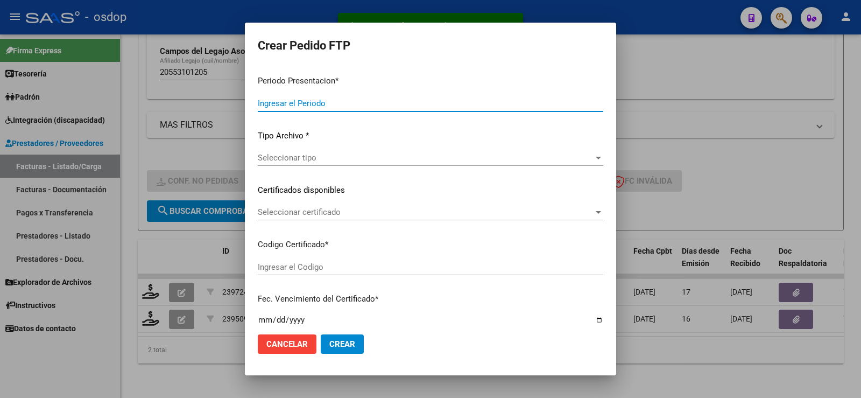
type input "202507"
type input "$ 111.335,49"
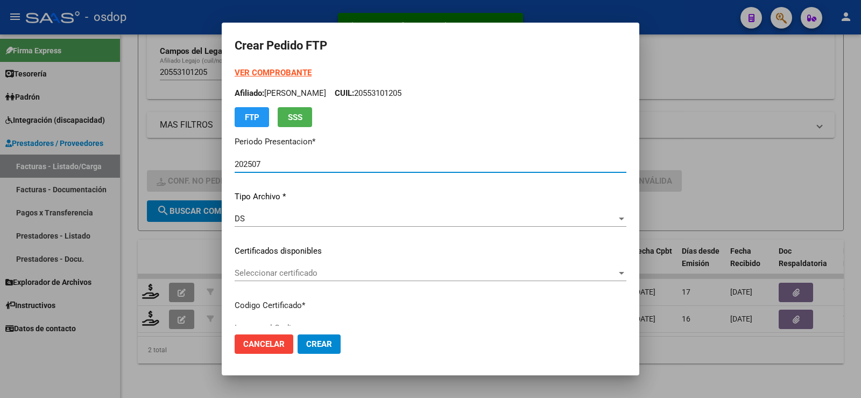
type input "7172514120"
type input "2026-07-30"
click at [302, 269] on span "Seleccionar certificado" at bounding box center [426, 273] width 382 height 10
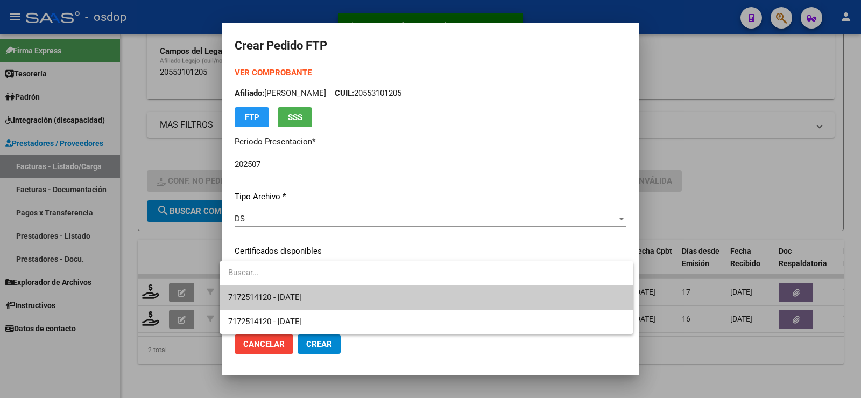
click at [365, 296] on span "7172514120 - 2026-07-30" at bounding box center [426, 297] width 397 height 24
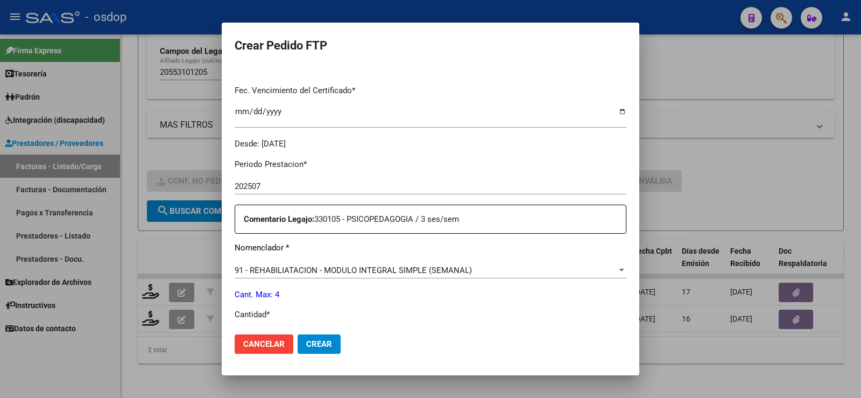
scroll to position [323, 0]
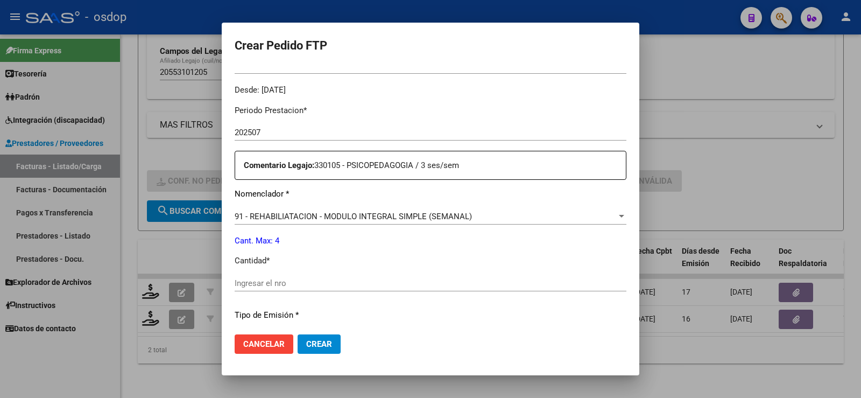
click at [325, 218] on span "91 - REHABILIATACION - MODULO INTEGRAL SIMPLE (SEMANAL)" at bounding box center [353, 217] width 237 height 10
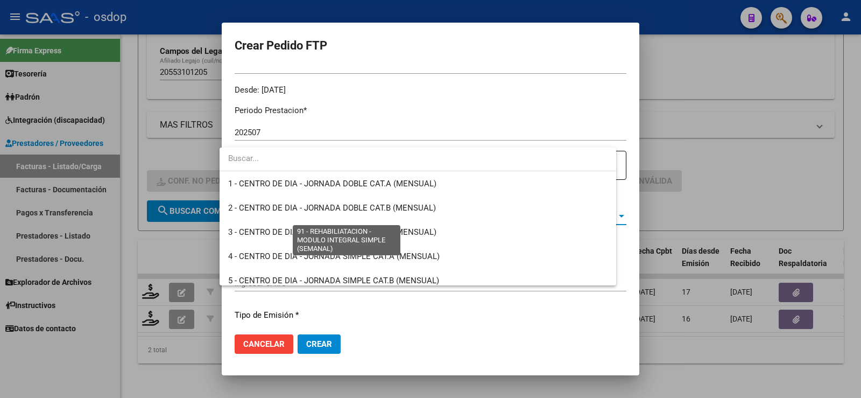
scroll to position [2148, 0]
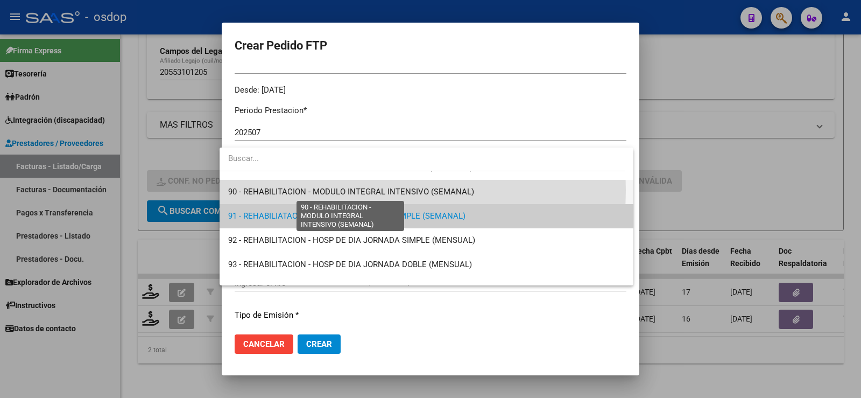
click at [376, 190] on span "90 - REHABILITACION - MODULO INTEGRAL INTENSIVO (SEMANAL)" at bounding box center [351, 192] width 246 height 10
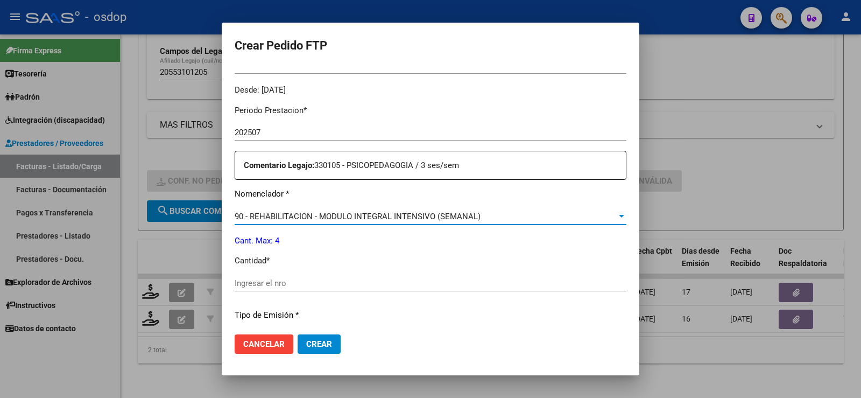
click at [342, 286] on input "Ingresar el nro" at bounding box center [431, 283] width 392 height 10
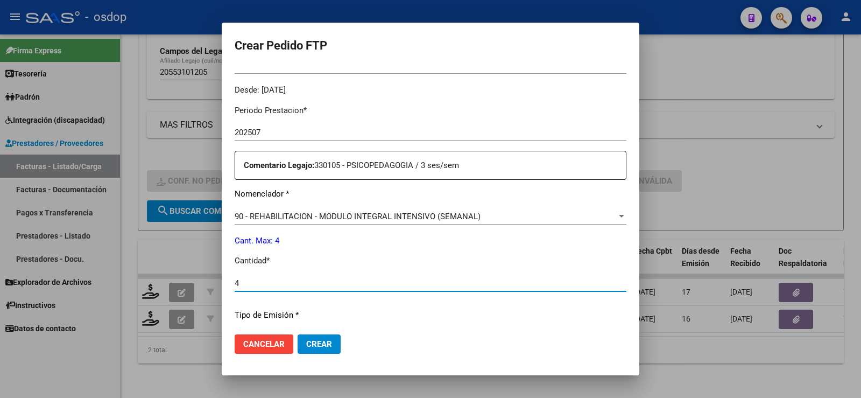
type input "4"
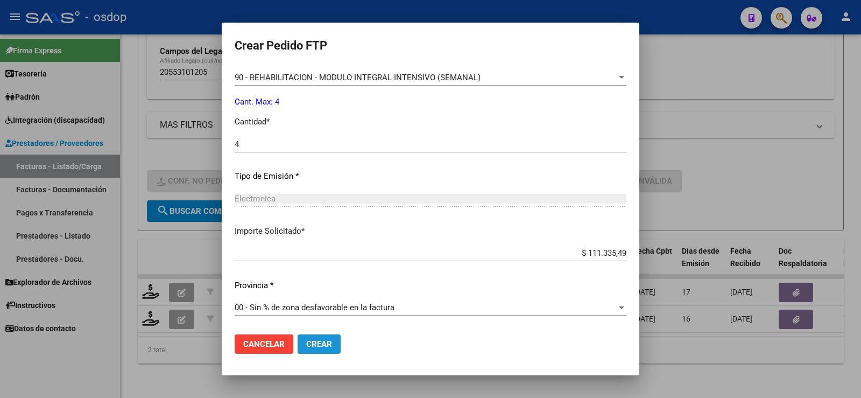
click at [317, 343] on span "Crear" at bounding box center [319, 344] width 26 height 10
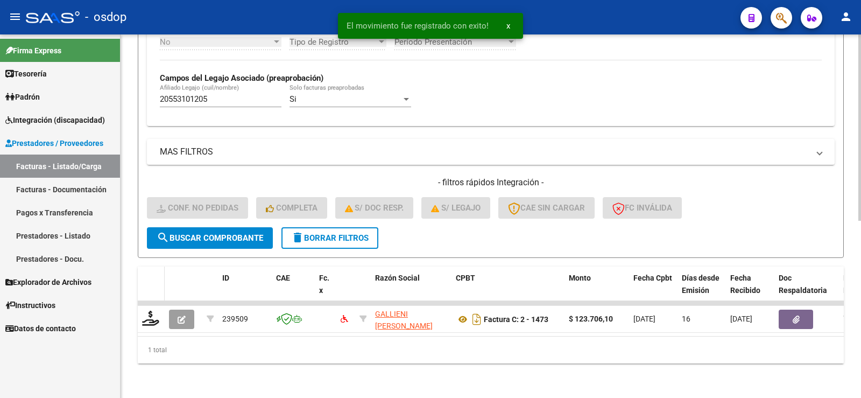
scroll to position [316, 0]
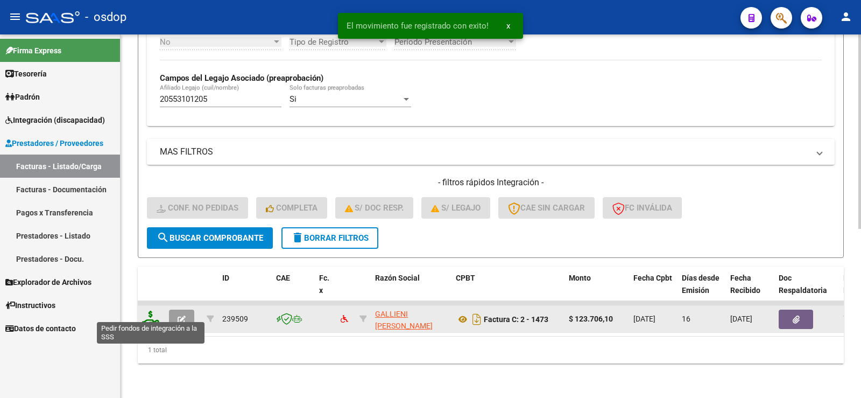
click at [158, 313] on icon at bounding box center [150, 318] width 17 height 15
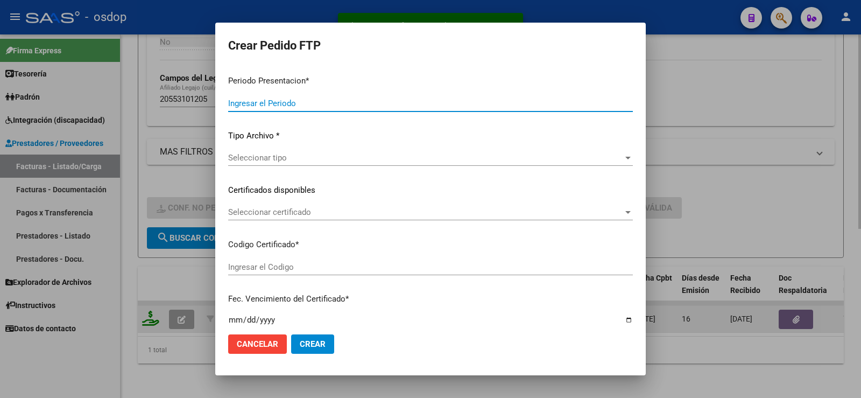
type input "202507"
type input "$ 123.706,10"
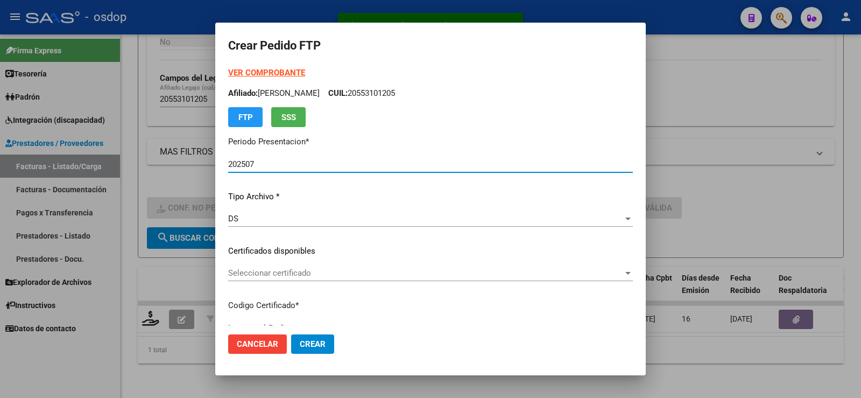
type input "7172514120"
type input "2026-07-30"
click at [300, 275] on span "Seleccionar certificado" at bounding box center [425, 273] width 395 height 10
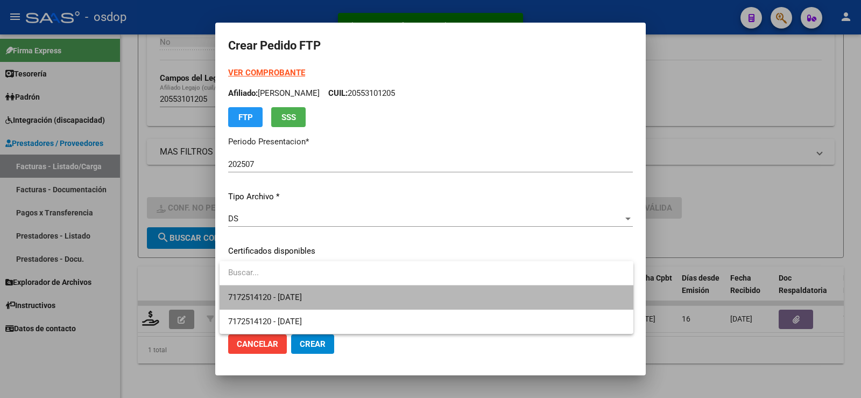
click at [349, 298] on span "7172514120 - 2026-07-30" at bounding box center [426, 297] width 397 height 24
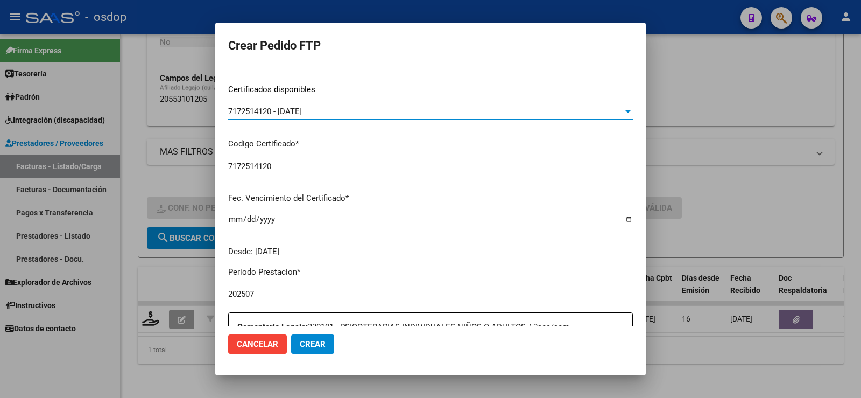
scroll to position [269, 0]
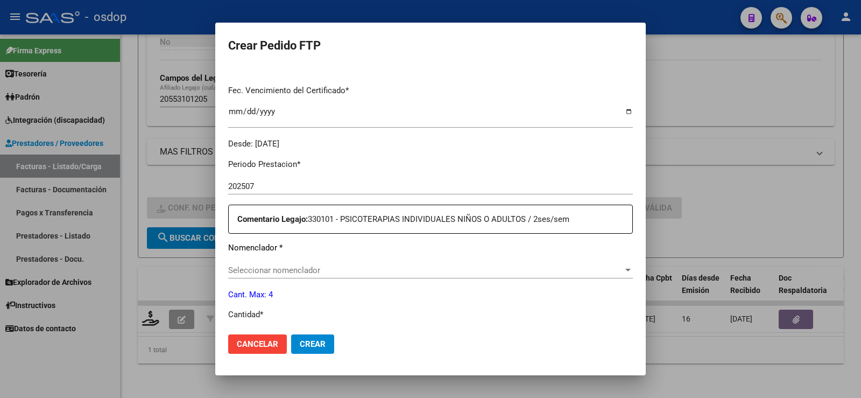
click at [314, 269] on span "Seleccionar nomenclador" at bounding box center [425, 270] width 395 height 10
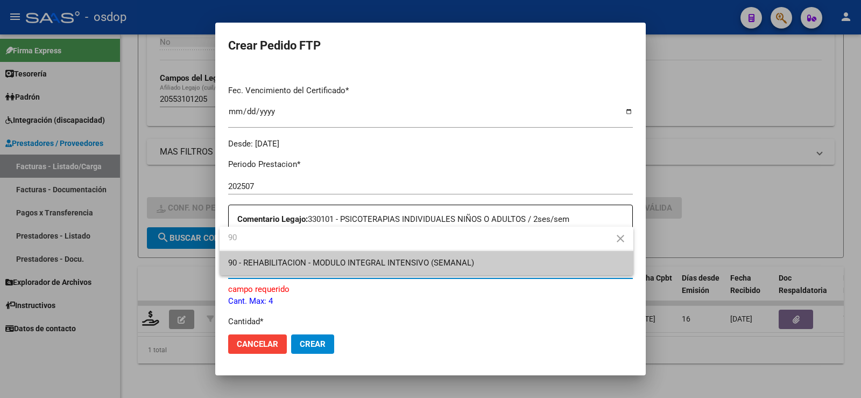
type input "90"
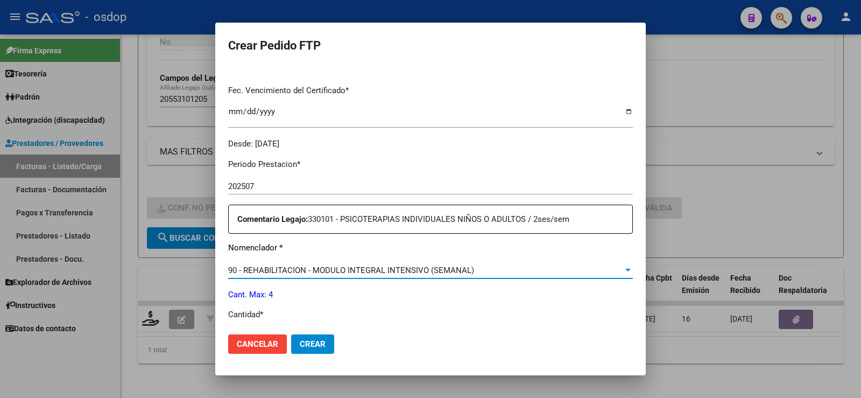
scroll to position [377, 0]
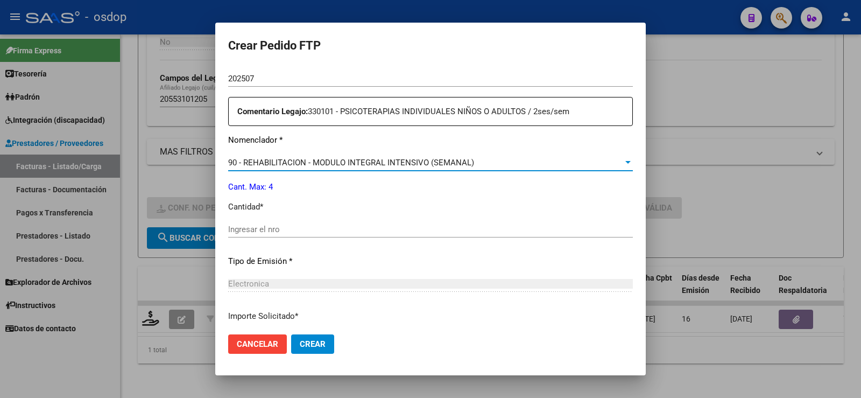
click at [297, 228] on input "Ingresar el nro" at bounding box center [430, 229] width 405 height 10
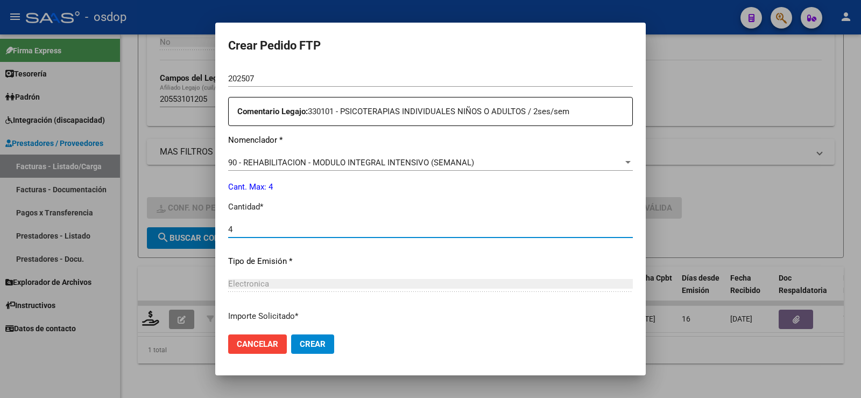
type input "4"
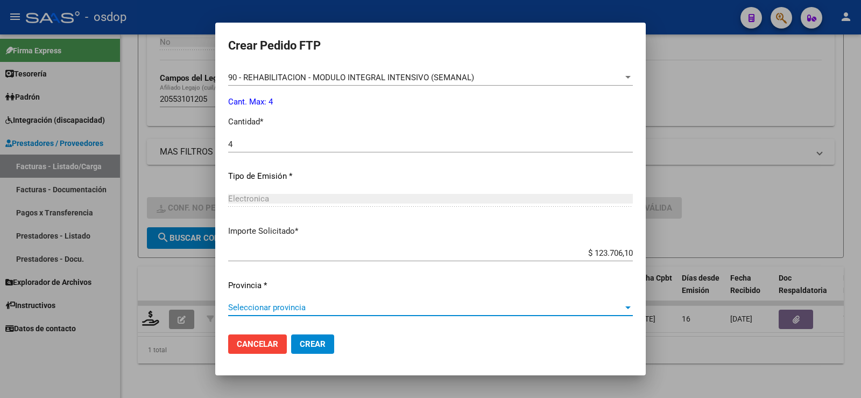
click at [298, 304] on span "Seleccionar provincia" at bounding box center [425, 308] width 395 height 10
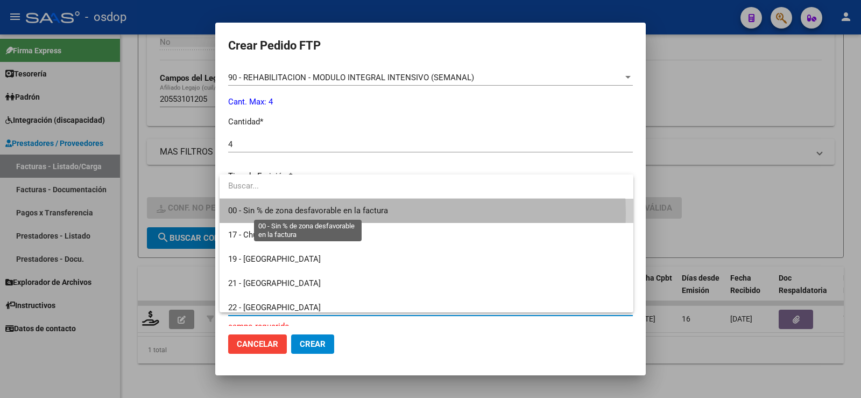
click at [295, 213] on span "00 - Sin % de zona desfavorable en la factura" at bounding box center [308, 211] width 160 height 10
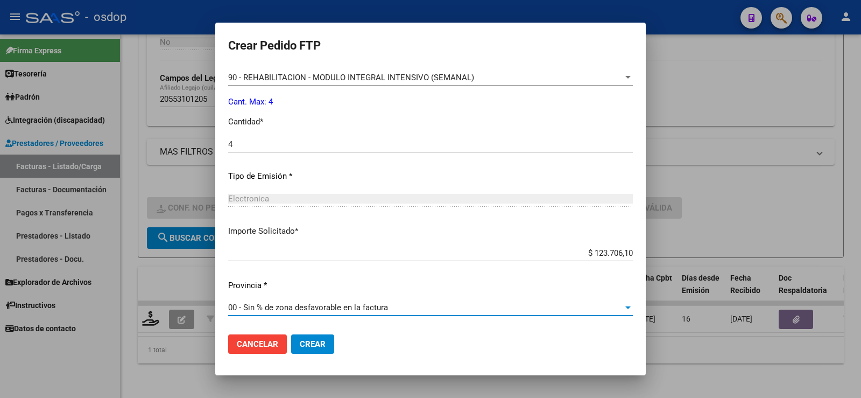
click at [231, 239] on div "Periodo Prestacion * 202507 Ingresar el Periodo Prestacion Comentario Legajo: 3…" at bounding box center [430, 141] width 405 height 369
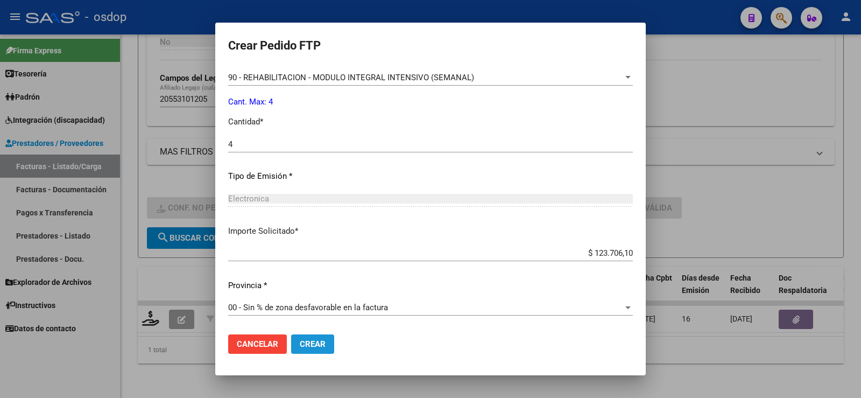
click at [313, 342] on span "Crear" at bounding box center [313, 344] width 26 height 10
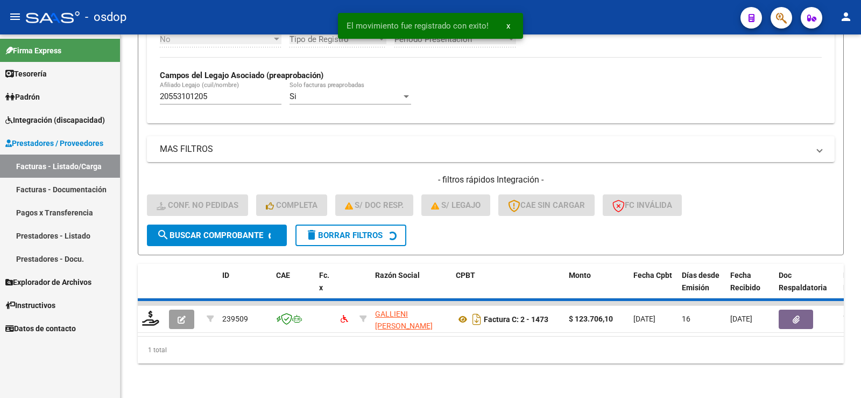
scroll to position [300, 0]
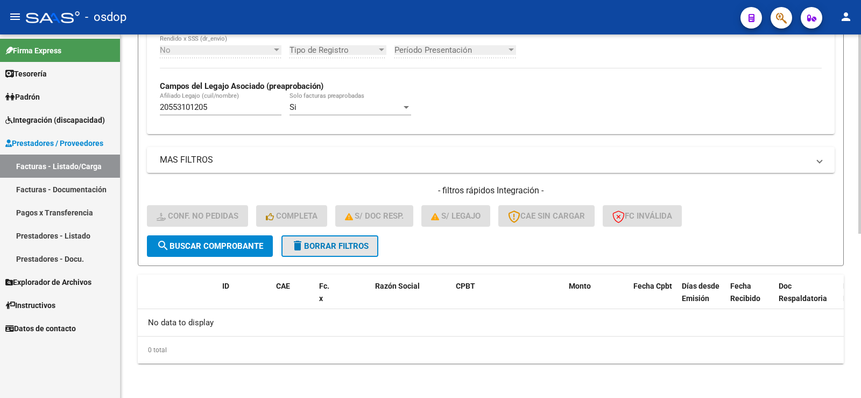
click at [300, 248] on mat-icon "delete" at bounding box center [297, 245] width 13 height 13
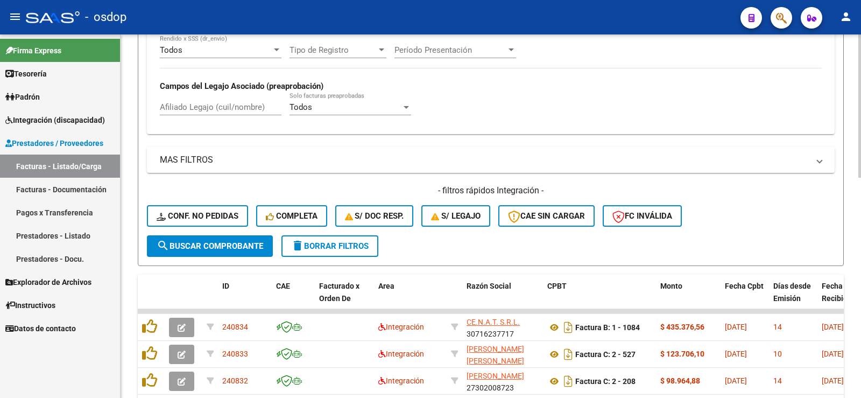
click at [238, 112] on div "Afiliado Legajo (cuil/nombre)" at bounding box center [221, 103] width 122 height 23
paste input "20550989086"
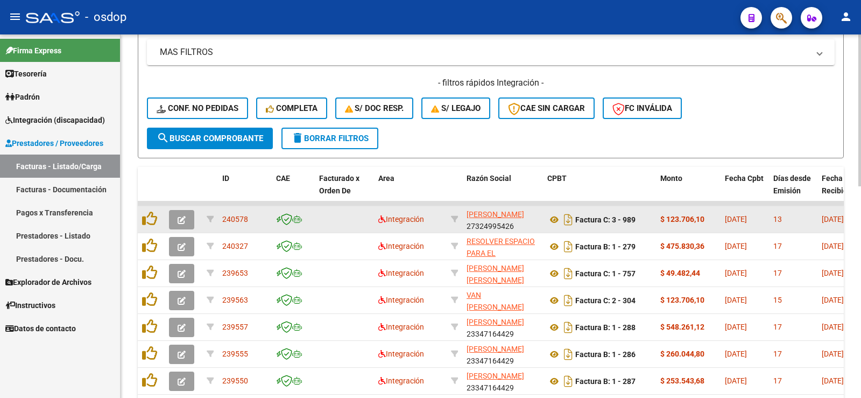
scroll to position [462, 0]
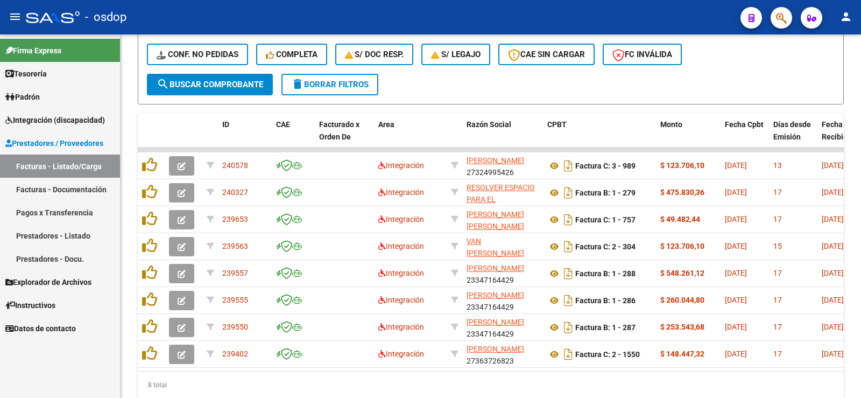
type input "20550989086"
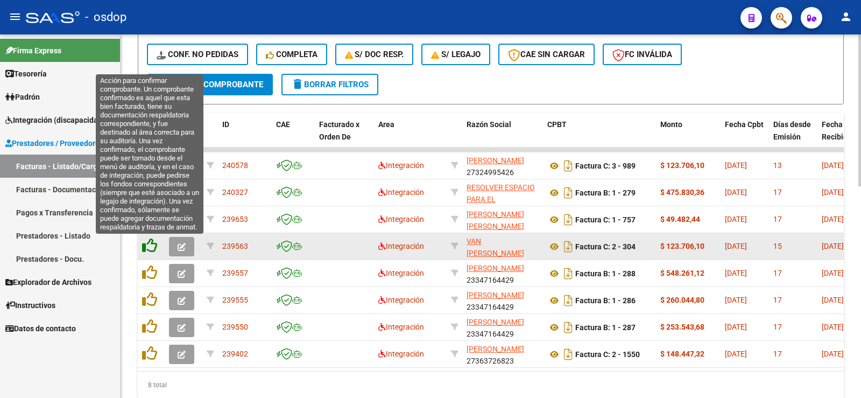
click at [152, 247] on icon at bounding box center [149, 245] width 15 height 15
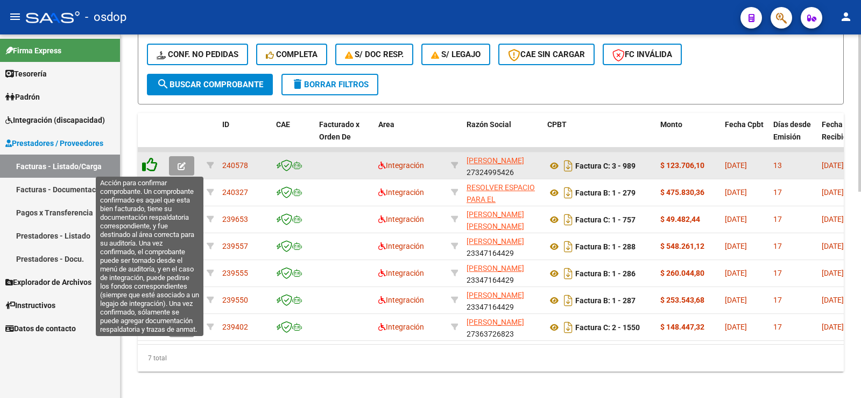
click at [148, 163] on icon at bounding box center [149, 164] width 15 height 15
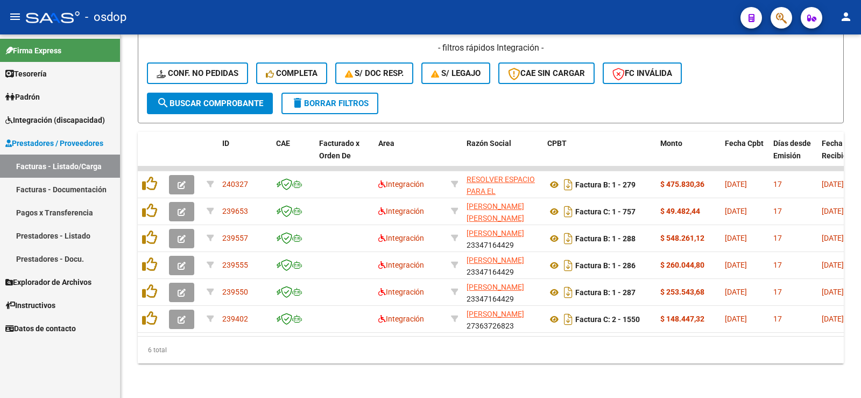
scroll to position [451, 0]
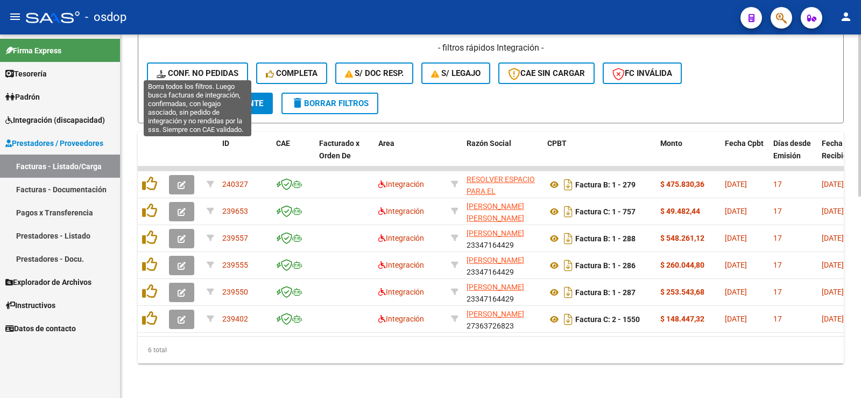
click at [184, 68] on span "Conf. no pedidas" at bounding box center [198, 73] width 82 height 10
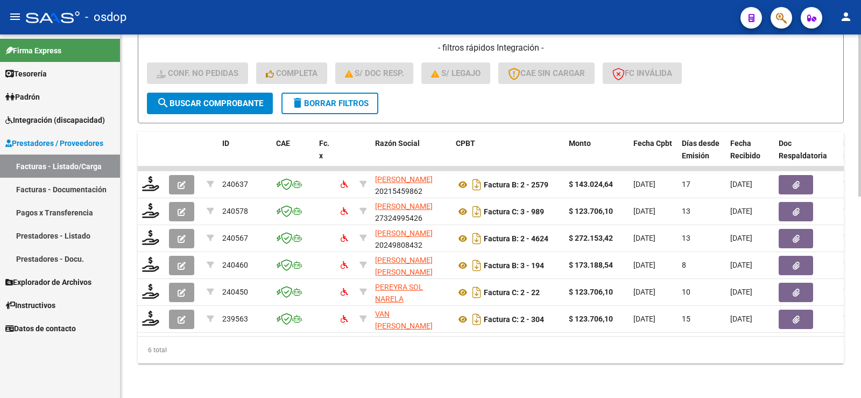
scroll to position [343, 0]
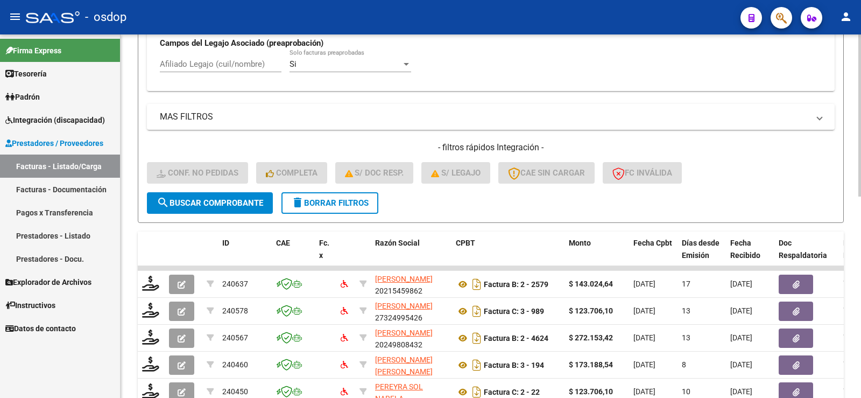
click at [219, 66] on input "Afiliado Legajo (cuil/nombre)" at bounding box center [221, 64] width 122 height 10
paste input "20550989086"
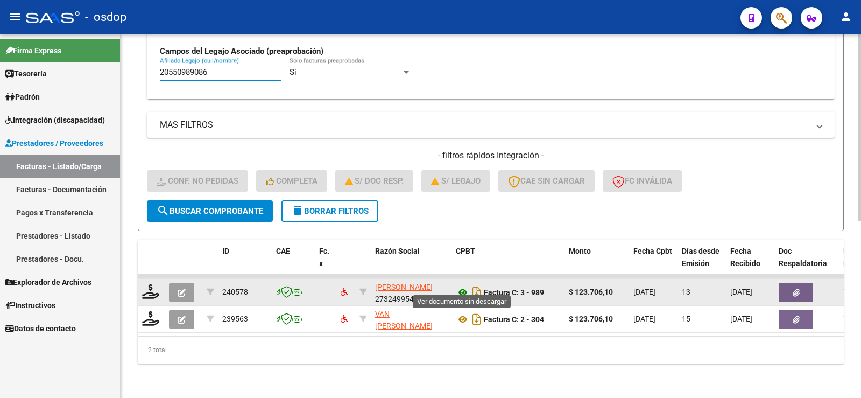
type input "20550989086"
click at [462, 289] on icon at bounding box center [463, 292] width 14 height 13
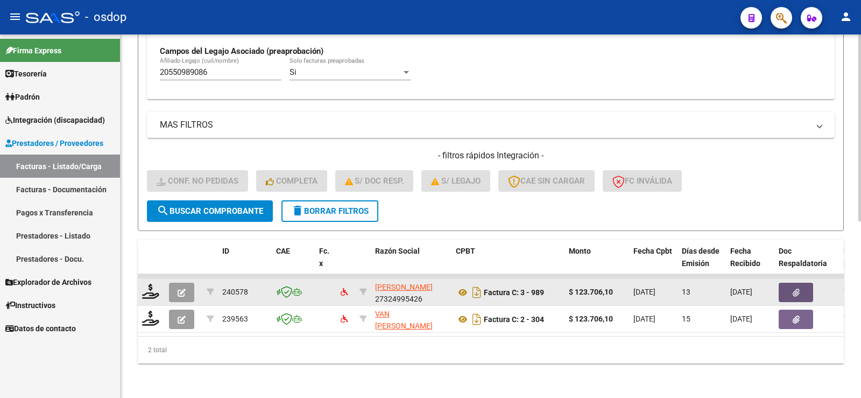
click at [793, 287] on span "button" at bounding box center [796, 292] width 7 height 10
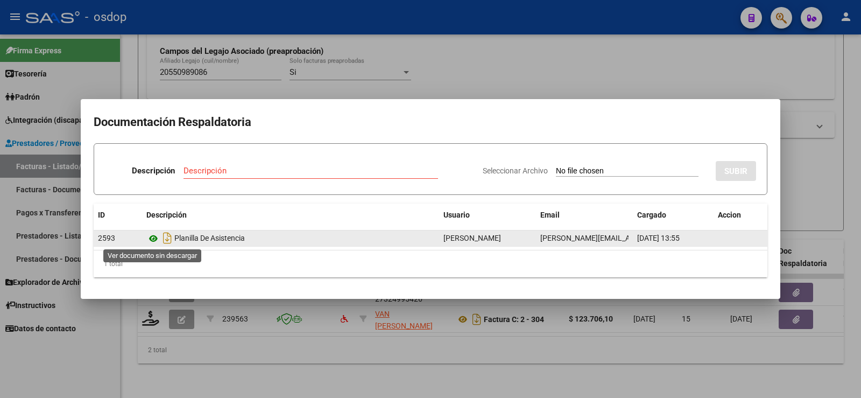
click at [153, 237] on icon at bounding box center [153, 238] width 14 height 13
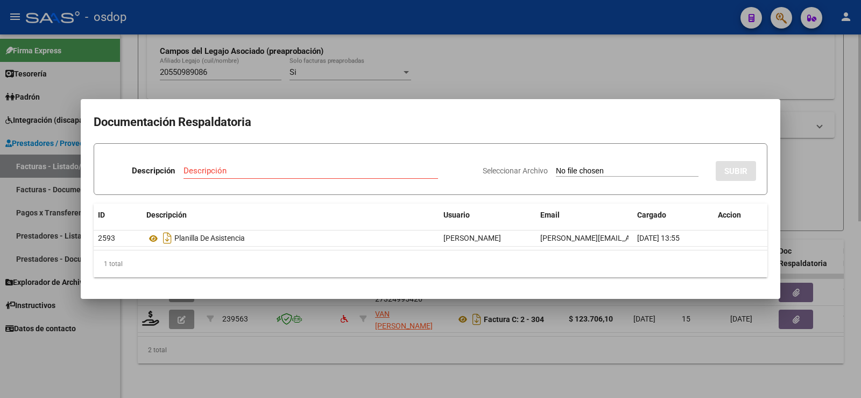
click at [358, 65] on div at bounding box center [430, 199] width 861 height 398
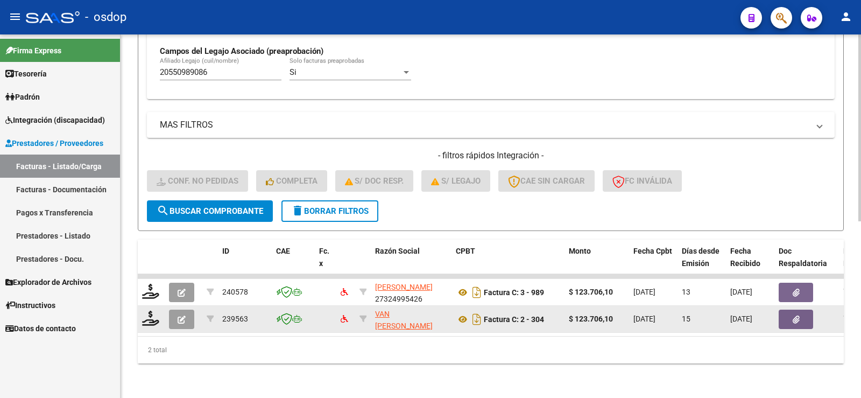
click at [797, 315] on icon "button" at bounding box center [796, 319] width 7 height 8
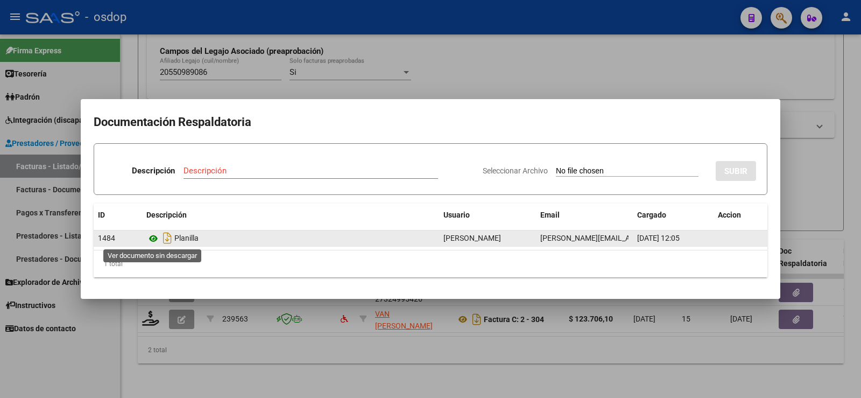
click at [146, 237] on icon at bounding box center [153, 238] width 14 height 13
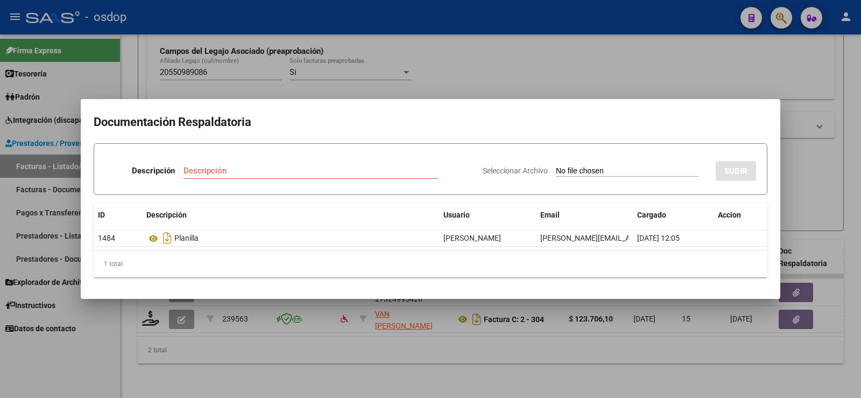
click at [332, 76] on div at bounding box center [430, 199] width 861 height 398
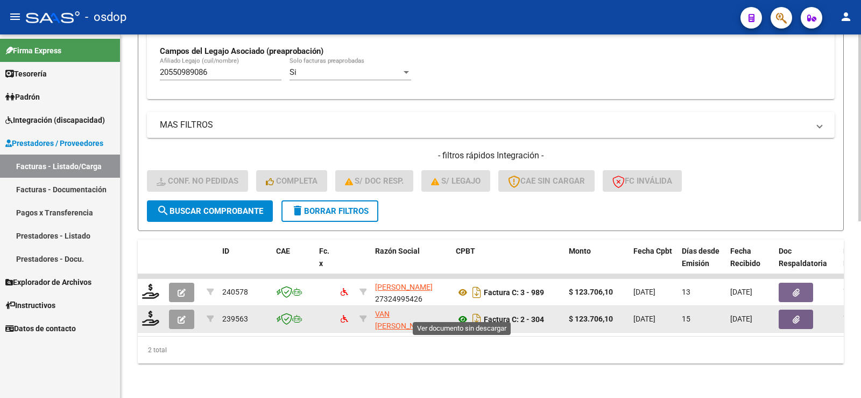
click at [465, 314] on icon at bounding box center [463, 319] width 14 height 13
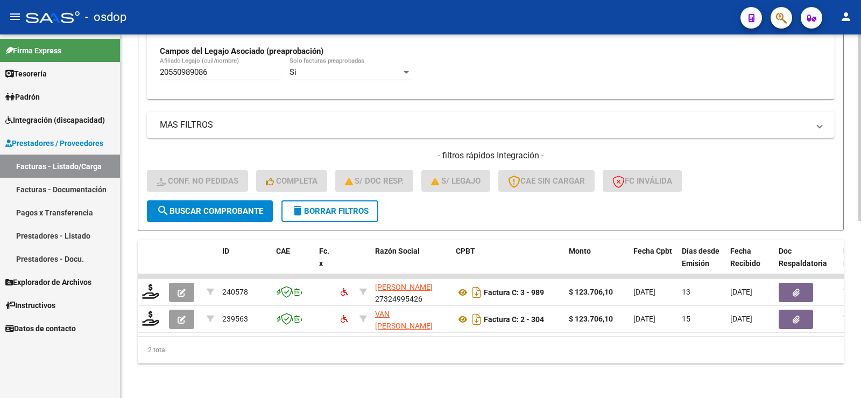
click at [308, 206] on span "delete Borrar Filtros" at bounding box center [330, 211] width 78 height 10
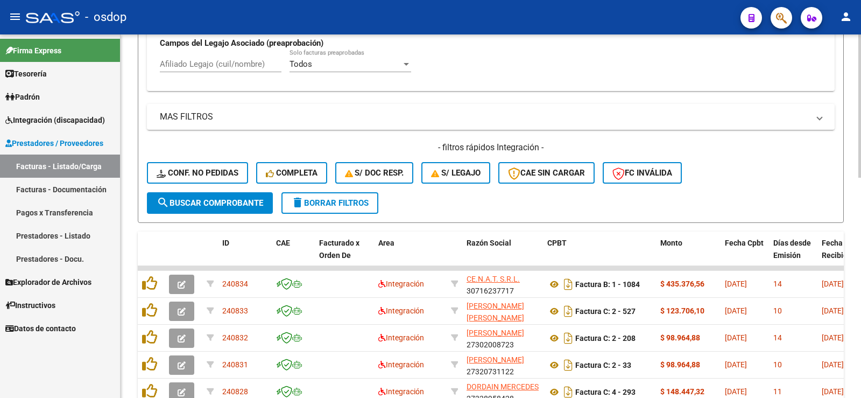
click at [220, 75] on div "Afiliado Legajo (cuil/nombre)" at bounding box center [221, 65] width 122 height 33
click at [214, 68] on input "Afiliado Legajo (cuil/nombre)" at bounding box center [221, 64] width 122 height 10
paste input "20550989086"
type input "v"
paste input "20550989086"
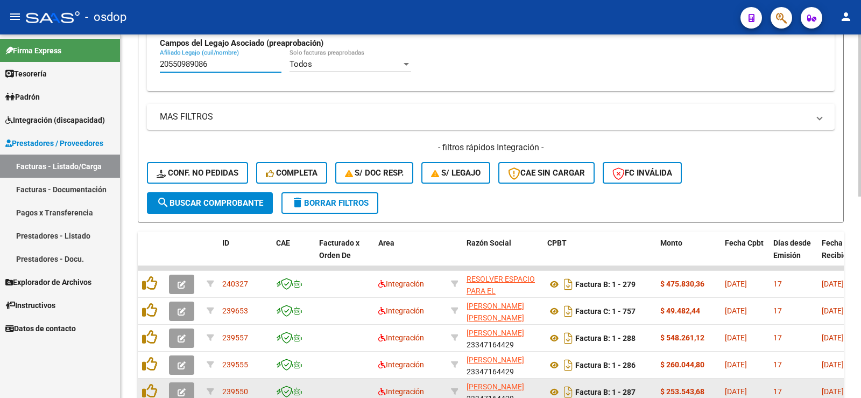
scroll to position [451, 0]
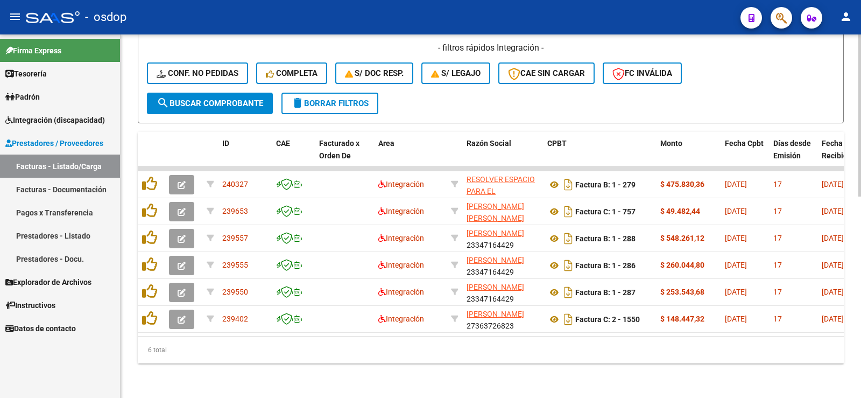
type input "20550989086"
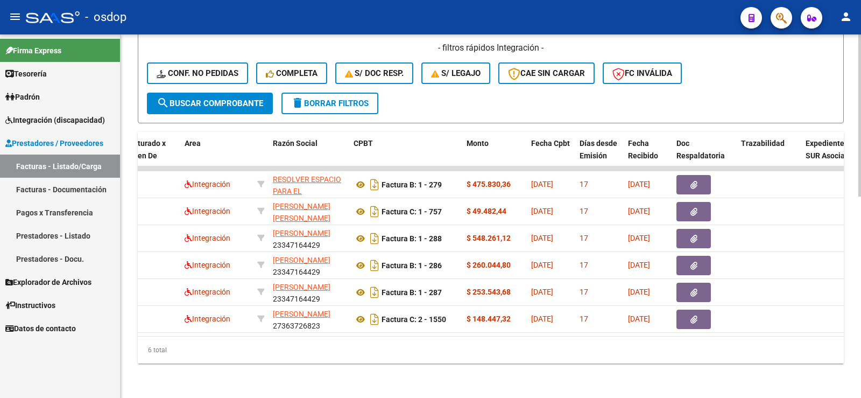
scroll to position [0, 180]
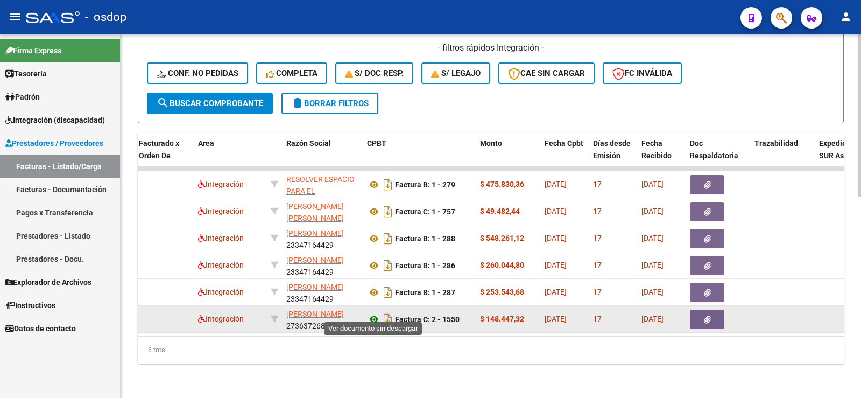
click at [373, 313] on icon at bounding box center [374, 319] width 14 height 13
click at [710, 315] on icon "button" at bounding box center [707, 319] width 7 height 8
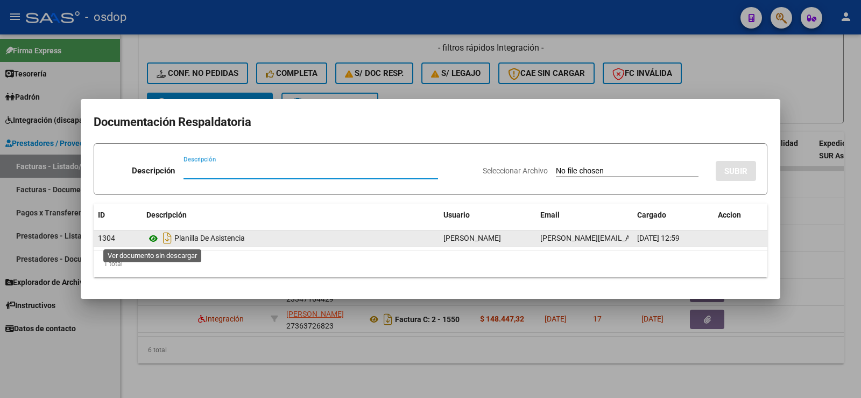
click at [158, 238] on icon at bounding box center [153, 238] width 14 height 13
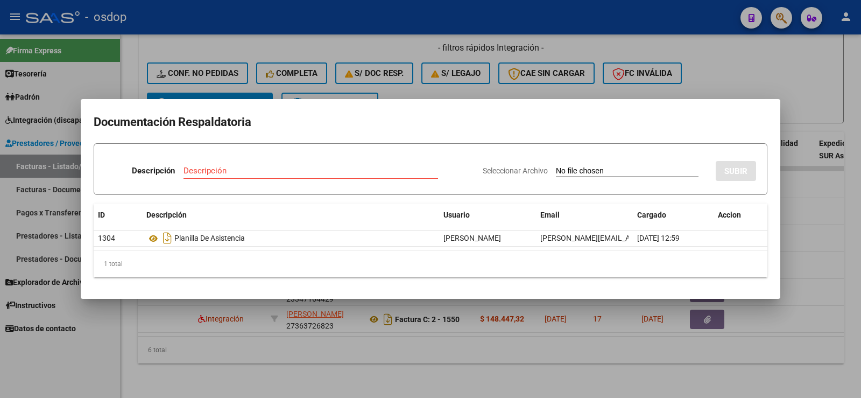
click at [453, 301] on div at bounding box center [430, 199] width 861 height 398
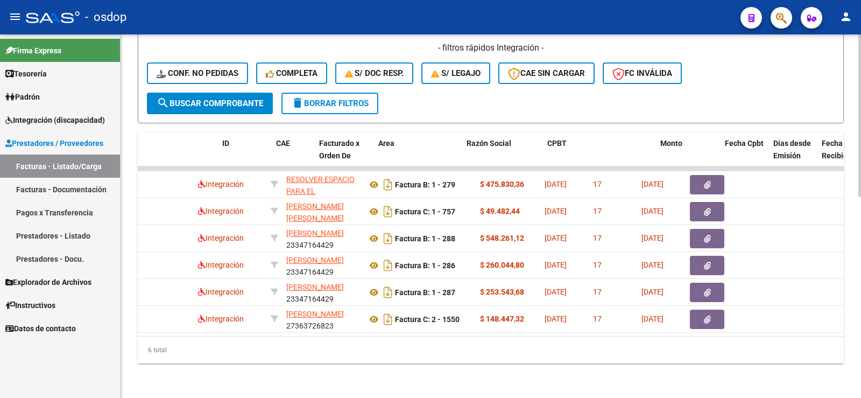
scroll to position [0, 0]
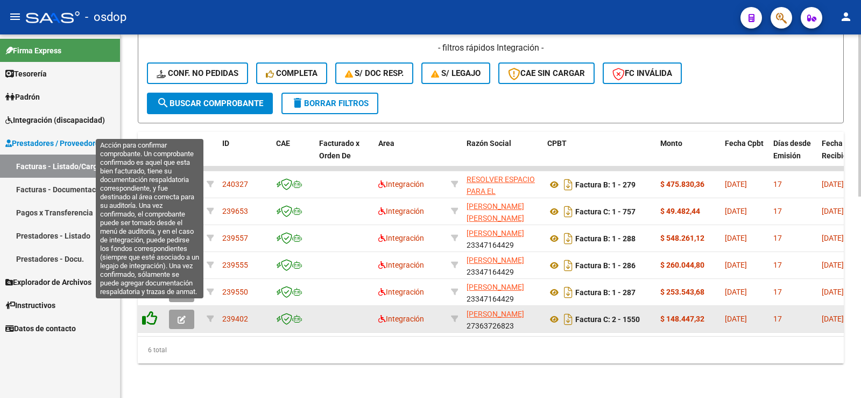
click at [149, 312] on icon at bounding box center [149, 318] width 15 height 15
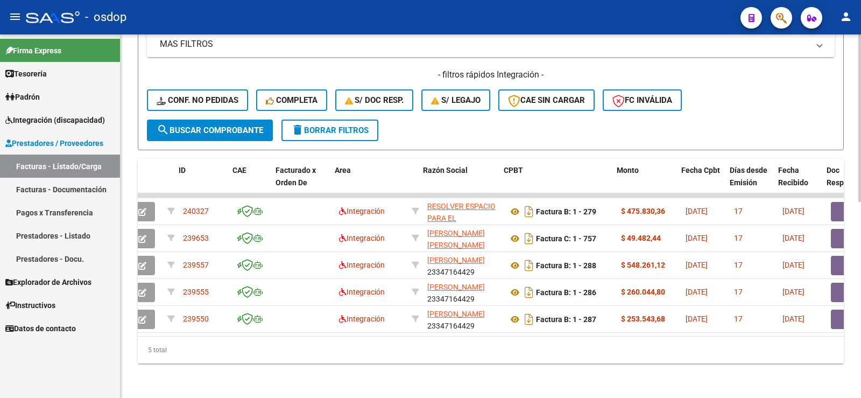
scroll to position [0, 157]
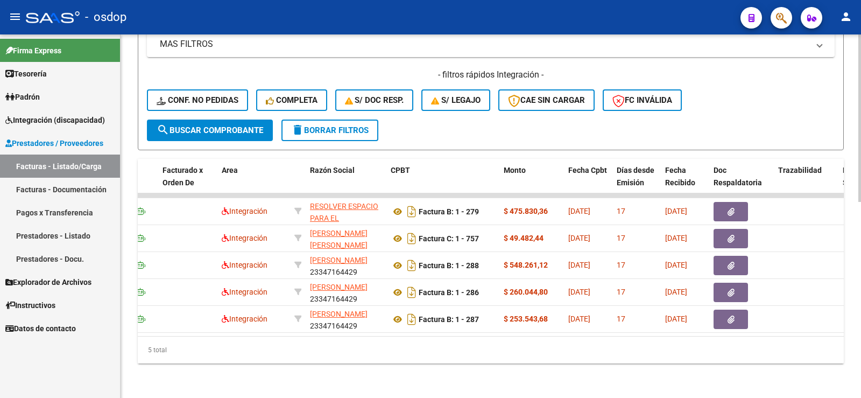
click at [404, 344] on div "5 total" at bounding box center [491, 349] width 706 height 27
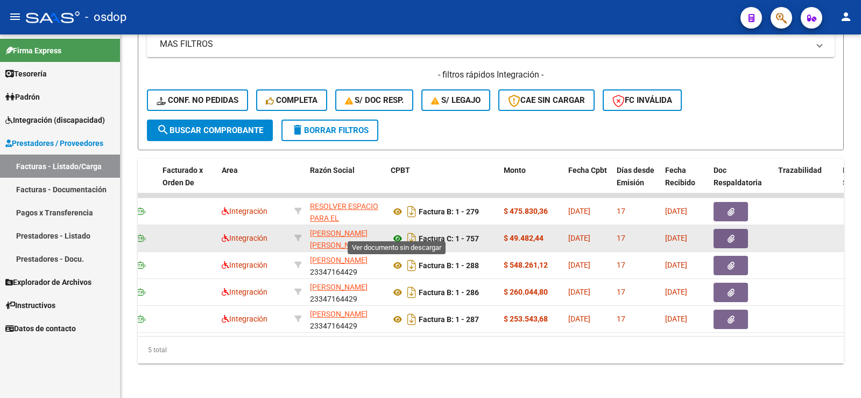
click at [399, 232] on icon at bounding box center [398, 238] width 14 height 13
click at [740, 229] on button "button" at bounding box center [731, 238] width 34 height 19
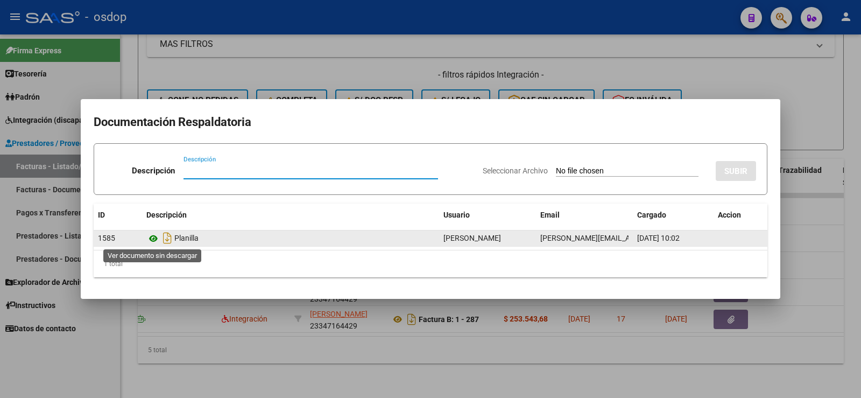
click at [152, 244] on icon at bounding box center [153, 238] width 14 height 13
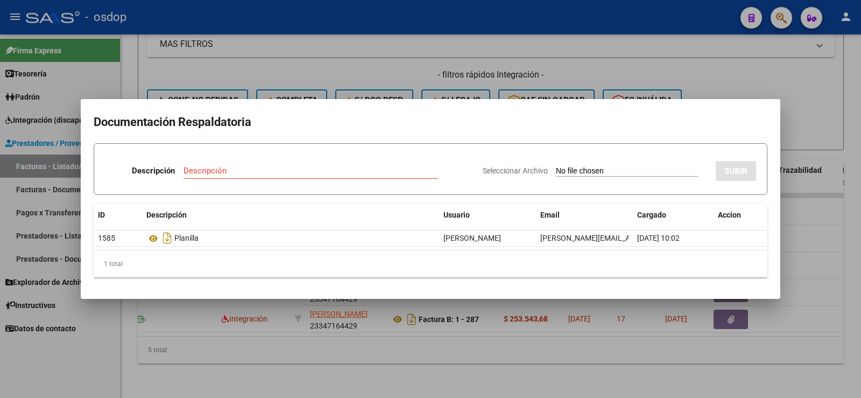
click at [481, 71] on div at bounding box center [430, 199] width 861 height 398
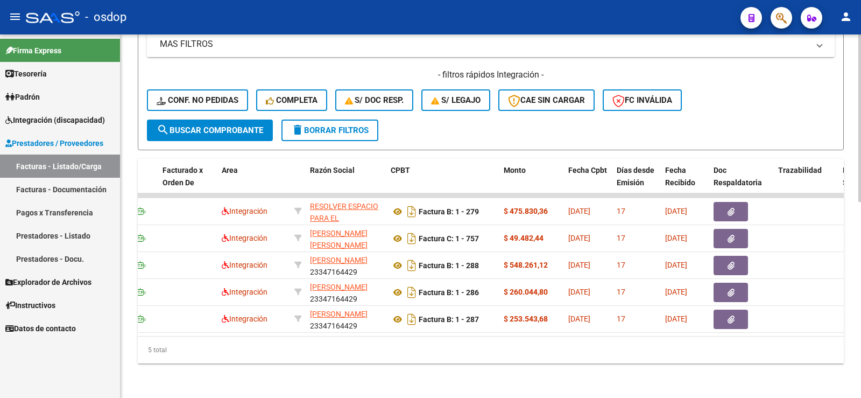
scroll to position [0, 100]
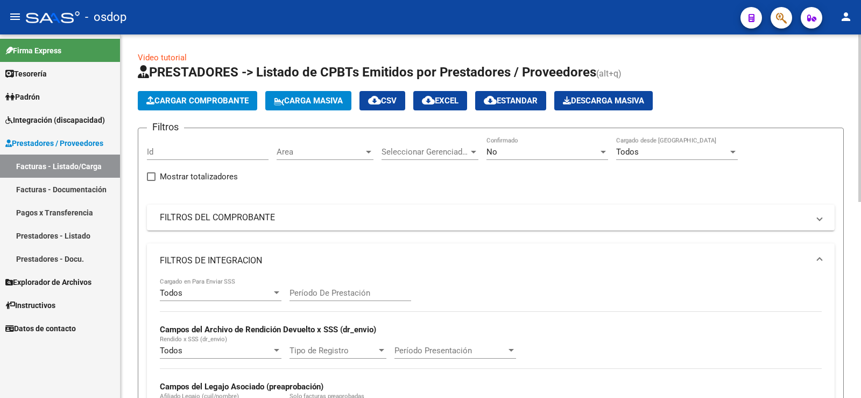
scroll to position [424, 0]
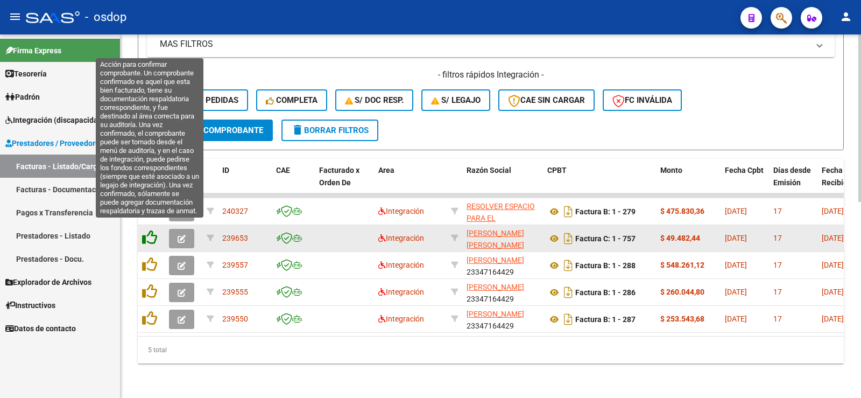
click at [153, 230] on icon at bounding box center [149, 237] width 15 height 15
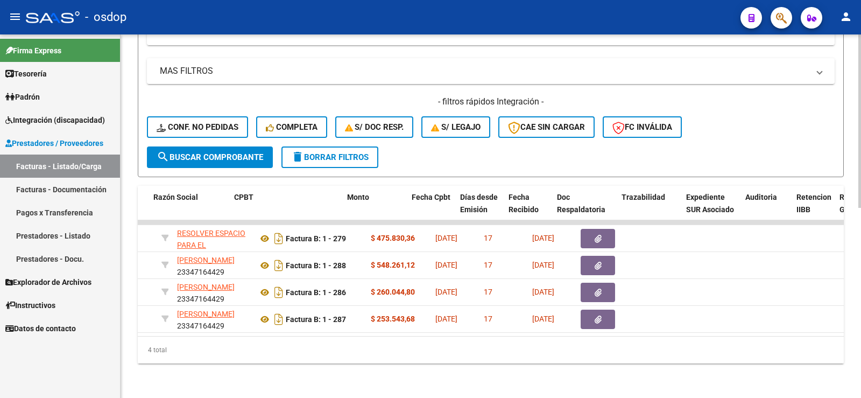
scroll to position [0, 313]
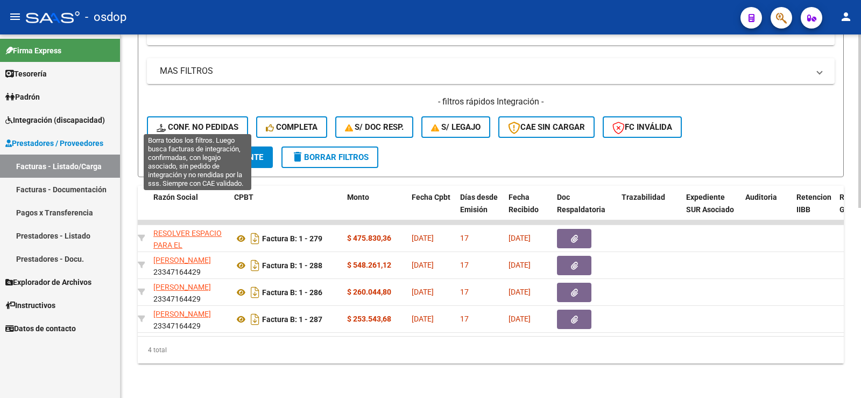
click at [215, 122] on span "Conf. no pedidas" at bounding box center [198, 127] width 82 height 10
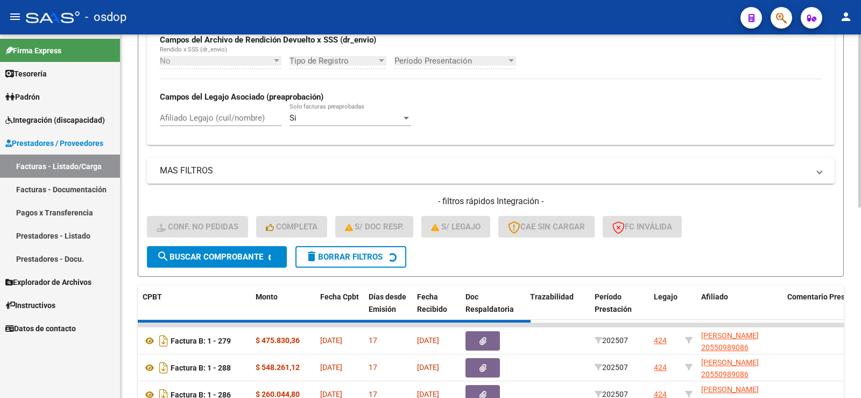
scroll to position [236, 0]
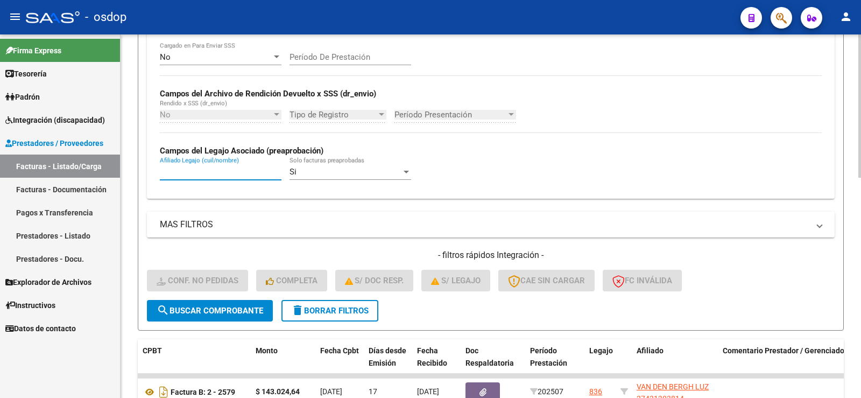
click at [202, 172] on input "Afiliado Legajo (cuil/nombre)" at bounding box center [221, 172] width 122 height 10
paste input "20550989086 JEREMIAS"
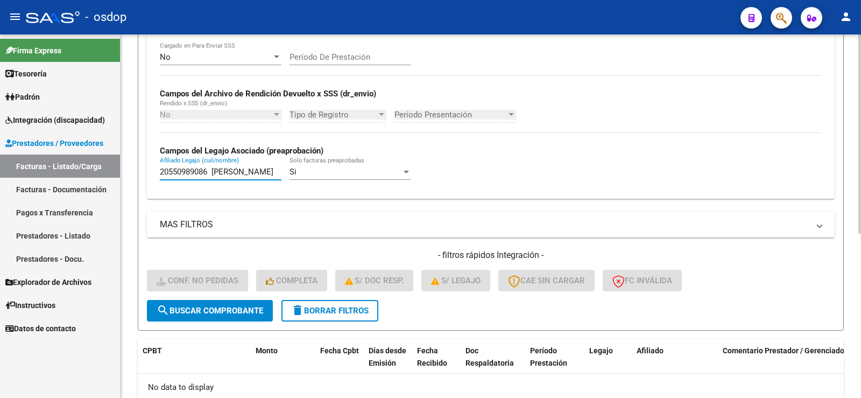
scroll to position [0, 0]
drag, startPoint x: 273, startPoint y: 171, endPoint x: 213, endPoint y: 179, distance: 60.8
click at [213, 179] on div "20550989086 JEREMIAS Afiliado Legajo (cuil/nombre)" at bounding box center [221, 168] width 122 height 23
drag, startPoint x: 211, startPoint y: 171, endPoint x: 129, endPoint y: 173, distance: 81.8
click at [129, 173] on div "Video tutorial PRESTADORES -> Listado de CPBTs Emitidos por Prestadores / Prove…" at bounding box center [491, 131] width 741 height 664
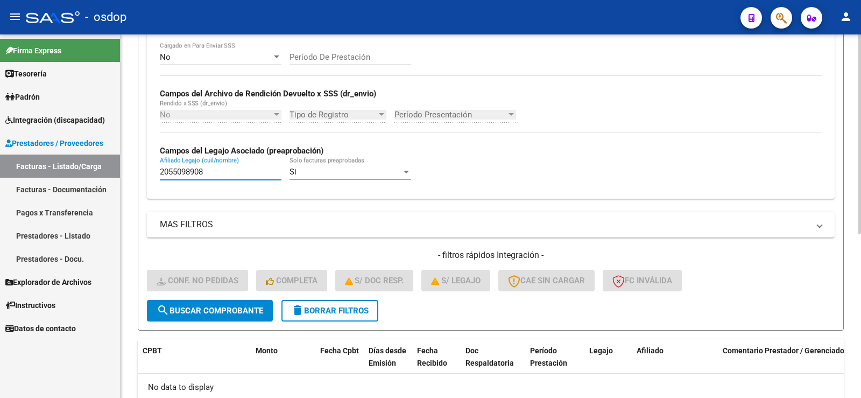
paste input "6 JEREMIAS"
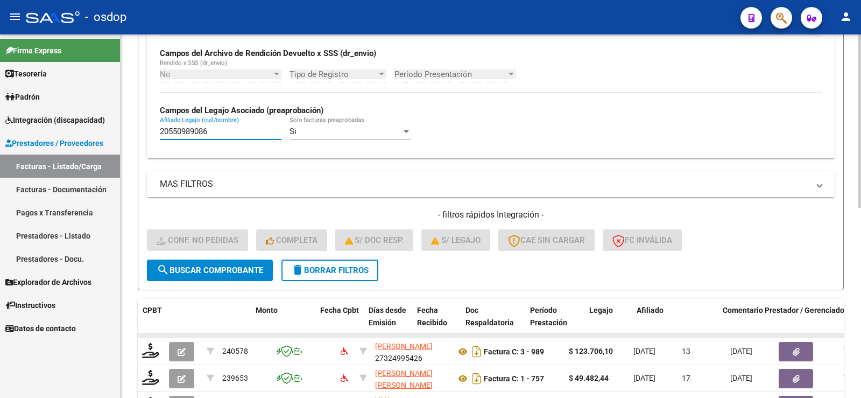
scroll to position [384, 0]
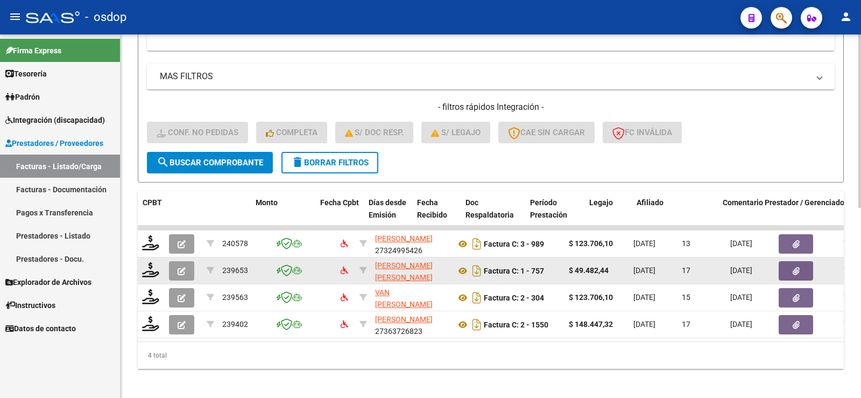
type input "20550989086"
click at [179, 268] on icon "button" at bounding box center [182, 271] width 8 height 8
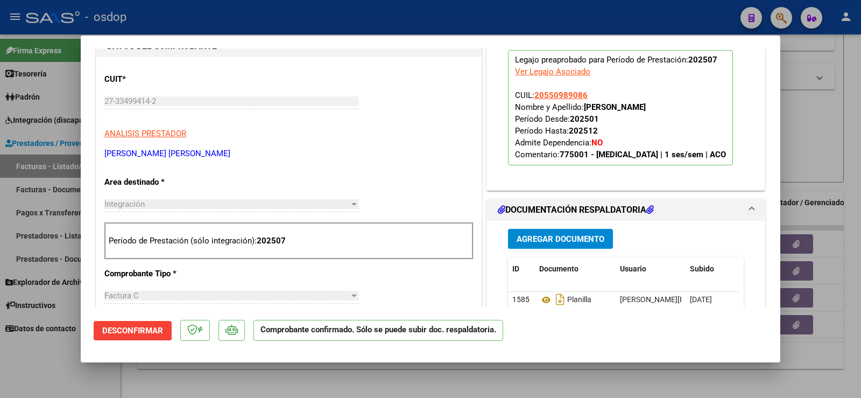
scroll to position [0, 0]
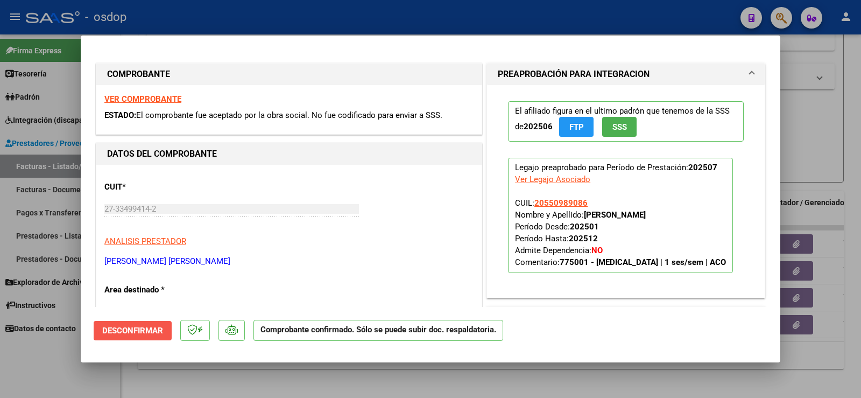
click at [149, 329] on span "Desconfirmar" at bounding box center [132, 331] width 61 height 10
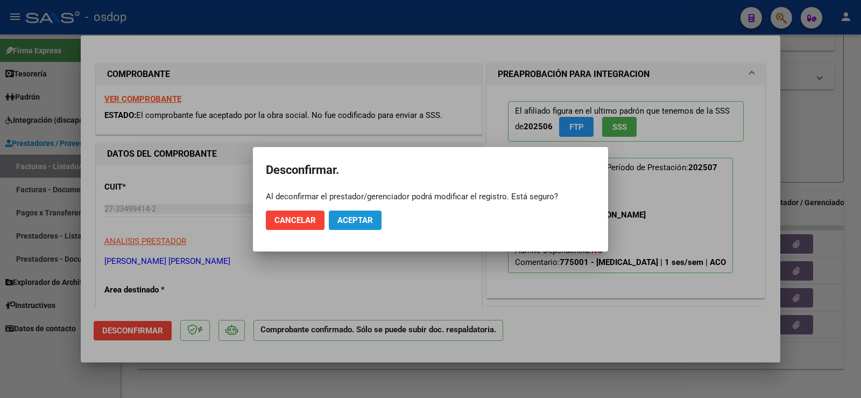
click at [355, 223] on span "Aceptar" at bounding box center [355, 220] width 36 height 10
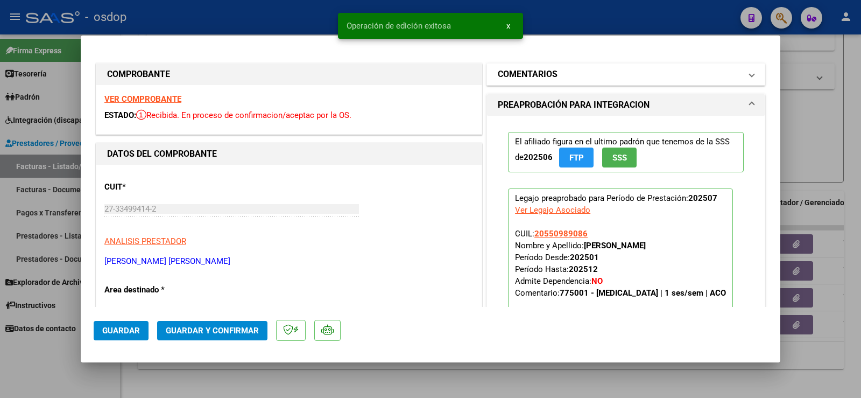
click at [603, 77] on mat-panel-title "COMENTARIOS" at bounding box center [619, 74] width 243 height 13
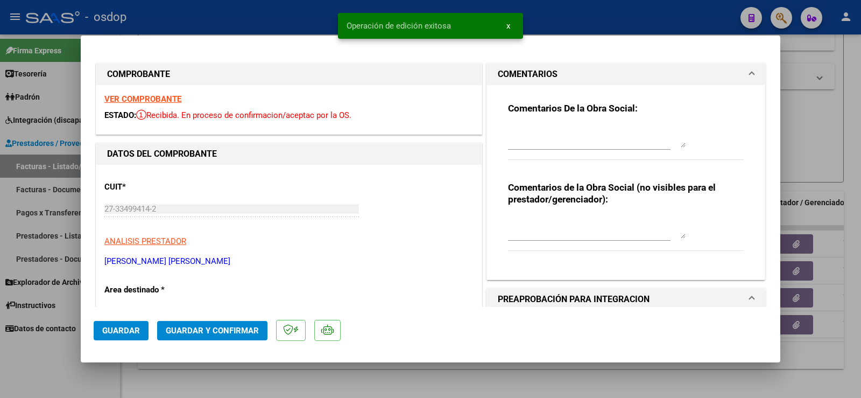
click at [572, 238] on div at bounding box center [597, 228] width 178 height 26
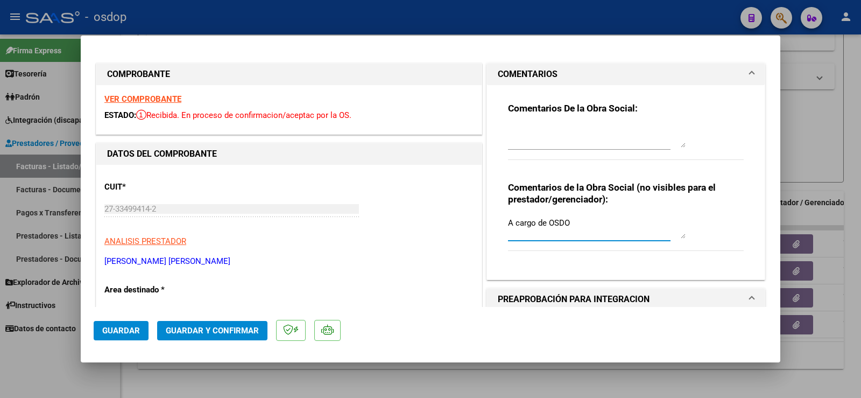
paste textarea "P"
type textarea "A cargo de OSDOP"
click at [209, 335] on span "Guardar y Confirmar" at bounding box center [212, 331] width 93 height 10
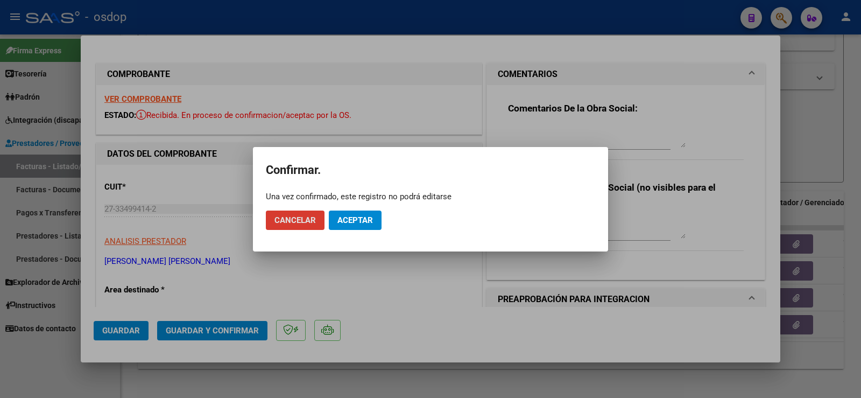
click at [359, 218] on span "Aceptar" at bounding box center [355, 220] width 36 height 10
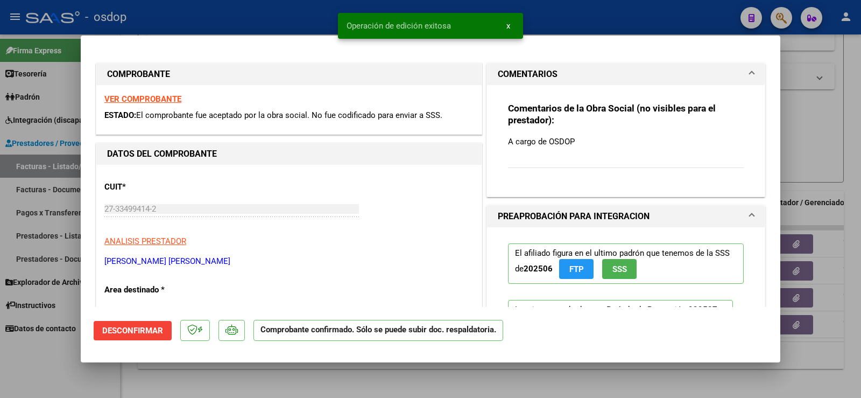
click at [835, 143] on div at bounding box center [430, 199] width 861 height 398
type input "$ 0,00"
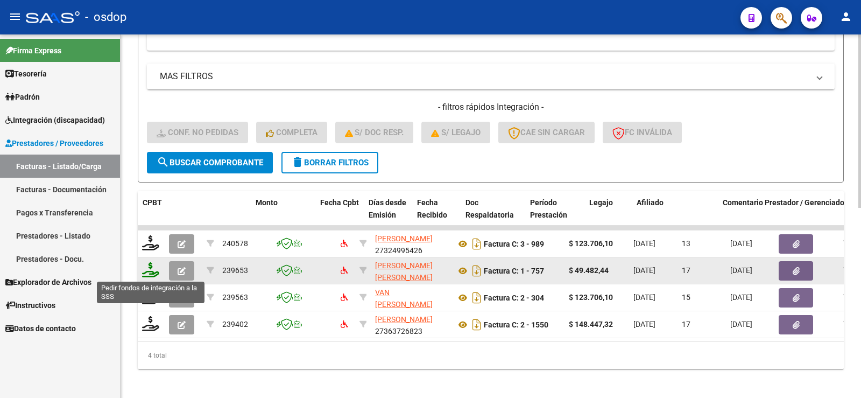
click at [153, 274] on icon at bounding box center [150, 269] width 17 height 15
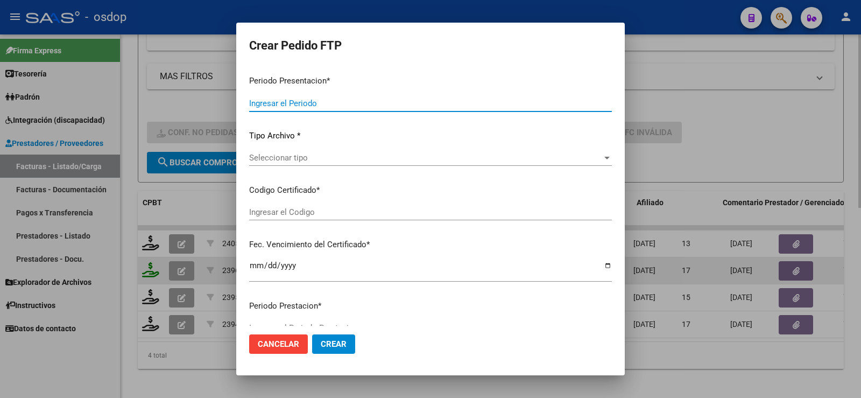
type input "202507"
type input "$ 49.482,44"
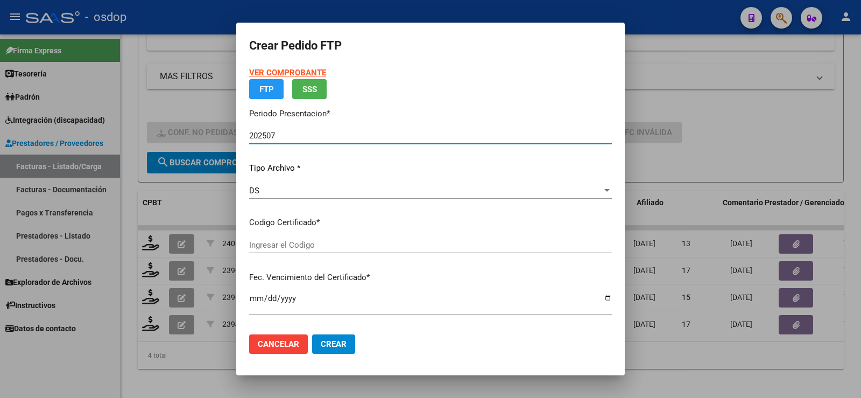
type input "8599276610"
type input "2029-06-13"
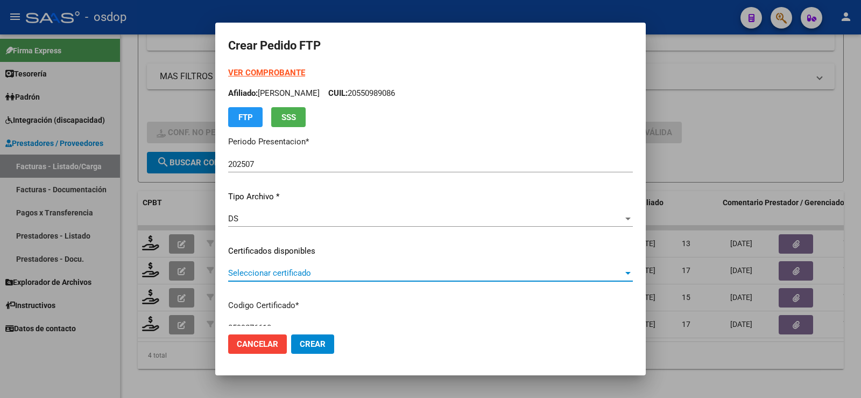
click at [320, 269] on span "Seleccionar certificado" at bounding box center [425, 273] width 395 height 10
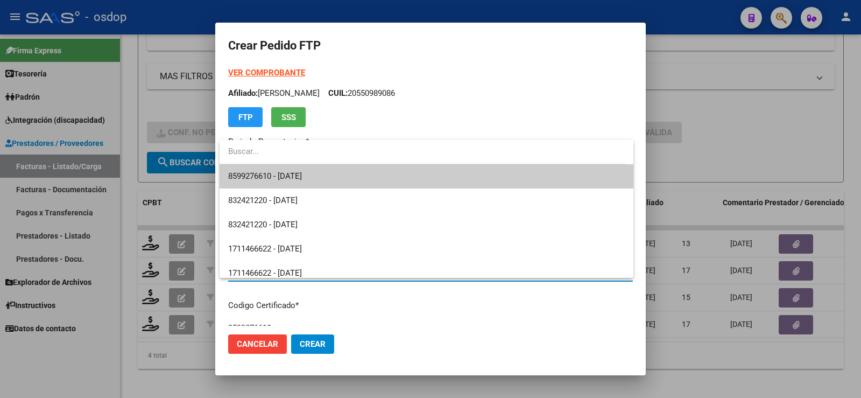
click at [308, 182] on span "8599276610 - 2029-06-13" at bounding box center [426, 176] width 397 height 24
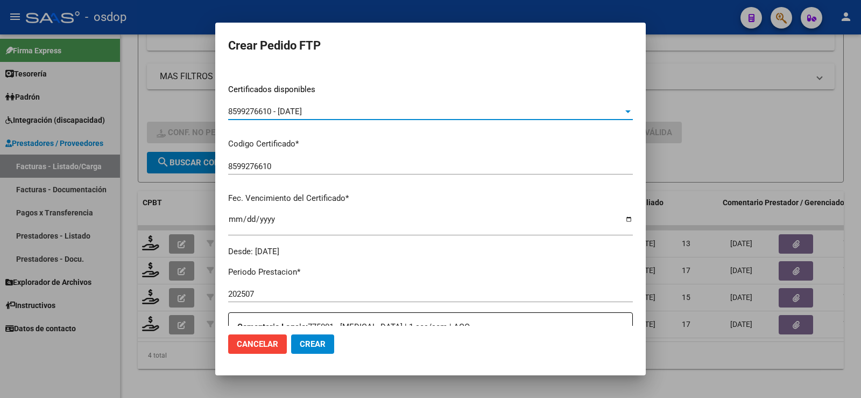
scroll to position [323, 0]
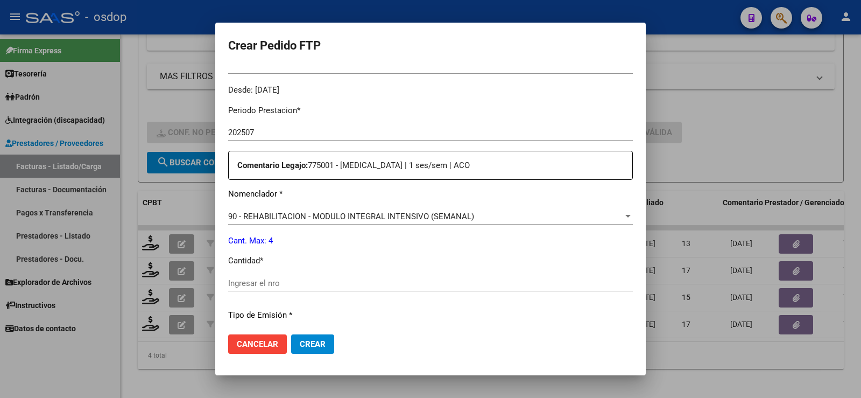
click at [329, 220] on span "90 - REHABILITACION - MODULO INTEGRAL INTENSIVO (SEMANAL)" at bounding box center [351, 217] width 246 height 10
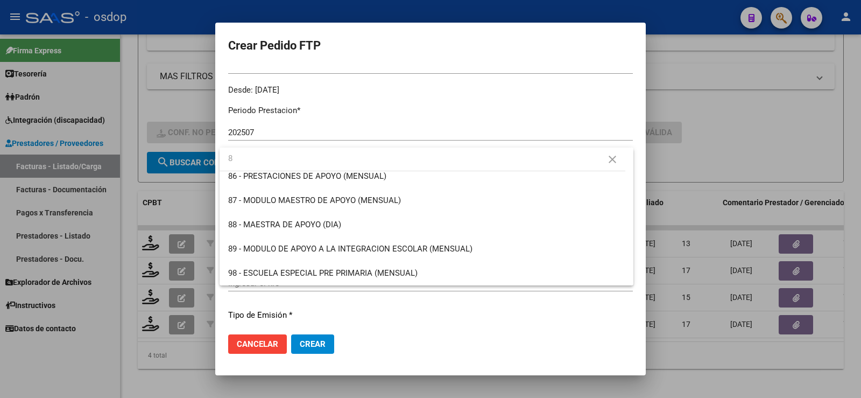
scroll to position [0, 0]
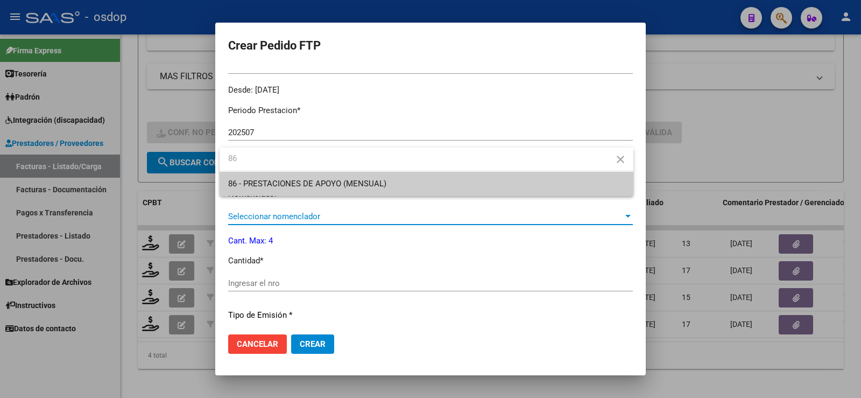
type input "86"
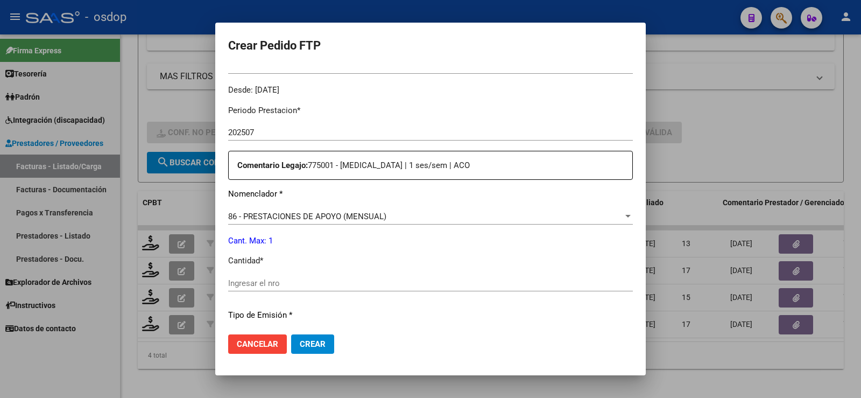
drag, startPoint x: 326, startPoint y: 290, endPoint x: 322, endPoint y: 286, distance: 5.7
click at [323, 287] on div "Ingresar el nro" at bounding box center [430, 283] width 405 height 16
type input "1"
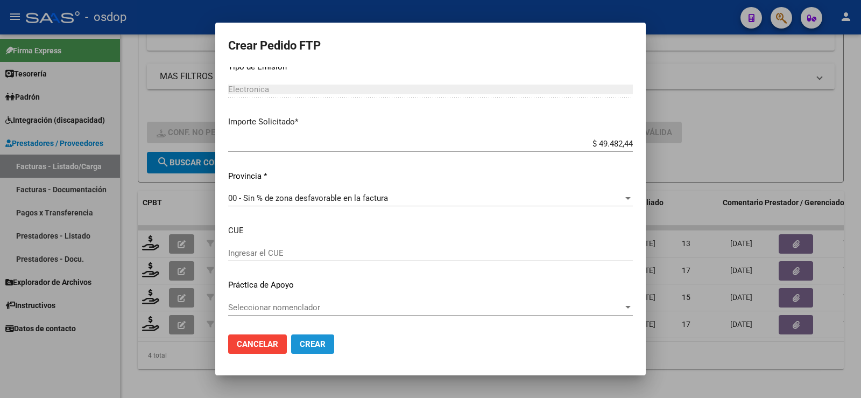
click at [315, 344] on span "Crear" at bounding box center [313, 344] width 26 height 10
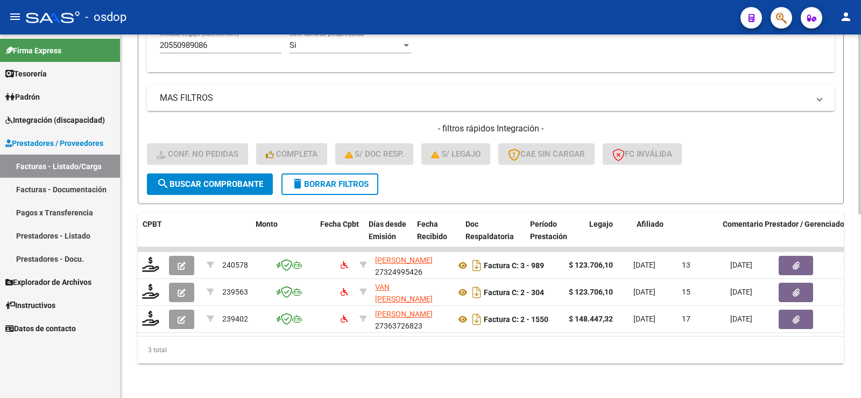
scroll to position [316, 0]
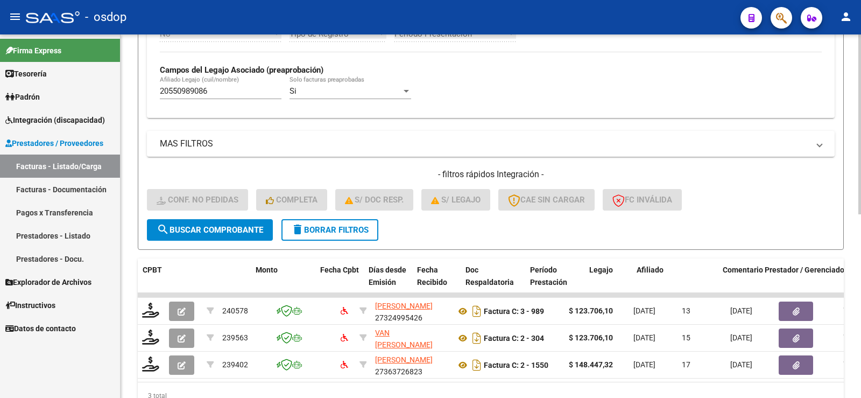
click at [311, 224] on button "delete Borrar Filtros" at bounding box center [330, 230] width 97 height 22
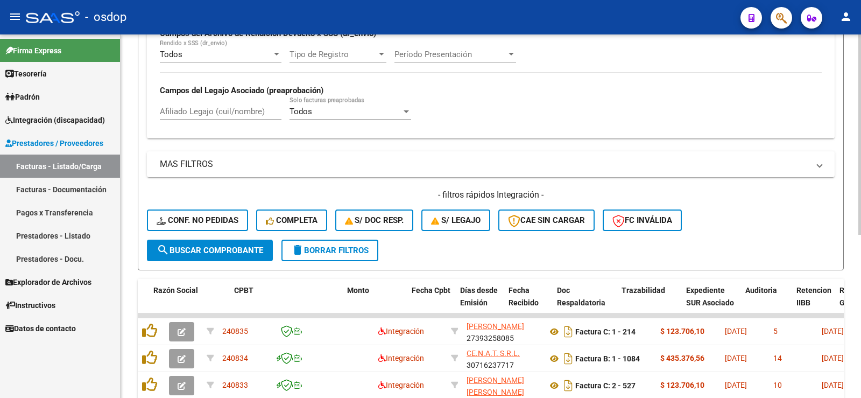
click at [239, 108] on div "Afiliado Legajo (cuil/nombre)" at bounding box center [221, 112] width 122 height 33
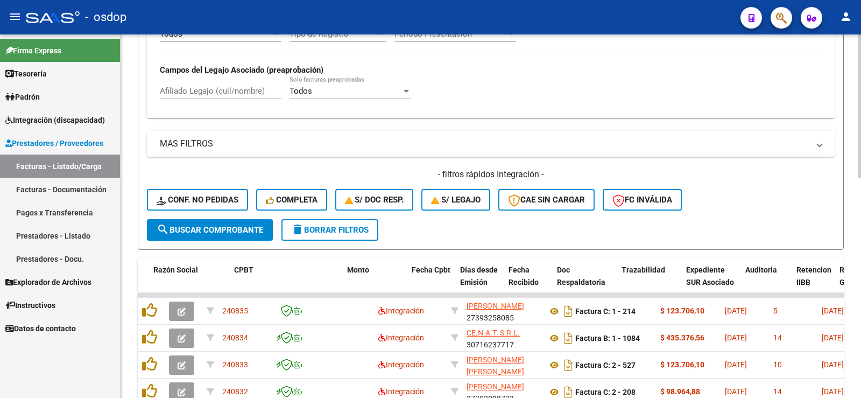
click at [221, 95] on input "Afiliado Legajo (cuil/nombre)" at bounding box center [221, 91] width 122 height 10
paste input "20550989086"
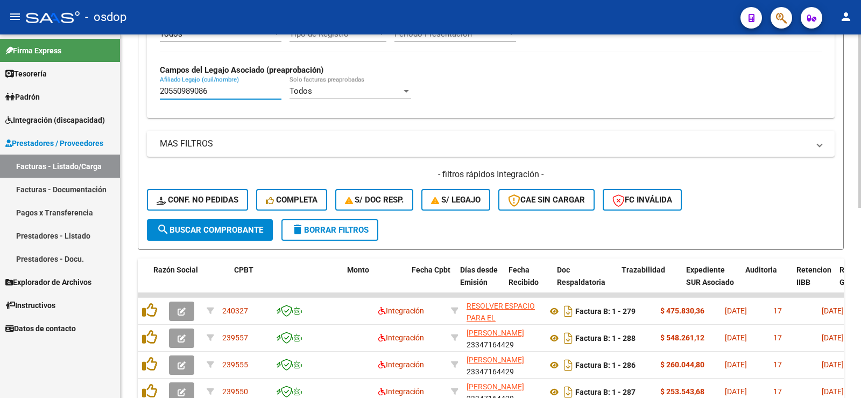
scroll to position [397, 0]
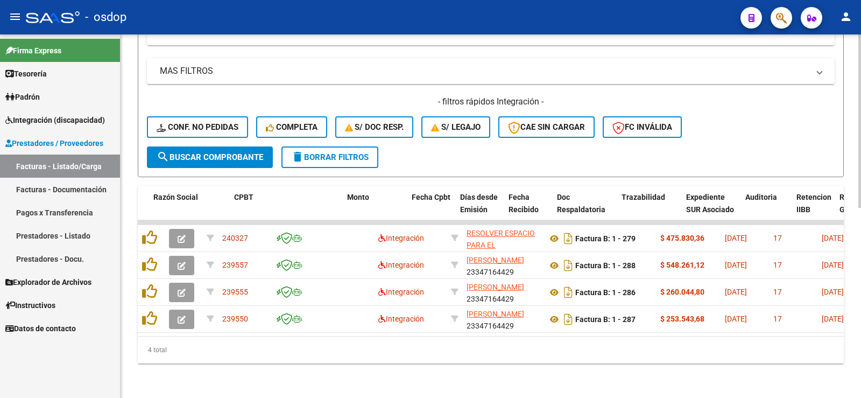
type input "20550989086"
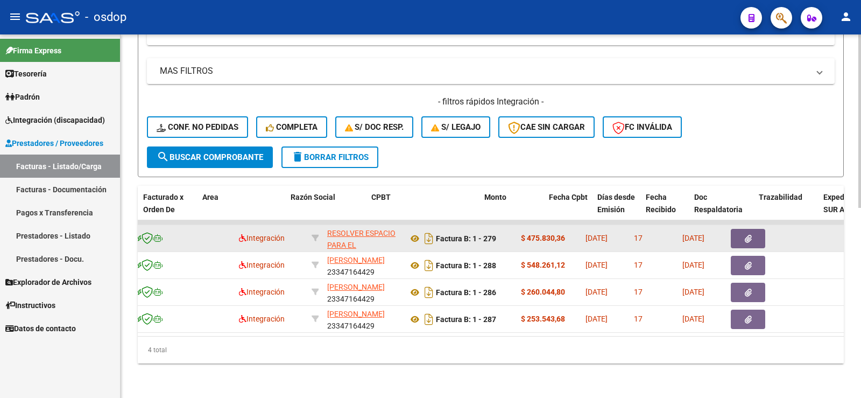
scroll to position [0, 176]
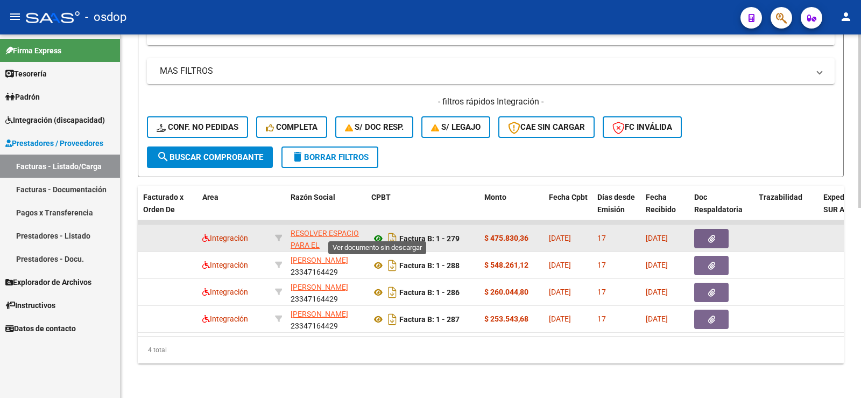
click at [382, 232] on icon at bounding box center [378, 238] width 14 height 13
click at [720, 229] on button "button" at bounding box center [711, 238] width 34 height 19
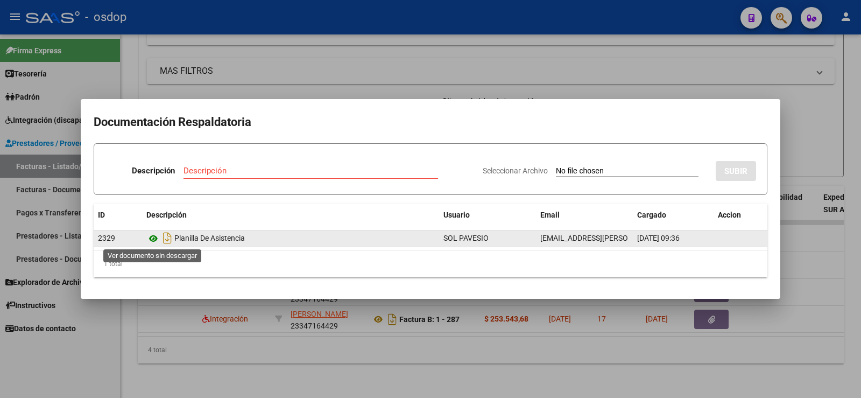
click at [157, 242] on icon at bounding box center [153, 238] width 14 height 13
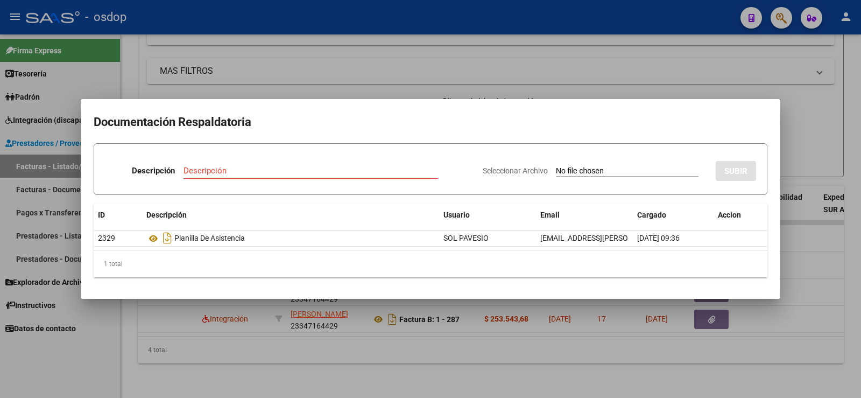
click at [276, 66] on div at bounding box center [430, 199] width 861 height 398
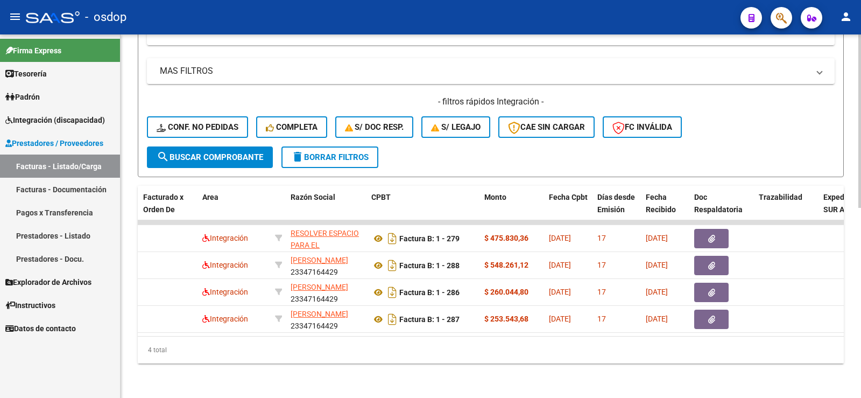
drag, startPoint x: 289, startPoint y: 336, endPoint x: 282, endPoint y: 330, distance: 8.8
click at [283, 333] on div "ID CAE Facturado x Orden De Area Razón Social CPBT Monto Fecha Cpbt Días desde …" at bounding box center [491, 275] width 706 height 178
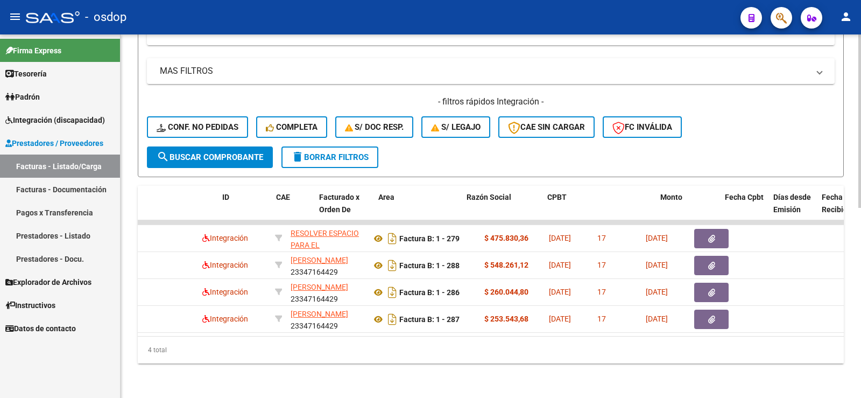
scroll to position [0, 0]
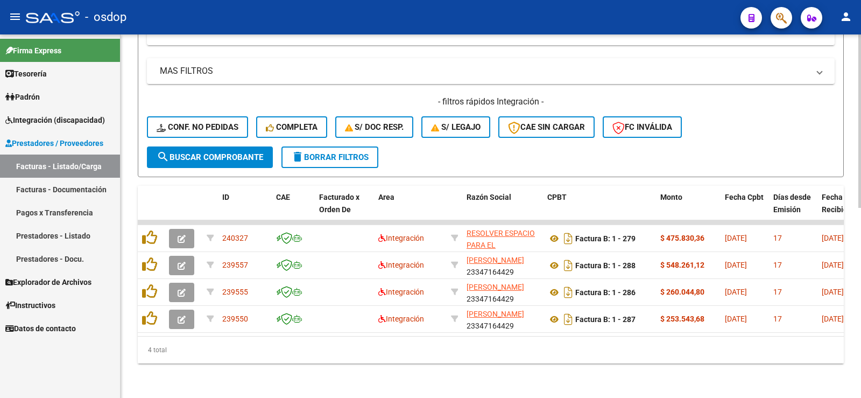
click at [242, 359] on div "4 total" at bounding box center [491, 349] width 706 height 27
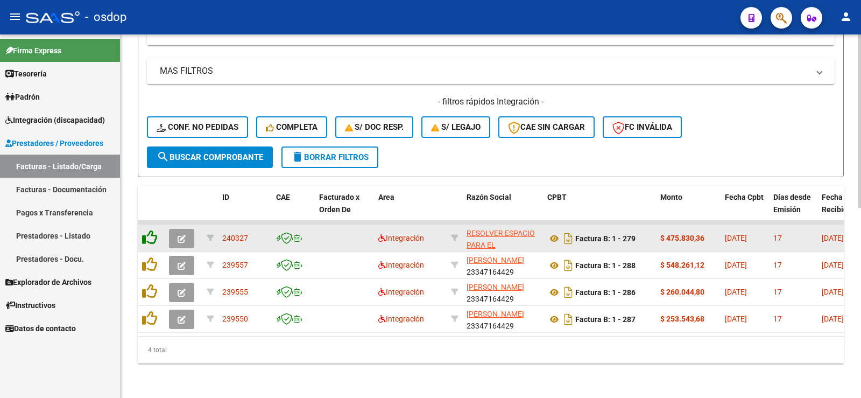
click at [145, 230] on icon at bounding box center [149, 237] width 15 height 15
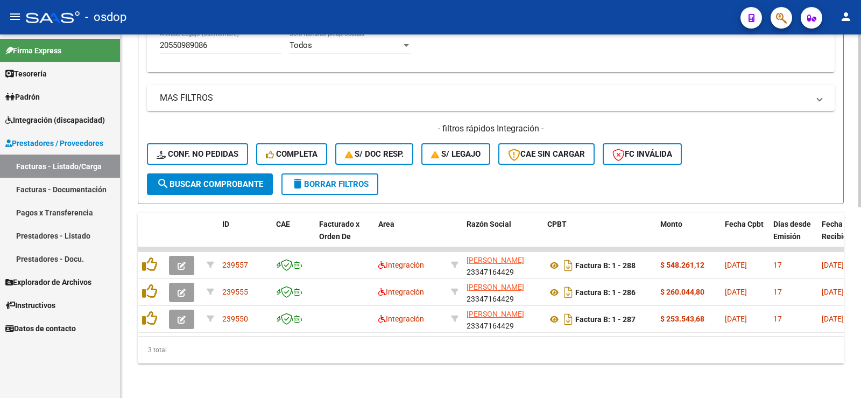
scroll to position [370, 0]
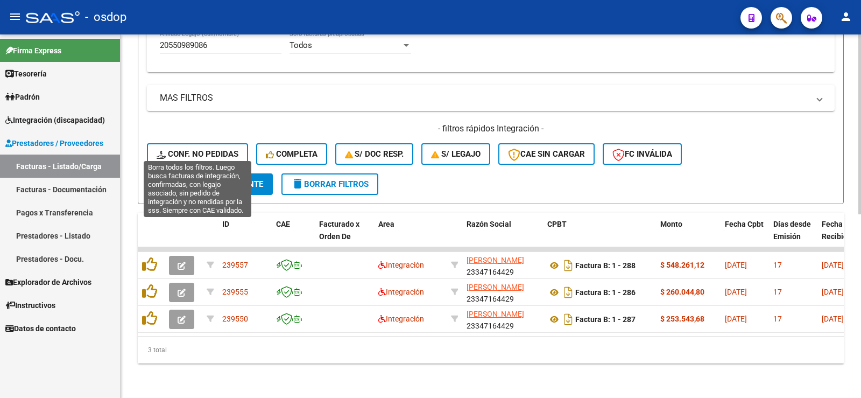
click at [227, 143] on button "Conf. no pedidas" at bounding box center [197, 154] width 101 height 22
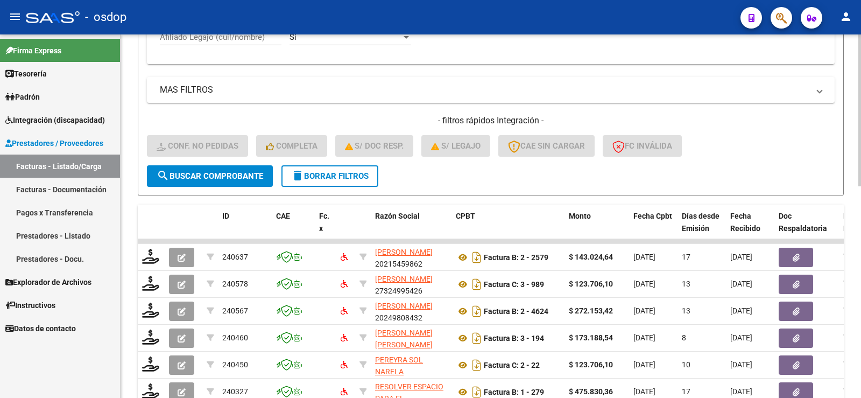
scroll to position [316, 0]
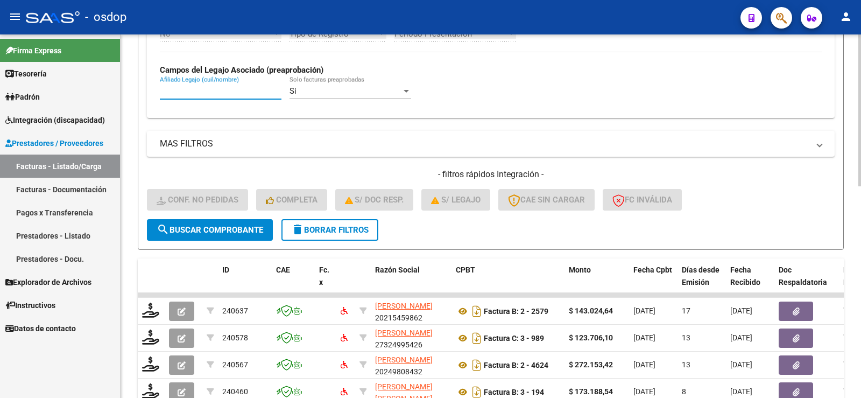
click at [217, 86] on input "Afiliado Legajo (cuil/nombre)" at bounding box center [221, 91] width 122 height 10
paste input "20550989086"
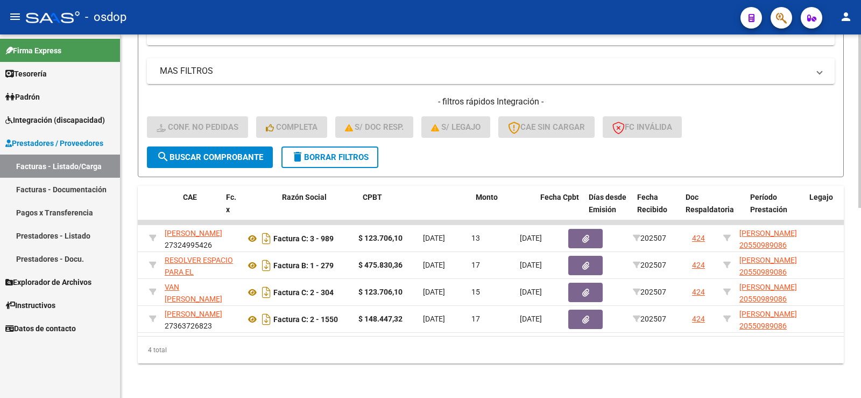
scroll to position [0, 0]
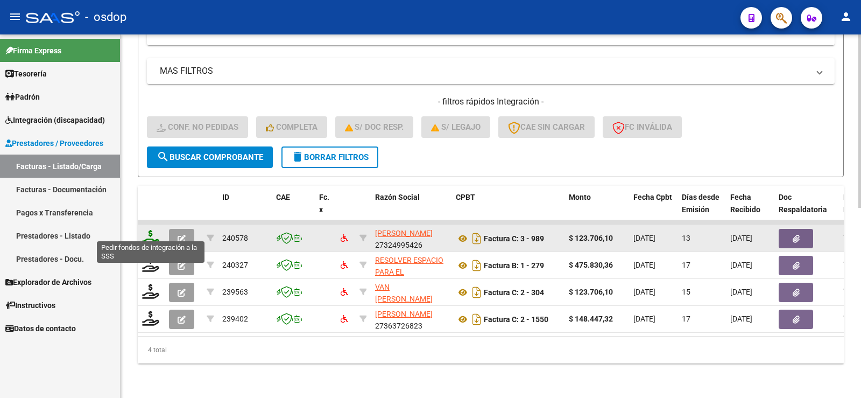
type input "20550989086"
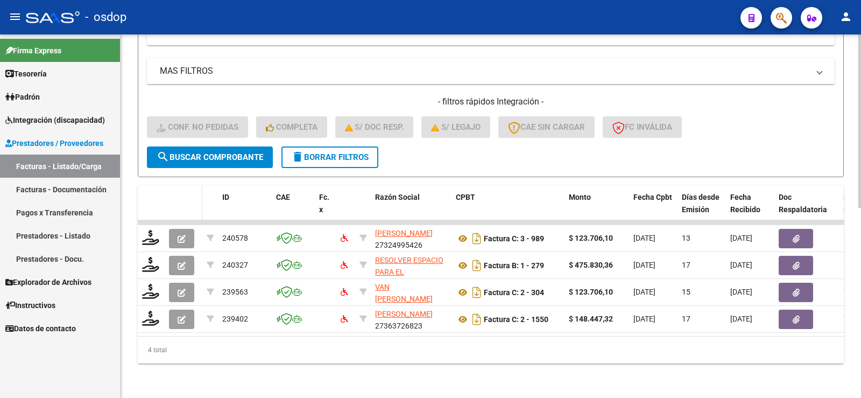
drag, startPoint x: 155, startPoint y: 231, endPoint x: 165, endPoint y: 184, distance: 47.8
click at [165, 186] on div "ID CAE Fc. x Razón Social CPBT Monto Fecha Cpbt Días desde Emisión Fecha Recibi…" at bounding box center [491, 275] width 706 height 178
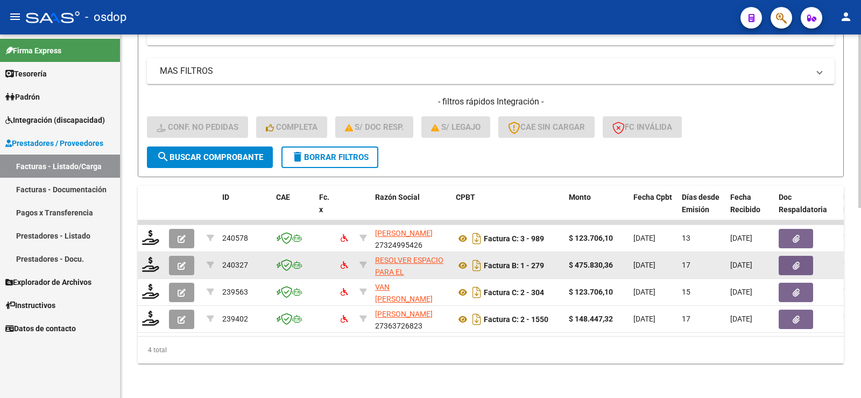
click at [159, 266] on datatable-body-cell at bounding box center [151, 265] width 27 height 26
click at [155, 261] on icon at bounding box center [150, 264] width 17 height 15
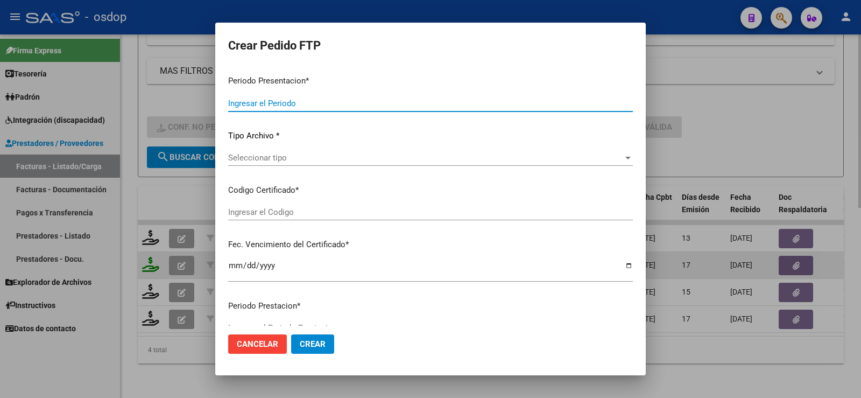
type input "202507"
type input "$ 475.830,36"
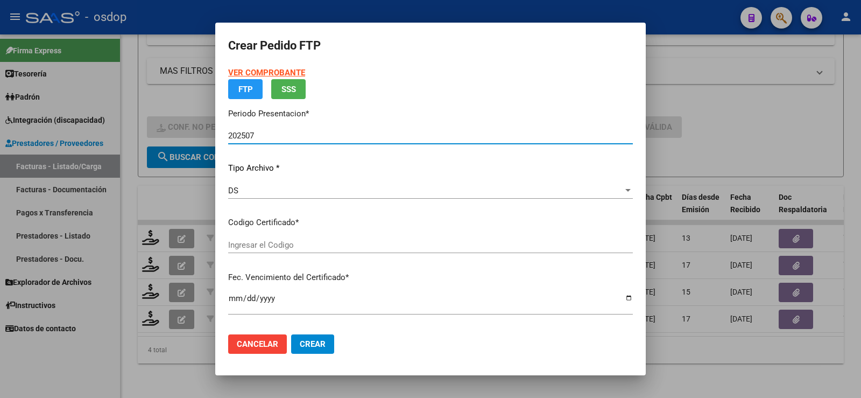
type input "8599276610"
type input "2029-06-13"
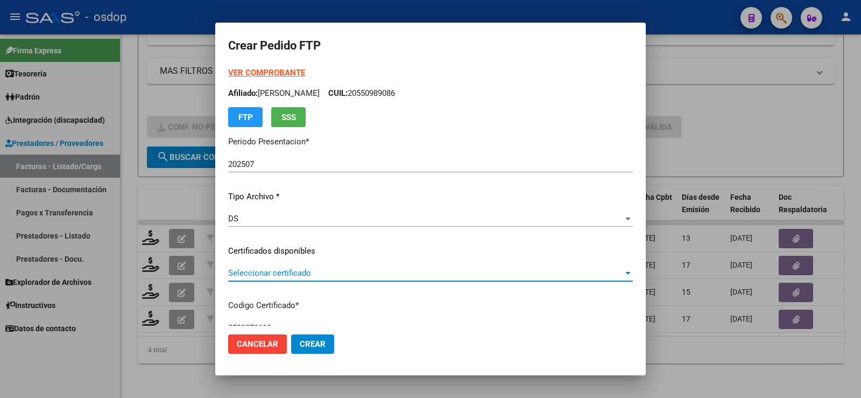
click at [296, 277] on span "Seleccionar certificado" at bounding box center [425, 273] width 395 height 10
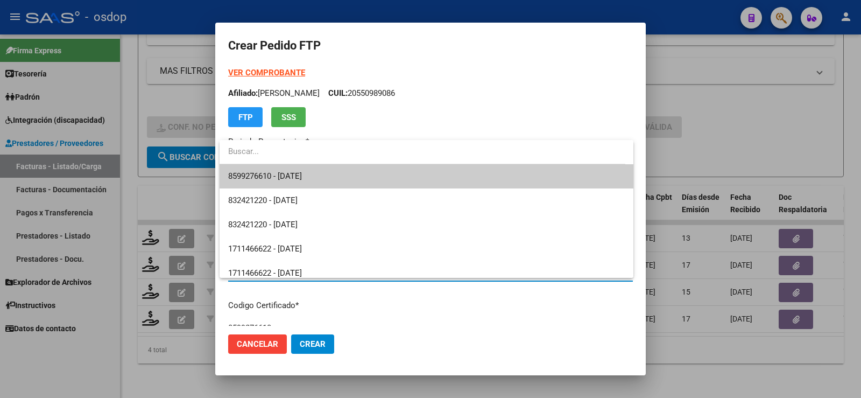
click at [336, 172] on span "8599276610 - 2029-06-13" at bounding box center [426, 176] width 397 height 24
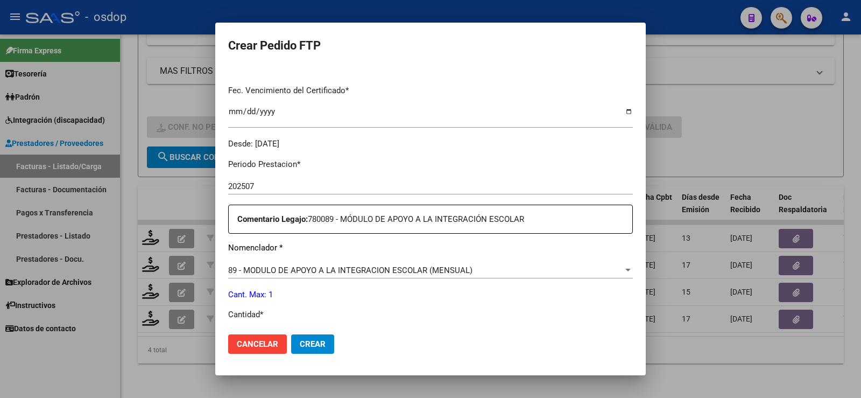
scroll to position [323, 0]
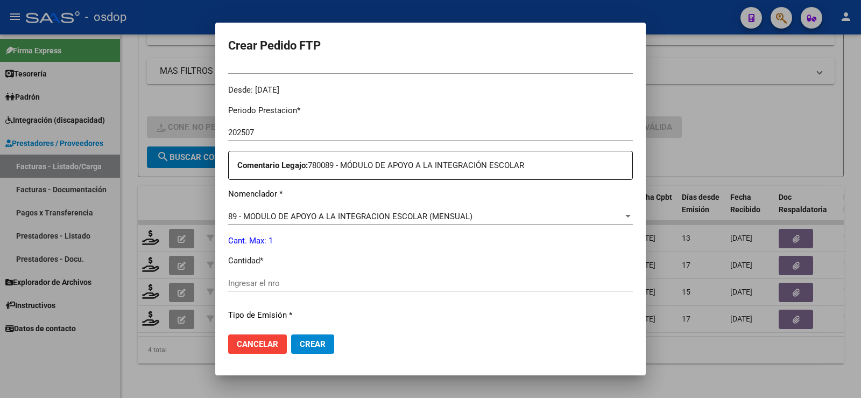
click at [299, 278] on input "Ingresar el nro" at bounding box center [430, 283] width 405 height 10
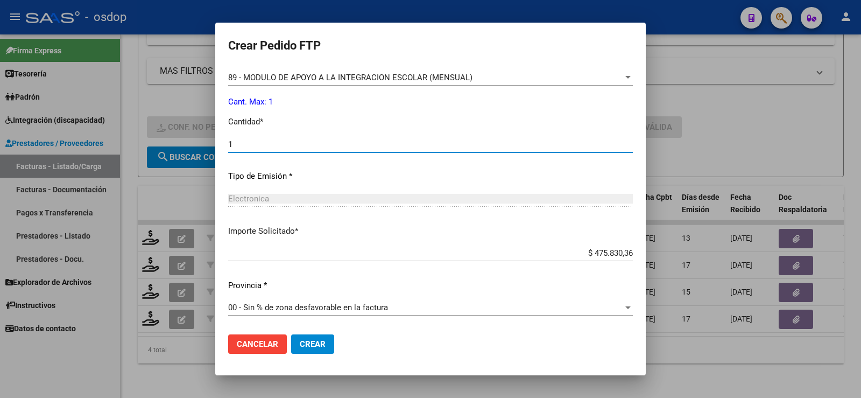
type input "1"
click at [311, 347] on span "Crear" at bounding box center [313, 344] width 26 height 10
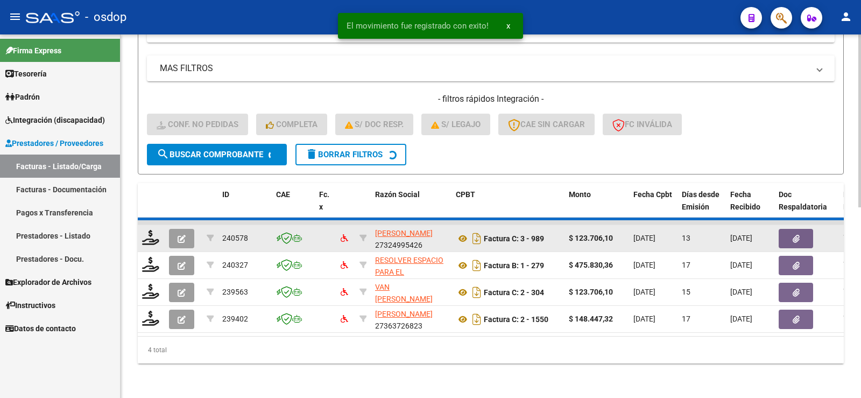
scroll to position [370, 0]
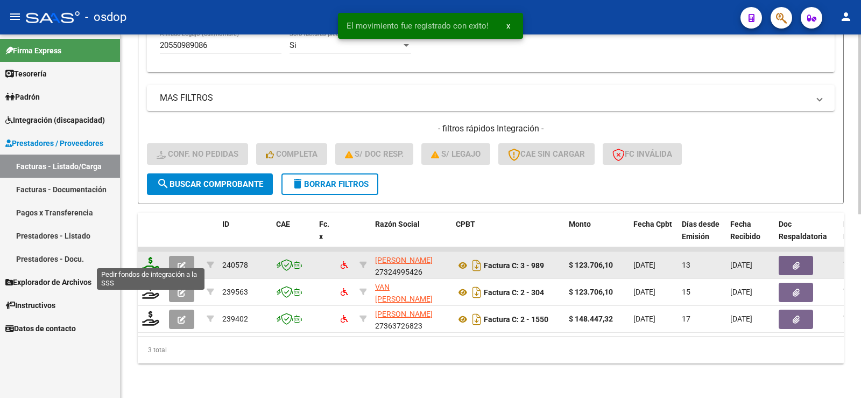
click at [152, 259] on icon at bounding box center [150, 264] width 17 height 15
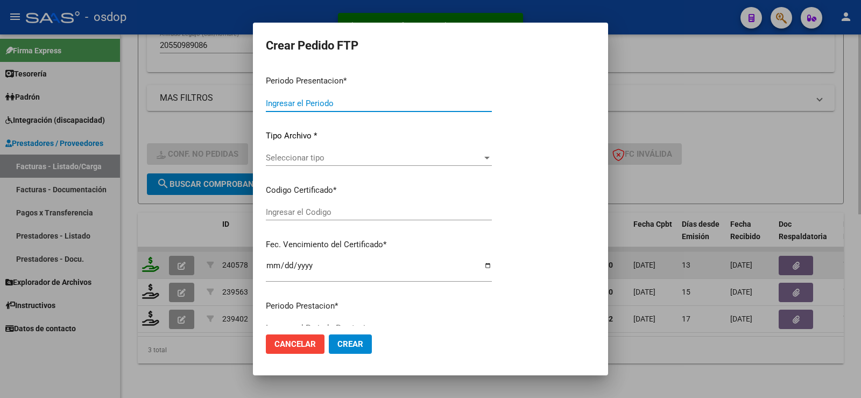
type input "202507"
type input "$ 123.706,10"
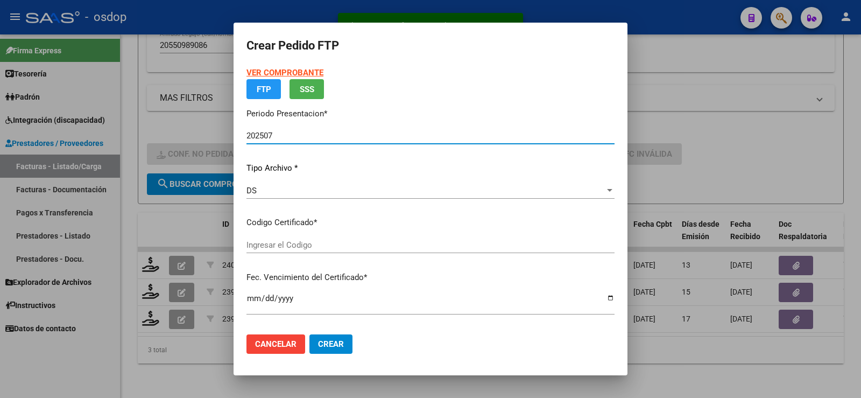
type input "8599276610"
type input "2029-06-13"
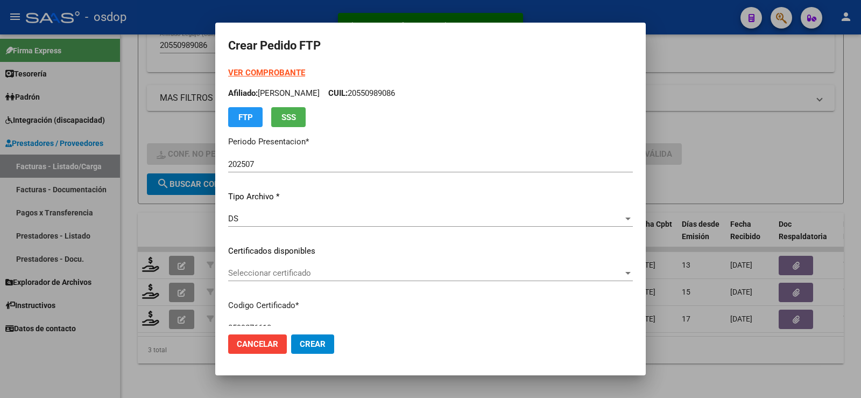
click at [307, 241] on div "VER COMPROBANTE ARCA Padrón Afiliado: SWIRIDO FANDI JEREMIAS CUIL: 20550989086 …" at bounding box center [430, 243] width 405 height 352
click at [305, 267] on div "Seleccionar certificado Seleccionar certificado" at bounding box center [430, 273] width 405 height 16
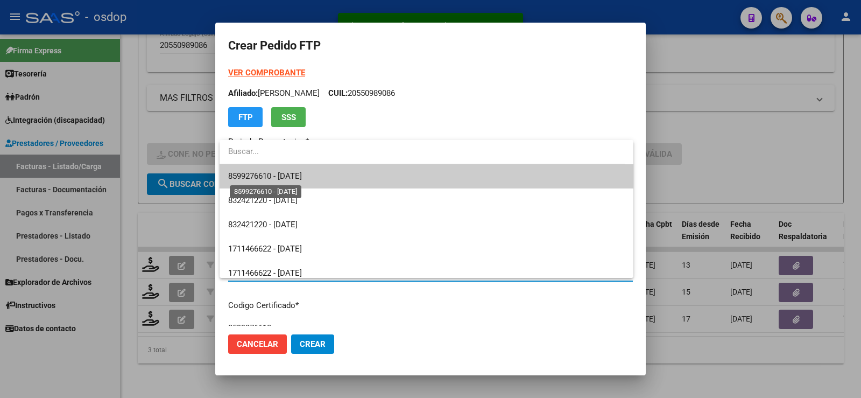
click at [302, 178] on span "8599276610 - 2029-06-13" at bounding box center [265, 176] width 74 height 10
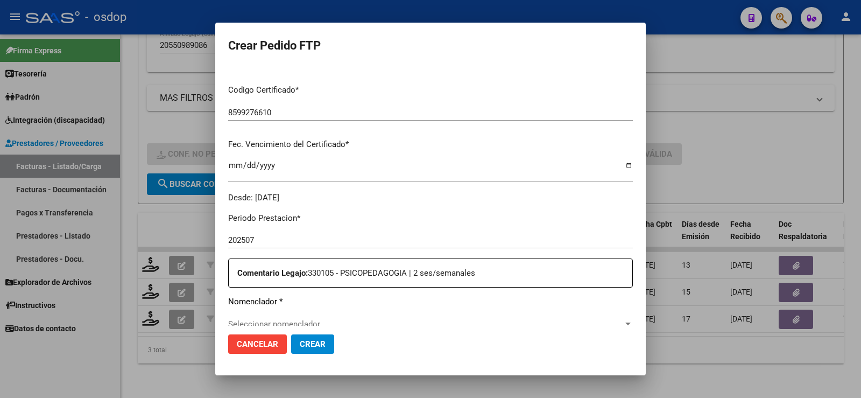
scroll to position [269, 0]
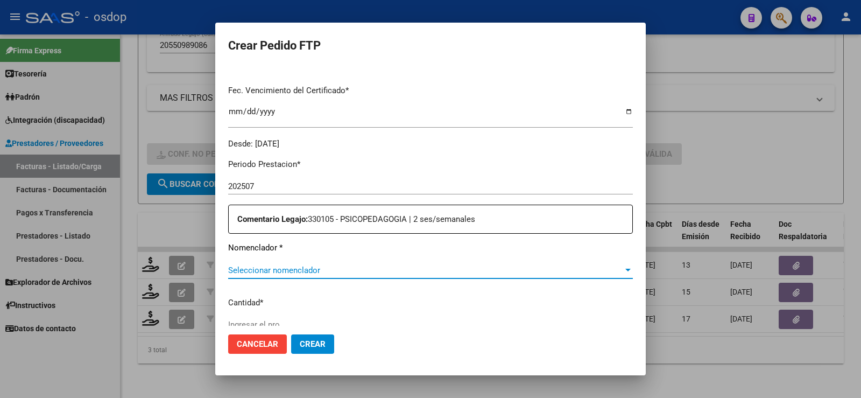
click at [317, 268] on span "Seleccionar nomenclador" at bounding box center [425, 270] width 395 height 10
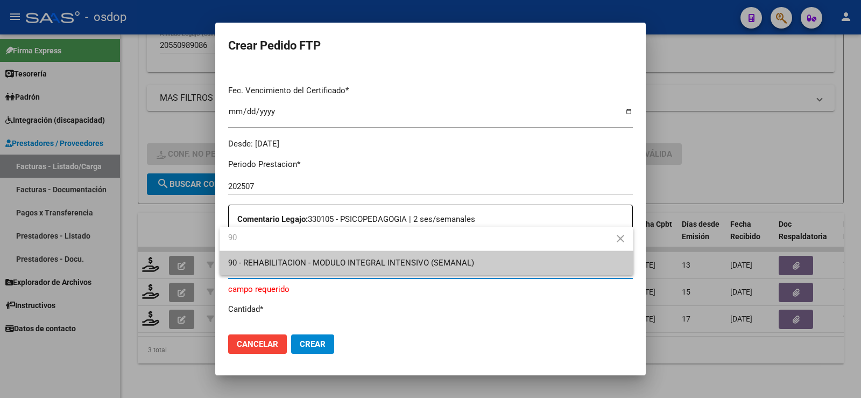
type input "90"
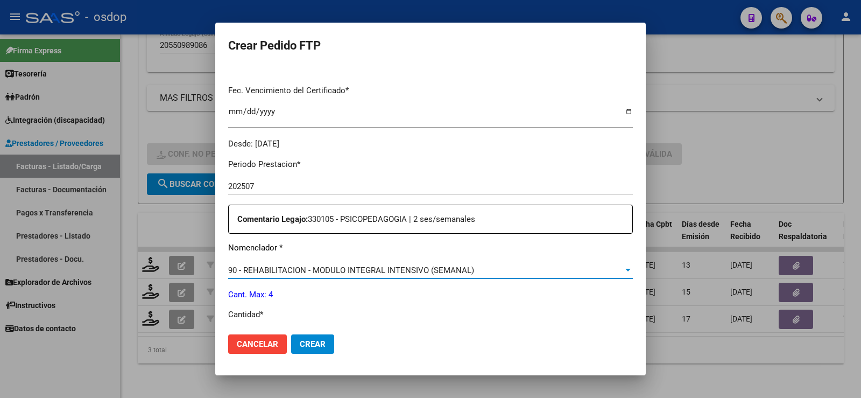
scroll to position [323, 0]
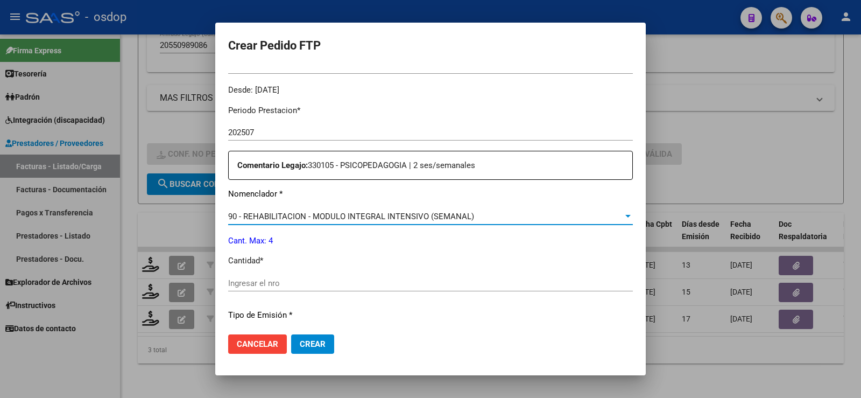
click at [319, 285] on input "Ingresar el nro" at bounding box center [430, 283] width 405 height 10
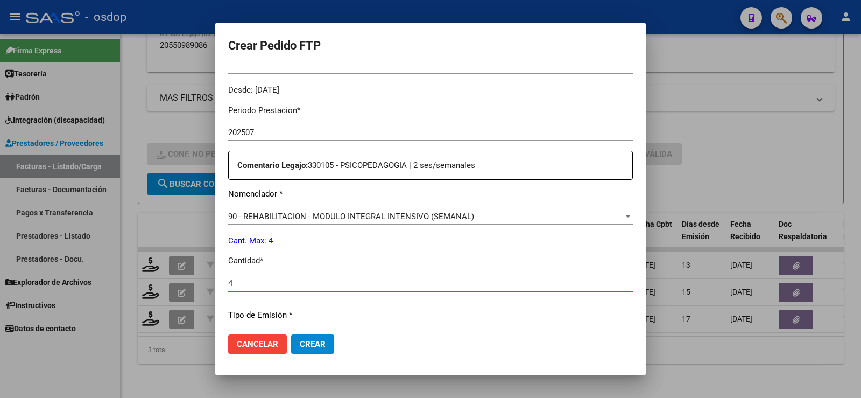
type input "4"
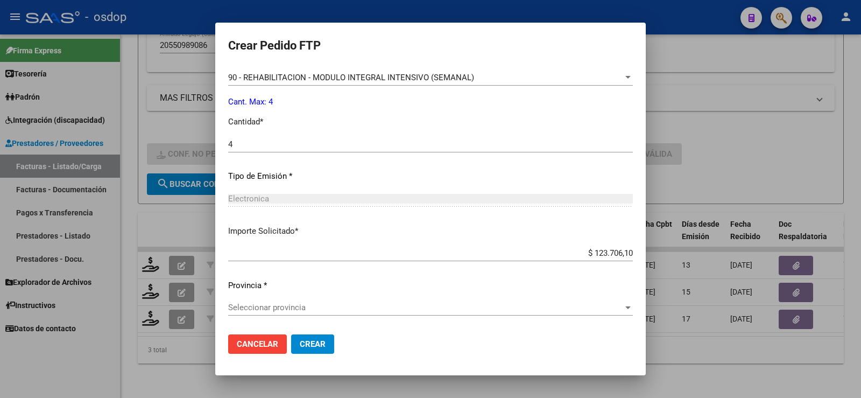
click at [303, 301] on div "Seleccionar provincia Seleccionar provincia" at bounding box center [430, 307] width 405 height 16
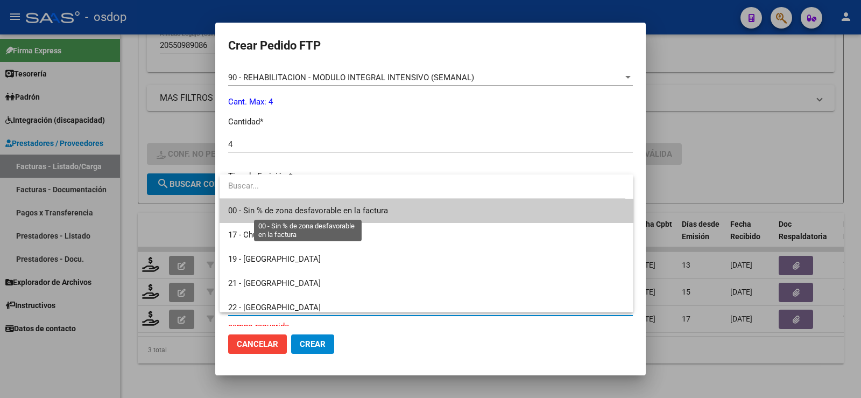
click at [289, 214] on span "00 - Sin % de zona desfavorable en la factura" at bounding box center [308, 211] width 160 height 10
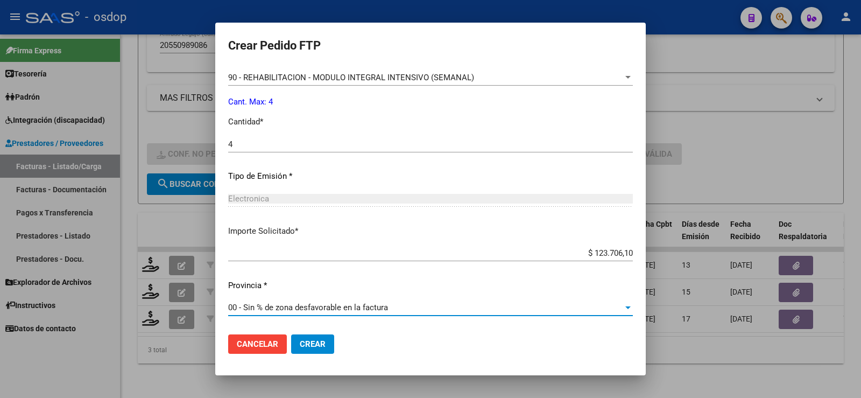
click at [309, 339] on span "Crear" at bounding box center [313, 344] width 26 height 10
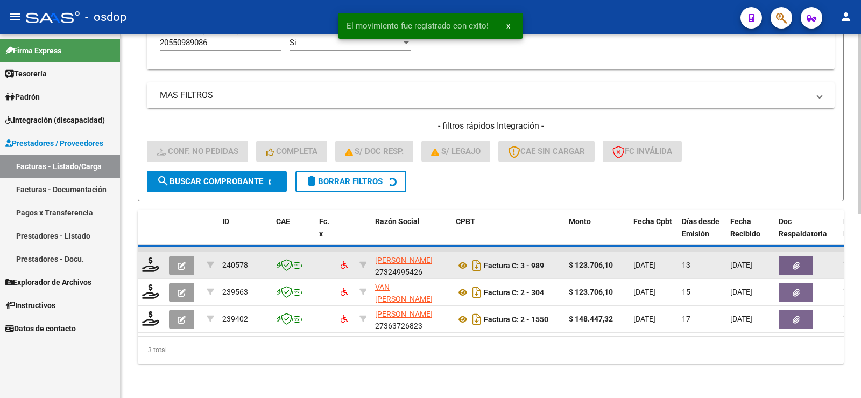
scroll to position [343, 0]
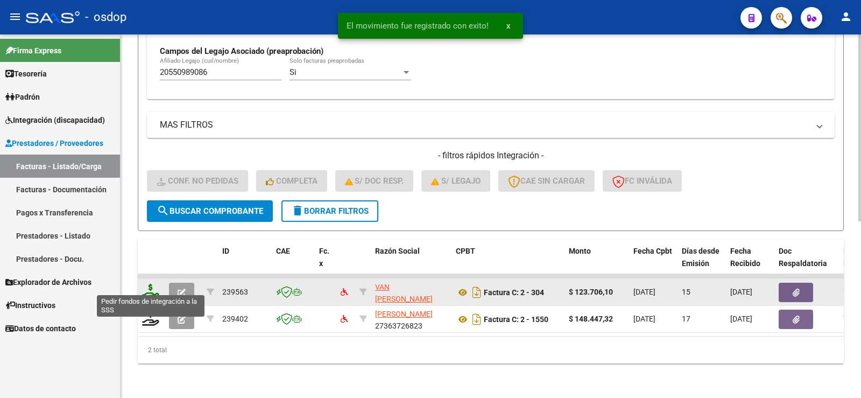
click at [151, 284] on icon at bounding box center [150, 291] width 17 height 15
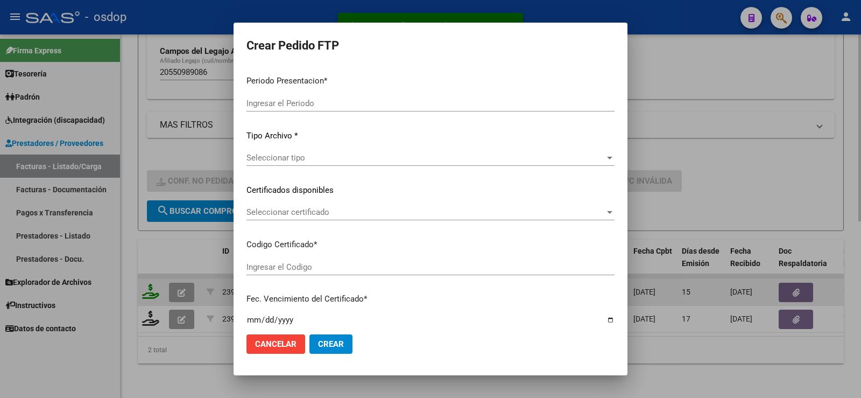
type input "202507"
type input "$ 123.706,10"
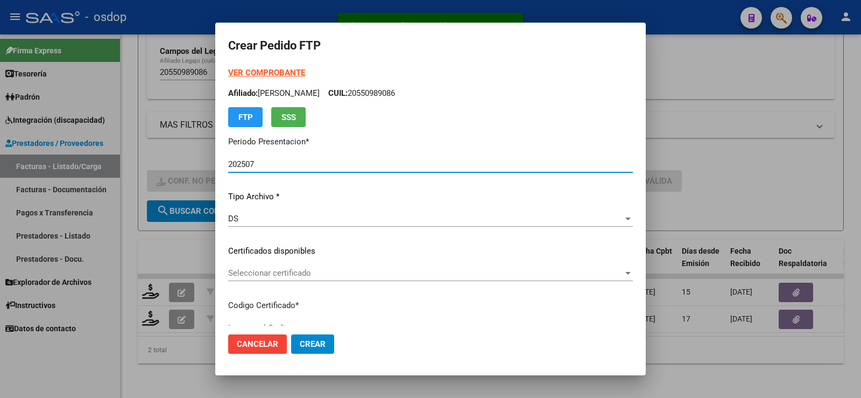
type input "8599276610"
type input "2029-06-13"
click at [296, 269] on span "Seleccionar certificado" at bounding box center [425, 273] width 395 height 10
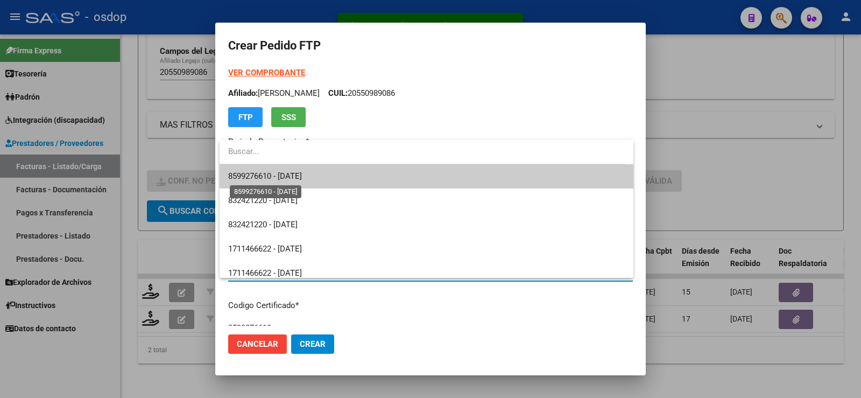
click at [290, 171] on span "8599276610 - 2029-06-13" at bounding box center [265, 176] width 74 height 10
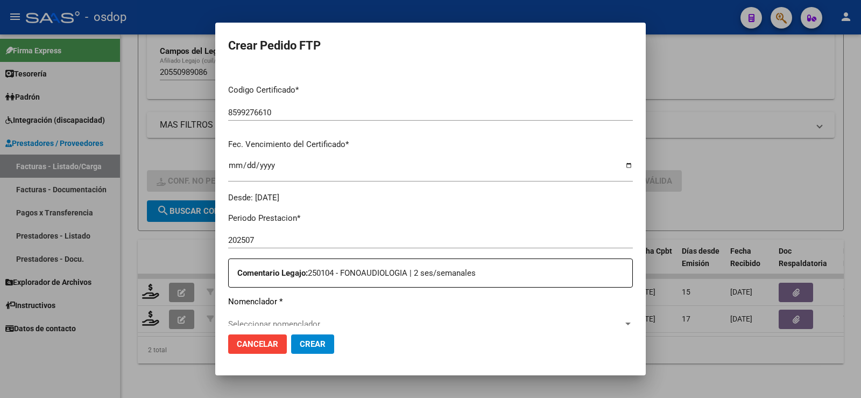
scroll to position [377, 0]
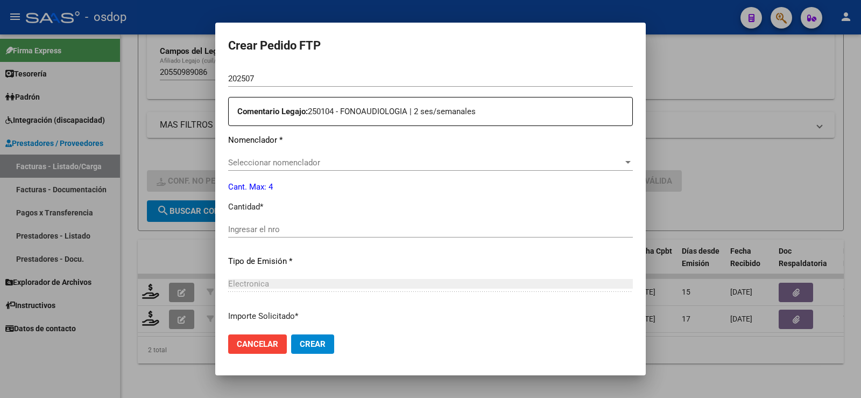
click at [280, 167] on div "Seleccionar nomenclador Seleccionar nomenclador" at bounding box center [430, 162] width 405 height 16
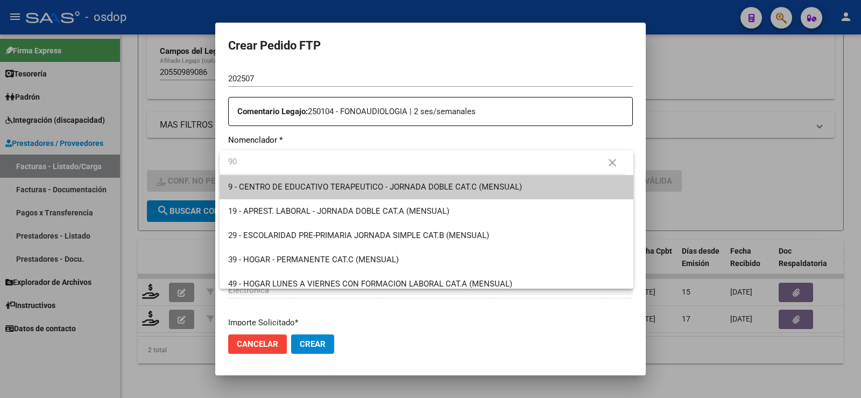
type input "90"
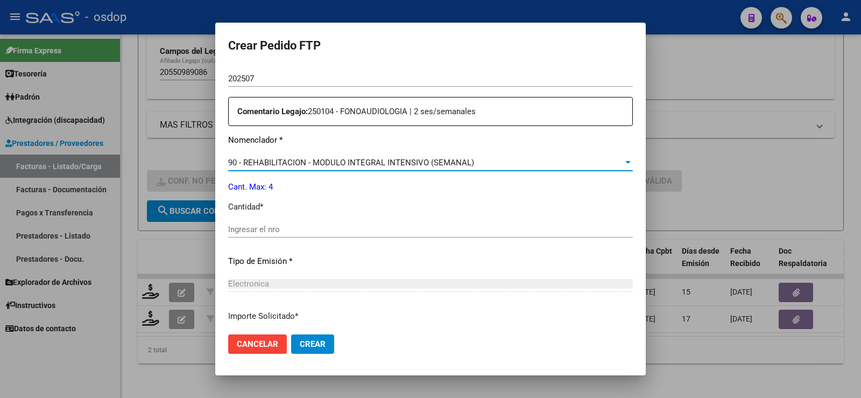
click at [297, 225] on input "Ingresar el nro" at bounding box center [430, 229] width 405 height 10
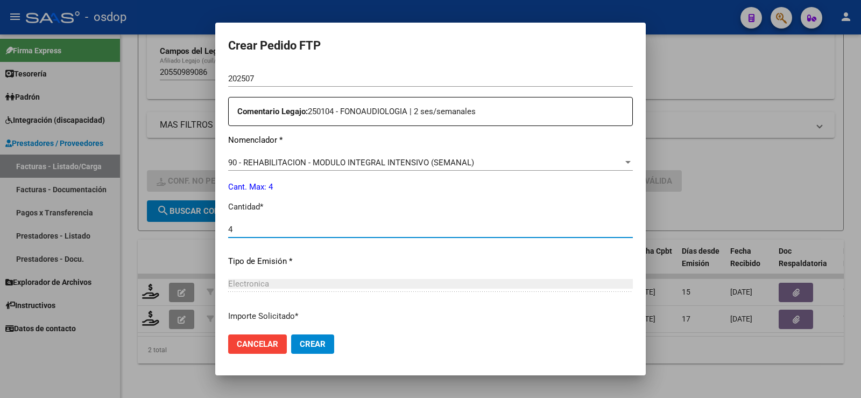
type input "4"
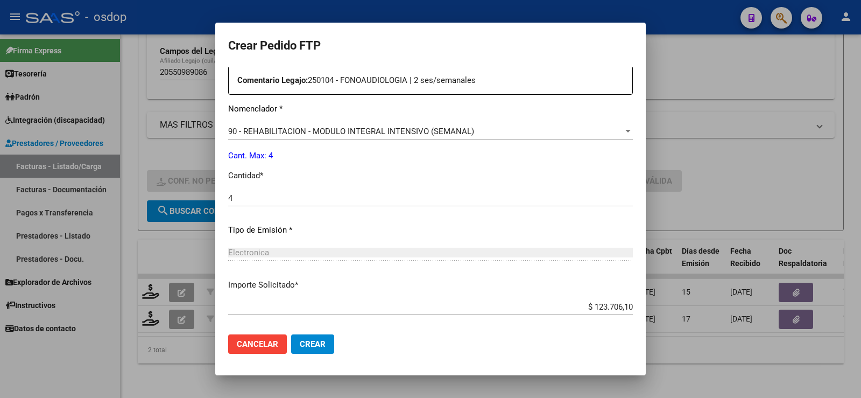
scroll to position [462, 0]
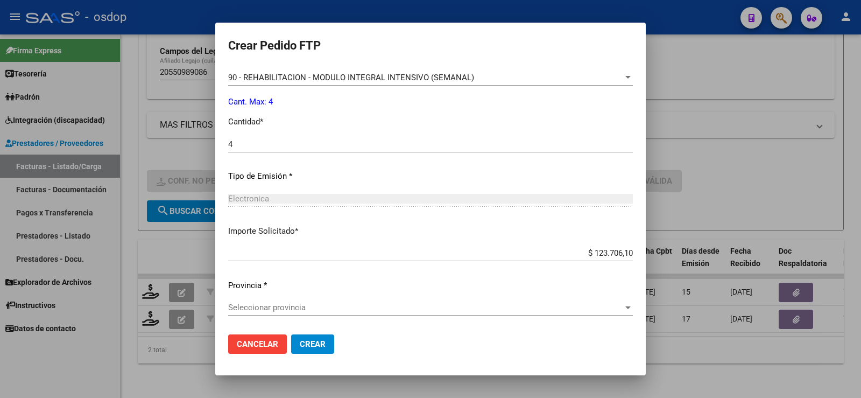
click at [279, 314] on div "Seleccionar provincia Seleccionar provincia" at bounding box center [430, 307] width 405 height 16
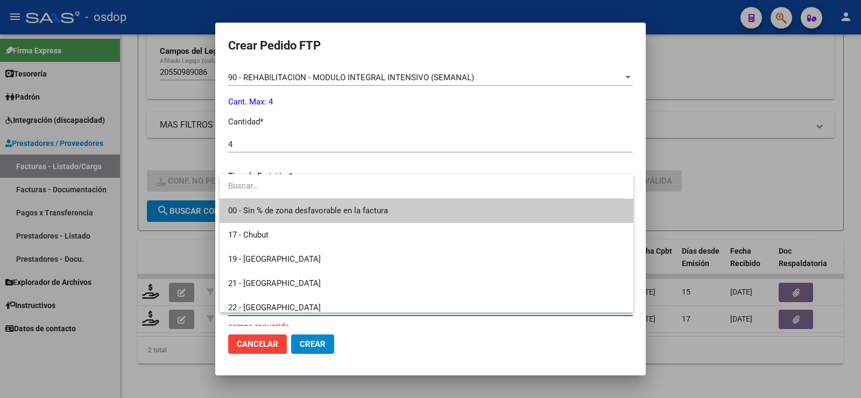
click at [293, 199] on span "00 - Sin % de zona desfavorable en la factura" at bounding box center [426, 211] width 397 height 24
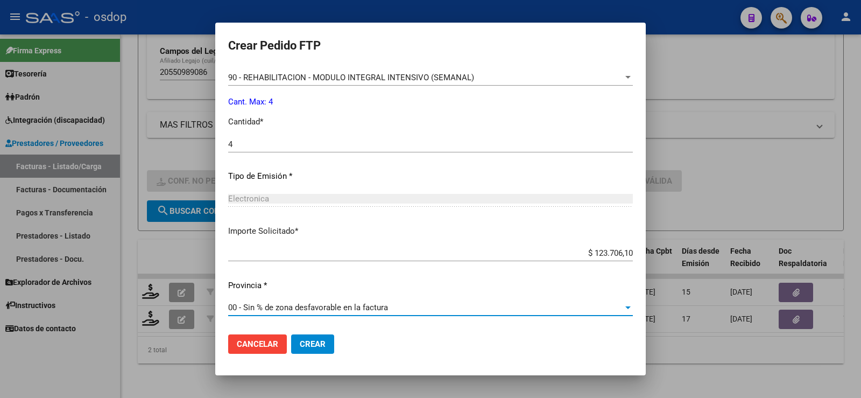
click at [305, 337] on button "Crear" at bounding box center [312, 343] width 43 height 19
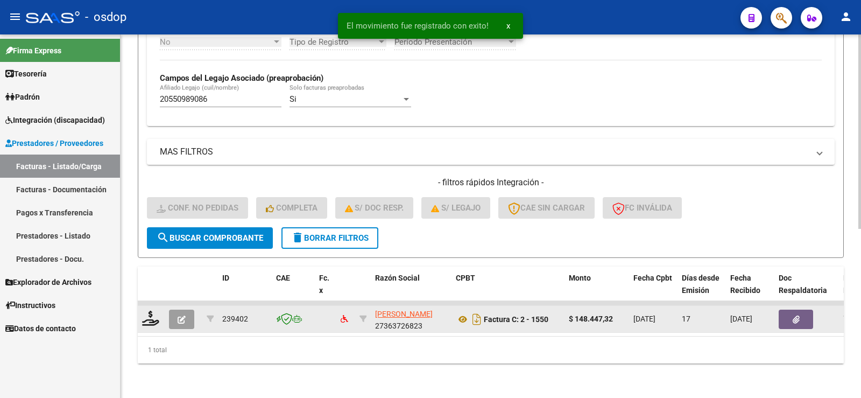
scroll to position [316, 0]
click at [154, 311] on icon at bounding box center [150, 318] width 17 height 15
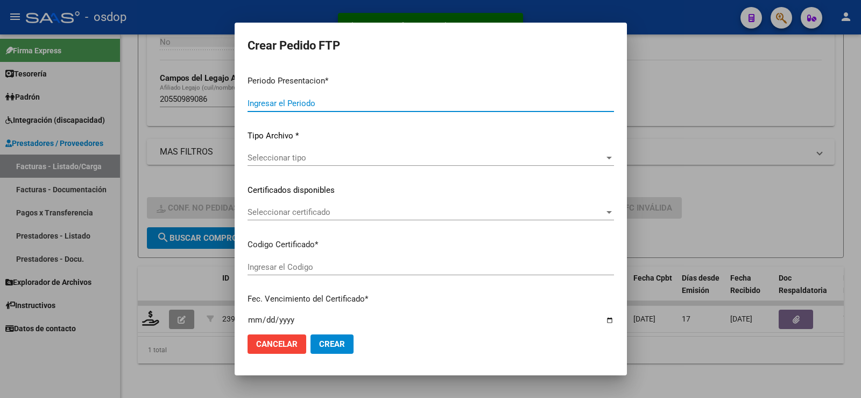
type input "202507"
type input "$ 148.447,32"
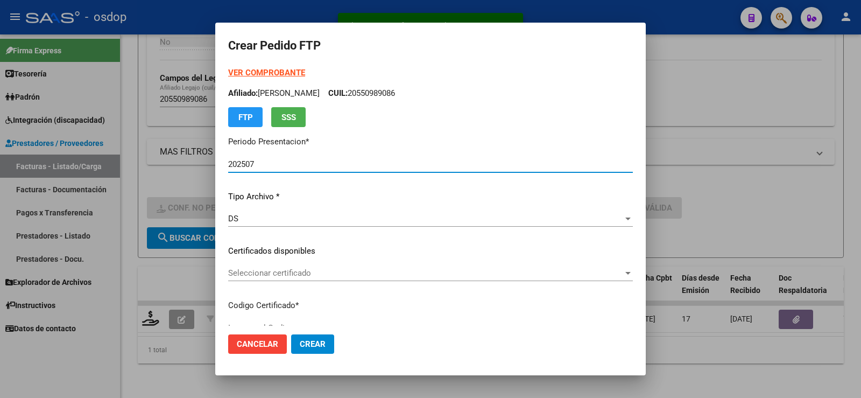
type input "8599276610"
type input "2029-06-13"
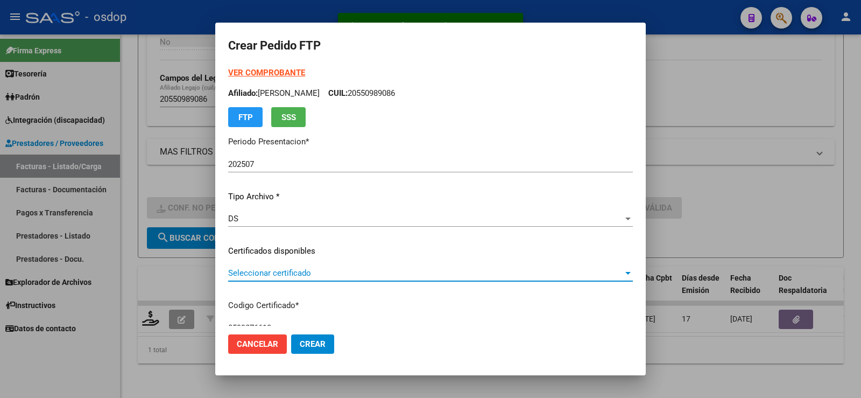
click at [303, 278] on span "Seleccionar certificado" at bounding box center [425, 273] width 395 height 10
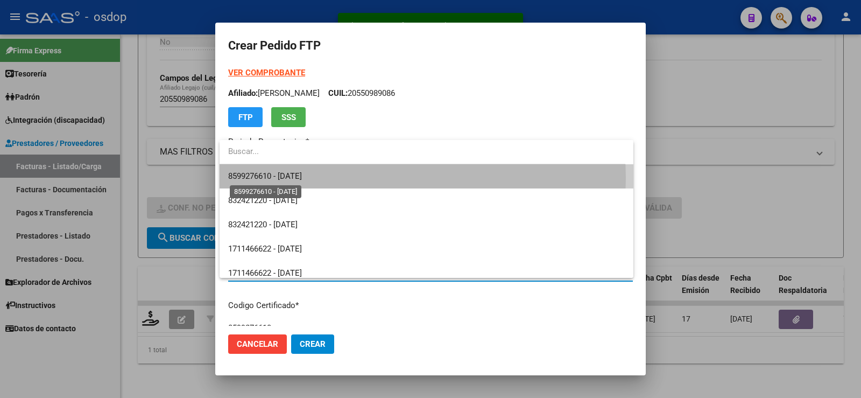
click at [302, 178] on span "8599276610 - 2029-06-13" at bounding box center [265, 176] width 74 height 10
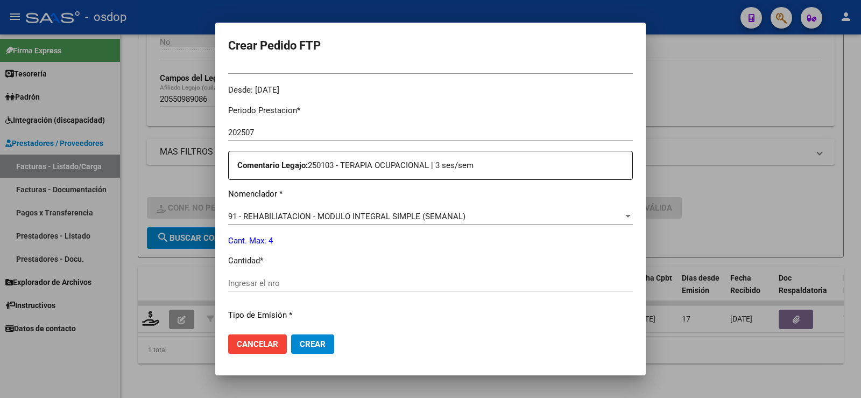
scroll to position [377, 0]
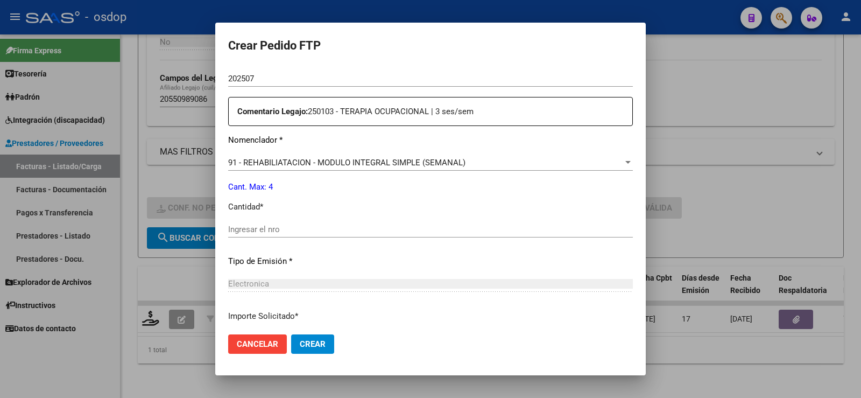
click at [301, 235] on div "Ingresar el nro" at bounding box center [430, 229] width 405 height 16
type input "4"
click at [364, 172] on div "91 - REHABILIATACION - MODULO INTEGRAL SIMPLE (SEMANAL) Seleccionar nomenclador" at bounding box center [430, 167] width 405 height 26
click at [359, 166] on span "91 - REHABILIATACION - MODULO INTEGRAL SIMPLE (SEMANAL)" at bounding box center [346, 163] width 237 height 10
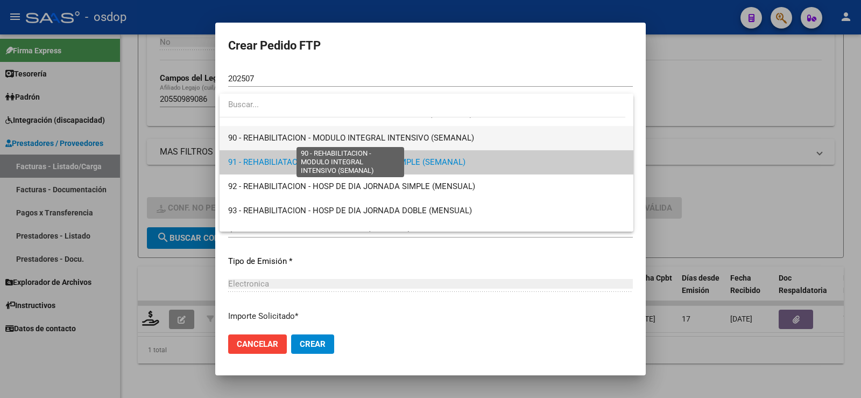
click at [293, 135] on span "90 - REHABILITACION - MODULO INTEGRAL INTENSIVO (SEMANAL)" at bounding box center [351, 138] width 246 height 10
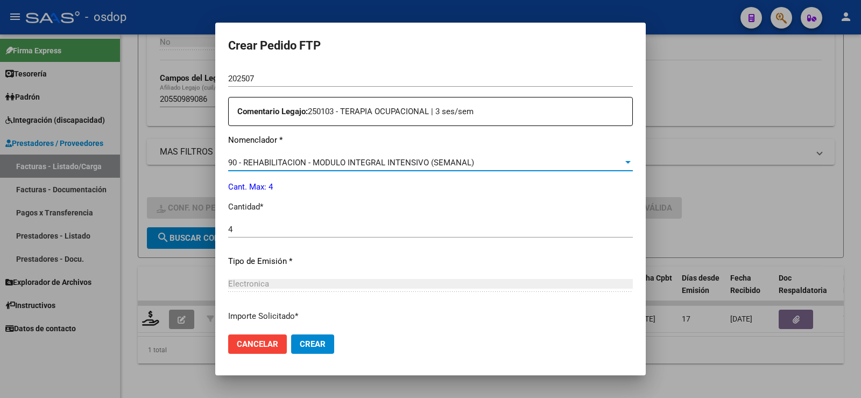
scroll to position [462, 0]
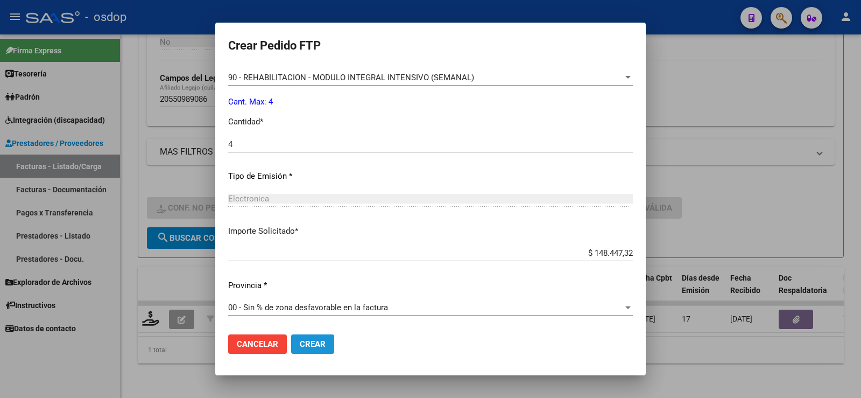
click at [311, 351] on button "Crear" at bounding box center [312, 343] width 43 height 19
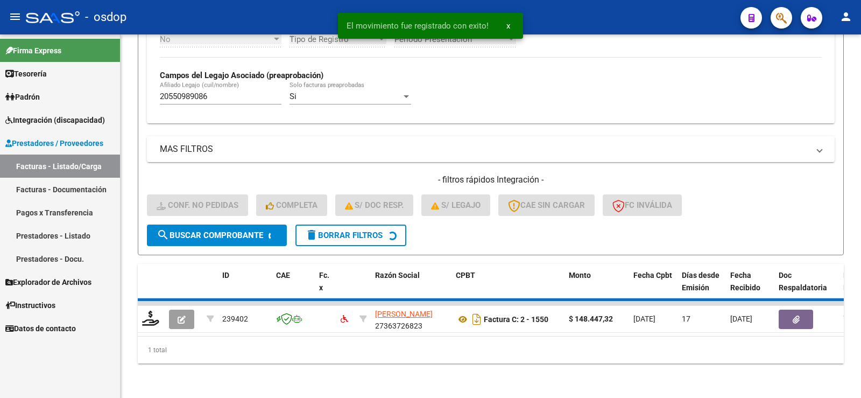
scroll to position [300, 0]
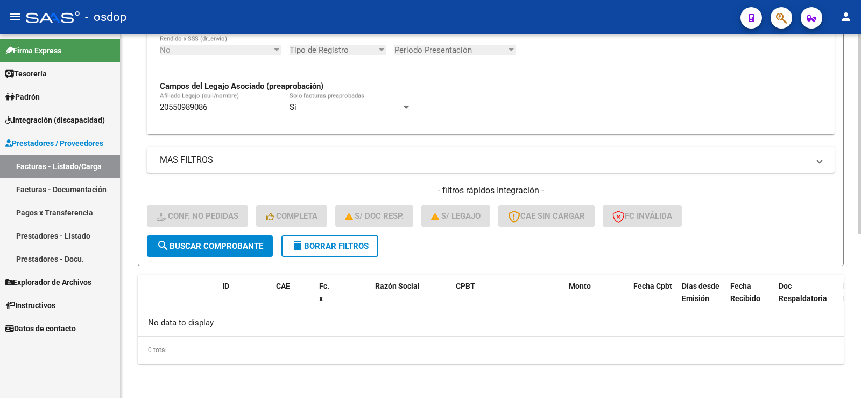
click at [308, 250] on span "delete Borrar Filtros" at bounding box center [330, 246] width 78 height 10
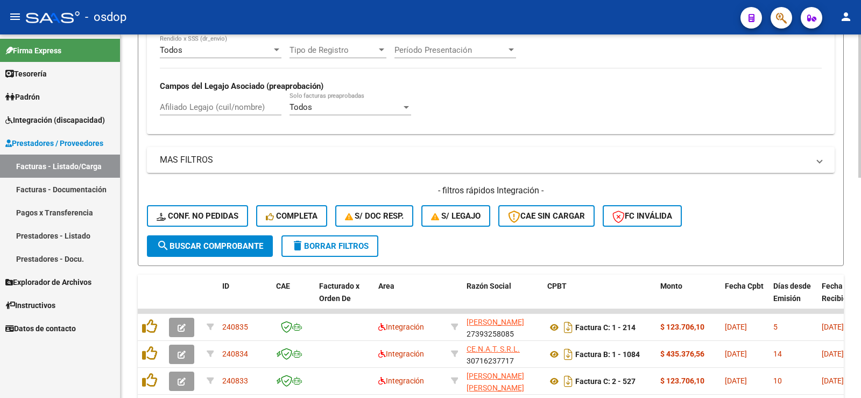
drag, startPoint x: 208, startPoint y: 123, endPoint x: 202, endPoint y: 104, distance: 19.7
click at [204, 117] on div "Afiliado Legajo (cuil/nombre)" at bounding box center [221, 108] width 122 height 33
click at [202, 104] on input "Afiliado Legajo (cuil/nombre)" at bounding box center [221, 107] width 122 height 10
paste input "20546221750"
type input "20546221750"
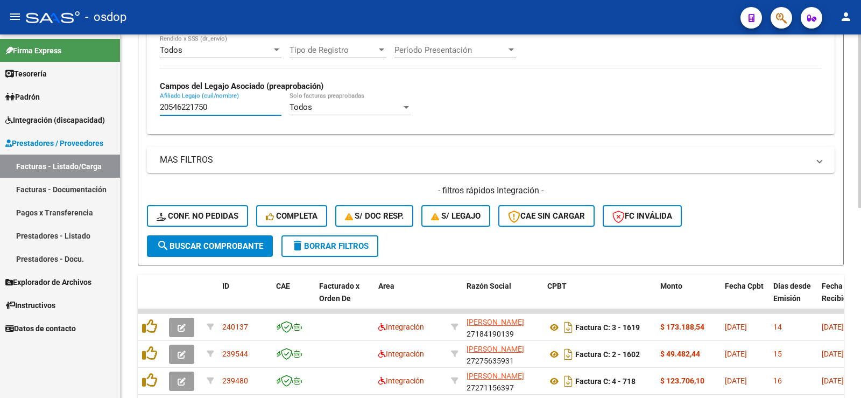
scroll to position [397, 0]
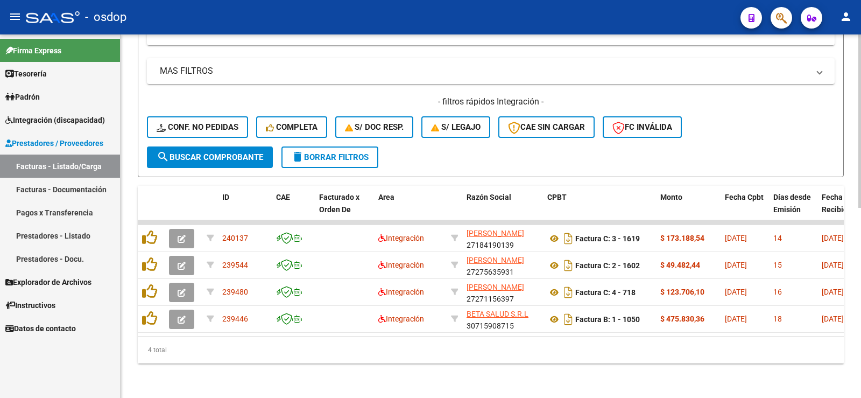
drag, startPoint x: 228, startPoint y: 336, endPoint x: 277, endPoint y: 341, distance: 49.2
click at [295, 341] on div "4 total" at bounding box center [491, 349] width 706 height 27
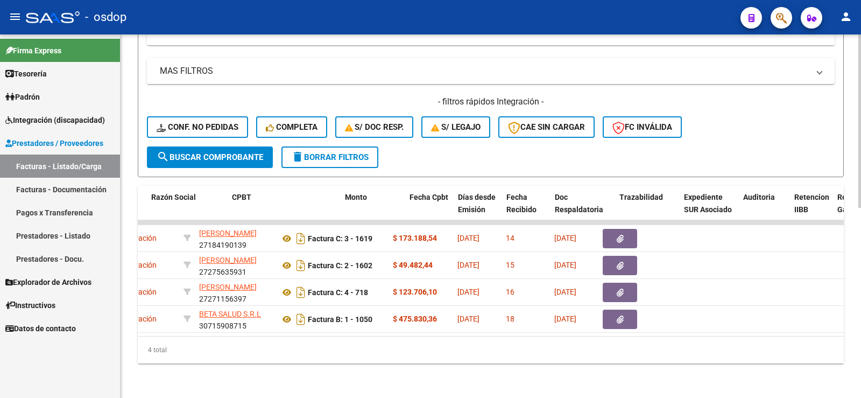
scroll to position [0, 315]
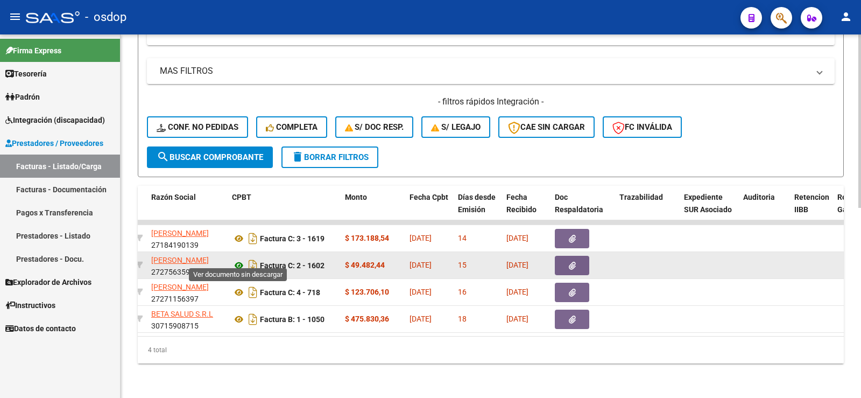
click at [243, 261] on icon at bounding box center [239, 265] width 14 height 13
click at [583, 258] on button "button" at bounding box center [572, 265] width 34 height 19
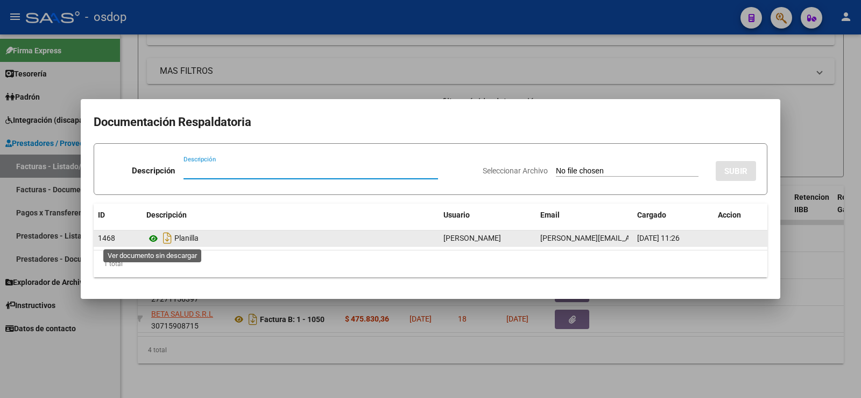
click at [153, 243] on icon at bounding box center [153, 238] width 14 height 13
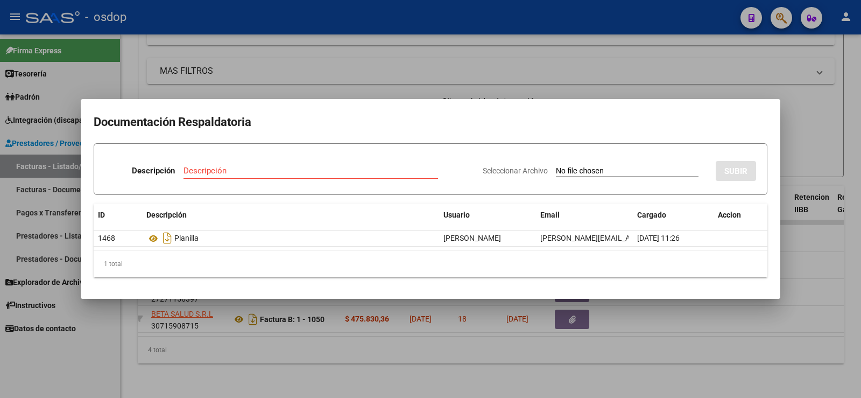
click at [379, 355] on div at bounding box center [430, 199] width 861 height 398
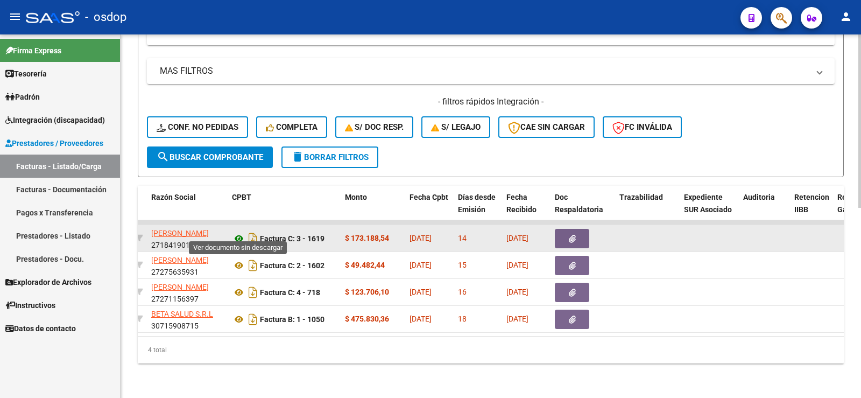
click at [240, 232] on icon at bounding box center [239, 238] width 14 height 13
click at [584, 235] on button "button" at bounding box center [572, 238] width 34 height 19
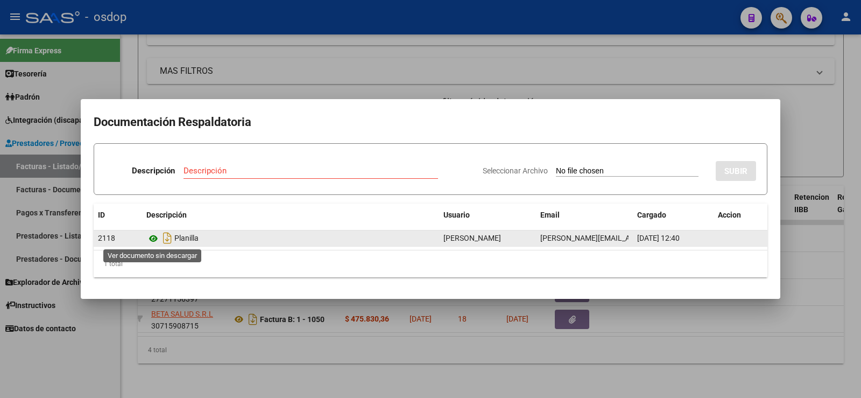
click at [151, 238] on icon at bounding box center [153, 238] width 14 height 13
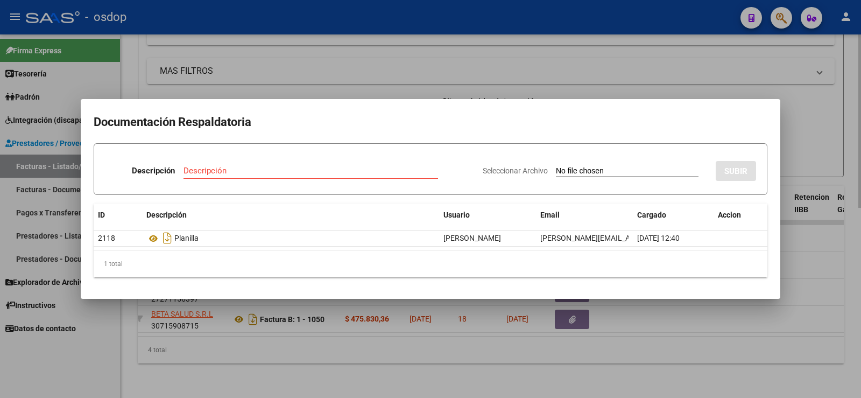
drag, startPoint x: 145, startPoint y: 324, endPoint x: 157, endPoint y: 335, distance: 16.0
click at [145, 325] on div at bounding box center [430, 199] width 861 height 398
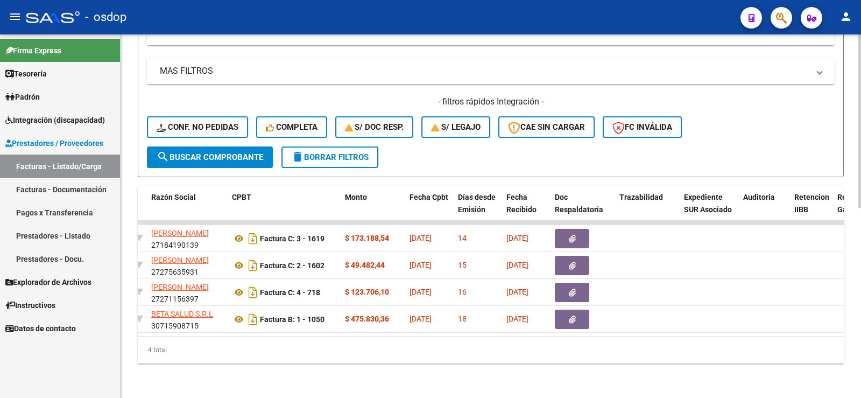
drag, startPoint x: 230, startPoint y: 331, endPoint x: 165, endPoint y: 333, distance: 64.6
click at [165, 333] on datatable-body "240137 Integración RAMIREZ ADRIANA LUJAN 27184190139 Factura C: 3 - 1619 $ 173.…" at bounding box center [491, 278] width 706 height 116
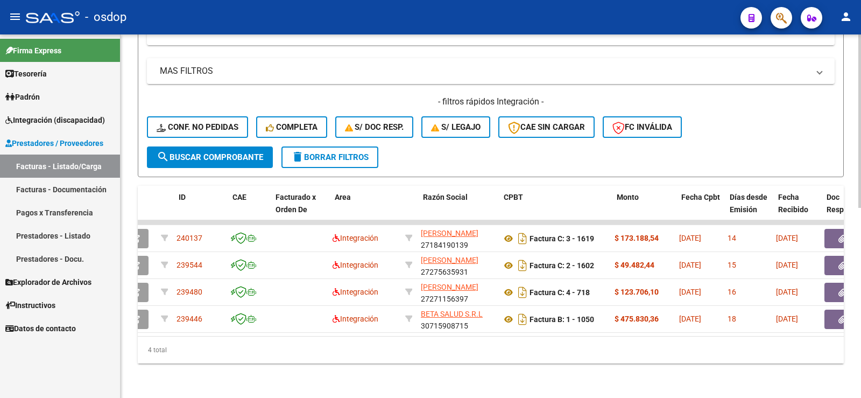
scroll to position [0, 0]
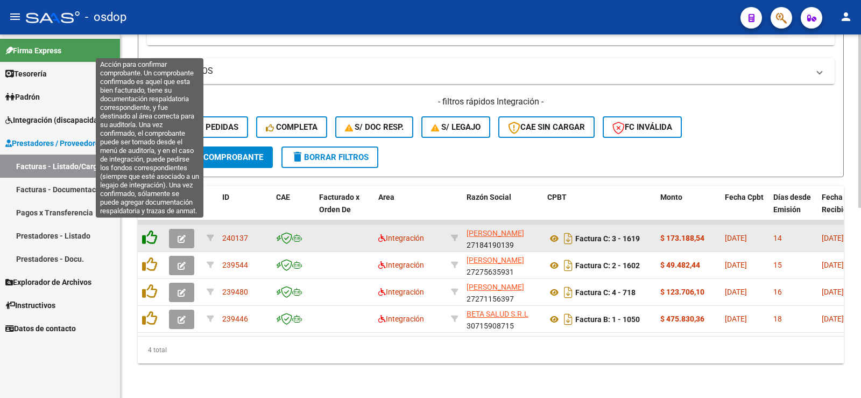
click at [145, 231] on icon at bounding box center [149, 237] width 15 height 15
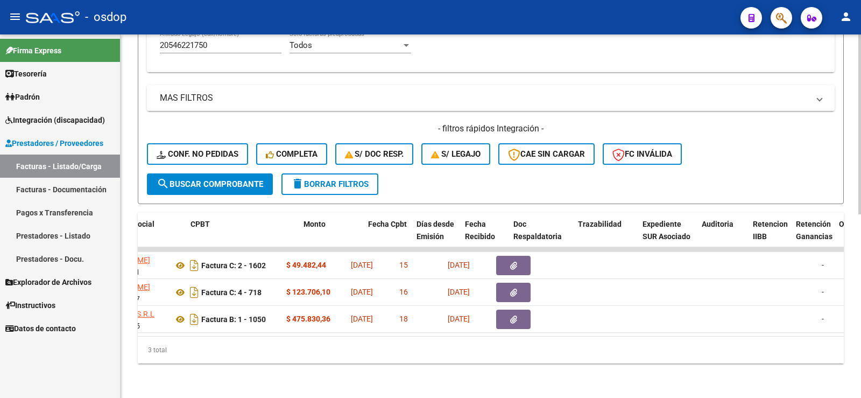
scroll to position [0, 353]
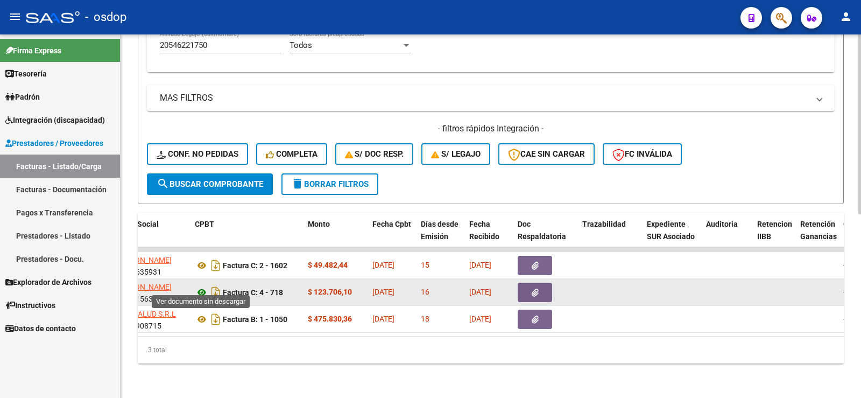
click at [205, 287] on icon at bounding box center [202, 292] width 14 height 13
click at [540, 283] on button "button" at bounding box center [535, 292] width 34 height 19
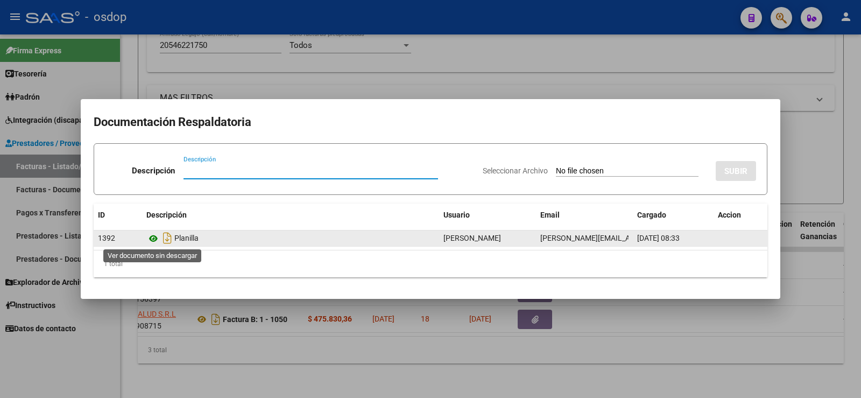
click at [154, 243] on icon at bounding box center [153, 238] width 14 height 13
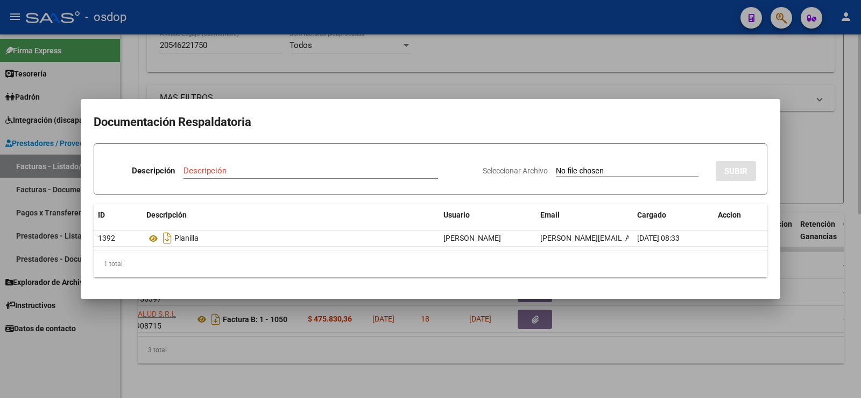
click at [218, 361] on div at bounding box center [430, 199] width 861 height 398
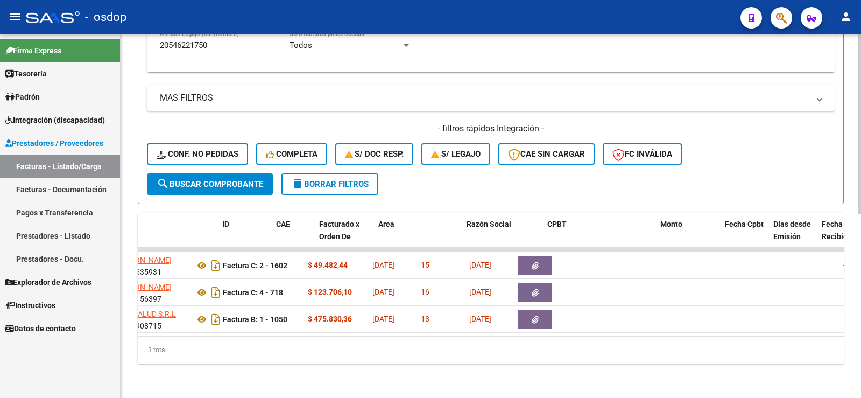
scroll to position [0, 0]
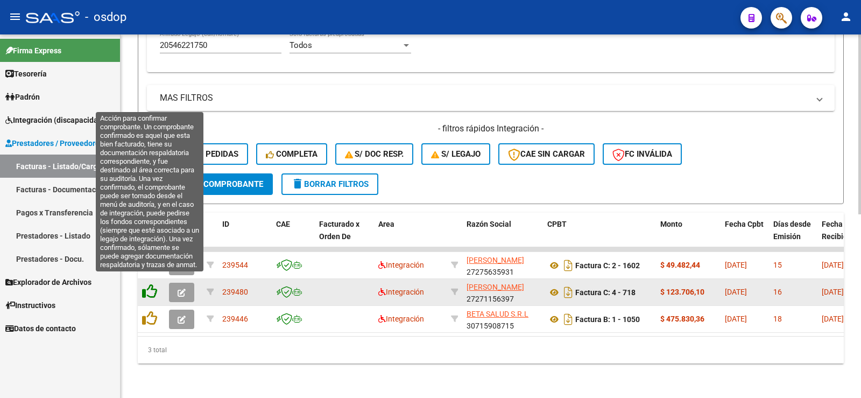
click at [148, 290] on icon at bounding box center [149, 291] width 15 height 15
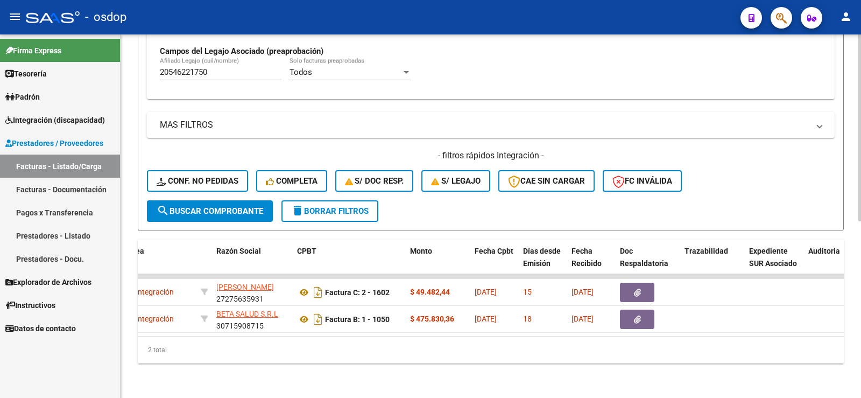
scroll to position [0, 257]
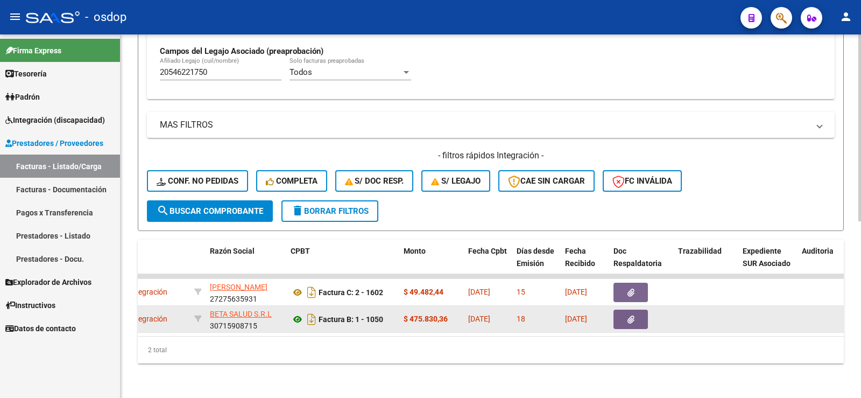
click at [291, 315] on datatable-body-cell "Factura B: 1 - 1050" at bounding box center [342, 319] width 113 height 26
click at [295, 315] on icon at bounding box center [298, 319] width 14 height 13
click at [635, 316] on button "button" at bounding box center [631, 318] width 34 height 19
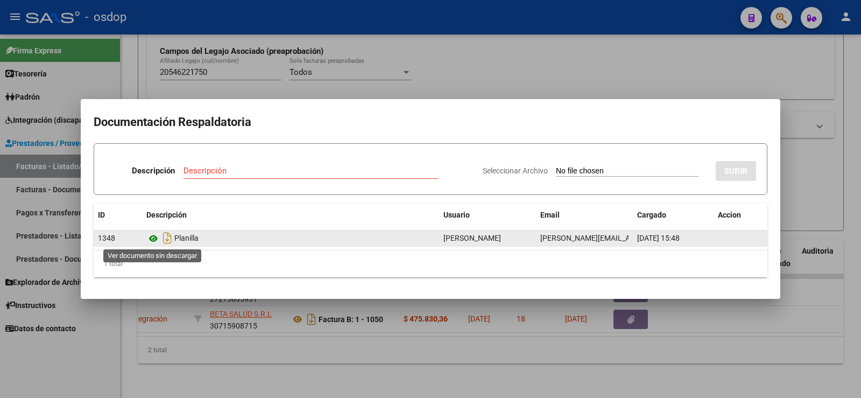
click at [147, 235] on icon at bounding box center [153, 238] width 14 height 13
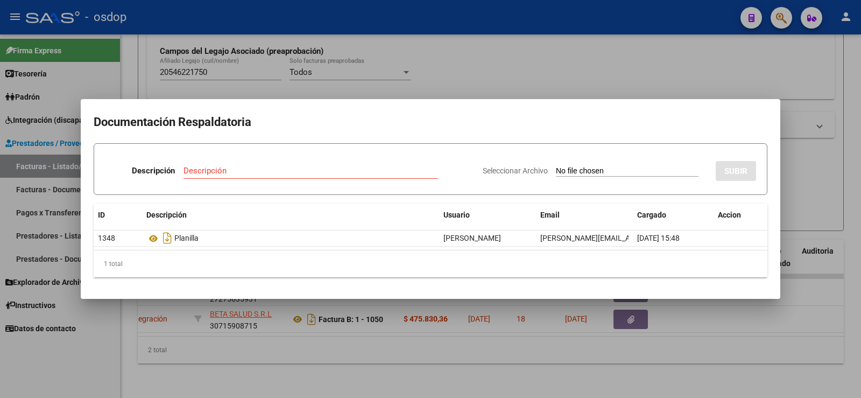
click at [286, 72] on div at bounding box center [430, 199] width 861 height 398
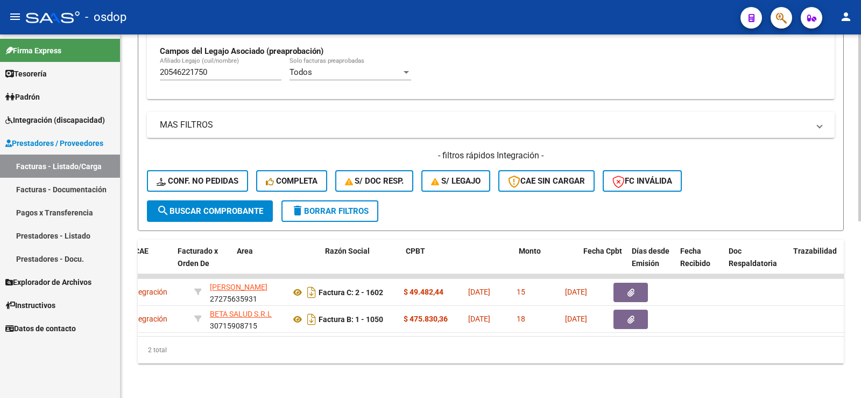
scroll to position [0, 0]
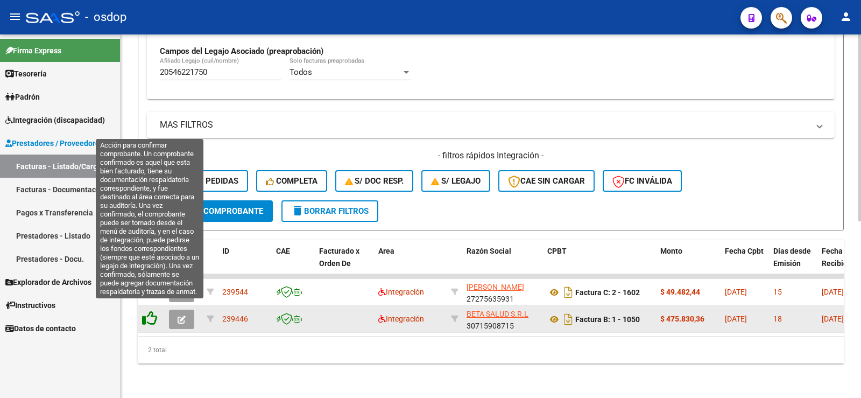
click at [150, 317] on icon at bounding box center [149, 318] width 15 height 15
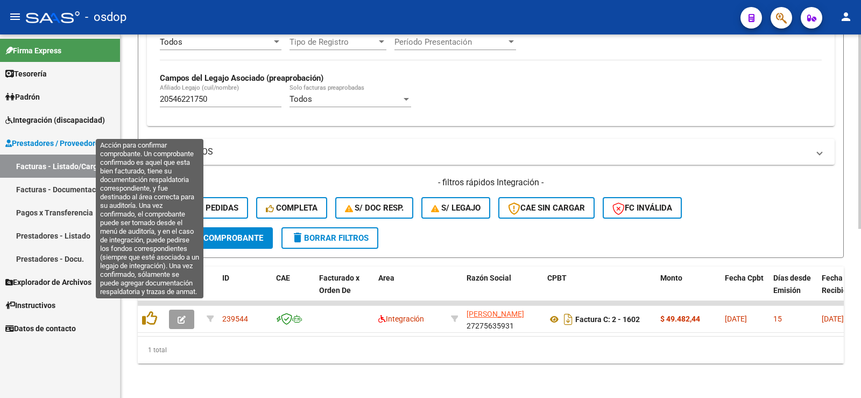
scroll to position [316, 0]
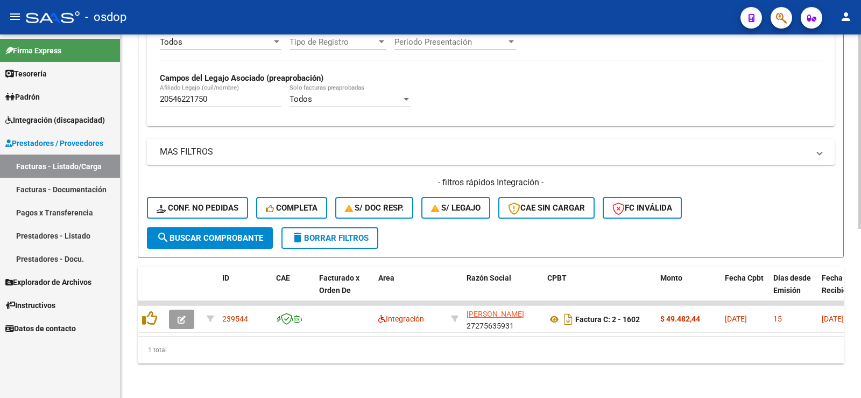
click at [261, 358] on div "1 total" at bounding box center [491, 349] width 706 height 27
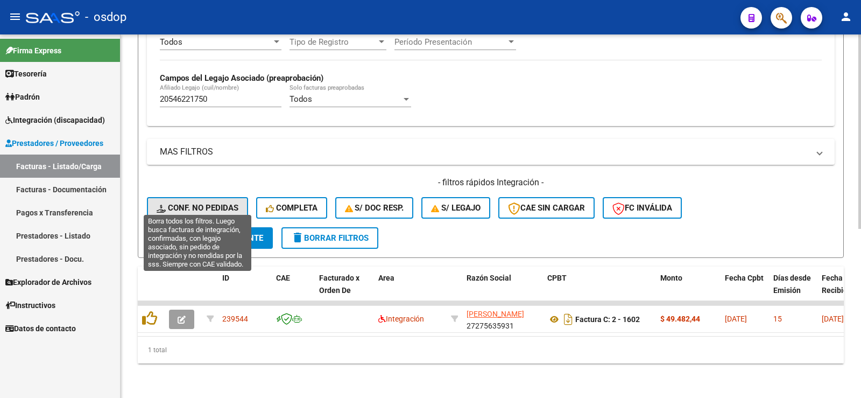
click at [220, 197] on button "Conf. no pedidas" at bounding box center [197, 208] width 101 height 22
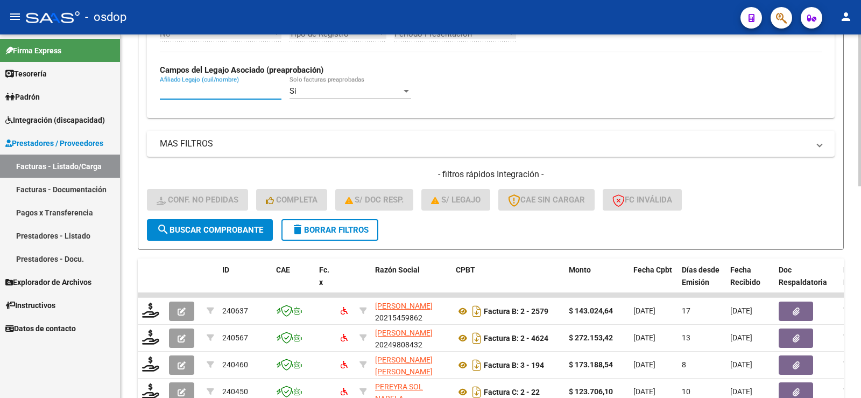
click at [223, 87] on input "Afiliado Legajo (cuil/nombre)" at bounding box center [221, 91] width 122 height 10
paste input "20546221750"
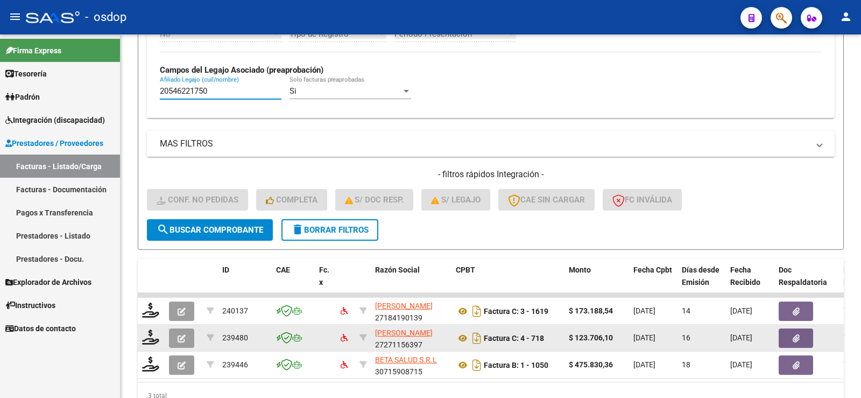
scroll to position [370, 0]
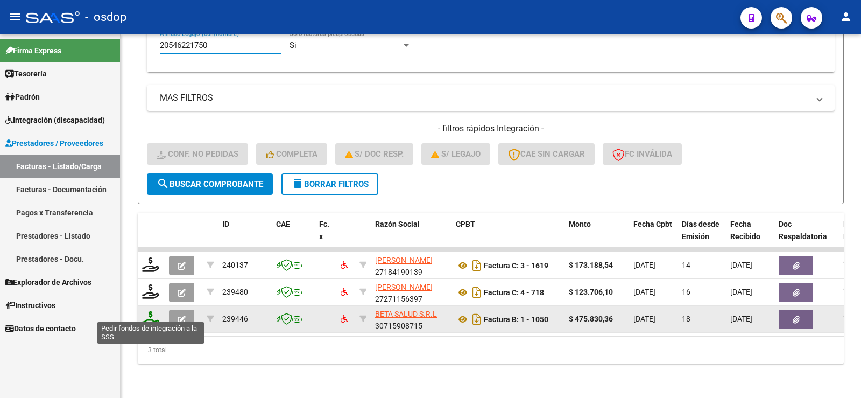
type input "20546221750"
click at [154, 313] on icon at bounding box center [150, 318] width 17 height 15
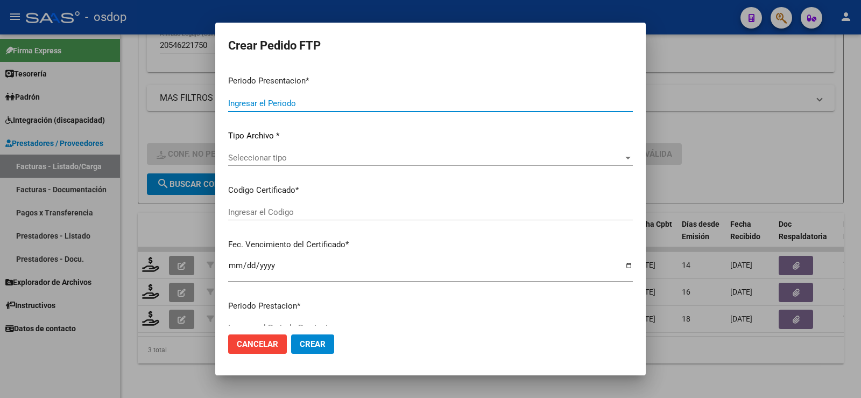
type input "202507"
type input "$ 475.830,36"
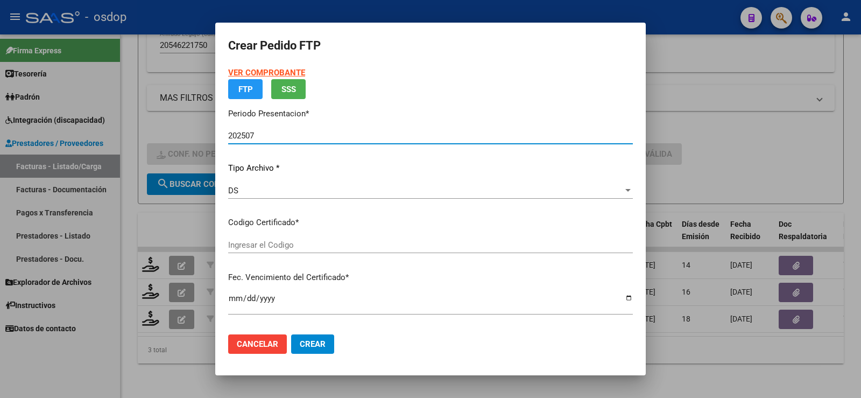
type input "2110481442"
type input "2033-12-13"
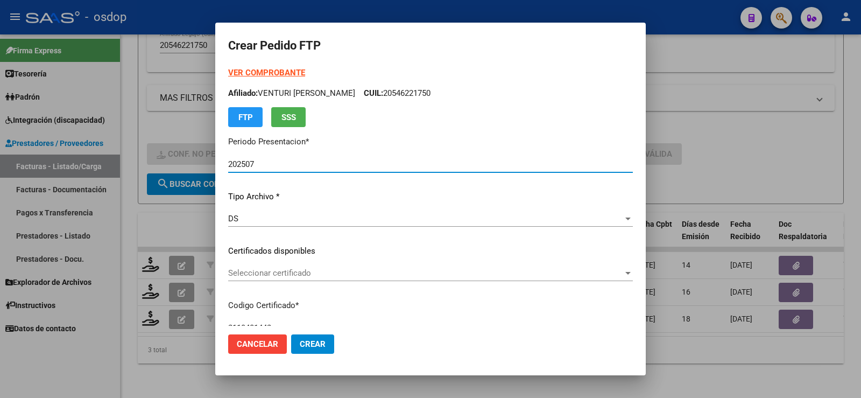
click at [307, 242] on div "VER COMPROBANTE ARCA Padrón Afiliado: VENTURI LEONARDO MATIAS CUIL: 20546221750…" at bounding box center [430, 243] width 405 height 352
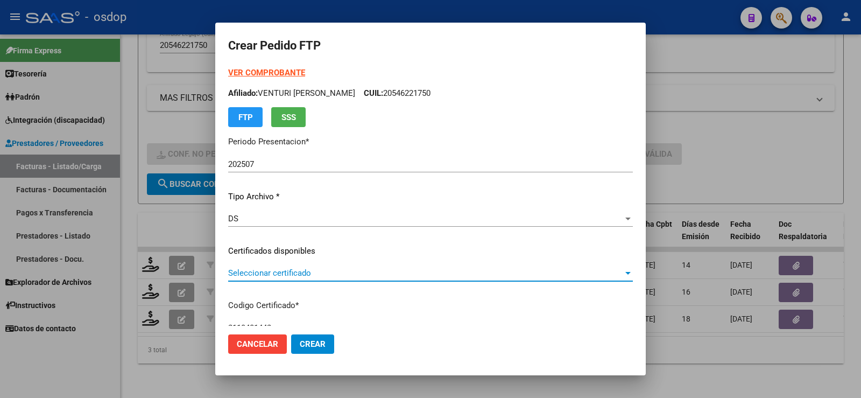
click at [313, 277] on span "Seleccionar certificado" at bounding box center [425, 273] width 395 height 10
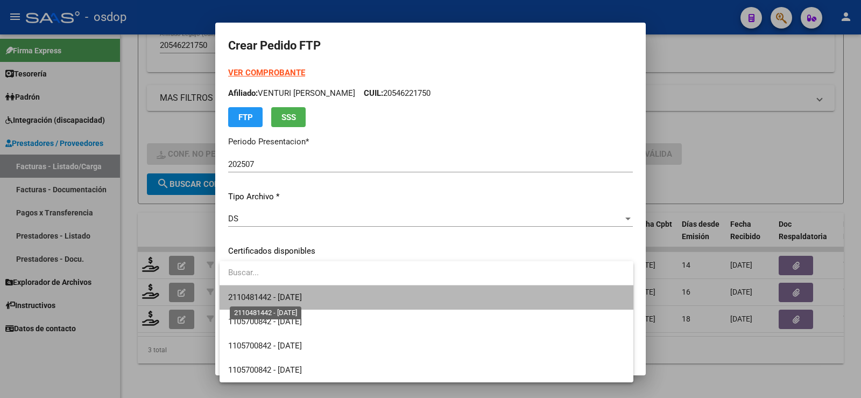
click at [302, 293] on span "2110481442 - 2033-12-13" at bounding box center [265, 297] width 74 height 10
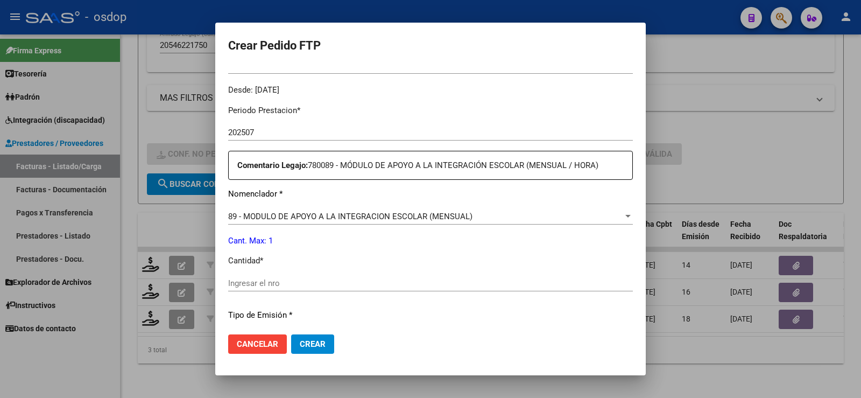
scroll to position [431, 0]
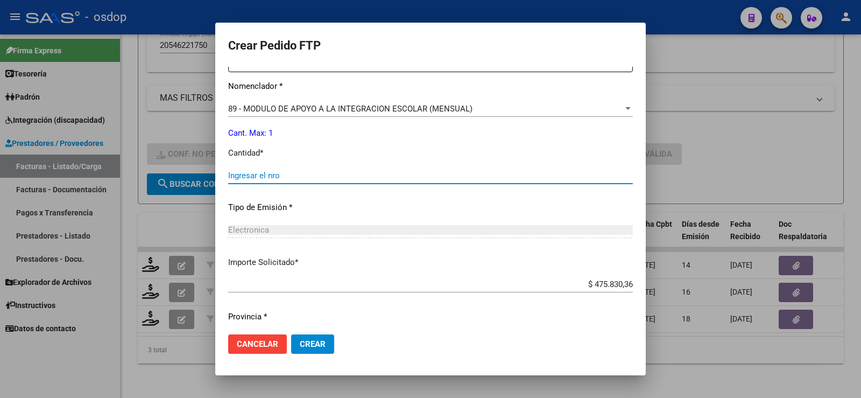
click at [288, 171] on input "Ingresar el nro" at bounding box center [430, 176] width 405 height 10
type input "1"
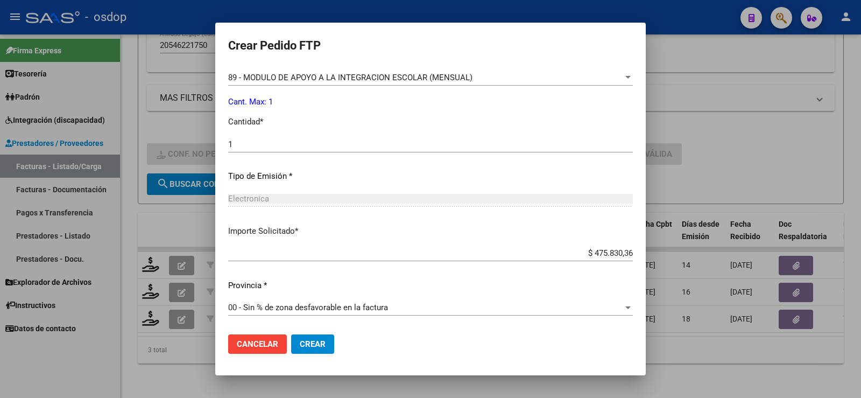
click at [298, 342] on button "Crear" at bounding box center [312, 343] width 43 height 19
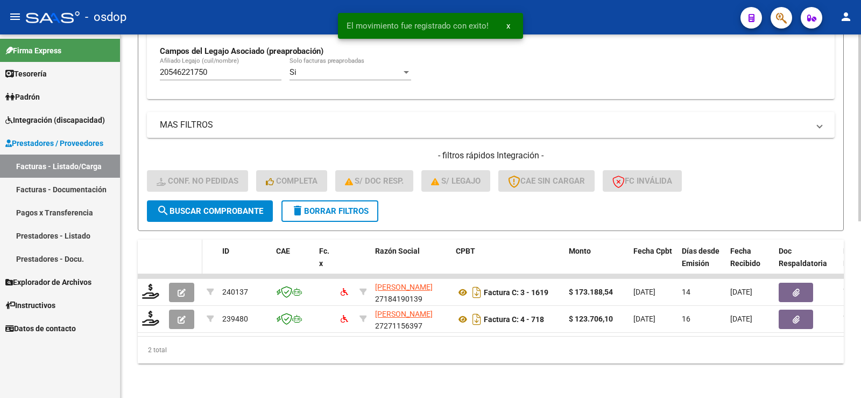
scroll to position [343, 0]
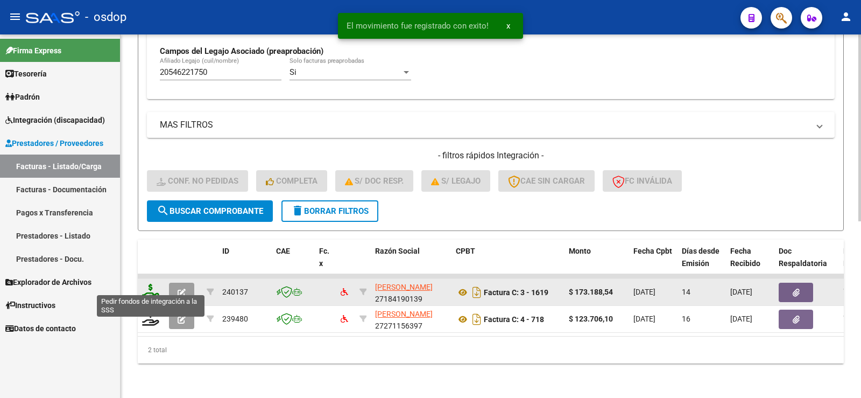
click at [148, 284] on icon at bounding box center [150, 291] width 17 height 15
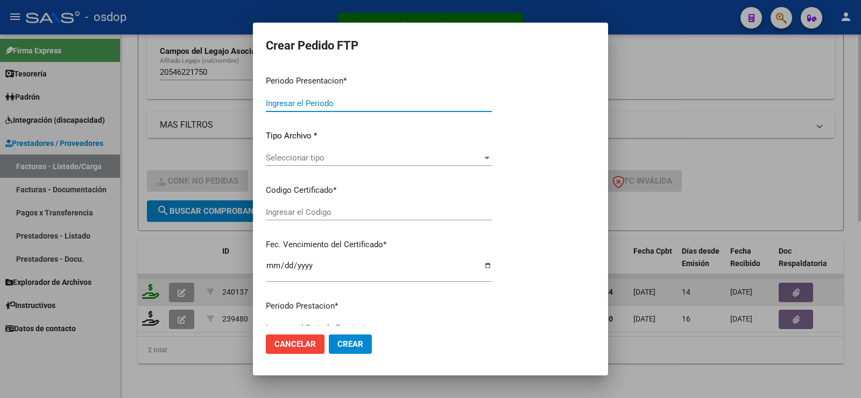
type input "202507"
type input "$ 173.188,54"
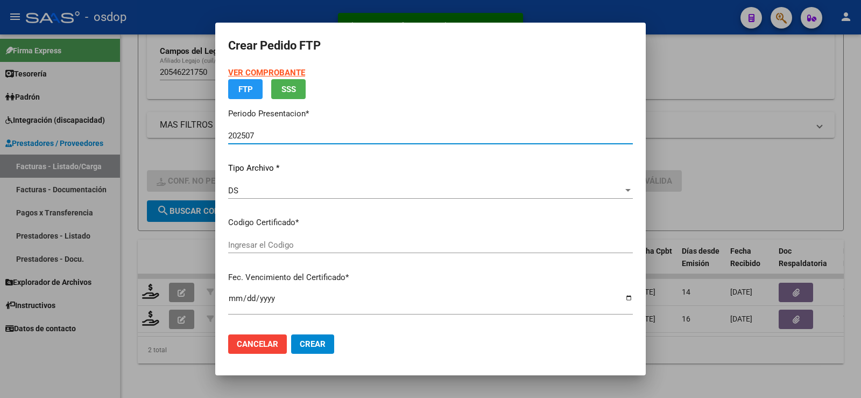
type input "2110481442"
type input "2033-12-13"
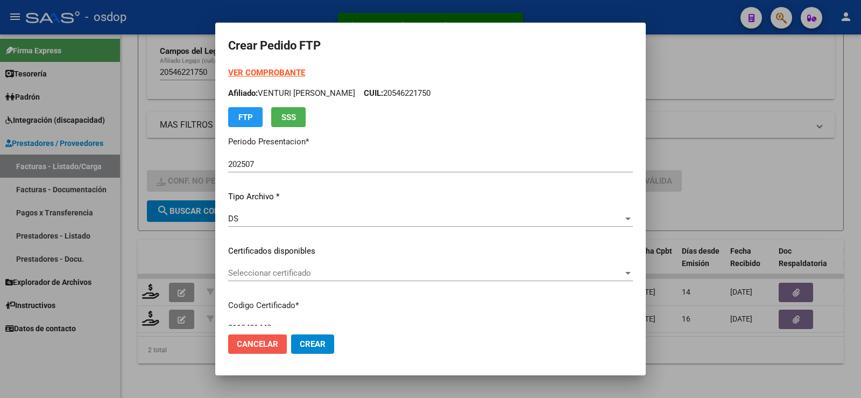
click at [264, 348] on span "Cancelar" at bounding box center [257, 344] width 41 height 10
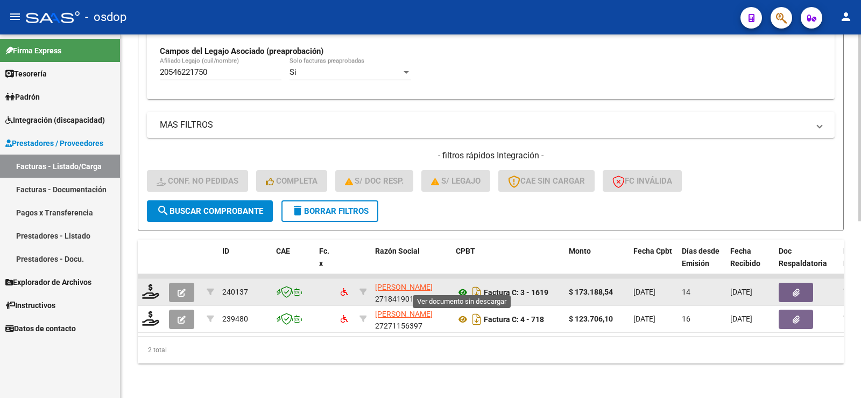
click at [461, 286] on icon at bounding box center [463, 292] width 14 height 13
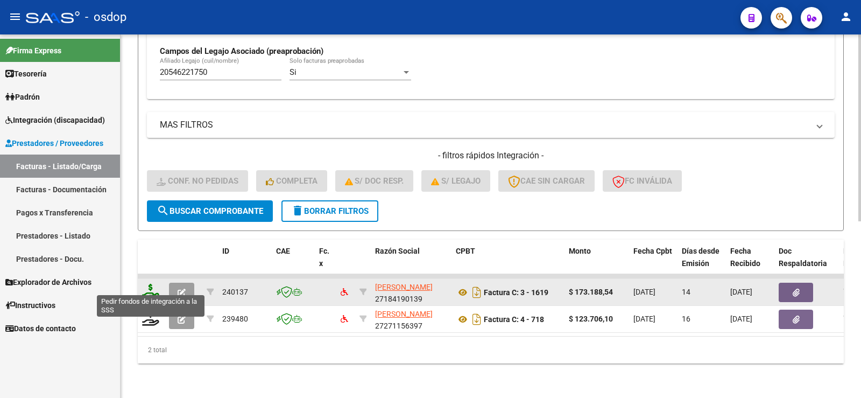
click at [150, 286] on icon at bounding box center [150, 291] width 17 height 15
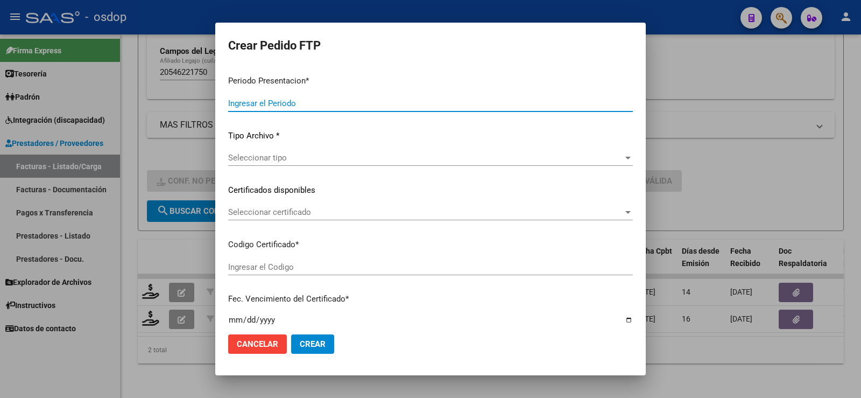
type input "202507"
type input "$ 173.188,54"
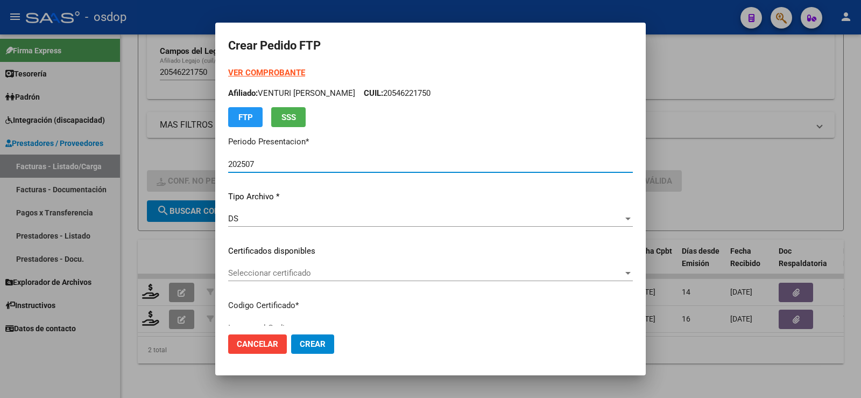
type input "2110481442"
type input "2033-12-13"
drag, startPoint x: 325, startPoint y: 264, endPoint x: 326, endPoint y: 273, distance: 9.2
click at [325, 265] on div "VER COMPROBANTE ARCA Padrón Afiliado: VENTURI LEONARDO MATIAS CUIL: 20546221750…" at bounding box center [430, 243] width 405 height 352
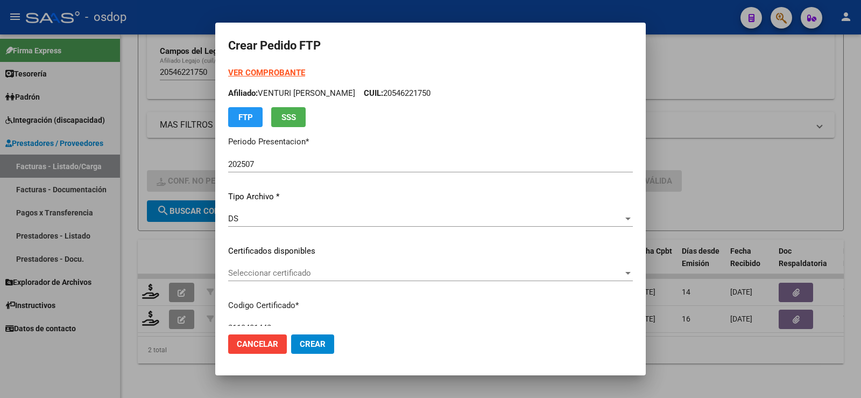
click at [326, 274] on span "Seleccionar certificado" at bounding box center [425, 273] width 395 height 10
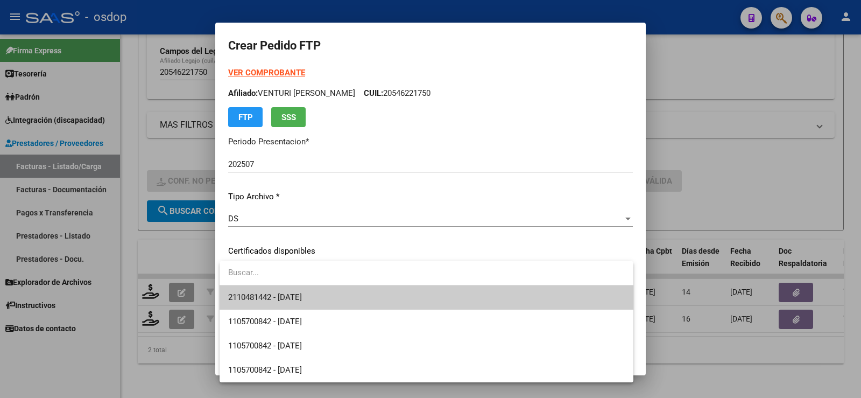
click at [344, 288] on span "2110481442 - 2033-12-13" at bounding box center [426, 297] width 397 height 24
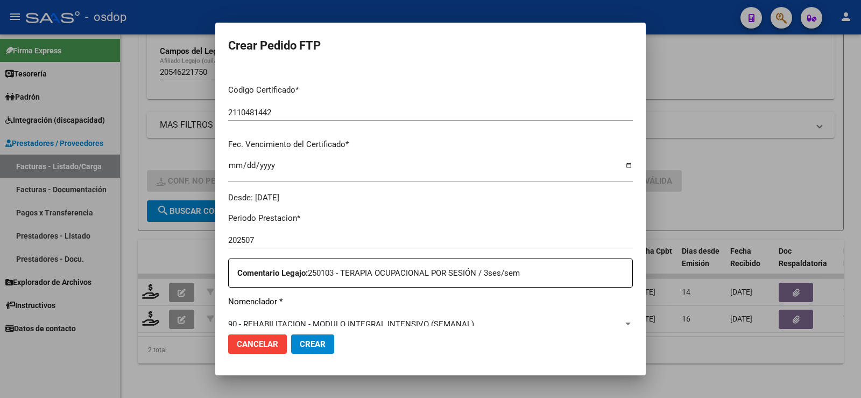
scroll to position [377, 0]
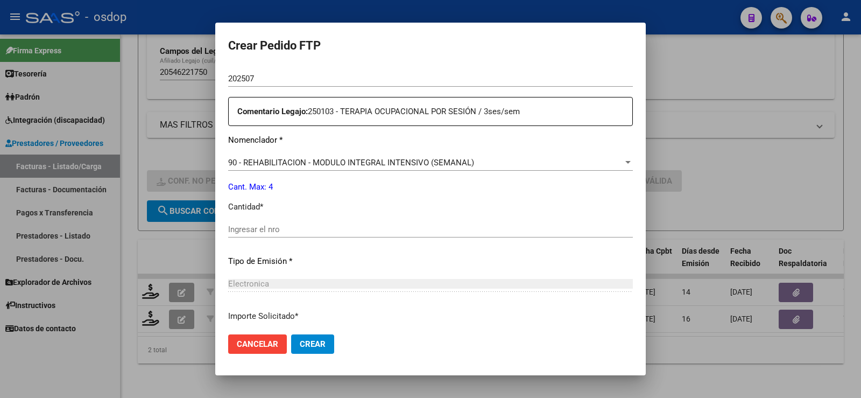
click at [346, 225] on input "Ingresar el nro" at bounding box center [430, 229] width 405 height 10
type input "4"
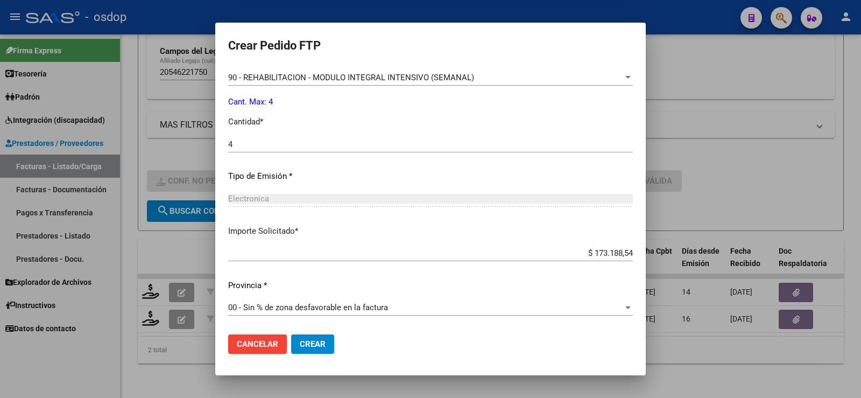
click at [309, 339] on span "Crear" at bounding box center [313, 344] width 26 height 10
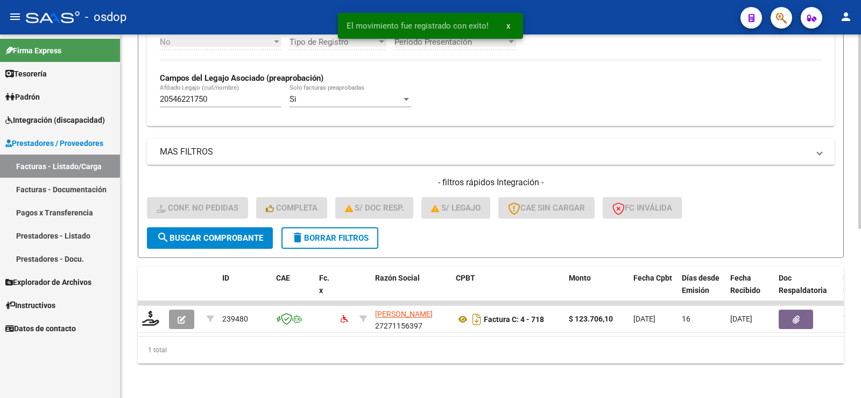
scroll to position [316, 0]
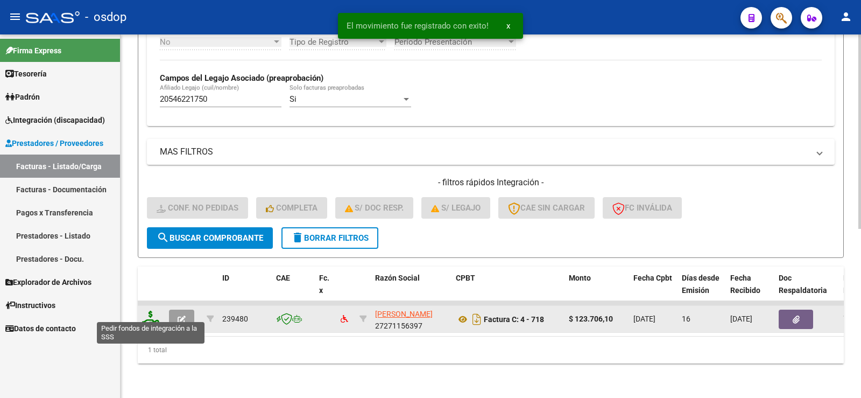
click at [149, 311] on icon at bounding box center [150, 318] width 17 height 15
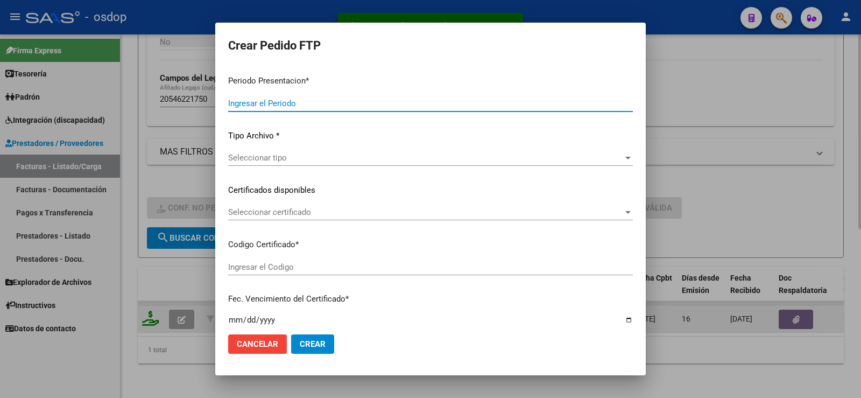
type input "202507"
type input "$ 123.706,10"
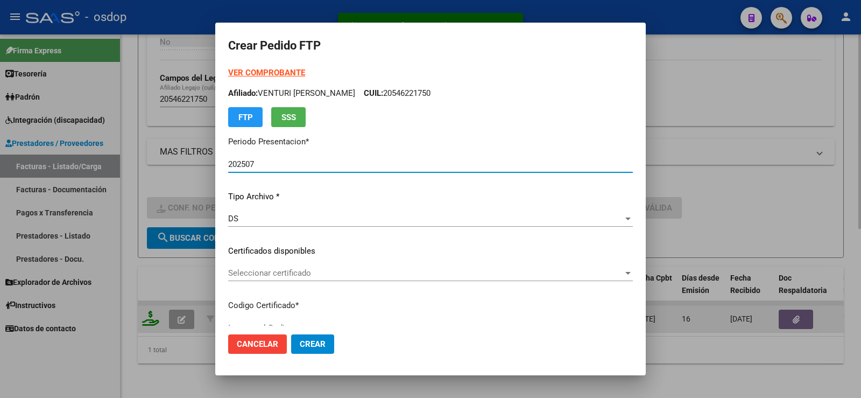
type input "2110481442"
type input "2033-12-13"
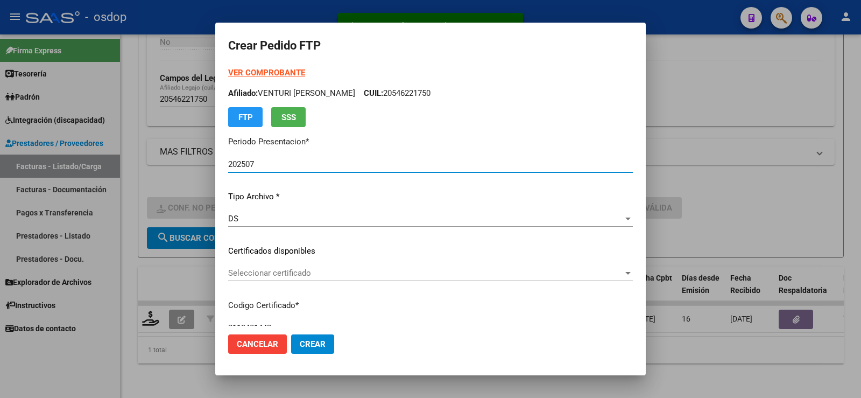
click at [319, 274] on span "Seleccionar certificado" at bounding box center [425, 273] width 395 height 10
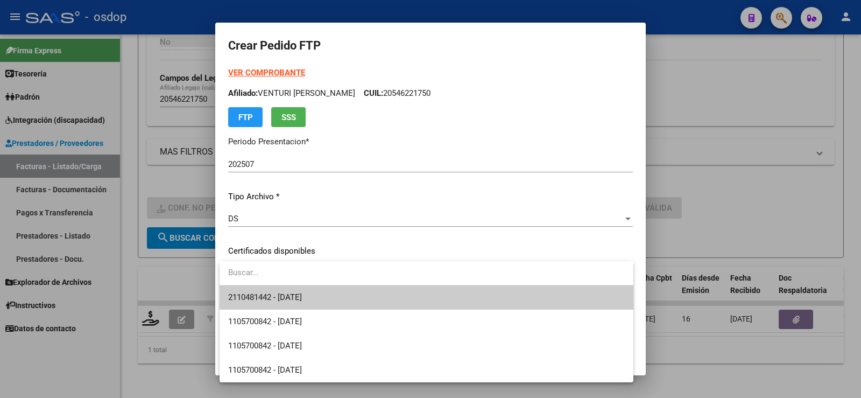
click at [330, 300] on span "2110481442 - 2033-12-13" at bounding box center [426, 297] width 397 height 24
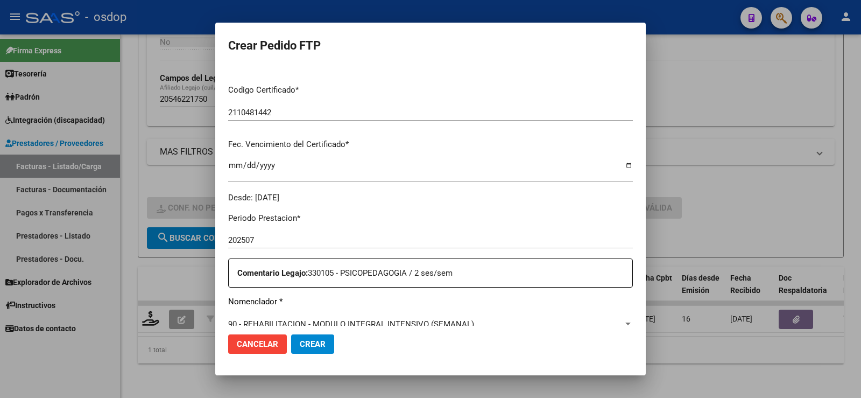
scroll to position [377, 0]
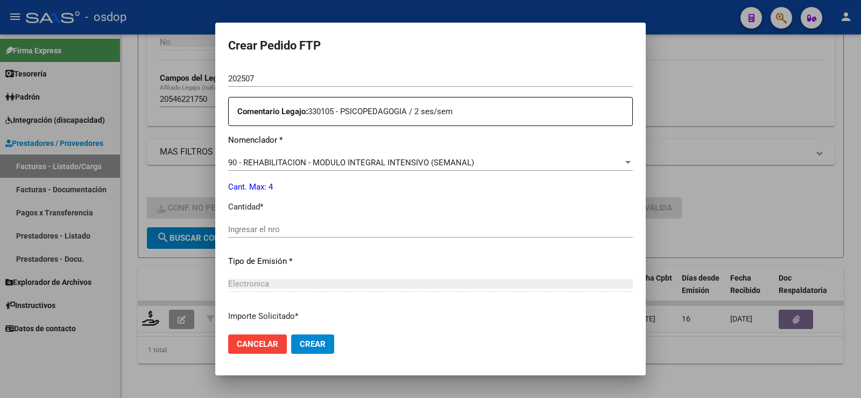
click at [286, 221] on div "Ingresar el nro" at bounding box center [430, 229] width 405 height 16
type input "4"
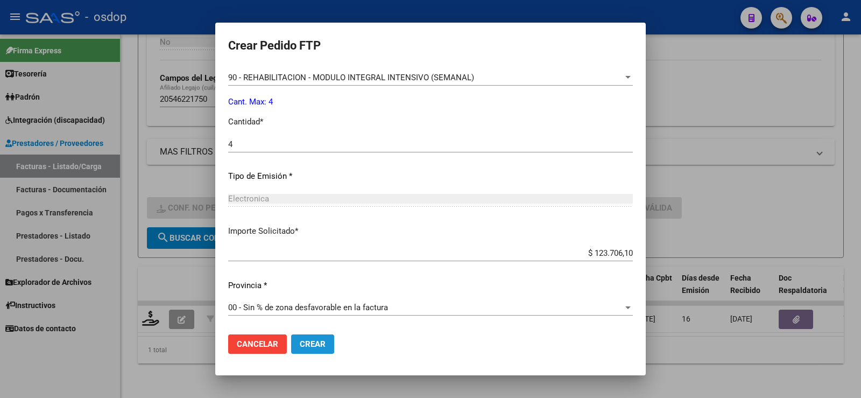
click at [316, 336] on button "Crear" at bounding box center [312, 343] width 43 height 19
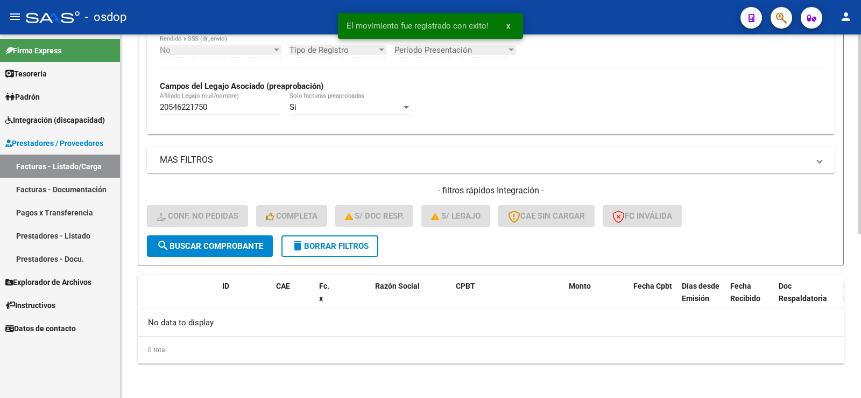
scroll to position [300, 0]
click at [324, 251] on button "delete Borrar Filtros" at bounding box center [330, 246] width 97 height 22
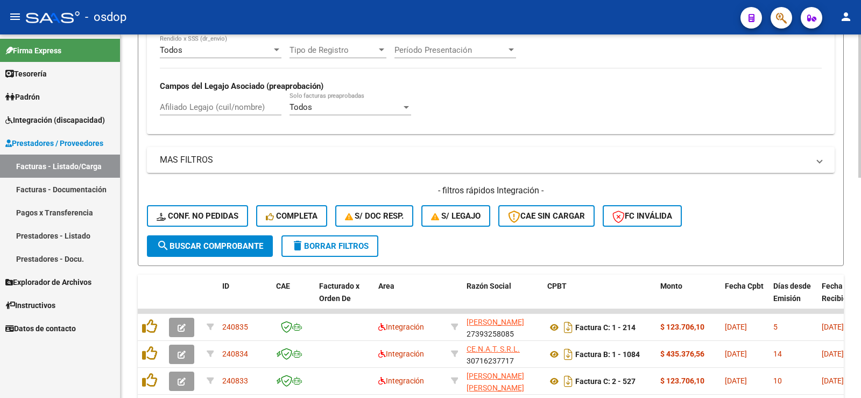
click at [308, 249] on span "delete Borrar Filtros" at bounding box center [330, 246] width 78 height 10
drag, startPoint x: 228, startPoint y: 93, endPoint x: 237, endPoint y: 116, distance: 24.4
click at [235, 106] on div "Afiliado Legajo (cuil/nombre)" at bounding box center [221, 103] width 122 height 23
click at [237, 116] on div "Afiliado Legajo (cuil/nombre)" at bounding box center [221, 108] width 122 height 33
click at [234, 110] on input "Afiliado Legajo (cuil/nombre)" at bounding box center [221, 107] width 122 height 10
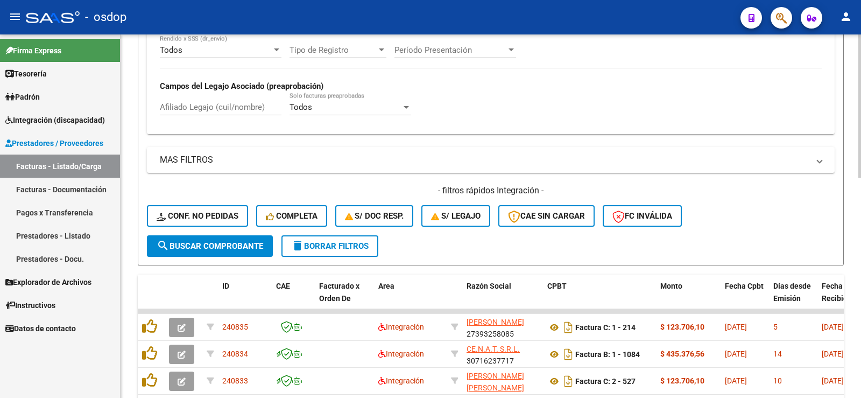
paste input "27535031024"
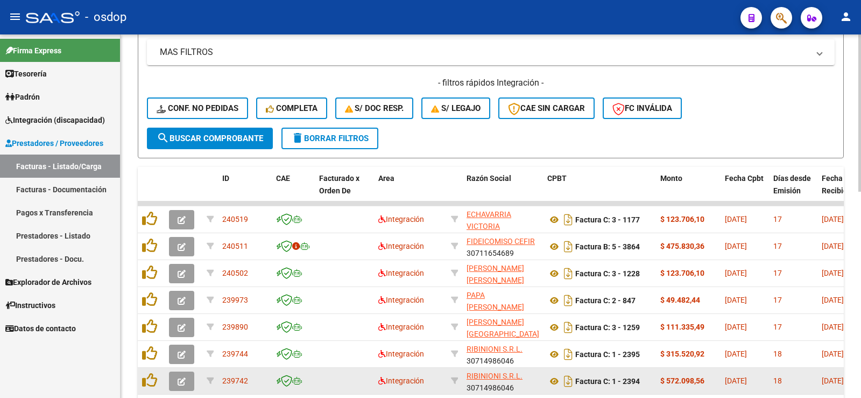
scroll to position [478, 0]
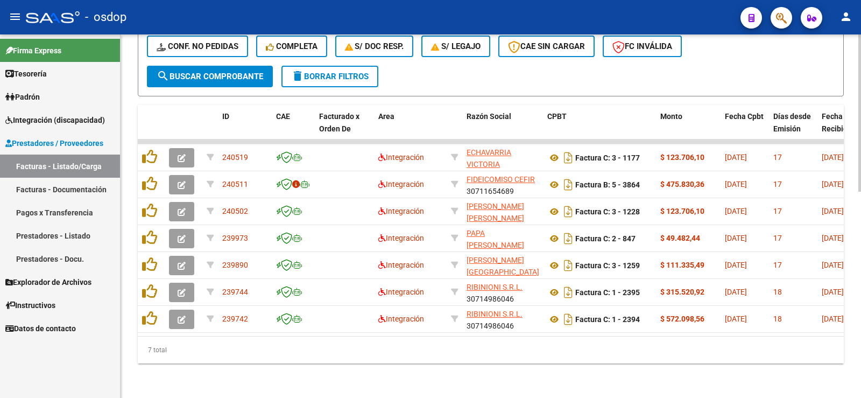
type input "27535031024"
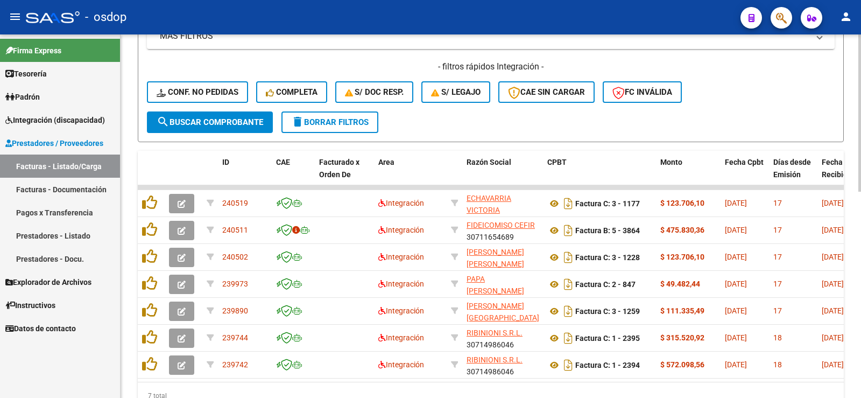
click at [313, 128] on button "delete Borrar Filtros" at bounding box center [330, 122] width 97 height 22
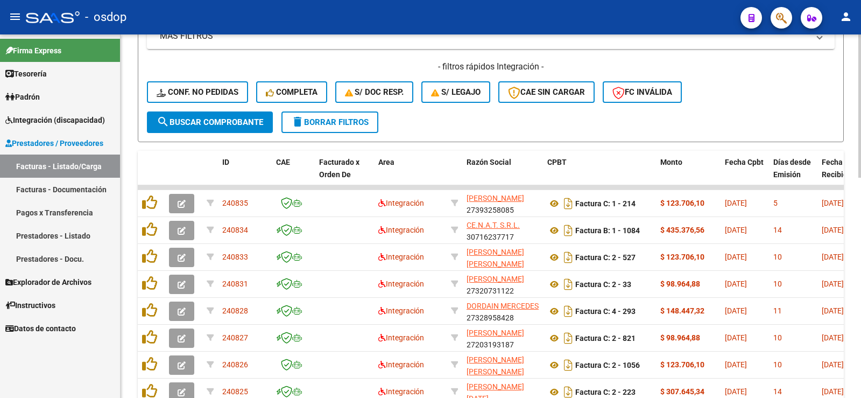
scroll to position [263, 0]
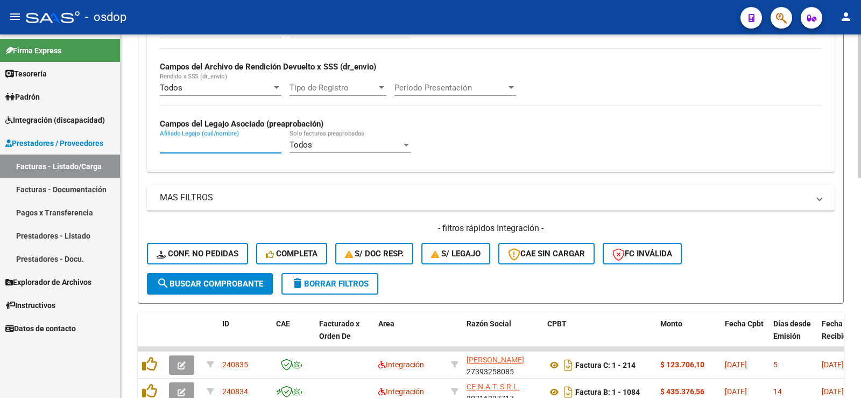
click at [227, 144] on input "Afiliado Legajo (cuil/nombre)" at bounding box center [221, 145] width 122 height 10
paste input "27509241673"
type input "27509241673"
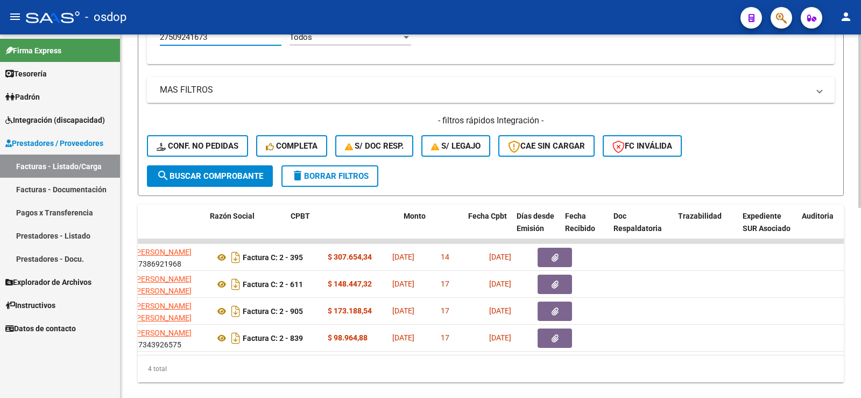
scroll to position [0, 257]
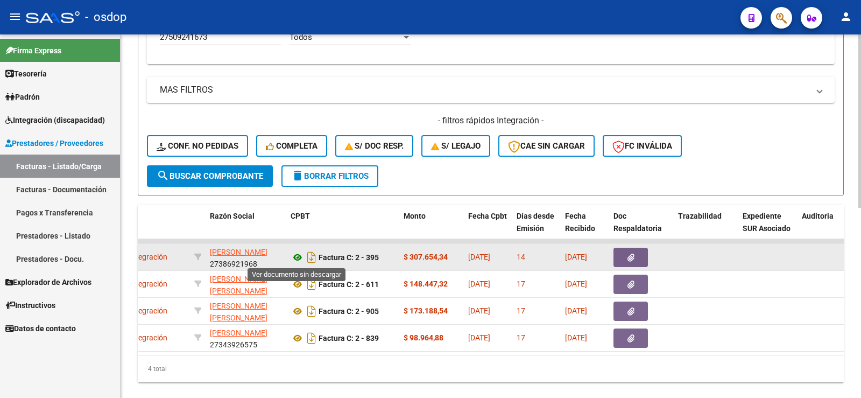
click at [298, 259] on icon at bounding box center [298, 257] width 14 height 13
click at [633, 266] on button "button" at bounding box center [631, 257] width 34 height 19
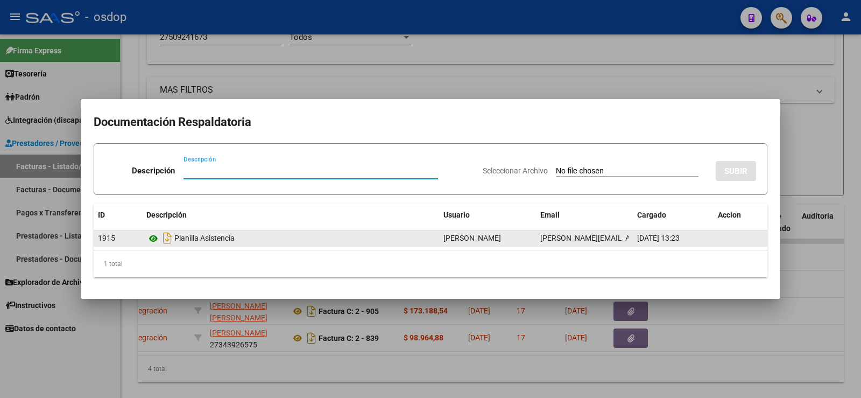
click at [153, 233] on icon at bounding box center [153, 238] width 14 height 13
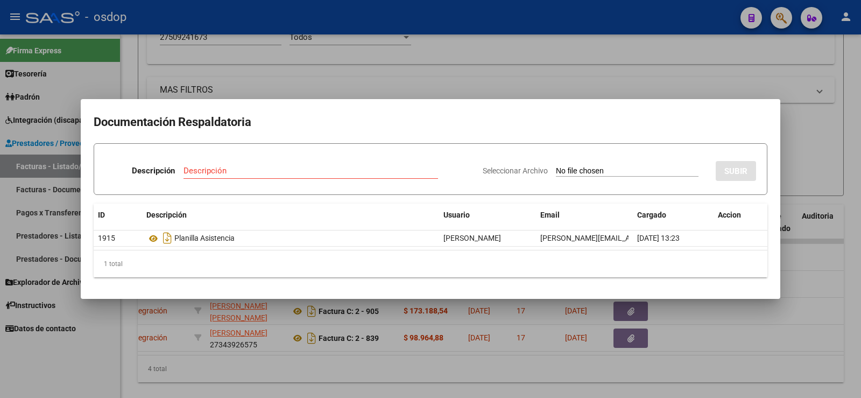
click at [249, 79] on div at bounding box center [430, 199] width 861 height 398
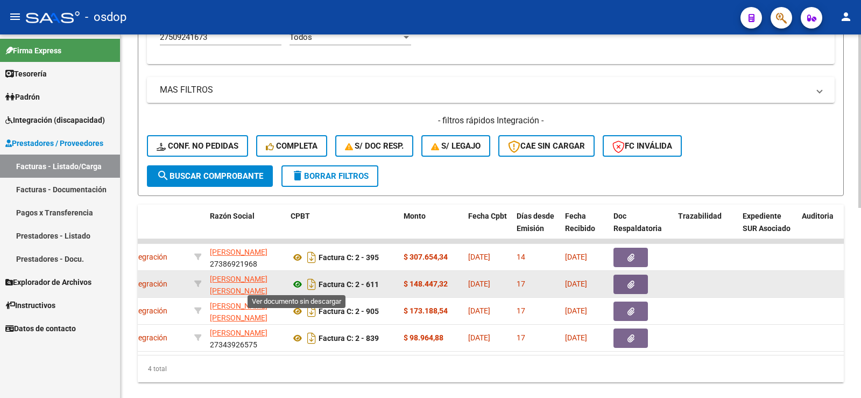
click at [299, 283] on icon at bounding box center [298, 284] width 14 height 13
click at [623, 284] on button "button" at bounding box center [631, 284] width 34 height 19
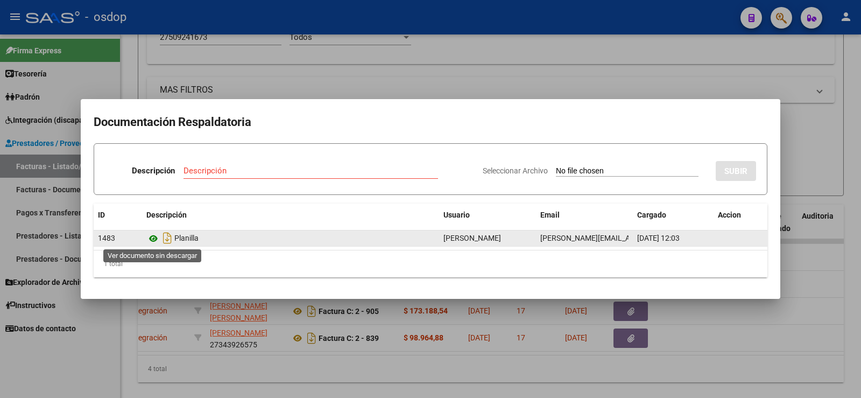
click at [153, 234] on icon at bounding box center [153, 238] width 14 height 13
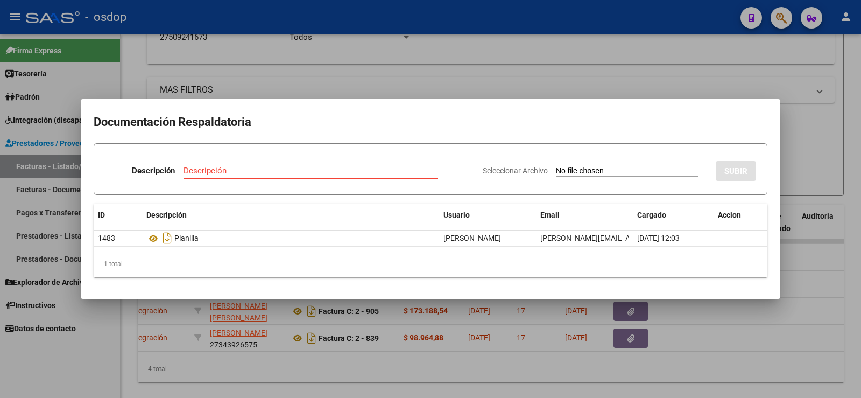
click at [234, 74] on div at bounding box center [430, 199] width 861 height 398
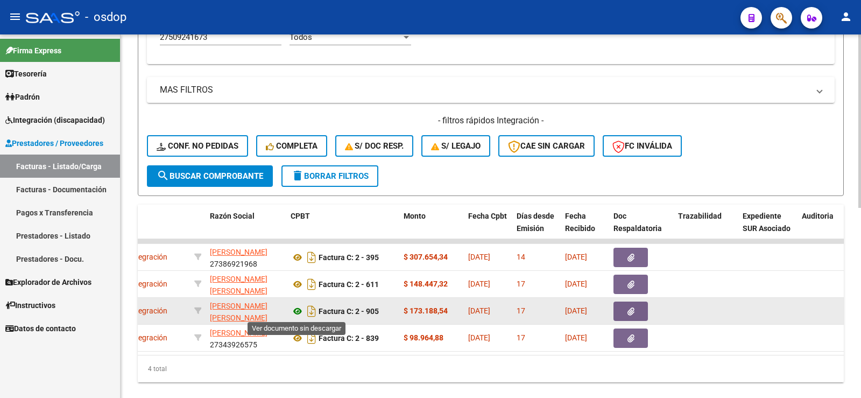
click at [297, 313] on icon at bounding box center [298, 311] width 14 height 13
click at [632, 309] on icon "button" at bounding box center [631, 311] width 7 height 8
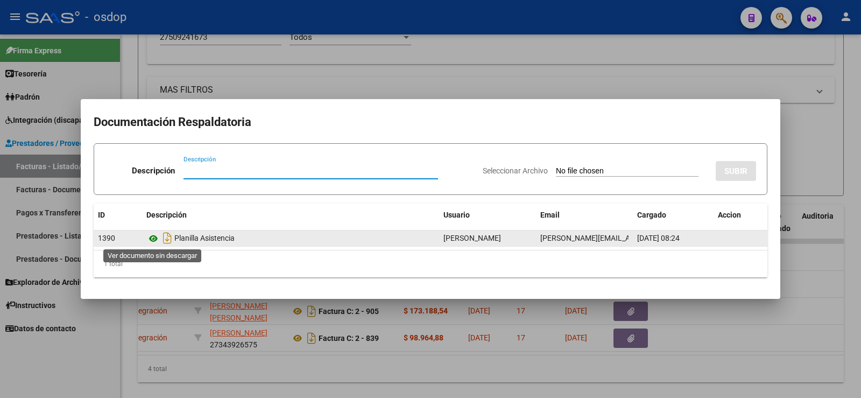
click at [156, 240] on icon at bounding box center [153, 238] width 14 height 13
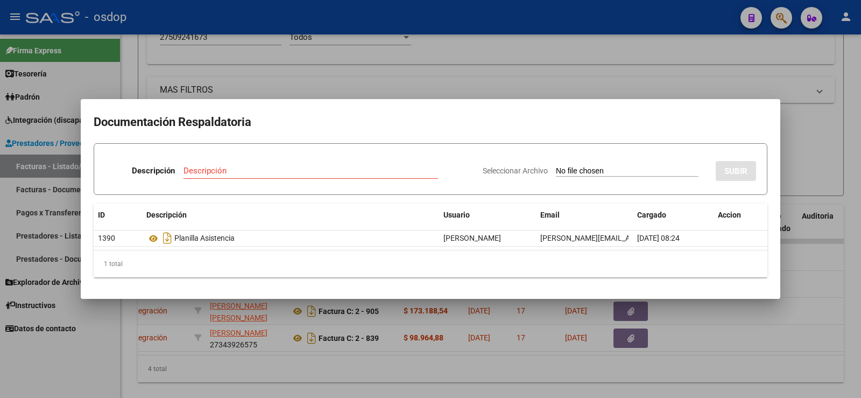
click at [185, 87] on div at bounding box center [430, 199] width 861 height 398
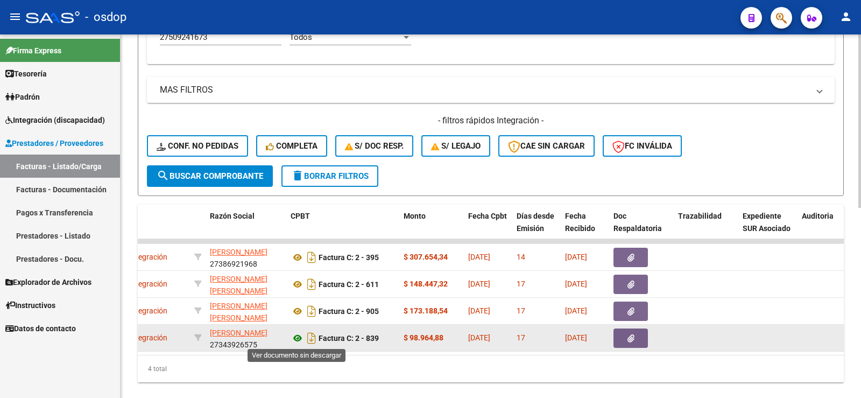
click at [301, 335] on icon at bounding box center [298, 338] width 14 height 13
click at [632, 337] on icon "button" at bounding box center [631, 338] width 7 height 8
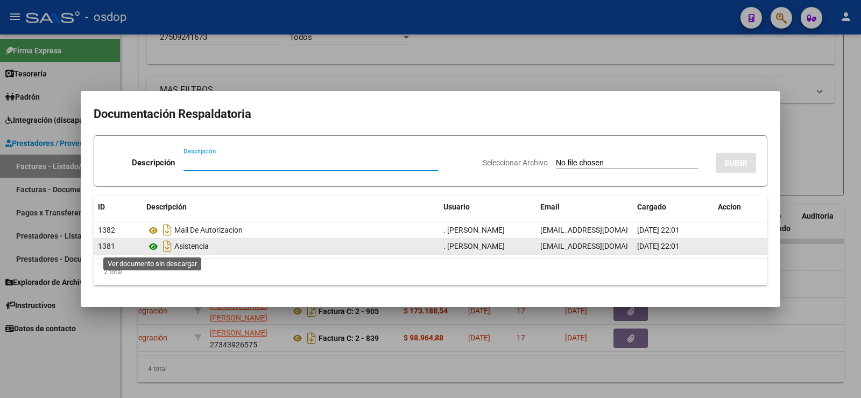
click at [155, 241] on icon at bounding box center [153, 246] width 14 height 13
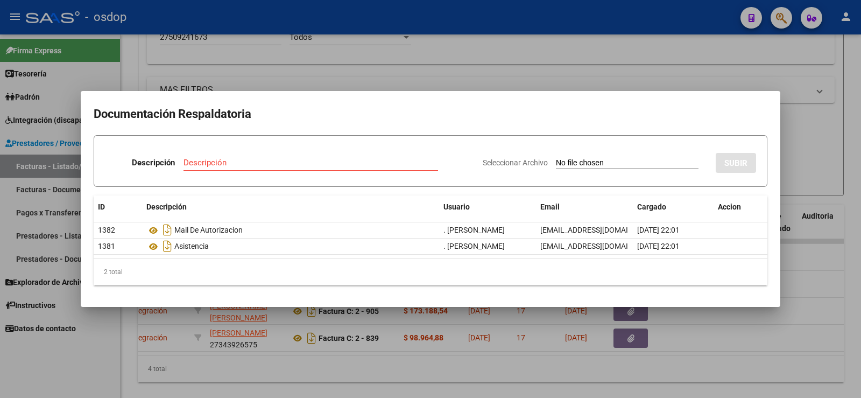
click at [229, 54] on div at bounding box center [430, 199] width 861 height 398
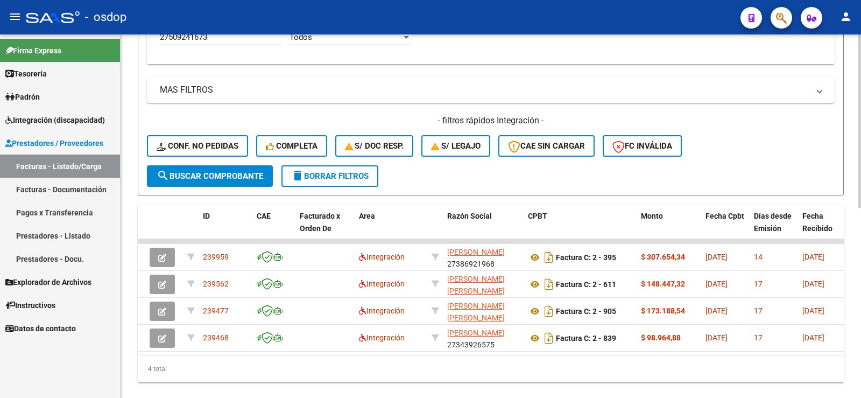
scroll to position [0, 0]
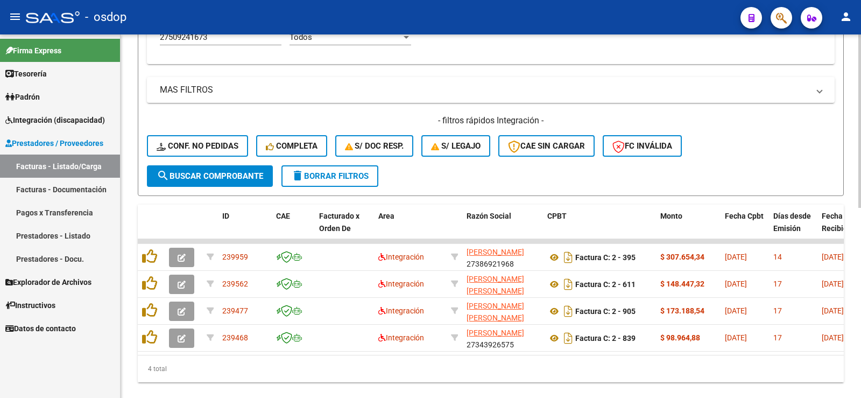
click at [221, 382] on div "4 total" at bounding box center [491, 368] width 706 height 27
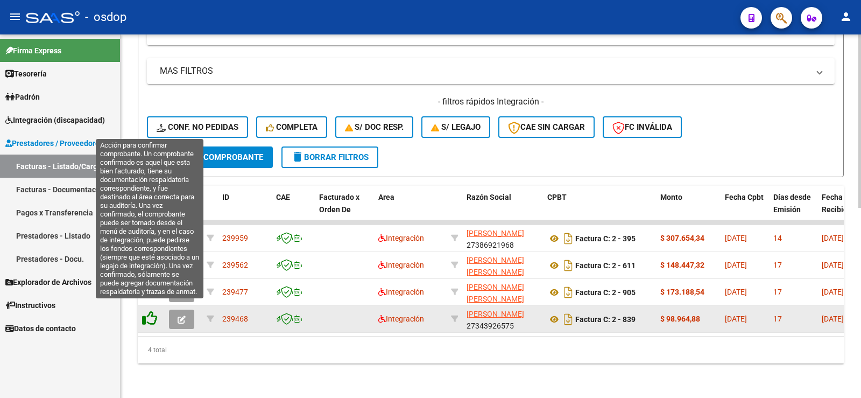
click at [145, 311] on icon at bounding box center [149, 318] width 15 height 15
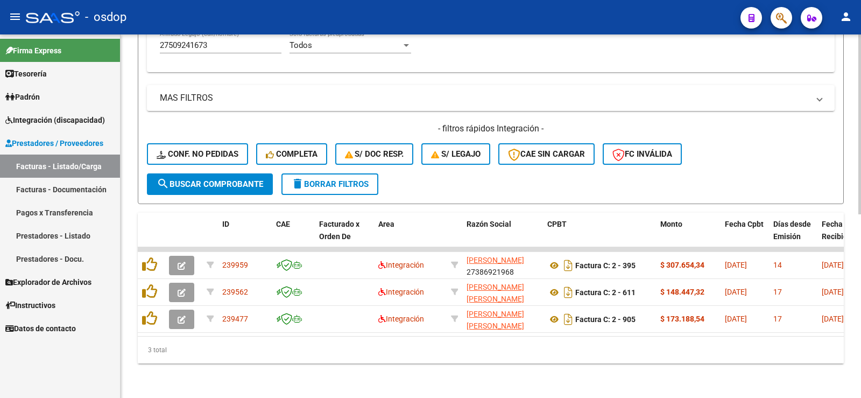
scroll to position [370, 0]
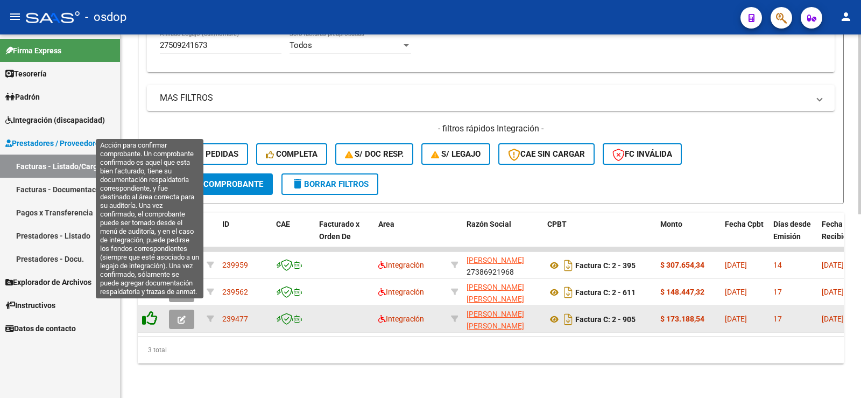
click at [153, 313] on icon at bounding box center [149, 318] width 15 height 15
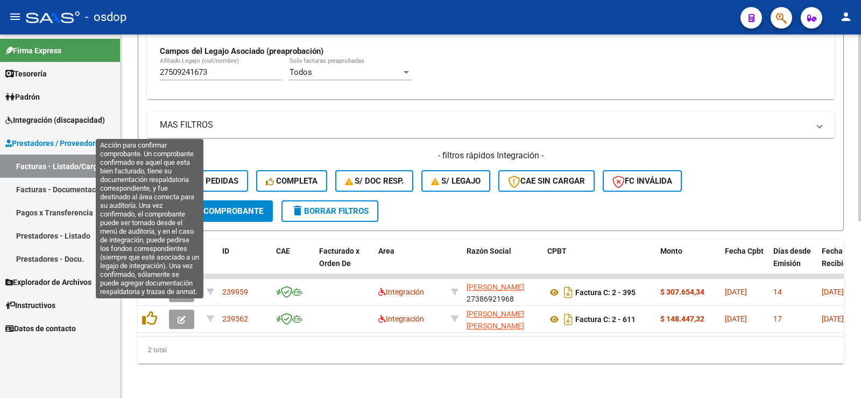
scroll to position [343, 0]
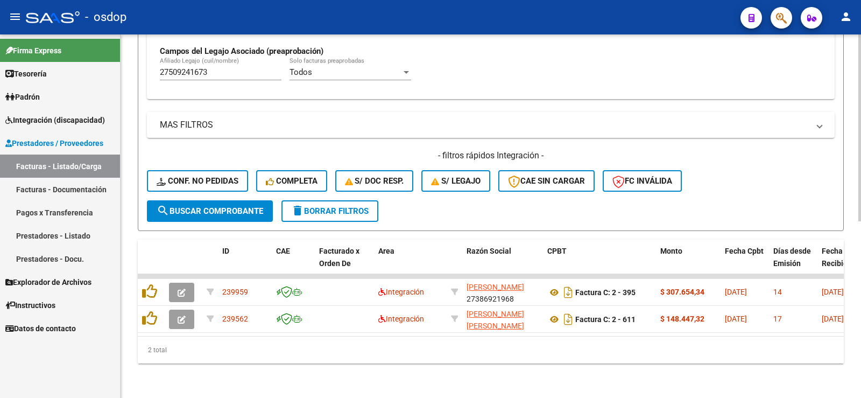
click at [201, 371] on div "Video tutorial PRESTADORES -> Listado de CPBTs Emitidos por Prestadores / Prove…" at bounding box center [491, 48] width 741 height 699
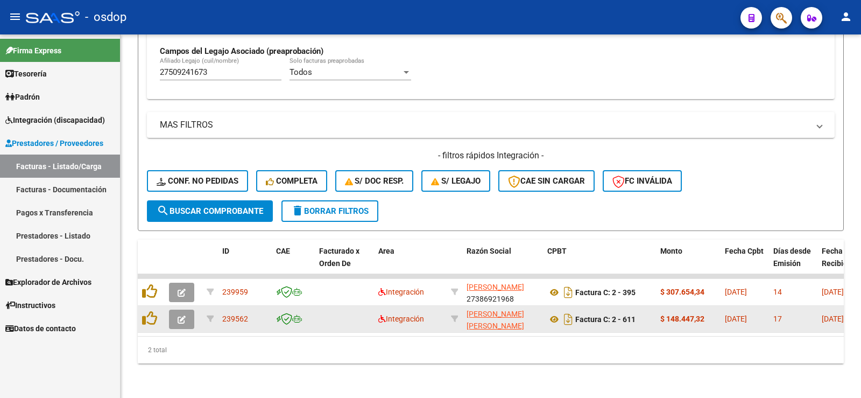
click at [149, 318] on div at bounding box center [151, 319] width 18 height 17
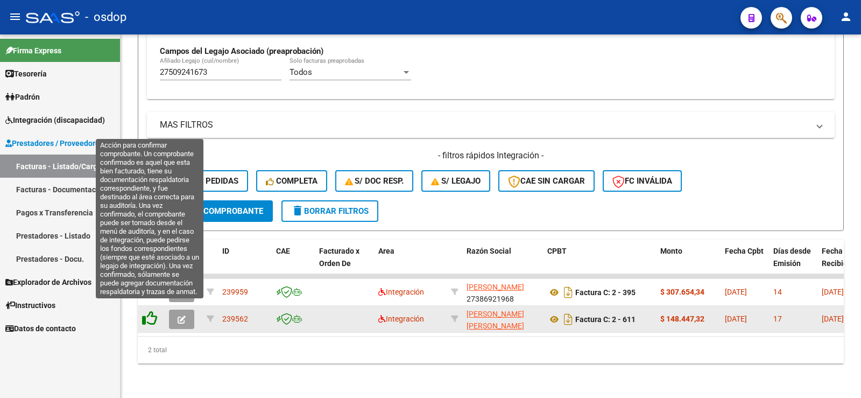
click at [148, 314] on icon at bounding box center [149, 318] width 15 height 15
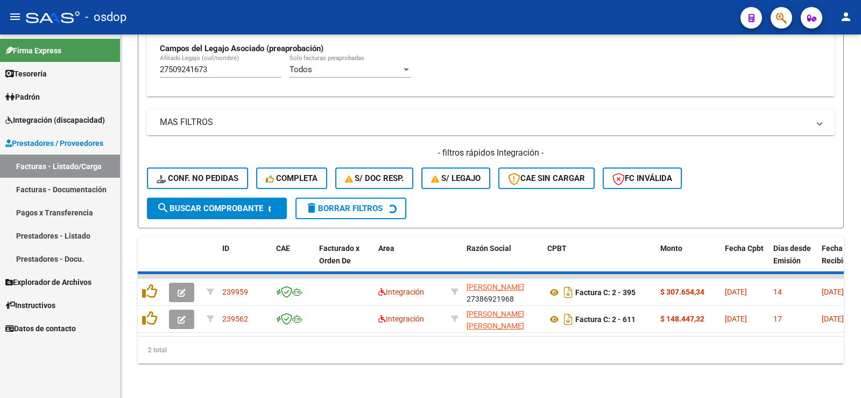
click at [170, 358] on div "2 total" at bounding box center [491, 349] width 706 height 27
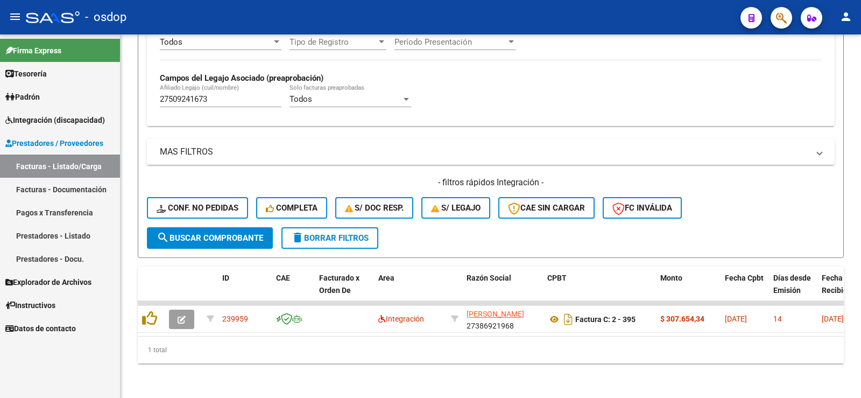
scroll to position [316, 0]
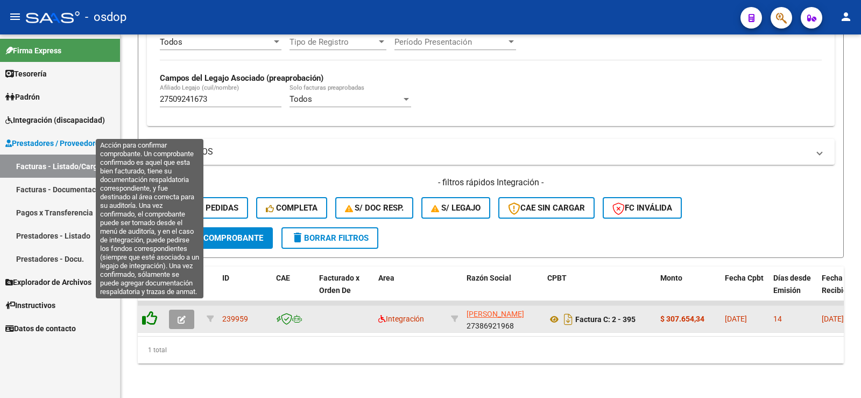
click at [150, 317] on icon at bounding box center [149, 318] width 15 height 15
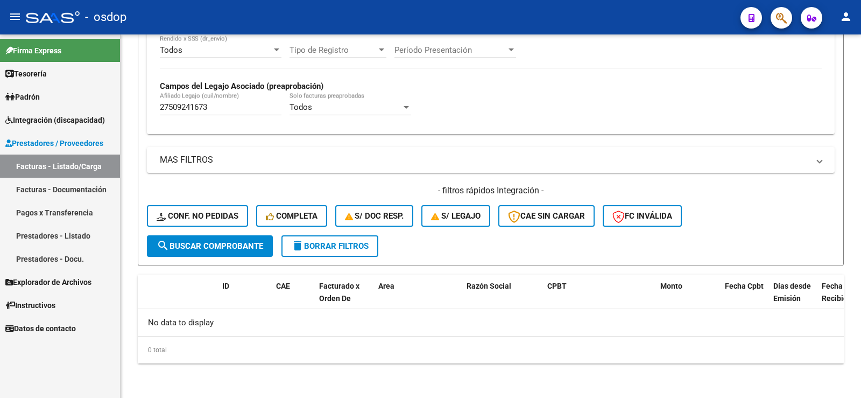
scroll to position [300, 0]
drag, startPoint x: 223, startPoint y: 109, endPoint x: 102, endPoint y: 109, distance: 120.6
click at [102, 109] on mat-sidenav-container "Firma Express Tesorería Extractos Procesados (csv) Extractos Originales (pdf) P…" at bounding box center [430, 215] width 861 height 363
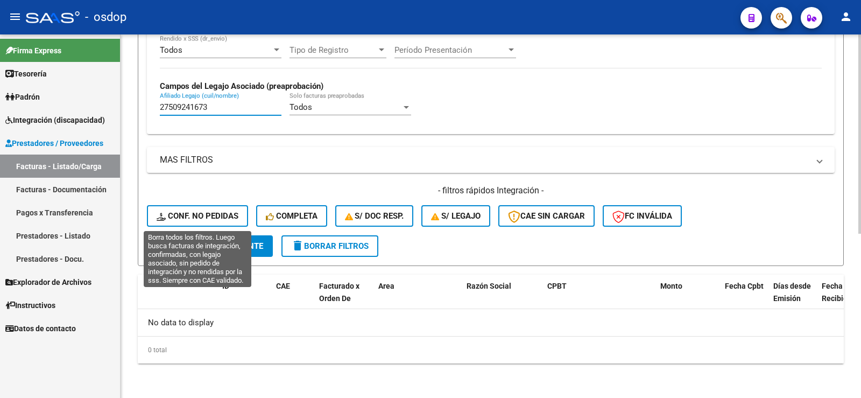
click at [217, 221] on button "Conf. no pedidas" at bounding box center [197, 216] width 101 height 22
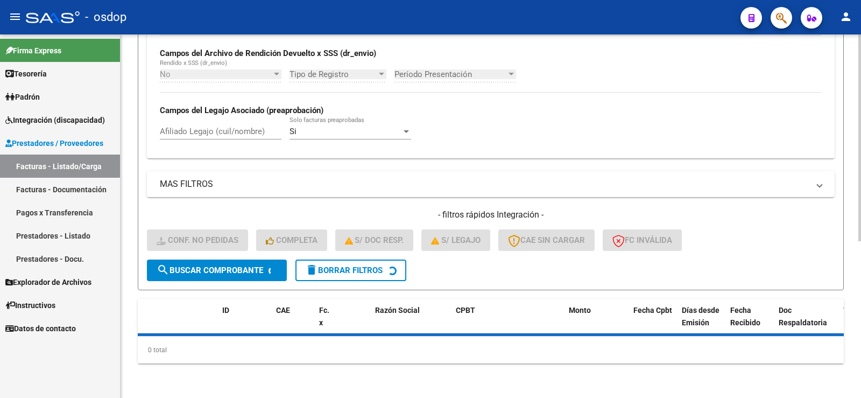
scroll to position [276, 0]
click at [206, 131] on input "Afiliado Legajo (cuil/nombre)" at bounding box center [221, 131] width 122 height 10
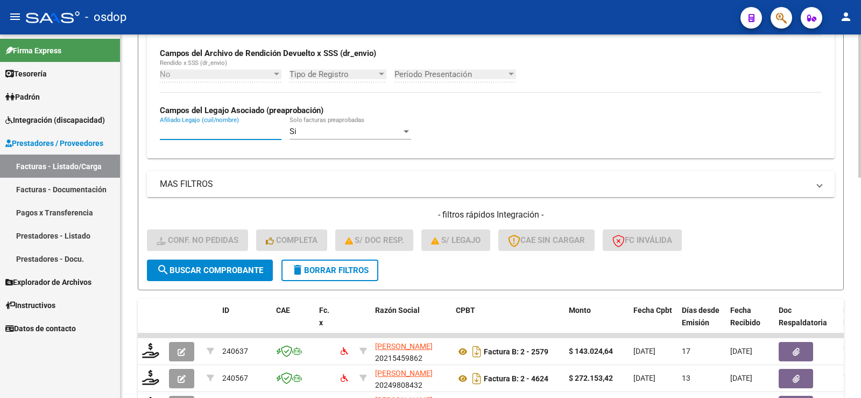
paste input "27509241673"
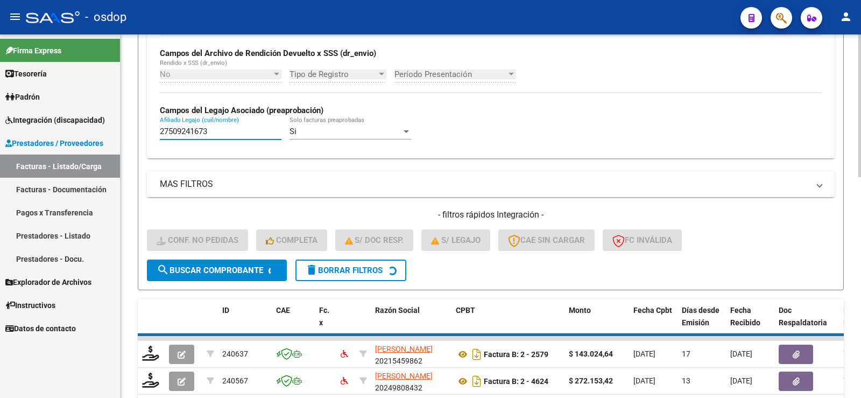
type input "27509241673"
click at [144, 151] on form "Filtros Id Integración Area Seleccionar Gerenciador Seleccionar Gerenciador Si …" at bounding box center [491, 70] width 706 height 439
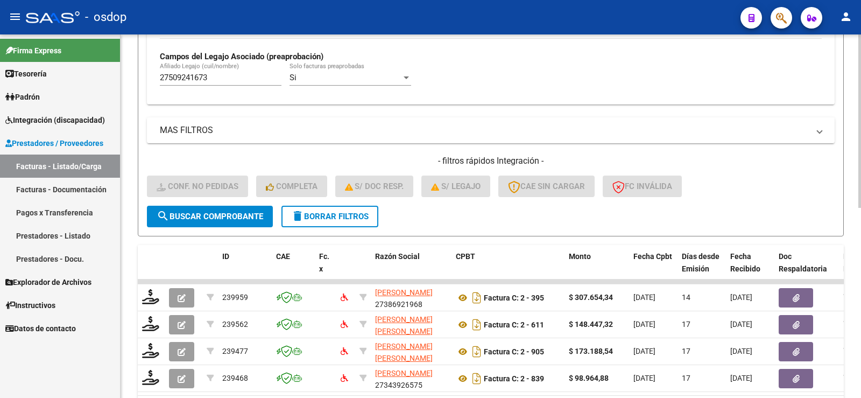
scroll to position [397, 0]
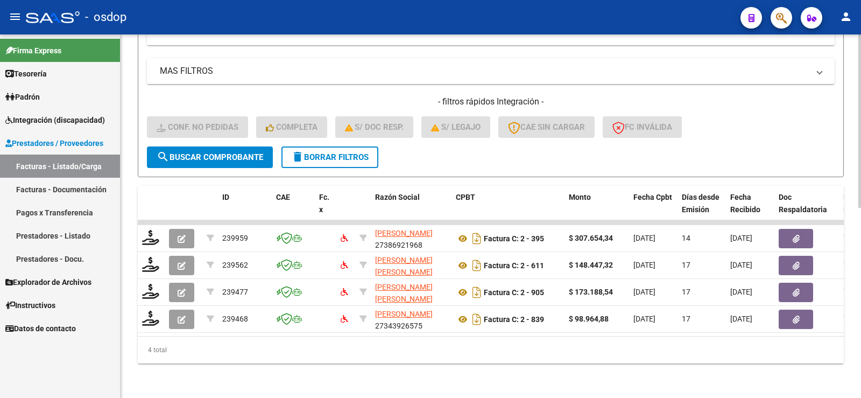
click at [136, 195] on div "Video tutorial PRESTADORES -> Listado de CPBTs Emitidos por Prestadores / Prove…" at bounding box center [491, 21] width 741 height 752
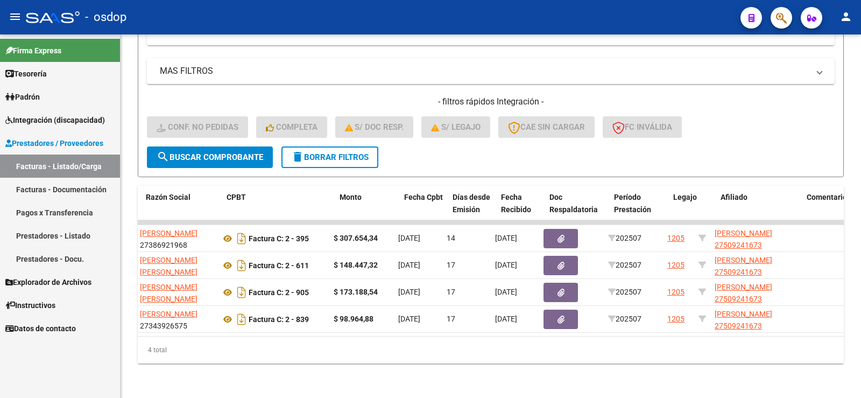
scroll to position [0, 227]
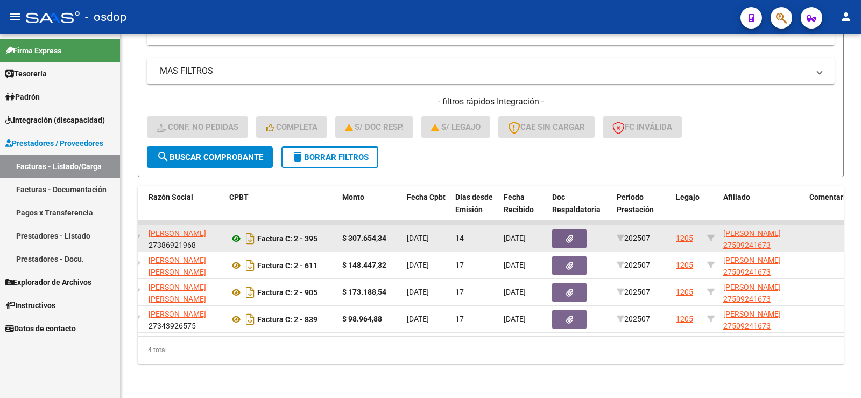
click at [229, 232] on icon at bounding box center [236, 238] width 14 height 13
click at [571, 234] on span "button" at bounding box center [569, 239] width 7 height 10
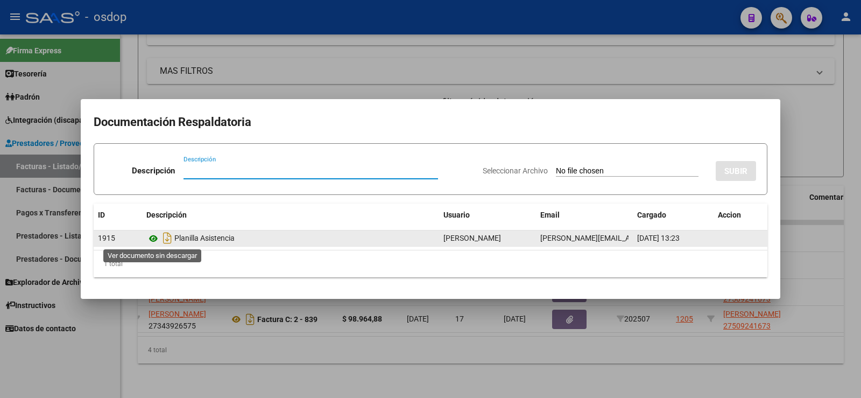
click at [153, 240] on icon at bounding box center [153, 238] width 14 height 13
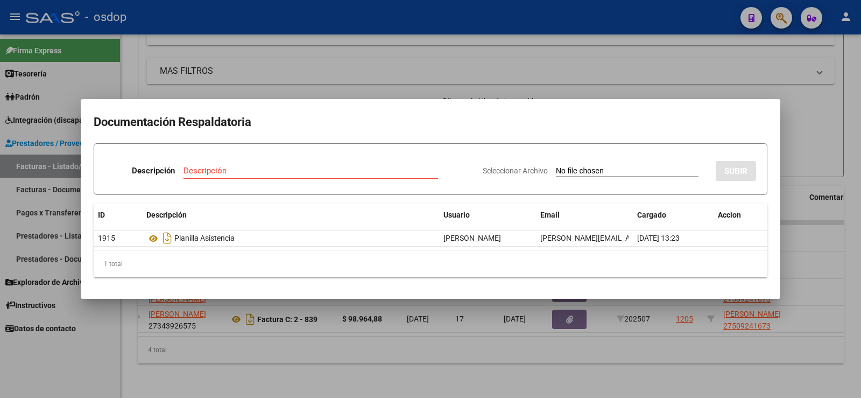
click at [254, 81] on div at bounding box center [430, 199] width 861 height 398
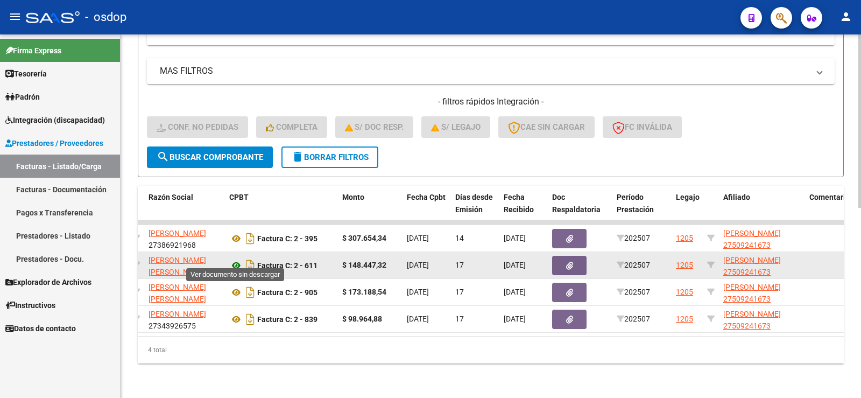
click at [234, 261] on icon at bounding box center [236, 265] width 14 height 13
click at [573, 256] on button "button" at bounding box center [569, 265] width 34 height 19
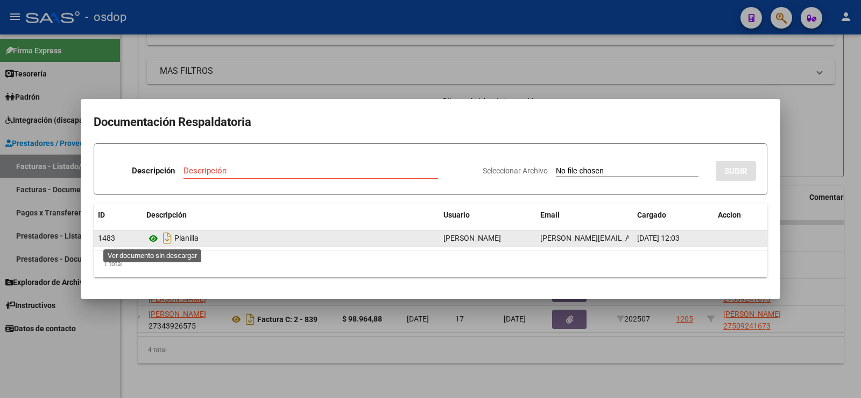
click at [154, 240] on icon at bounding box center [153, 238] width 14 height 13
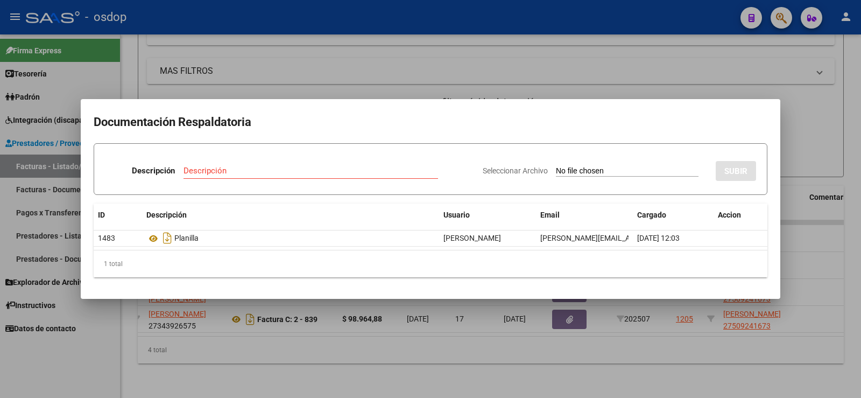
click at [210, 64] on div at bounding box center [430, 199] width 861 height 398
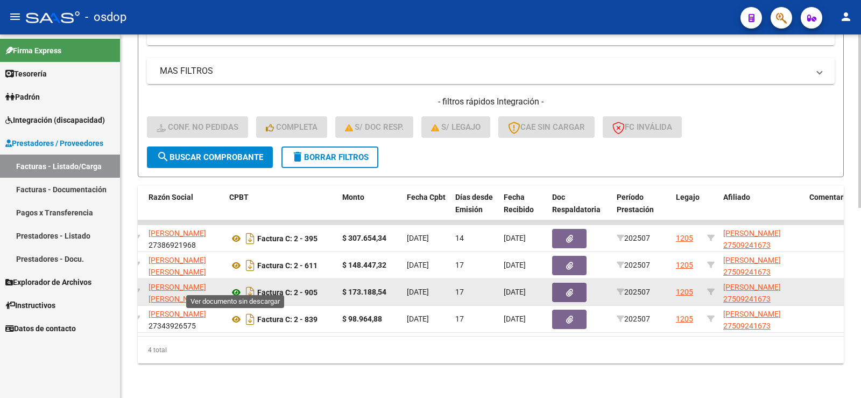
click at [235, 286] on icon at bounding box center [236, 292] width 14 height 13
click at [578, 284] on button "button" at bounding box center [569, 292] width 34 height 19
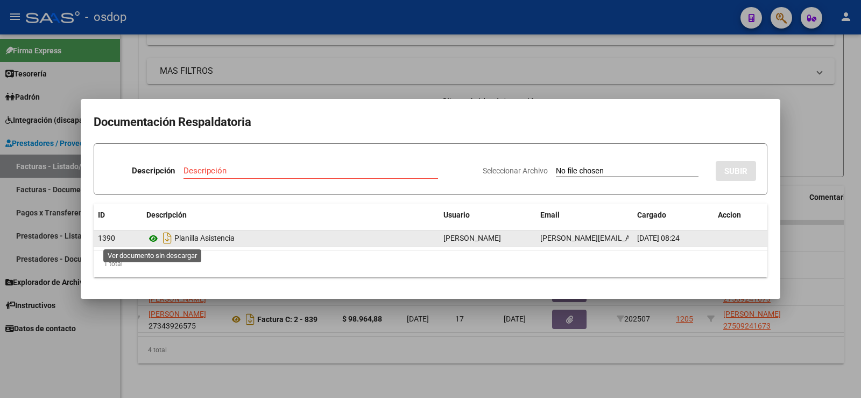
click at [158, 238] on icon at bounding box center [153, 238] width 14 height 13
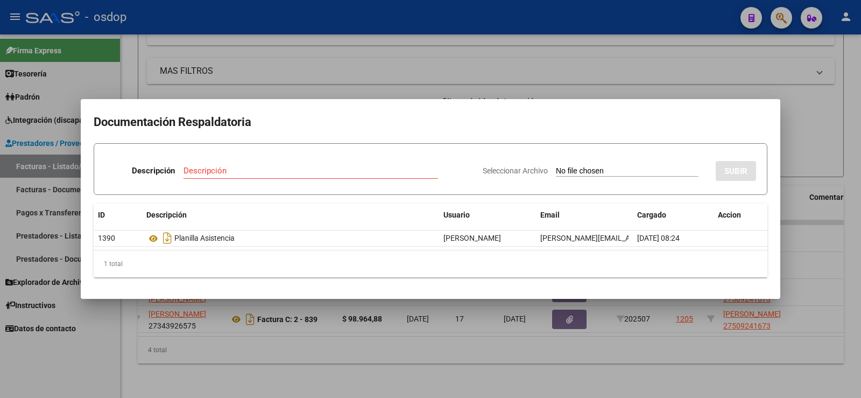
click at [223, 100] on mat-dialog-container "Documentación Respaldatoria Descripción Descripción Seleccionar Archivo SUBIR I…" at bounding box center [431, 199] width 700 height 200
click at [240, 84] on div at bounding box center [430, 199] width 861 height 398
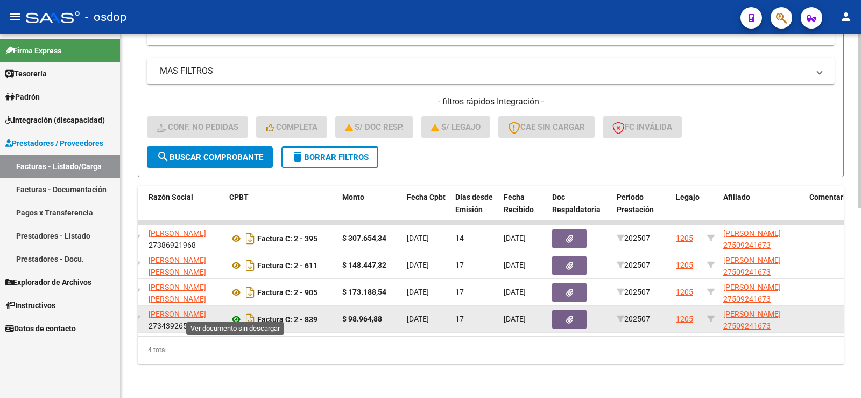
click at [234, 313] on icon at bounding box center [236, 319] width 14 height 13
click at [576, 312] on button "button" at bounding box center [569, 318] width 34 height 19
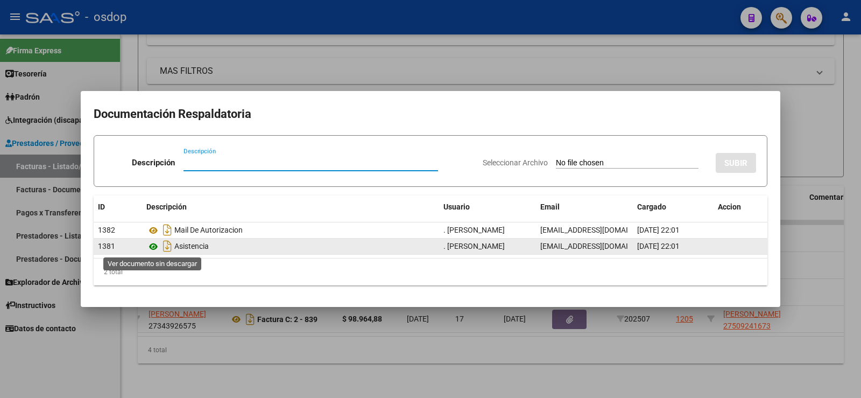
click at [156, 250] on icon at bounding box center [153, 246] width 14 height 13
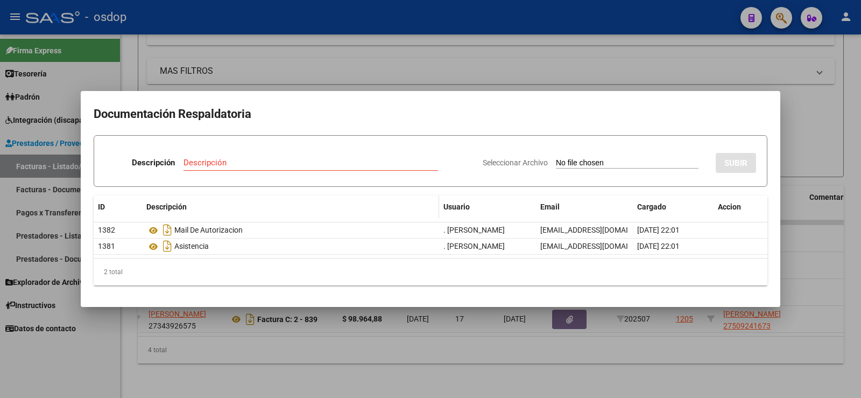
drag, startPoint x: 156, startPoint y: 53, endPoint x: 259, endPoint y: 214, distance: 191.3
click at [157, 53] on div at bounding box center [430, 199] width 861 height 398
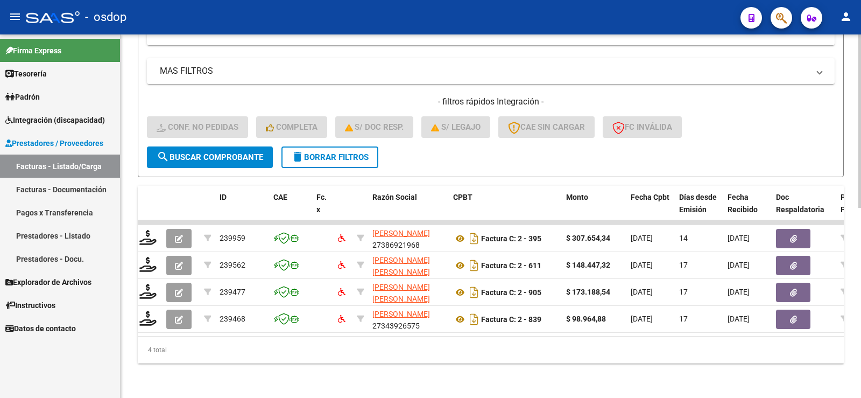
scroll to position [0, 0]
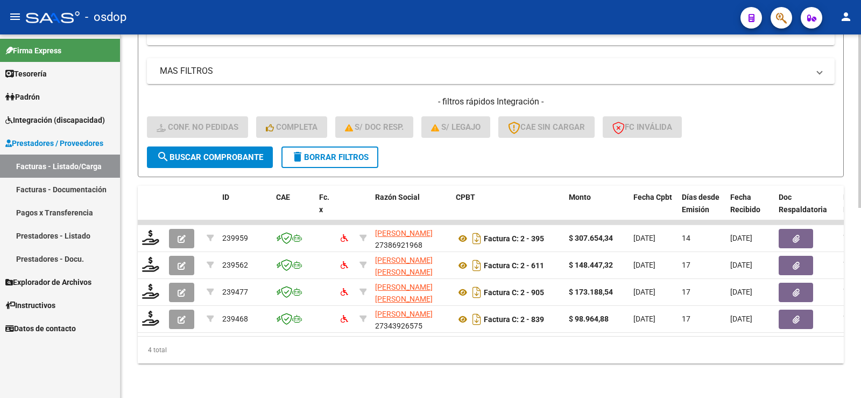
drag, startPoint x: 223, startPoint y: 361, endPoint x: 207, endPoint y: 42, distance: 319.1
click at [223, 360] on div "4 total" at bounding box center [491, 349] width 706 height 27
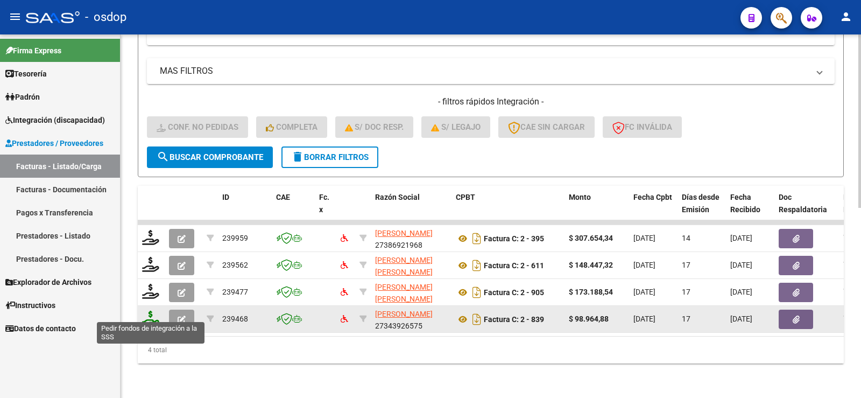
click at [158, 313] on icon at bounding box center [150, 318] width 17 height 15
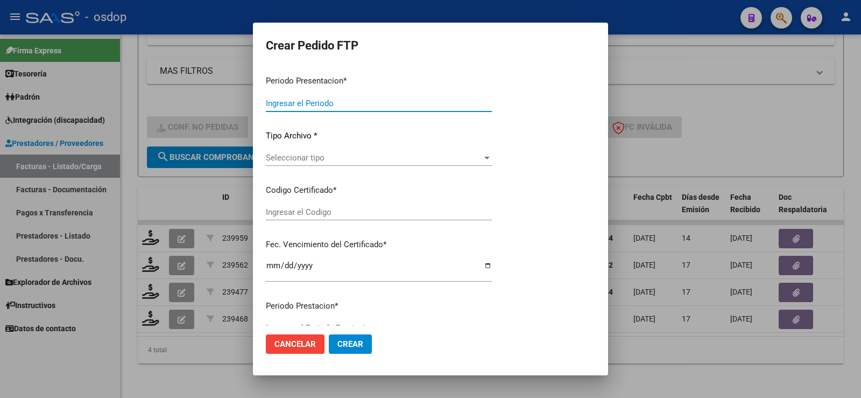
type input "202507"
type input "$ 98.964,88"
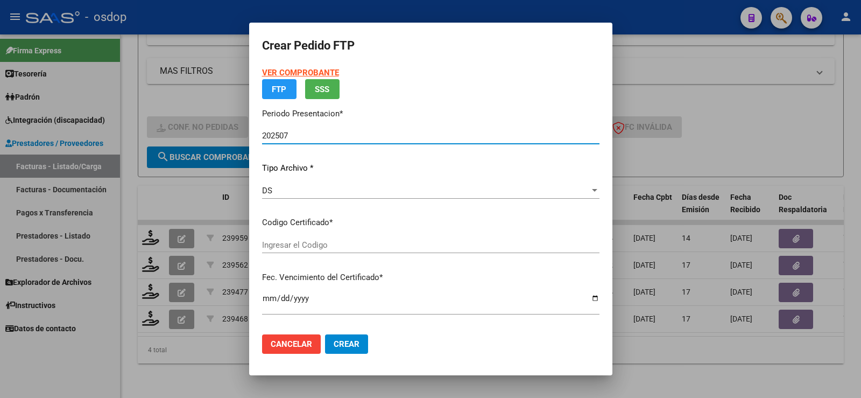
type input "6979118000"
type input "2029-09-19"
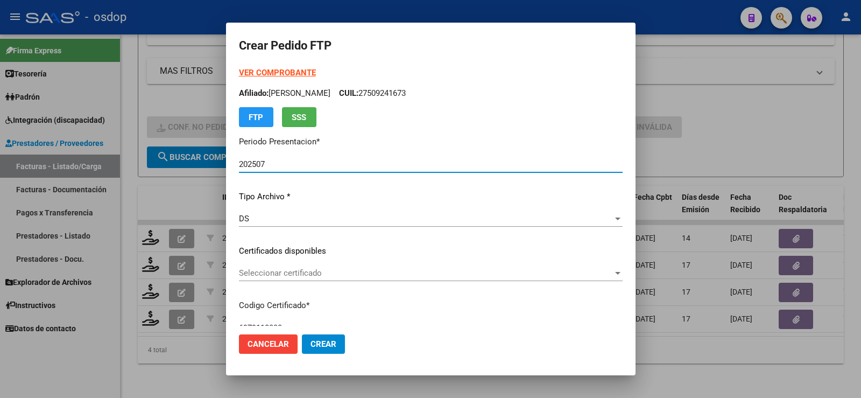
click at [329, 280] on div "Seleccionar certificado Seleccionar certificado" at bounding box center [431, 273] width 384 height 16
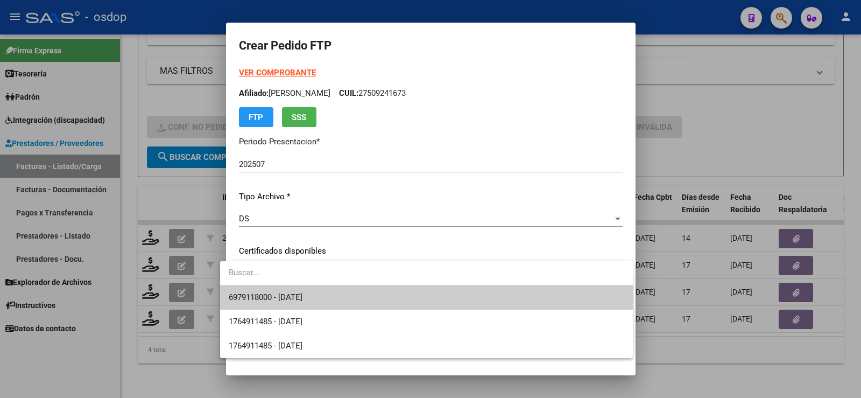
click at [348, 295] on span "6979118000 - 2029-09-19" at bounding box center [427, 297] width 396 height 24
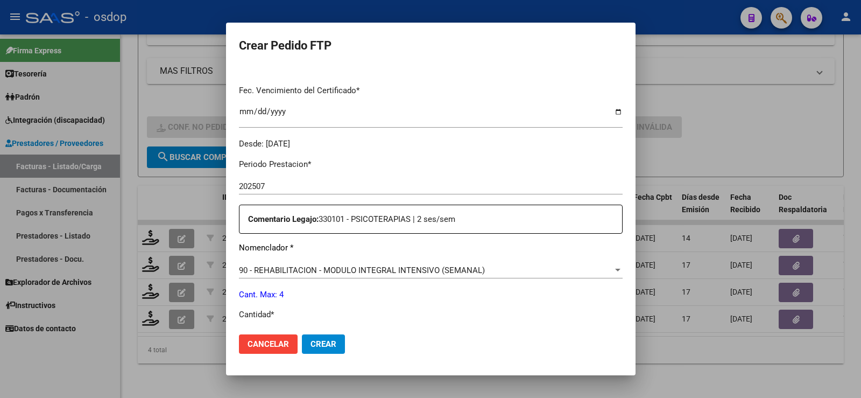
scroll to position [377, 0]
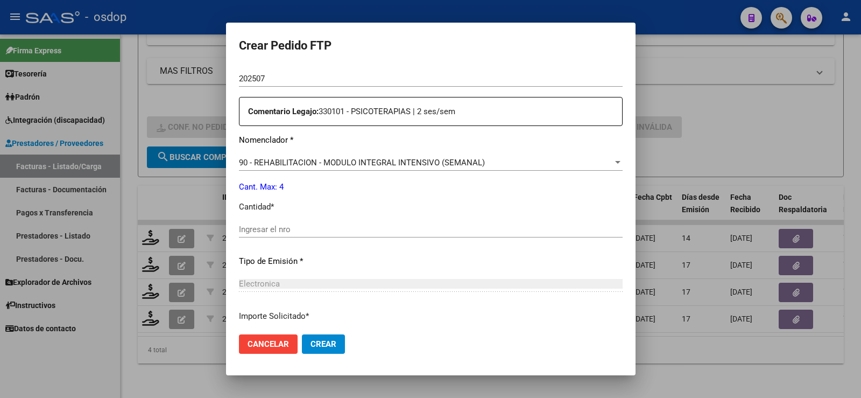
click at [331, 229] on input "Ingresar el nro" at bounding box center [431, 229] width 384 height 10
type input "4"
click at [226, 190] on mat-dialog-content "VER COMPROBANTE ARCA Padrón Afiliado: BITTO ROSARIO CUIL: 27509241673 FTP SSS P…" at bounding box center [431, 196] width 410 height 258
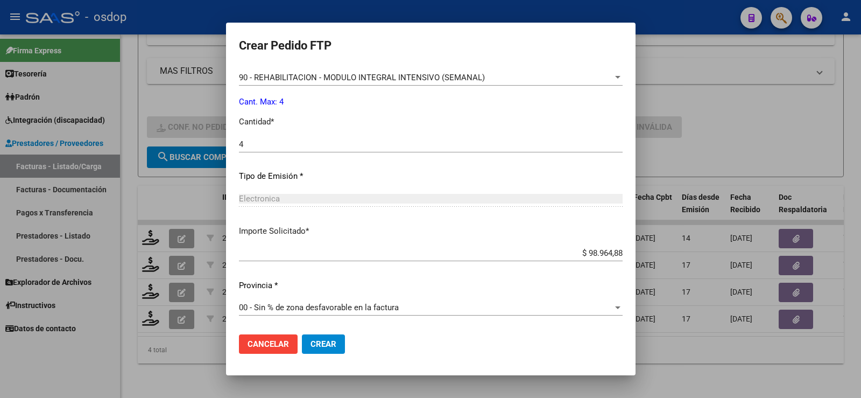
click at [316, 339] on span "Crear" at bounding box center [324, 344] width 26 height 10
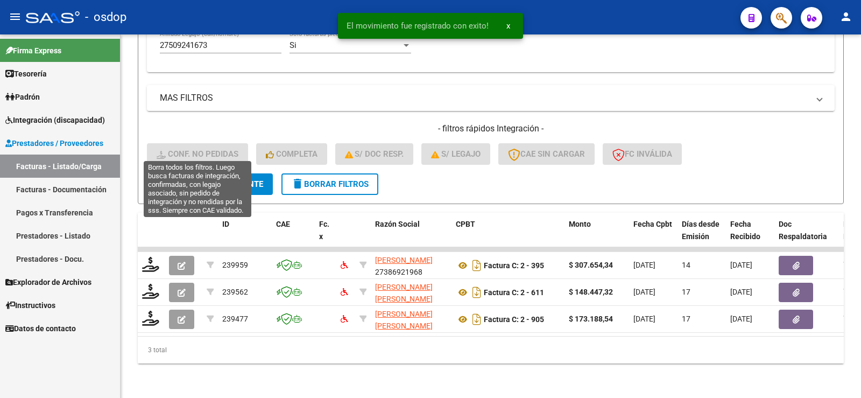
scroll to position [370, 0]
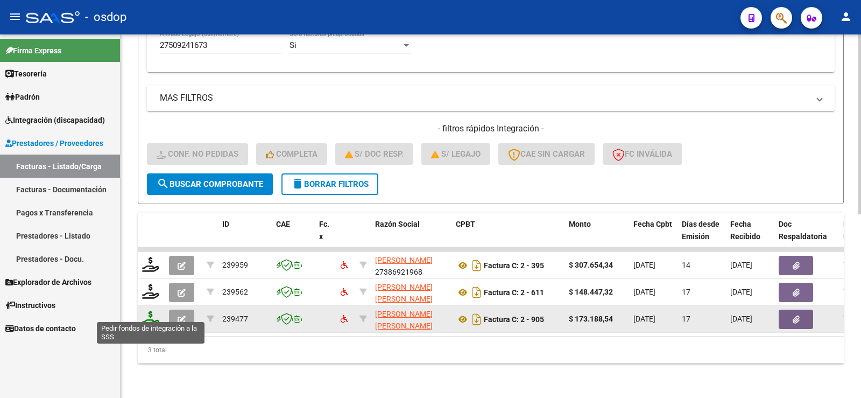
click at [147, 311] on icon at bounding box center [150, 318] width 17 height 15
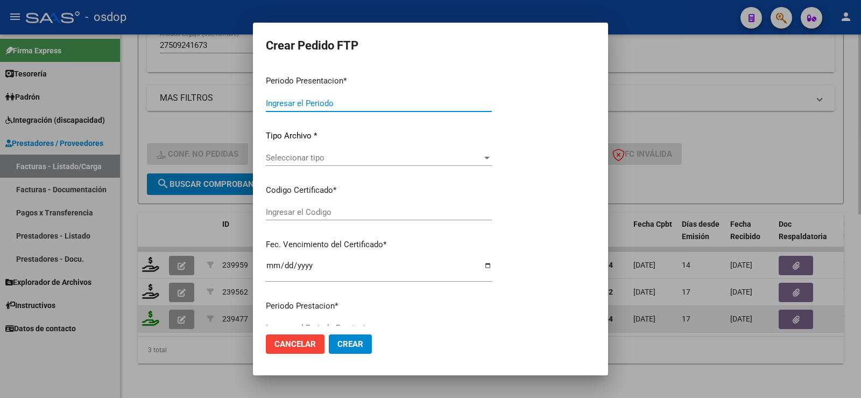
type input "202507"
type input "$ 173.188,54"
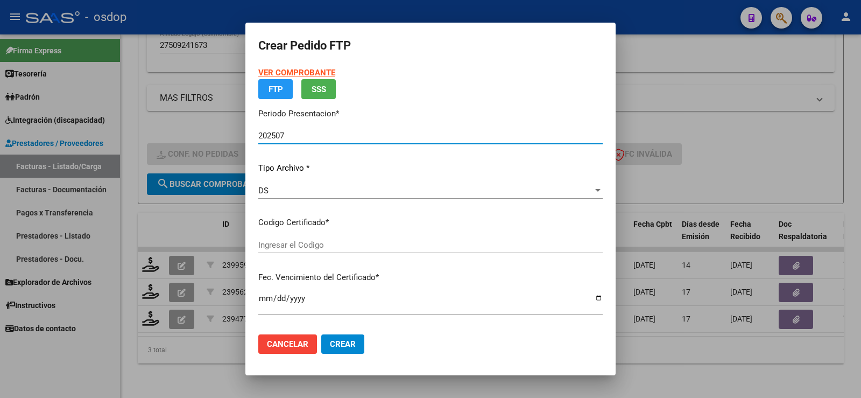
type input "6979118000"
type input "2029-09-19"
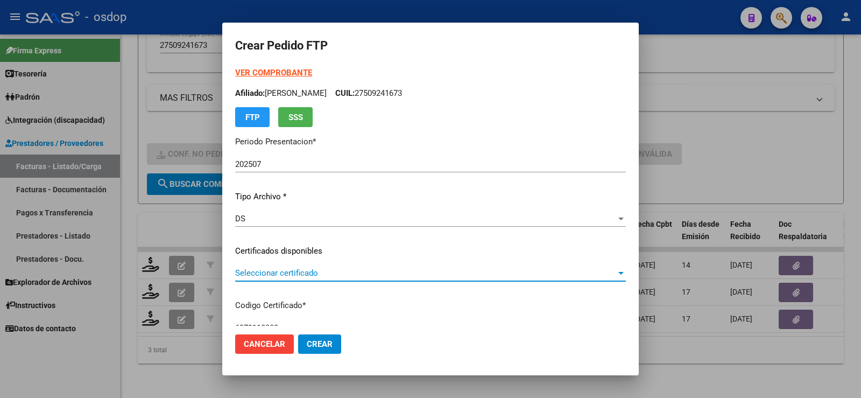
click at [366, 273] on span "Seleccionar certificado" at bounding box center [425, 273] width 381 height 10
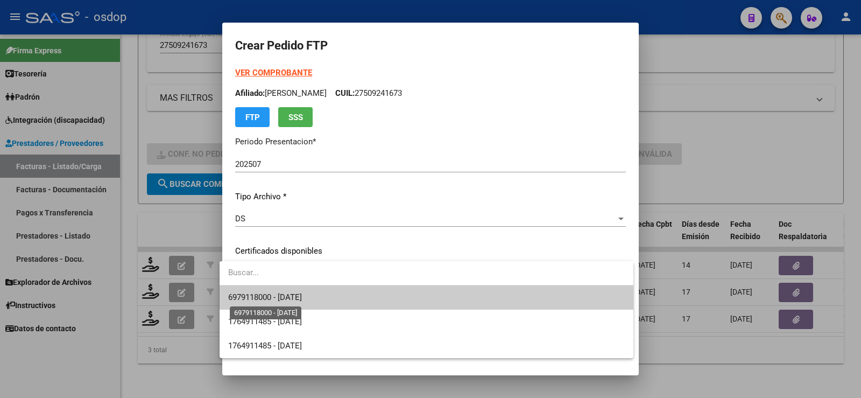
click at [289, 296] on span "6979118000 - 2029-09-19" at bounding box center [265, 297] width 74 height 10
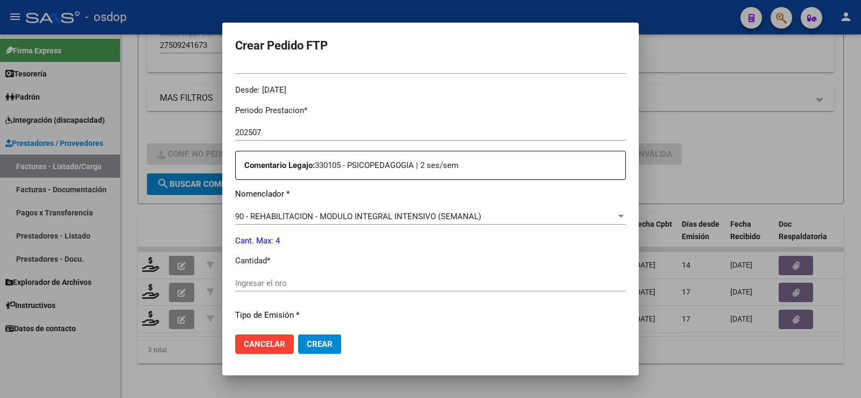
scroll to position [377, 0]
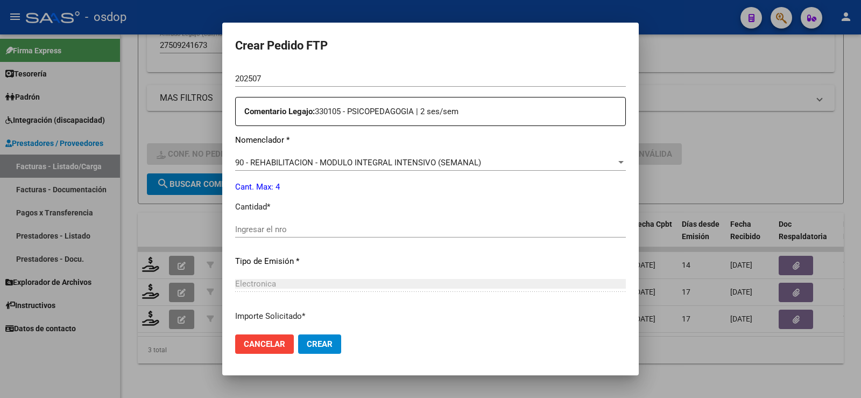
click at [294, 223] on div "Ingresar el nro" at bounding box center [430, 229] width 391 height 16
type input "4"
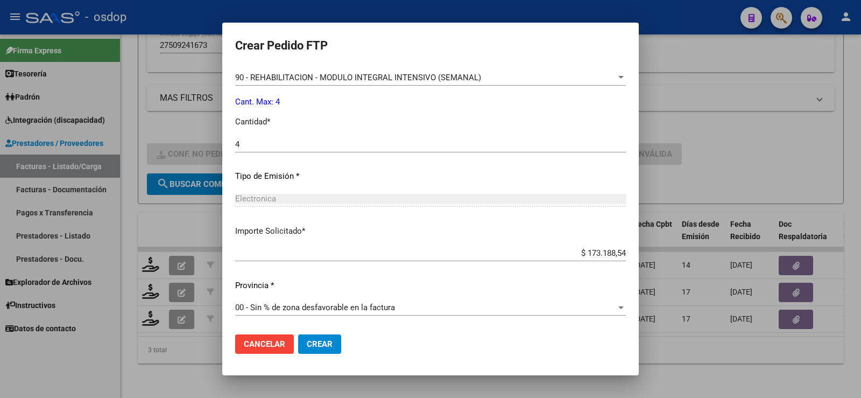
click at [317, 337] on button "Crear" at bounding box center [319, 343] width 43 height 19
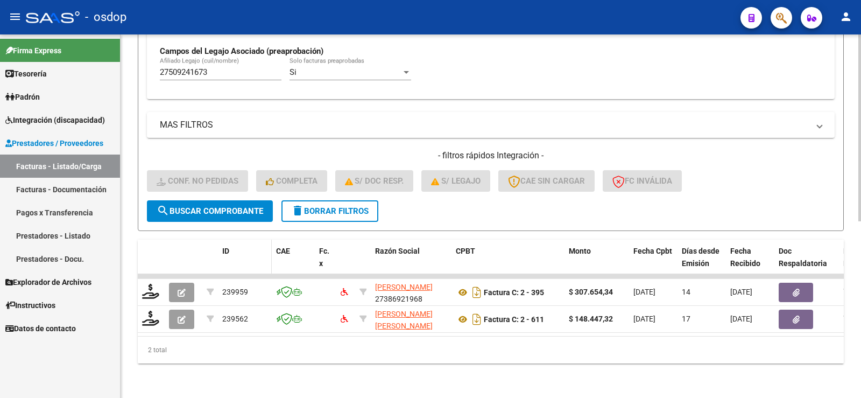
scroll to position [343, 0]
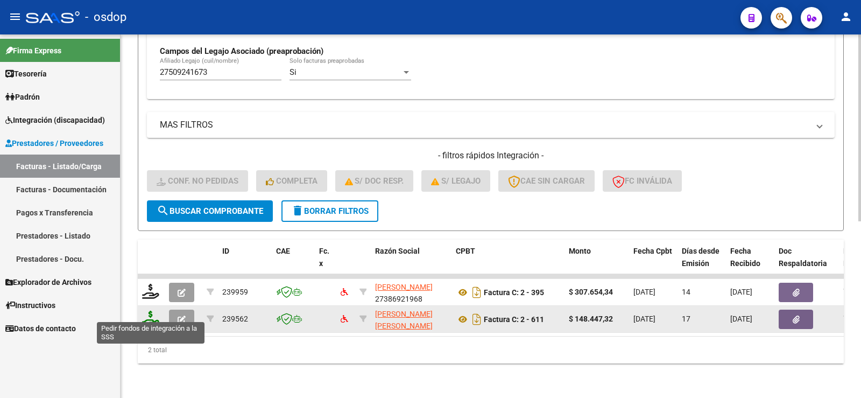
click at [146, 311] on icon at bounding box center [150, 318] width 17 height 15
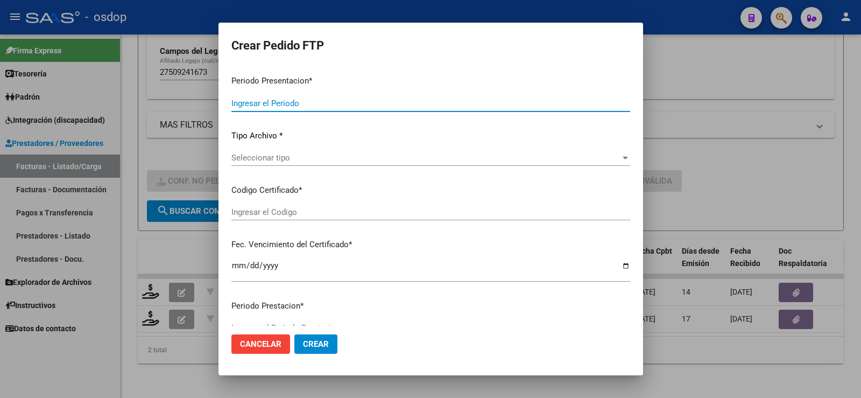
type input "202507"
type input "$ 148.447,32"
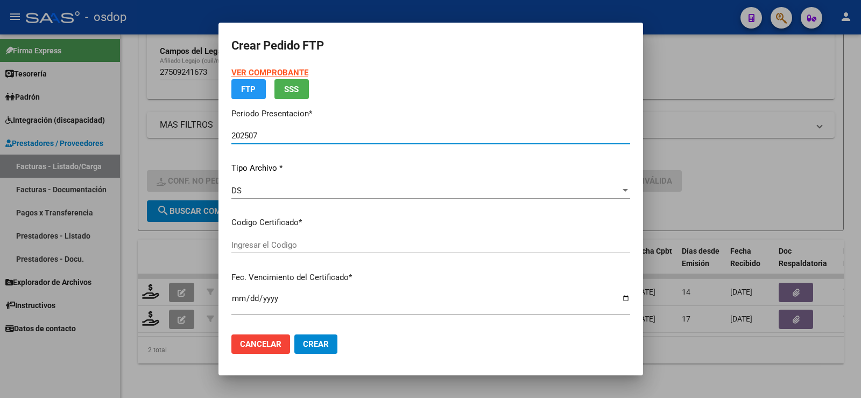
type input "6979118000"
type input "2029-09-19"
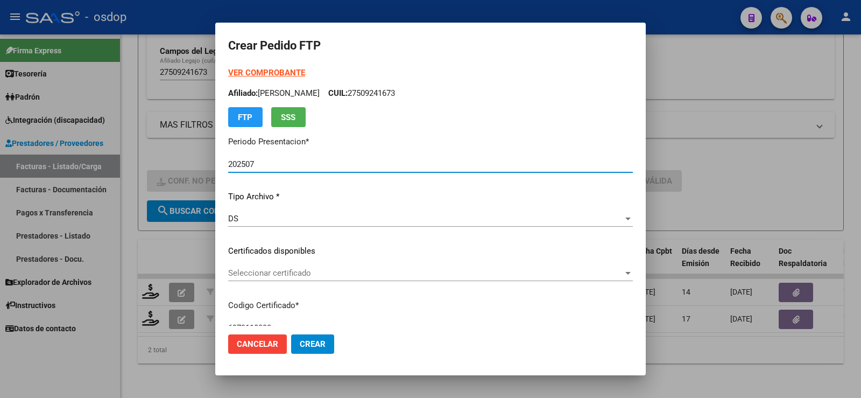
click at [319, 265] on div "Seleccionar certificado Seleccionar certificado" at bounding box center [430, 273] width 405 height 16
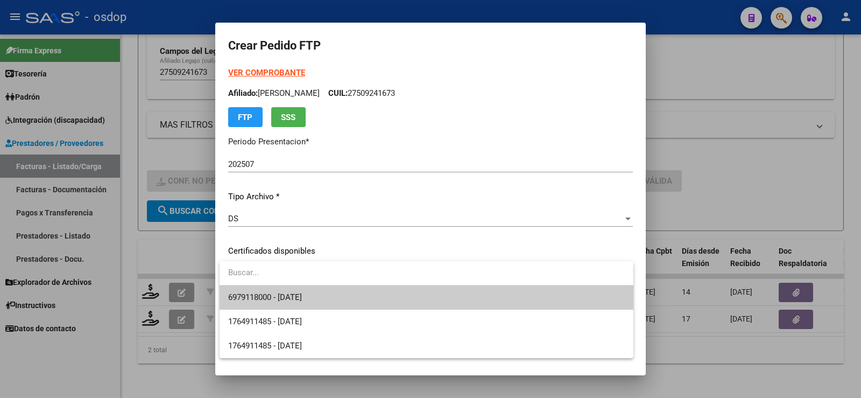
click at [328, 293] on span "6979118000 - 2029-09-19" at bounding box center [426, 297] width 397 height 24
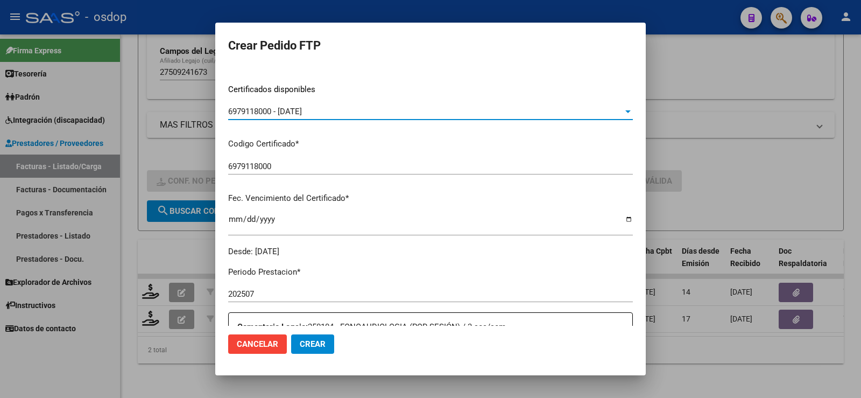
scroll to position [323, 0]
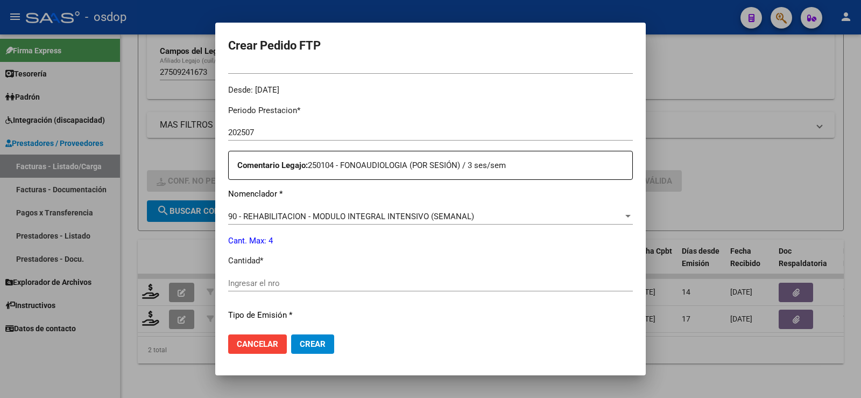
click at [316, 285] on input "Ingresar el nro" at bounding box center [430, 283] width 405 height 10
type input "4"
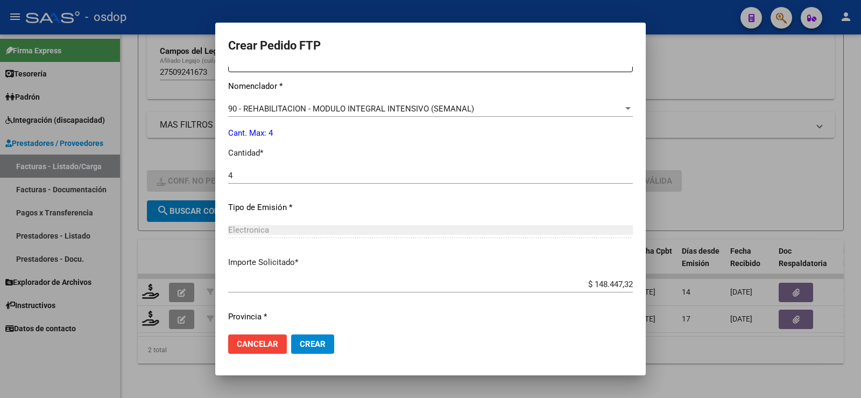
scroll to position [462, 0]
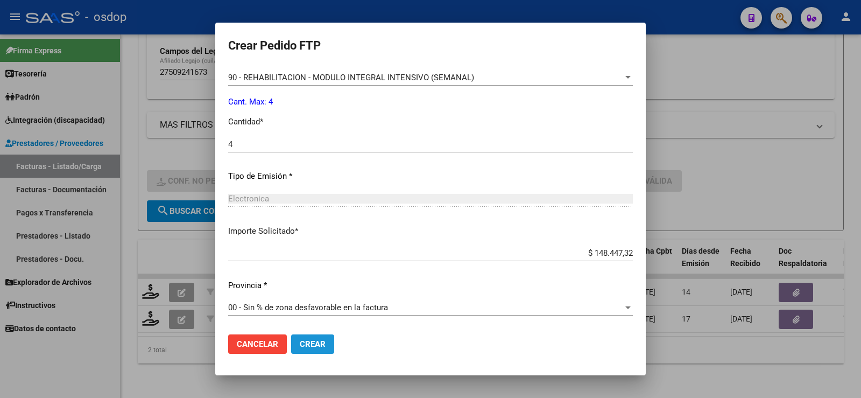
click at [325, 335] on button "Crear" at bounding box center [312, 343] width 43 height 19
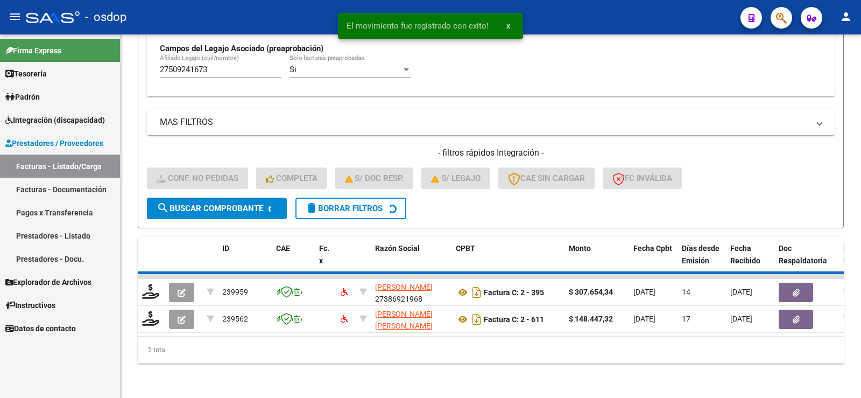
scroll to position [316, 0]
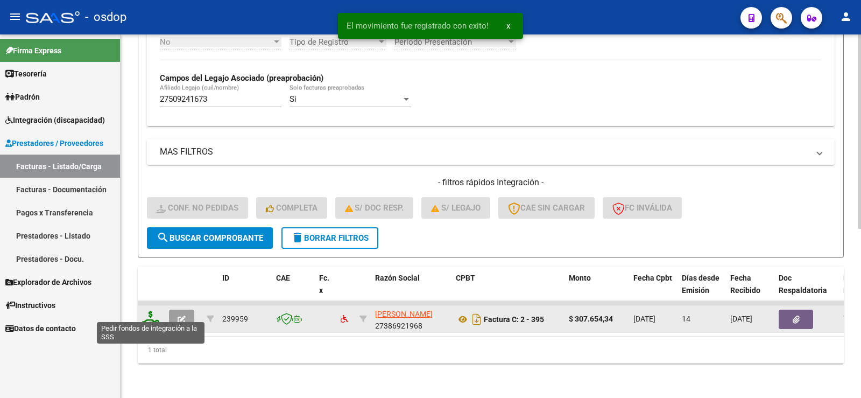
click at [145, 311] on icon at bounding box center [150, 318] width 17 height 15
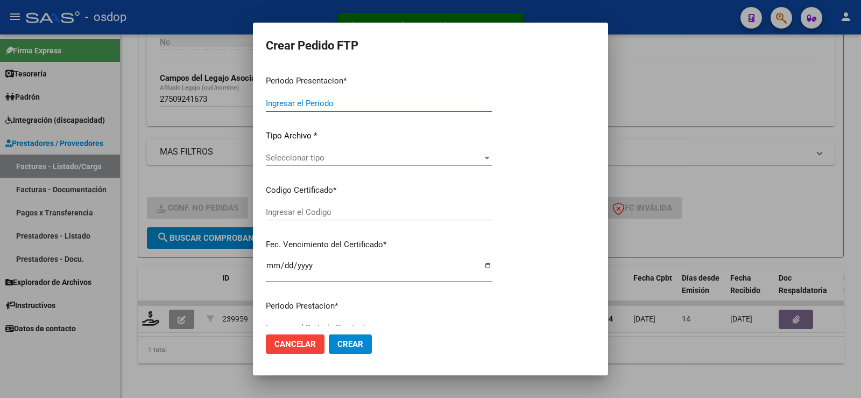
type input "202507"
type input "$ 307.654,34"
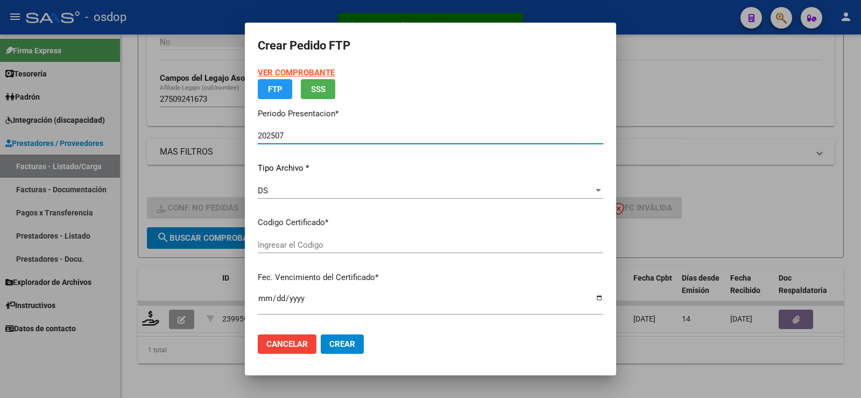
type input "6979118000"
type input "2029-09-19"
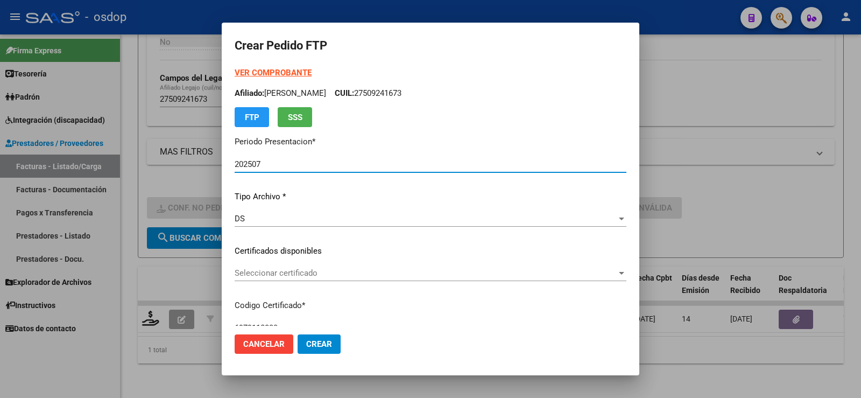
click at [314, 263] on div "VER COMPROBANTE ARCA Padrón Afiliado: BITTO ROSARIO CUIL: 27509241673 FTP SSS P…" at bounding box center [431, 243] width 392 height 352
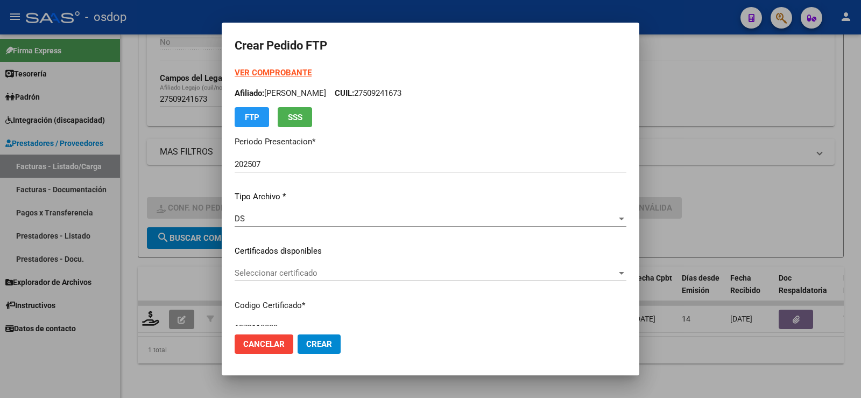
click at [316, 272] on span "Seleccionar certificado" at bounding box center [426, 273] width 382 height 10
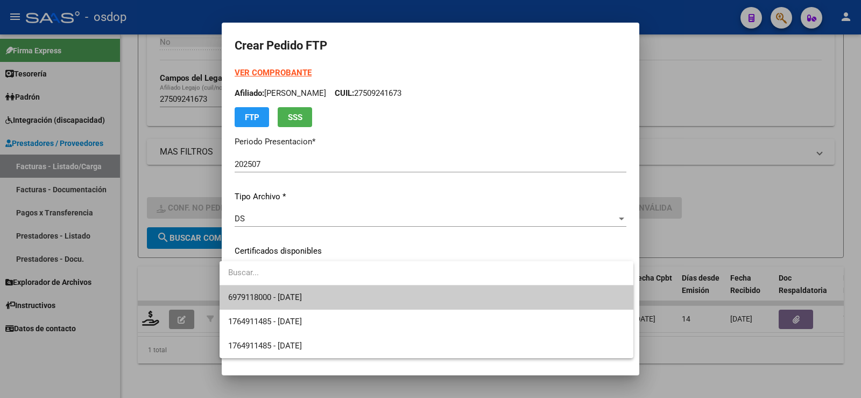
click at [315, 288] on span "6979118000 - 2029-09-19" at bounding box center [426, 297] width 397 height 24
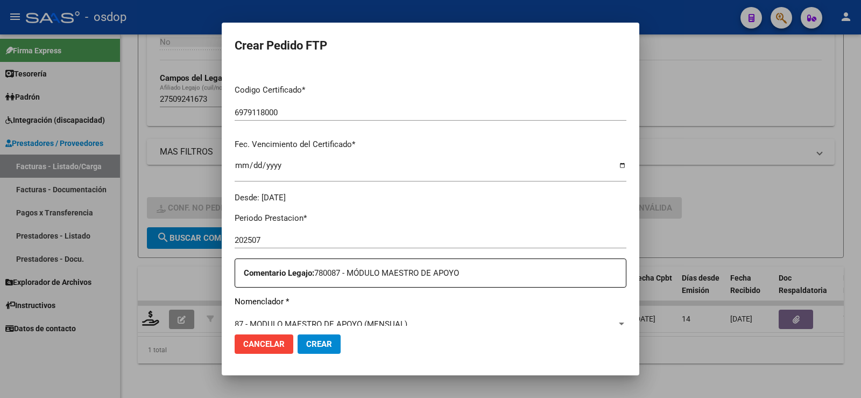
scroll to position [323, 0]
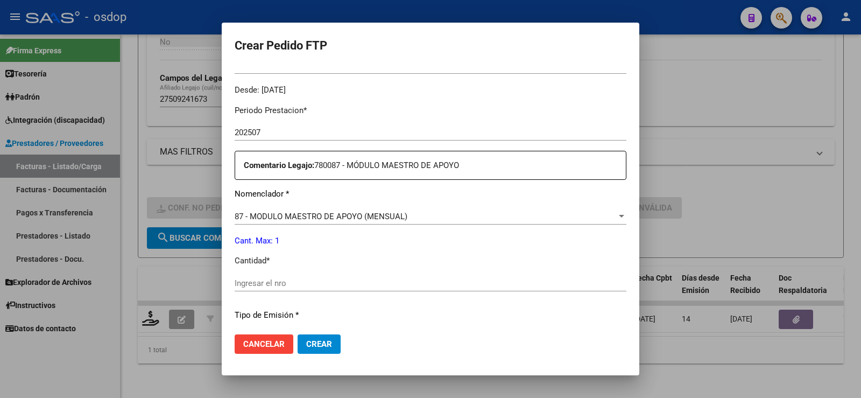
click at [312, 282] on input "Ingresar el nro" at bounding box center [431, 283] width 392 height 10
type input "1"
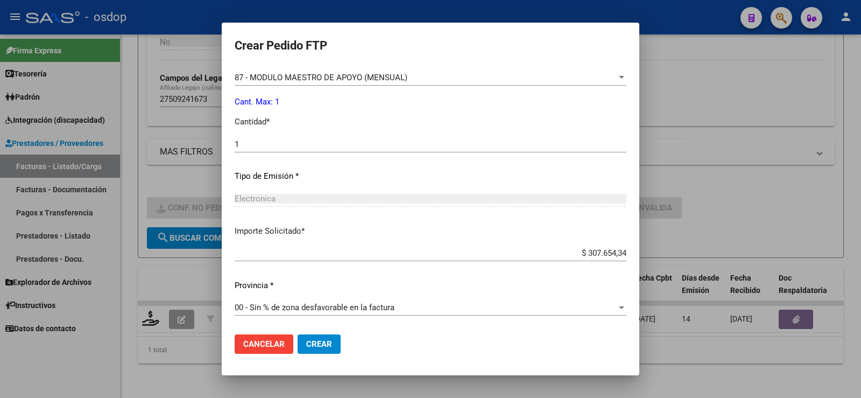
click at [312, 343] on span "Crear" at bounding box center [319, 344] width 26 height 10
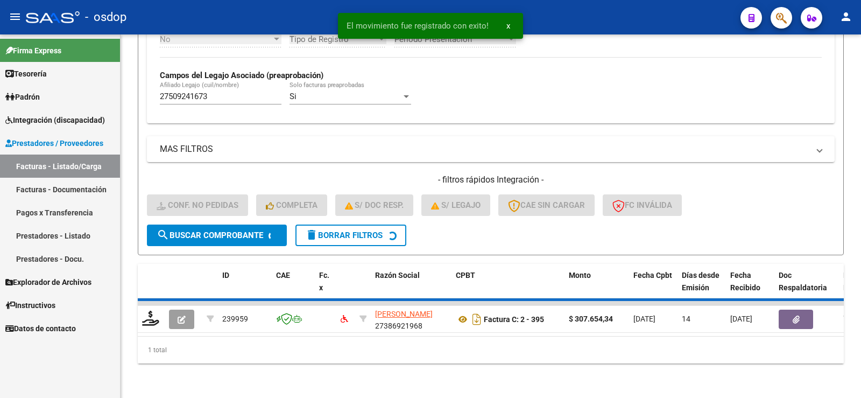
scroll to position [300, 0]
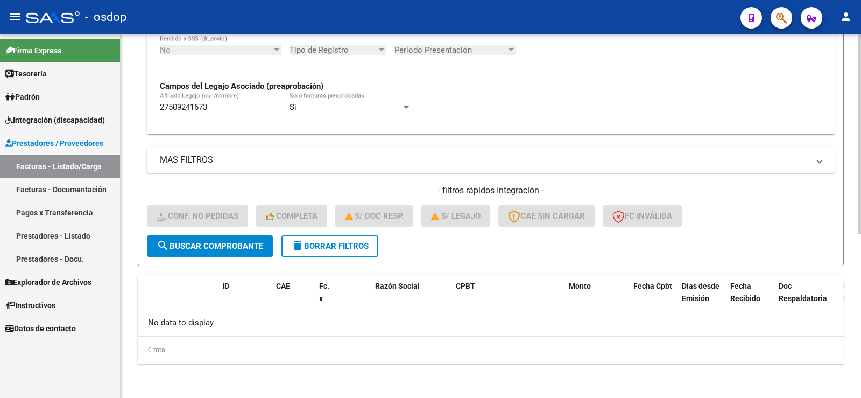
click at [135, 374] on div "Video tutorial PRESTADORES -> Listado de CPBTs Emitidos por Prestadores / Prove…" at bounding box center [491, 66] width 741 height 664
